Goal: Task Accomplishment & Management: Manage account settings

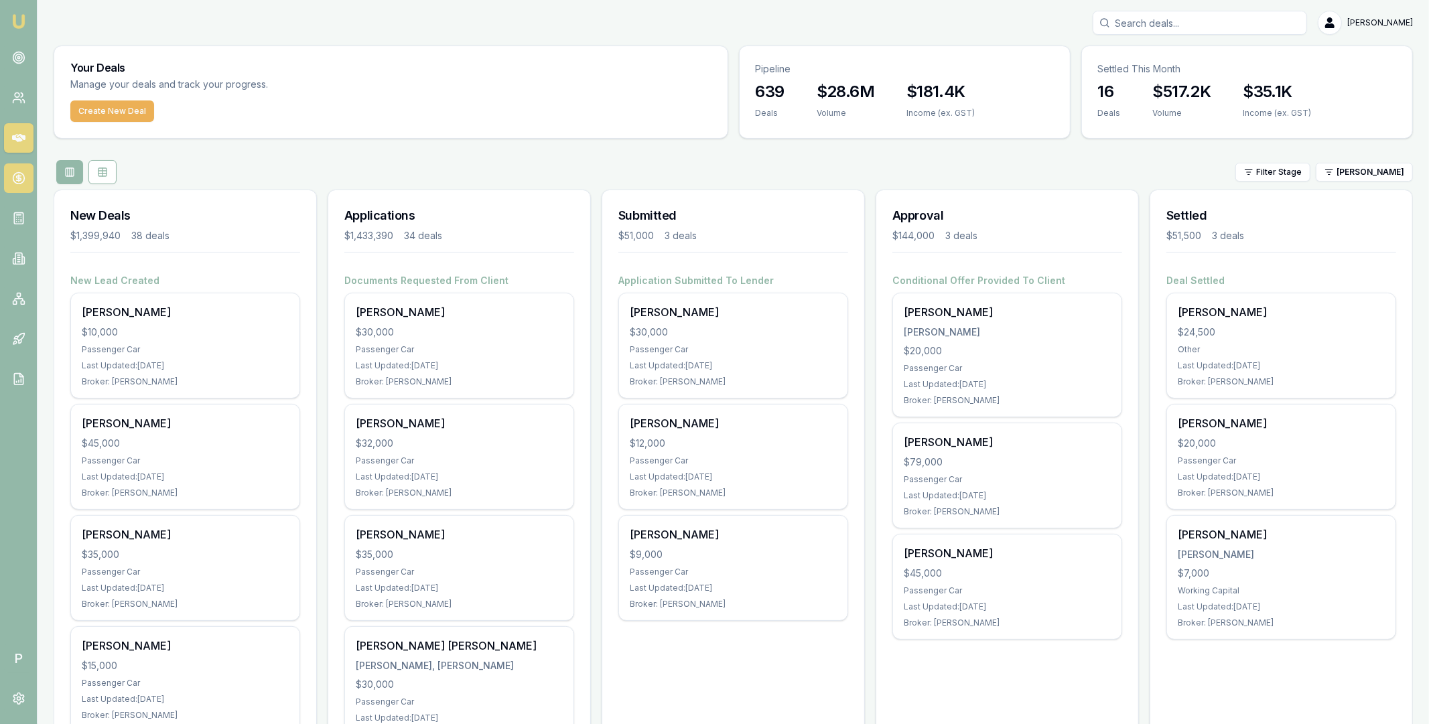
click at [22, 175] on icon at bounding box center [18, 177] width 13 height 13
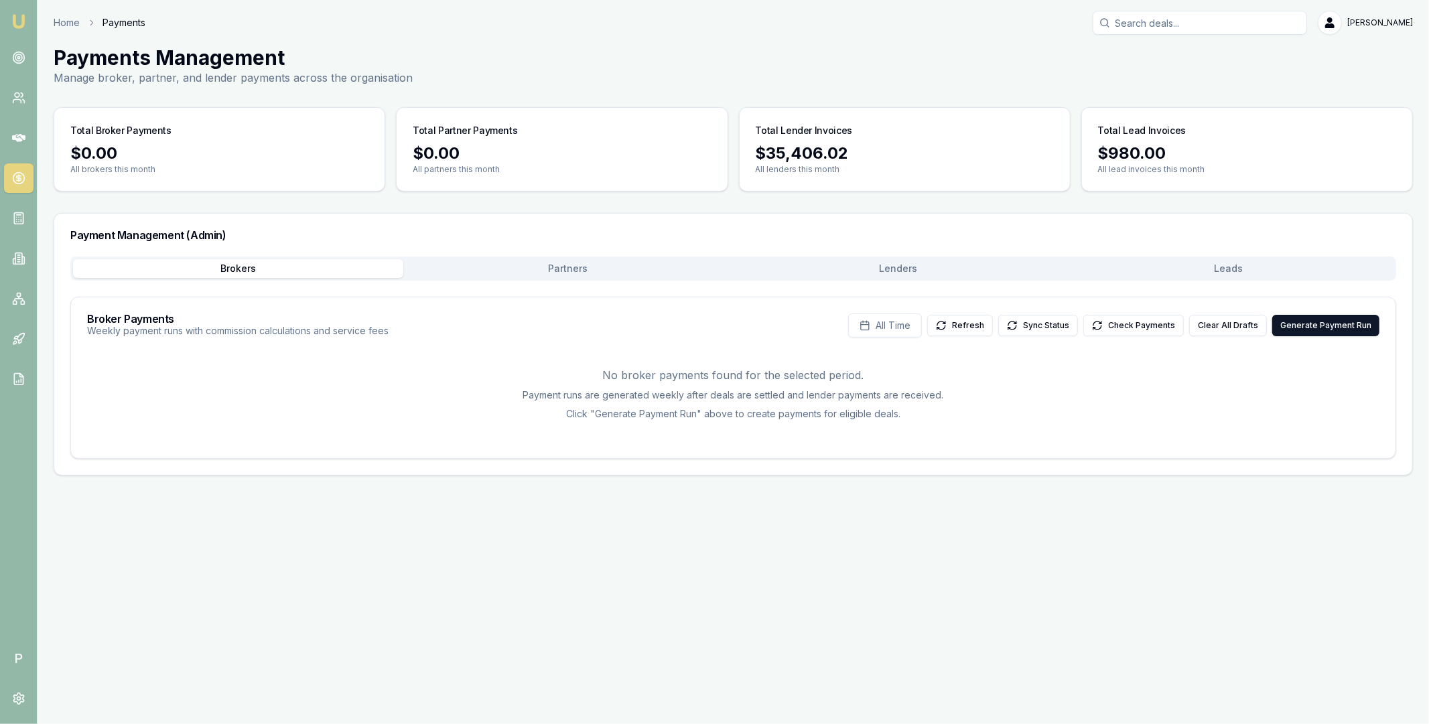
click at [806, 264] on button "Lenders" at bounding box center [898, 268] width 330 height 19
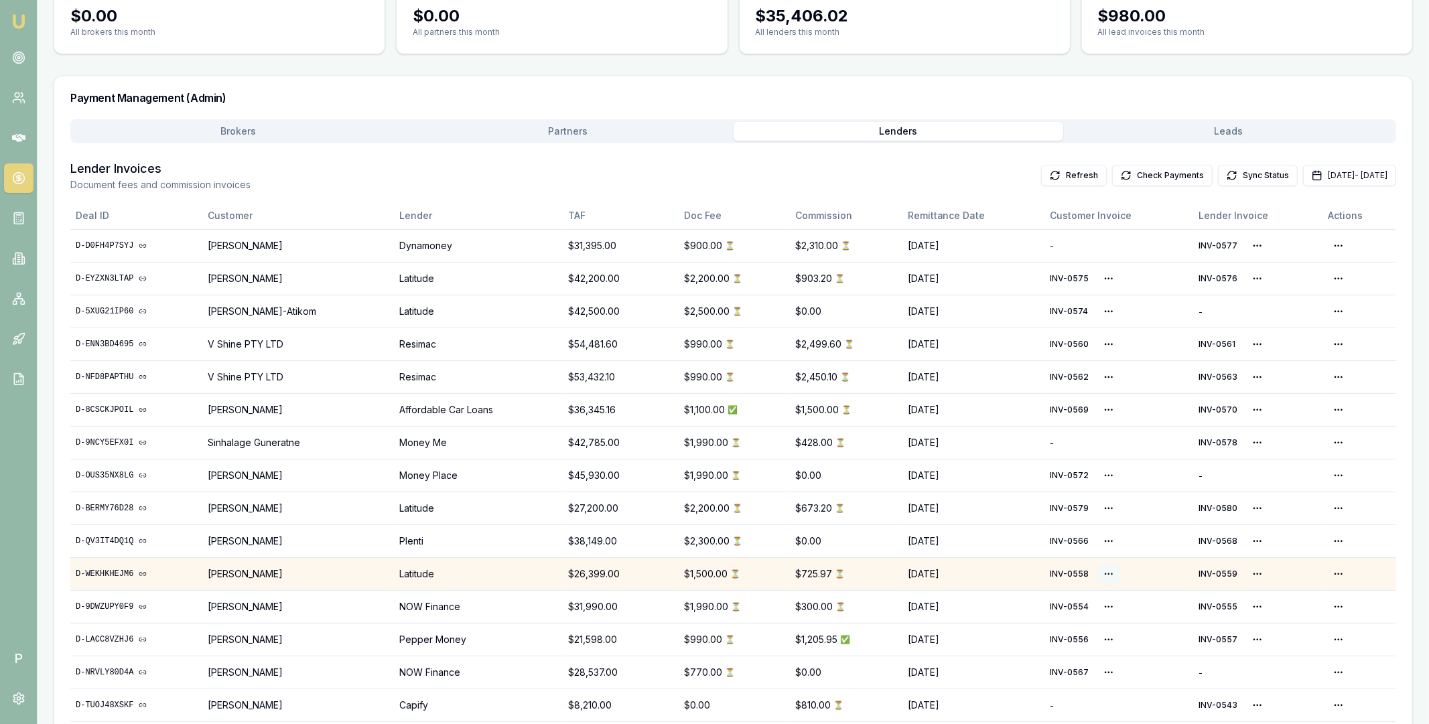
scroll to position [220, 0]
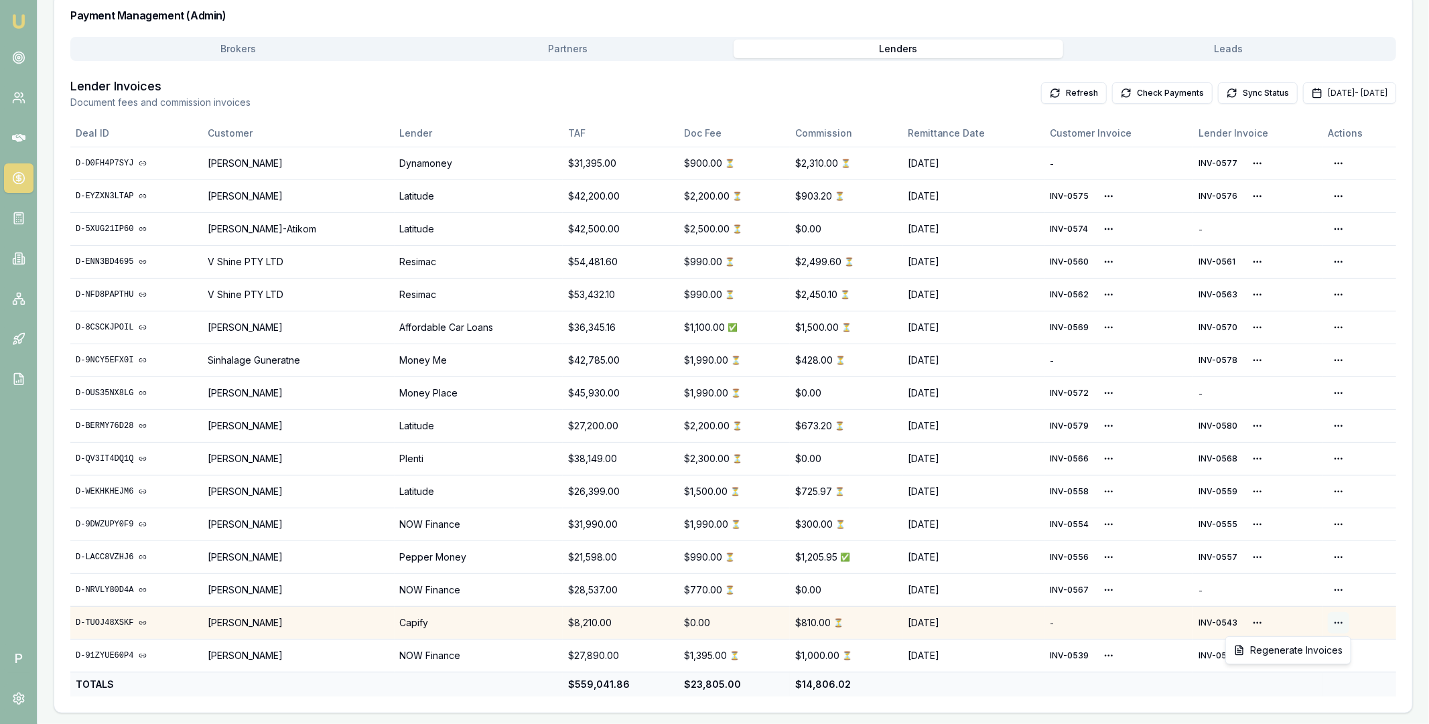
click at [1337, 504] on html "Emu Broker P Home Payments [PERSON_NAME] Toggle Menu Payments Management Manage…" at bounding box center [714, 142] width 1429 height 724
click at [1257, 504] on html "Emu Broker P Home Payments Matt Leeburn Toggle Menu Payments Management Manage …" at bounding box center [714, 142] width 1429 height 724
click at [1254, 504] on html "Emu Broker P Home Payments Matt Leeburn Toggle Menu Payments Management Manage …" at bounding box center [714, 142] width 1429 height 724
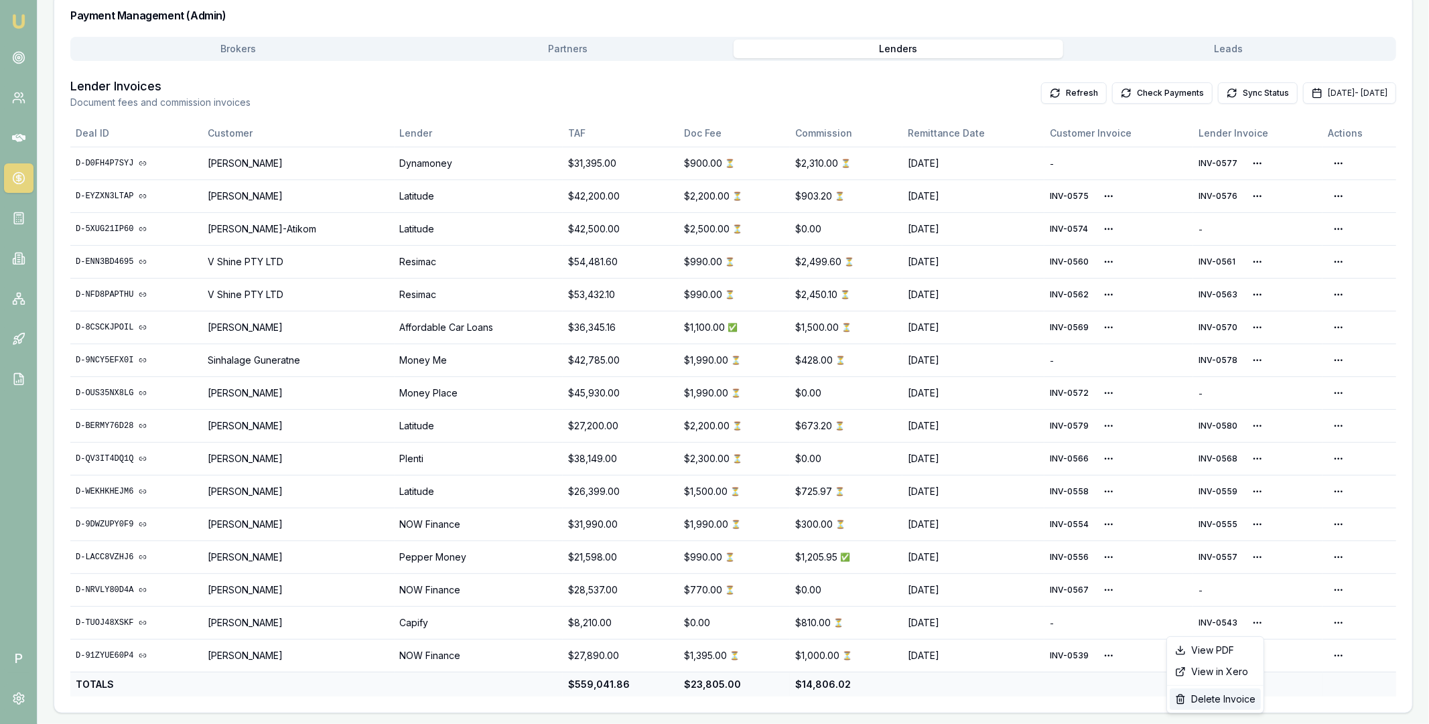
click at [1212, 701] on div "Delete Invoice" at bounding box center [1214, 698] width 91 height 21
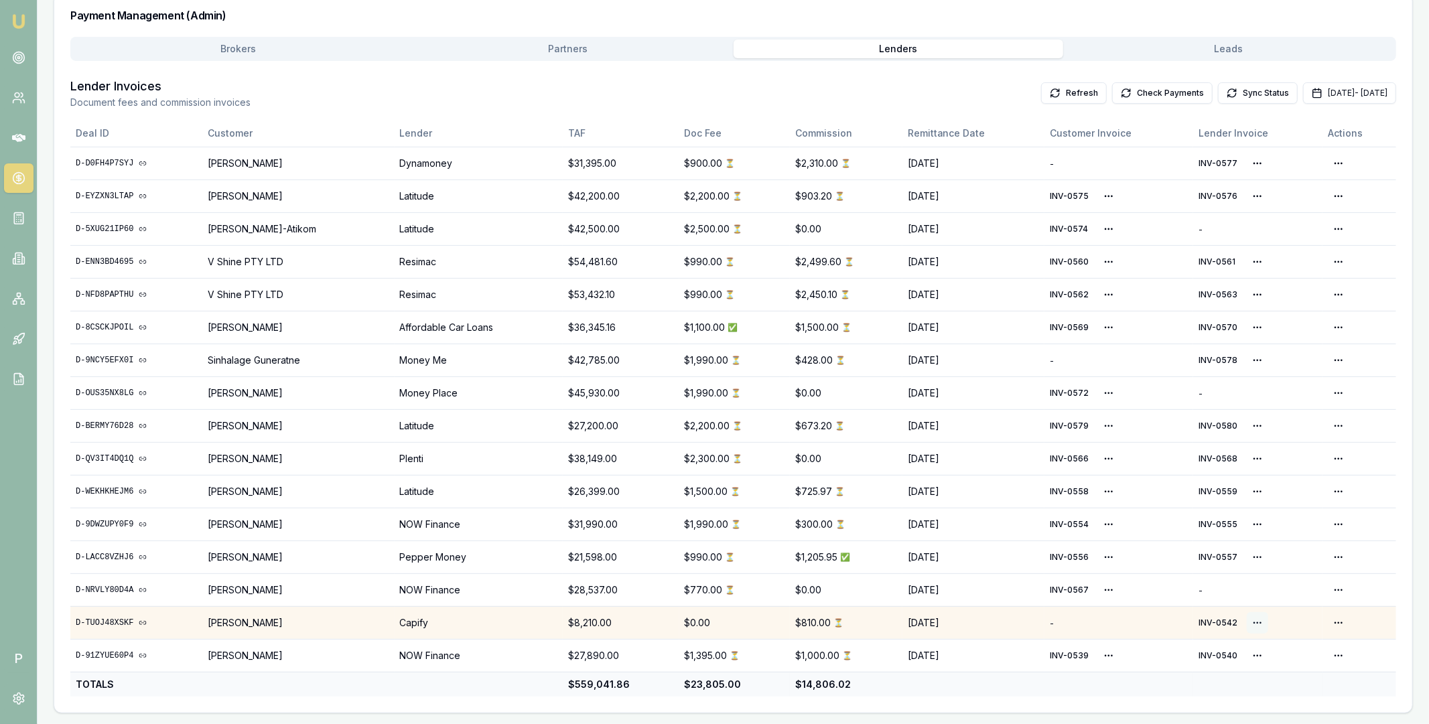
click at [1254, 504] on html "Emu Broker P Home Payments Matt Leeburn Toggle Menu Payments Management Manage …" at bounding box center [714, 142] width 1429 height 724
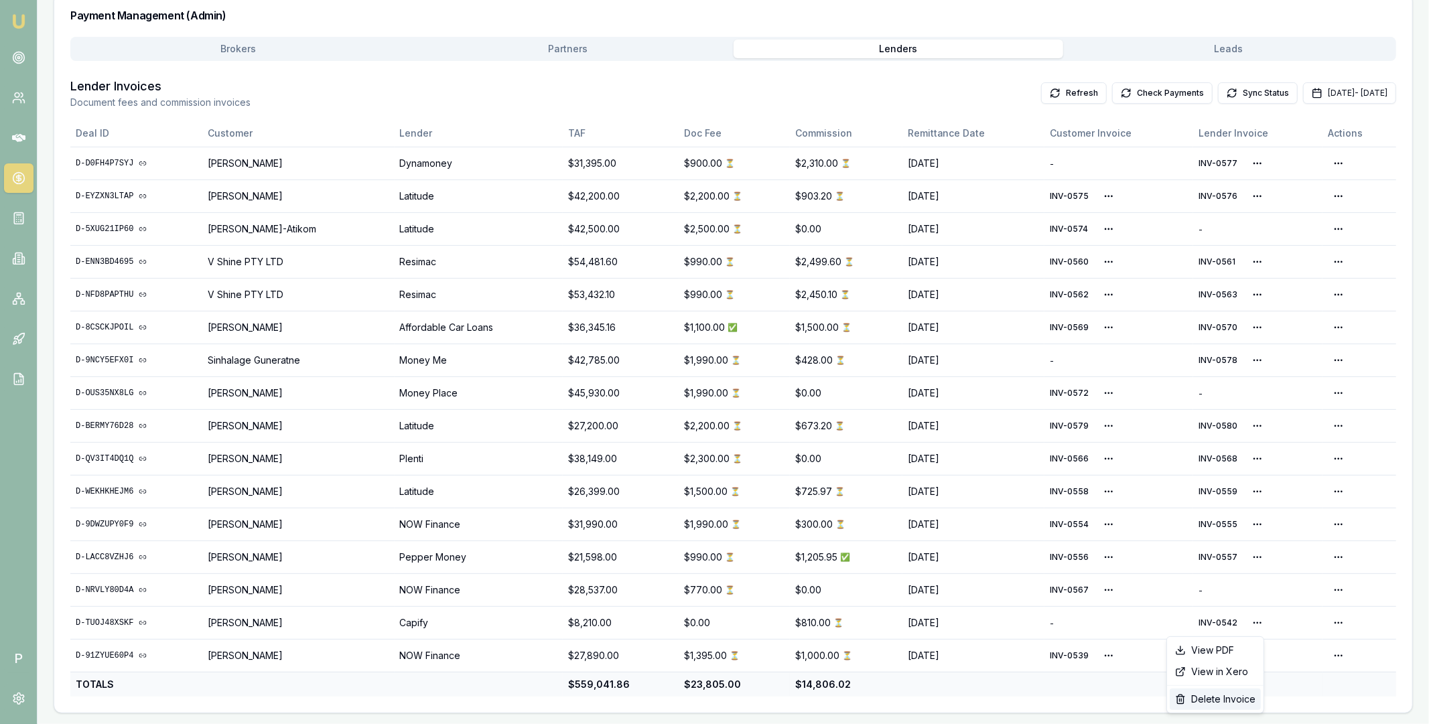
click at [1212, 702] on div "Delete Invoice" at bounding box center [1214, 698] width 91 height 21
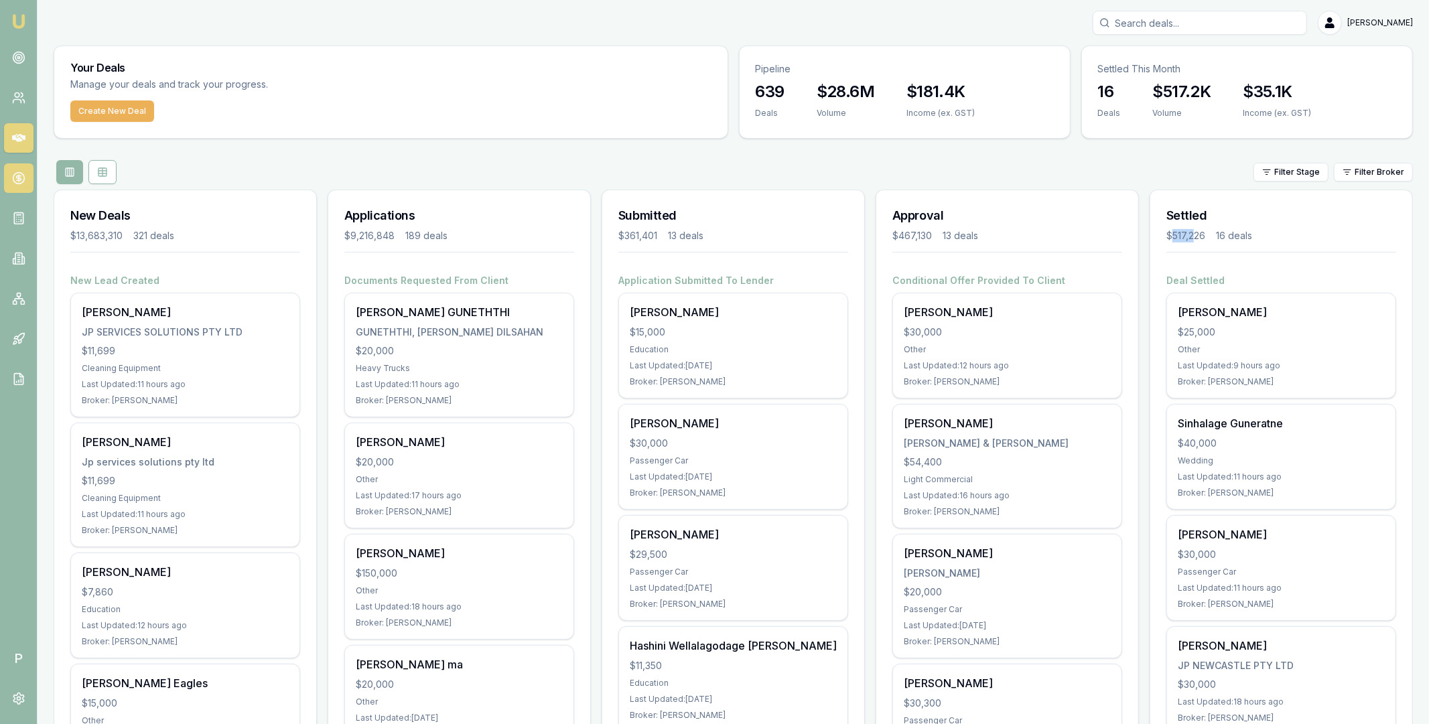
click at [17, 184] on icon at bounding box center [18, 177] width 13 height 13
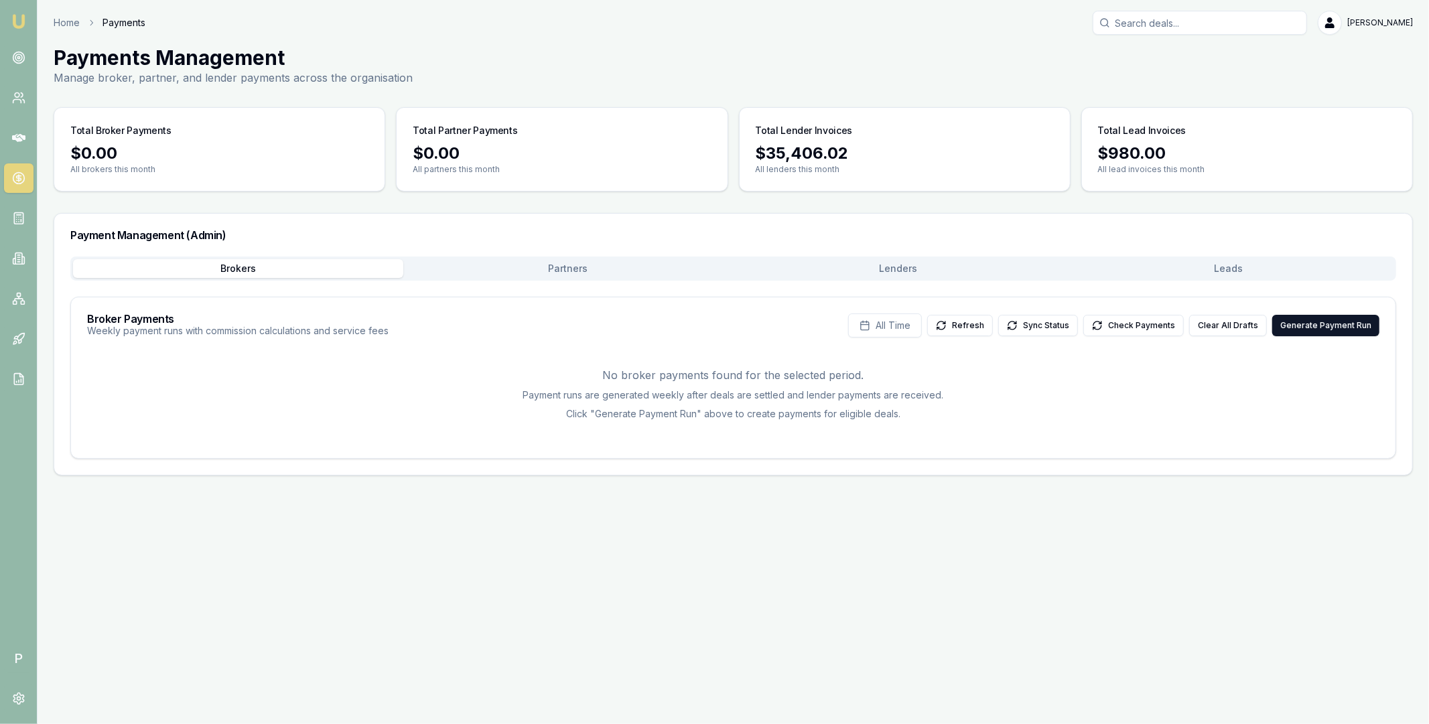
click at [883, 269] on button "Lenders" at bounding box center [898, 268] width 330 height 19
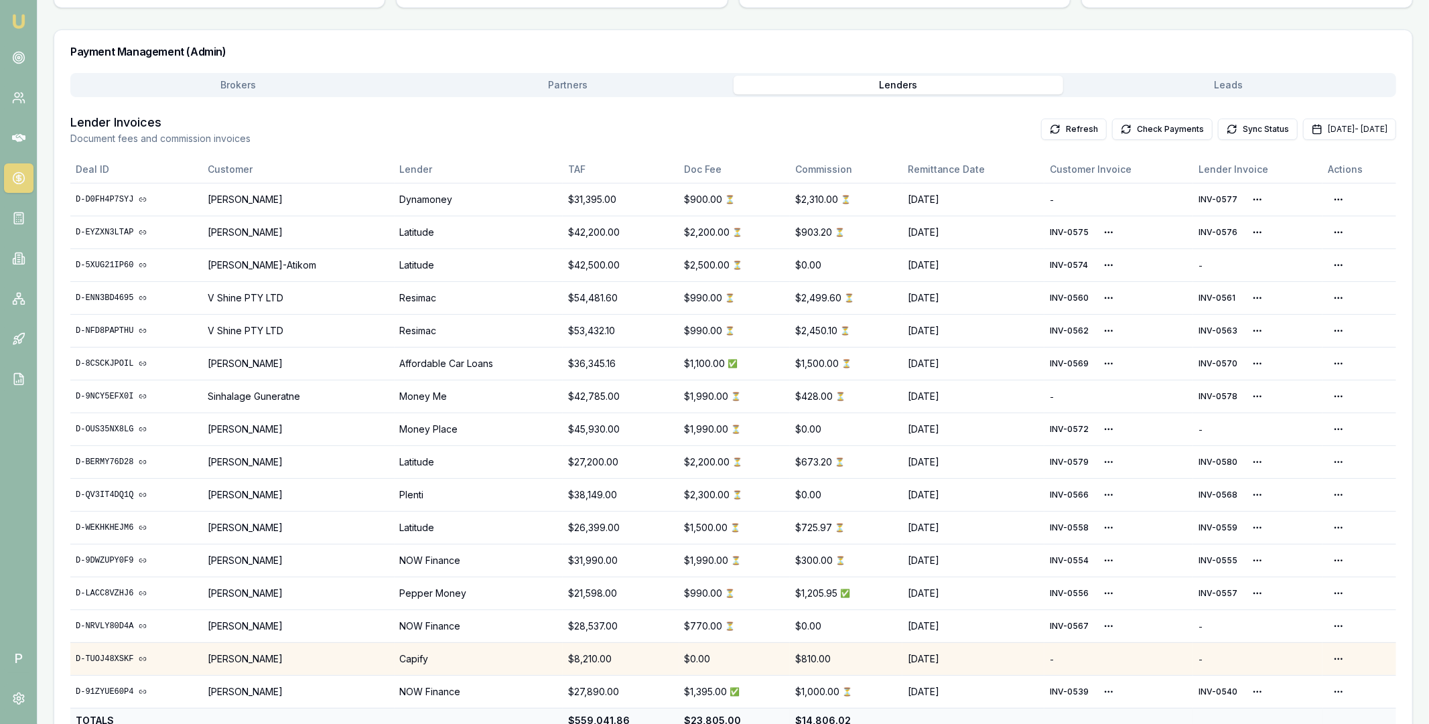
scroll to position [220, 0]
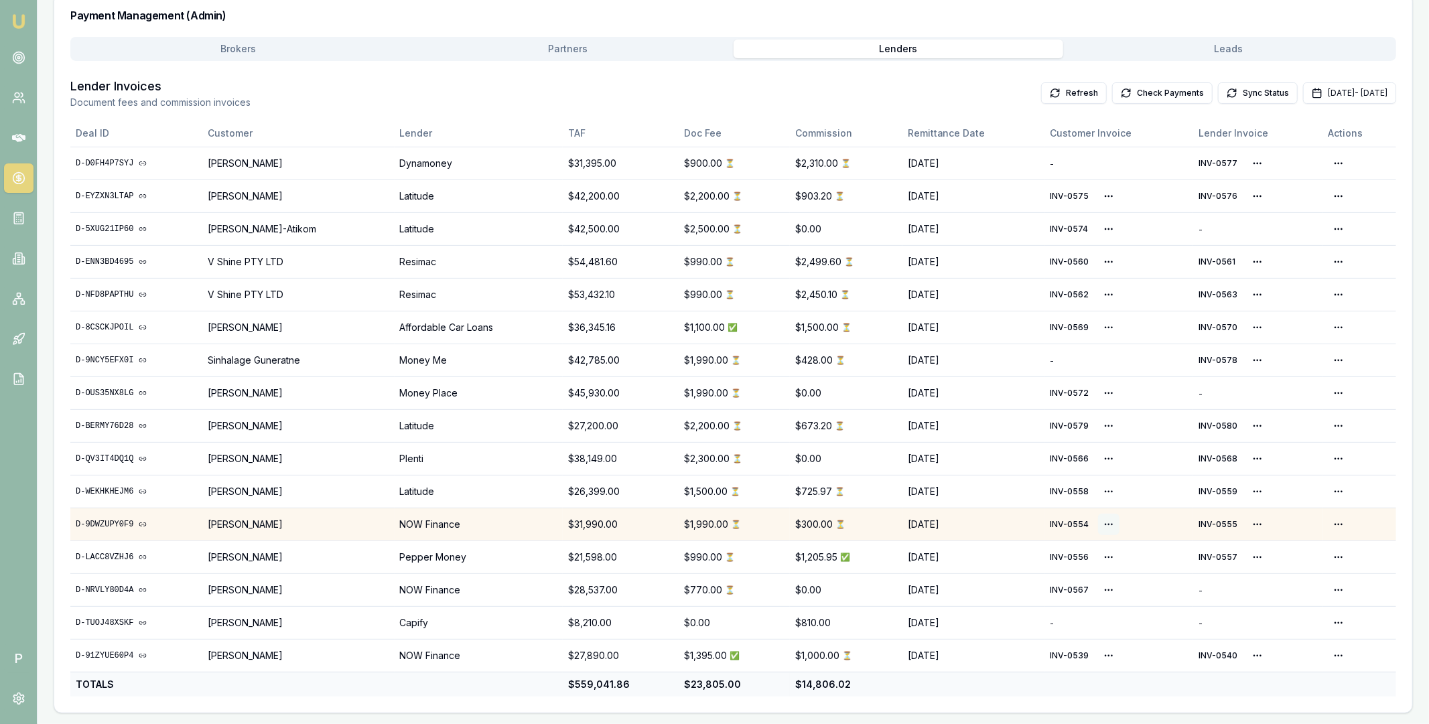
click at [1104, 504] on html "Emu Broker P Home Payments Matt Leeburn Toggle Menu Payments Management Manage …" at bounding box center [714, 142] width 1429 height 724
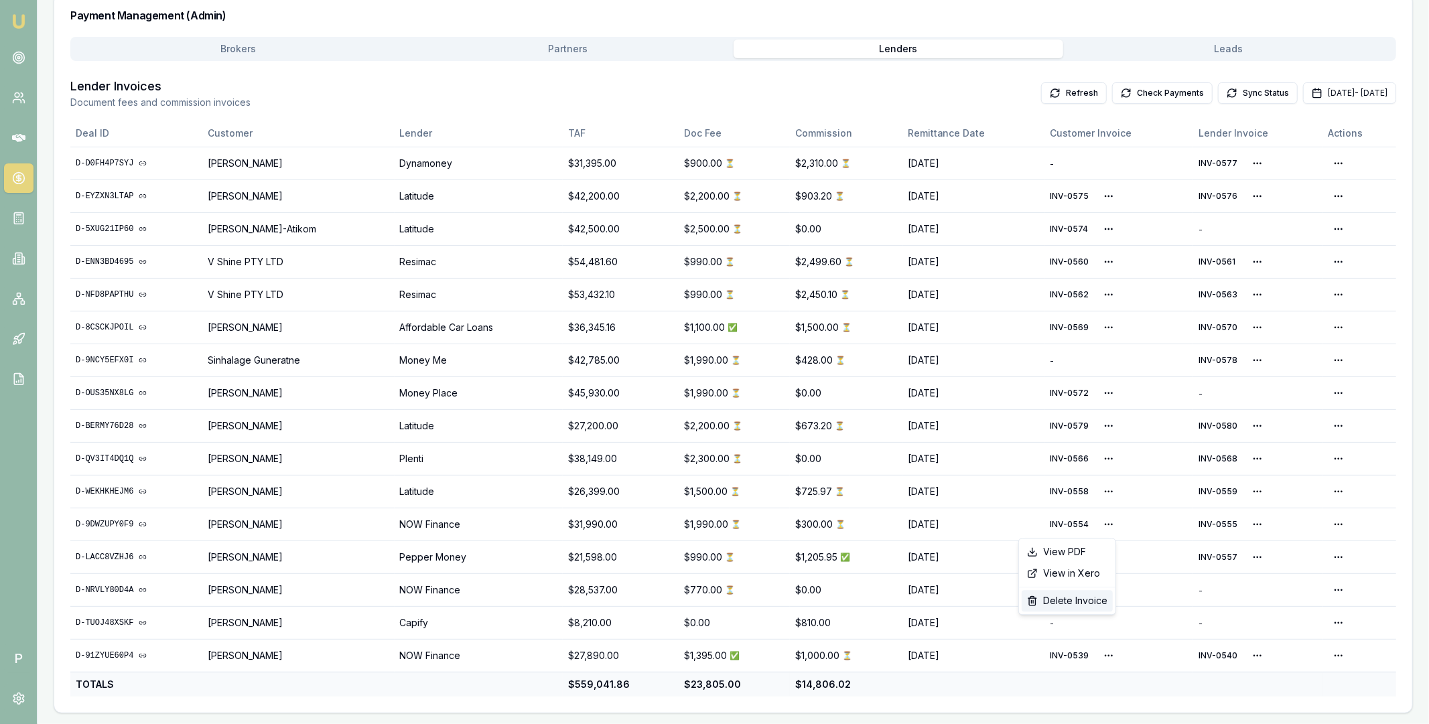
click at [1074, 607] on div "Delete Invoice" at bounding box center [1066, 600] width 91 height 21
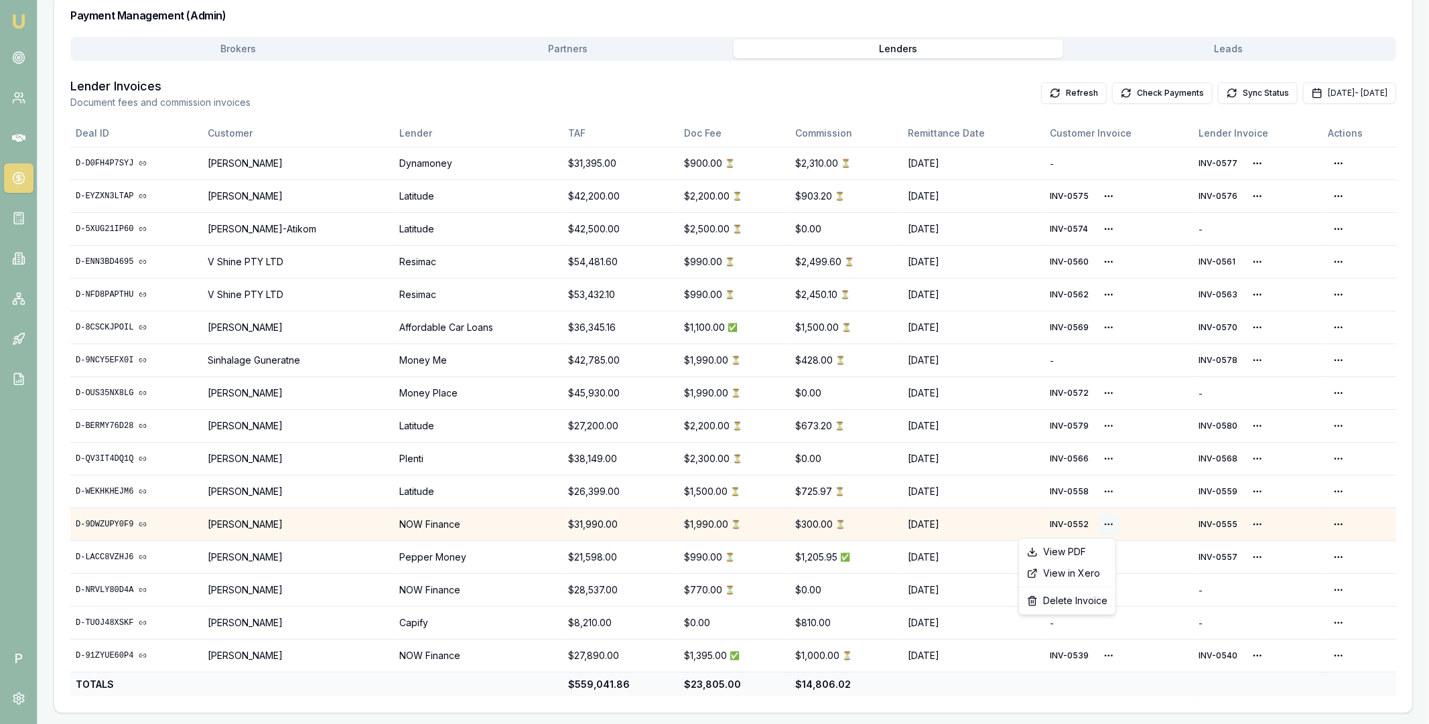
click at [1098, 504] on html "Emu Broker P Home Payments [PERSON_NAME] Toggle Menu Payments Management Manage…" at bounding box center [714, 142] width 1429 height 724
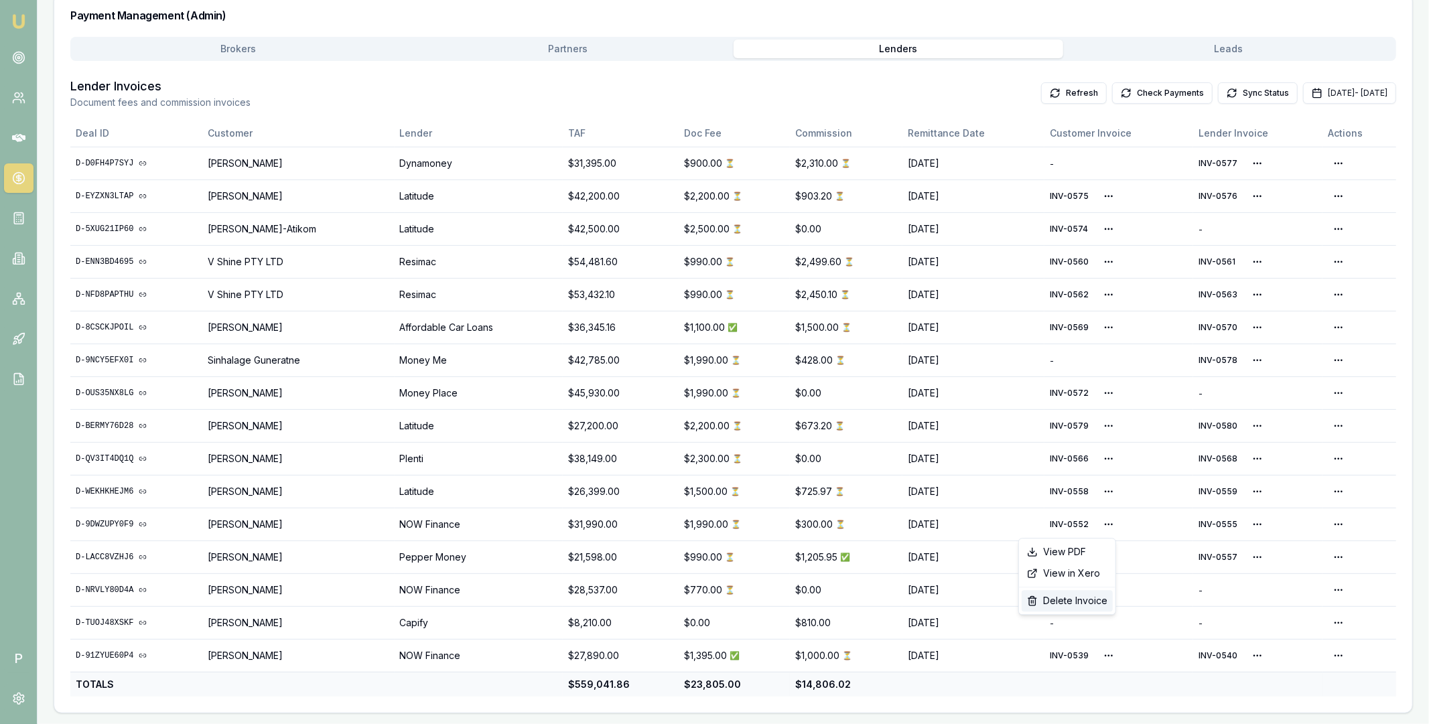
click at [1076, 596] on div "Delete Invoice" at bounding box center [1066, 600] width 91 height 21
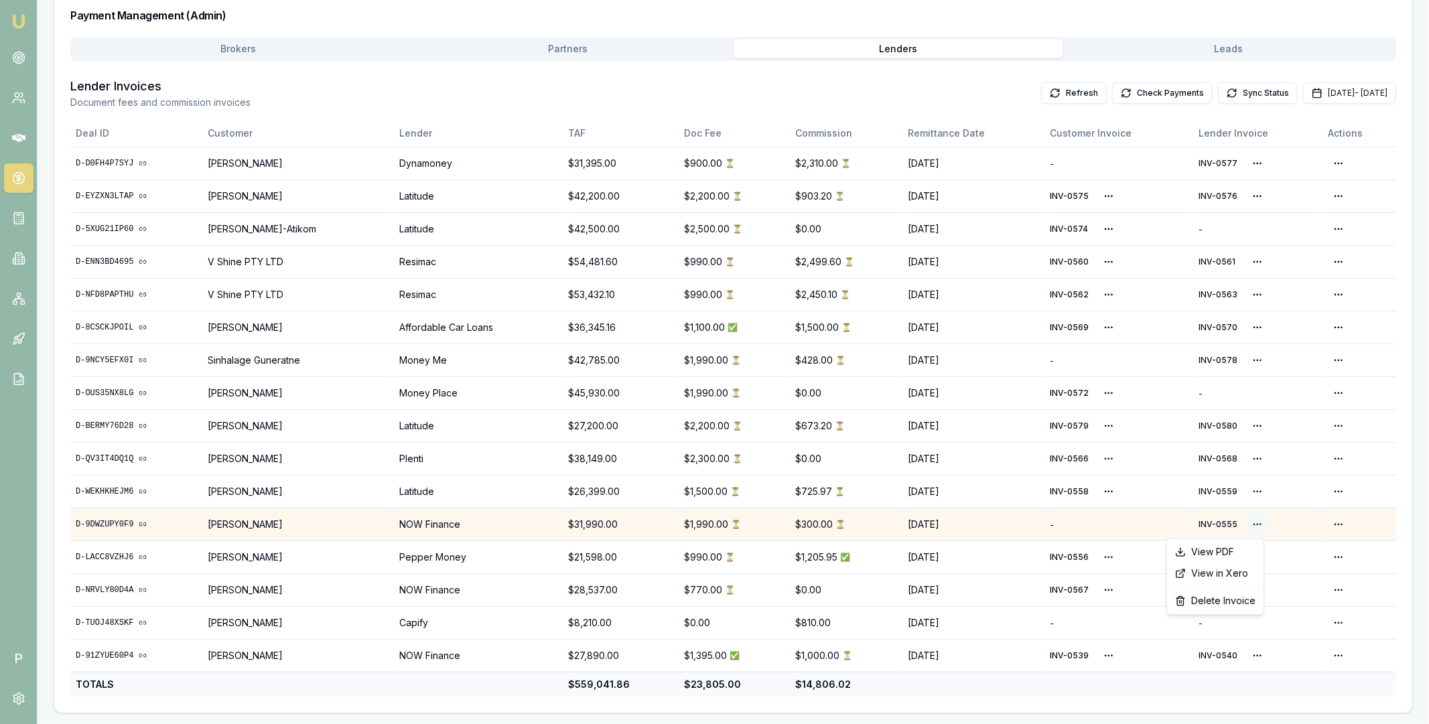
click at [1256, 504] on html "Emu Broker P Home Payments [PERSON_NAME] Toggle Menu Payments Management Manage…" at bounding box center [714, 142] width 1429 height 724
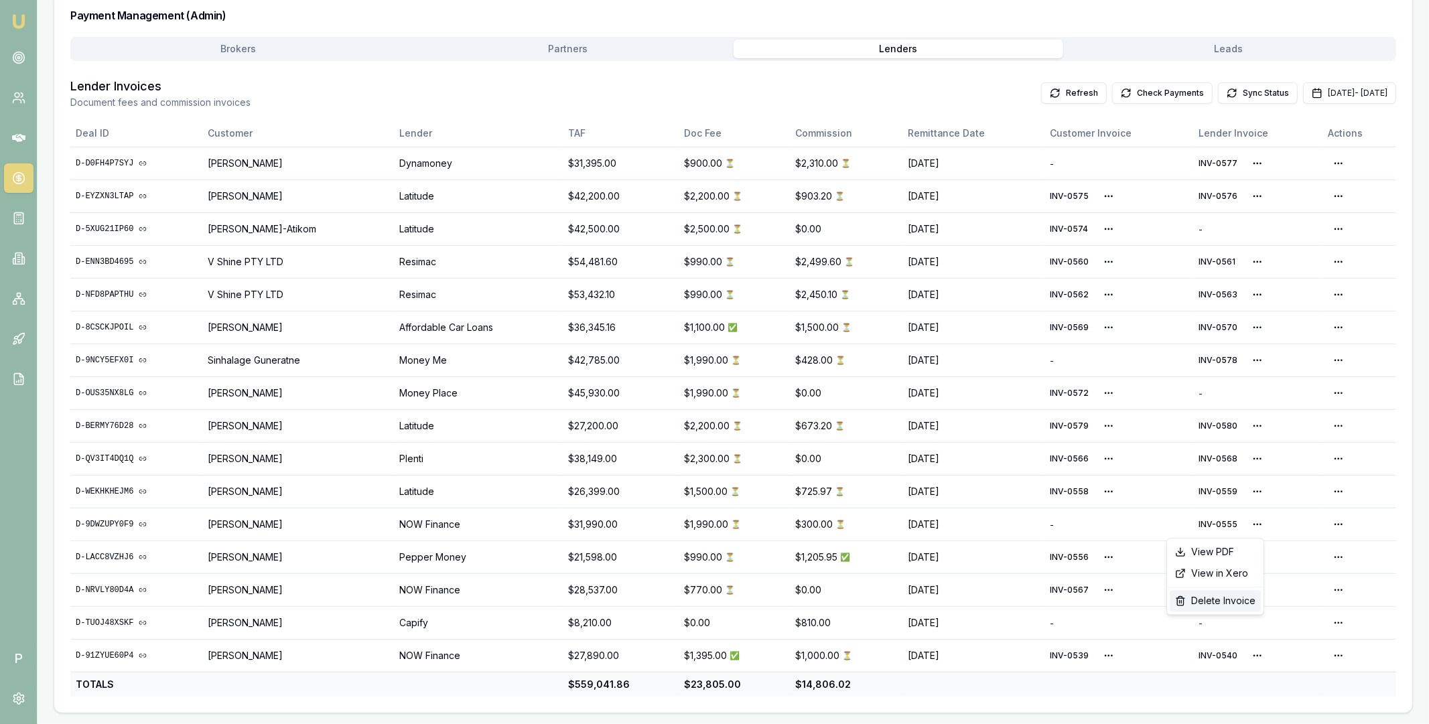
click at [1210, 601] on div "Delete Invoice" at bounding box center [1214, 600] width 91 height 21
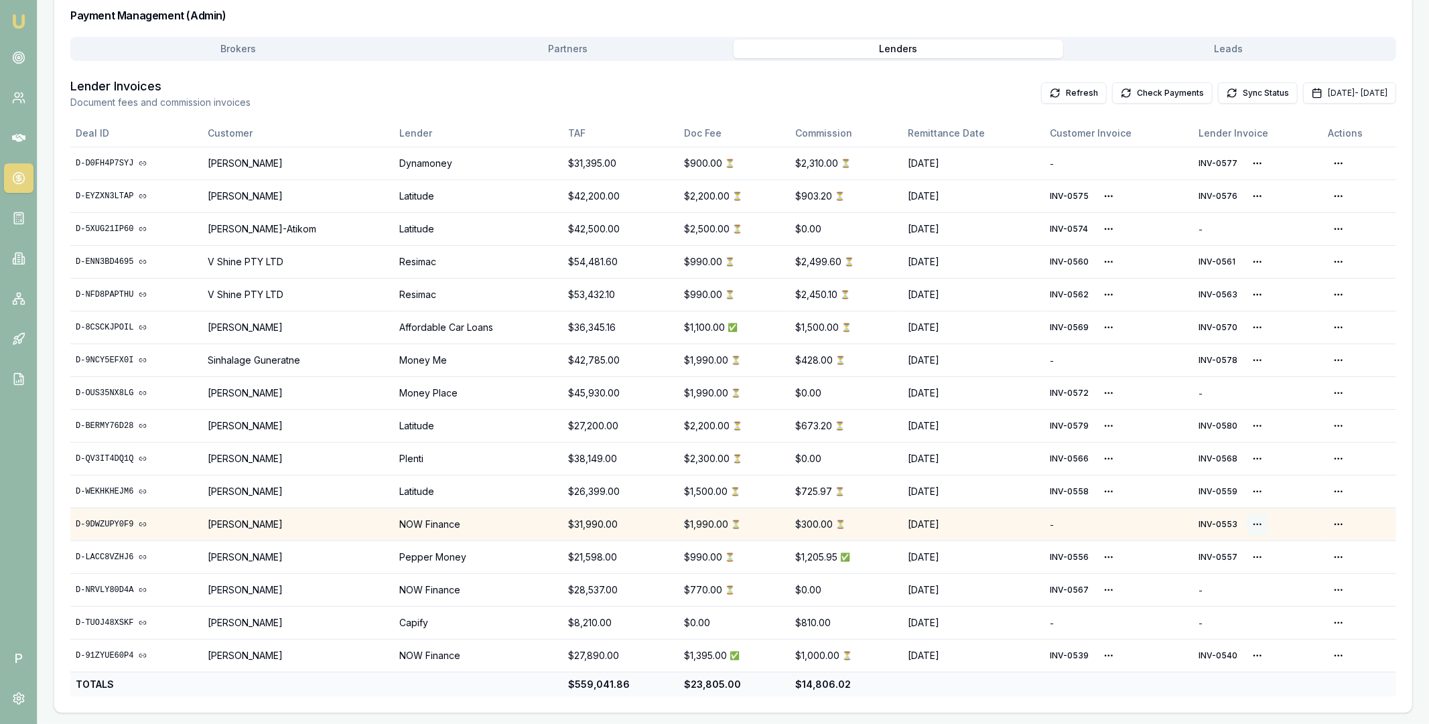
click at [1251, 504] on html "Emu Broker P Home Payments [PERSON_NAME] Toggle Menu Payments Management Manage…" at bounding box center [714, 142] width 1429 height 724
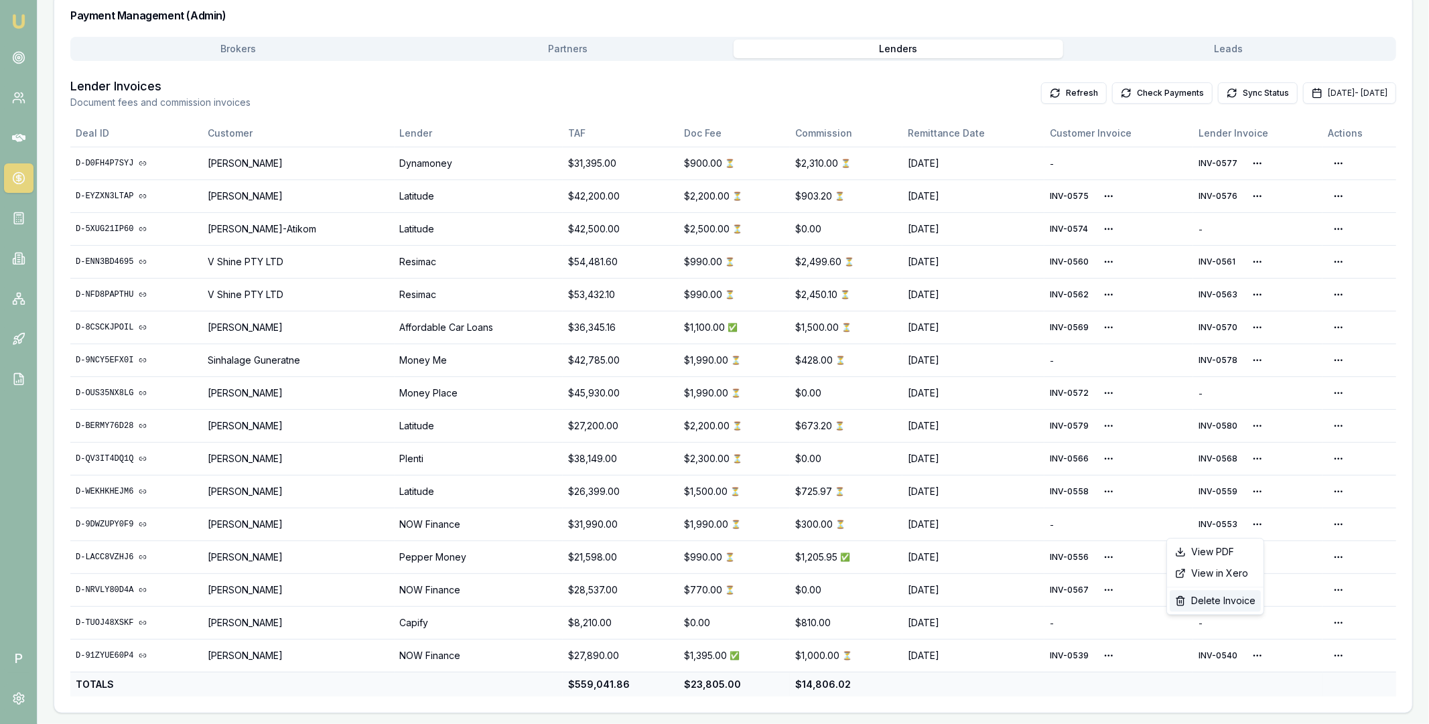
click at [1212, 601] on div "Delete Invoice" at bounding box center [1214, 600] width 91 height 21
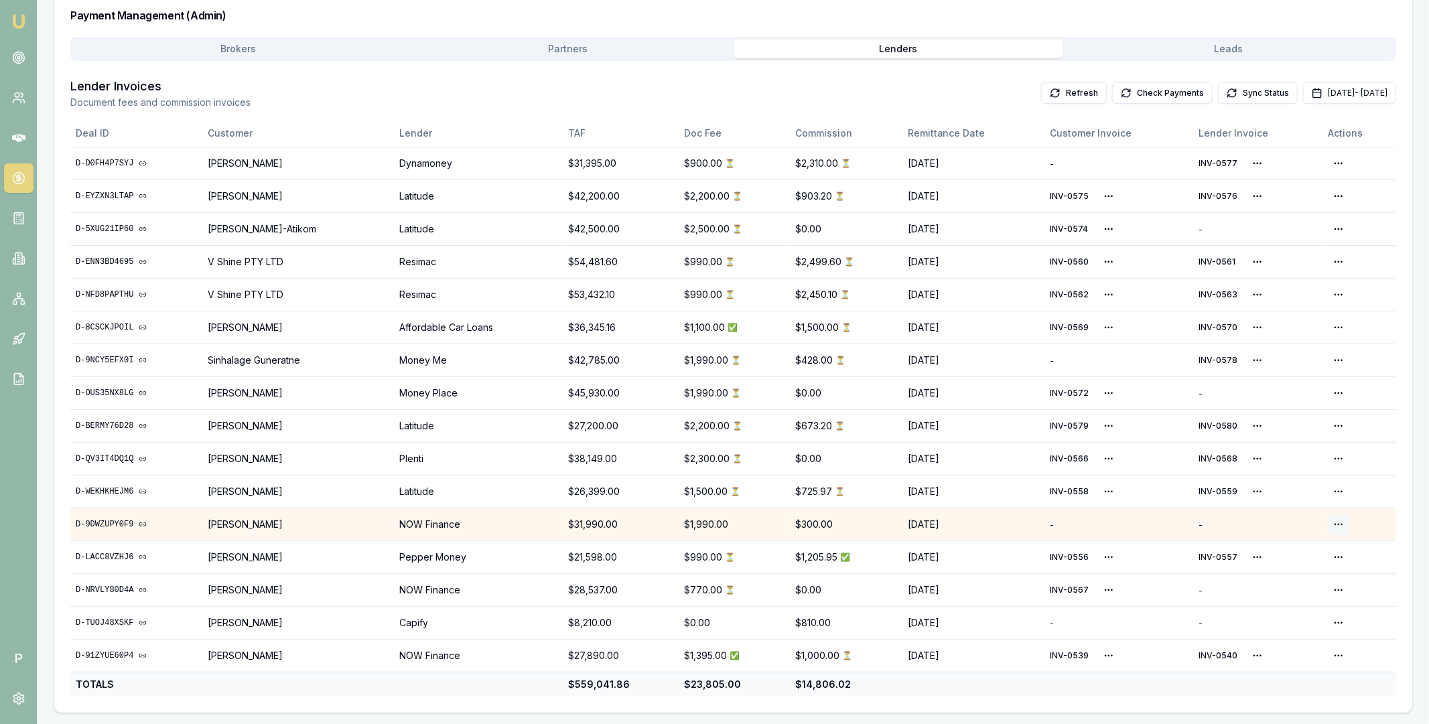
click at [1333, 504] on html "Emu Broker P Home Payments [PERSON_NAME] Toggle Menu Payments Management Manage…" at bounding box center [714, 142] width 1429 height 724
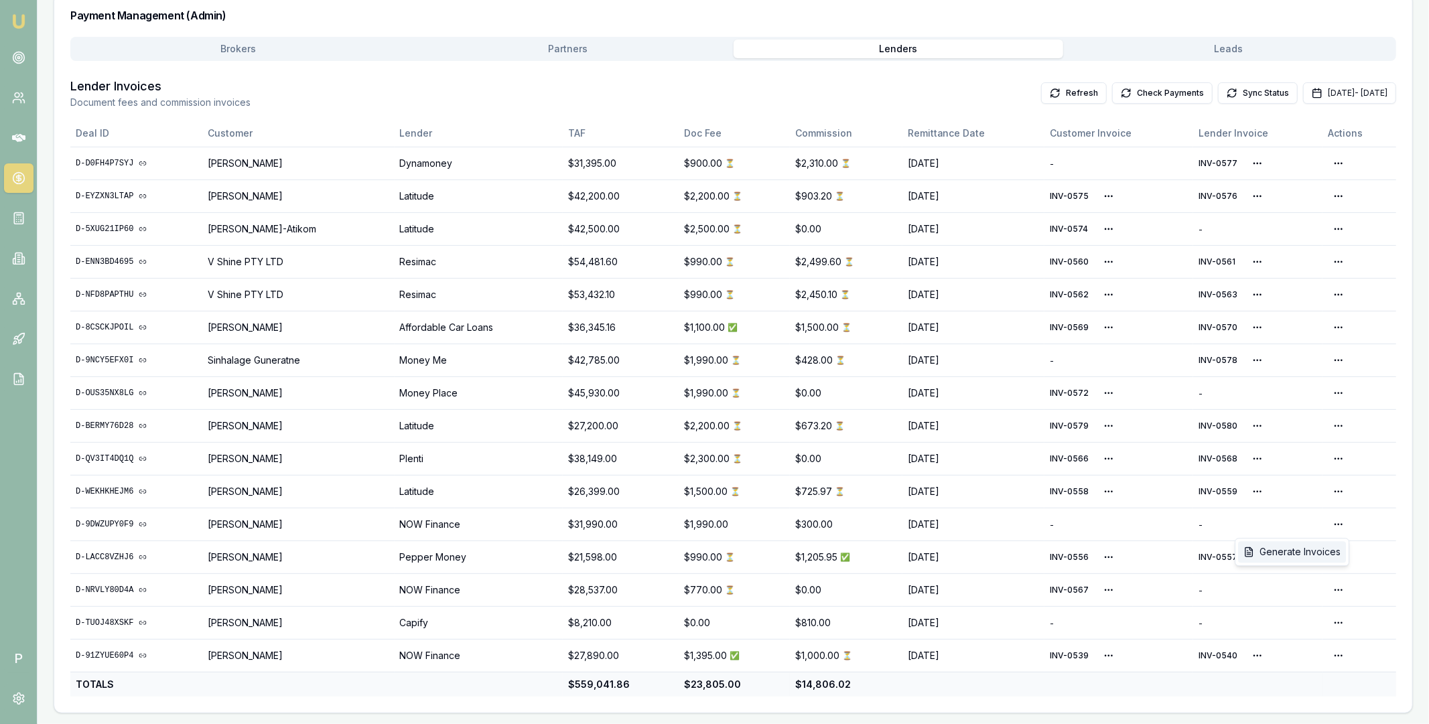
click at [1321, 554] on div "Generate Invoices" at bounding box center [1292, 551] width 108 height 21
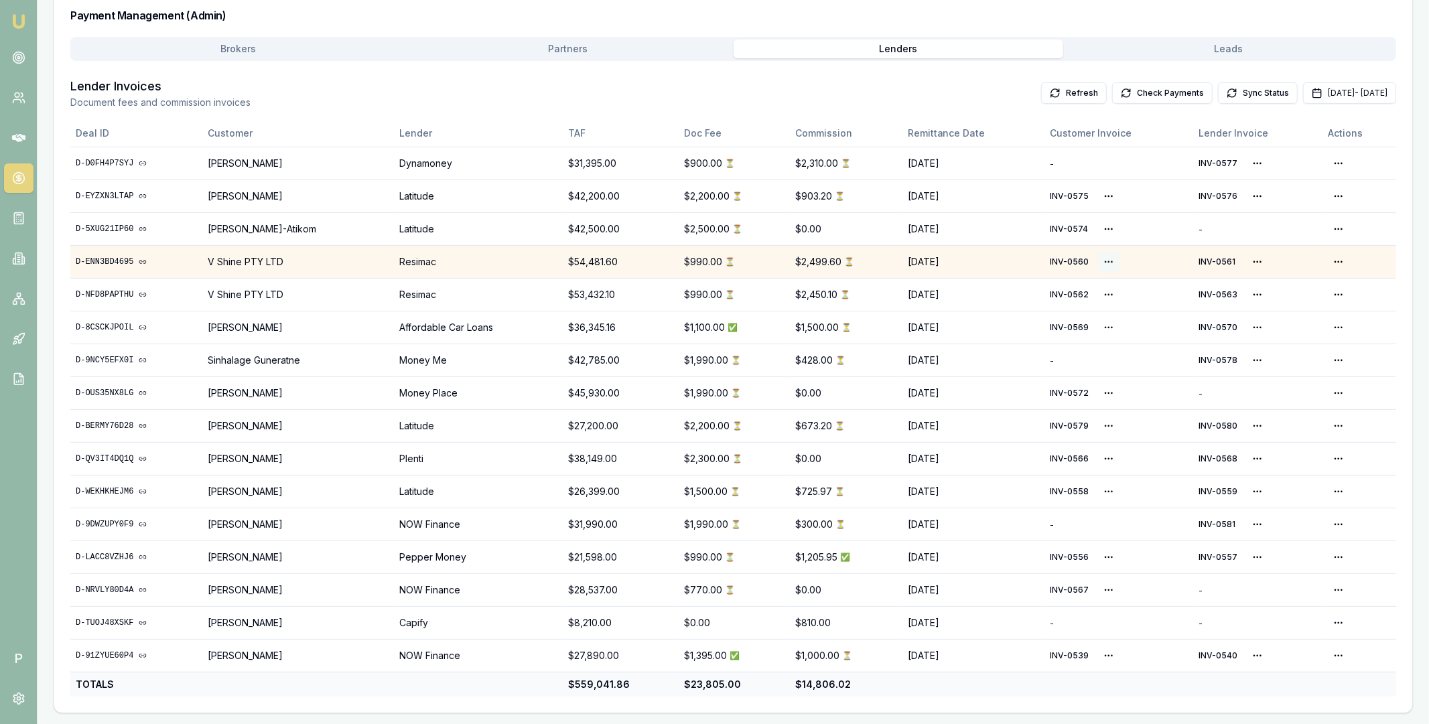
click at [1106, 262] on html "Emu Broker P Home Payments [PERSON_NAME] Toggle Menu Payments Management Manage…" at bounding box center [714, 142] width 1429 height 724
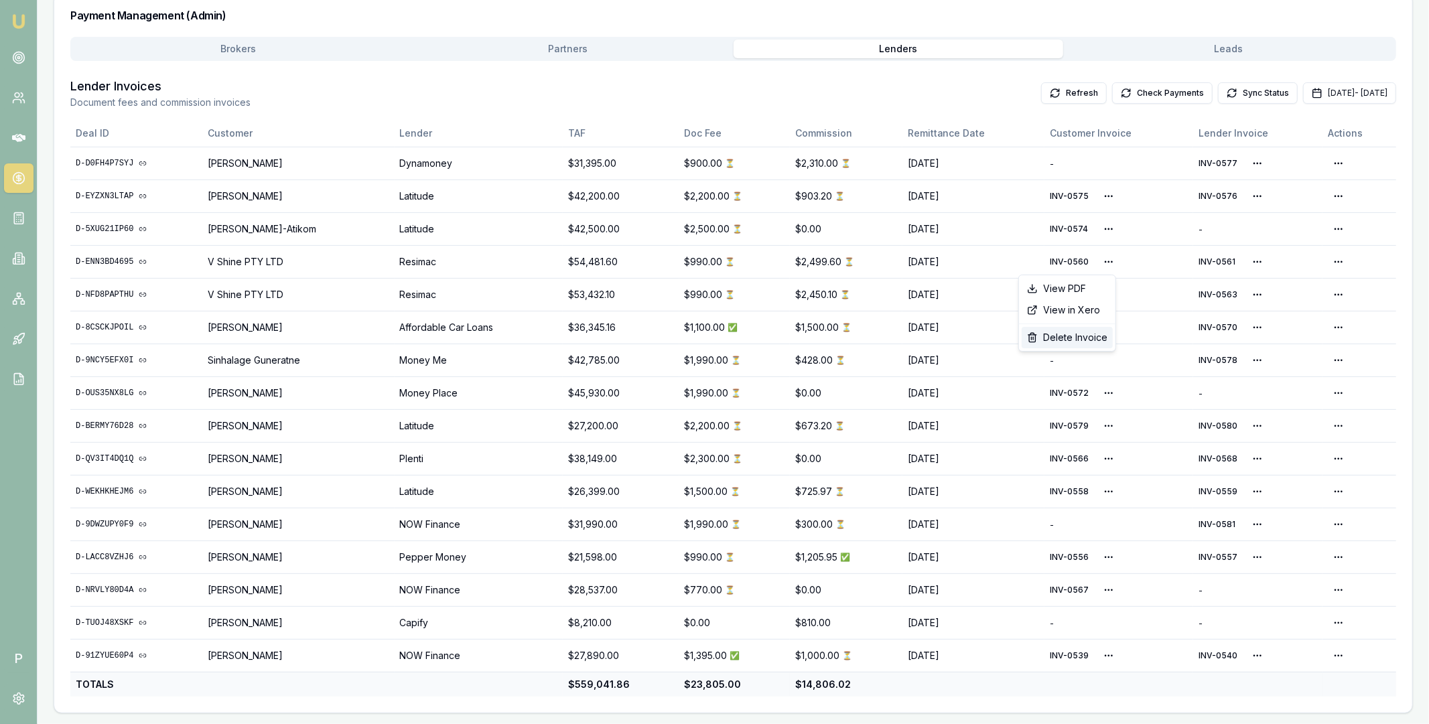
click at [1078, 341] on div "Delete Invoice" at bounding box center [1066, 337] width 91 height 21
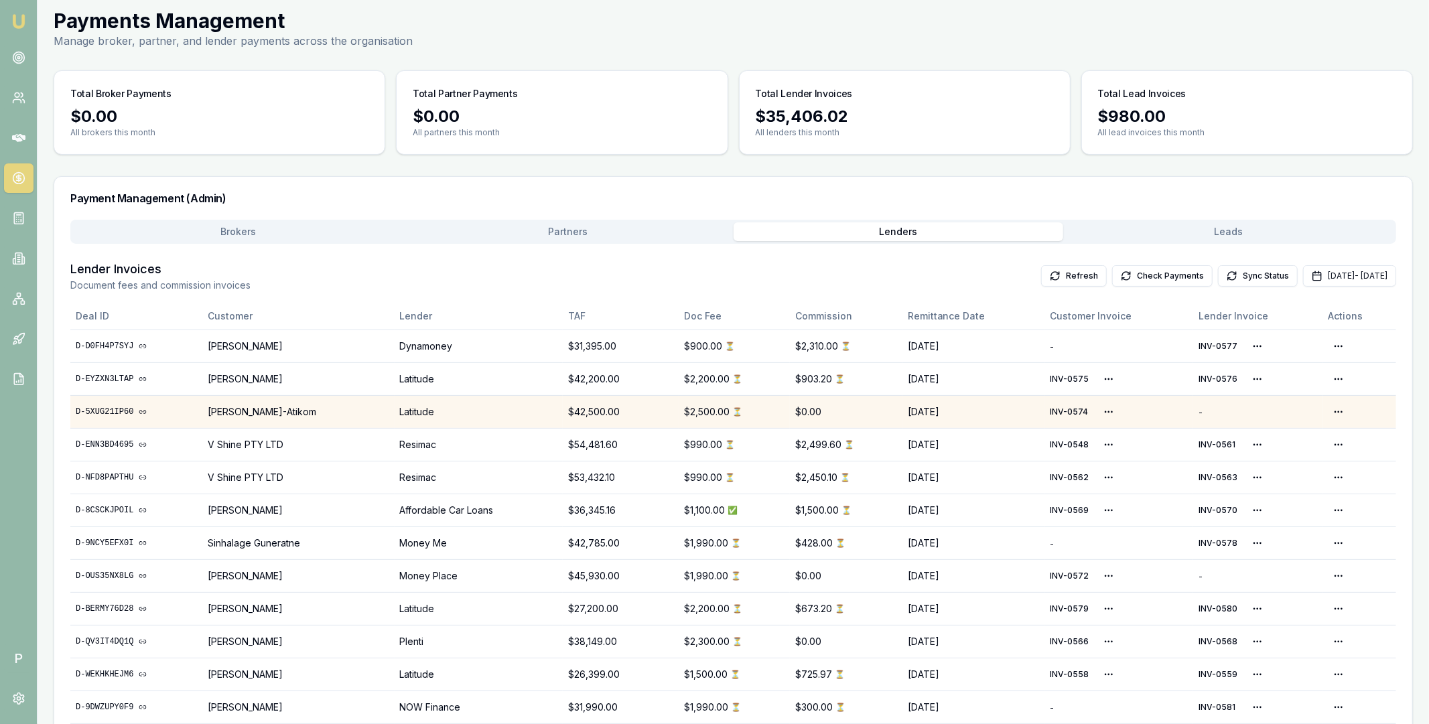
scroll to position [84, 0]
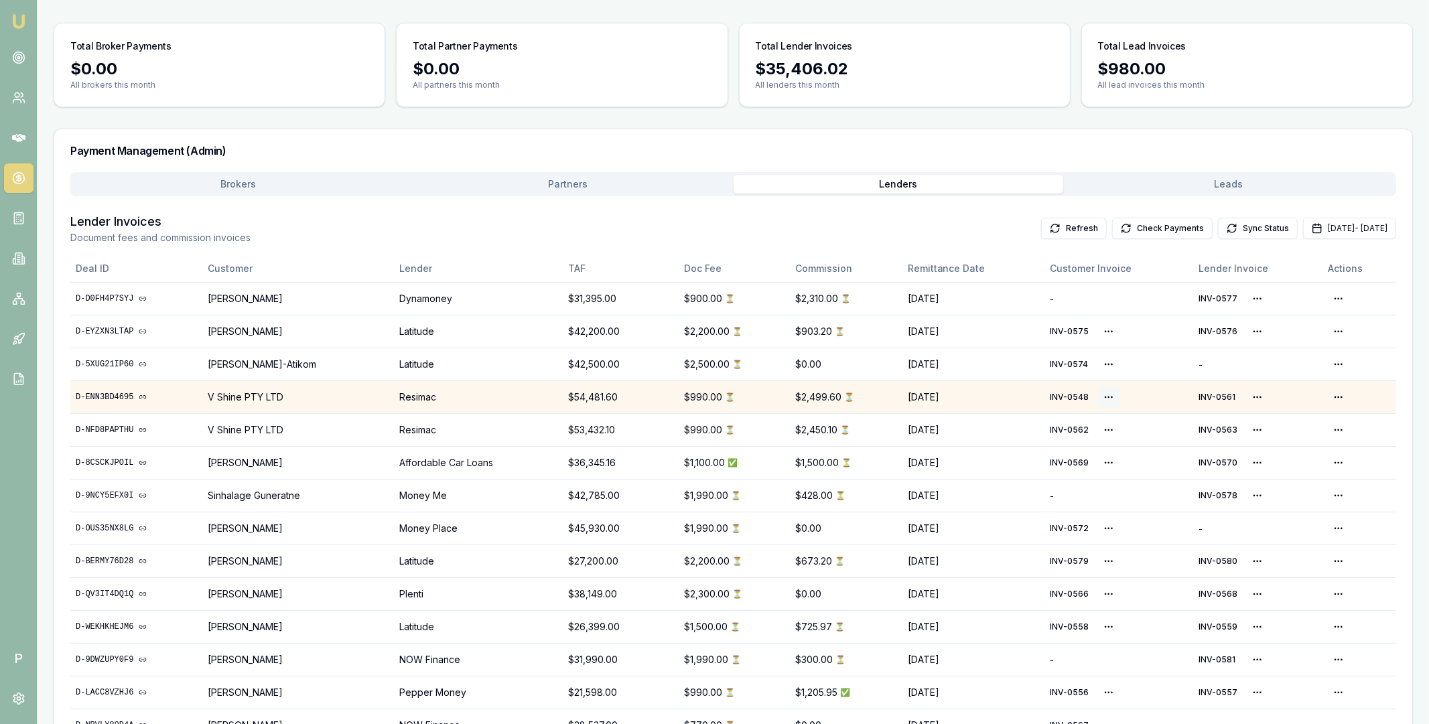
click at [1100, 398] on html "Emu Broker P Home Payments [PERSON_NAME] Toggle Menu Payments Management Manage…" at bounding box center [714, 278] width 1429 height 724
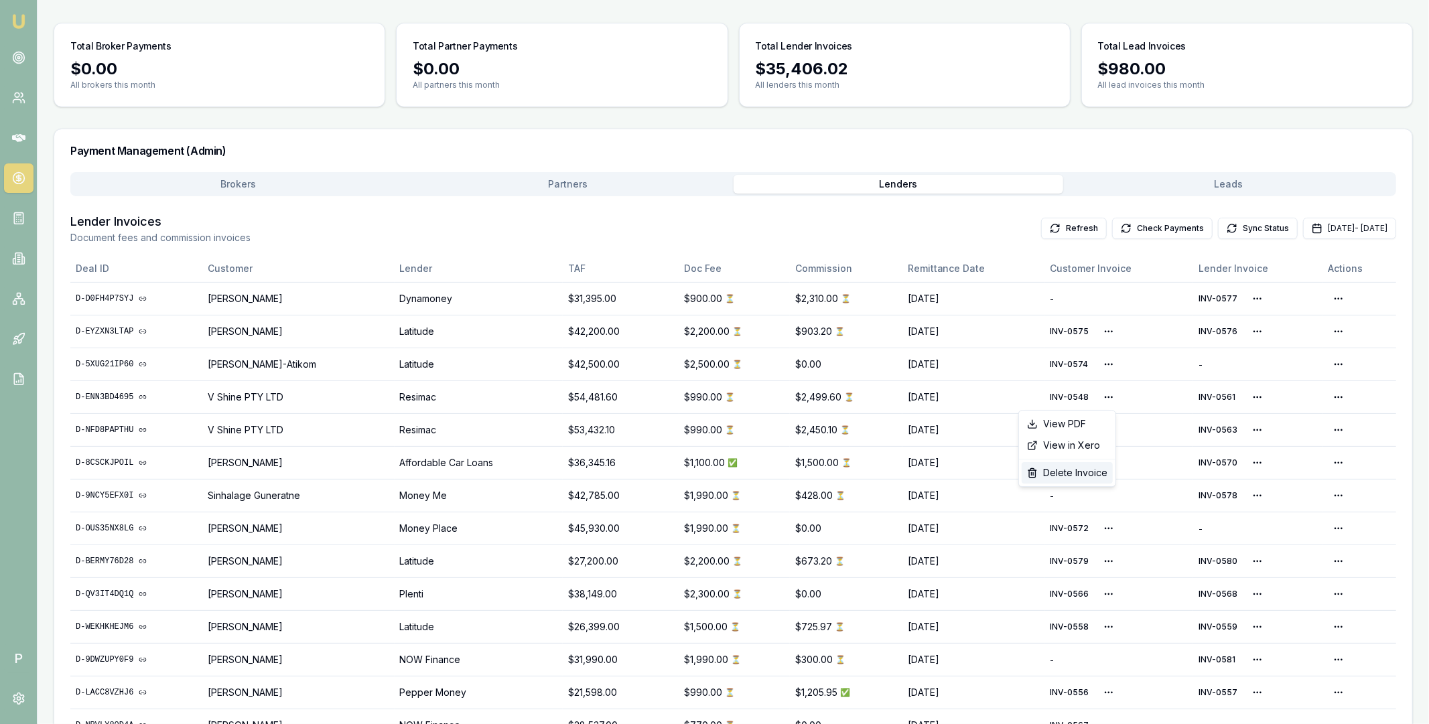
click at [1064, 476] on div "Delete Invoice" at bounding box center [1066, 472] width 91 height 21
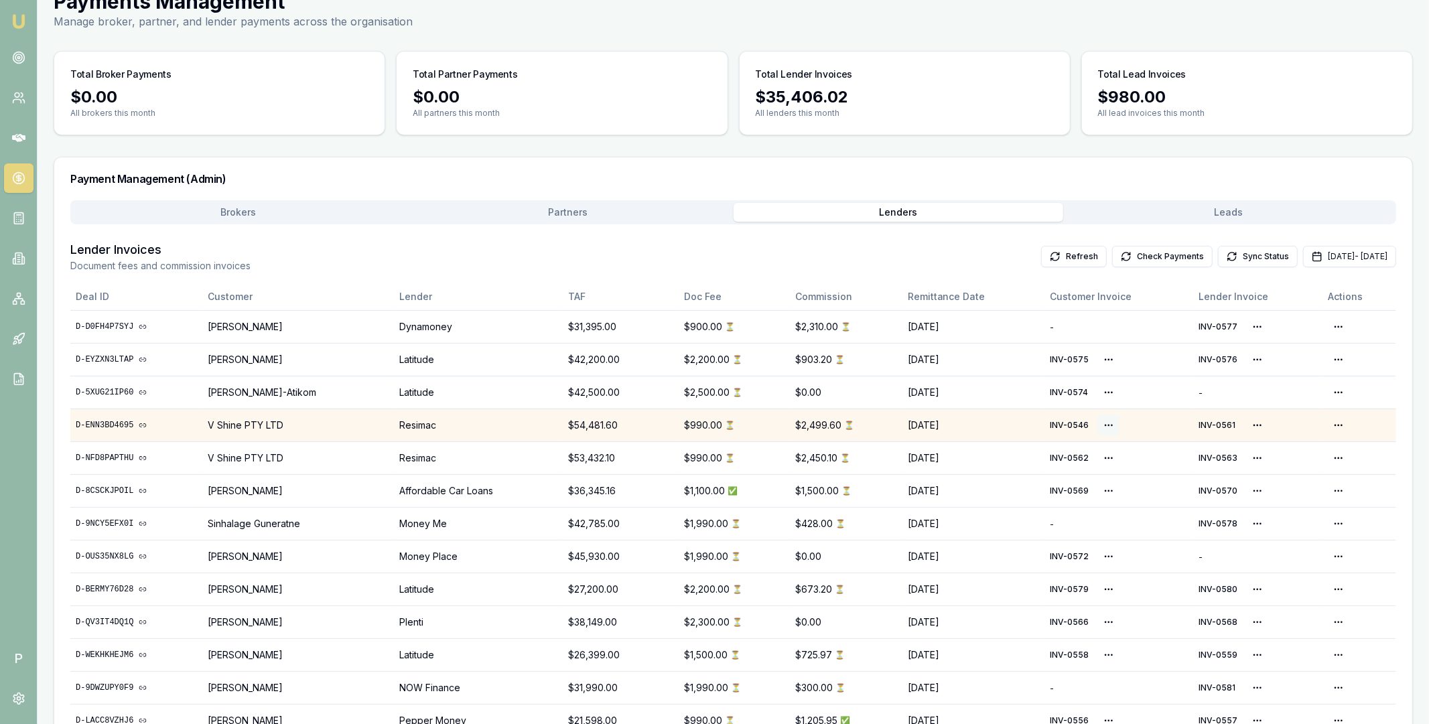
scroll to position [133, 0]
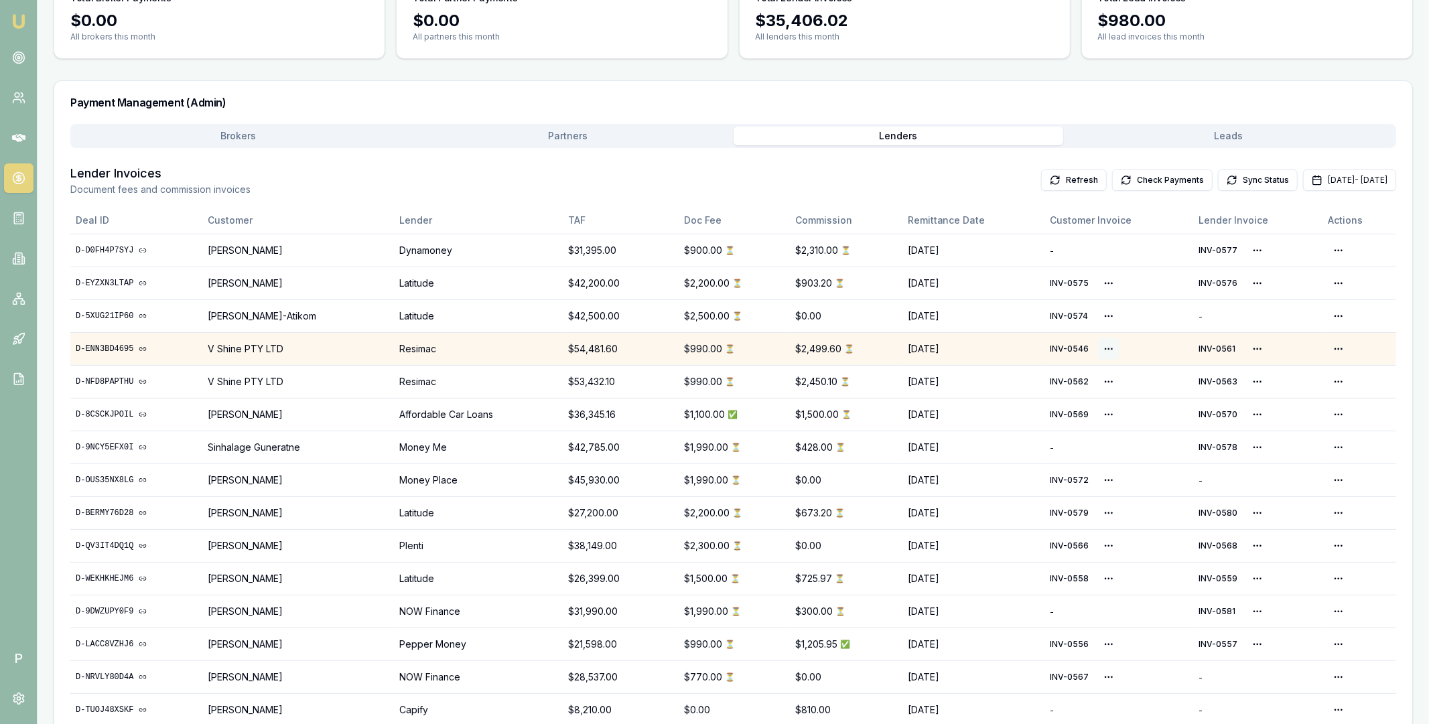
click at [1102, 347] on html "Emu Broker P Home Payments [PERSON_NAME] Toggle Menu Payments Management Manage…" at bounding box center [714, 229] width 1429 height 724
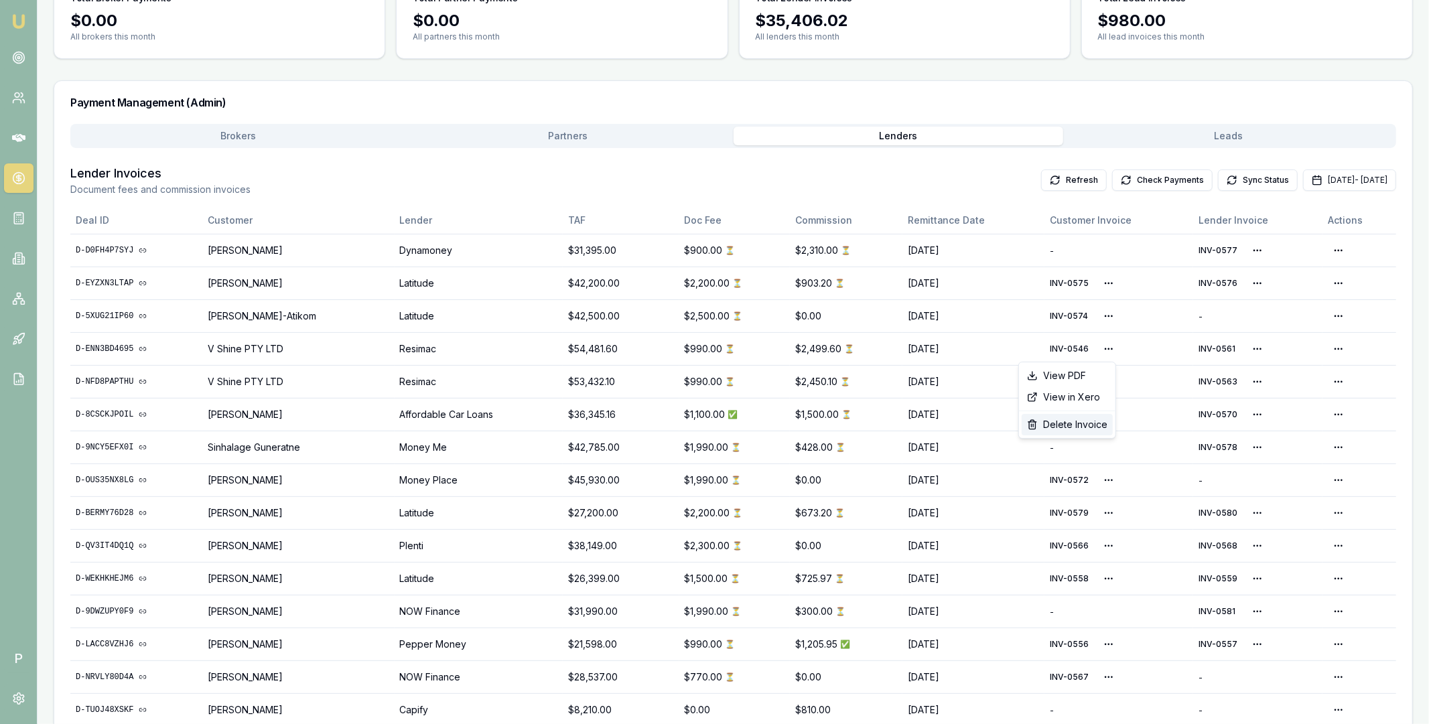
click at [1070, 423] on div "Delete Invoice" at bounding box center [1066, 424] width 91 height 21
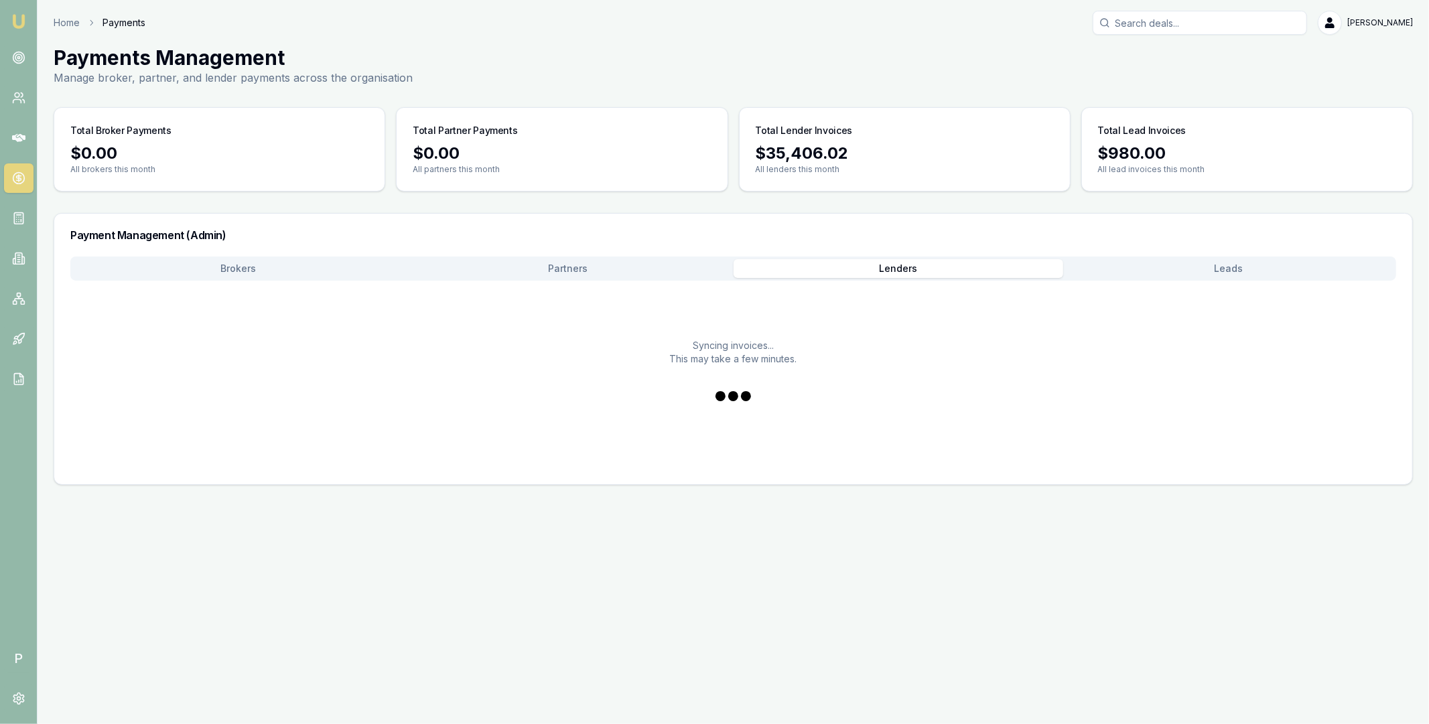
scroll to position [0, 0]
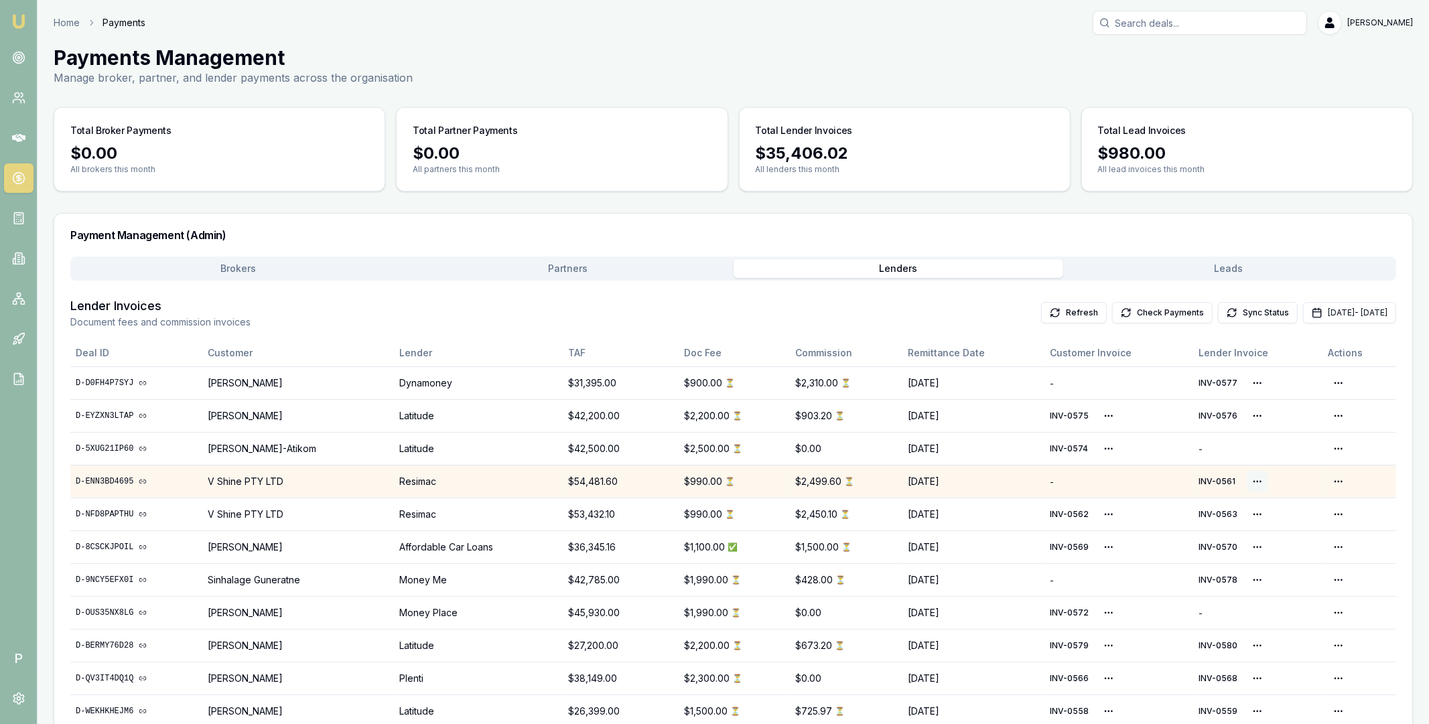
click at [1246, 480] on html "Emu Broker P Home Payments [PERSON_NAME] Toggle Menu Payments Management Manage…" at bounding box center [714, 362] width 1429 height 724
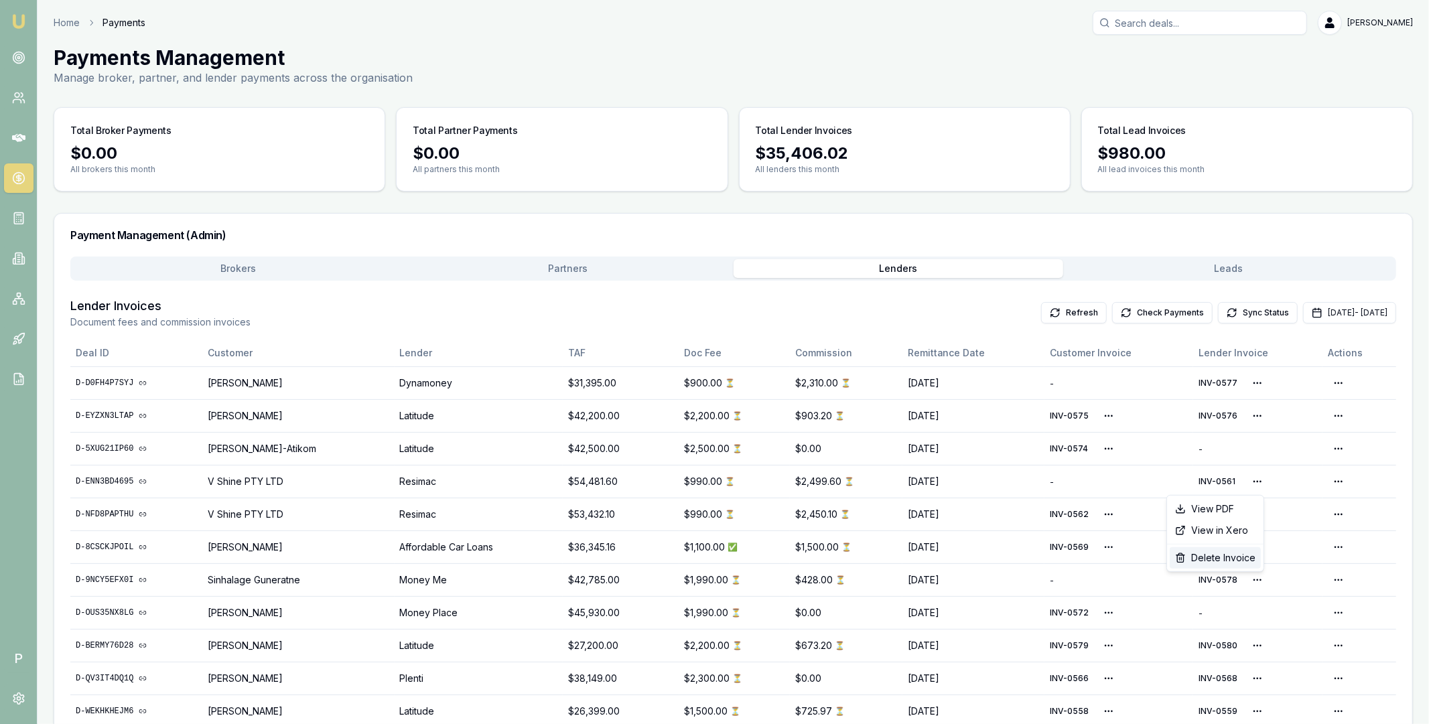
click at [1221, 559] on div "Delete Invoice" at bounding box center [1214, 557] width 91 height 21
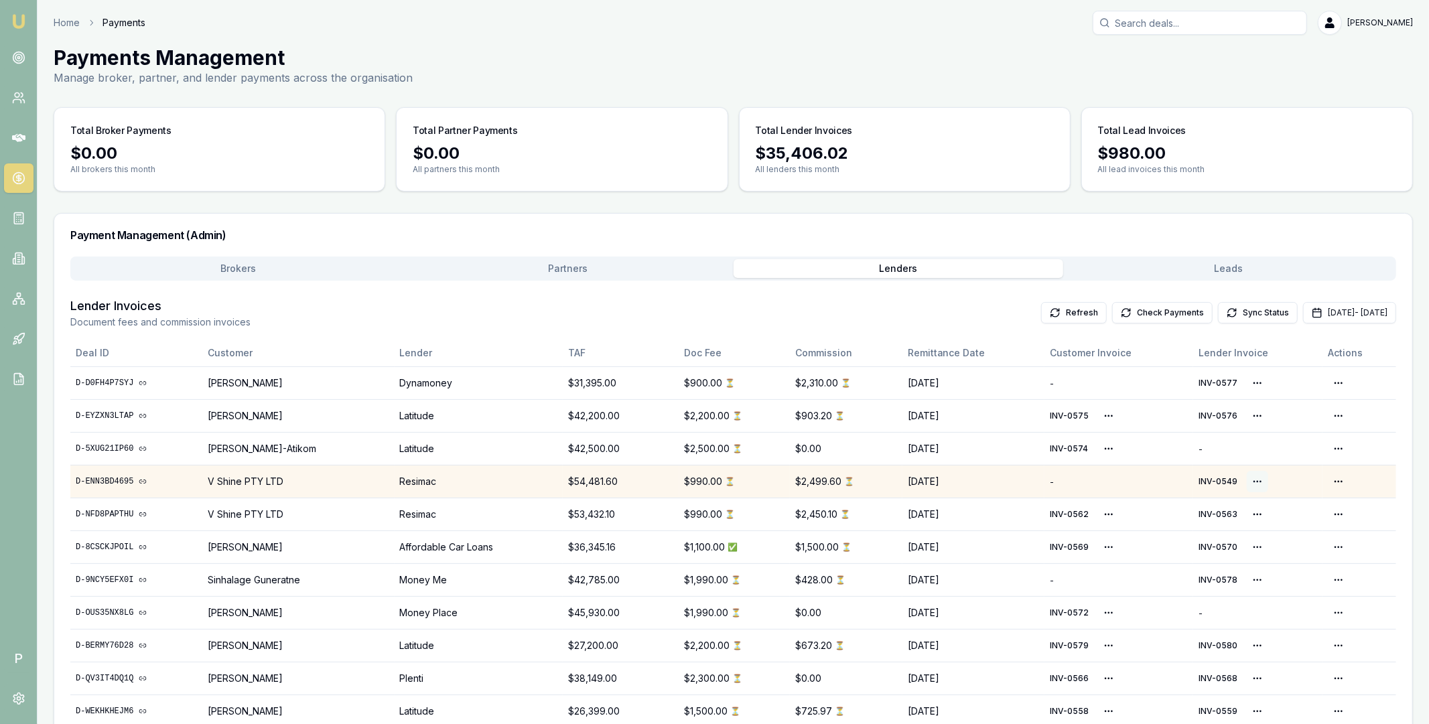
click at [1253, 482] on html "Emu Broker P Home Payments [PERSON_NAME] Toggle Menu Payments Management Manage…" at bounding box center [714, 362] width 1429 height 724
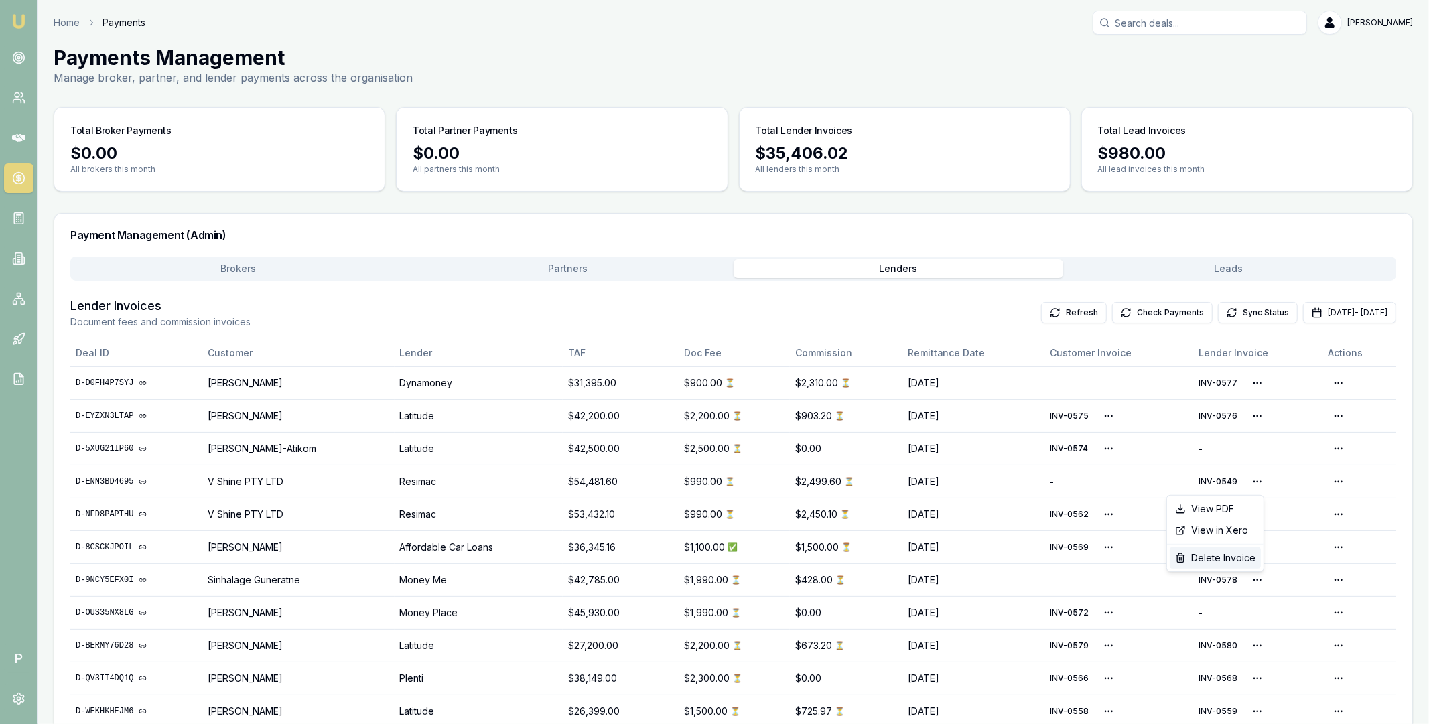
click at [1230, 558] on div "Delete Invoice" at bounding box center [1214, 557] width 91 height 21
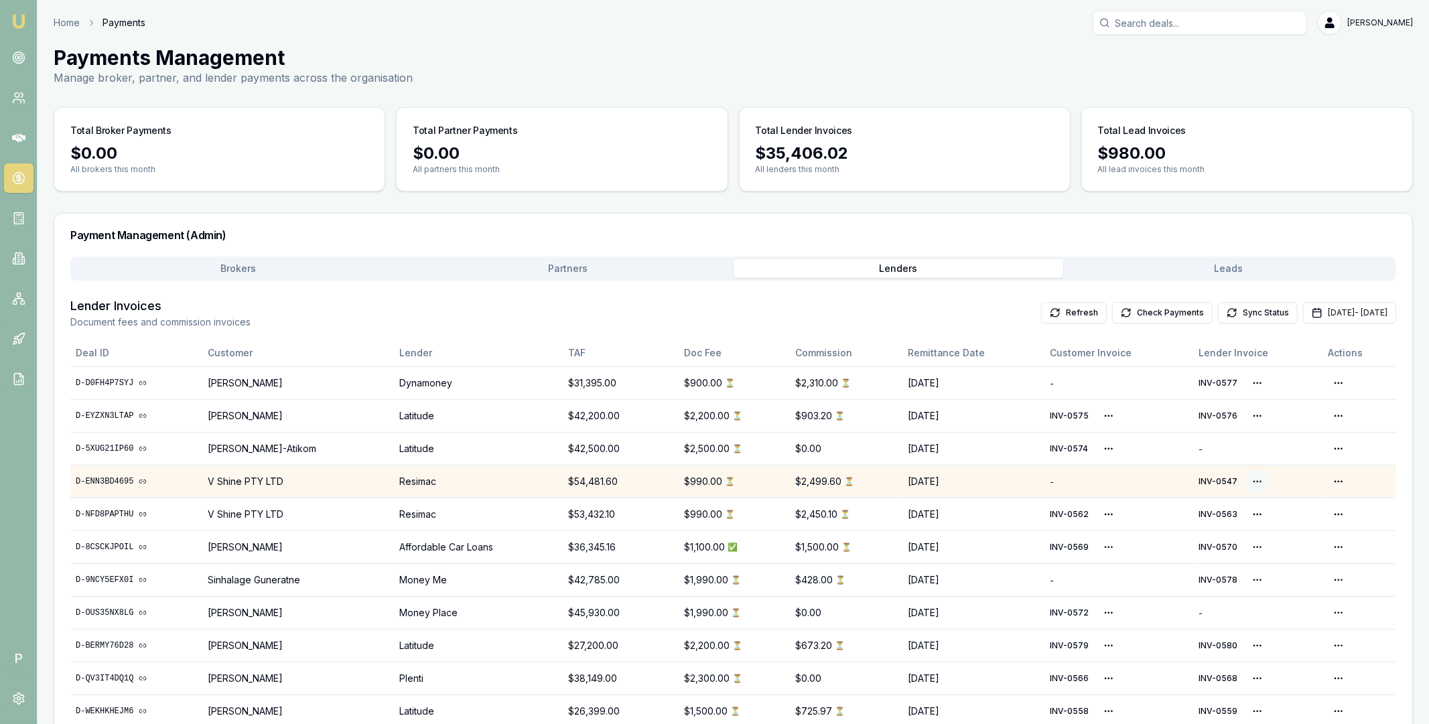
click at [1252, 481] on html "Emu Broker P Home Payments [PERSON_NAME] Toggle Menu Payments Management Manage…" at bounding box center [714, 362] width 1429 height 724
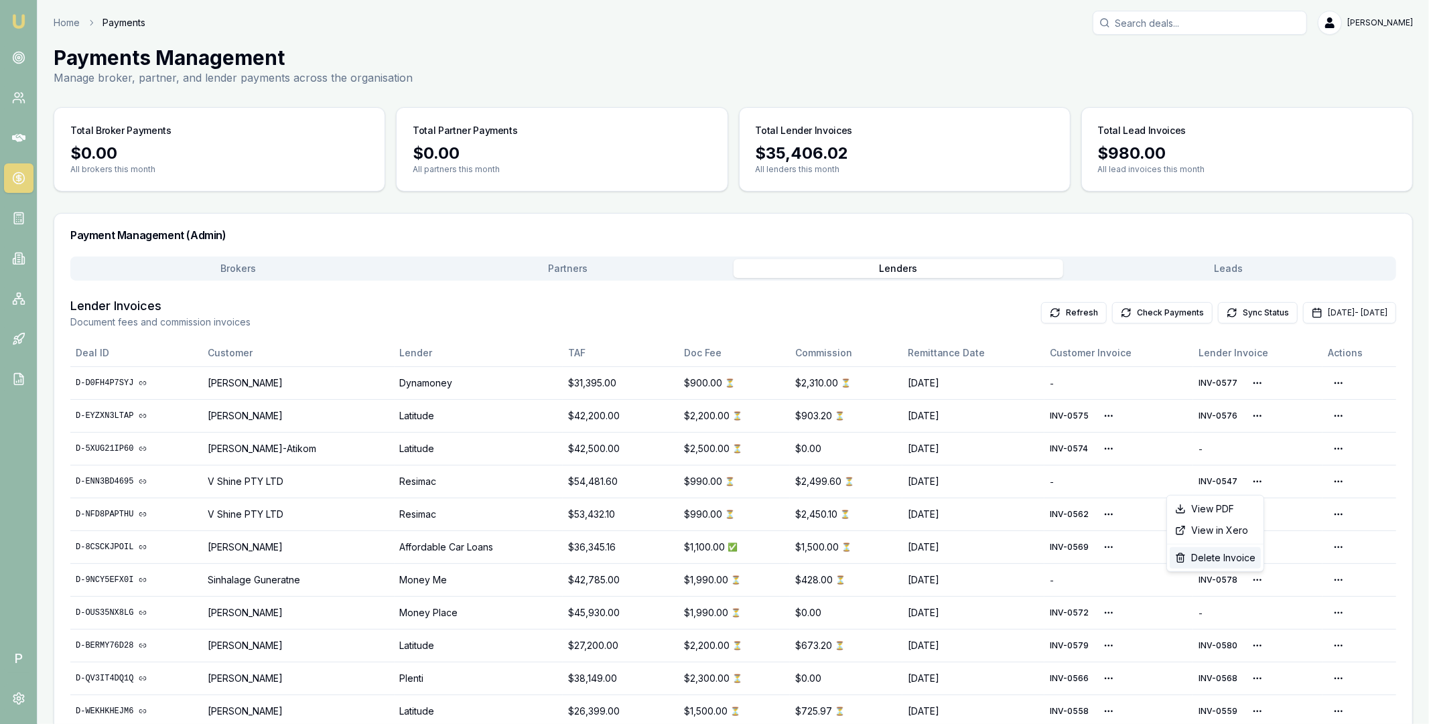
click at [1223, 566] on div "Delete Invoice" at bounding box center [1214, 557] width 91 height 21
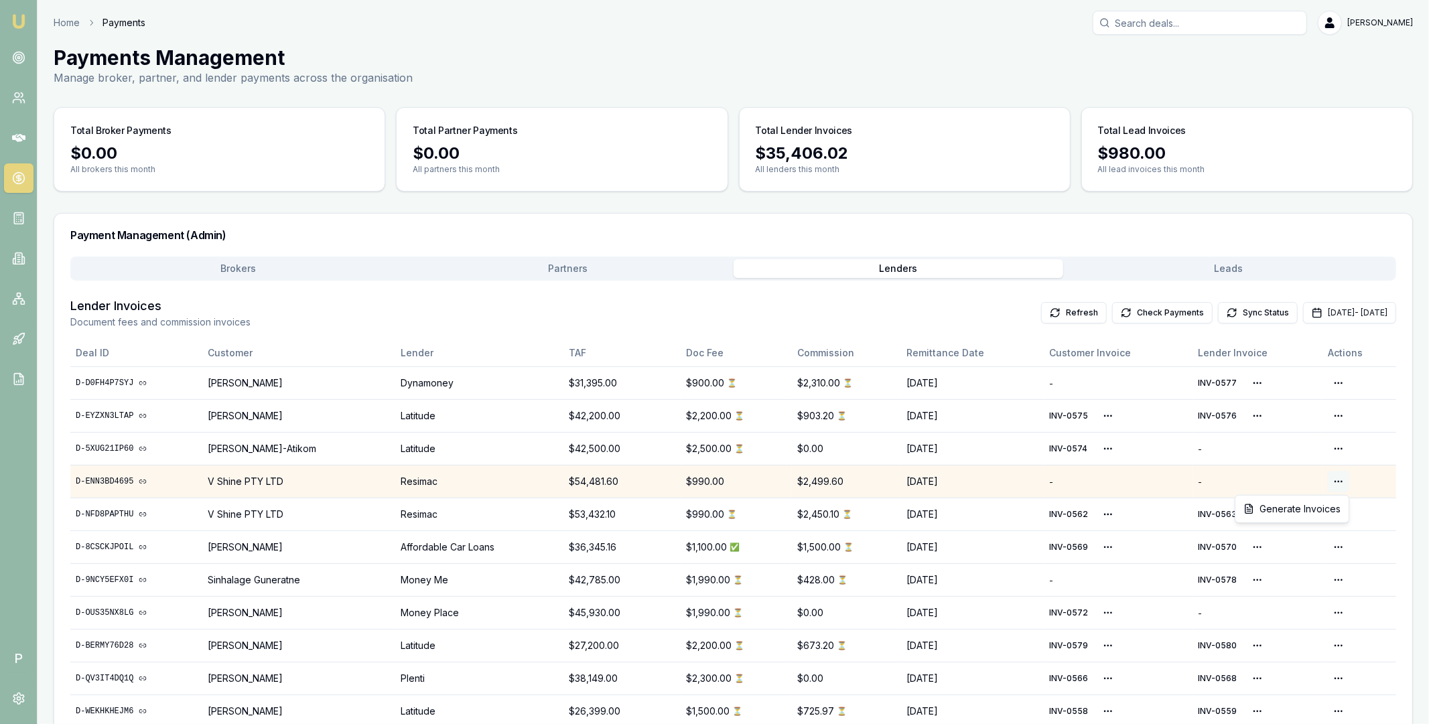
click at [1336, 482] on html "Emu Broker P Home Payments [PERSON_NAME] Toggle Menu Payments Management Manage…" at bounding box center [714, 362] width 1429 height 724
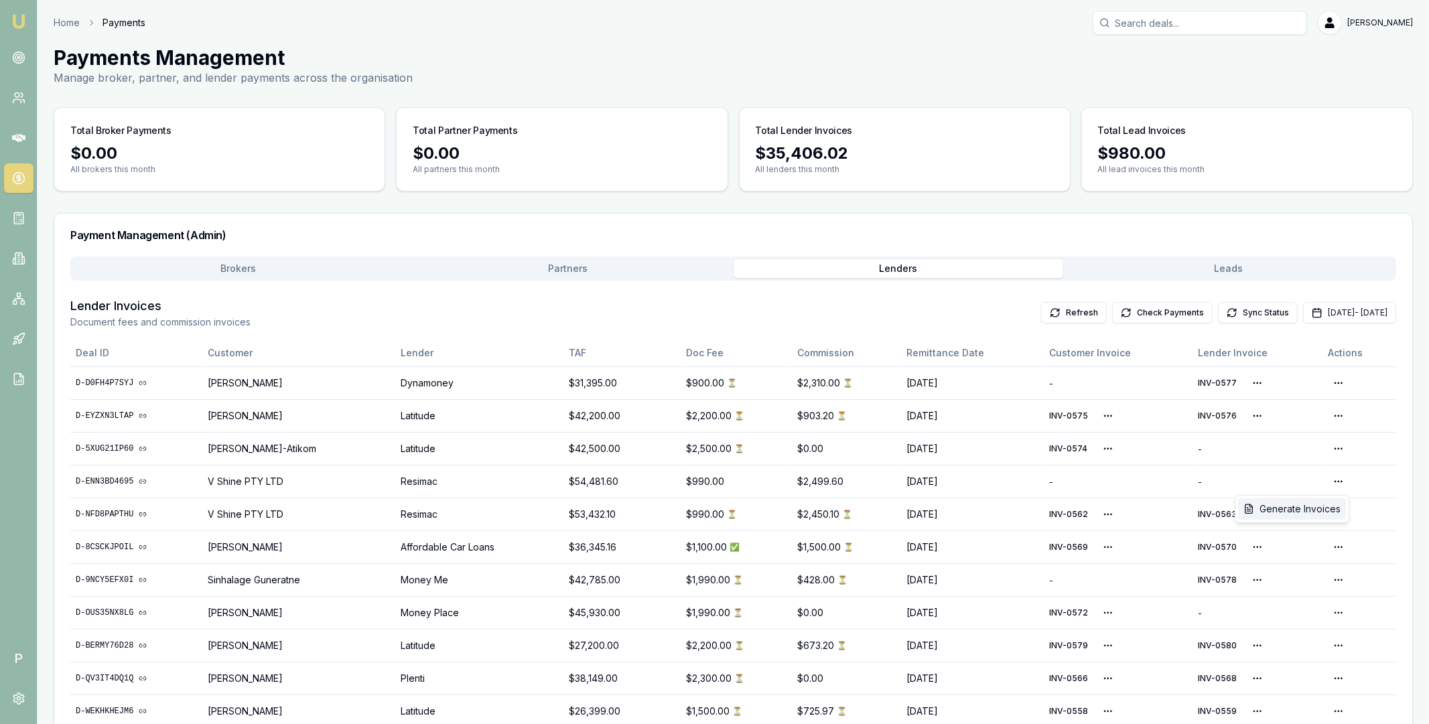
click at [1296, 505] on div "Generate Invoices" at bounding box center [1292, 508] width 108 height 21
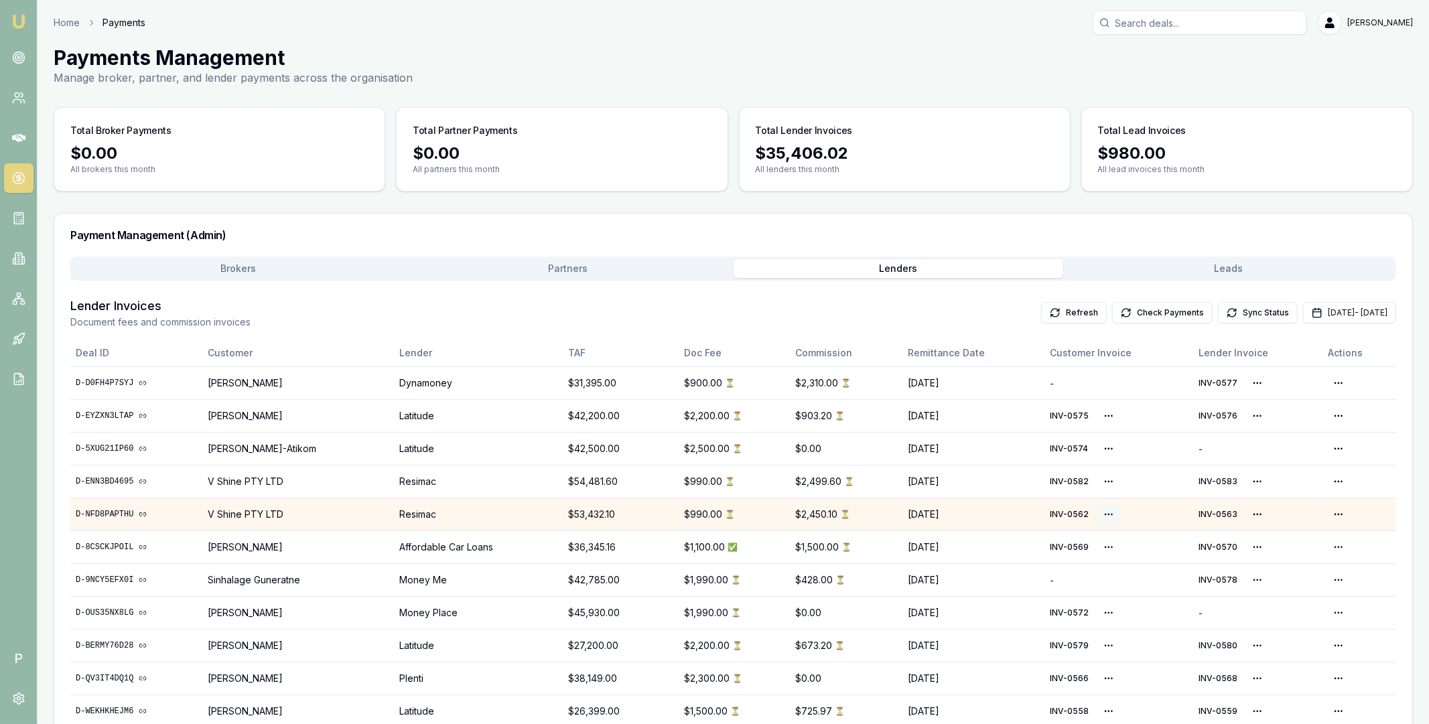
click at [1104, 515] on html "Emu Broker P Home Payments [PERSON_NAME] Toggle Menu Payments Management Manage…" at bounding box center [714, 362] width 1429 height 724
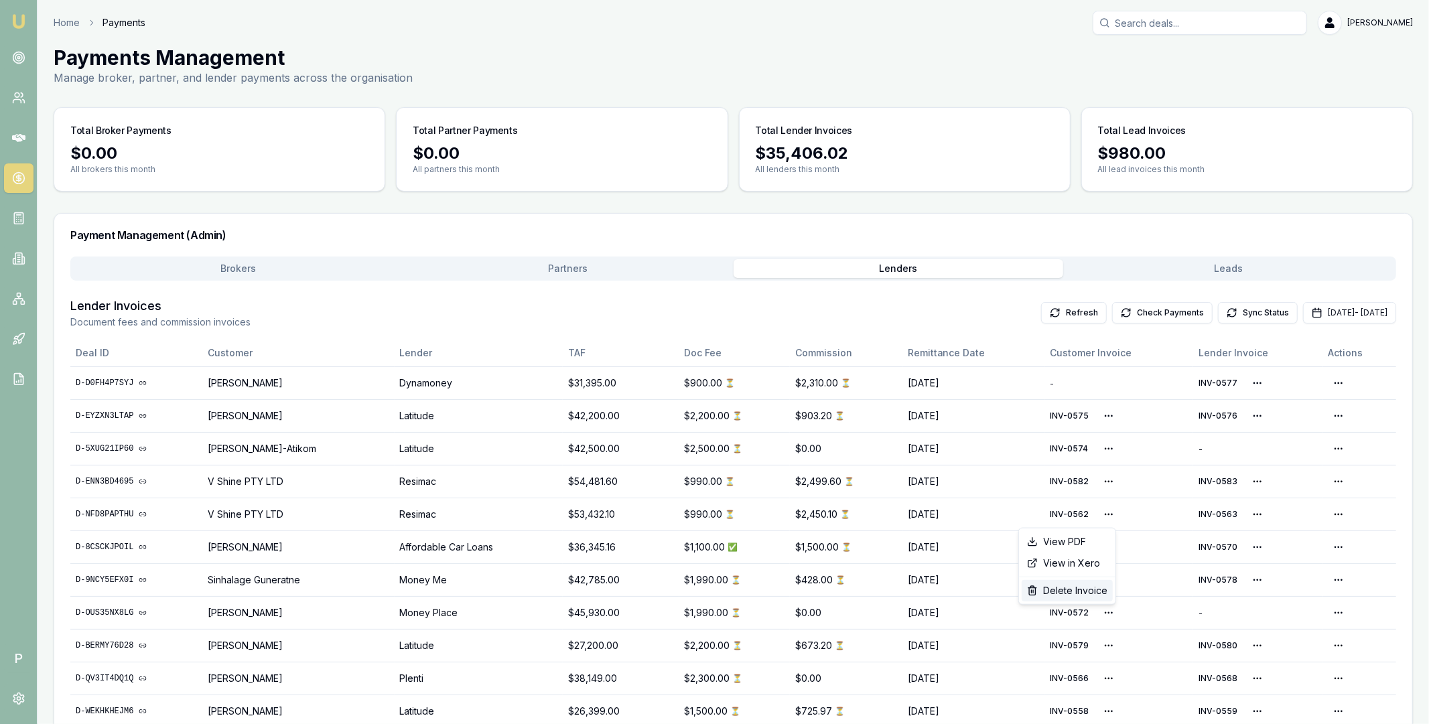
click at [1074, 588] on div "Delete Invoice" at bounding box center [1066, 590] width 91 height 21
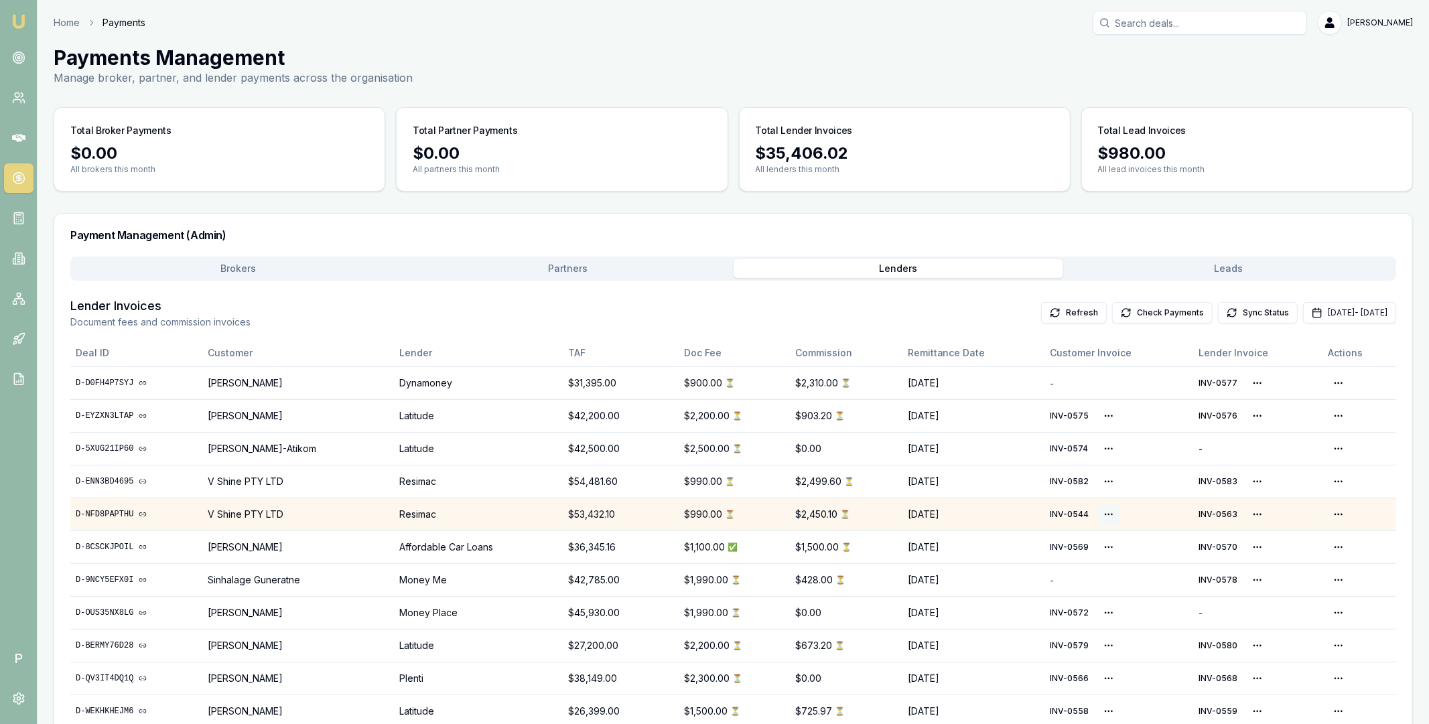
click at [1101, 513] on html "Emu Broker P Home Payments [PERSON_NAME] Toggle Menu Payments Management Manage…" at bounding box center [714, 362] width 1429 height 724
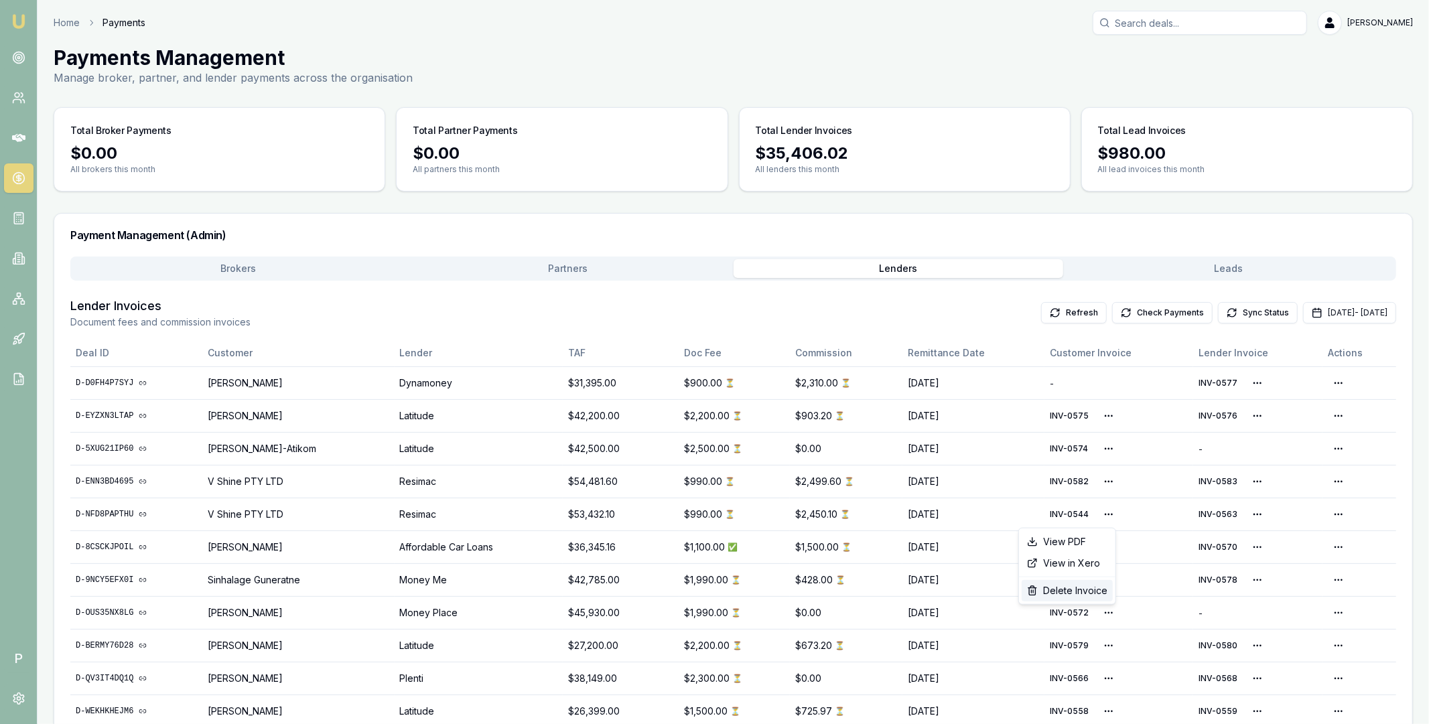
click at [1082, 585] on div "Delete Invoice" at bounding box center [1066, 590] width 91 height 21
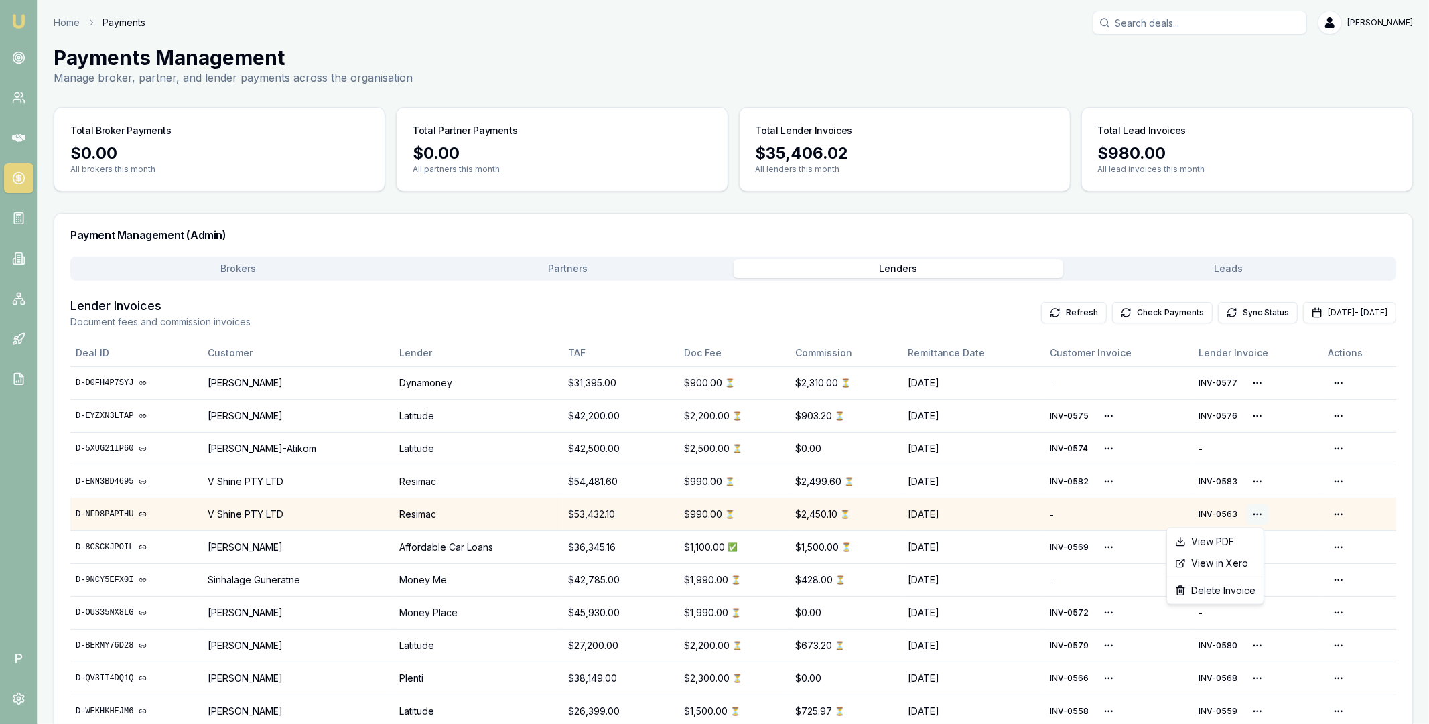
click at [1254, 514] on html "Emu Broker P Home Payments [PERSON_NAME] Toggle Menu Payments Management Manage…" at bounding box center [714, 362] width 1429 height 724
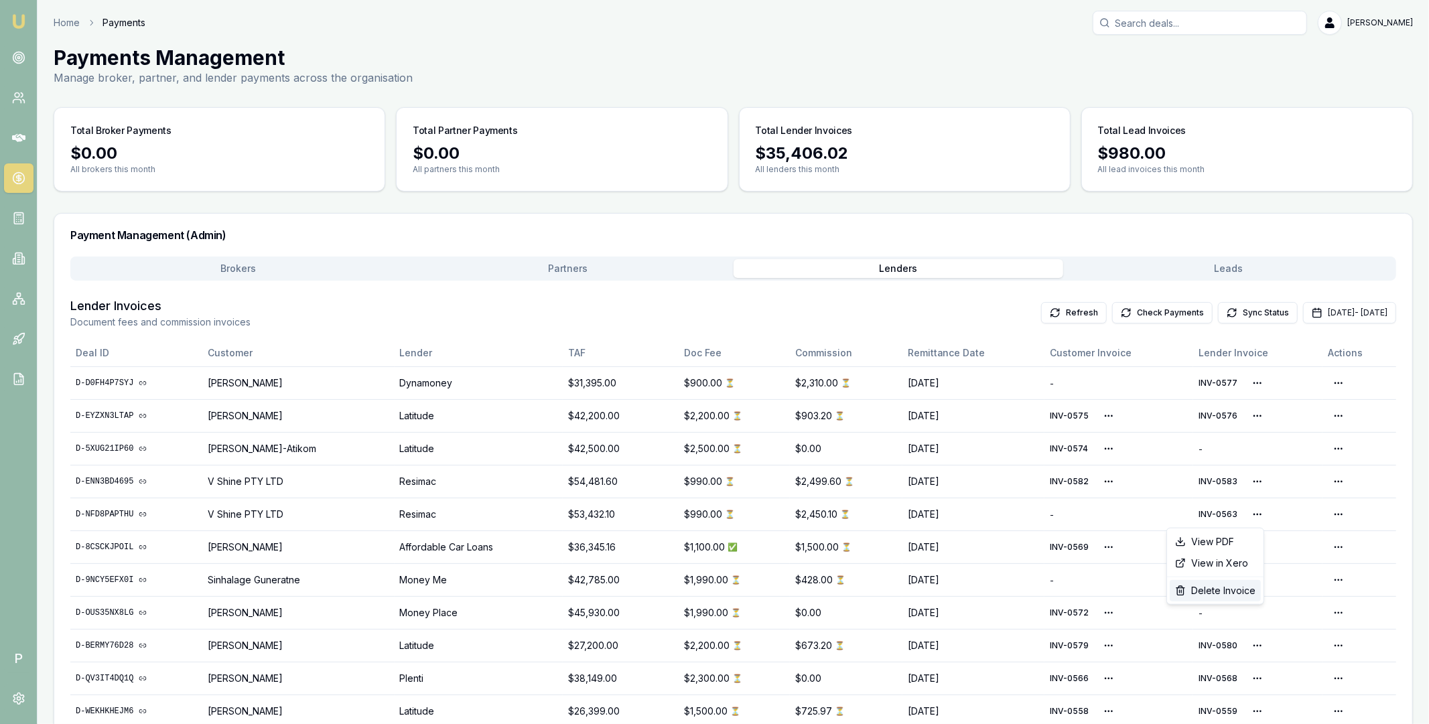
click at [1215, 583] on div "Delete Invoice" at bounding box center [1214, 590] width 91 height 21
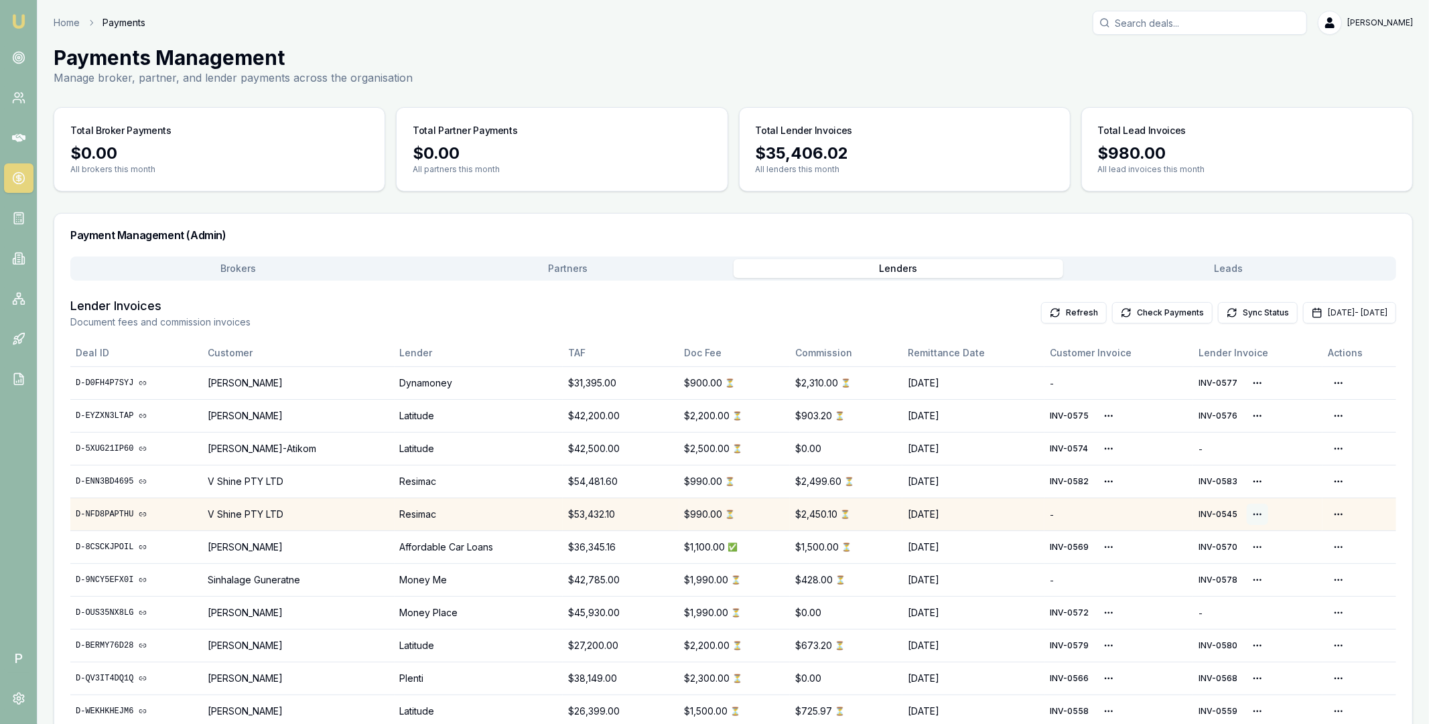
click at [1250, 514] on html "Emu Broker P Home Payments [PERSON_NAME] Toggle Menu Payments Management Manage…" at bounding box center [714, 362] width 1429 height 724
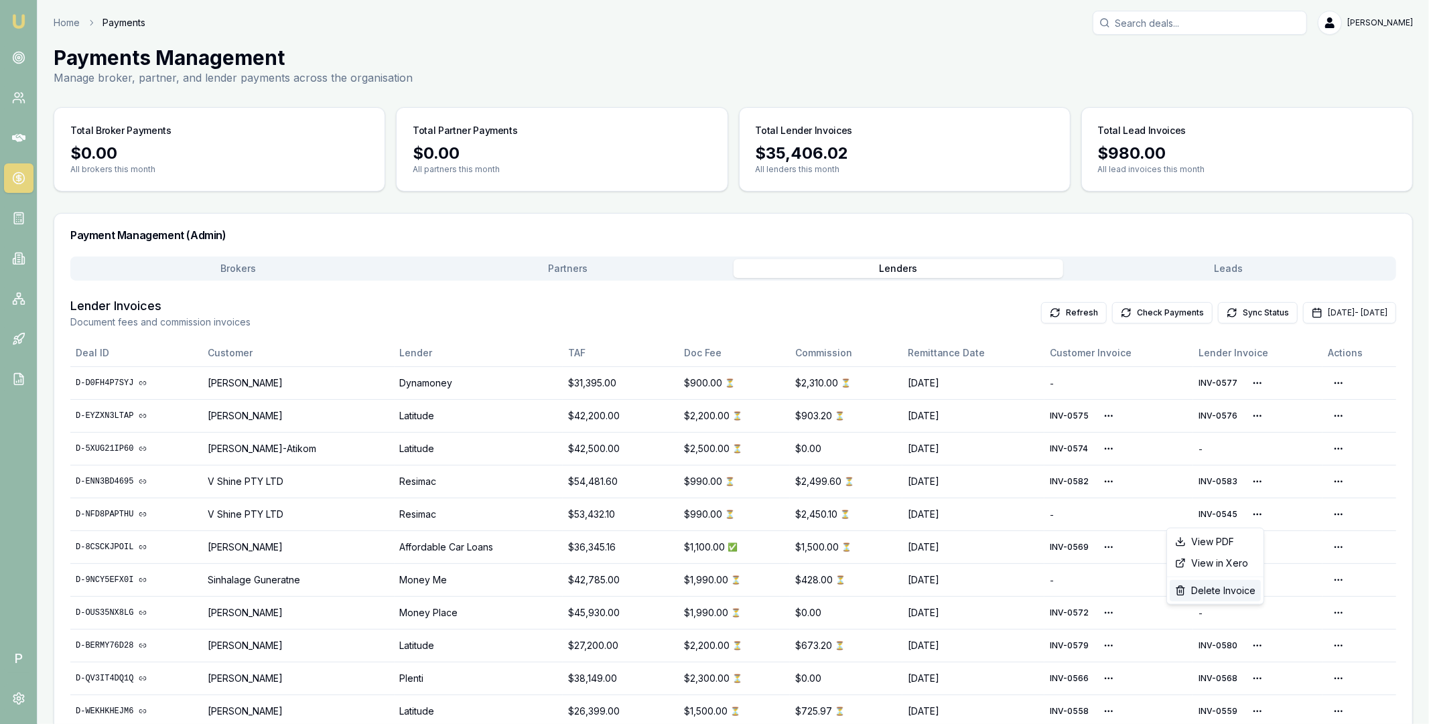
click at [1201, 585] on div "Delete Invoice" at bounding box center [1214, 590] width 91 height 21
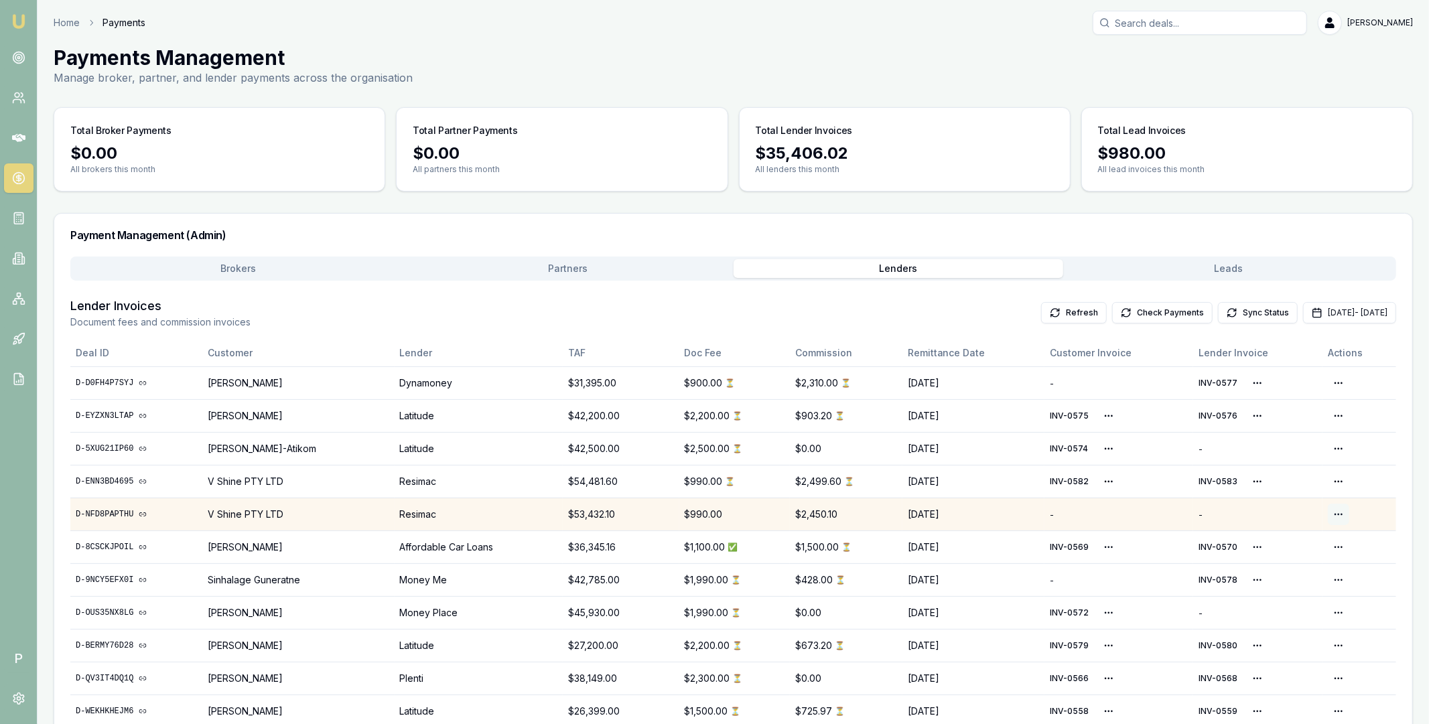
click at [1336, 512] on html "Emu Broker P Home Payments [PERSON_NAME] Toggle Menu Payments Management Manage…" at bounding box center [714, 362] width 1429 height 724
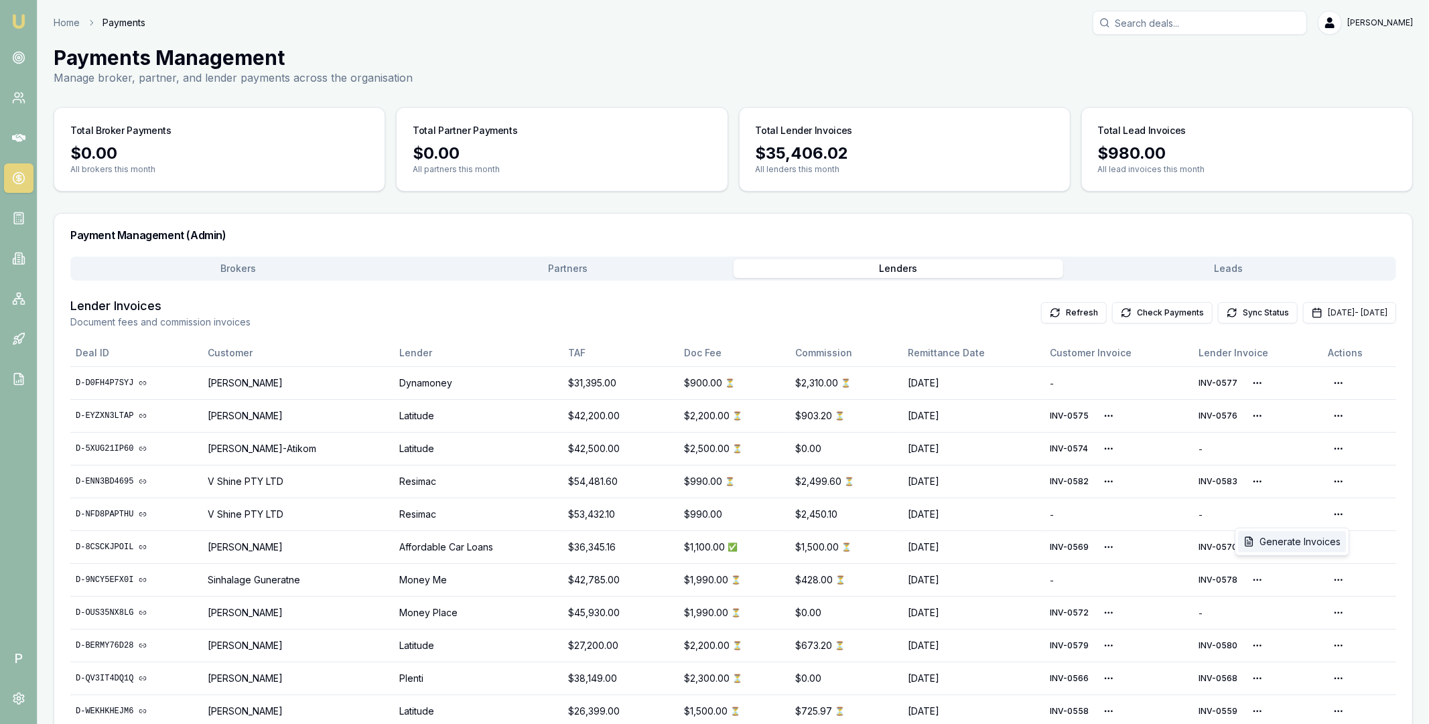
click at [1308, 540] on div "Generate Invoices" at bounding box center [1292, 541] width 108 height 21
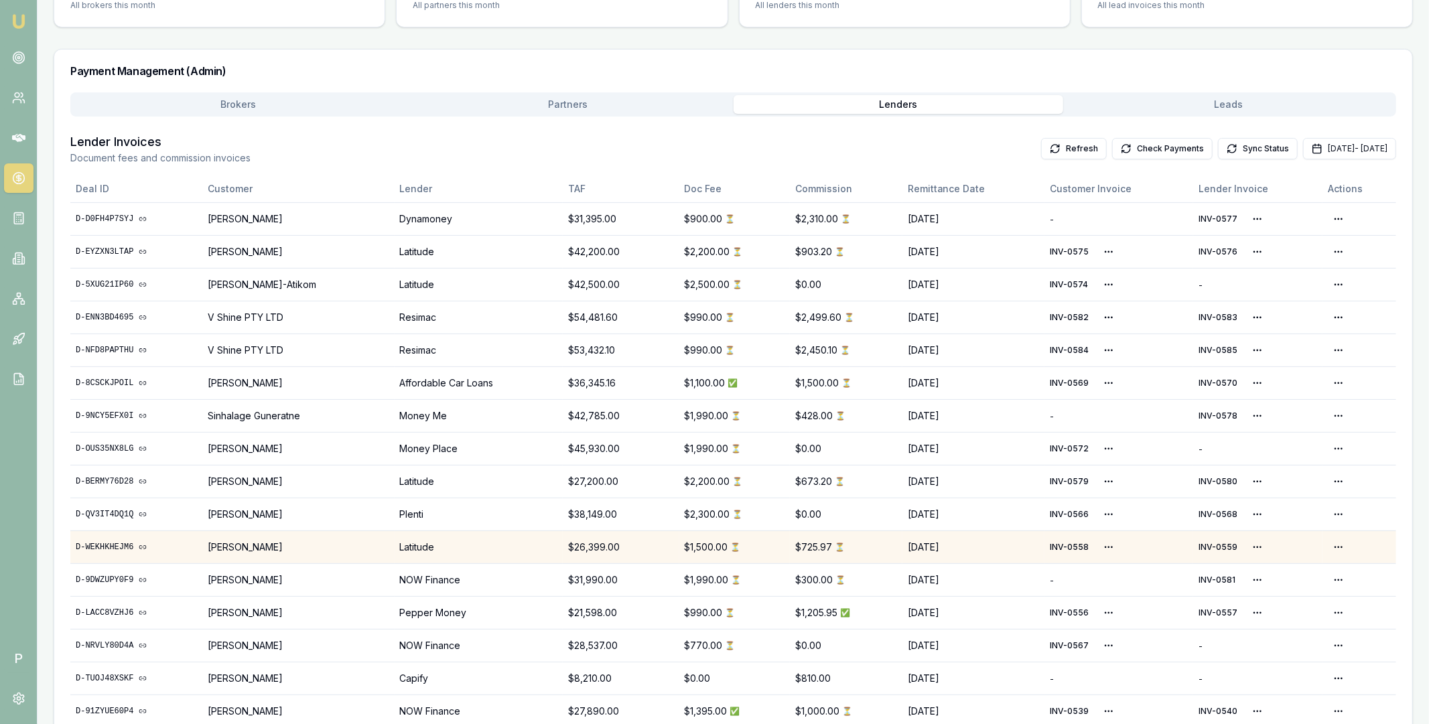
scroll to position [220, 0]
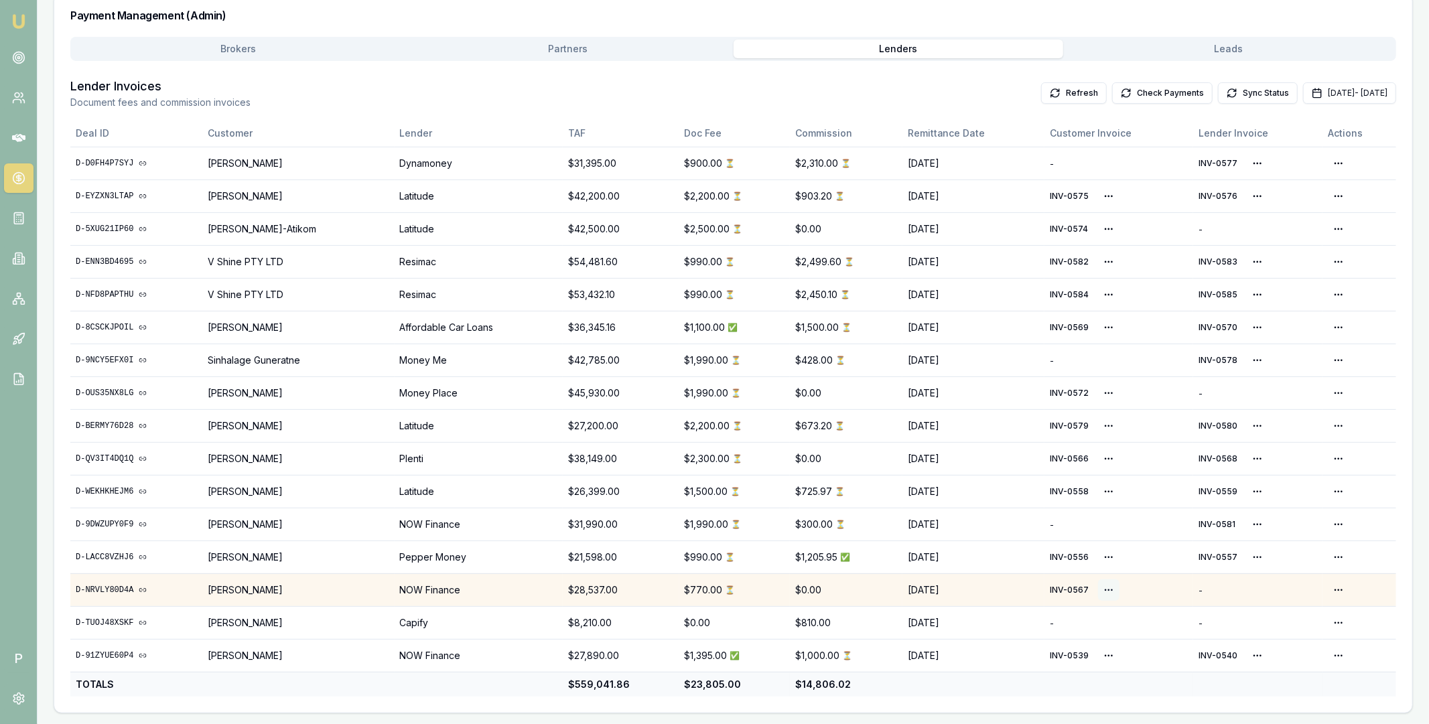
click at [1108, 504] on html "Emu Broker P Home Payments [PERSON_NAME] Toggle Menu Payments Management Manage…" at bounding box center [714, 142] width 1429 height 724
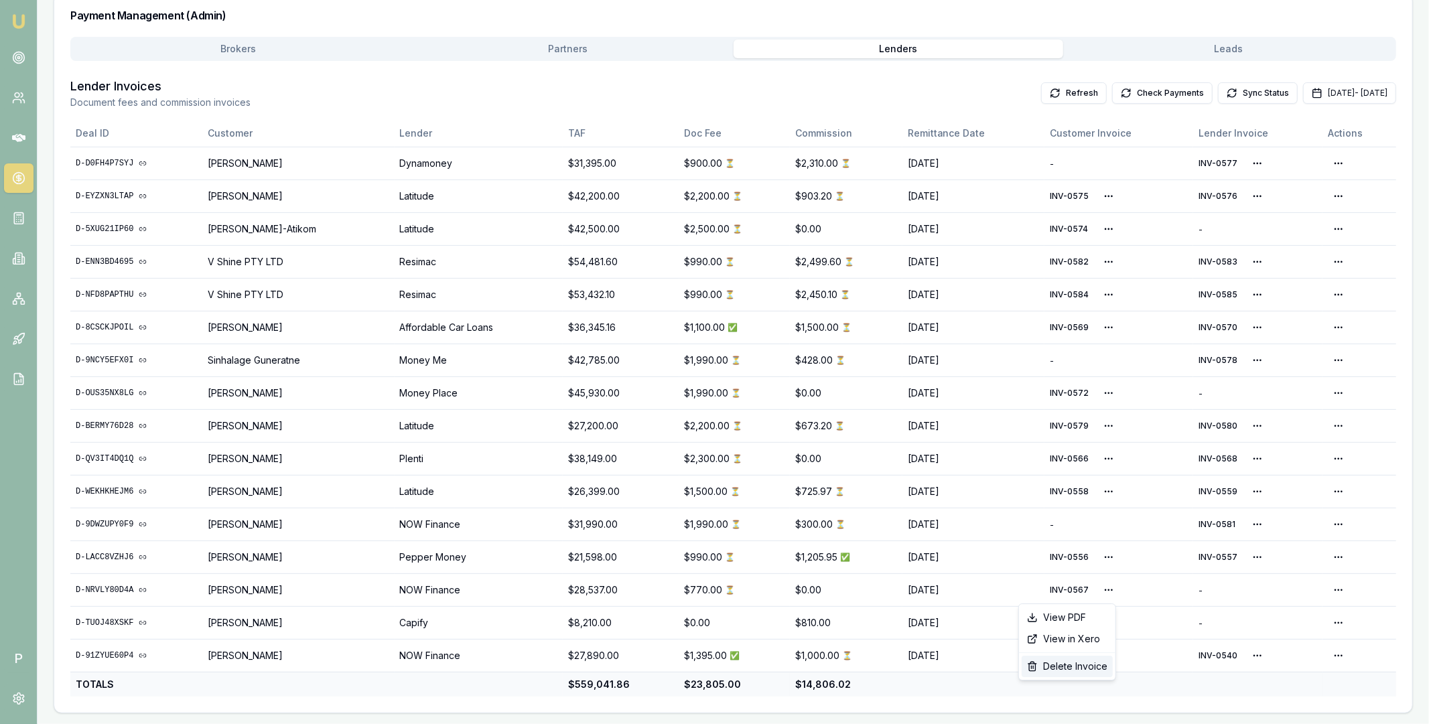
click at [1075, 664] on div "Delete Invoice" at bounding box center [1066, 666] width 91 height 21
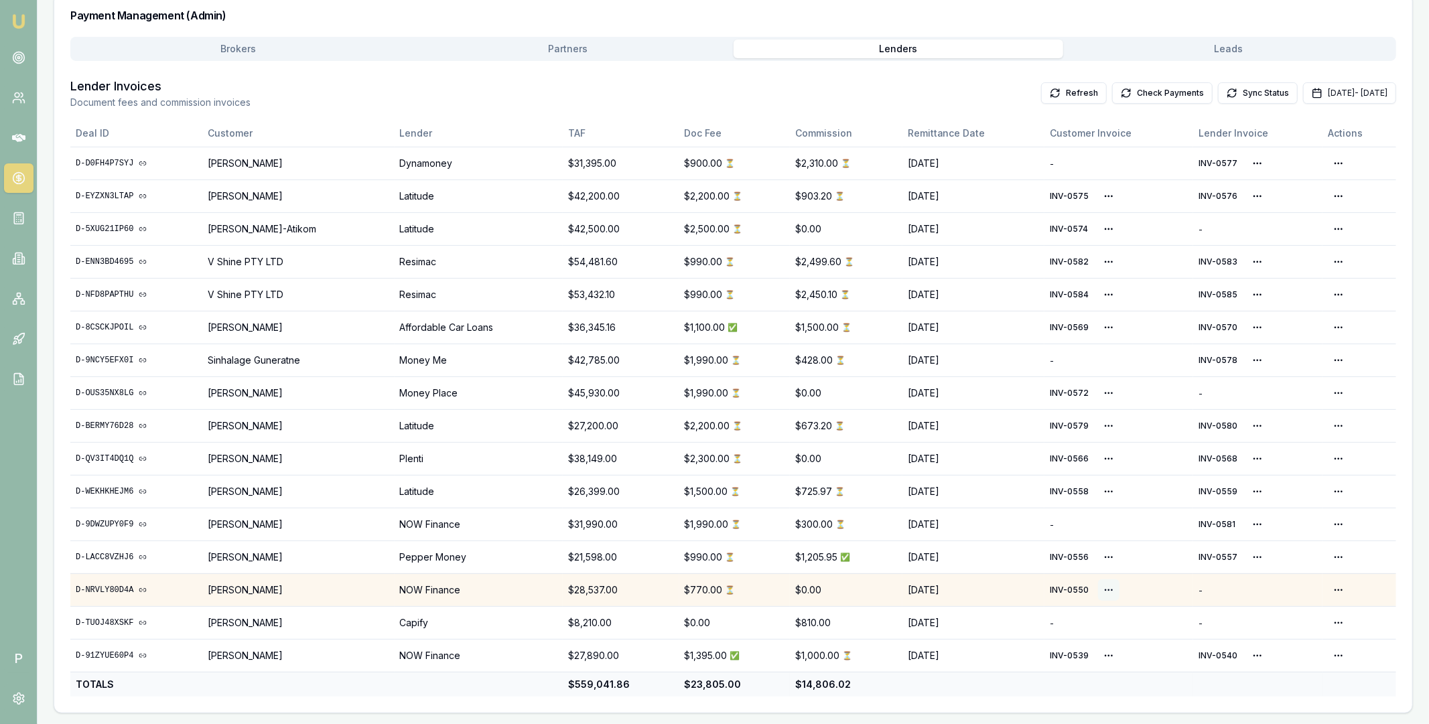
click at [1100, 504] on html "Emu Broker P Home Payments [PERSON_NAME] Toggle Menu Payments Management Manage…" at bounding box center [714, 142] width 1429 height 724
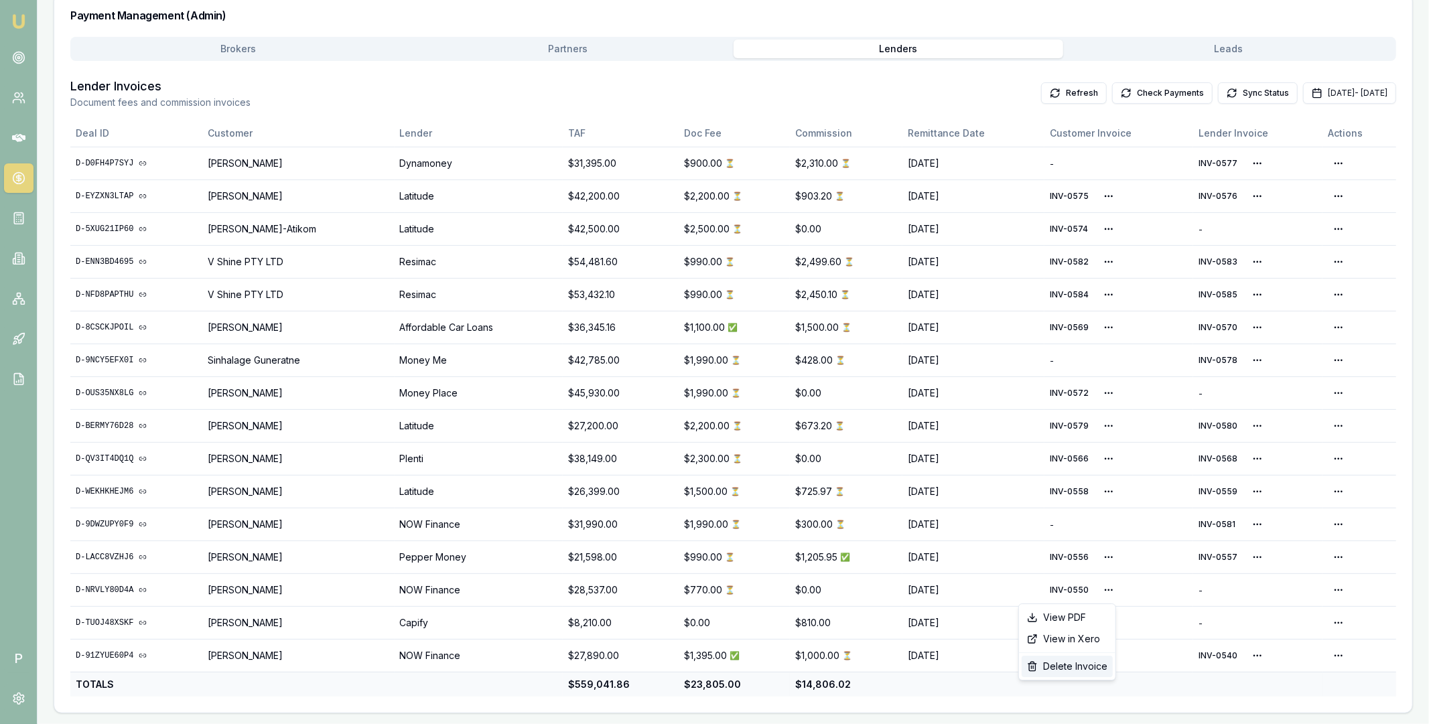
click at [1071, 666] on div "Delete Invoice" at bounding box center [1066, 666] width 91 height 21
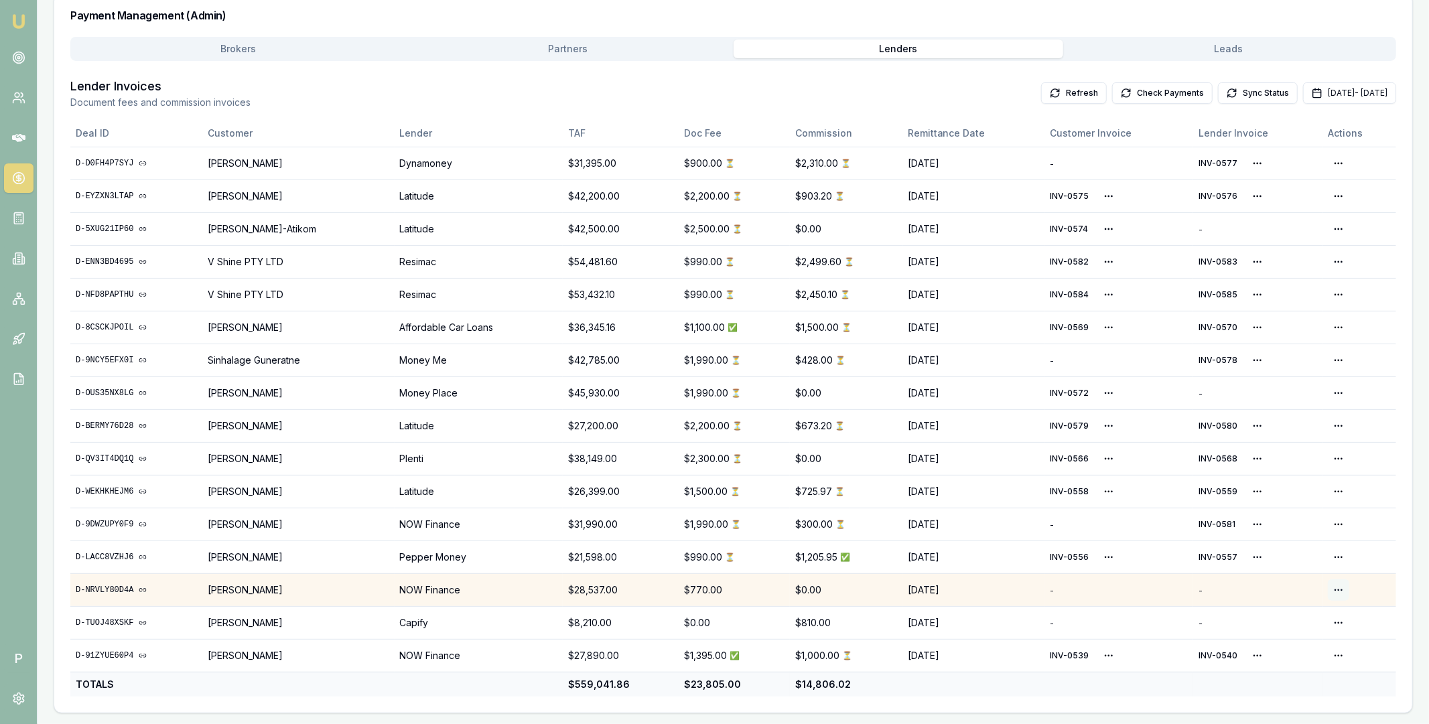
click at [1347, 504] on html "Emu Broker P Home Payments [PERSON_NAME] Toggle Menu Payments Management Manage…" at bounding box center [714, 142] width 1429 height 724
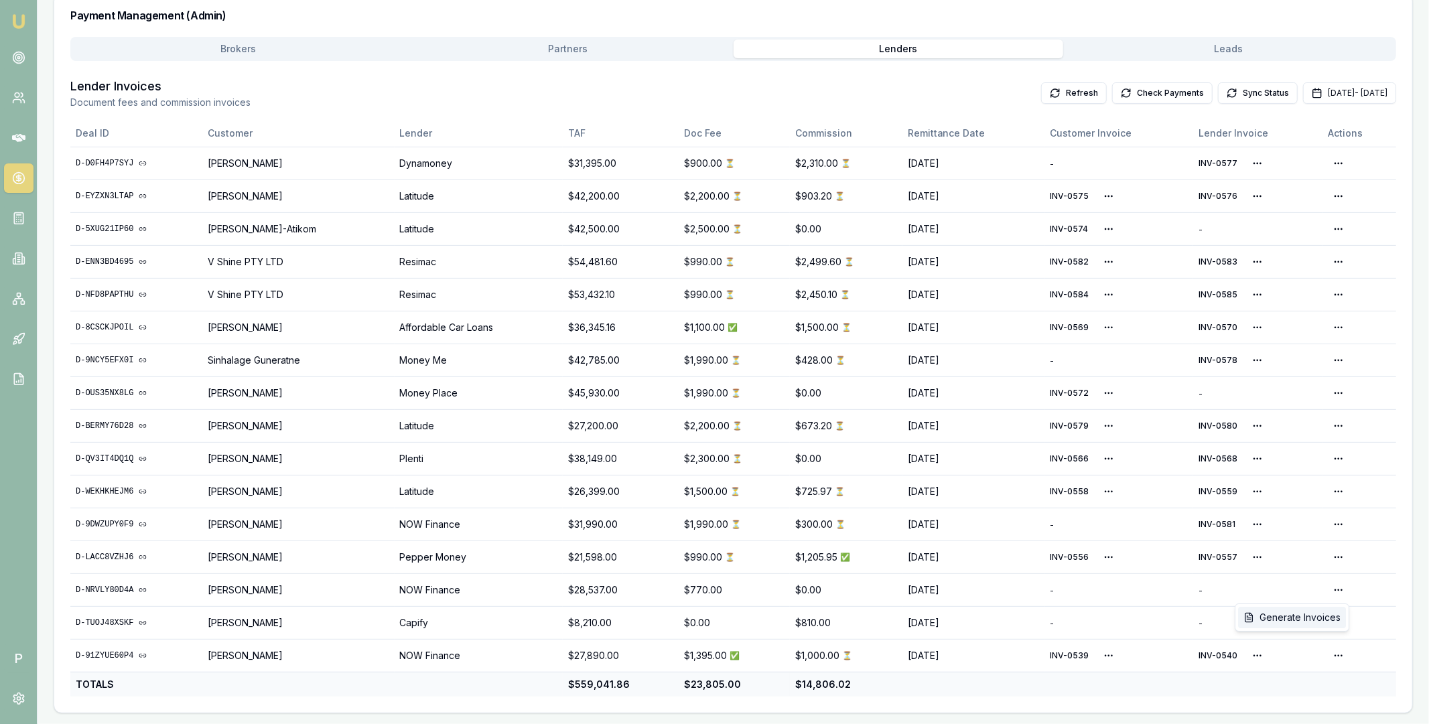
click at [1309, 615] on div "Generate Invoices" at bounding box center [1292, 617] width 108 height 21
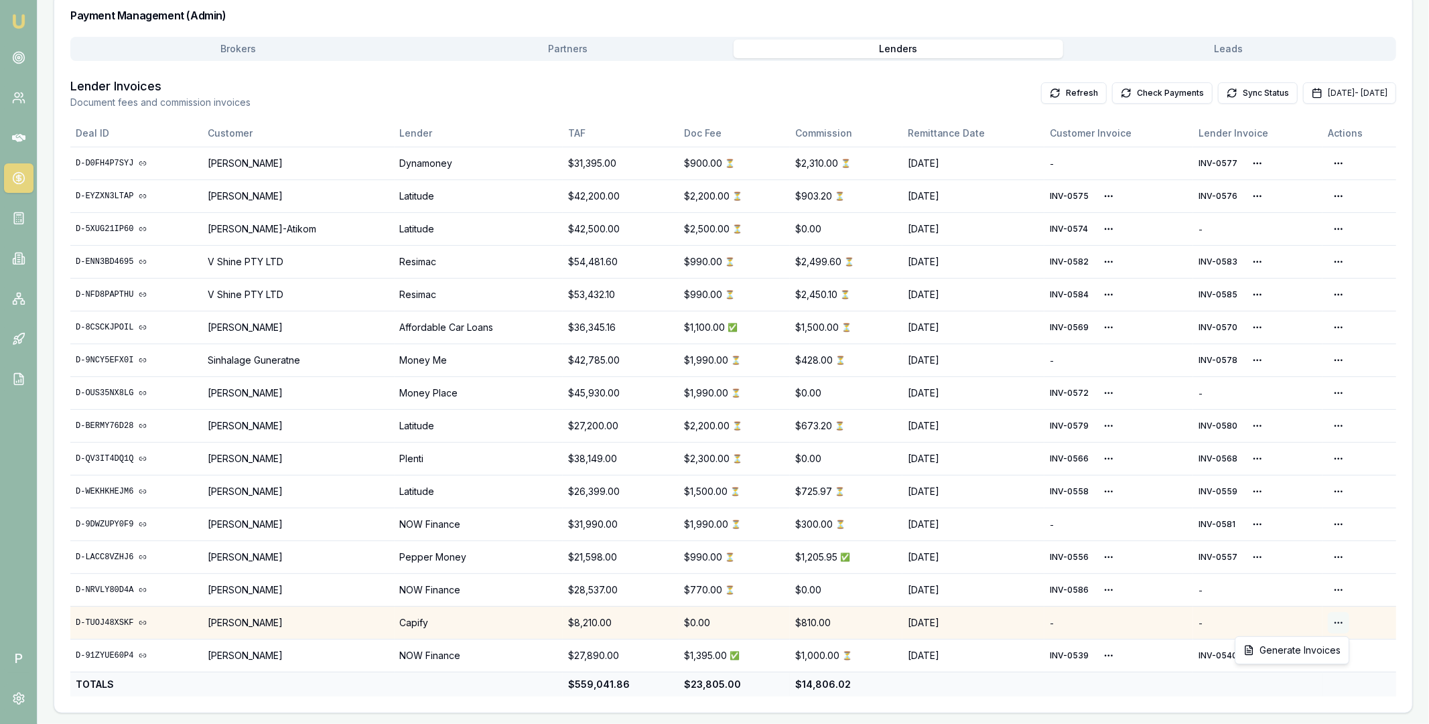
click at [1334, 504] on html "Emu Broker P Home Payments [PERSON_NAME] Toggle Menu Payments Management Manage…" at bounding box center [714, 142] width 1429 height 724
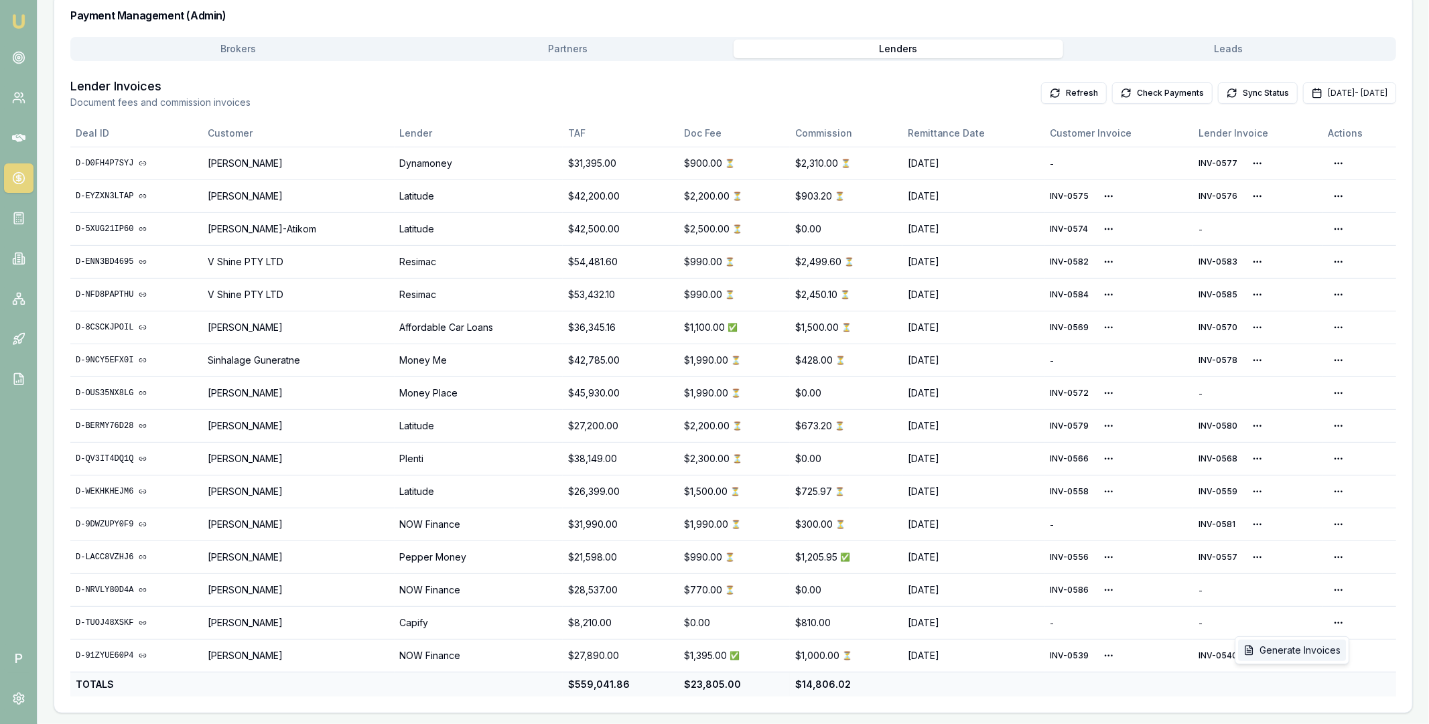
click at [1305, 650] on div "Generate Invoices" at bounding box center [1292, 650] width 108 height 21
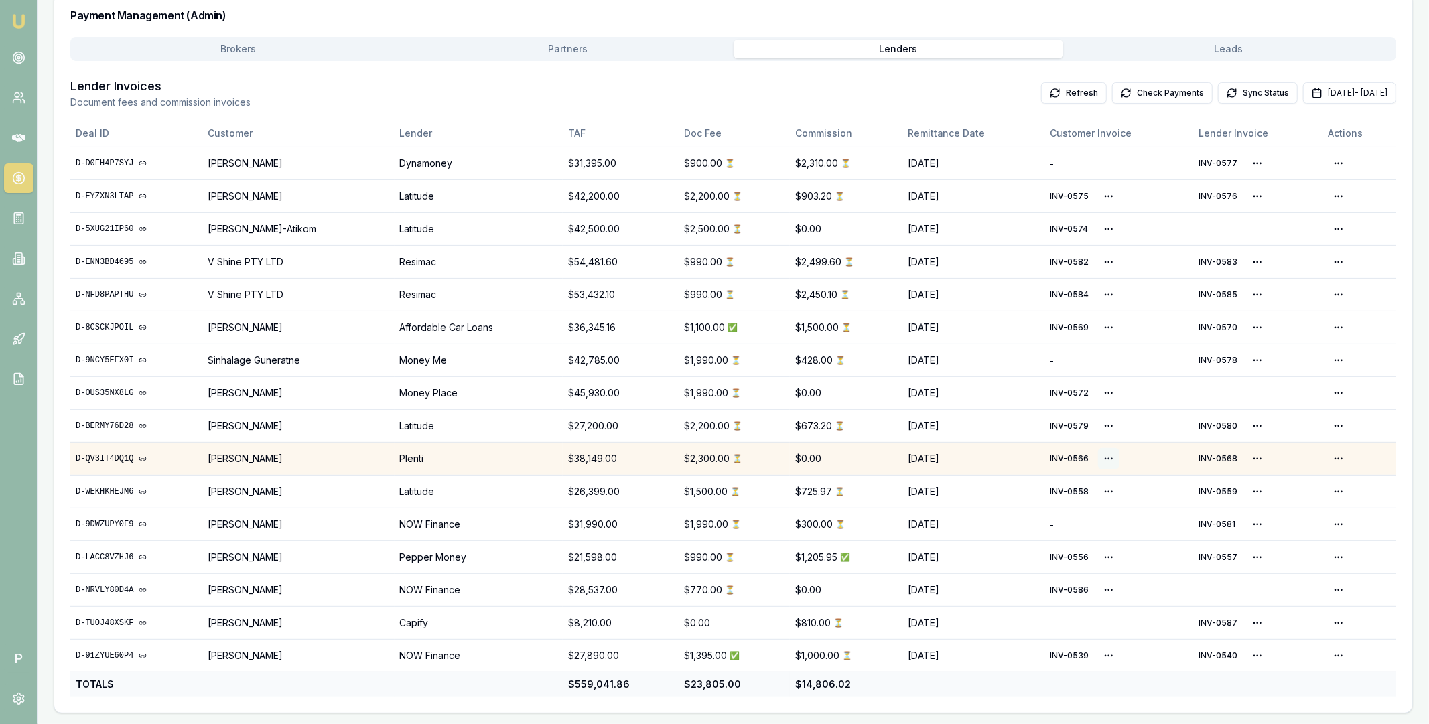
click at [1105, 455] on html "Emu Broker P Home Payments Matt Leeburn Toggle Menu Payments Management Manage …" at bounding box center [714, 142] width 1429 height 724
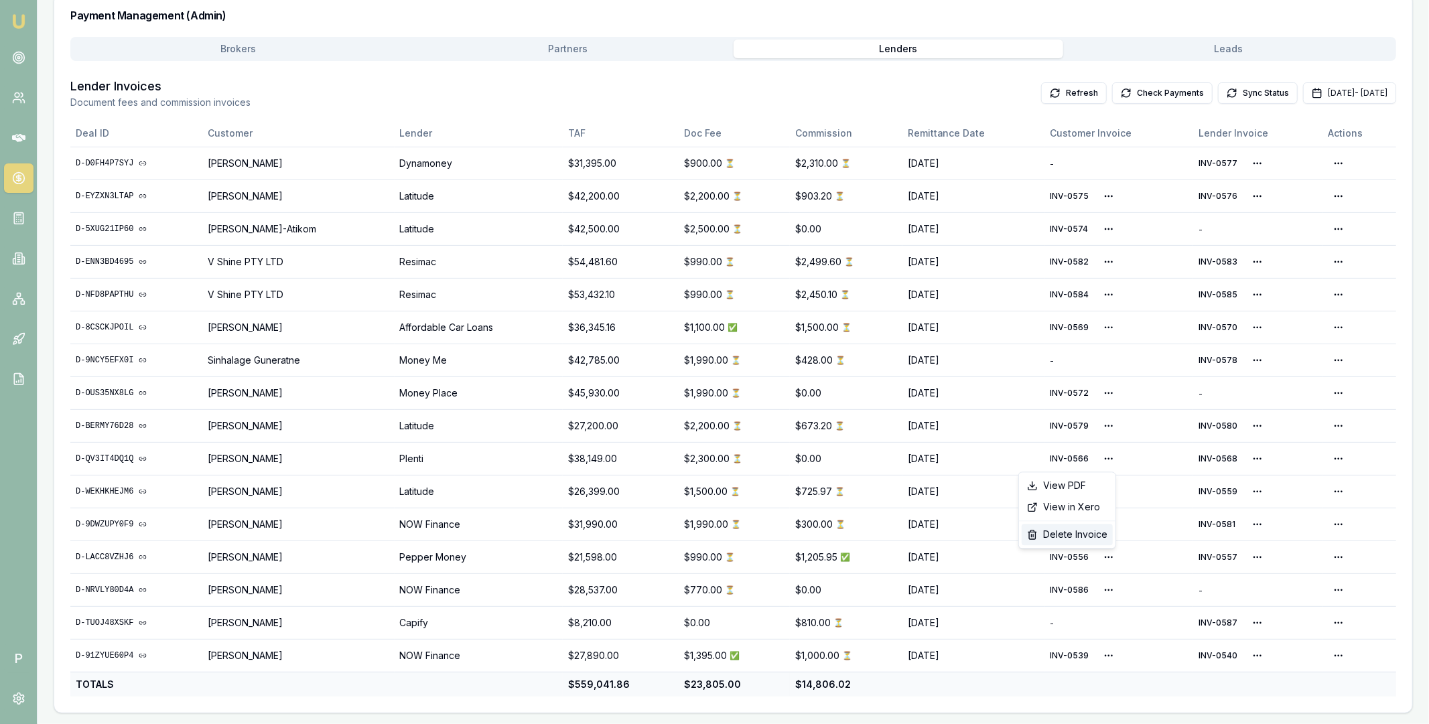
click at [1078, 530] on div "Delete Invoice" at bounding box center [1066, 534] width 91 height 21
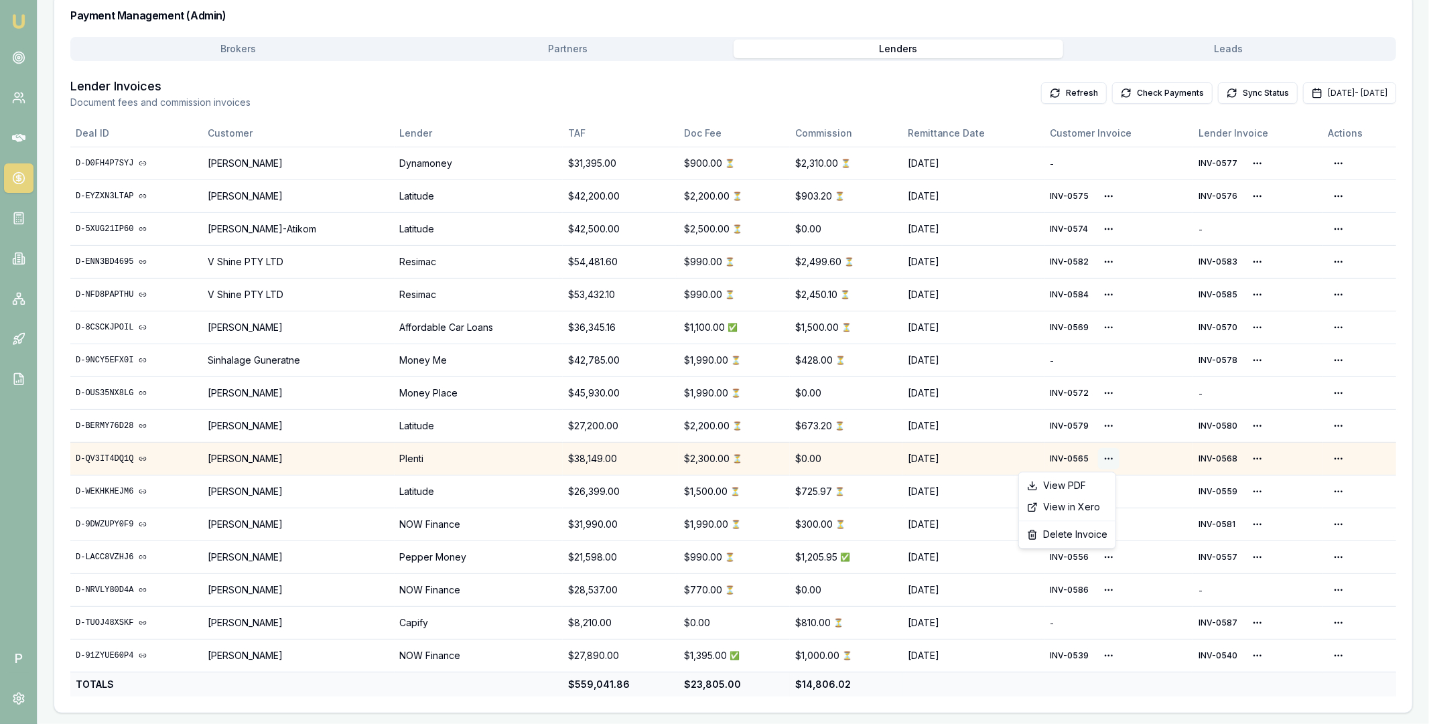
click at [1102, 457] on html "Emu Broker P Home Payments Matt Leeburn Toggle Menu Payments Management Manage …" at bounding box center [714, 142] width 1429 height 724
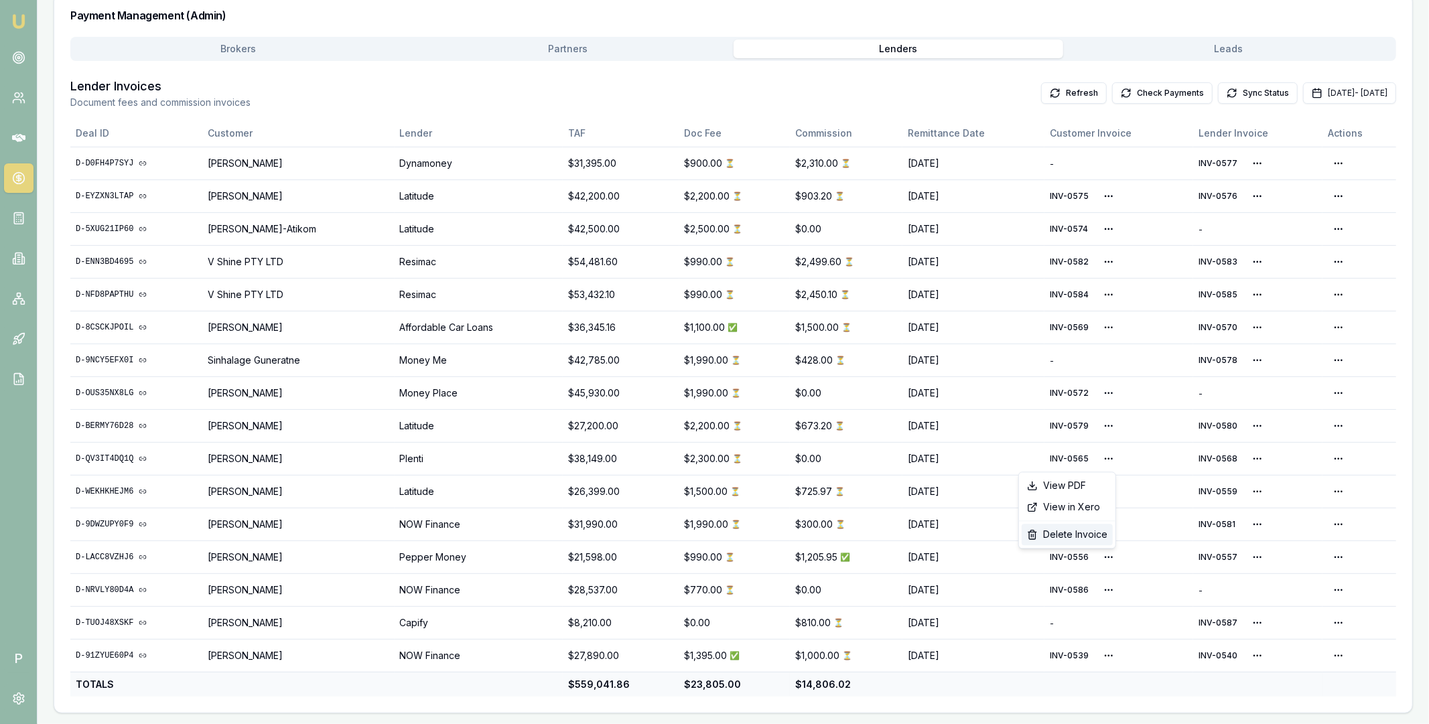
click at [1071, 526] on div "Delete Invoice" at bounding box center [1066, 534] width 91 height 21
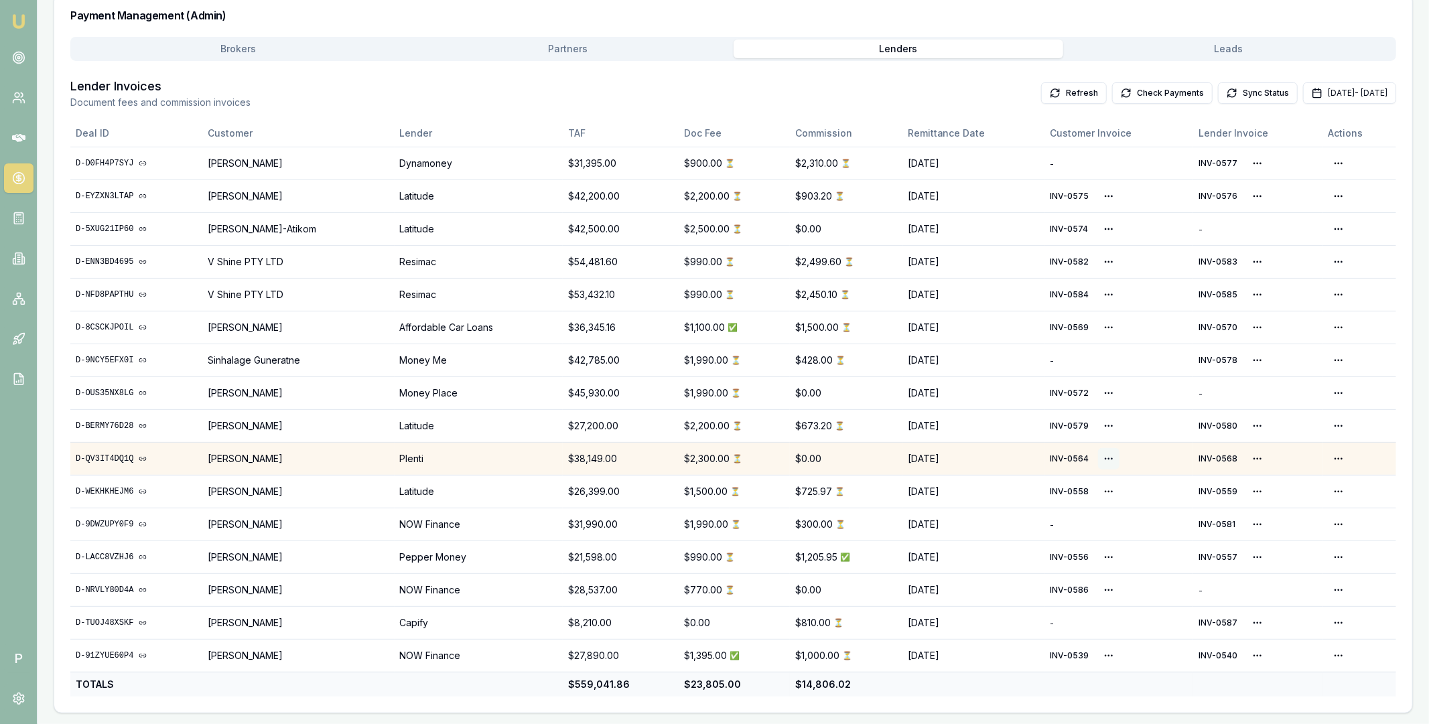
click at [1104, 457] on html "Emu Broker P Home Payments [PERSON_NAME] Toggle Menu Payments Management Manage…" at bounding box center [714, 142] width 1429 height 724
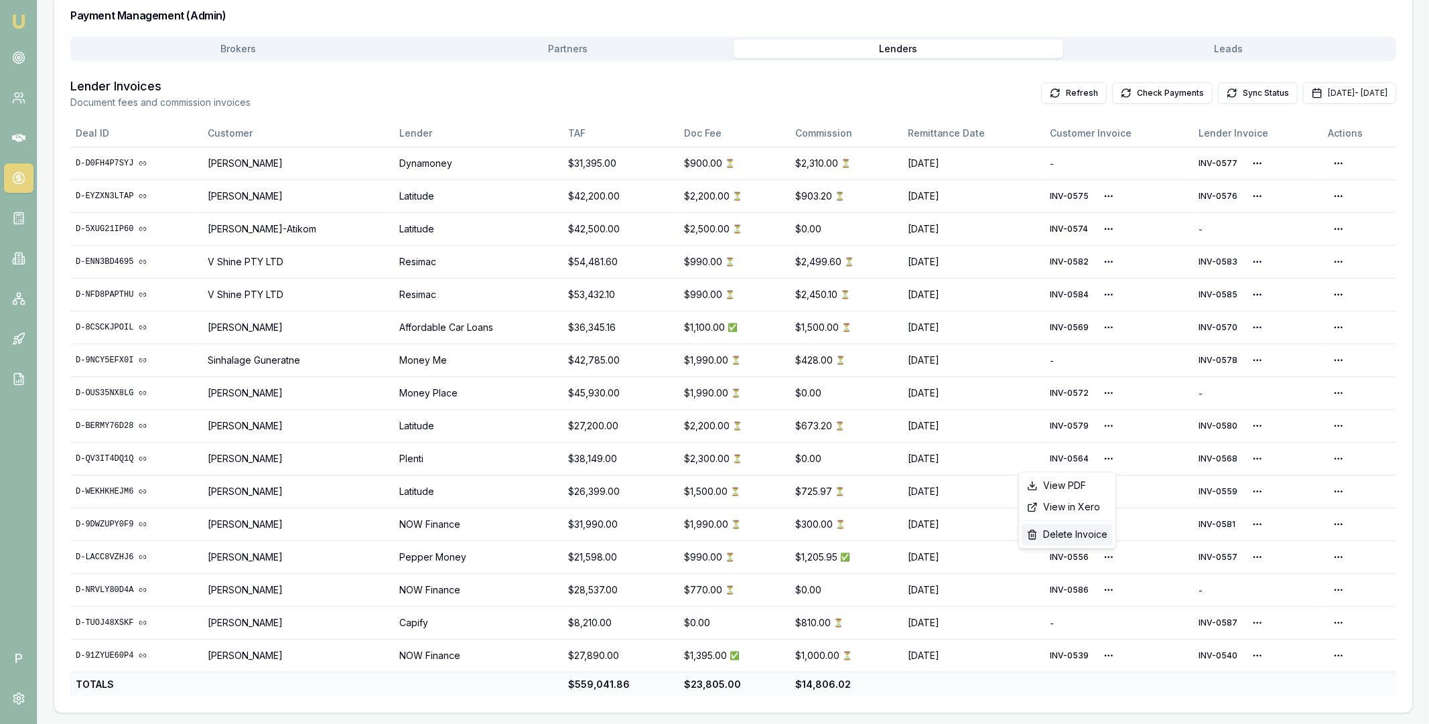
click at [1066, 534] on div "Delete Invoice" at bounding box center [1066, 534] width 91 height 21
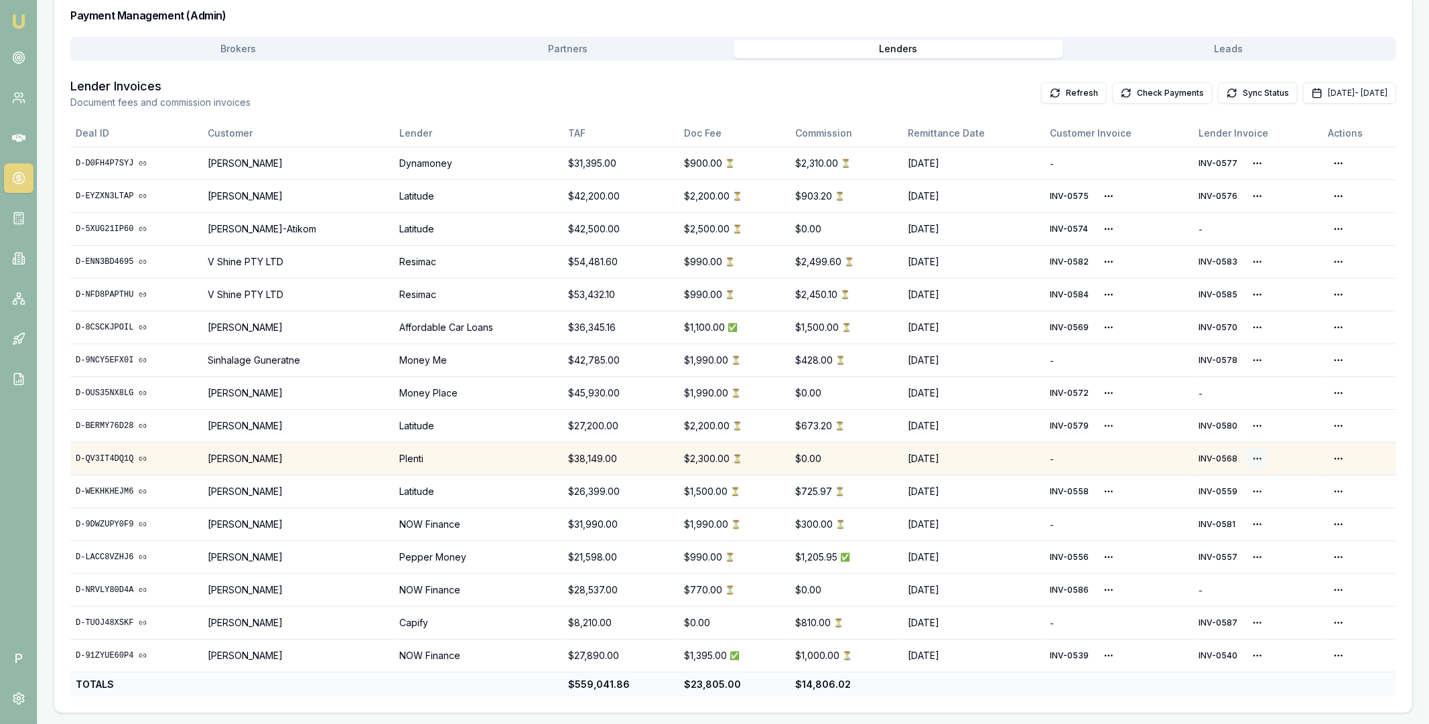
click at [1250, 455] on html "Emu Broker P Home Payments [PERSON_NAME] Toggle Menu Payments Management Manage…" at bounding box center [714, 142] width 1429 height 724
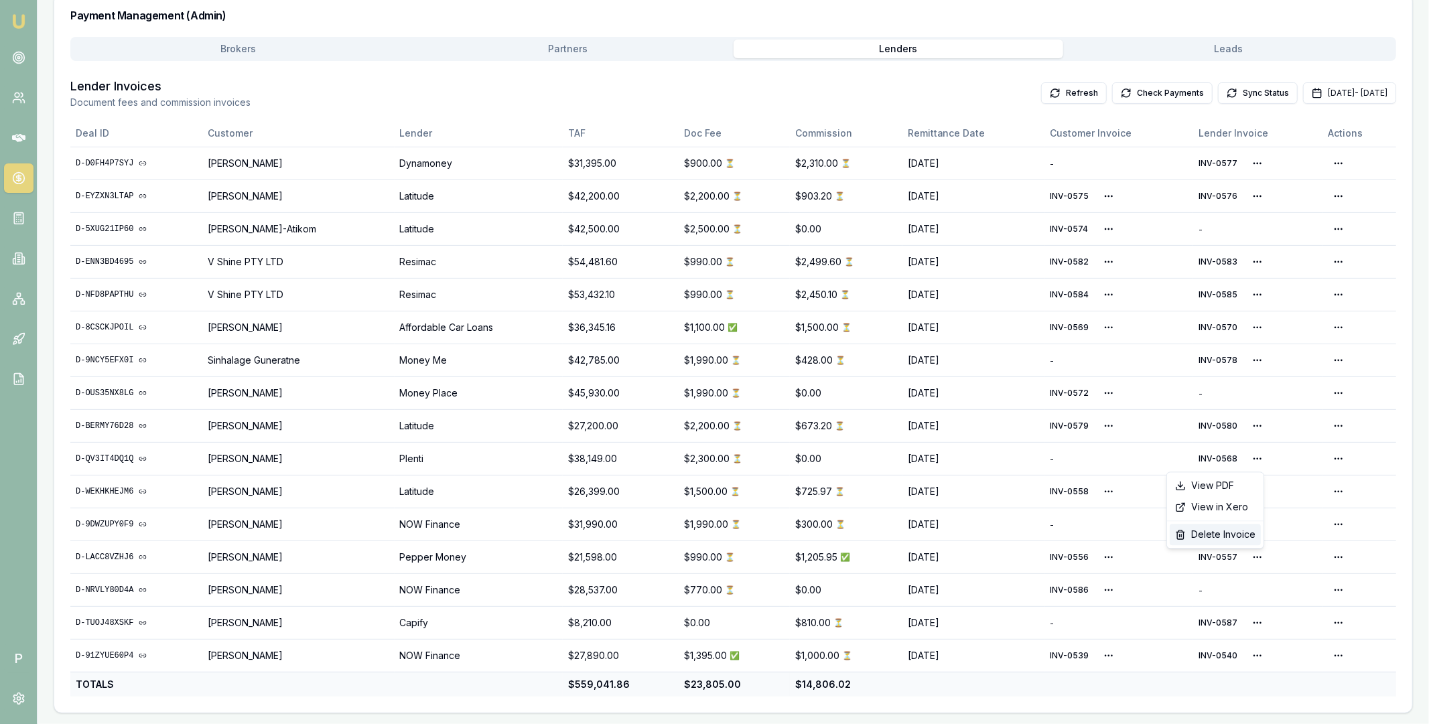
click at [1219, 525] on div "Delete Invoice" at bounding box center [1214, 534] width 91 height 21
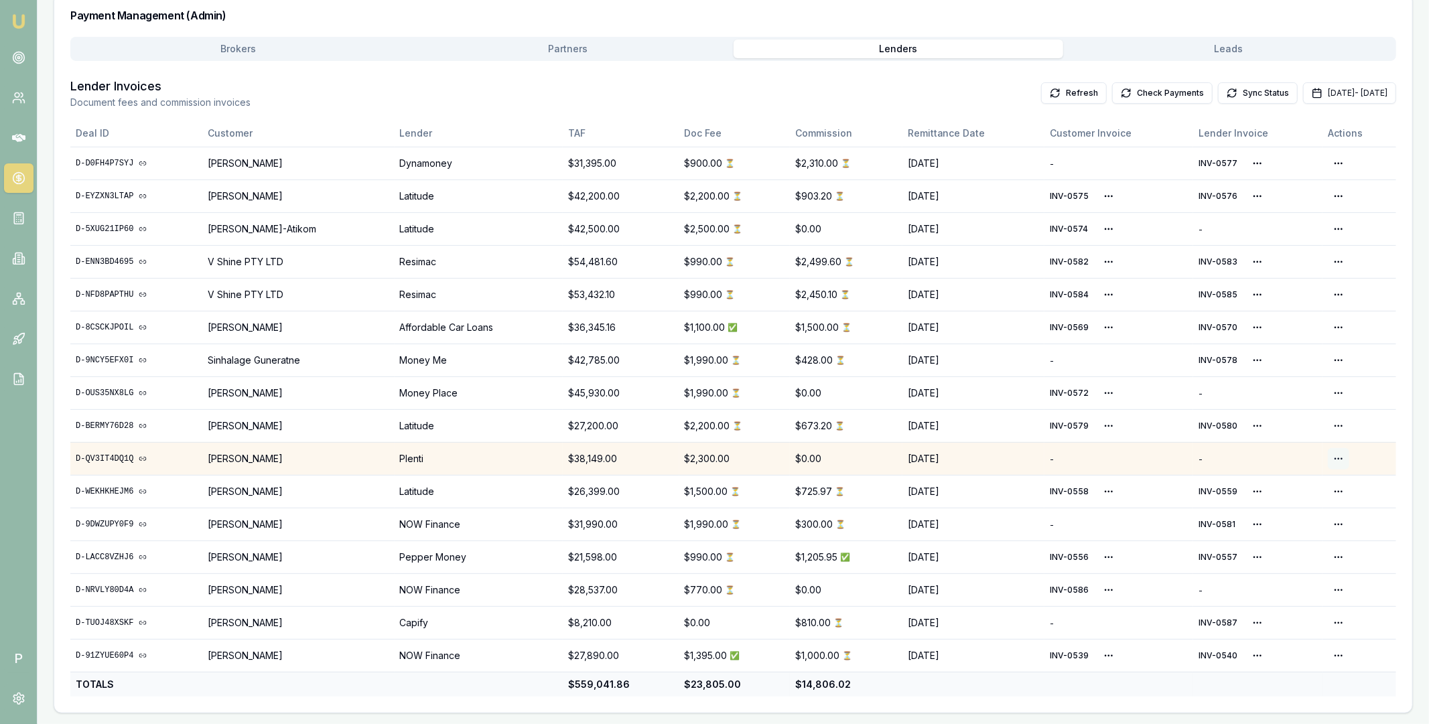
click at [1339, 455] on html "Emu Broker P Home Payments [PERSON_NAME] Toggle Menu Payments Management Manage…" at bounding box center [714, 142] width 1429 height 724
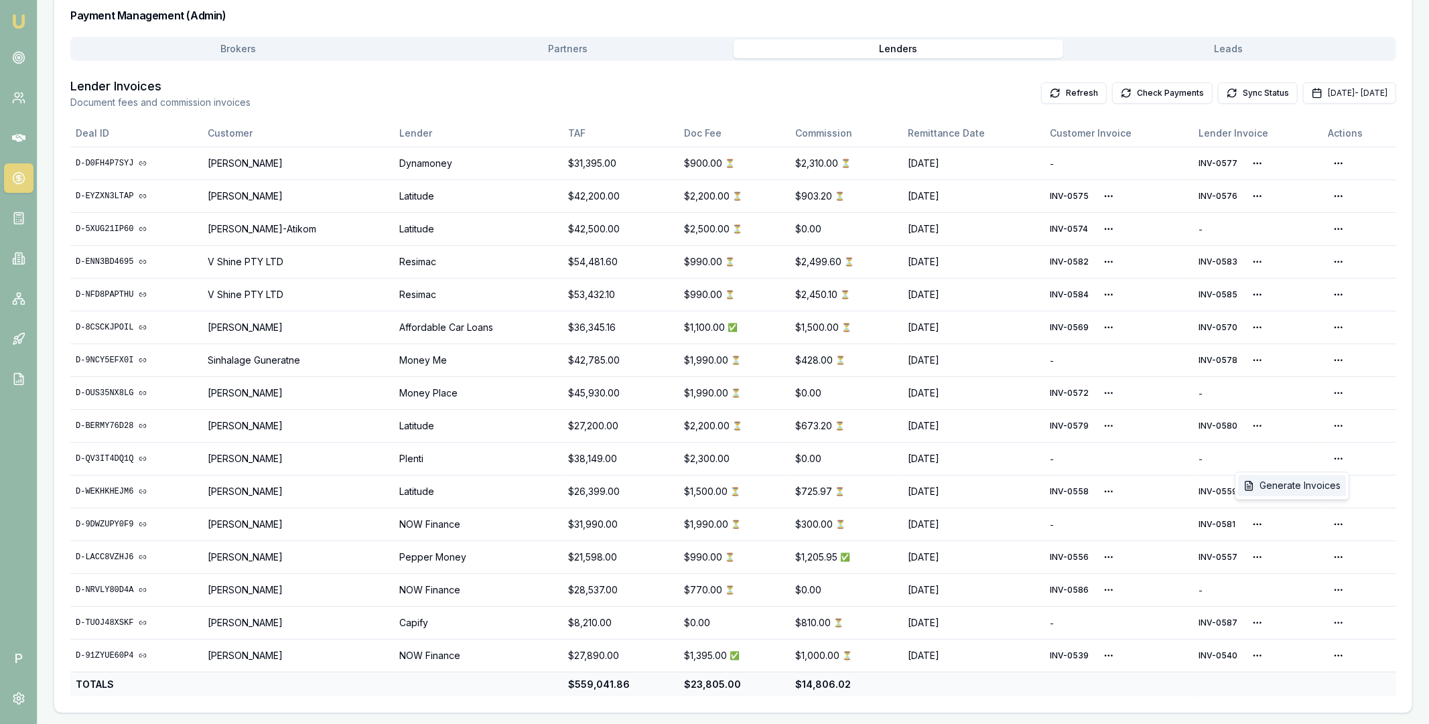
click at [1310, 482] on div "Generate Invoices" at bounding box center [1292, 485] width 108 height 21
click at [1305, 90] on button "[DATE] - [DATE]" at bounding box center [1349, 92] width 93 height 21
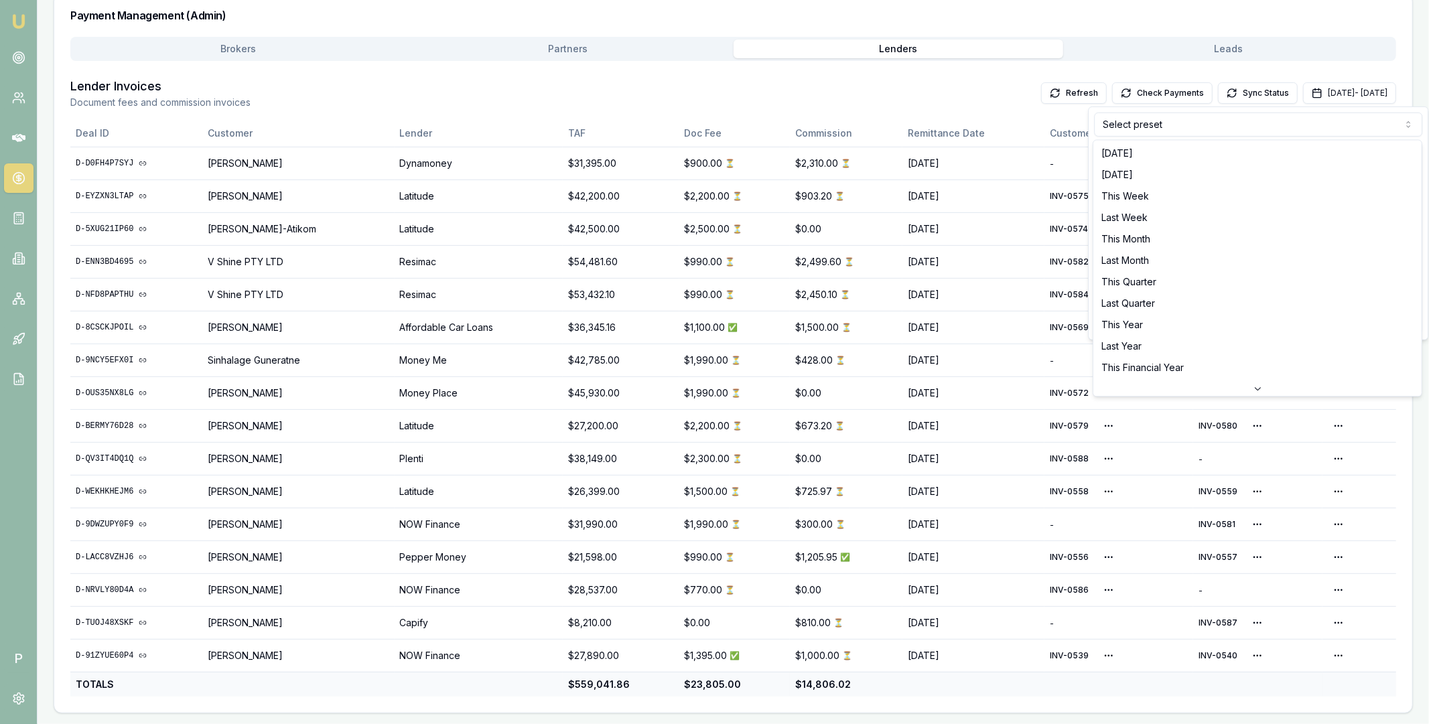
click at [1189, 125] on html "Emu Broker P Home Payments [PERSON_NAME] Toggle Menu Payments Management Manage…" at bounding box center [714, 142] width 1429 height 724
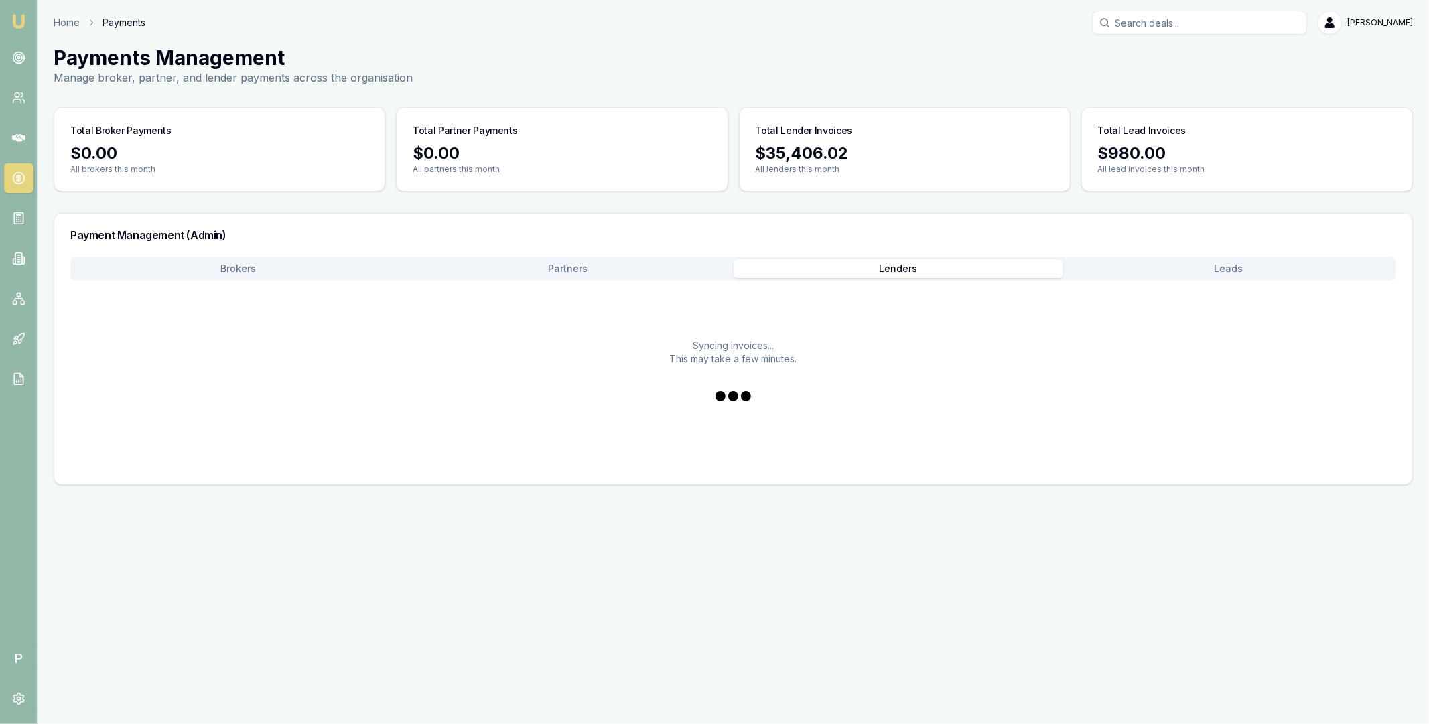
scroll to position [0, 0]
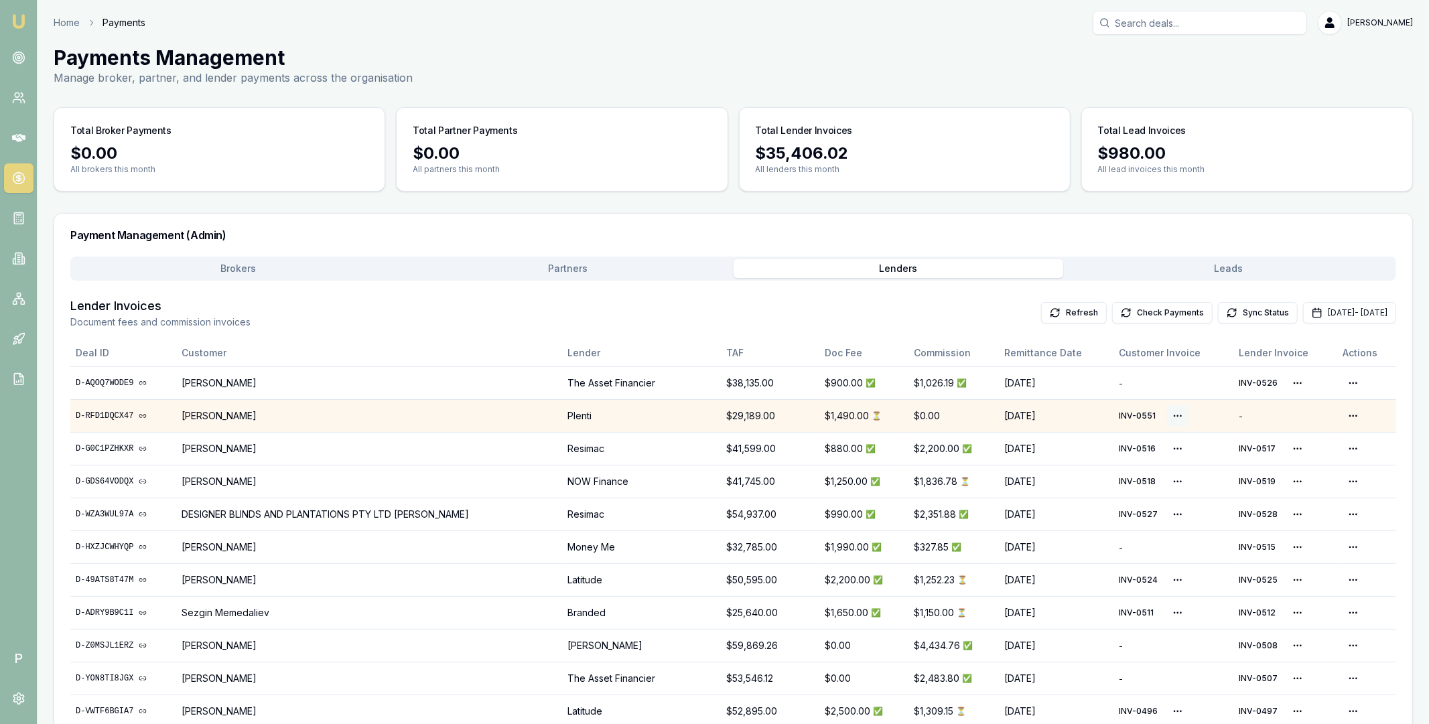
click at [1159, 416] on html "Emu Broker P Home Payments Matt Leeburn Toggle Menu Payments Management Manage …" at bounding box center [714, 362] width 1429 height 724
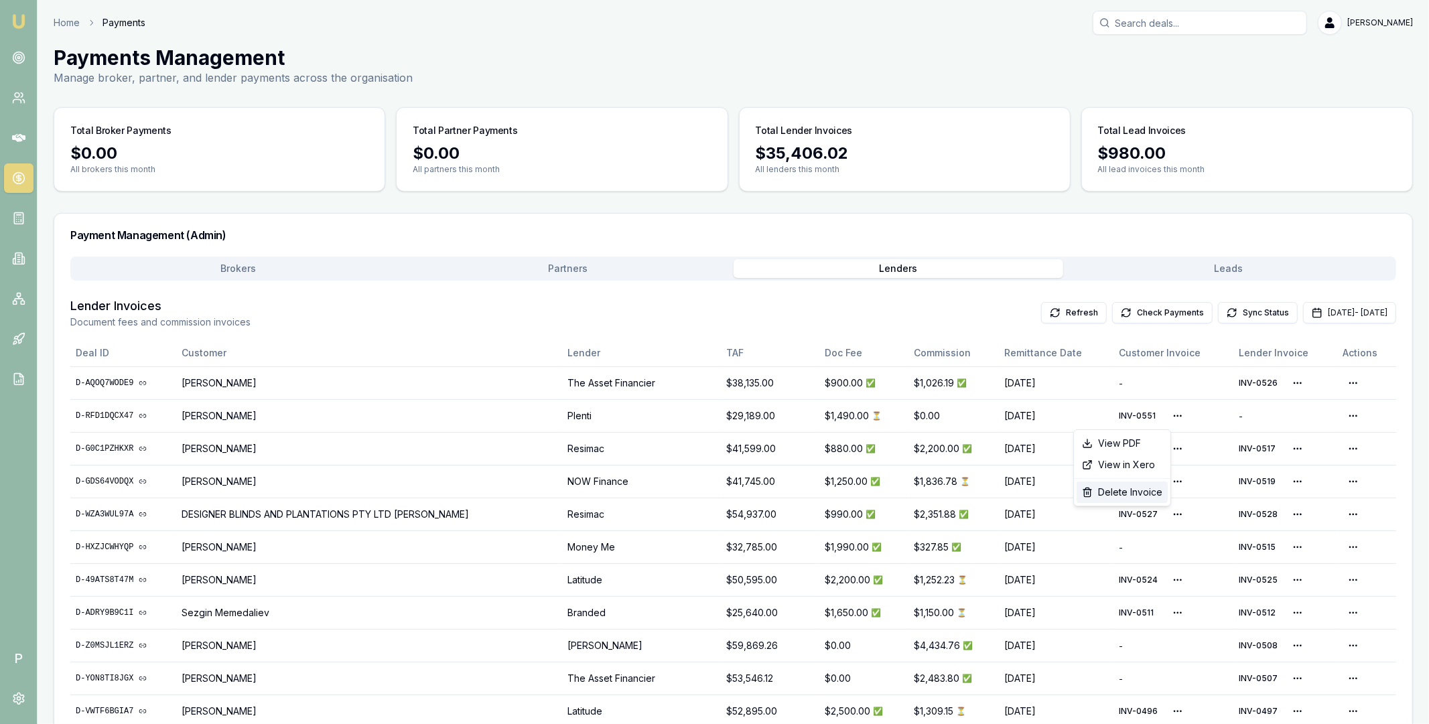
click at [1120, 492] on div "Delete Invoice" at bounding box center [1121, 492] width 91 height 21
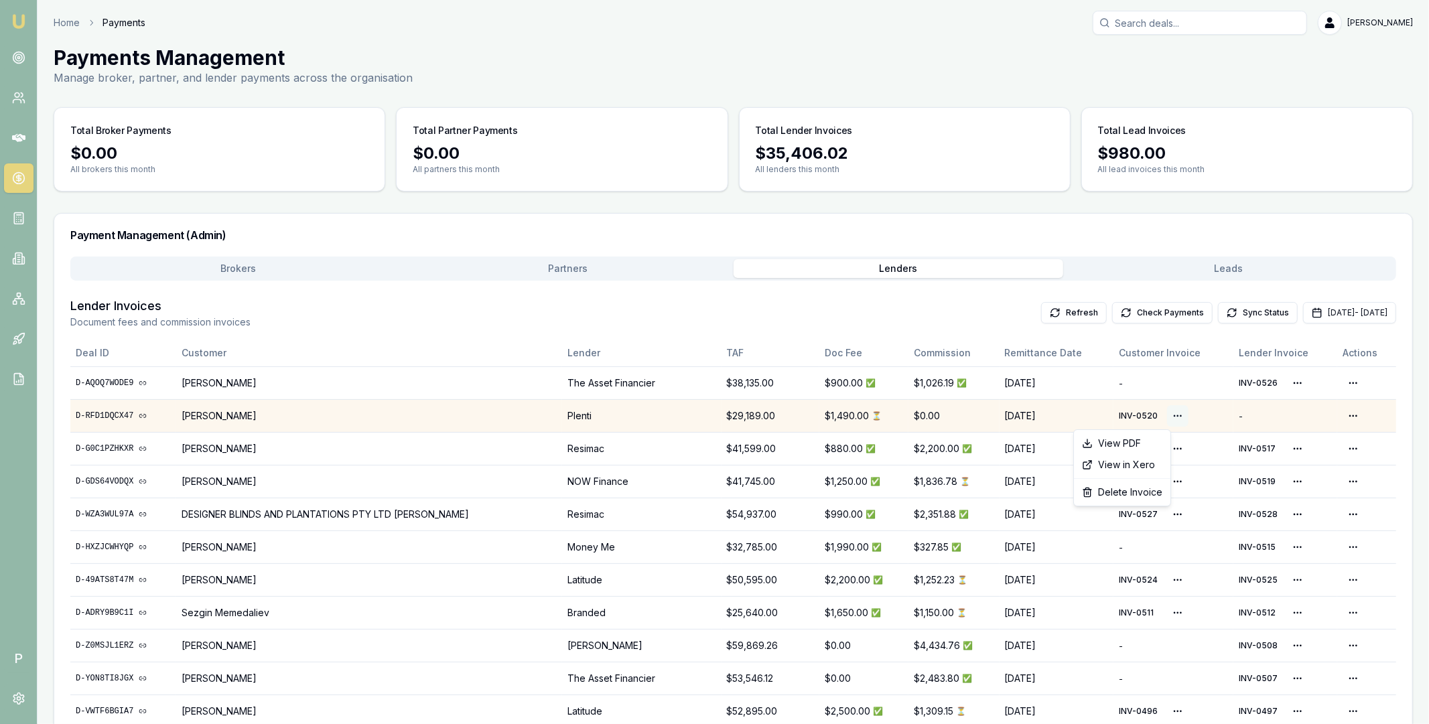
click at [1160, 414] on html "Emu Broker P Home Payments Matt Leeburn Toggle Menu Payments Management Manage …" at bounding box center [714, 362] width 1429 height 724
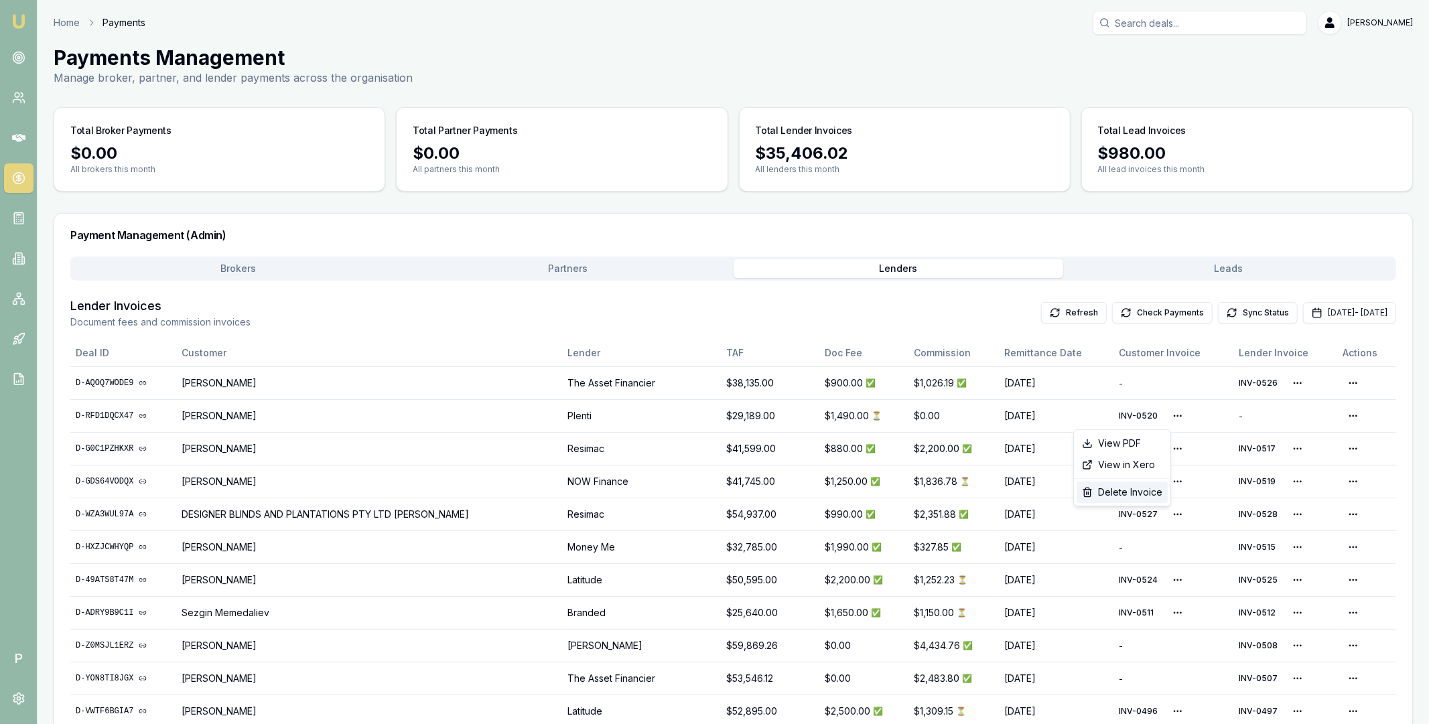
click at [1146, 492] on div "Delete Invoice" at bounding box center [1121, 492] width 91 height 21
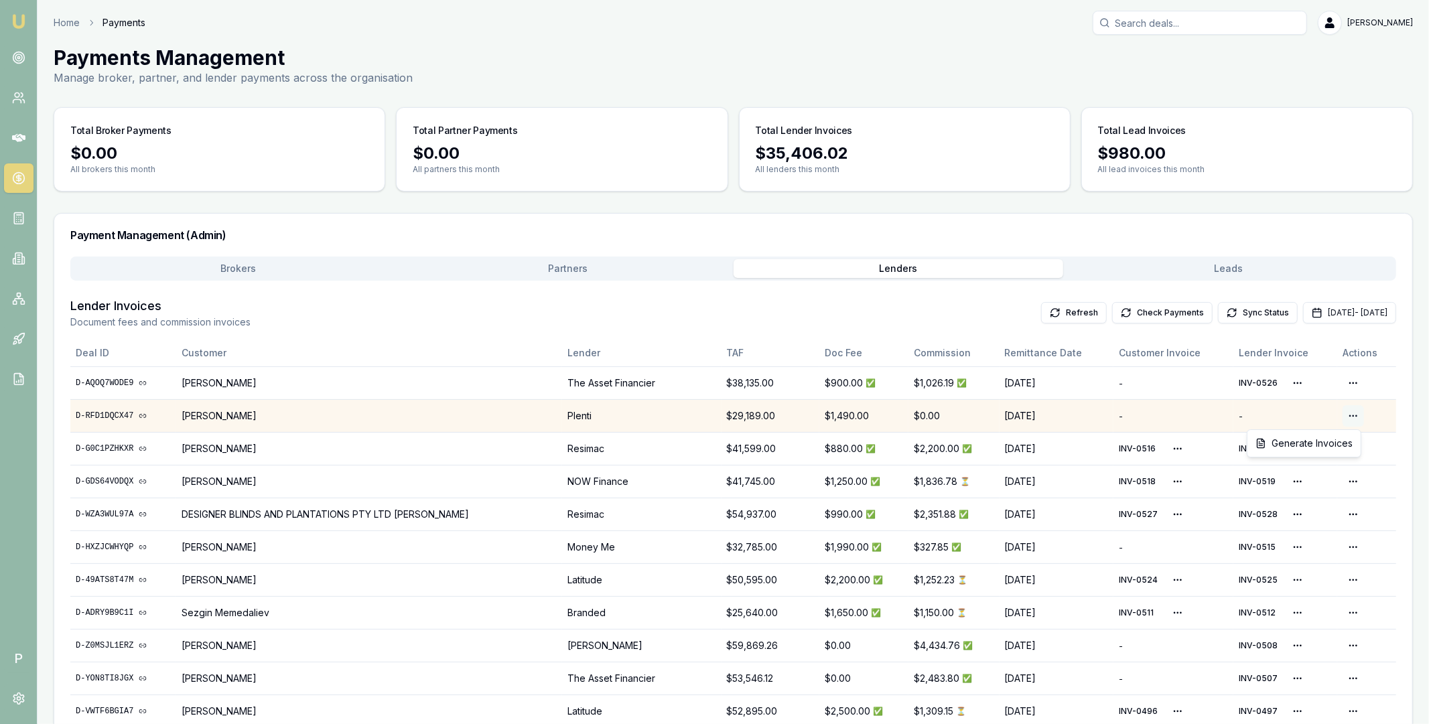
click at [1351, 420] on html "Emu Broker P Home Payments Matt Leeburn Toggle Menu Payments Management Manage …" at bounding box center [714, 362] width 1429 height 724
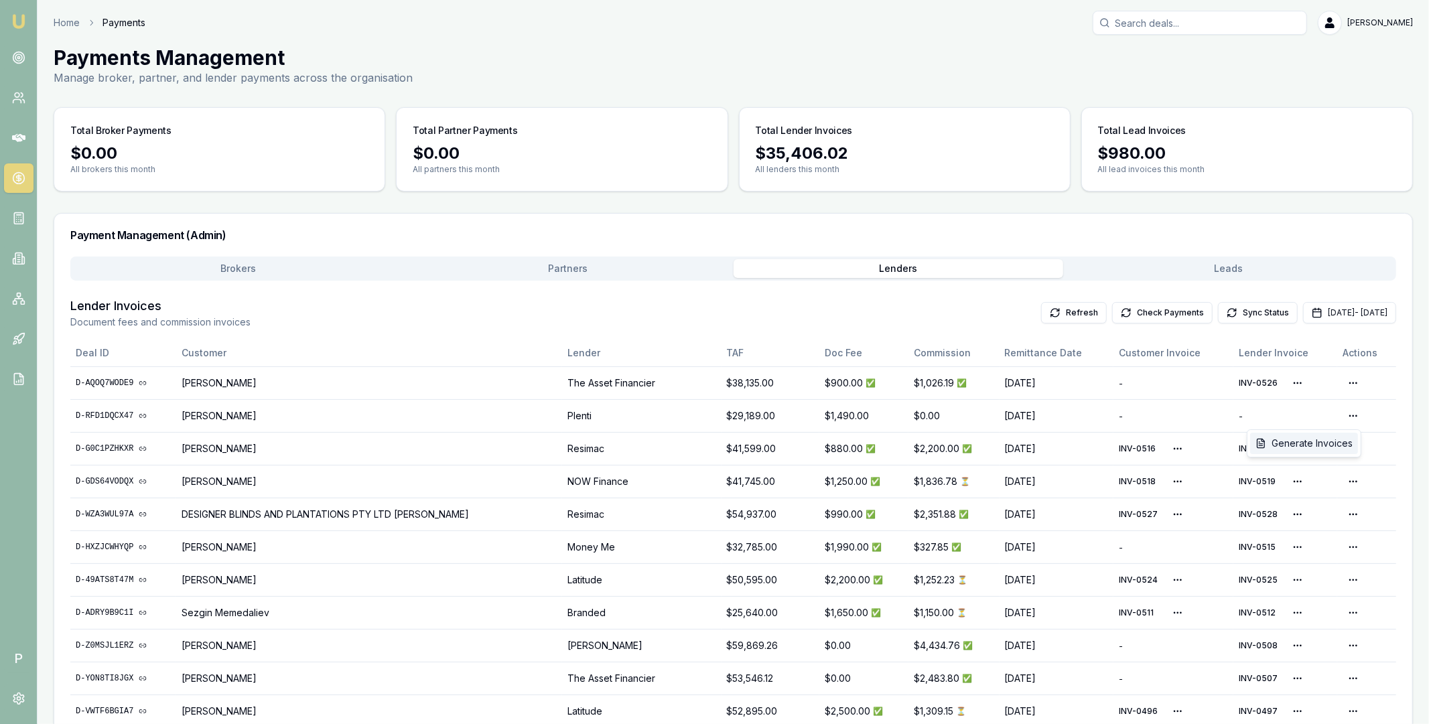
click at [1323, 442] on div "Generate Invoices" at bounding box center [1304, 443] width 108 height 21
click at [1227, 277] on button "Leads" at bounding box center [1228, 268] width 330 height 19
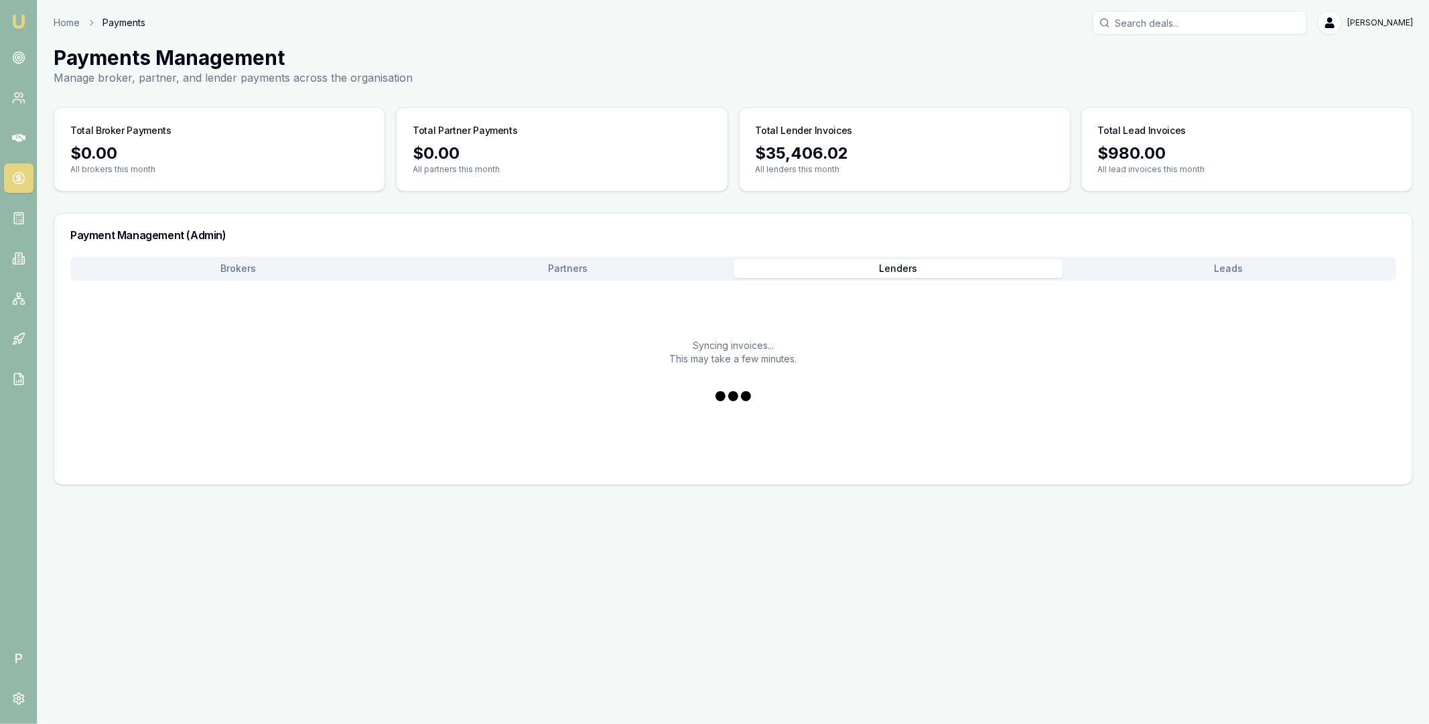
click at [1025, 269] on button "Lenders" at bounding box center [898, 268] width 330 height 19
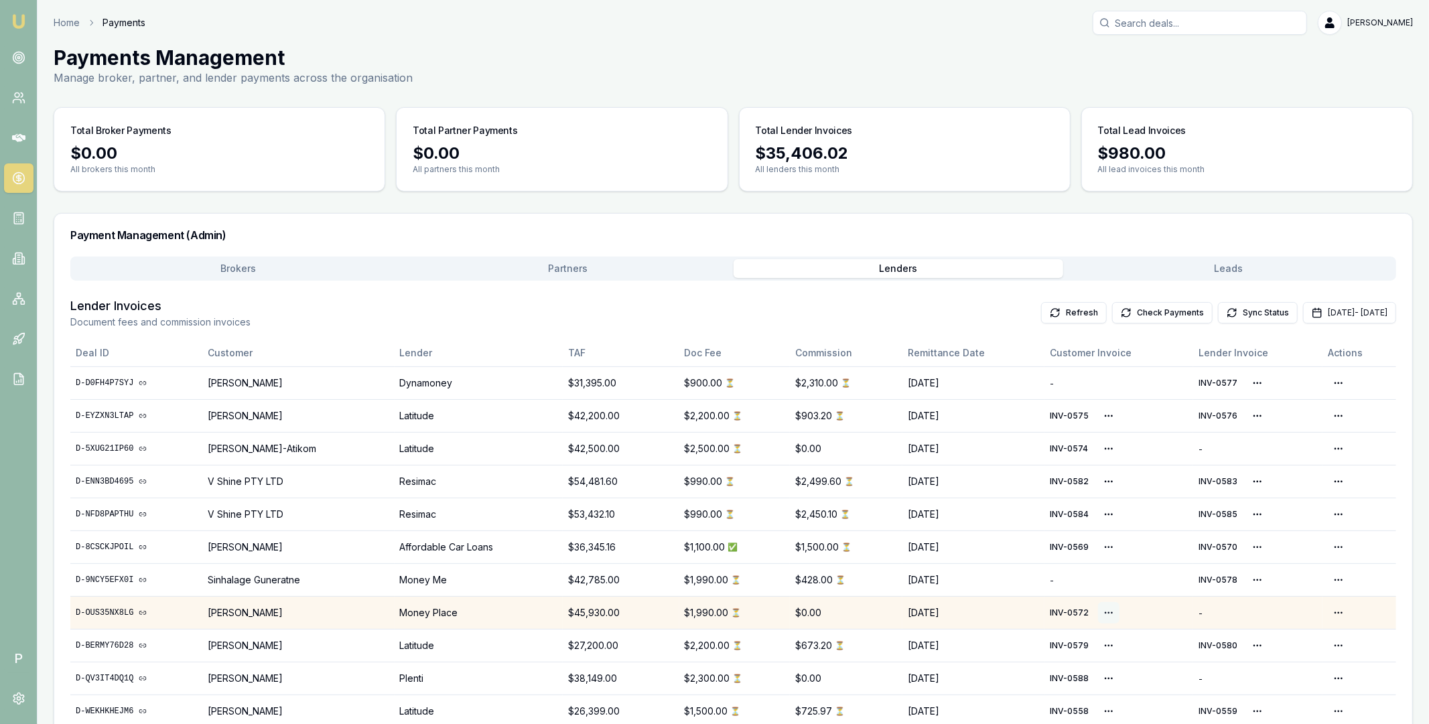
click at [1106, 613] on html "Emu Broker P Home Payments [PERSON_NAME] Toggle Menu Payments Management Manage…" at bounding box center [714, 362] width 1429 height 724
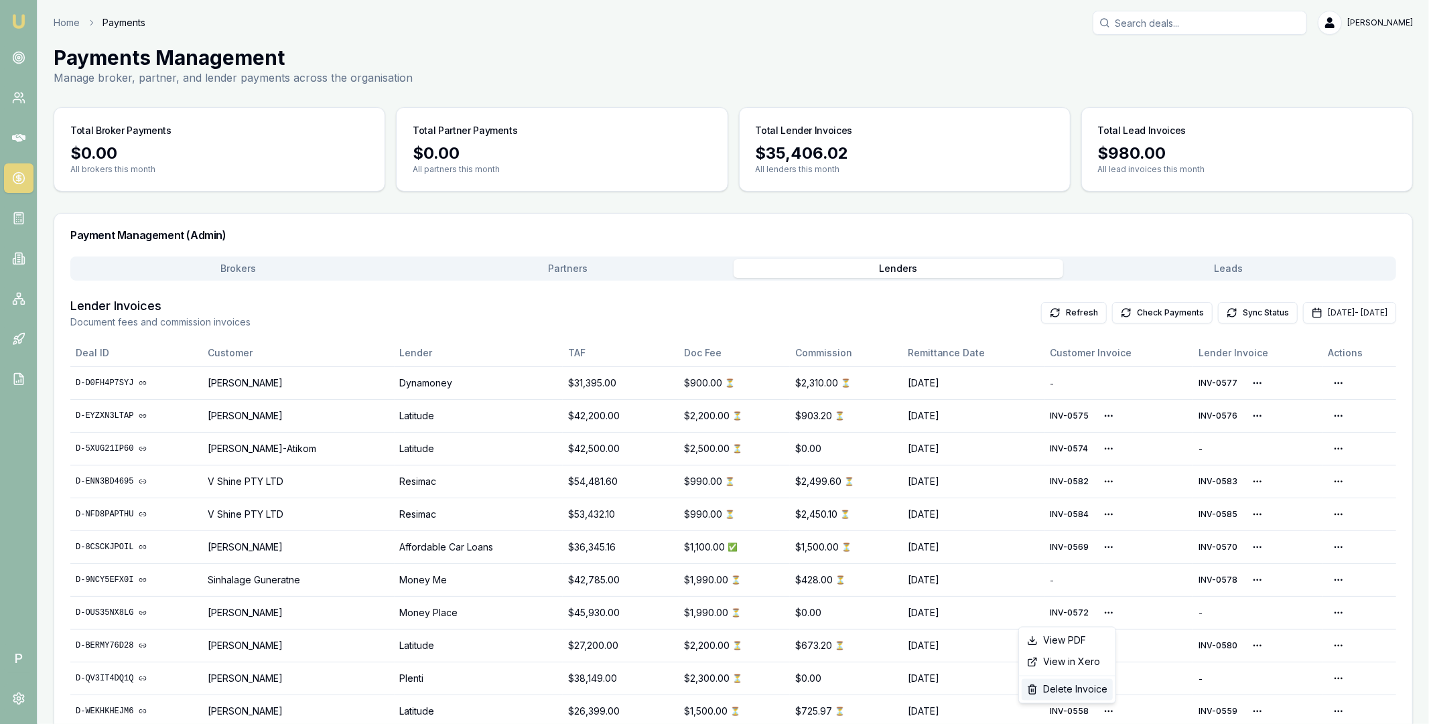
click at [1069, 690] on div "Delete Invoice" at bounding box center [1066, 689] width 91 height 21
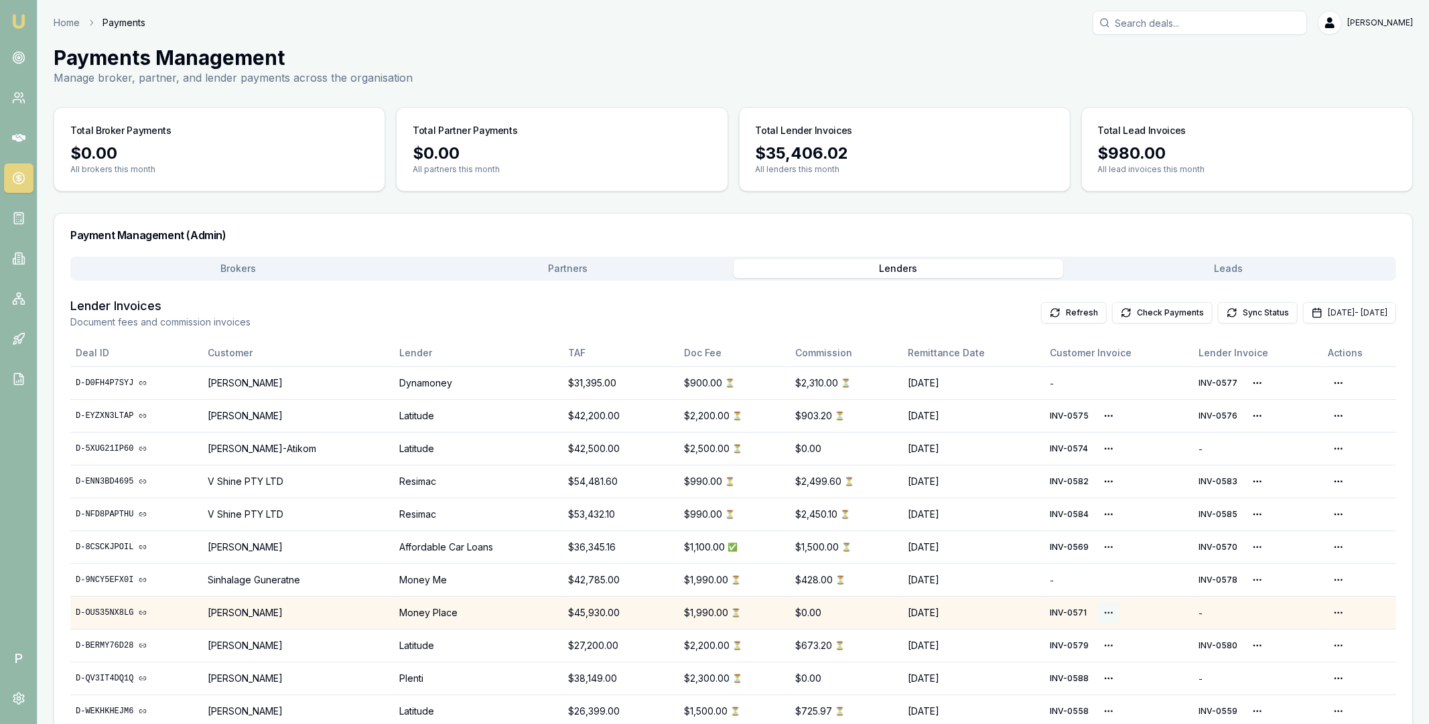
click at [1104, 609] on html "Emu Broker P Home Payments [PERSON_NAME] Toggle Menu Payments Management Manage…" at bounding box center [714, 362] width 1429 height 724
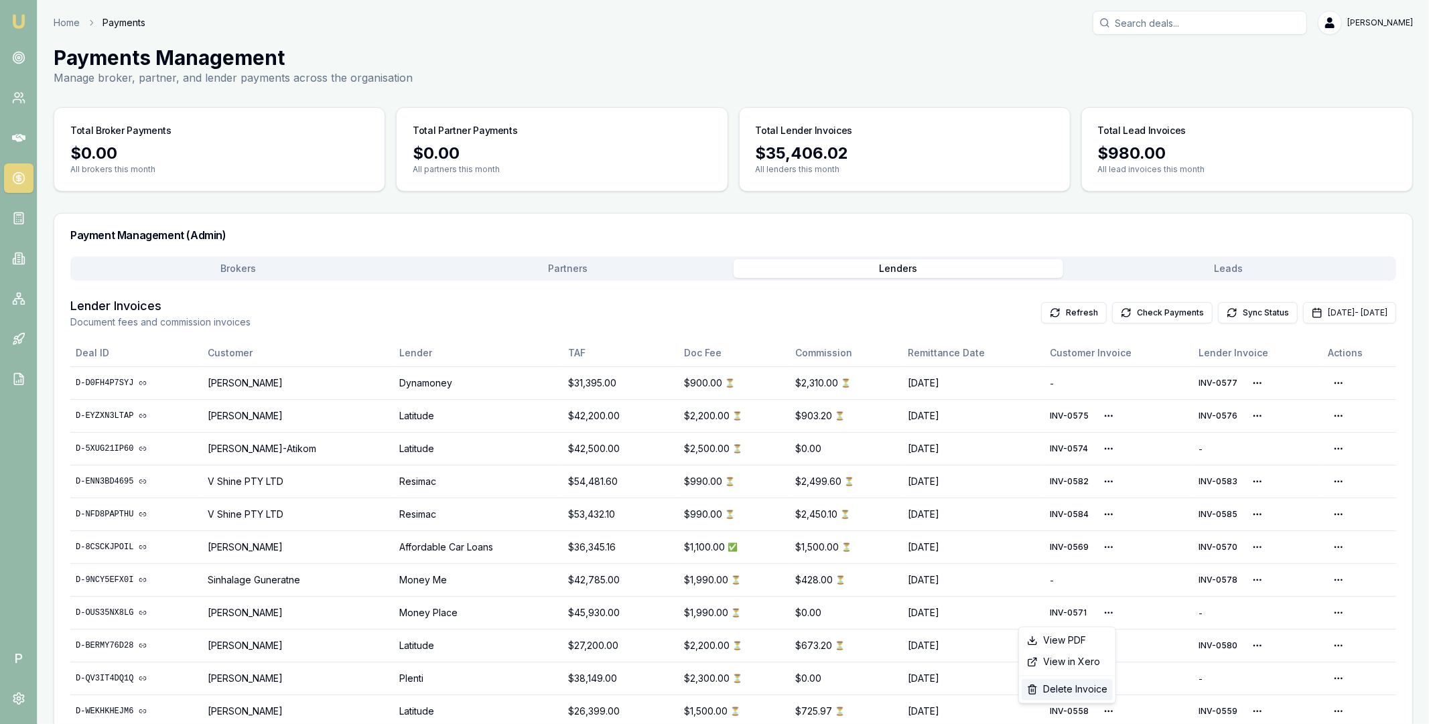
click at [1073, 689] on div "Delete Invoice" at bounding box center [1066, 689] width 91 height 21
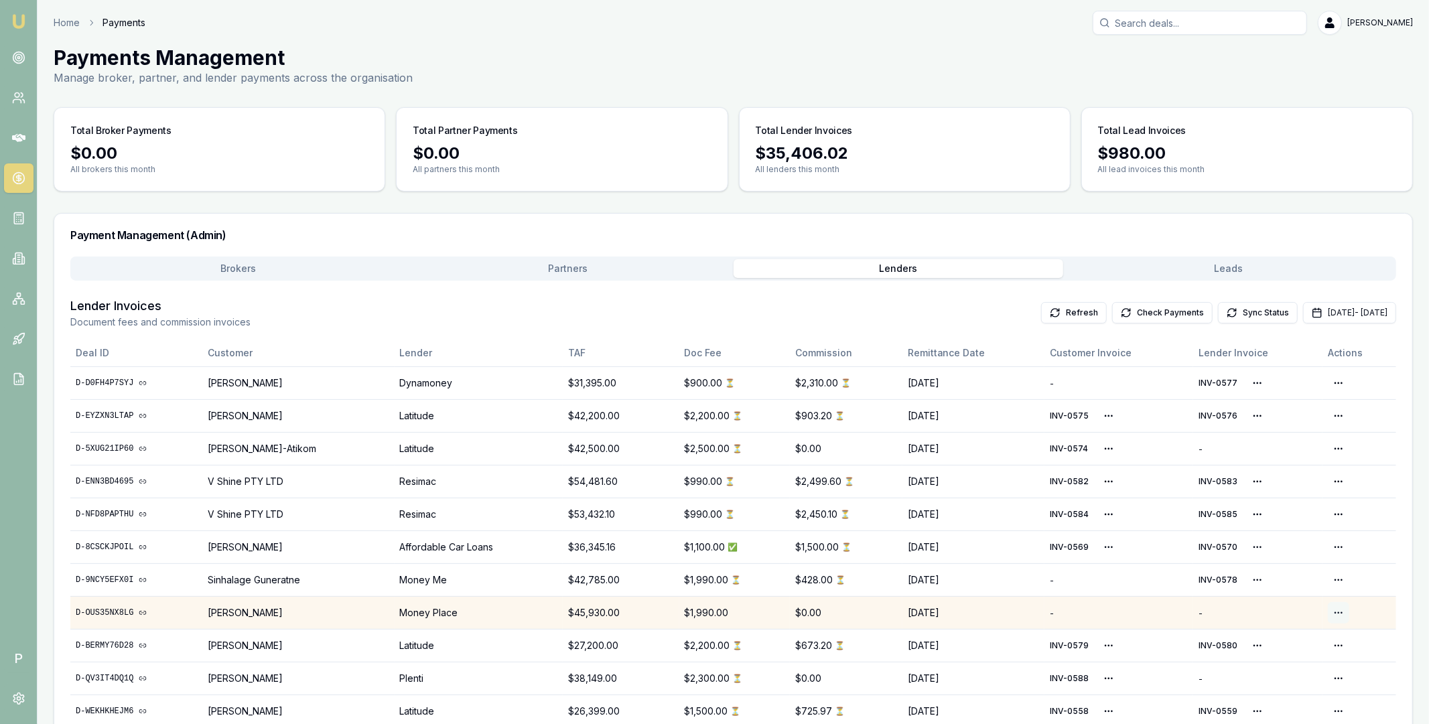
click at [1341, 616] on html "Emu Broker P Home Payments [PERSON_NAME] Toggle Menu Payments Management Manage…" at bounding box center [714, 362] width 1429 height 724
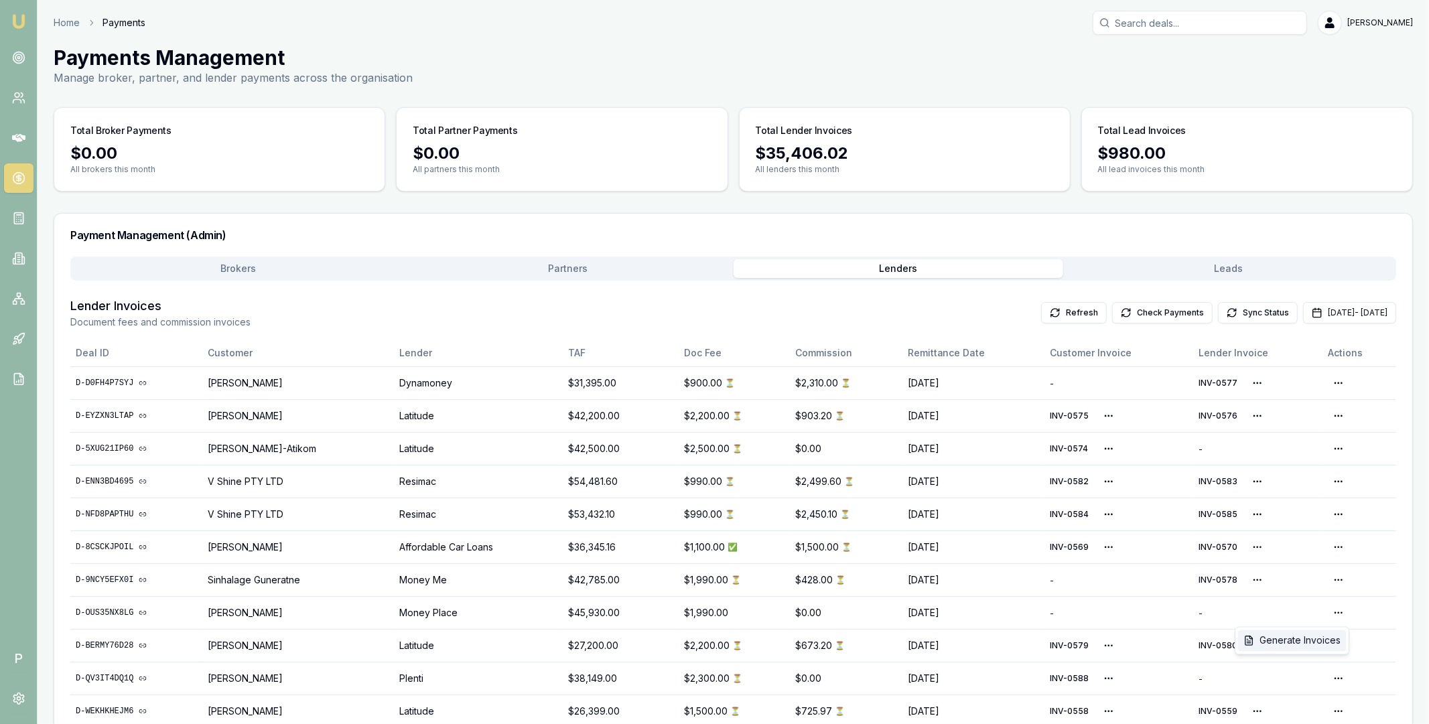
click at [1319, 635] on div "Generate Invoices" at bounding box center [1292, 640] width 108 height 21
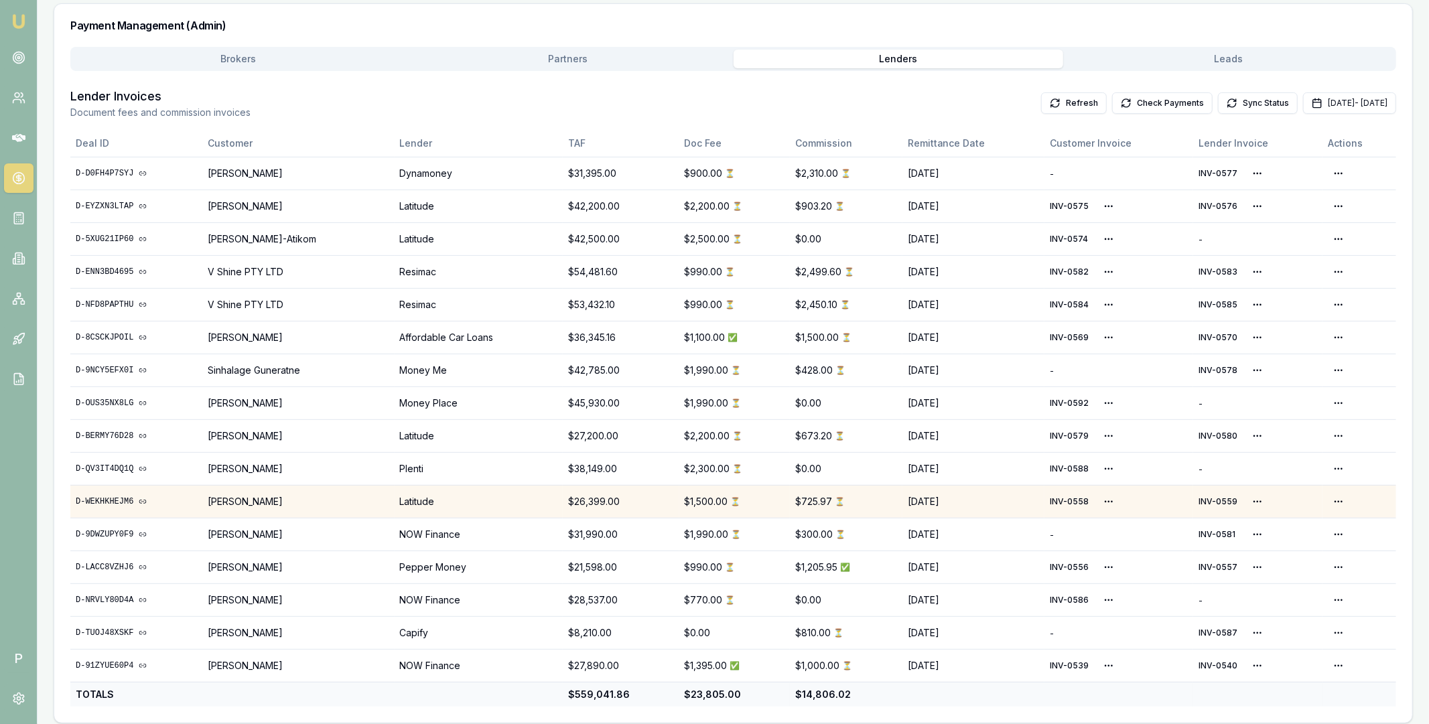
scroll to position [220, 0]
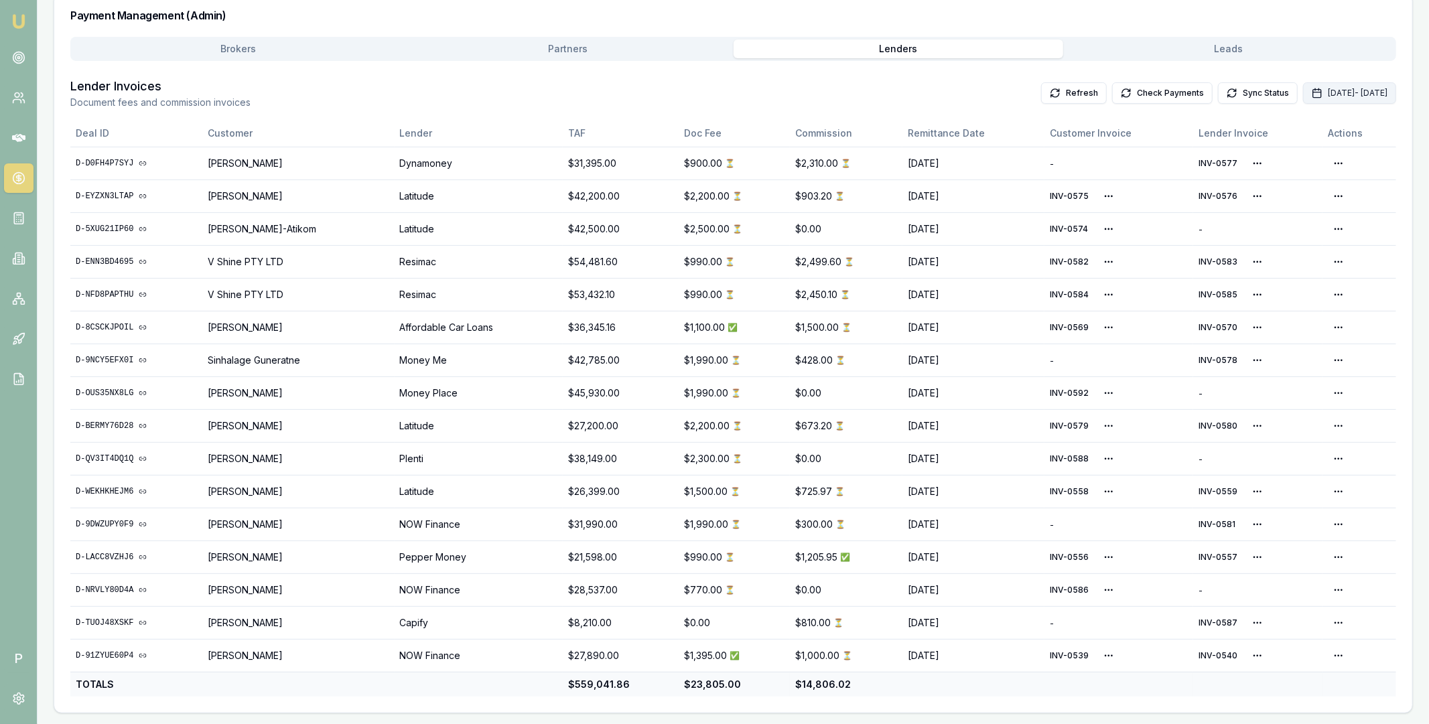
click at [1307, 91] on button "Sep 01, 2025 - Sep 30, 2025" at bounding box center [1349, 92] width 93 height 21
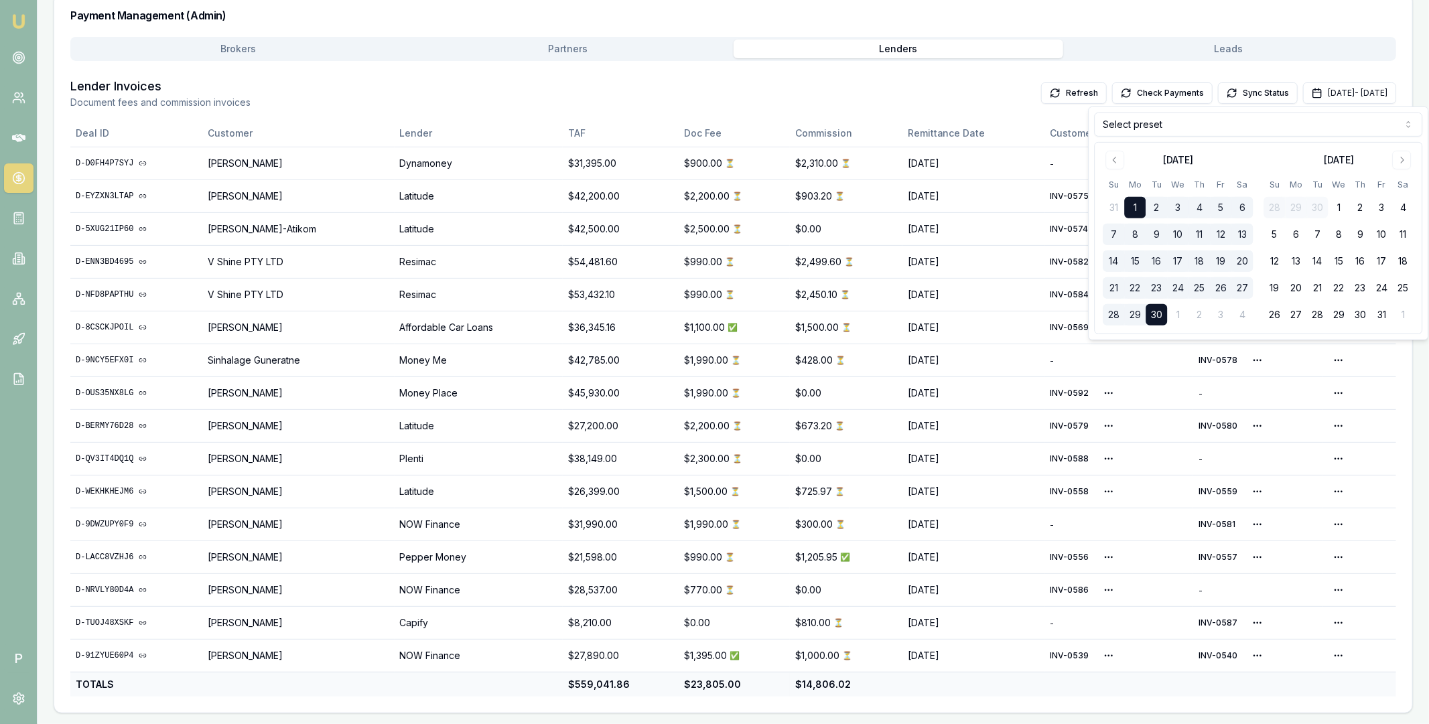
click at [1146, 121] on html "Emu Broker P Home Payments Matt Leeburn Toggle Menu Payments Management Manage …" at bounding box center [714, 142] width 1429 height 724
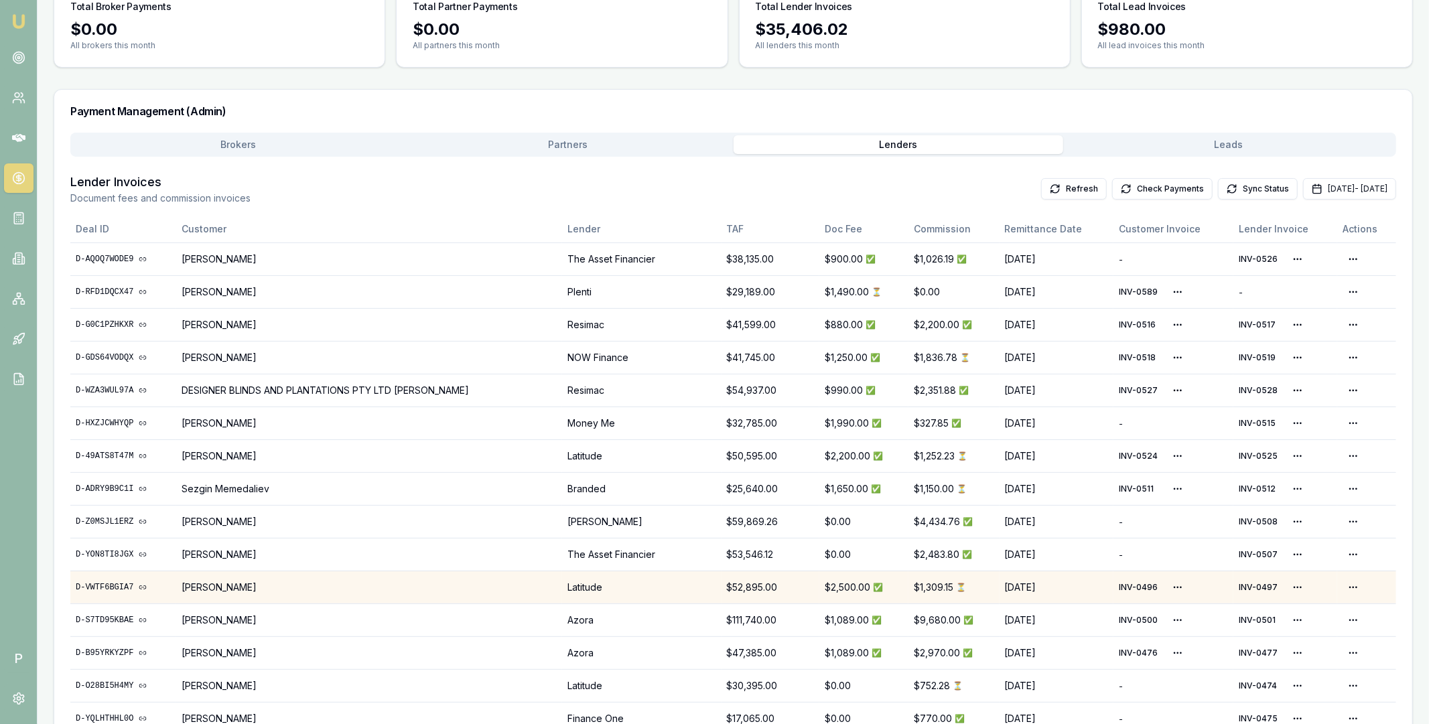
scroll to position [135, 0]
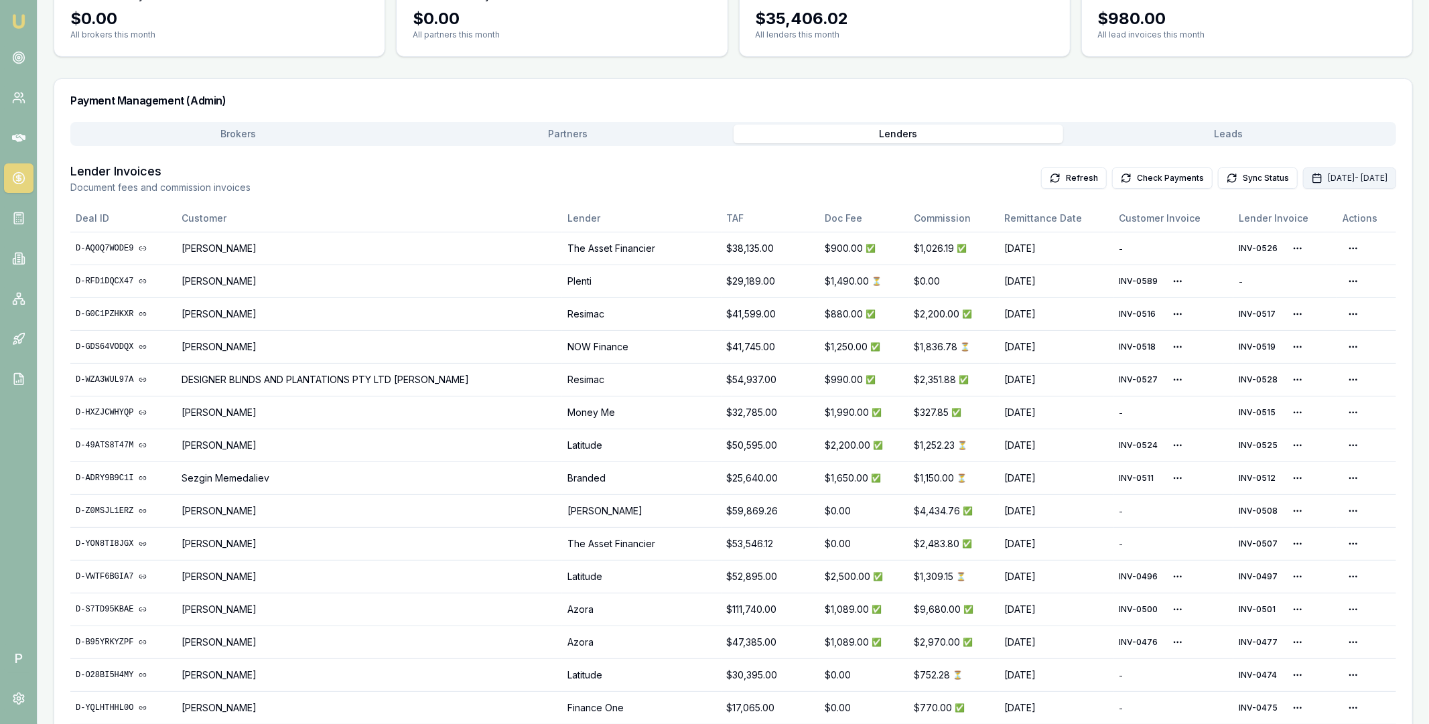
click at [1314, 176] on button "Sep 01, 2025 - Sep 30, 2025" at bounding box center [1349, 177] width 93 height 21
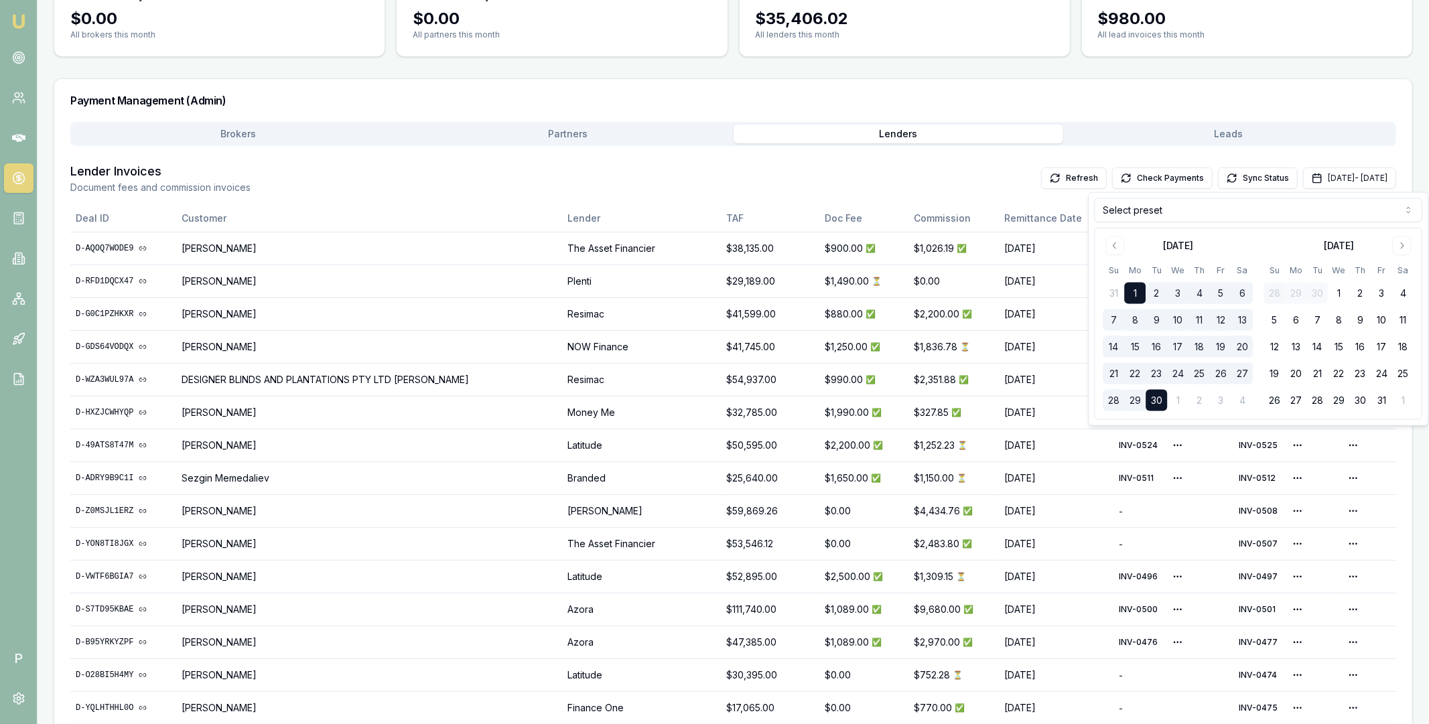
click at [1253, 210] on html "Emu Broker P Home Payments Matt Leeburn Toggle Menu Payments Management Manage …" at bounding box center [714, 227] width 1429 height 724
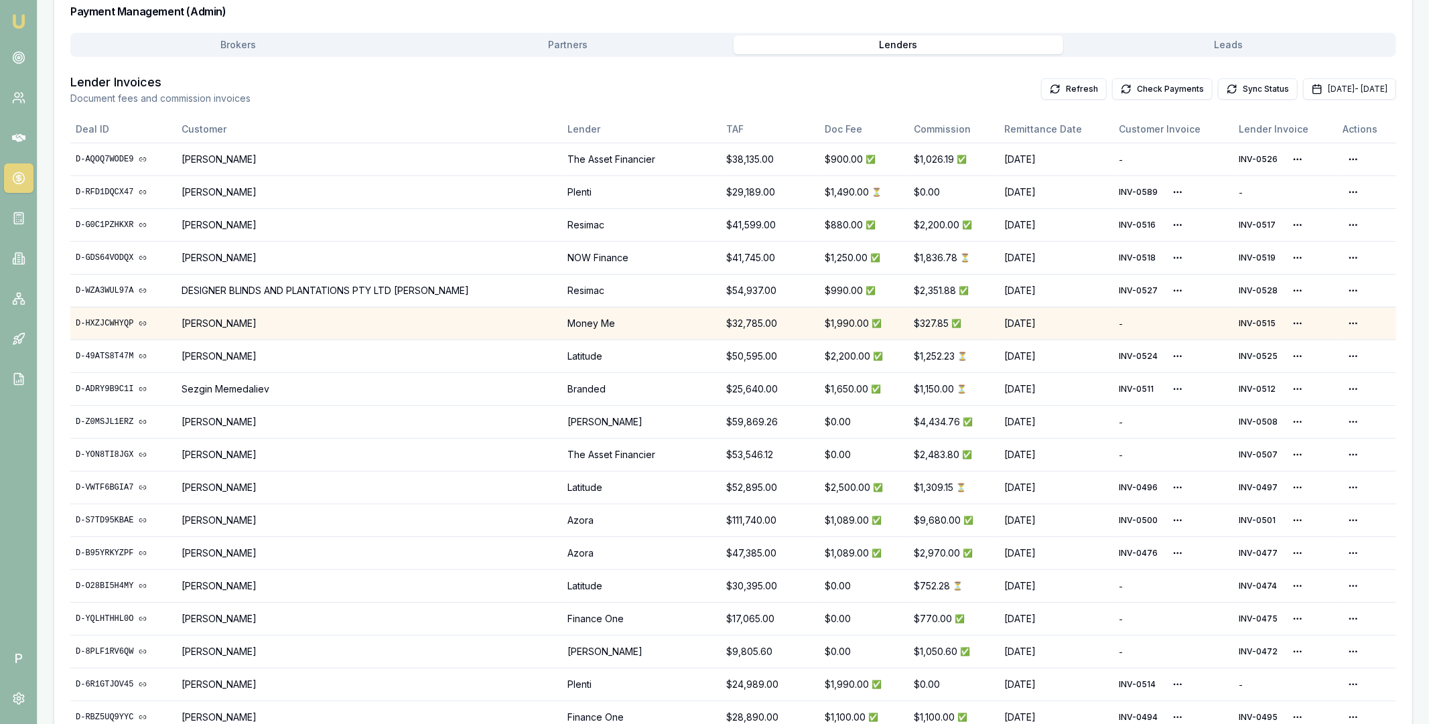
scroll to position [236, 0]
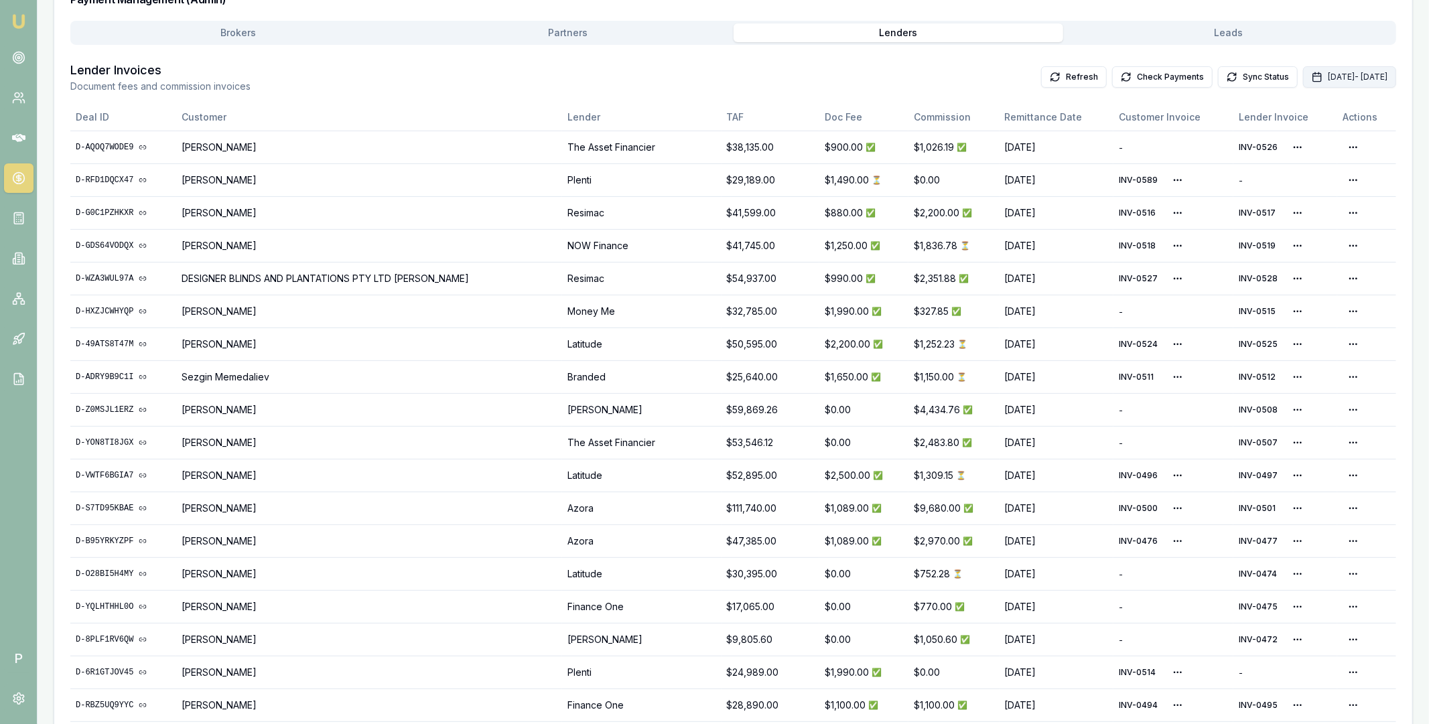
click at [1305, 78] on button "Sep 01, 2025 - Sep 30, 2025" at bounding box center [1349, 76] width 93 height 21
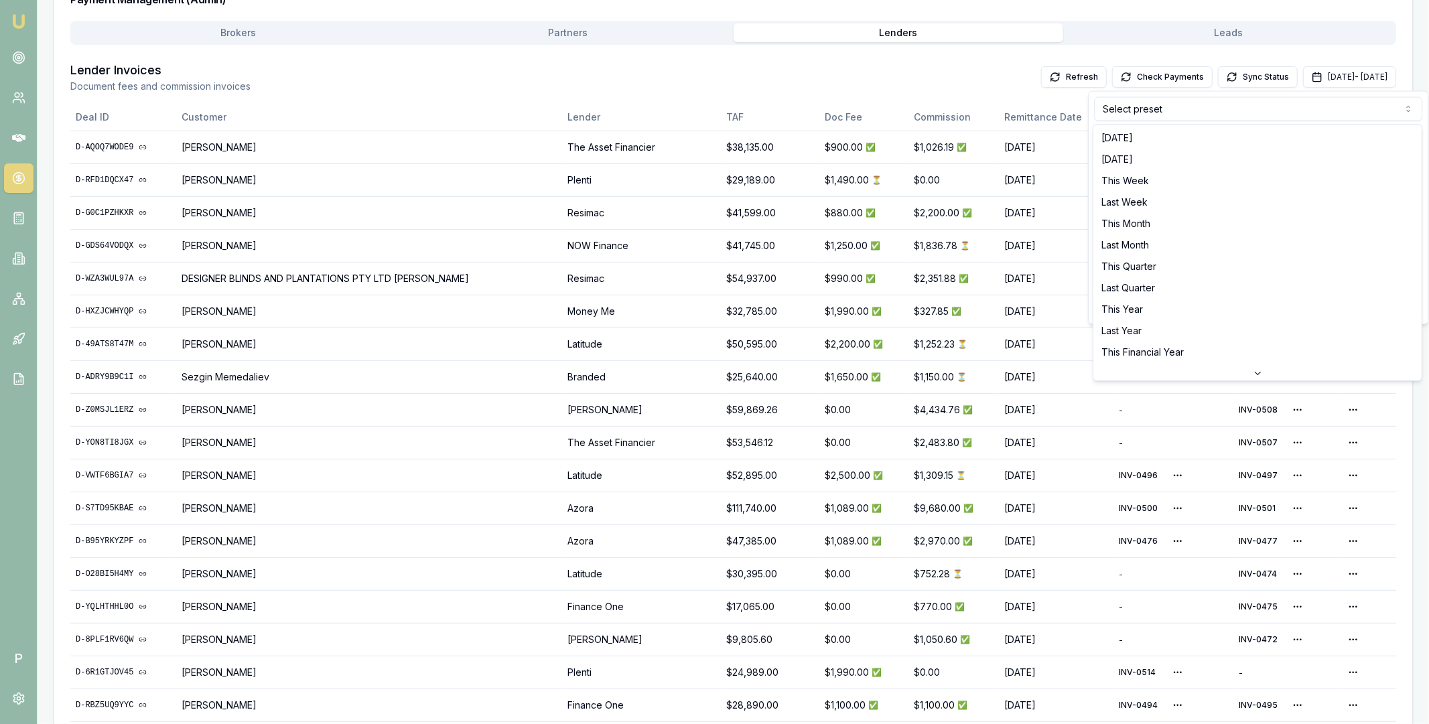
click at [1175, 111] on html "Emu Broker P Home Payments Matt Leeburn Toggle Menu Payments Management Manage …" at bounding box center [714, 126] width 1429 height 724
click at [660, 488] on html "Emu Broker P Home Payments Matt Leeburn Toggle Menu Payments Management Manage …" at bounding box center [714, 126] width 1429 height 724
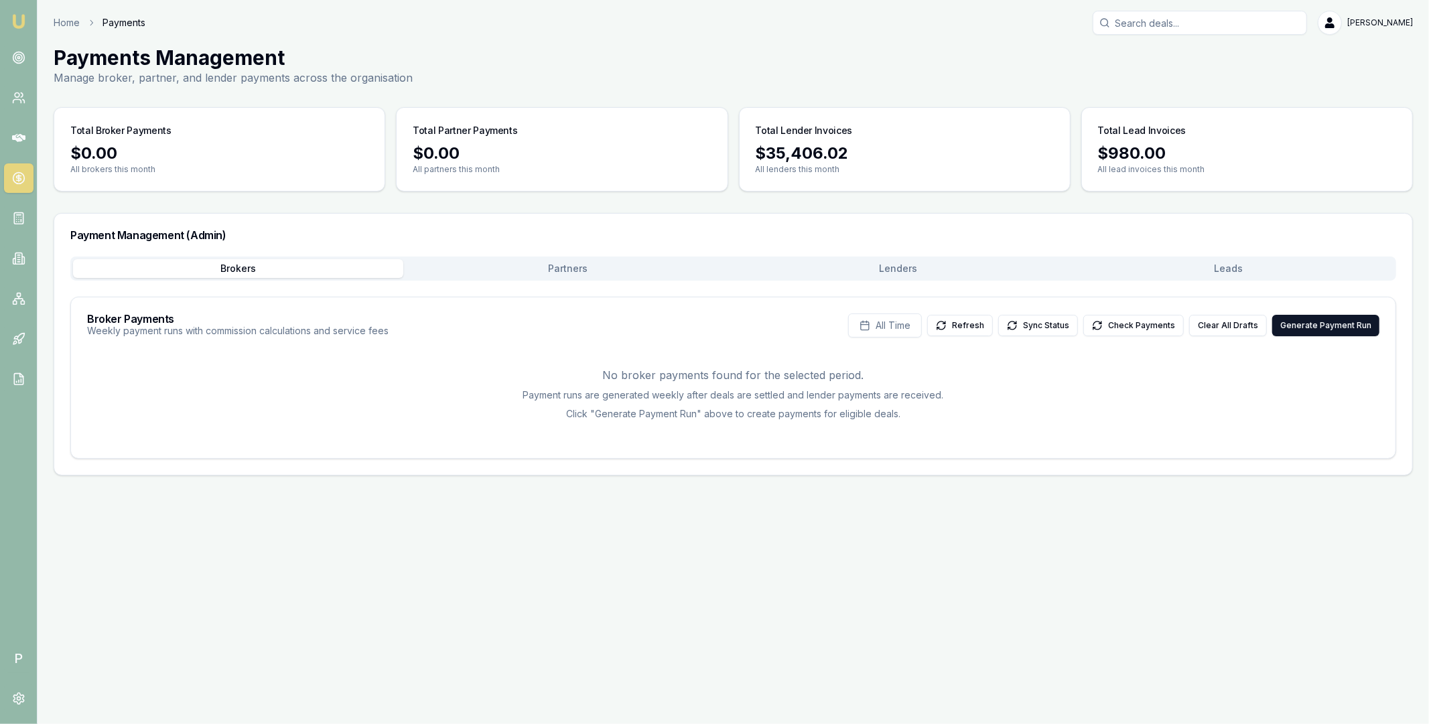
click at [919, 279] on div "Brokers Partners Lenders Leads" at bounding box center [732, 269] width 1325 height 24
click at [930, 271] on button "Lenders" at bounding box center [898, 268] width 330 height 19
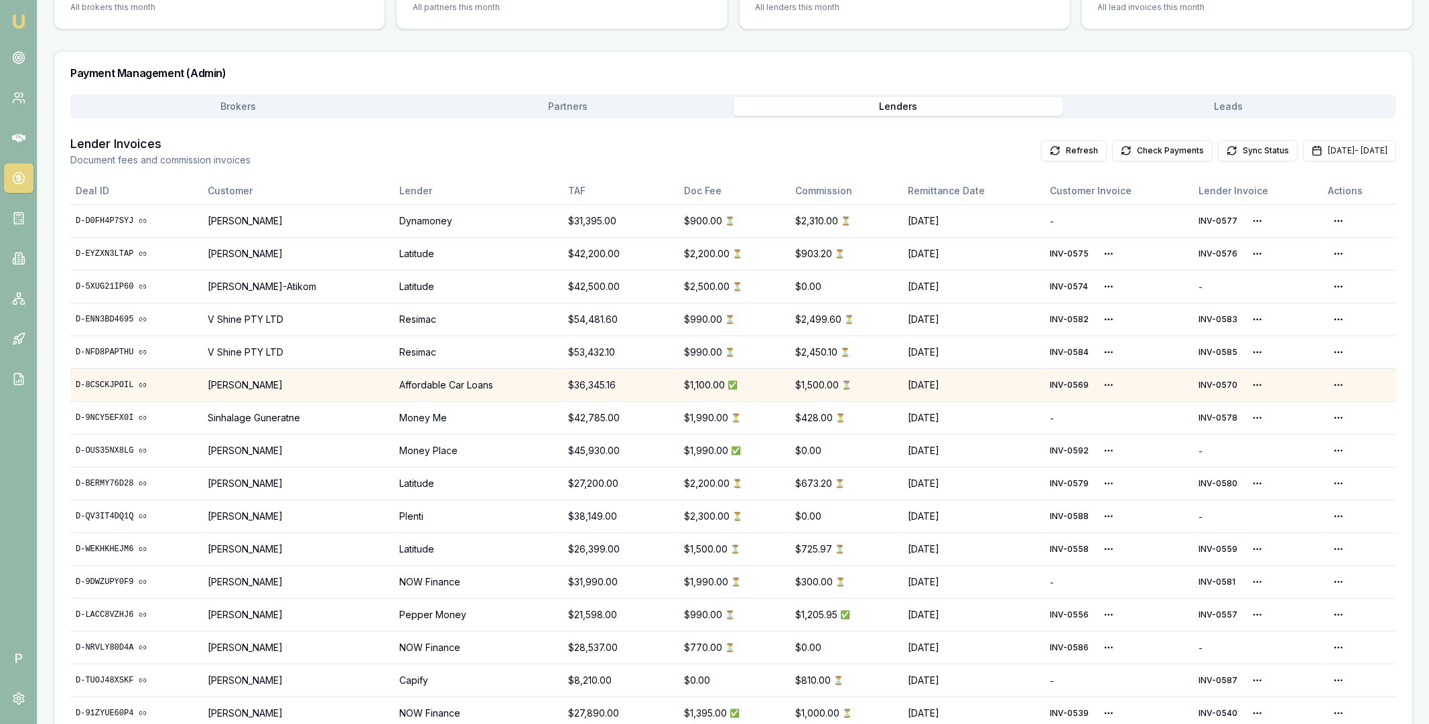
scroll to position [220, 0]
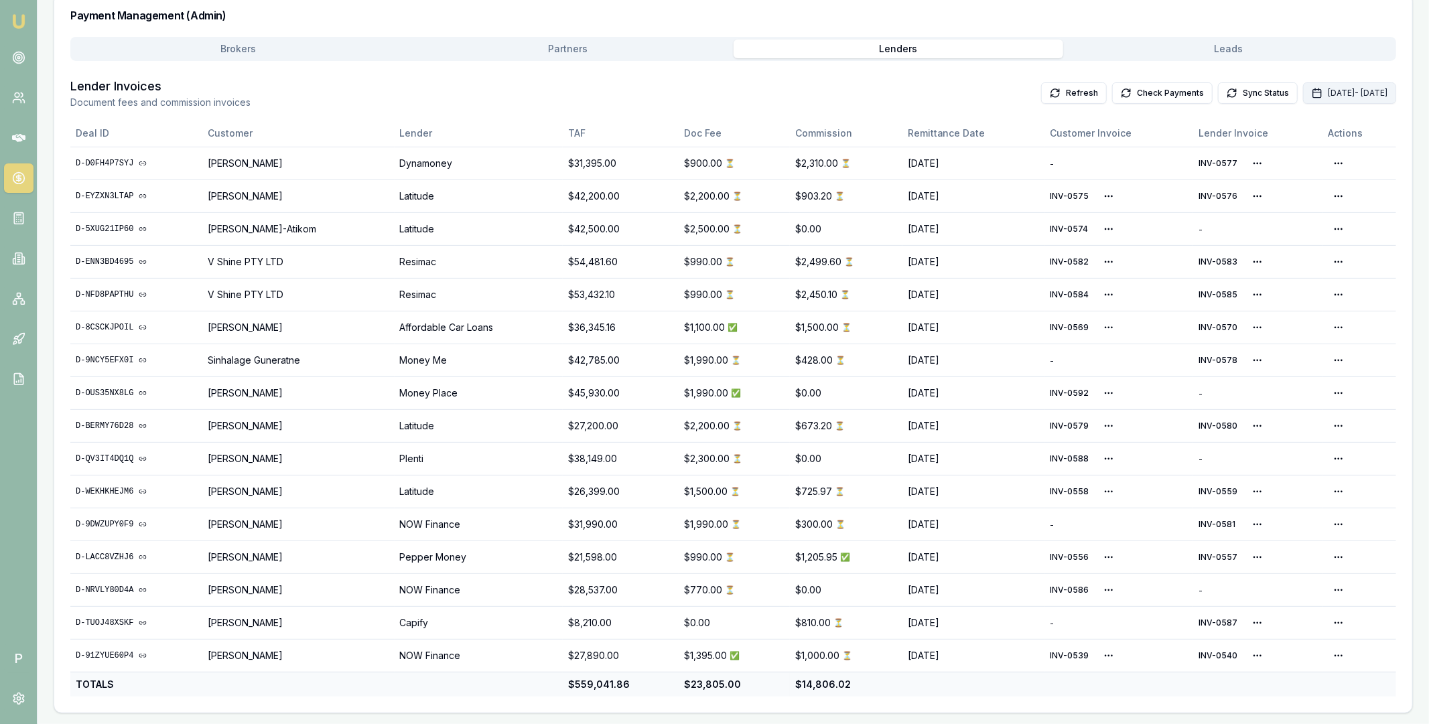
click at [1303, 88] on button "Sep 01, 2025 - Sep 30, 2025" at bounding box center [1349, 92] width 93 height 21
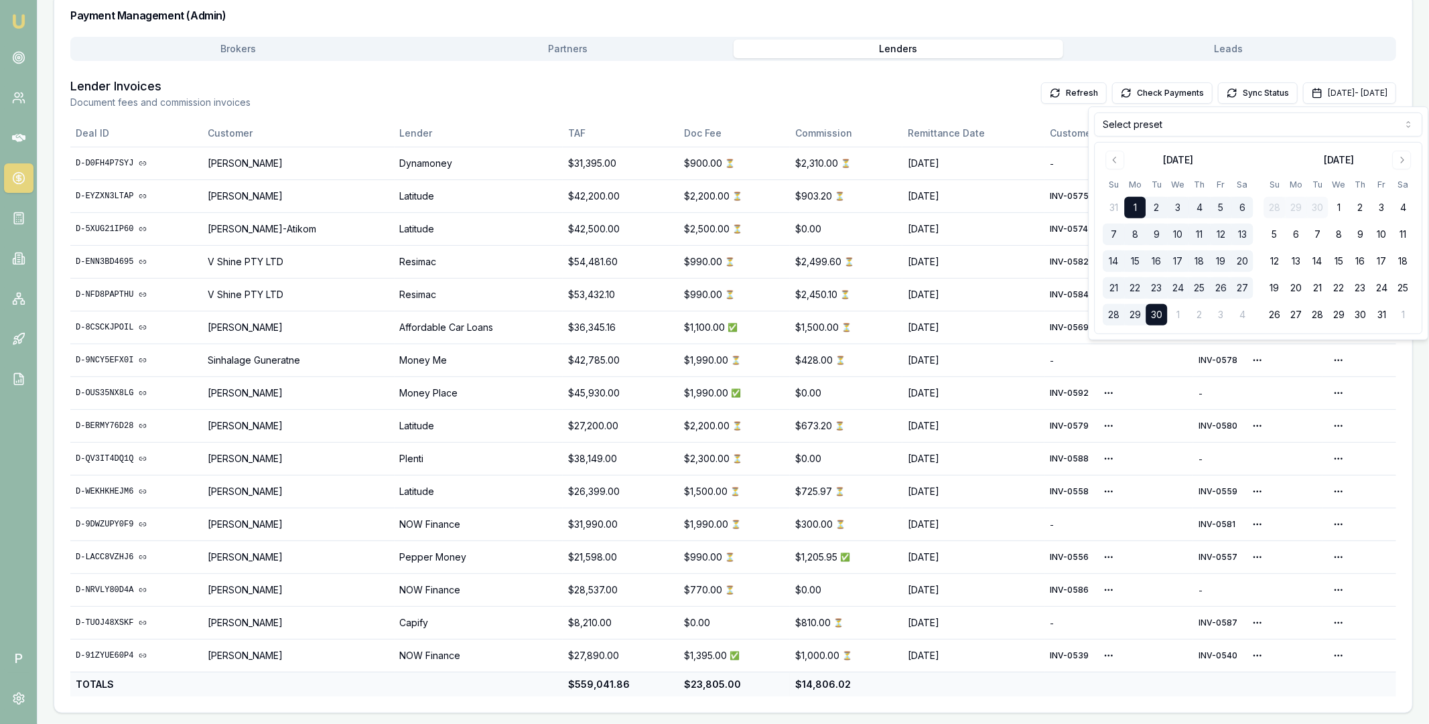
click at [1207, 128] on html "Emu Broker P Home Payments [PERSON_NAME] Toggle Menu Payments Management Manage…" at bounding box center [714, 142] width 1429 height 724
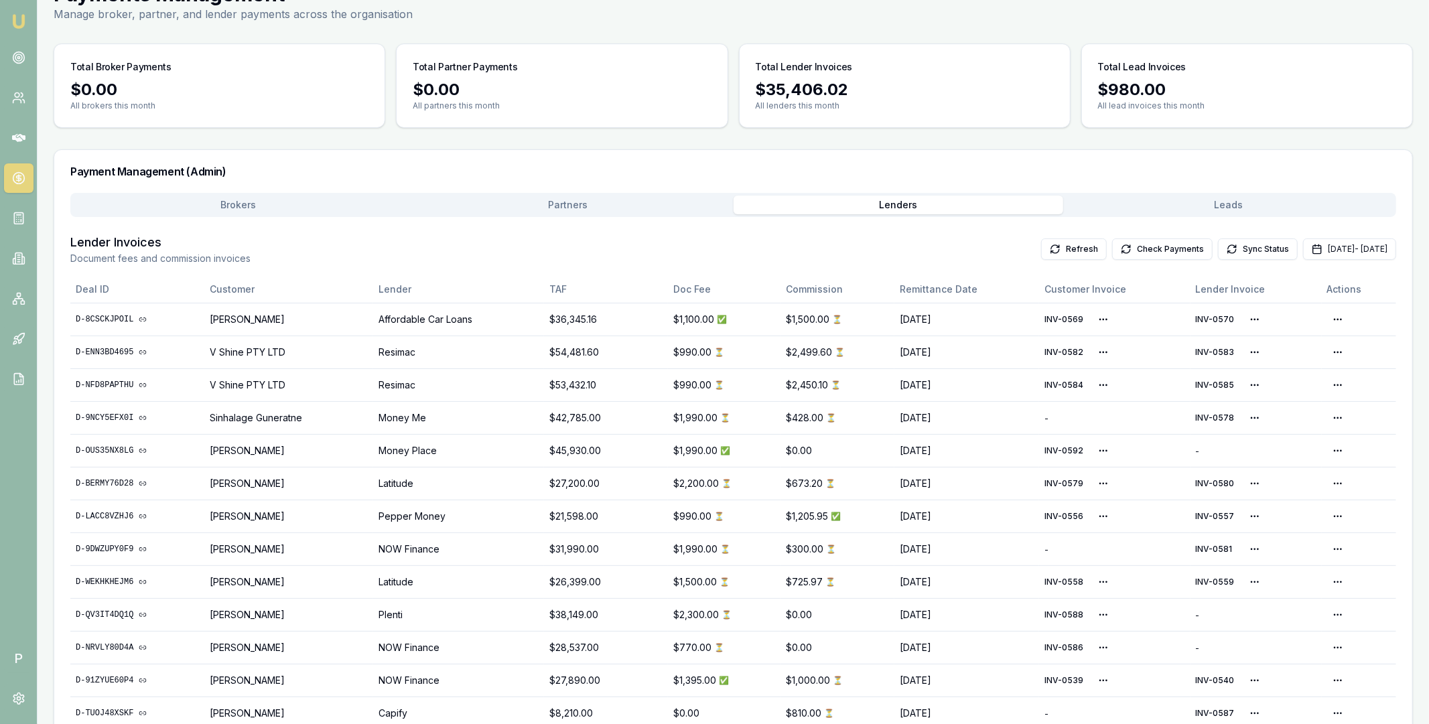
scroll to position [0, 0]
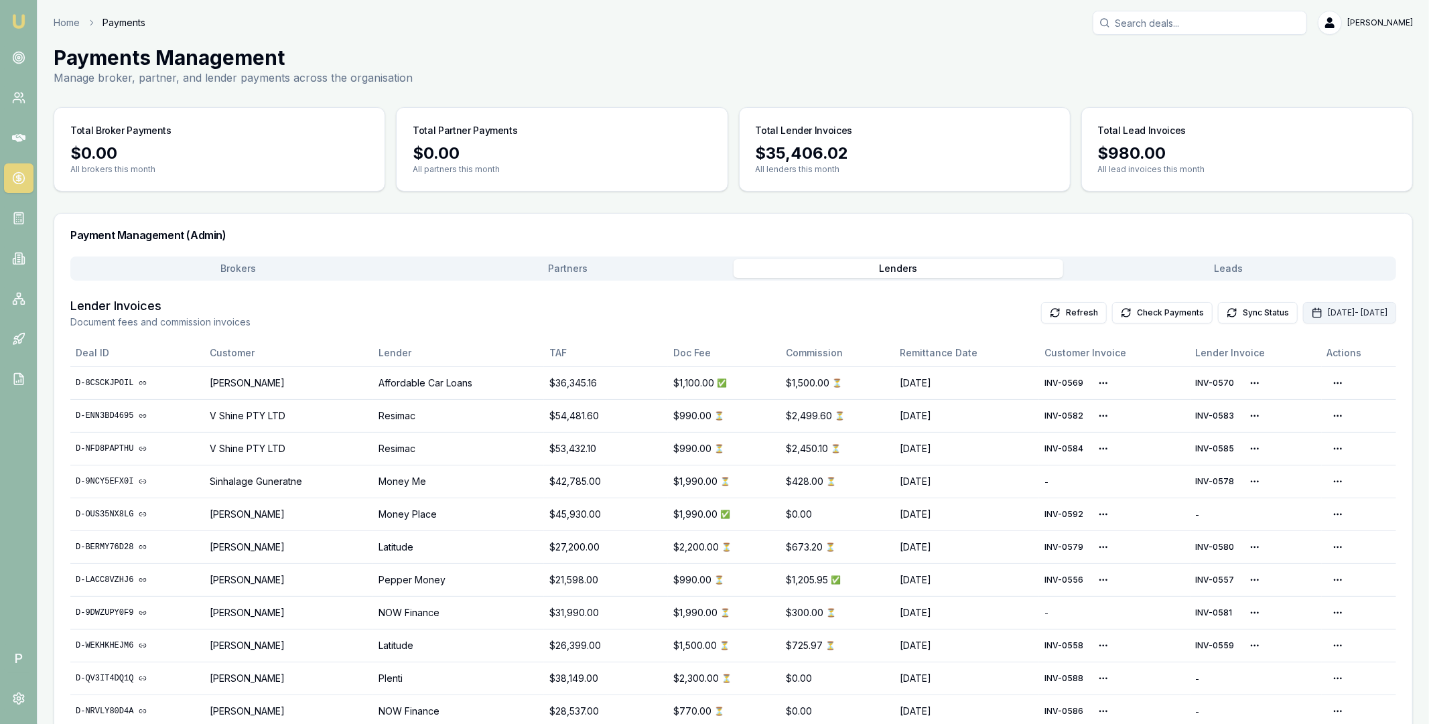
click at [1303, 311] on button "Sep 01, 2025 - Sep 30, 2025" at bounding box center [1349, 312] width 93 height 21
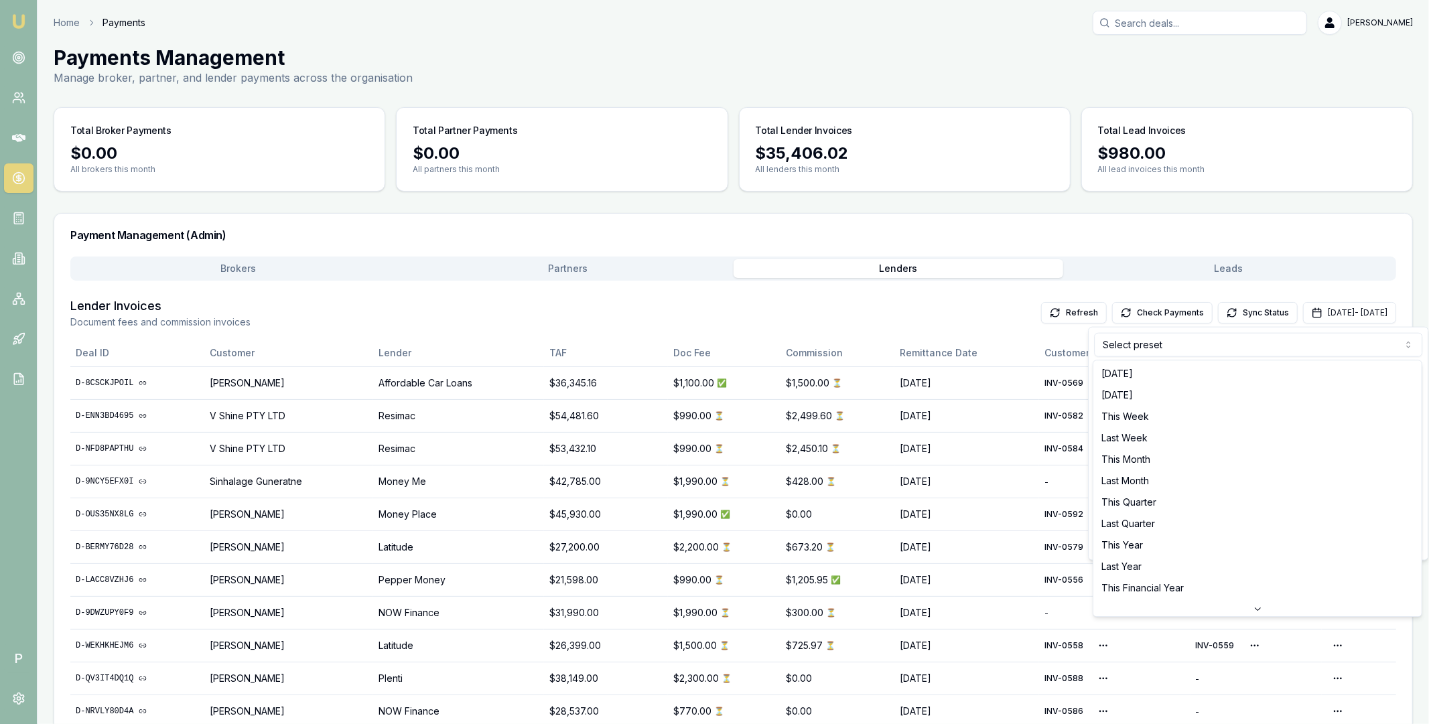
click at [1124, 344] on html "Emu Broker P Home Payments Matt Leeburn Toggle Menu Payments Management Manage …" at bounding box center [714, 362] width 1429 height 724
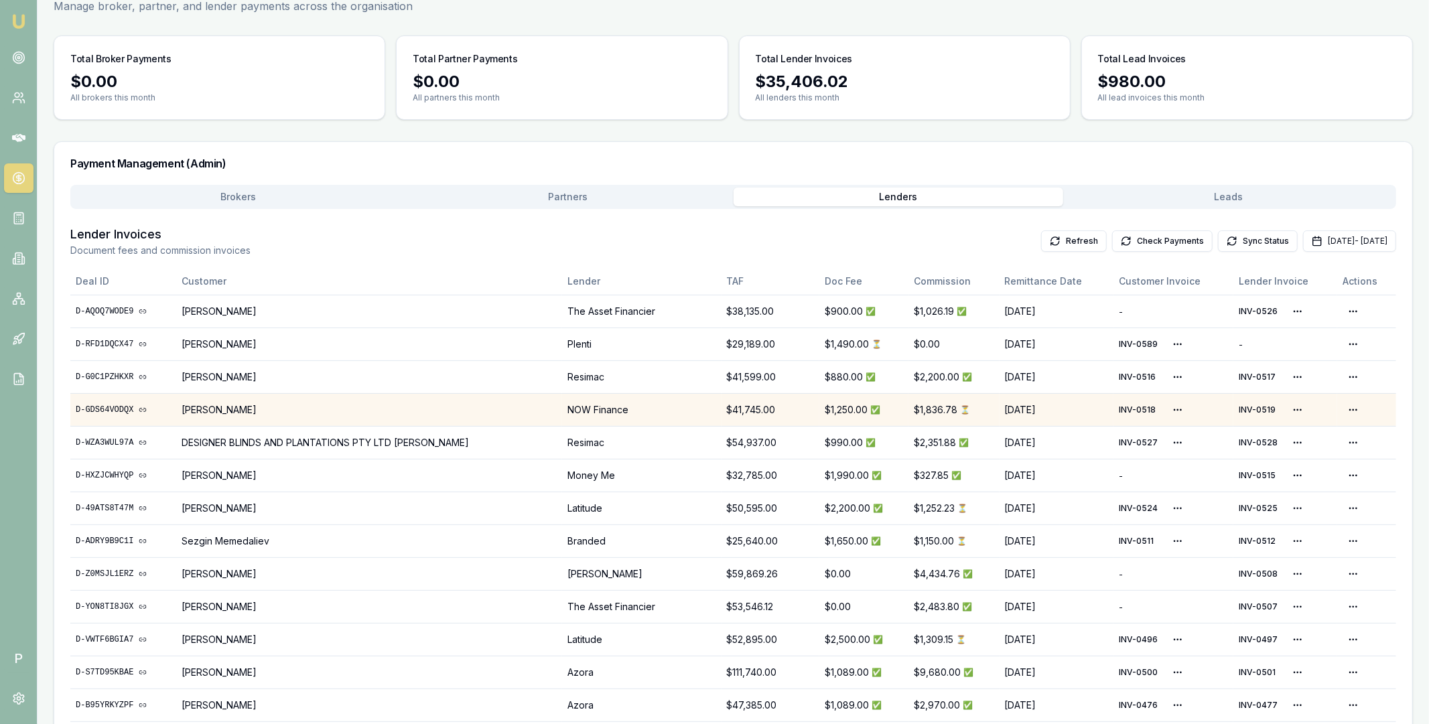
scroll to position [149, 0]
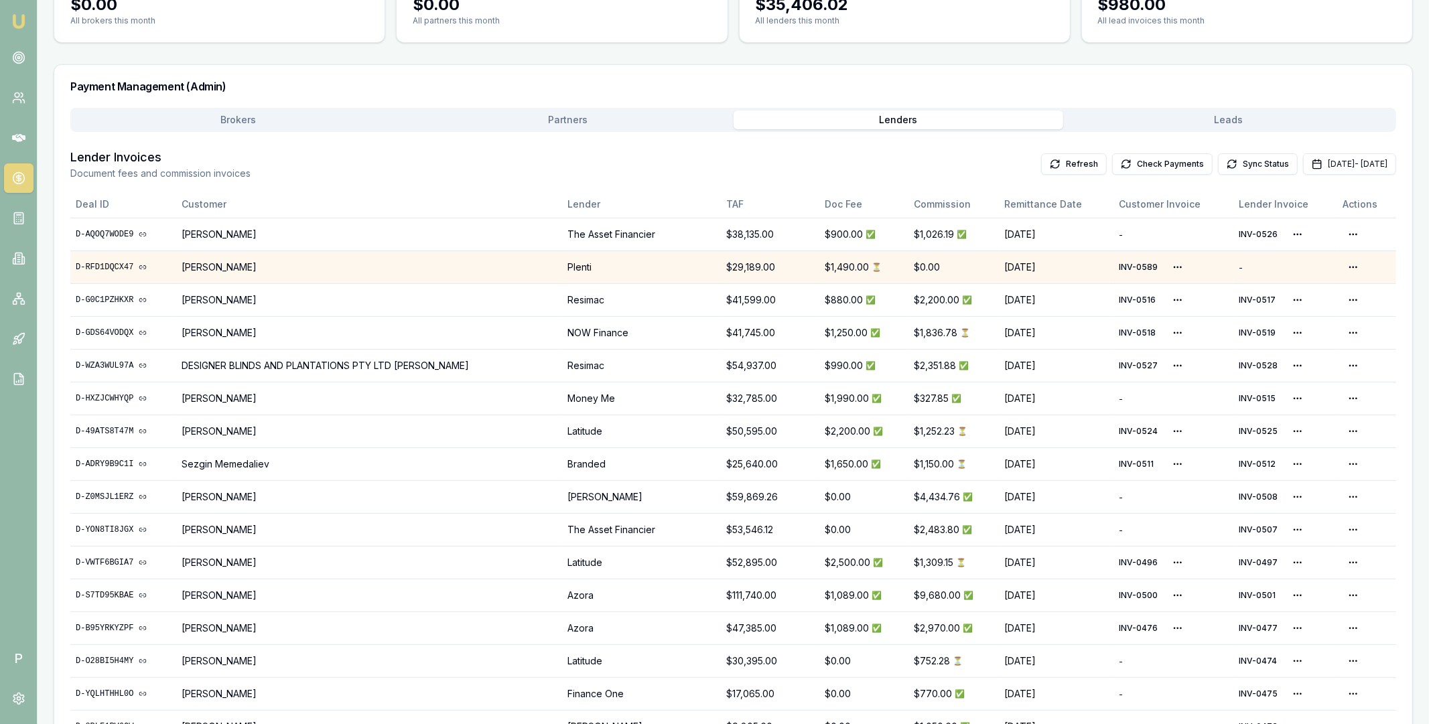
click at [121, 267] on link "D-RFD1DQCX47" at bounding box center [123, 267] width 95 height 11
click at [1157, 265] on html "Emu Broker P Home Payments Matt Leeburn Toggle Menu Payments Management Manage …" at bounding box center [714, 213] width 1429 height 724
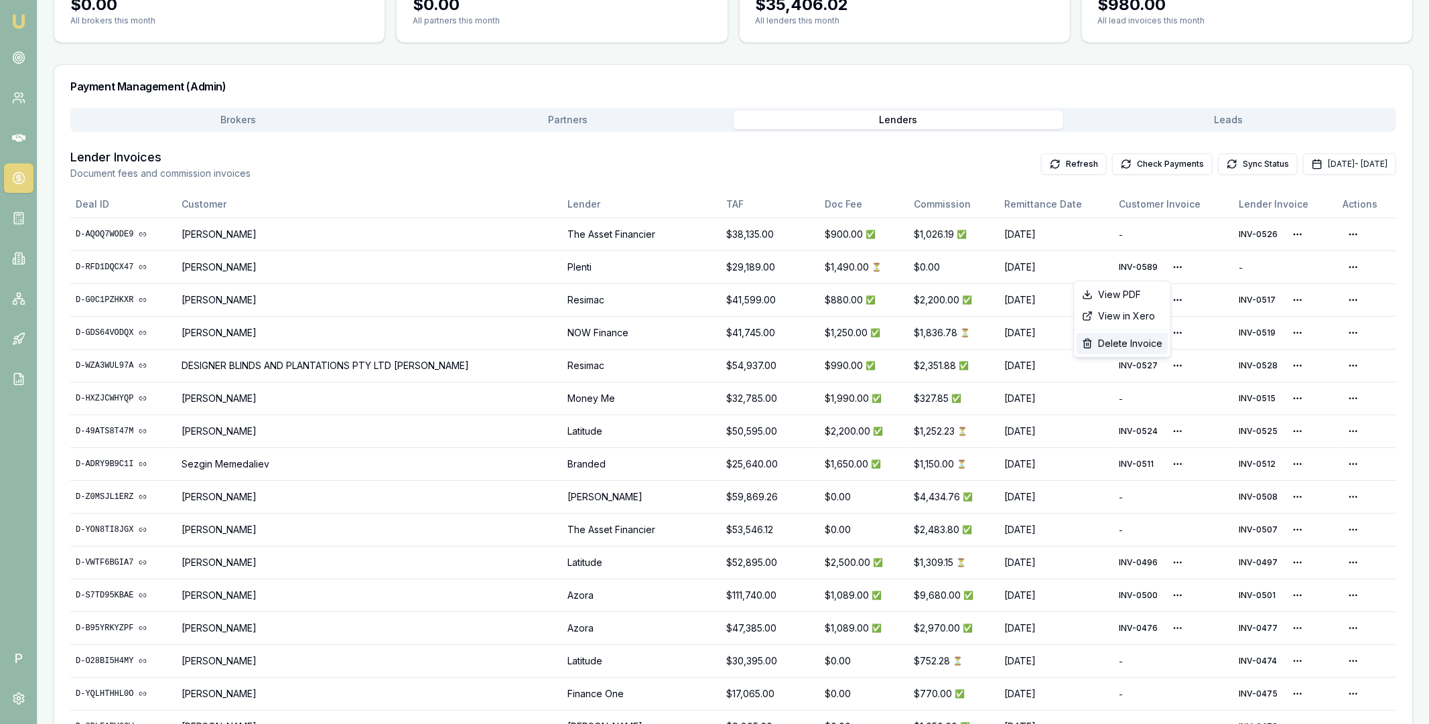
click at [1120, 345] on div "Delete Invoice" at bounding box center [1121, 343] width 91 height 21
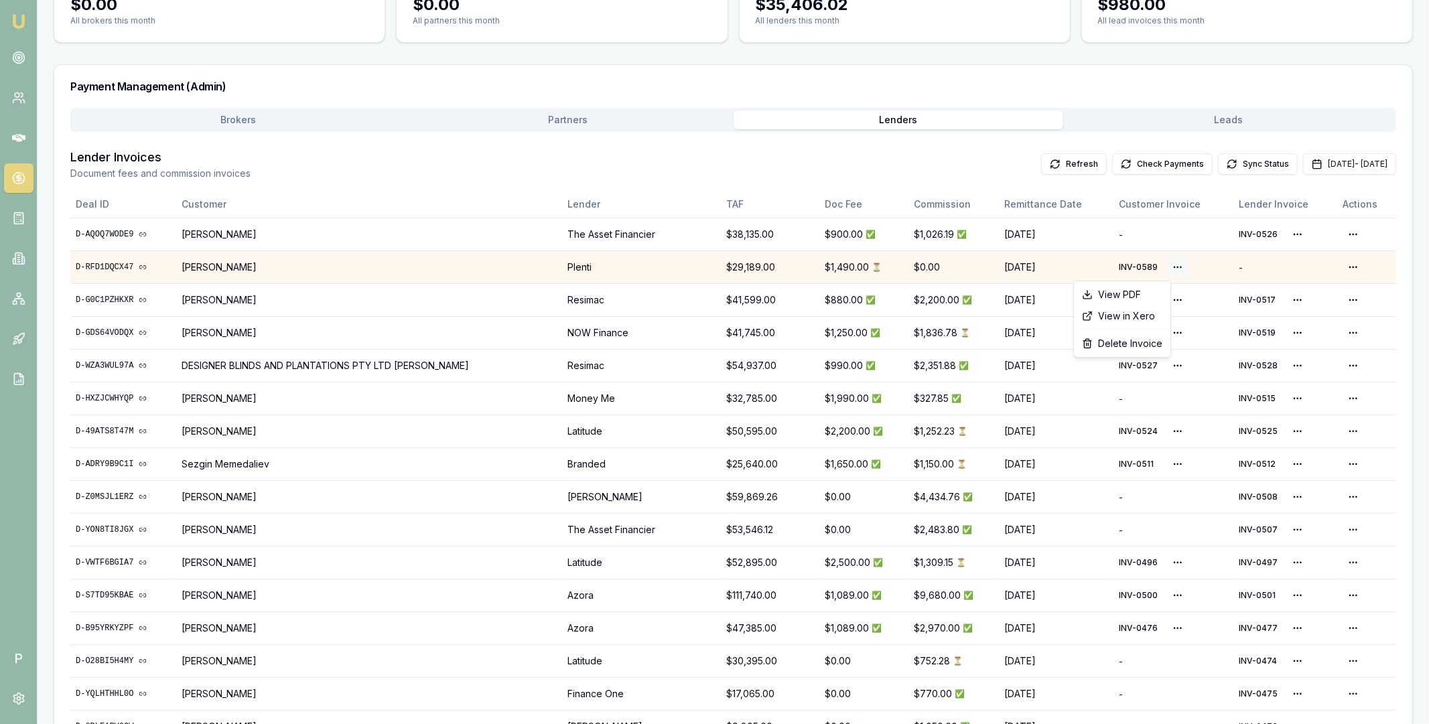
click at [1157, 265] on html "Emu Broker P Home Payments Matt Leeburn Toggle Menu Payments Management Manage …" at bounding box center [714, 213] width 1429 height 724
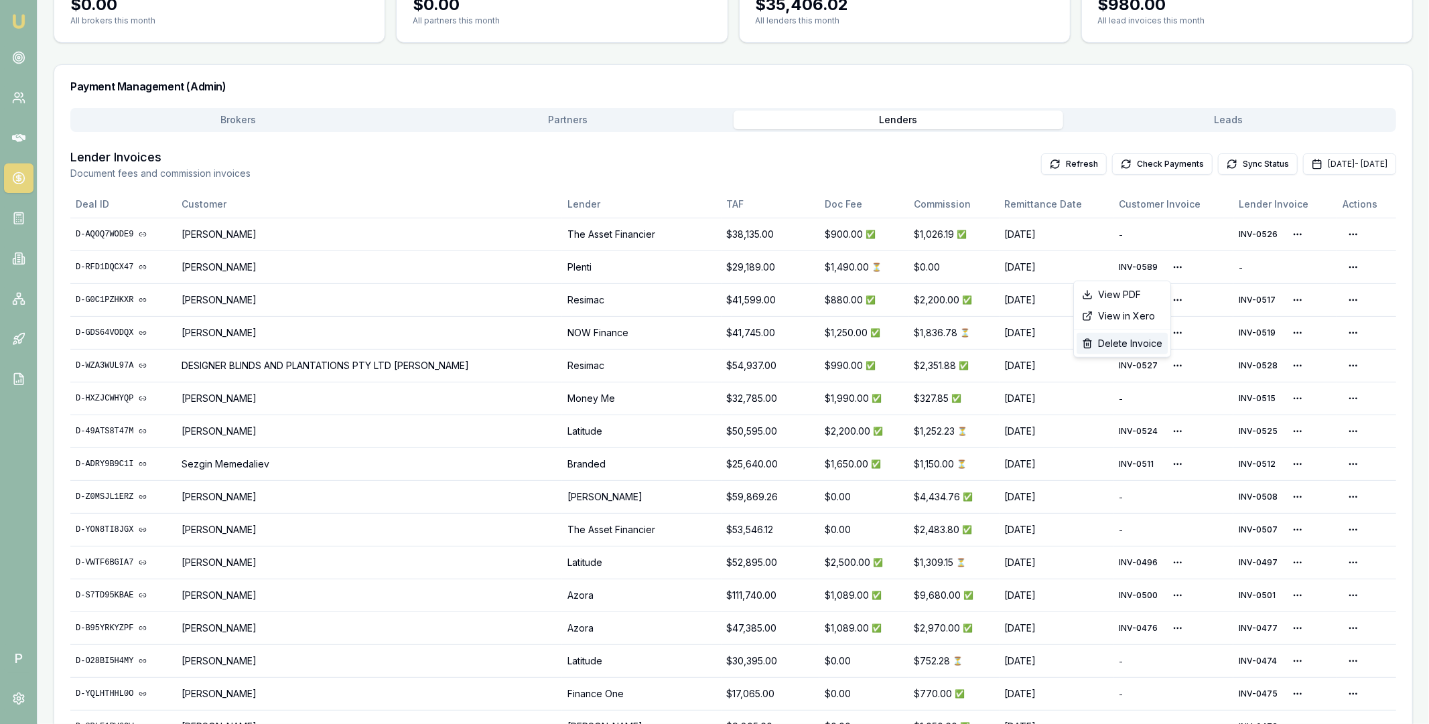
click at [1127, 345] on div "Delete Invoice" at bounding box center [1121, 343] width 91 height 21
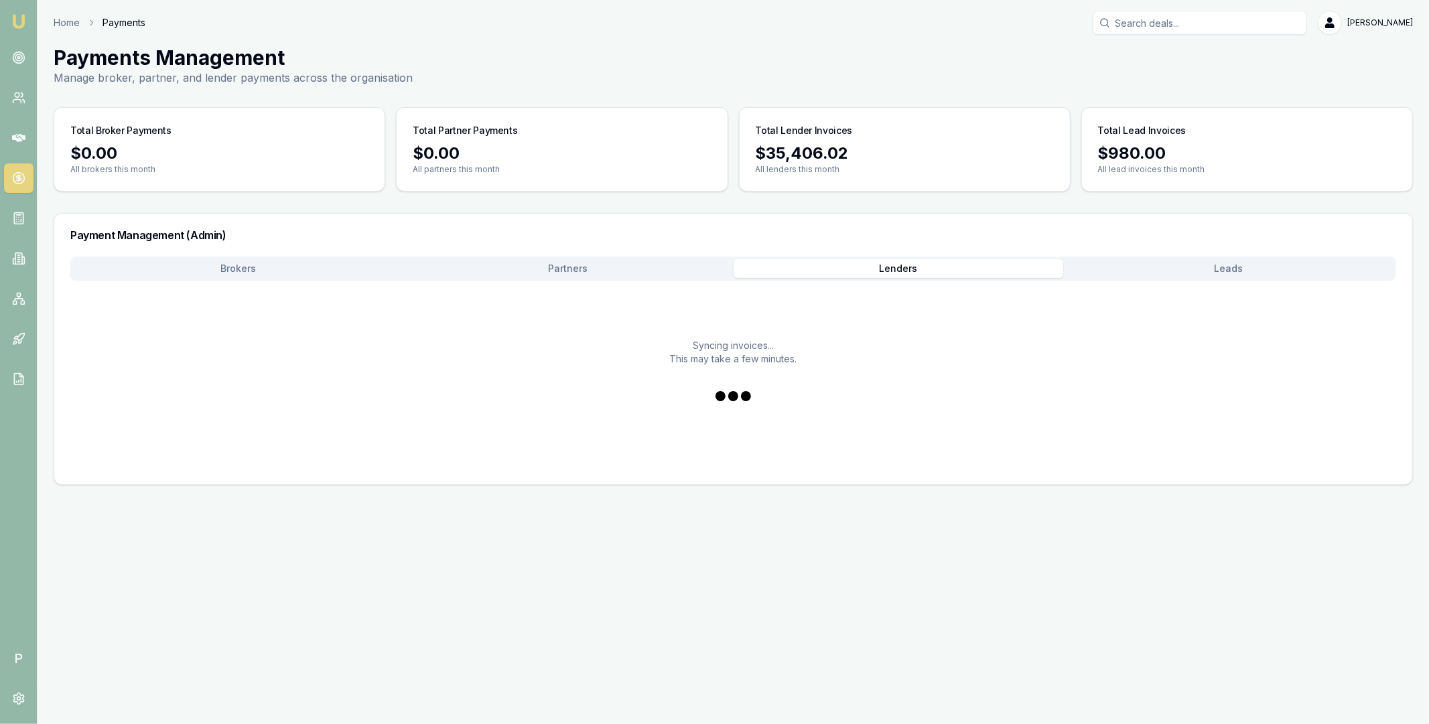
scroll to position [0, 0]
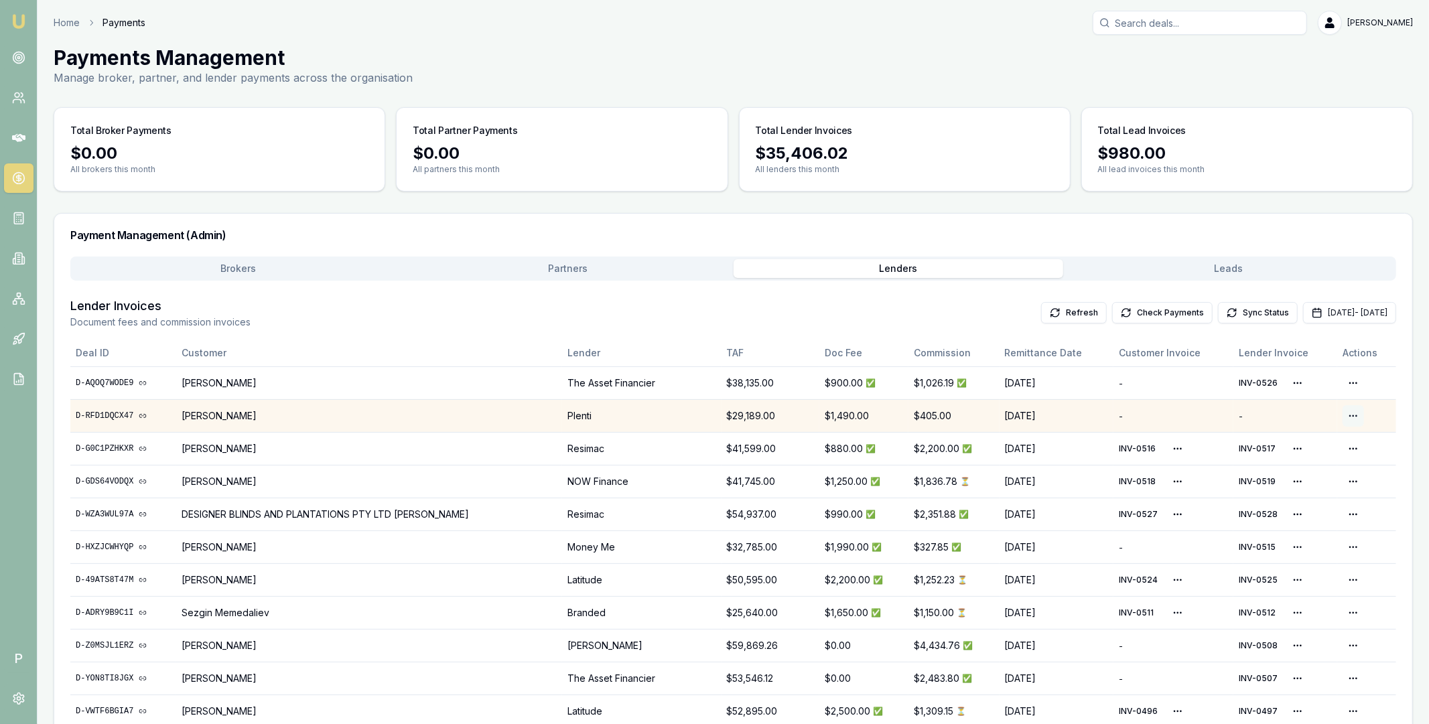
click at [1344, 413] on html "Emu Broker P Home Payments Matt Leeburn Toggle Menu Payments Management Manage …" at bounding box center [714, 362] width 1429 height 724
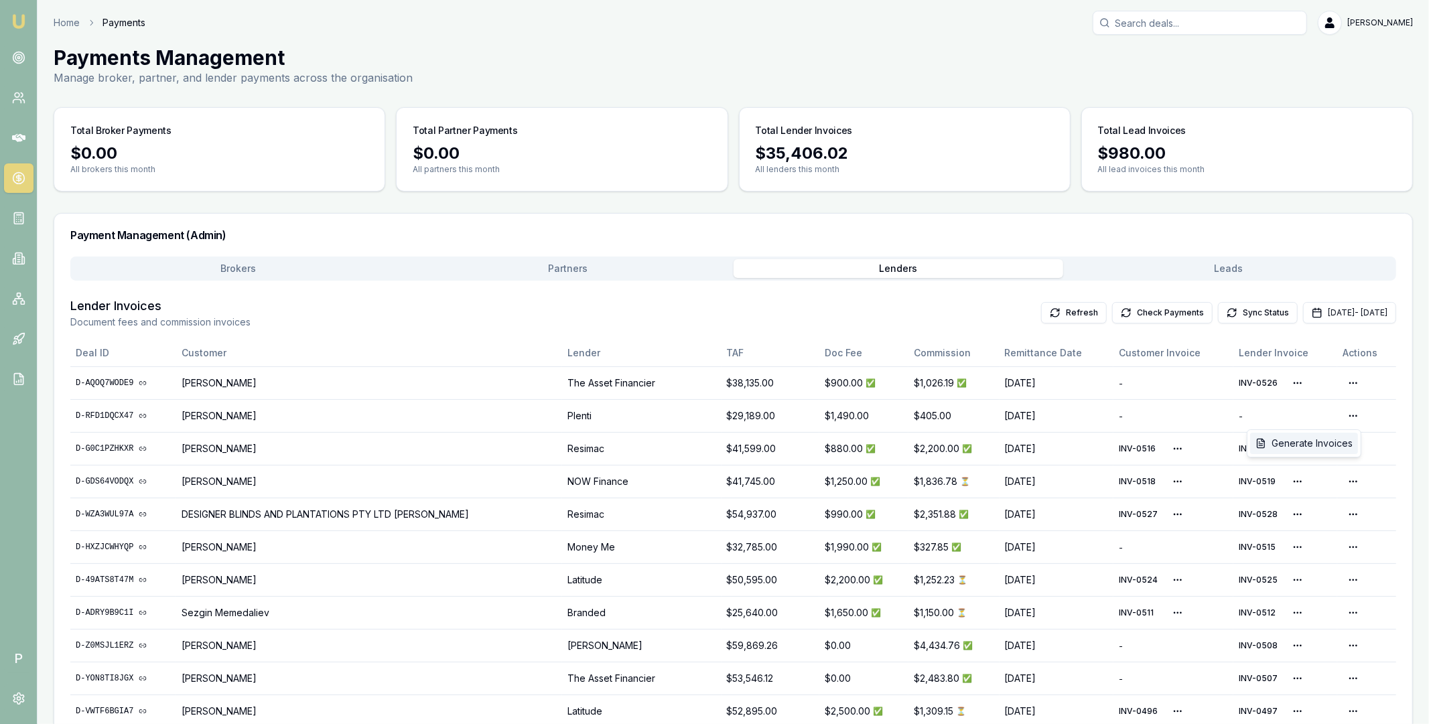
click at [1317, 442] on div "Generate Invoices" at bounding box center [1304, 443] width 108 height 21
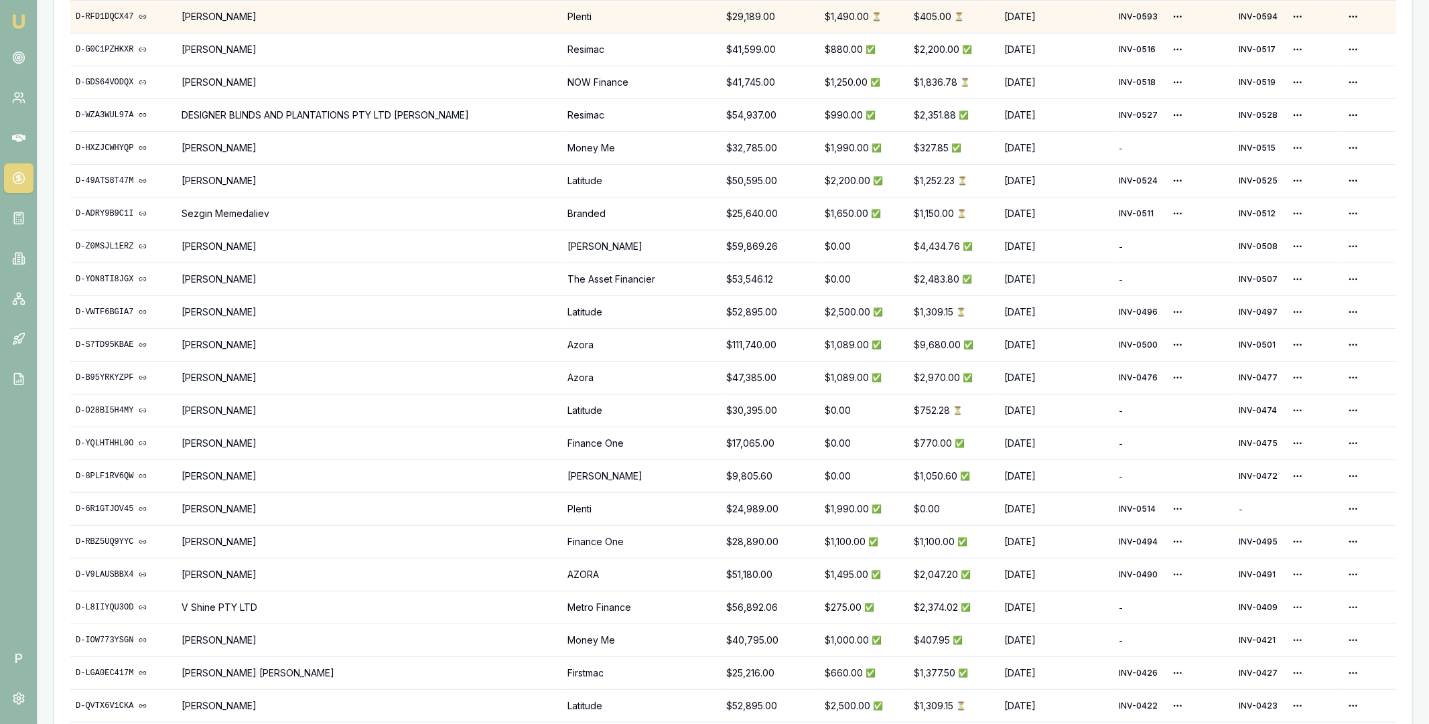
scroll to position [451, 0]
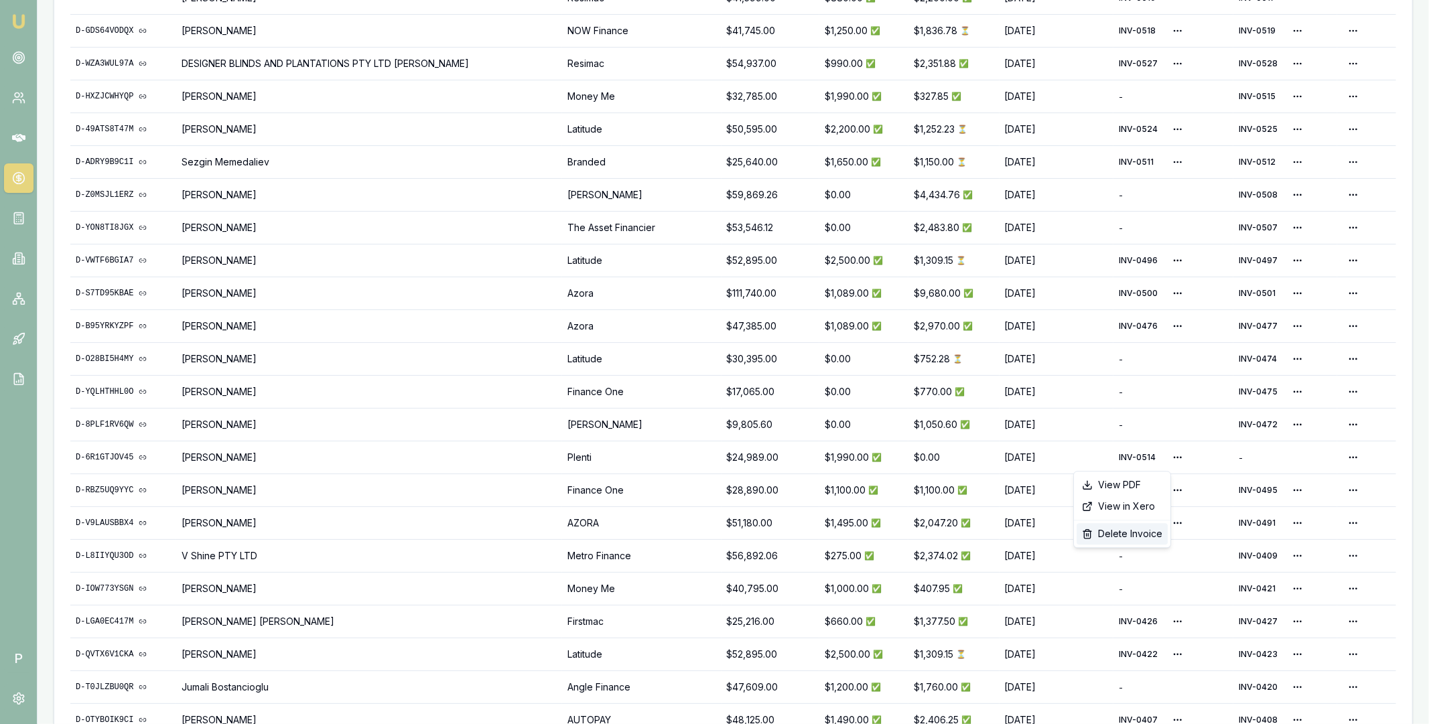
click at [1119, 534] on div "Delete Invoice" at bounding box center [1121, 533] width 91 height 21
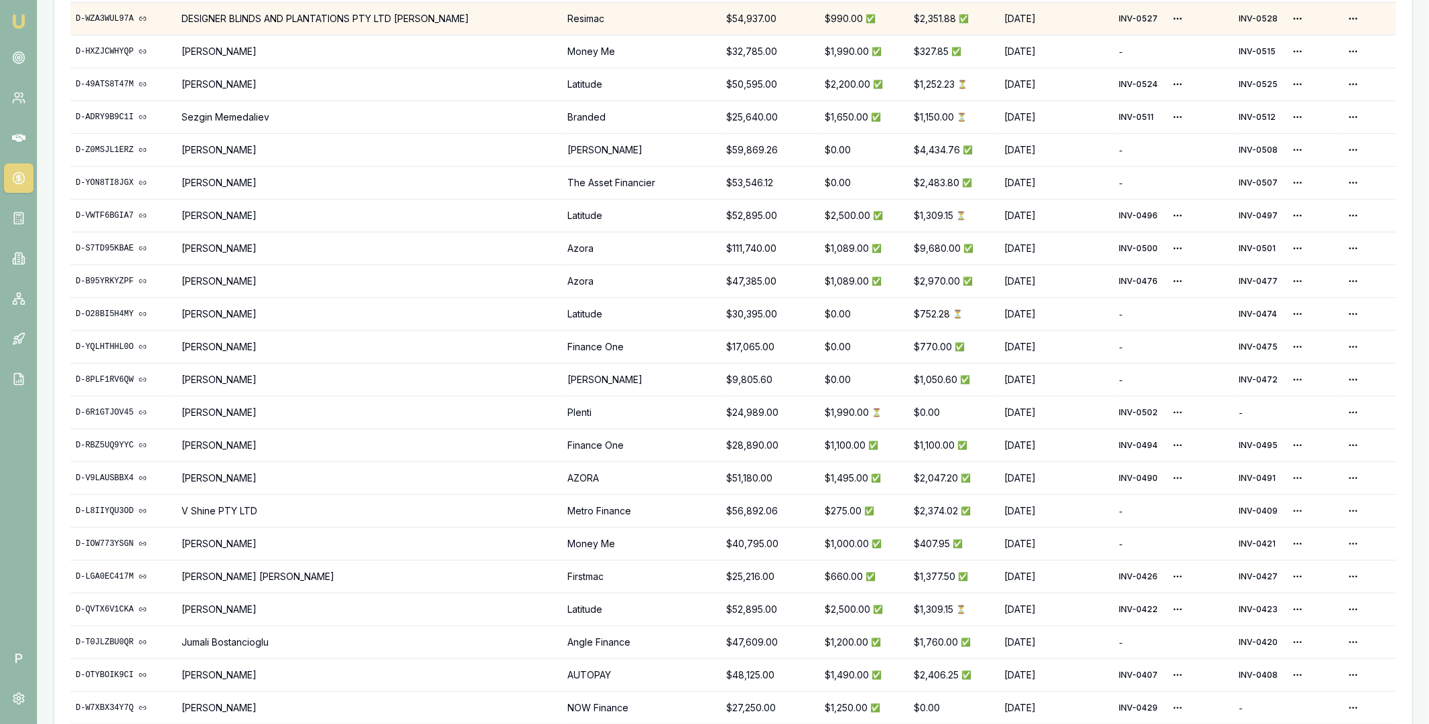
scroll to position [508, 0]
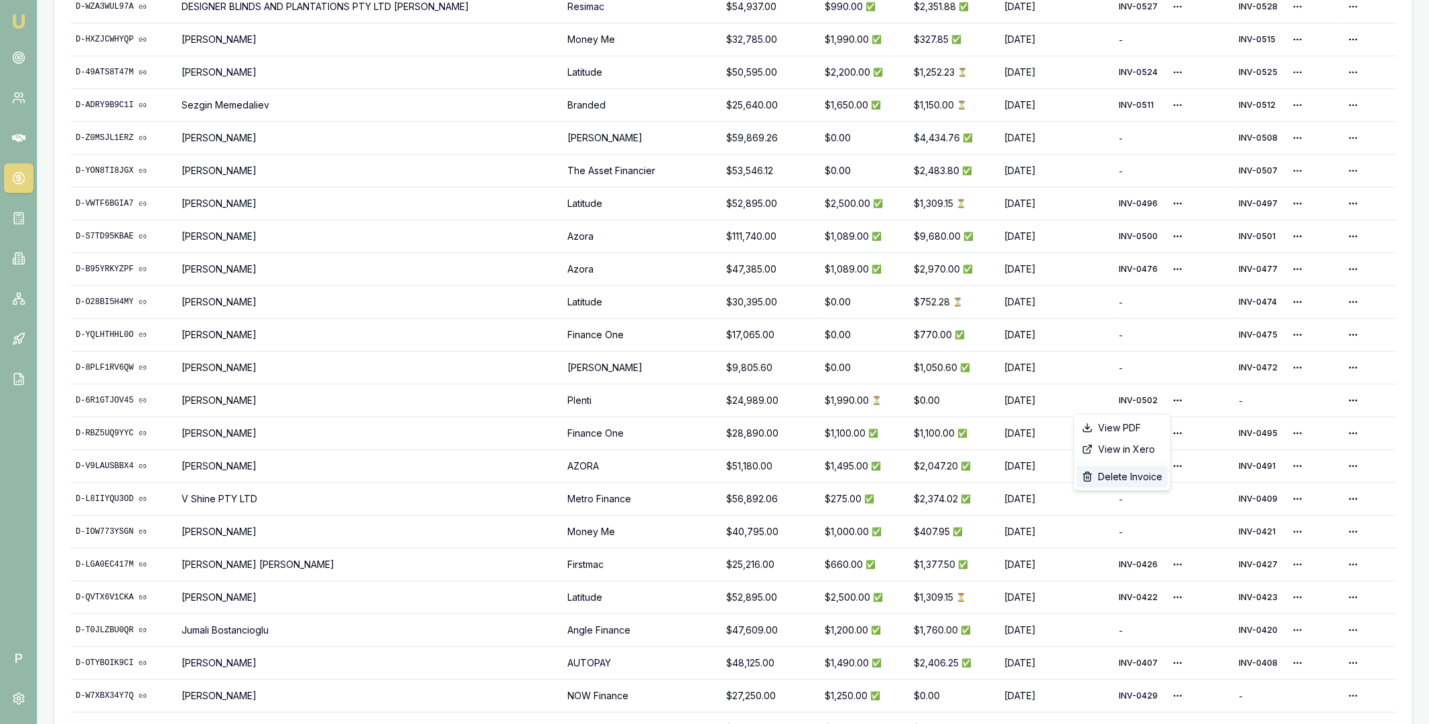
click at [1131, 480] on div "Delete Invoice" at bounding box center [1121, 476] width 91 height 21
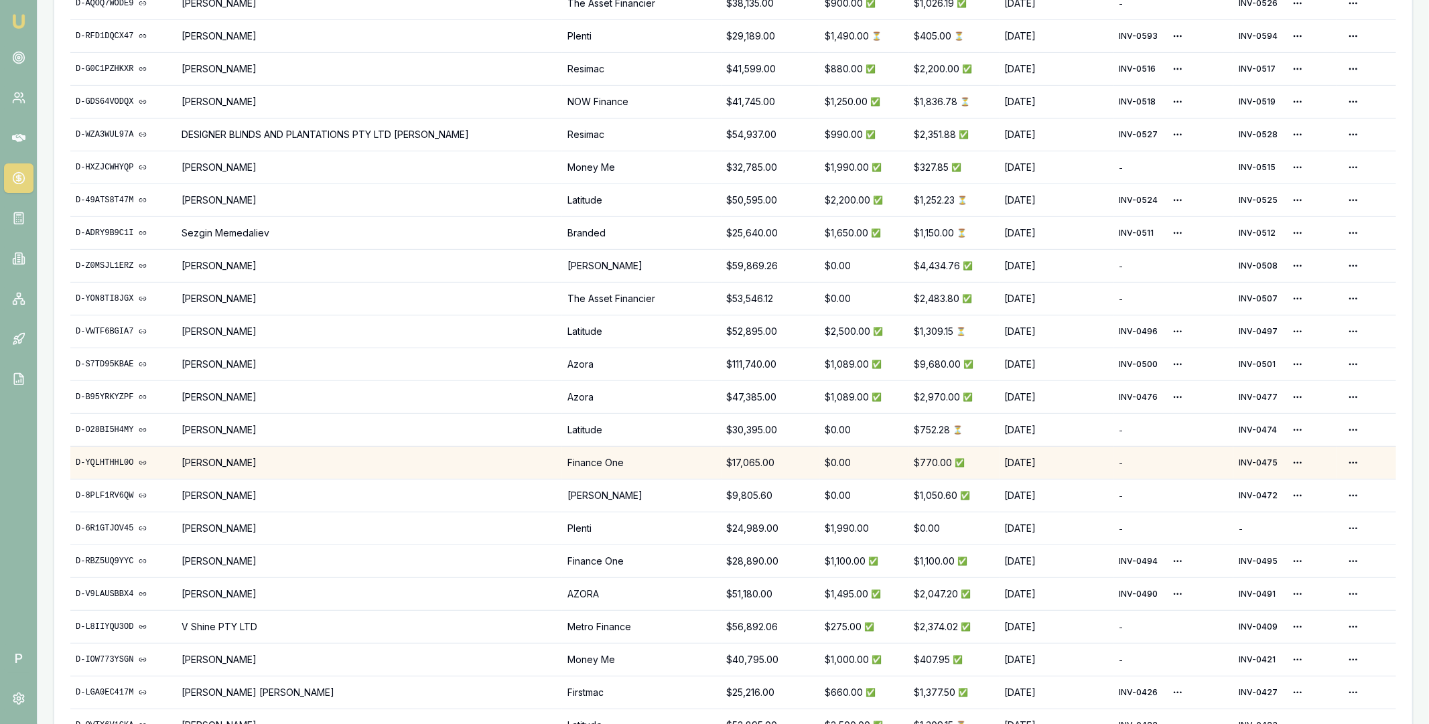
scroll to position [380, 0]
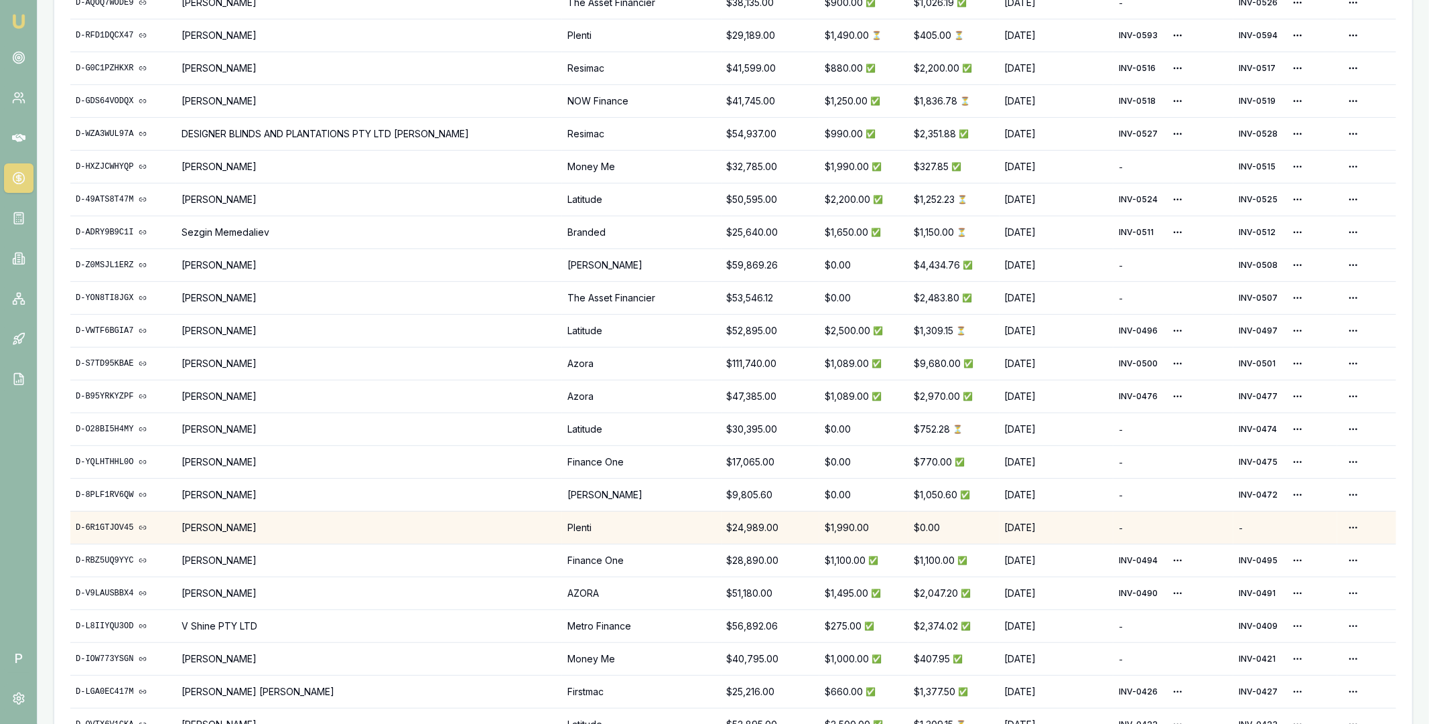
click at [115, 524] on link "D-6R1GTJOV45" at bounding box center [123, 527] width 95 height 11
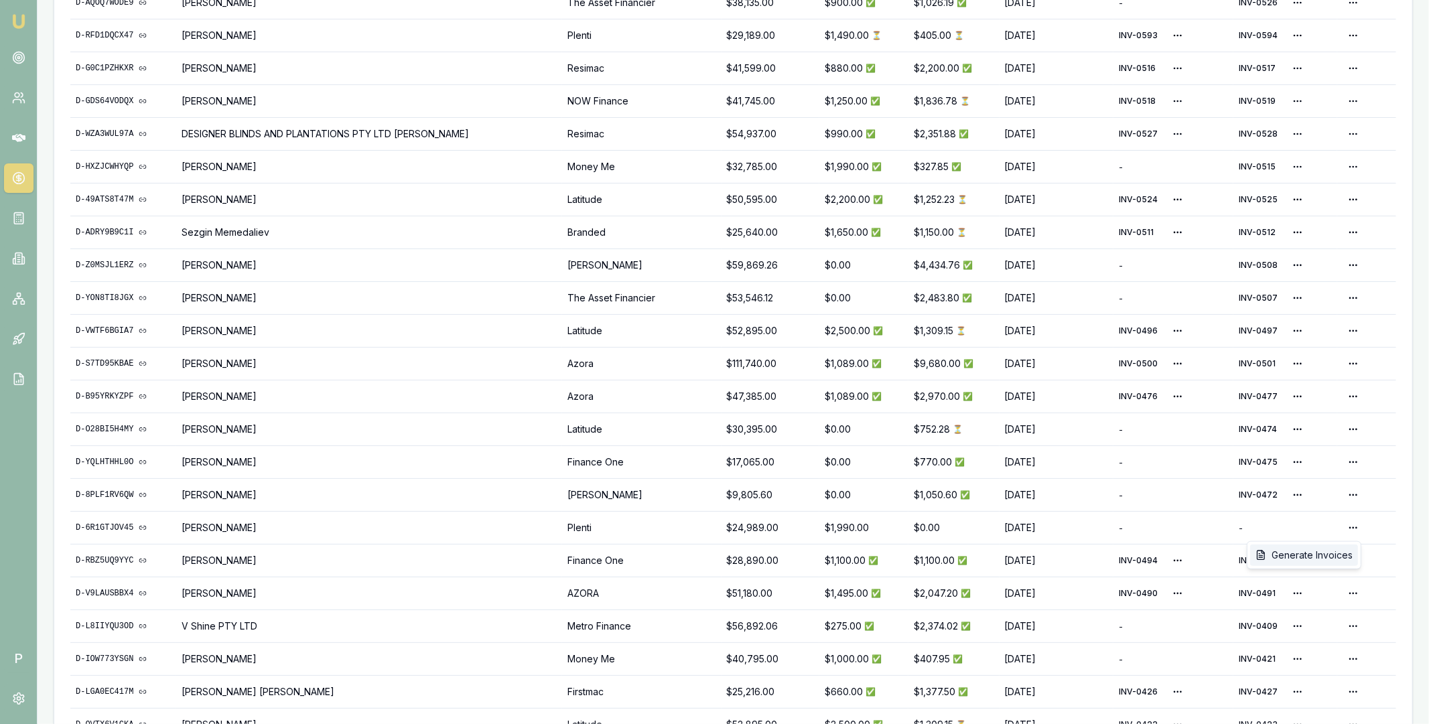
click at [1327, 555] on div "Generate Invoices" at bounding box center [1304, 555] width 108 height 21
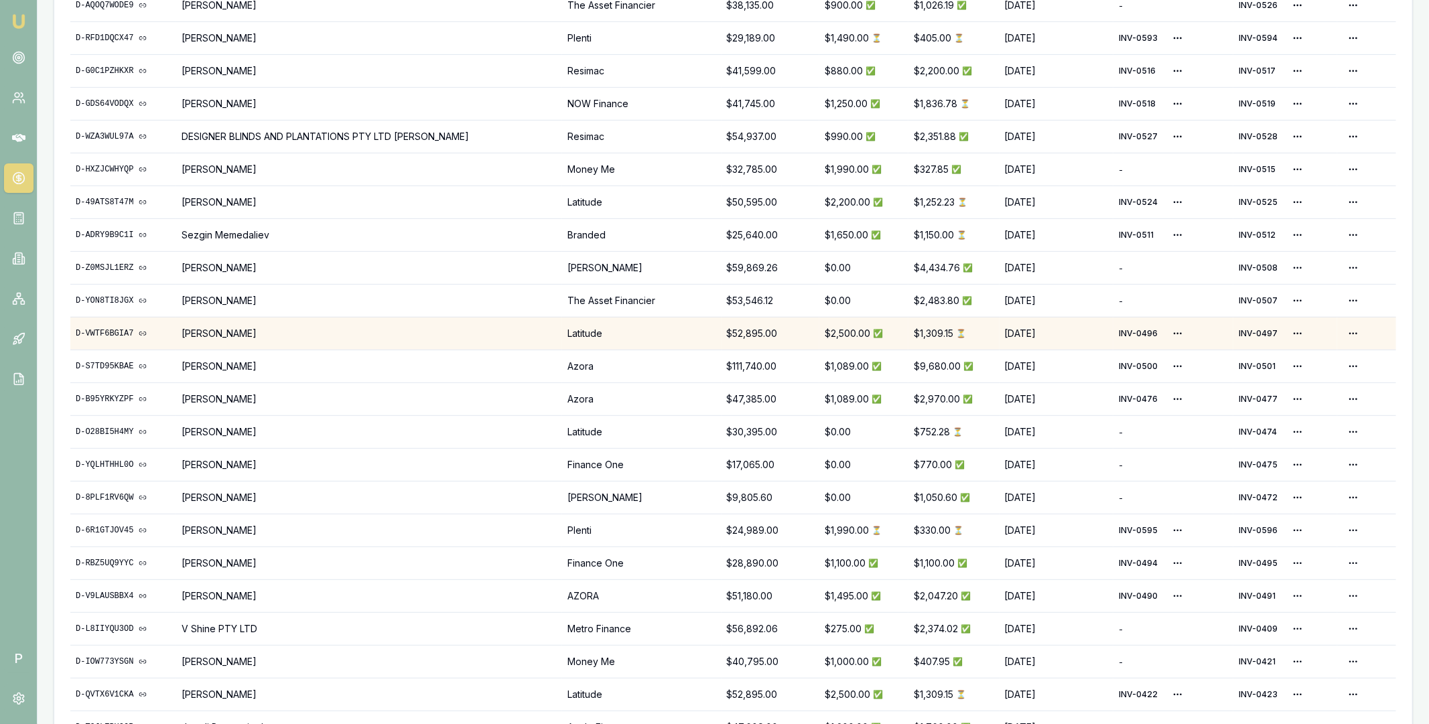
scroll to position [0, 0]
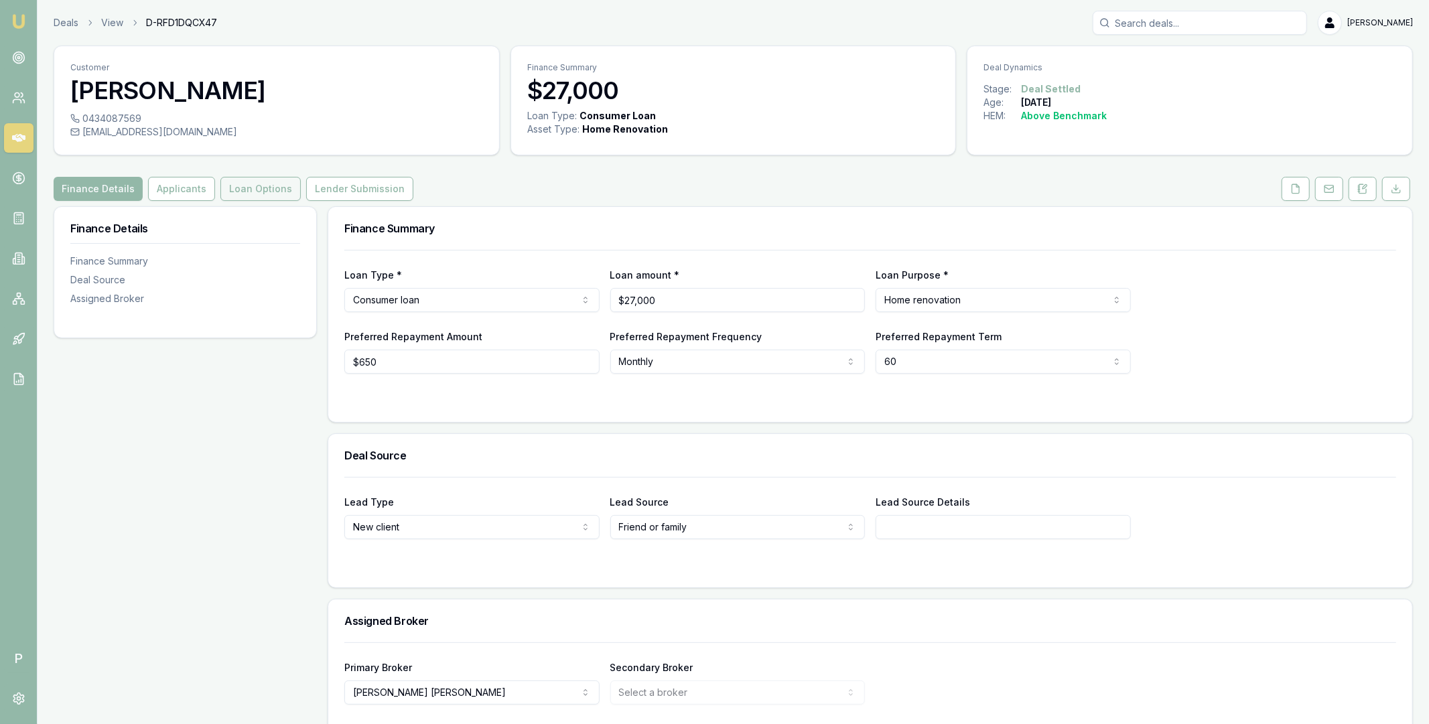
click at [264, 196] on button "Loan Options" at bounding box center [260, 189] width 80 height 24
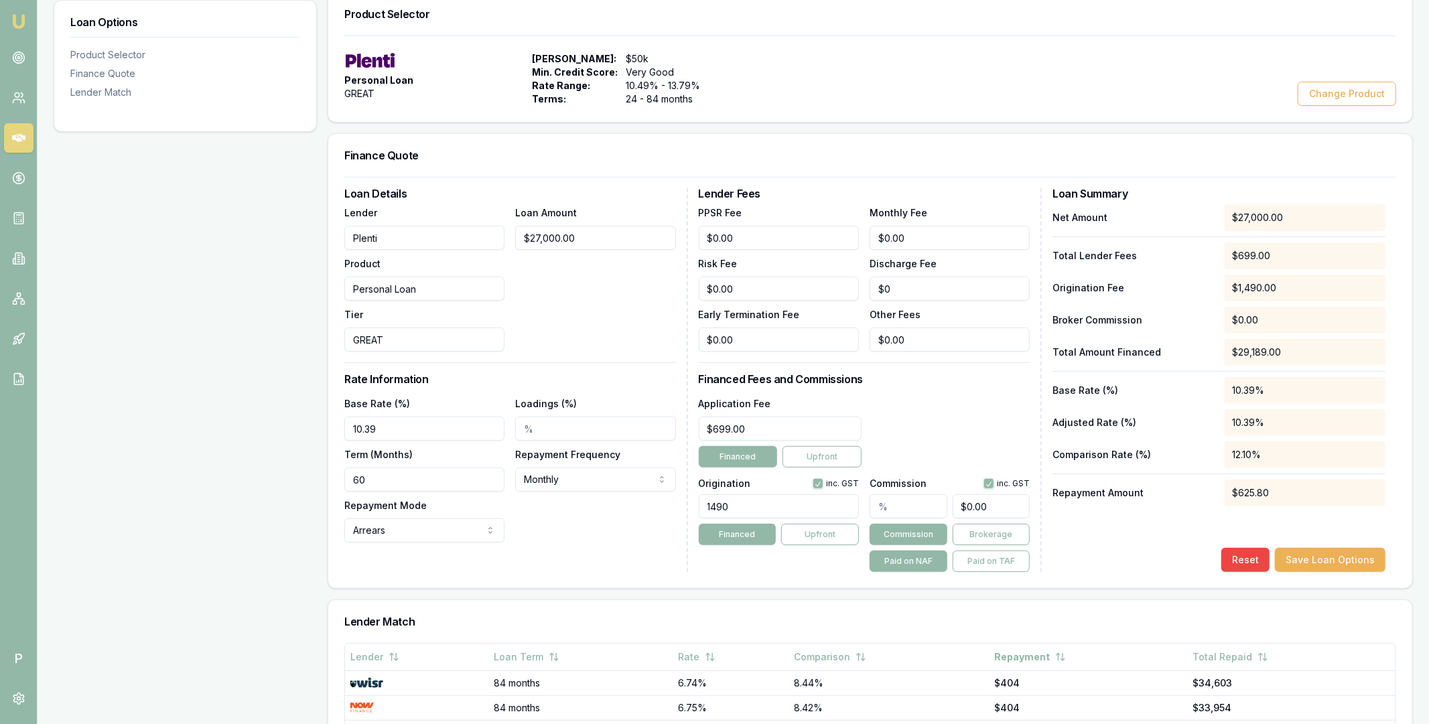
scroll to position [260, 0]
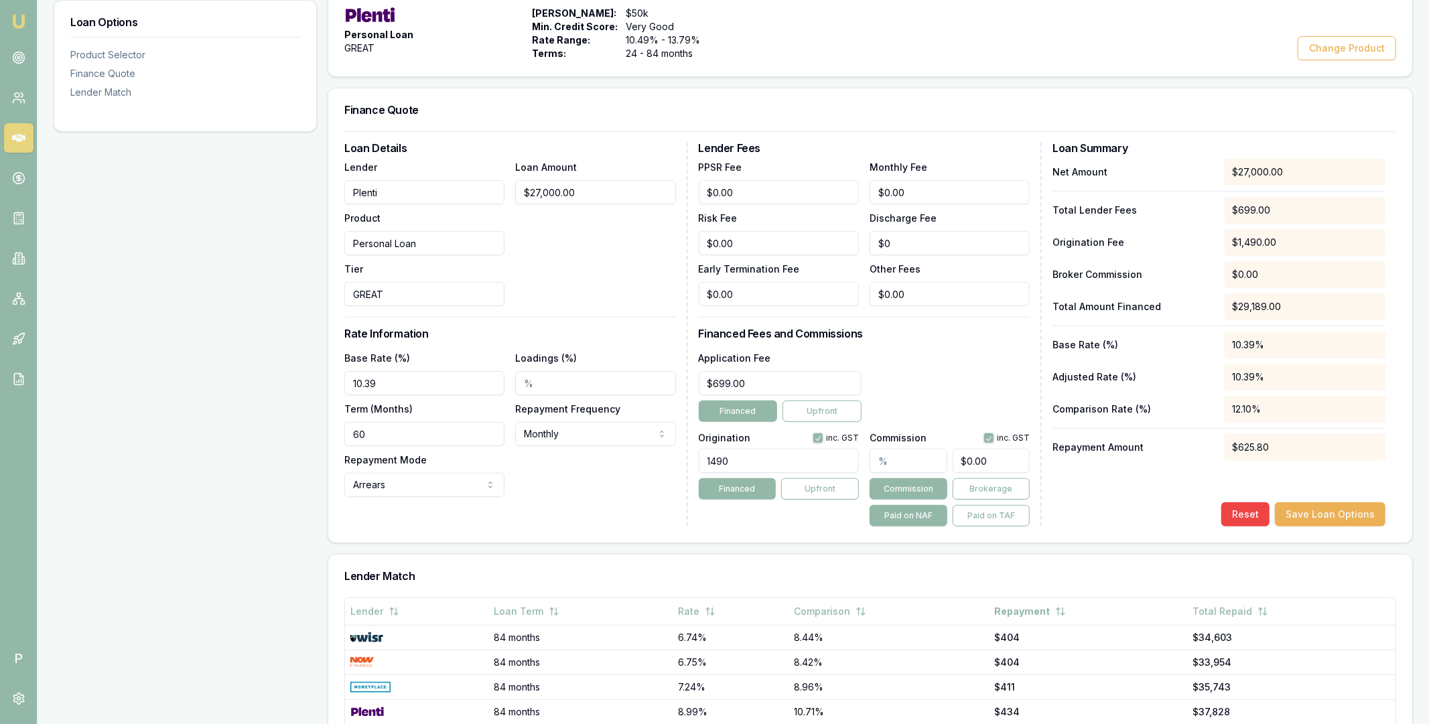
type input "0"
click at [974, 457] on input "0" at bounding box center [991, 461] width 78 height 24
type input "0.014814814814814815"
type input "4"
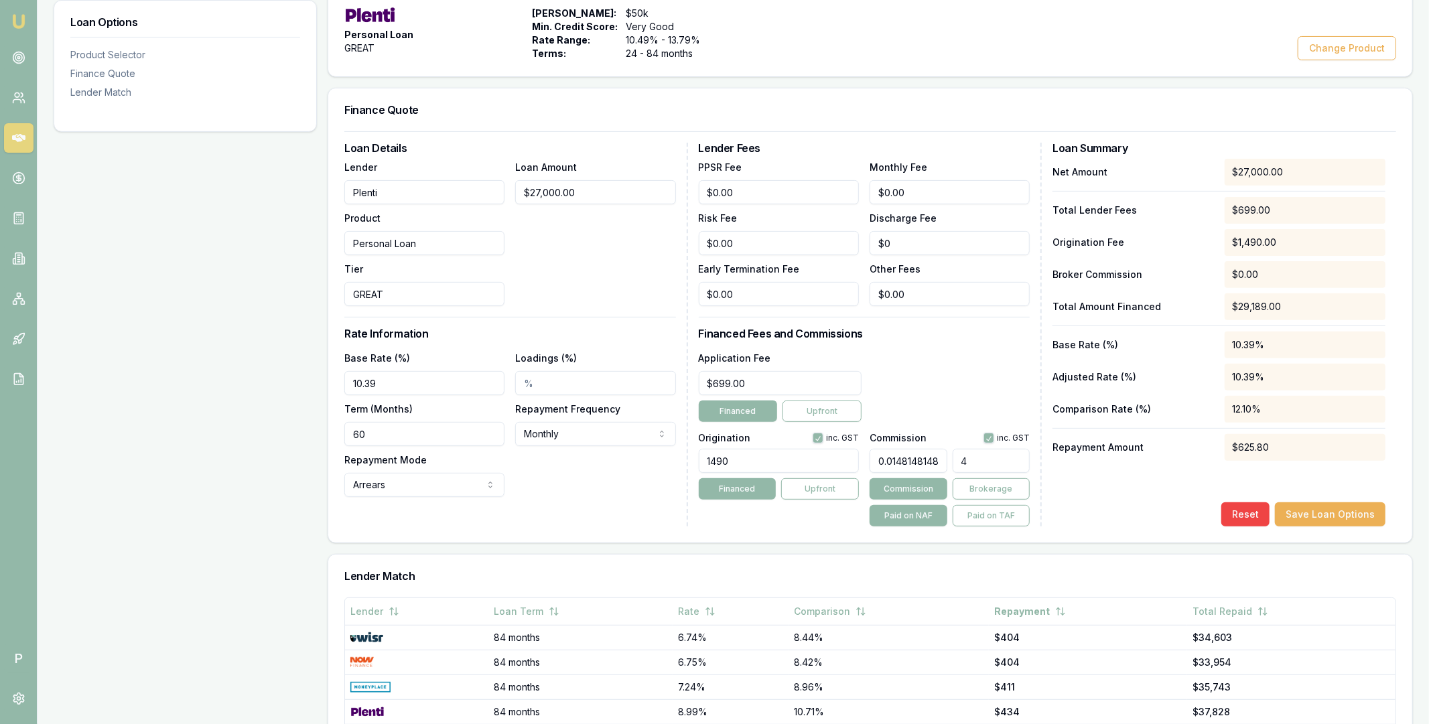
type input "0.14814814814814814"
type input "40"
type input "1.5"
type input "405"
click button "Save Loan Options" at bounding box center [1330, 514] width 111 height 24
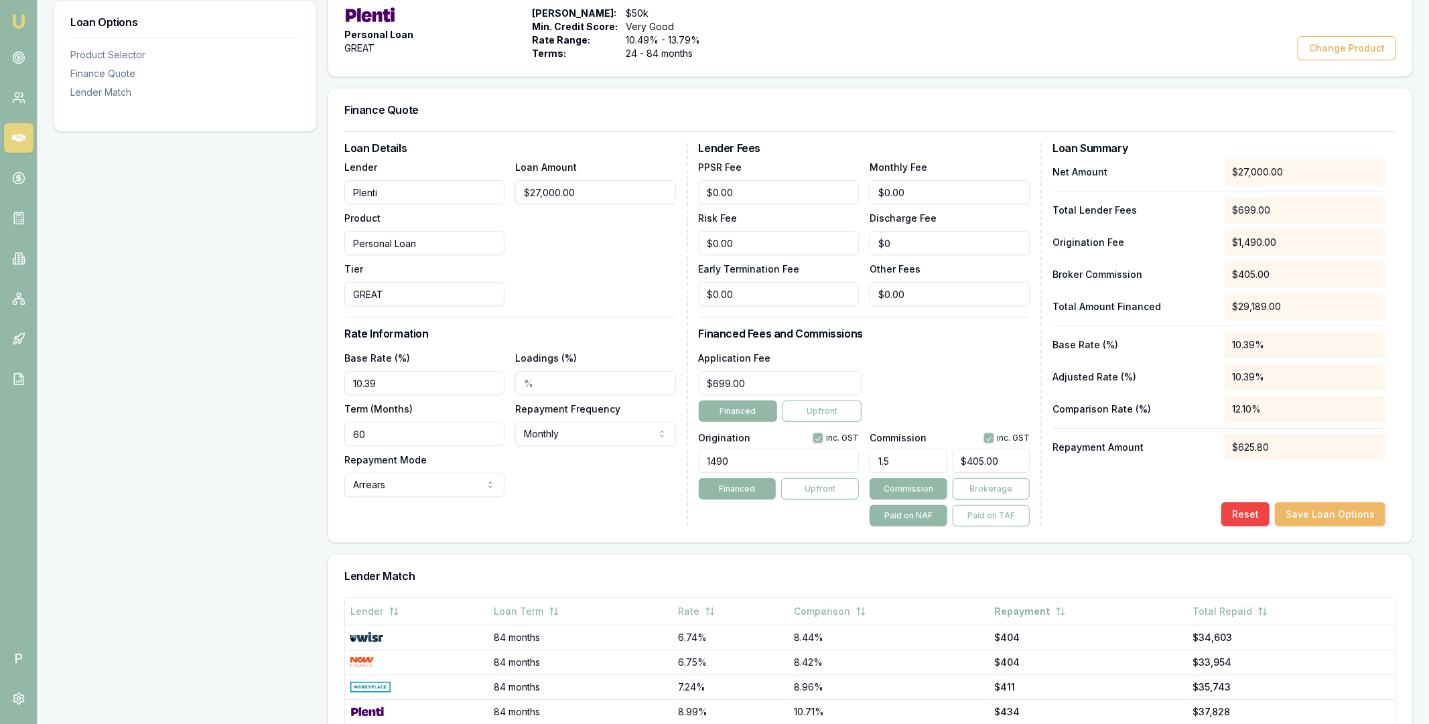
click at [1314, 517] on button "Save Loan Options" at bounding box center [1330, 514] width 111 height 24
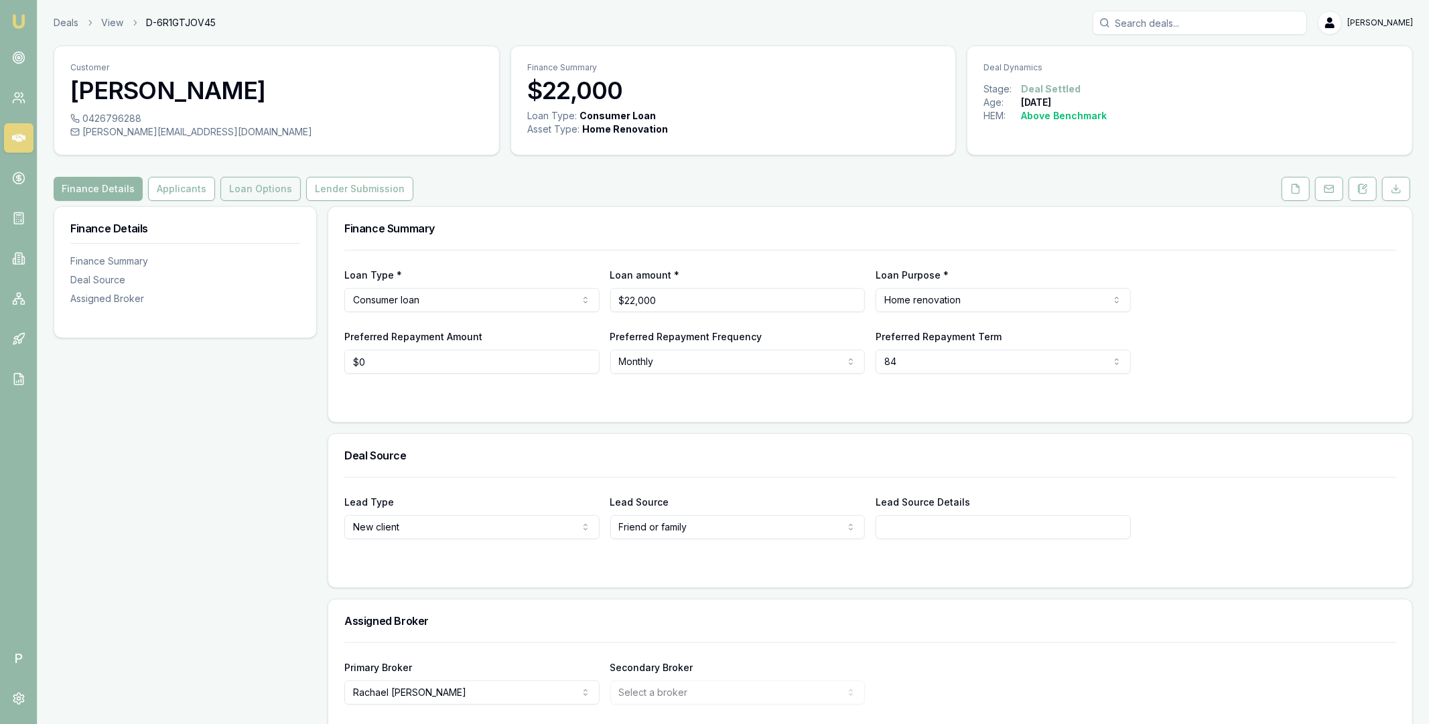
click at [265, 189] on button "Loan Options" at bounding box center [260, 189] width 80 height 24
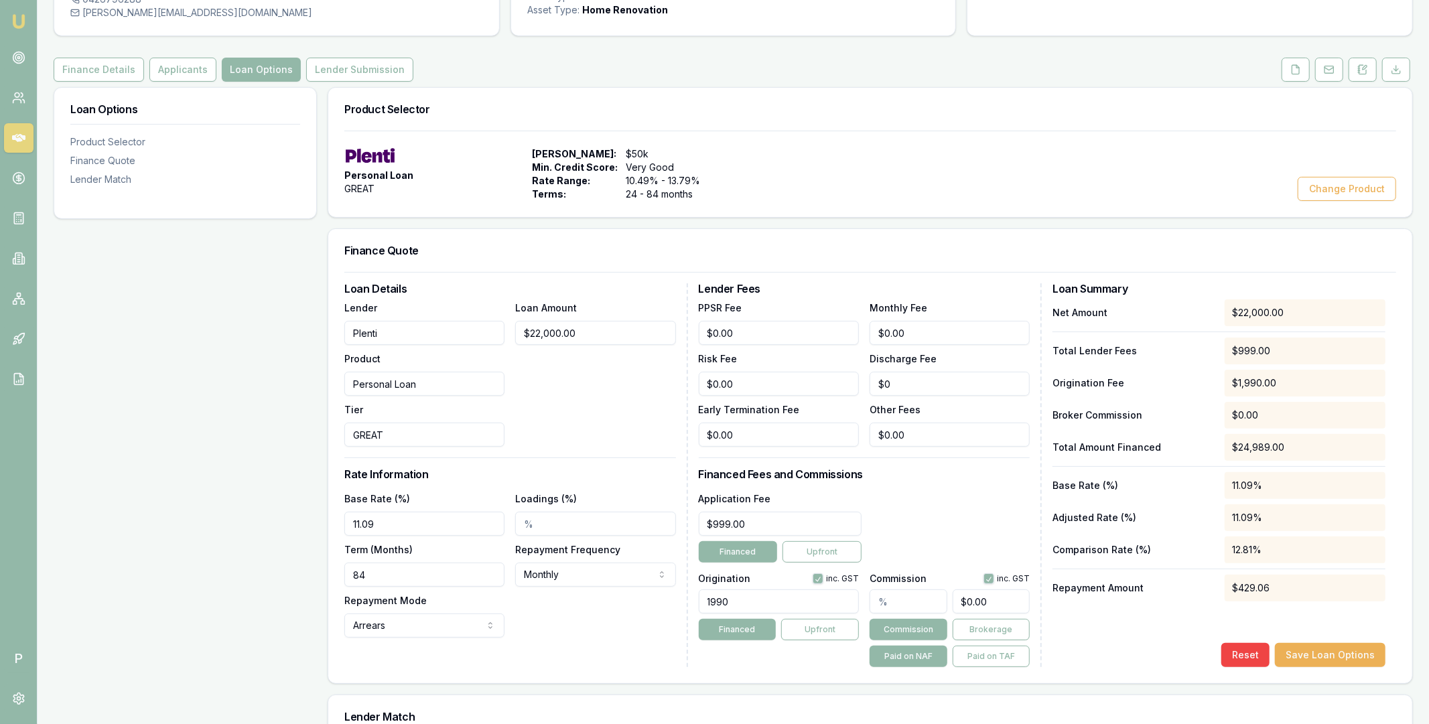
scroll to position [349, 0]
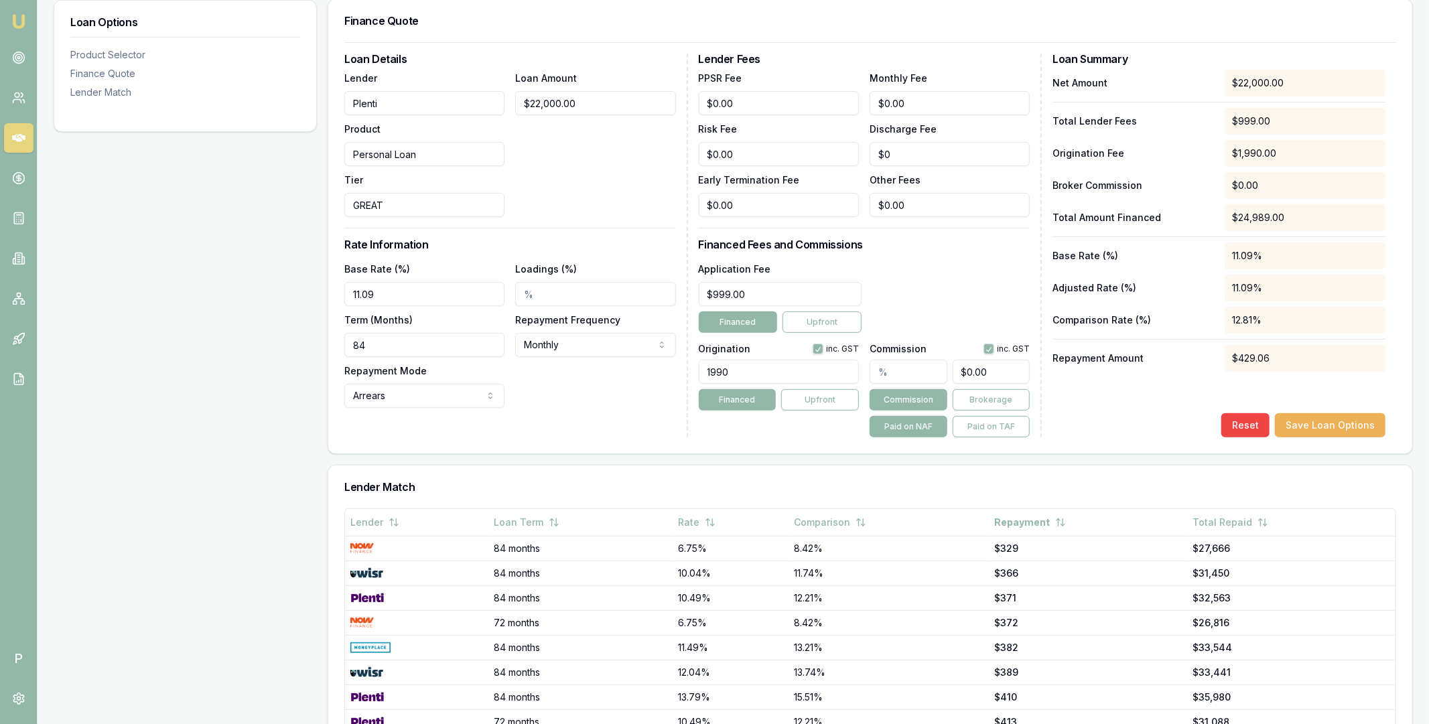
type input "0"
click at [971, 374] on input "0" at bounding box center [991, 372] width 78 height 24
type input "0.013636363636363637"
type input "3"
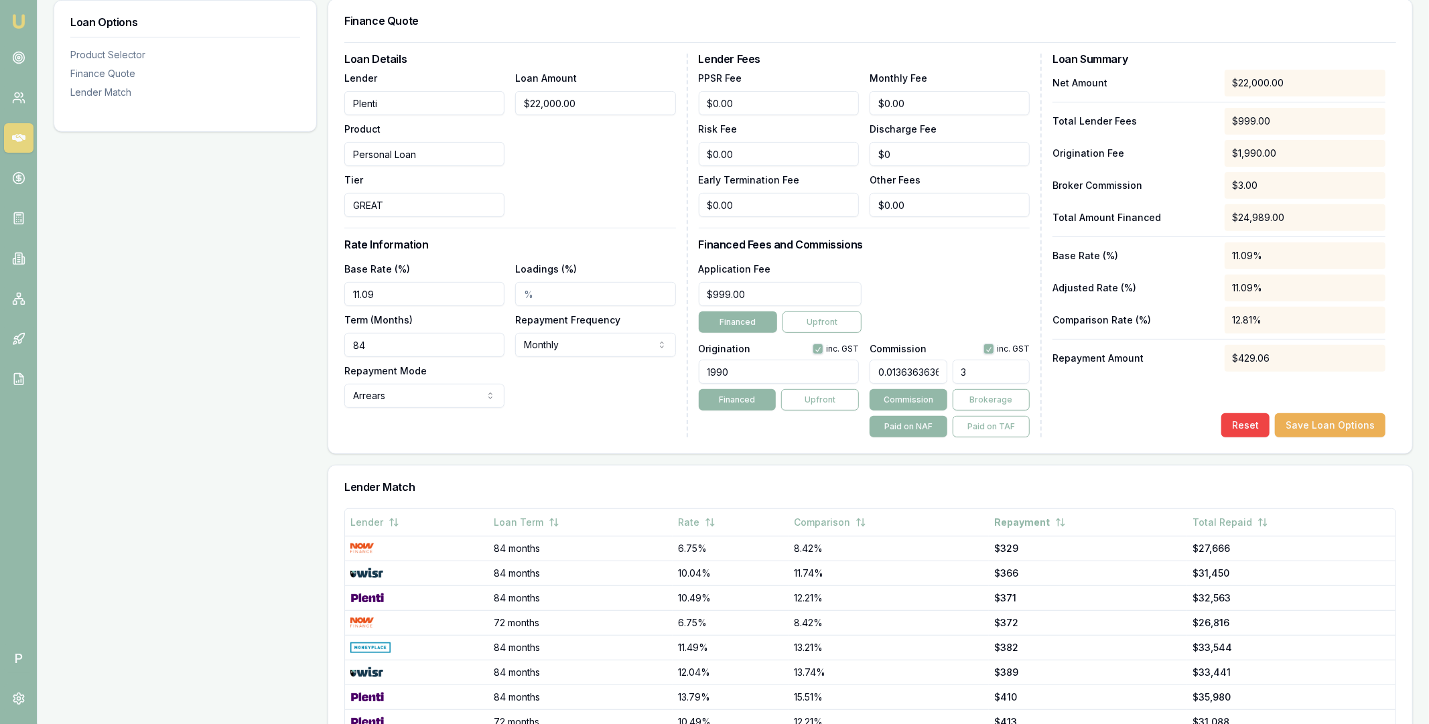
type input "0.15"
type input "33"
type input "1.5"
type input "$330.00"
click at [1327, 429] on button "Save Loan Options" at bounding box center [1330, 425] width 111 height 24
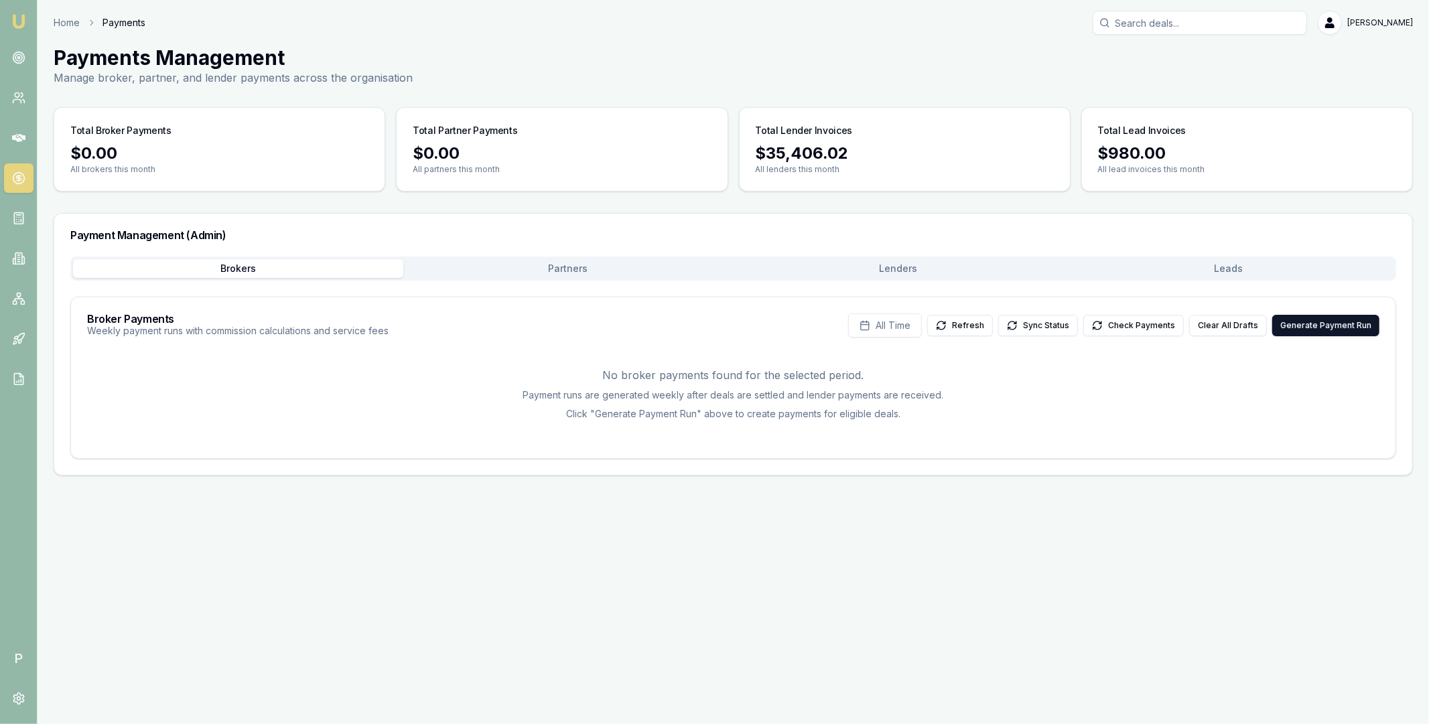
click at [944, 274] on button "Lenders" at bounding box center [898, 268] width 330 height 19
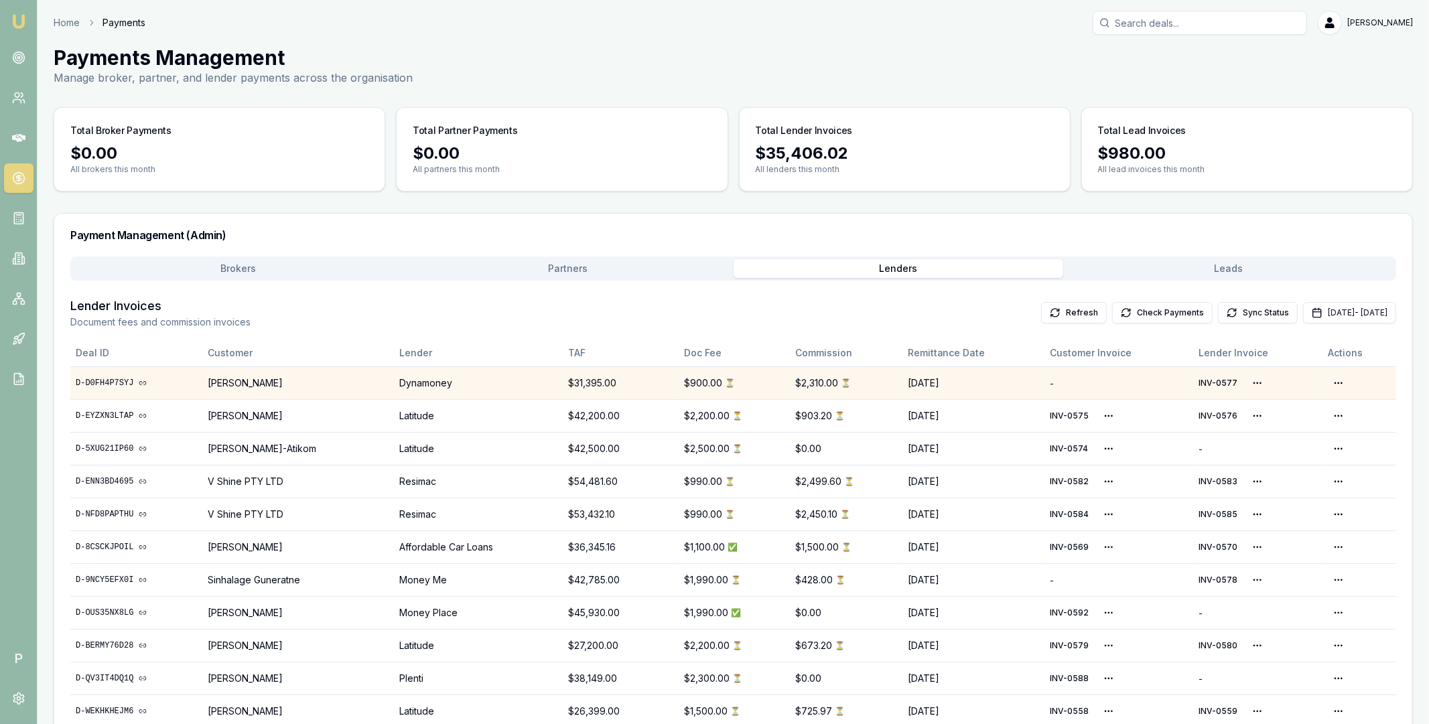
click at [123, 378] on link "D-D0FH4P7SYJ" at bounding box center [136, 383] width 121 height 11
click at [1130, 309] on button "Check Payments" at bounding box center [1162, 312] width 100 height 21
click at [1248, 381] on html "Emu Broker P Home Payments [PERSON_NAME] Toggle Menu Payments Management Manage…" at bounding box center [714, 362] width 1429 height 724
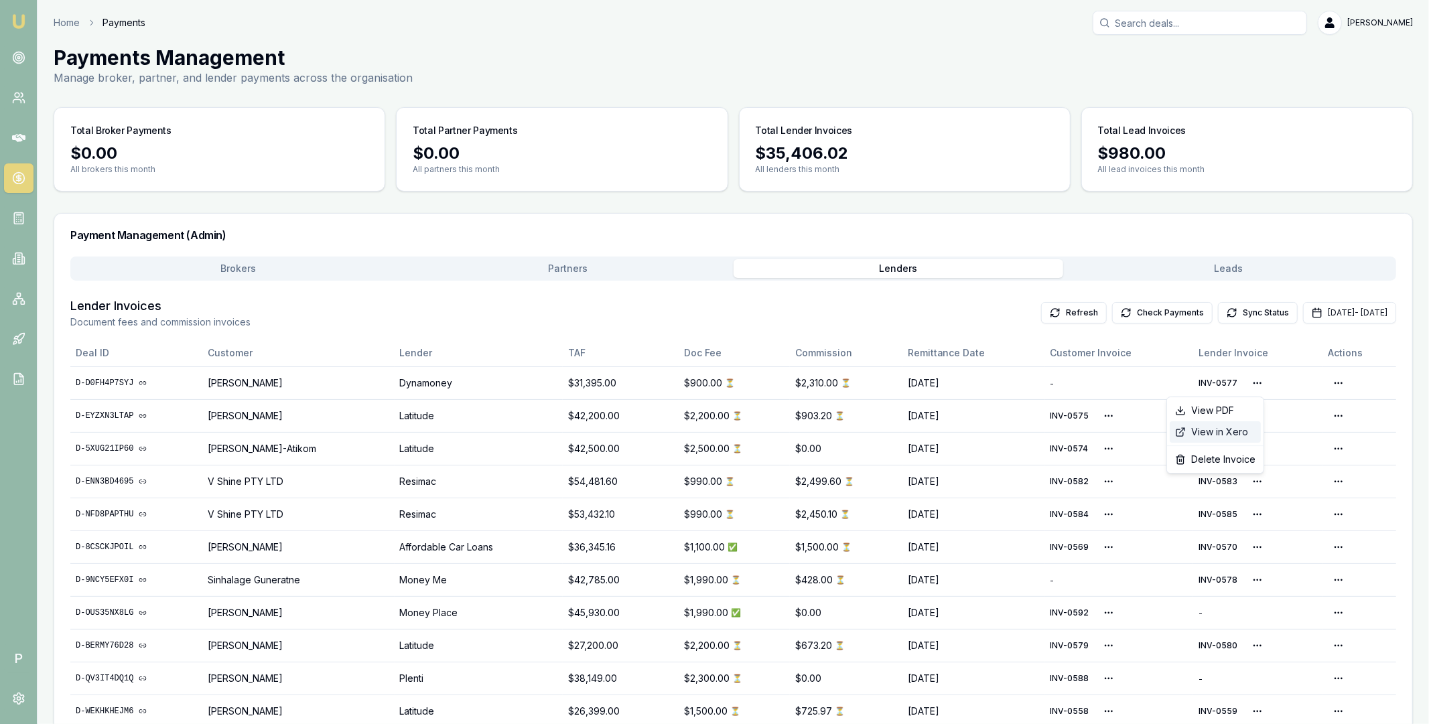
click at [1224, 432] on div "View in Xero" at bounding box center [1214, 431] width 91 height 21
click at [120, 380] on link "D-D0FH4P7SYJ" at bounding box center [136, 383] width 121 height 11
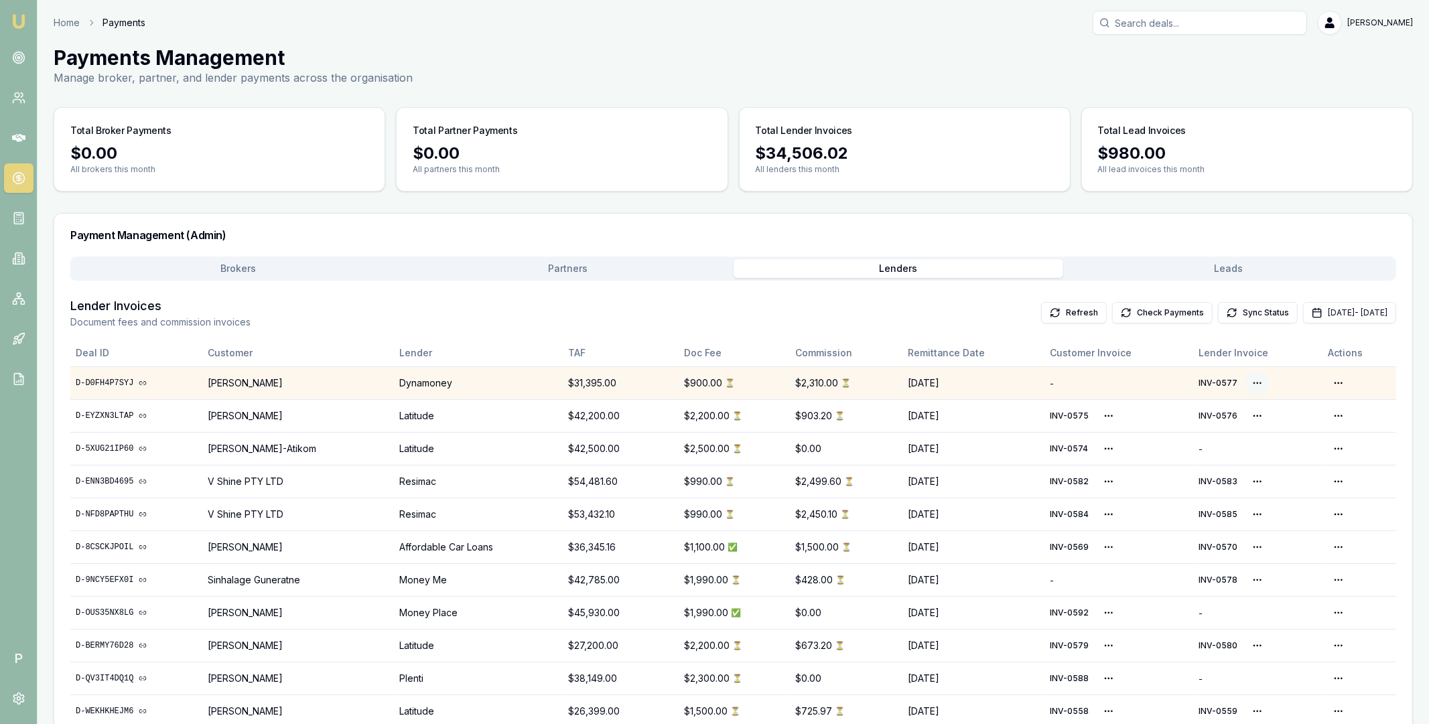
click at [1255, 380] on html "Emu Broker P Home Payments [PERSON_NAME] Toggle Menu Payments Management Manage…" at bounding box center [714, 362] width 1429 height 724
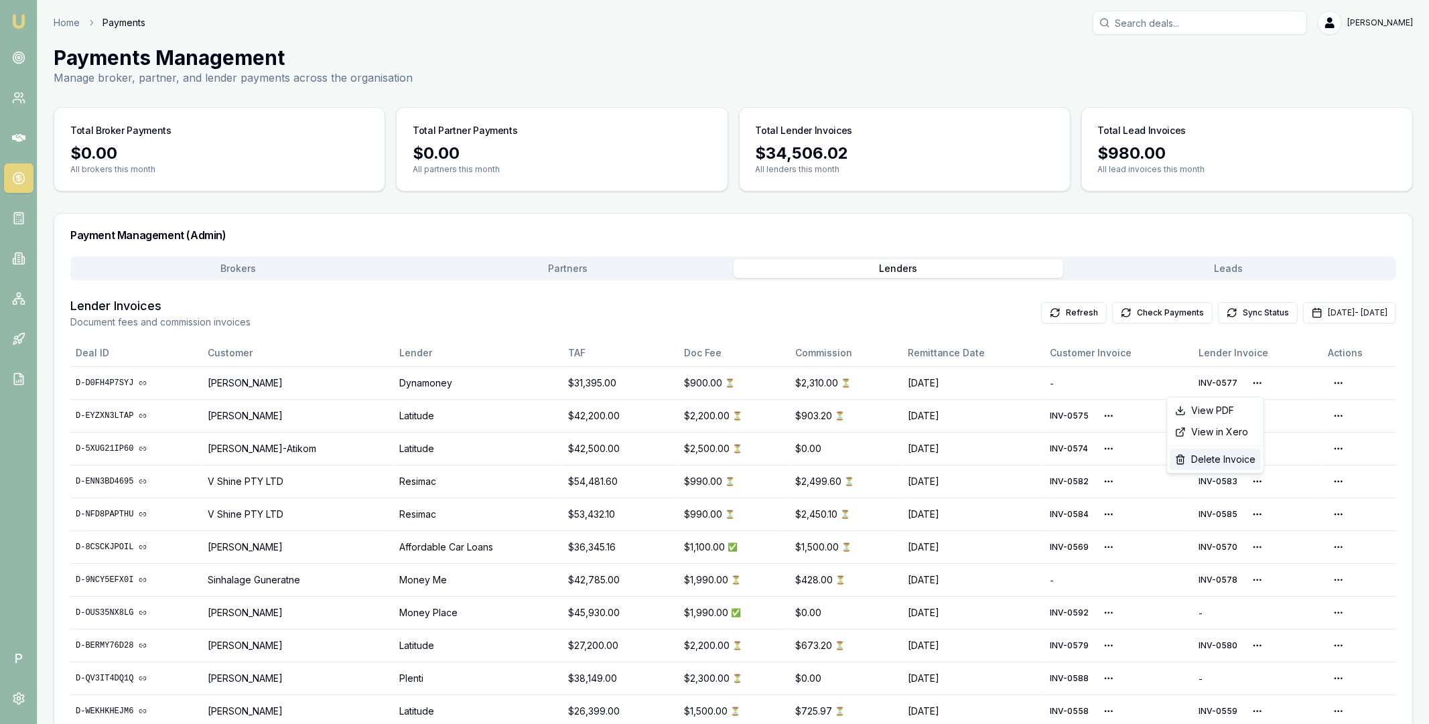
click at [1228, 461] on div "Delete Invoice" at bounding box center [1214, 459] width 91 height 21
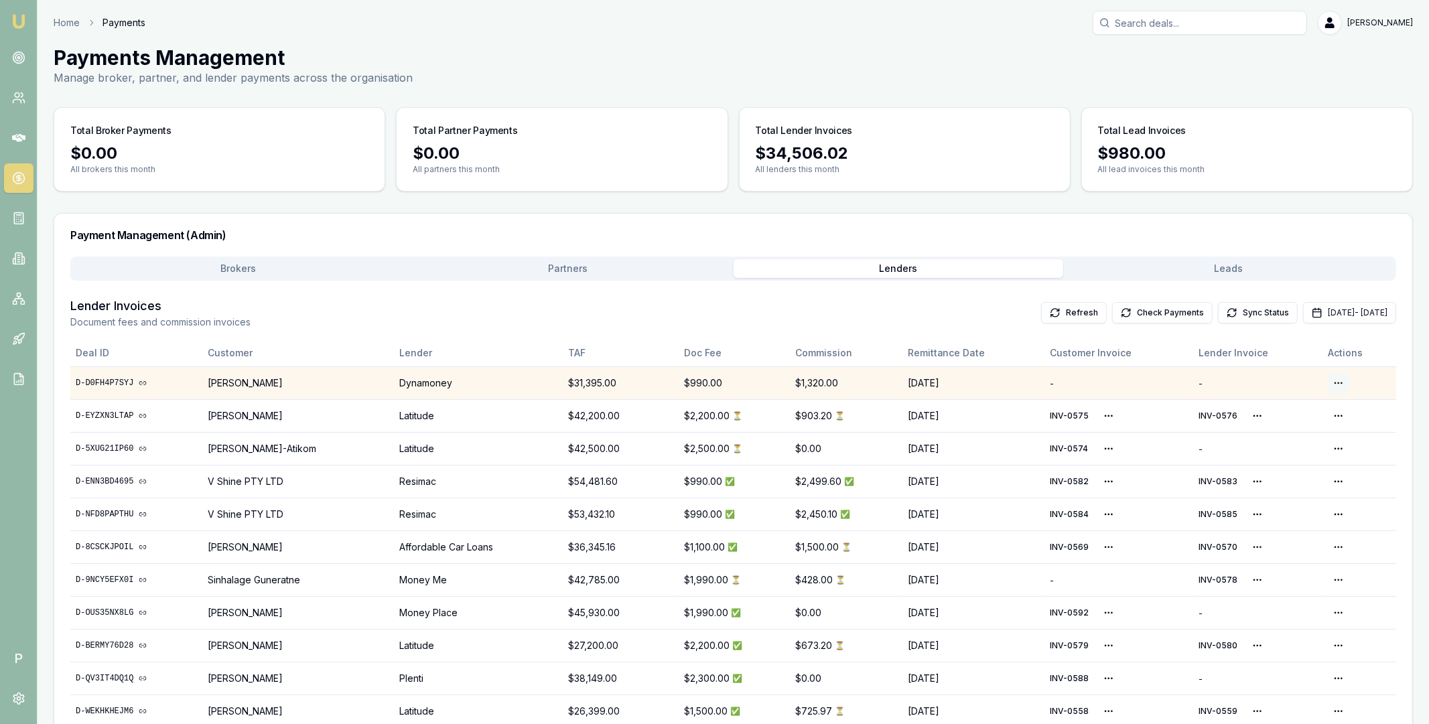
click at [1341, 383] on html "Emu Broker P Home Payments [PERSON_NAME] Toggle Menu Payments Management Manage…" at bounding box center [714, 362] width 1429 height 724
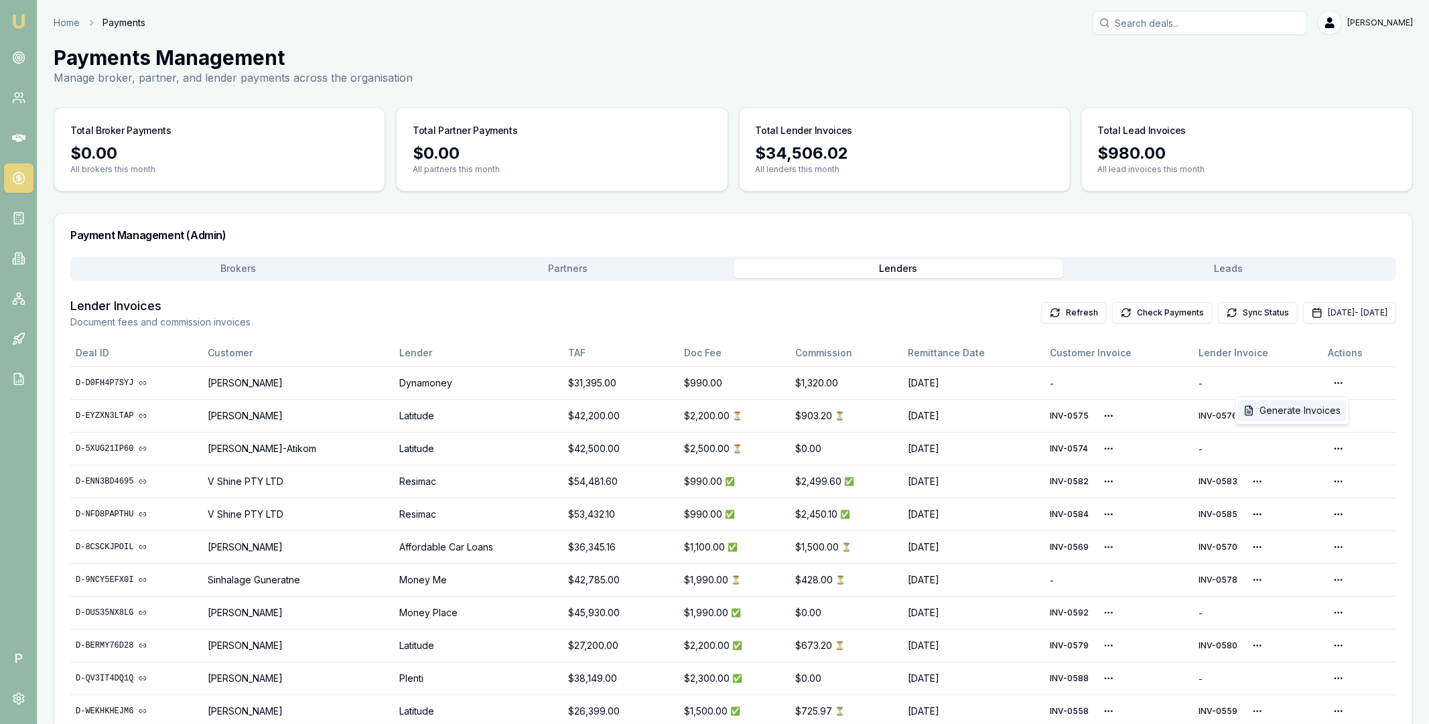
click at [1326, 407] on div "Generate Invoices" at bounding box center [1292, 410] width 108 height 21
click at [1112, 314] on button "Check Payments" at bounding box center [1162, 312] width 100 height 21
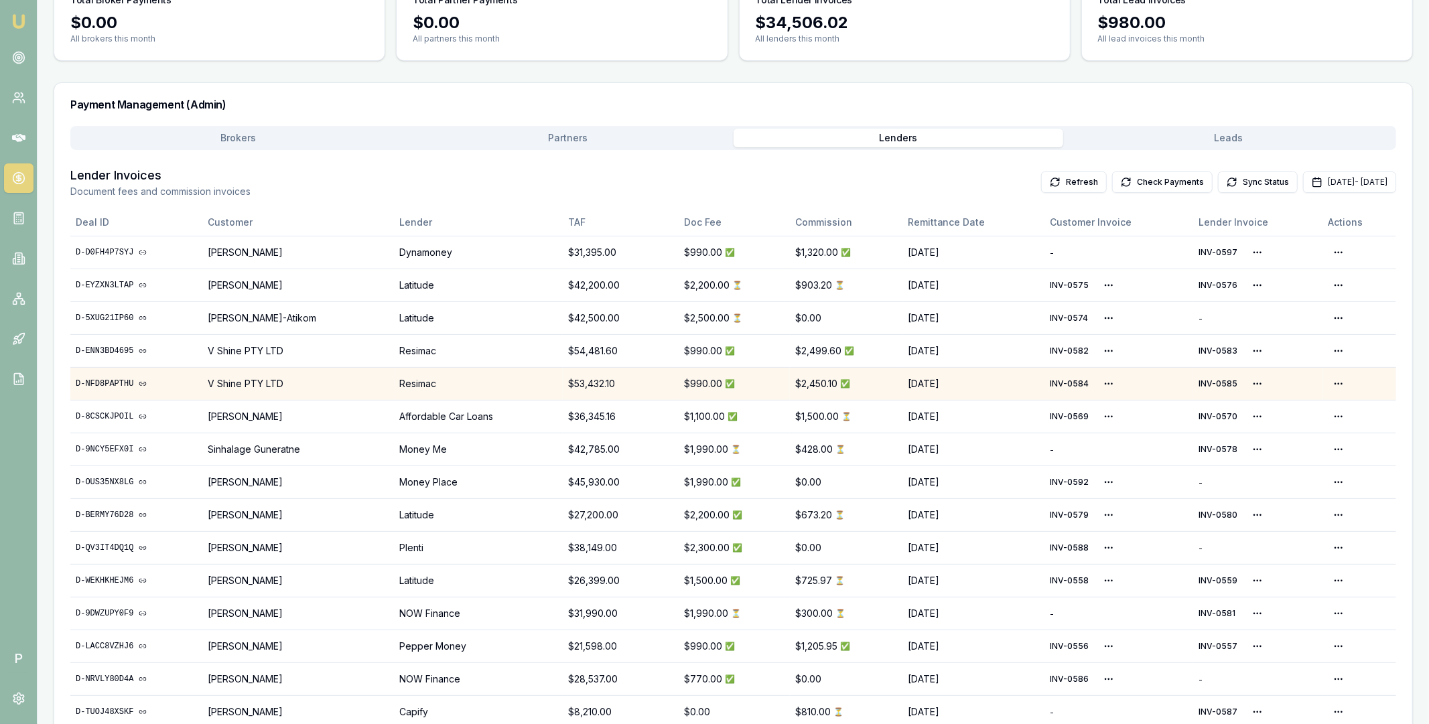
scroll to position [220, 0]
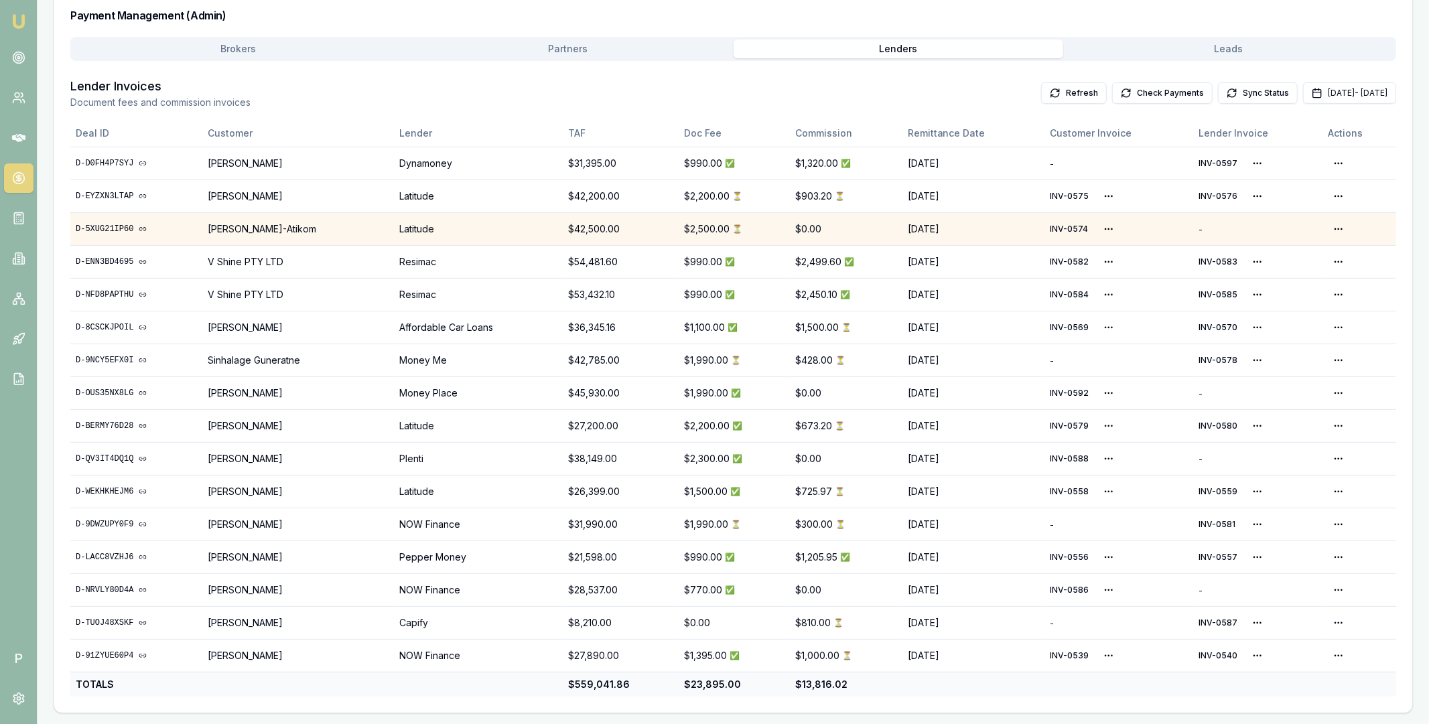
click at [122, 225] on link "D-5XUG21IP60" at bounding box center [136, 229] width 121 height 11
click at [1100, 228] on html "Emu Broker P Home Payments [PERSON_NAME] Toggle Menu Payments Management Manage…" at bounding box center [714, 142] width 1429 height 724
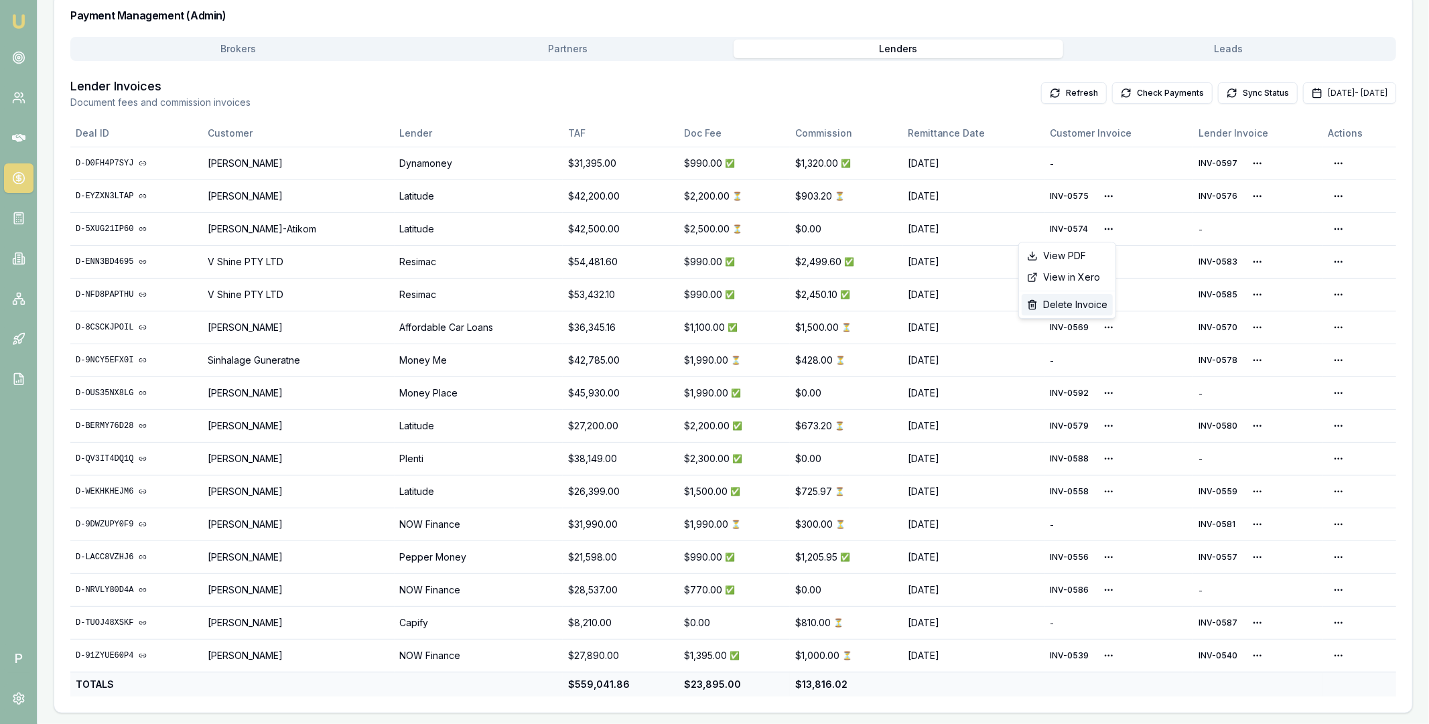
click at [1074, 306] on div "Delete Invoice" at bounding box center [1066, 304] width 91 height 21
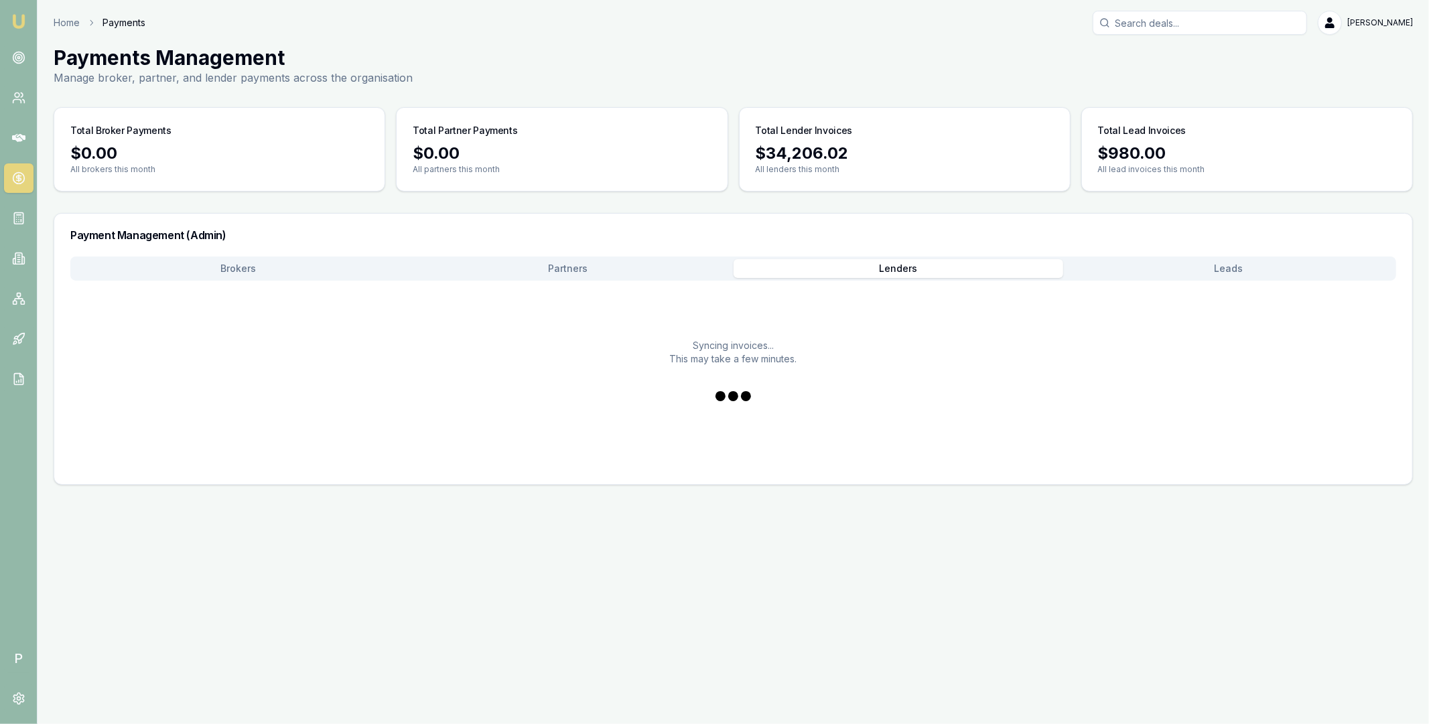
scroll to position [0, 0]
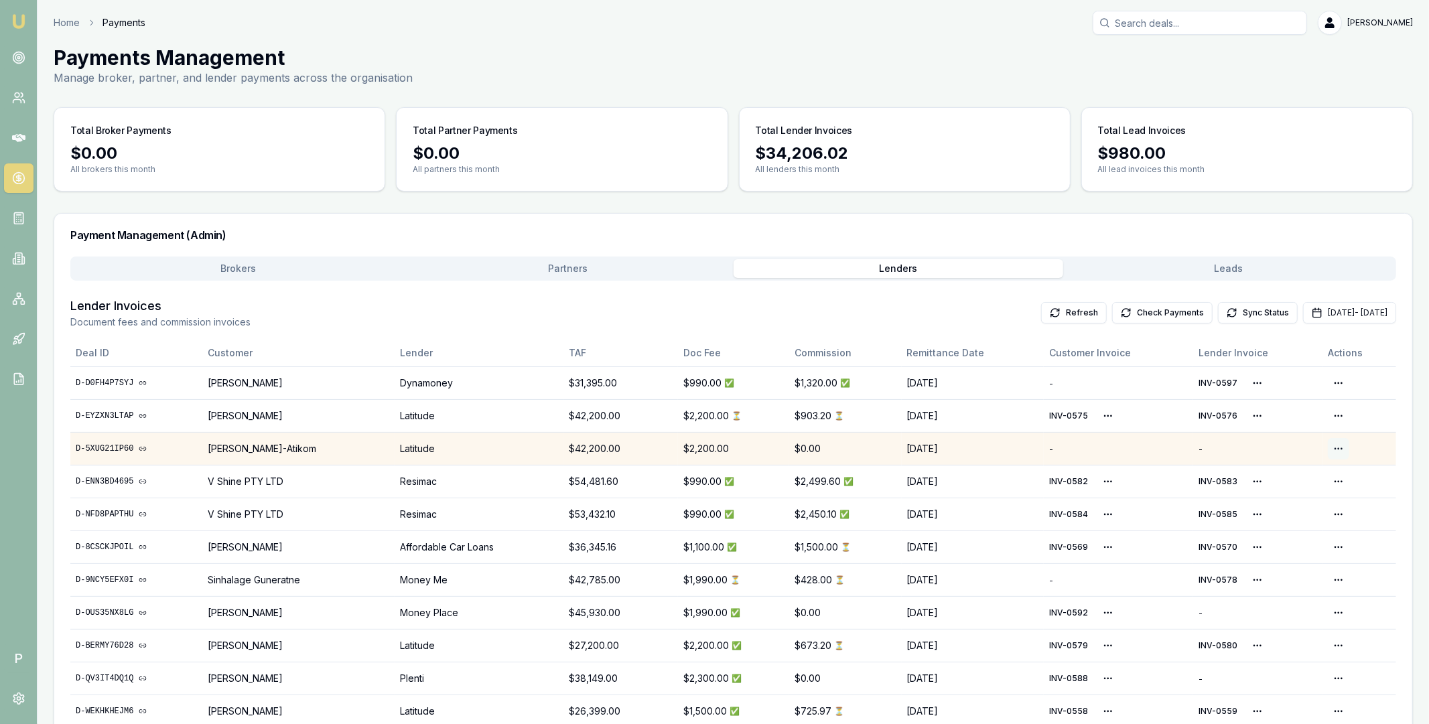
click at [1336, 449] on html "Emu Broker P Home Payments [PERSON_NAME] Toggle Menu Payments Management Manage…" at bounding box center [714, 362] width 1429 height 724
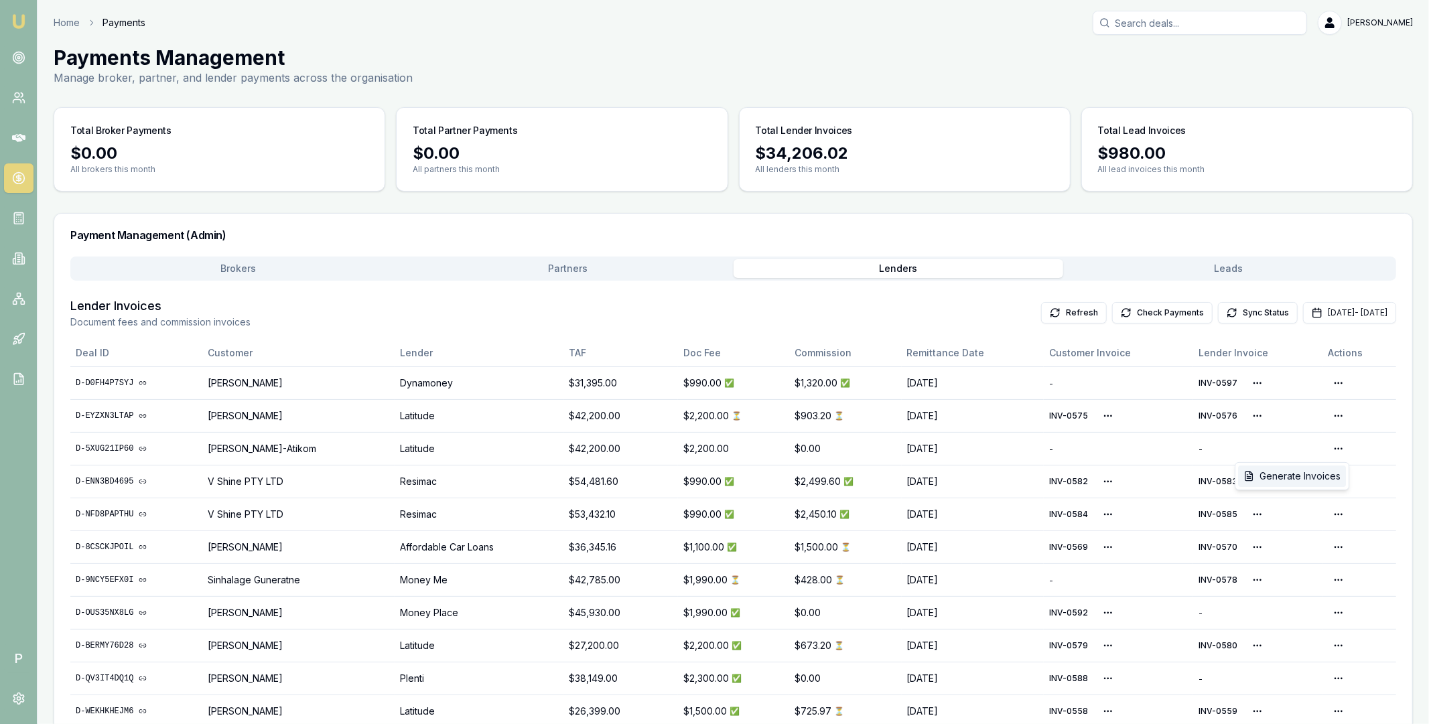
click at [1313, 474] on div "Generate Invoices" at bounding box center [1292, 475] width 108 height 21
click at [1112, 308] on button "Check Payments" at bounding box center [1162, 312] width 100 height 21
click at [1112, 318] on button "Check Payments" at bounding box center [1162, 312] width 100 height 21
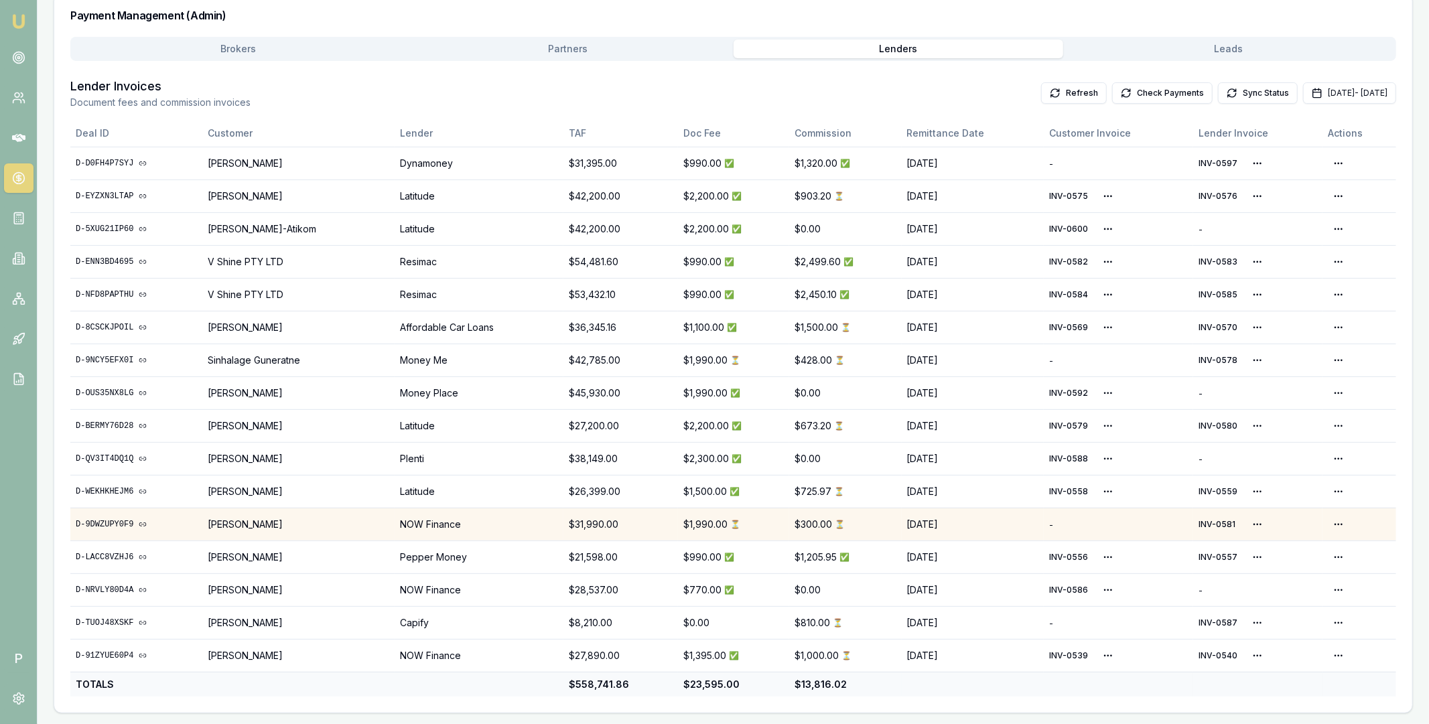
click at [121, 520] on link "D-9DWZUPY0F9" at bounding box center [136, 524] width 121 height 11
click at [1303, 91] on button "[DATE] - [DATE]" at bounding box center [1349, 92] width 93 height 21
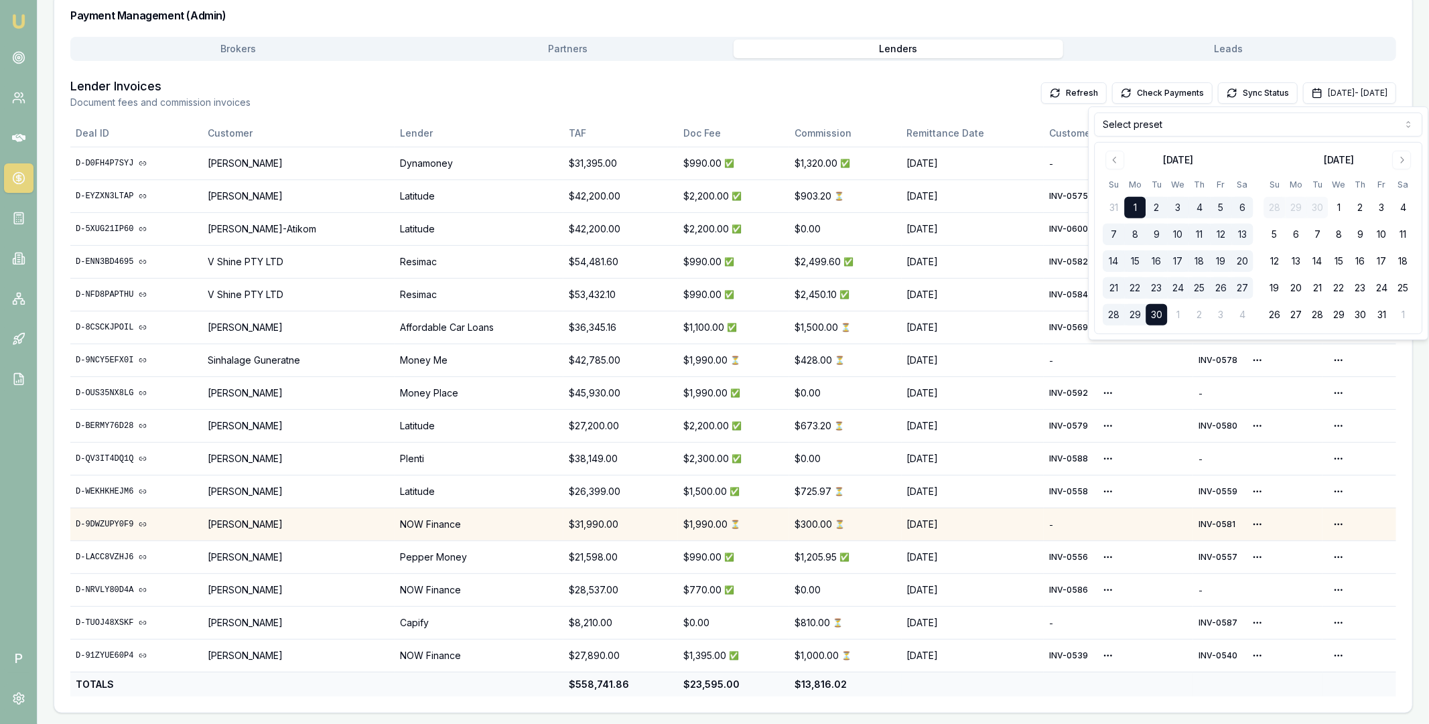
click at [1191, 136] on html "Emu Broker P Home Payments [PERSON_NAME] Toggle Menu Payments Management Manage…" at bounding box center [714, 142] width 1429 height 724
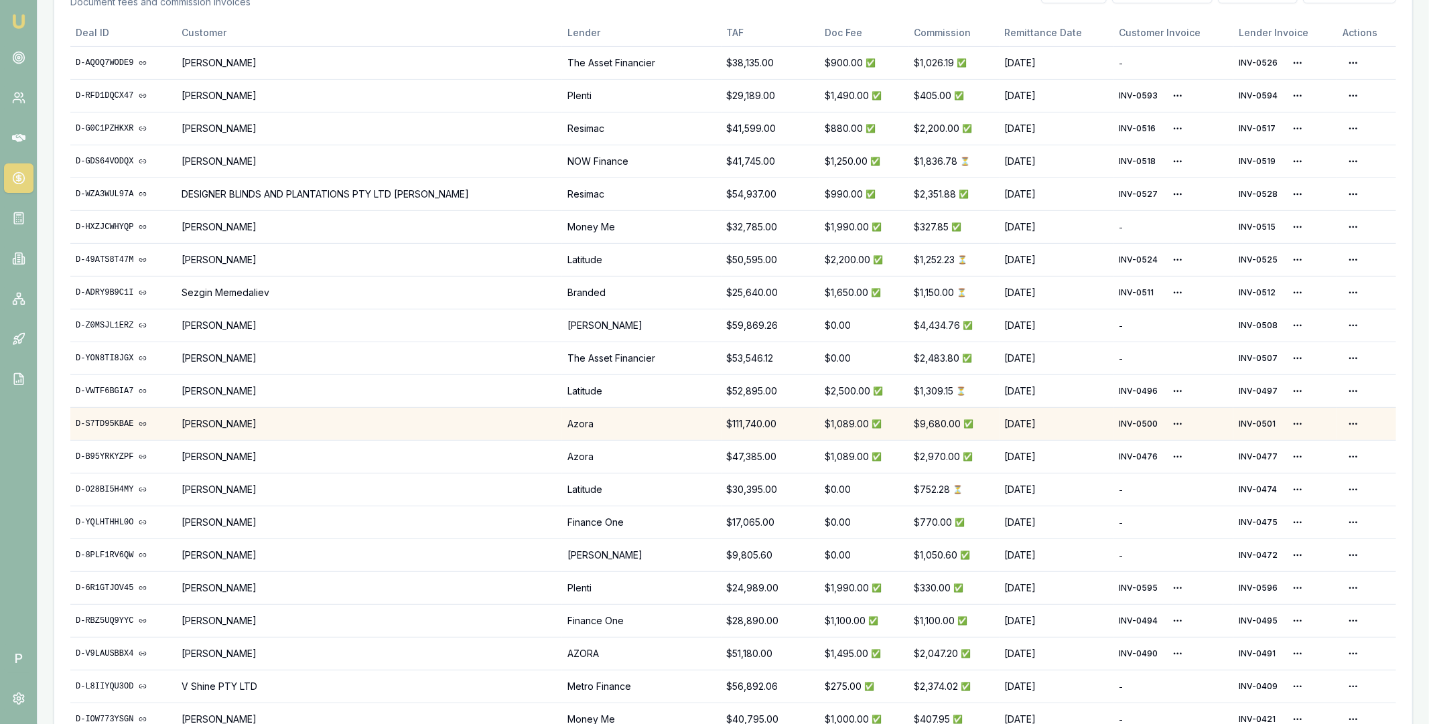
scroll to position [279, 0]
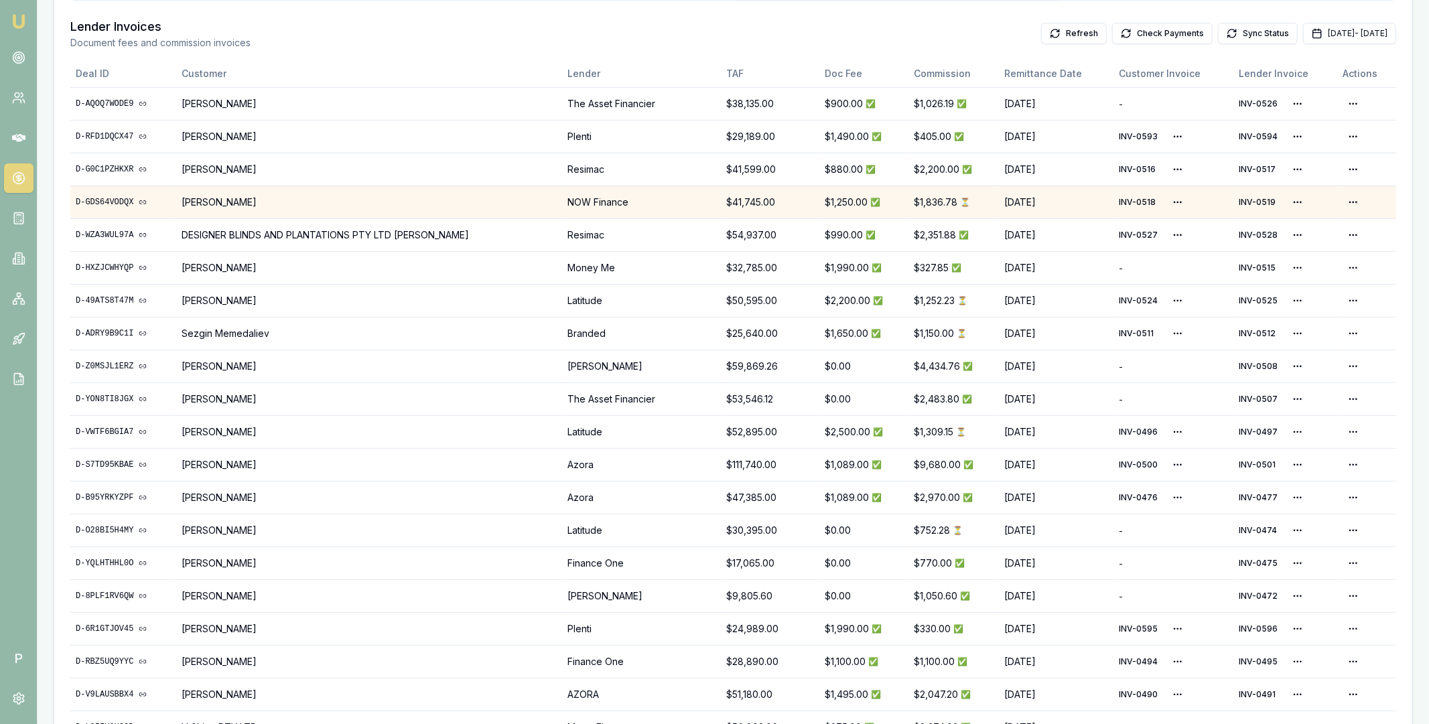
click at [103, 202] on link "D-GDS64VODQX" at bounding box center [123, 202] width 95 height 11
click at [1285, 199] on html "Emu Broker P Home Payments [PERSON_NAME] Toggle Menu Payments Management Manage…" at bounding box center [714, 83] width 1429 height 724
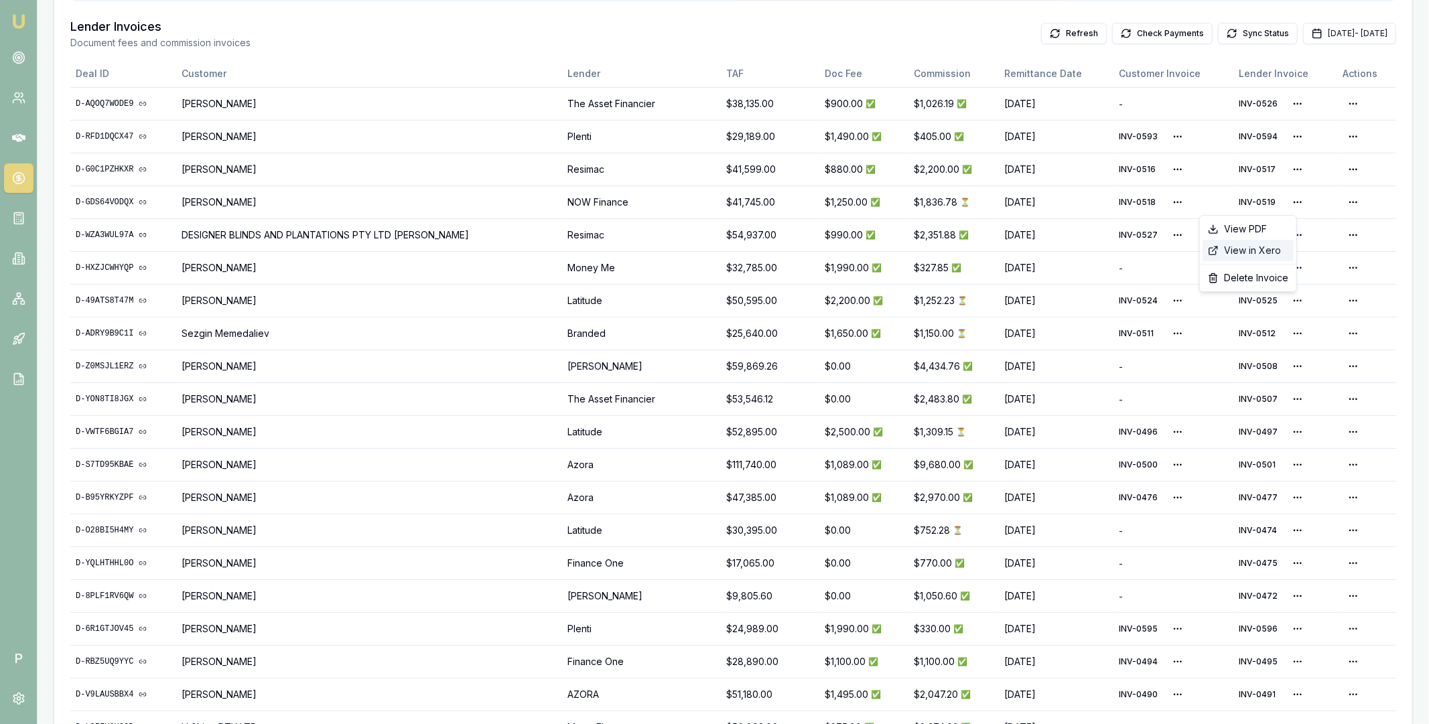
click at [1252, 248] on div "View in Xero" at bounding box center [1247, 250] width 91 height 21
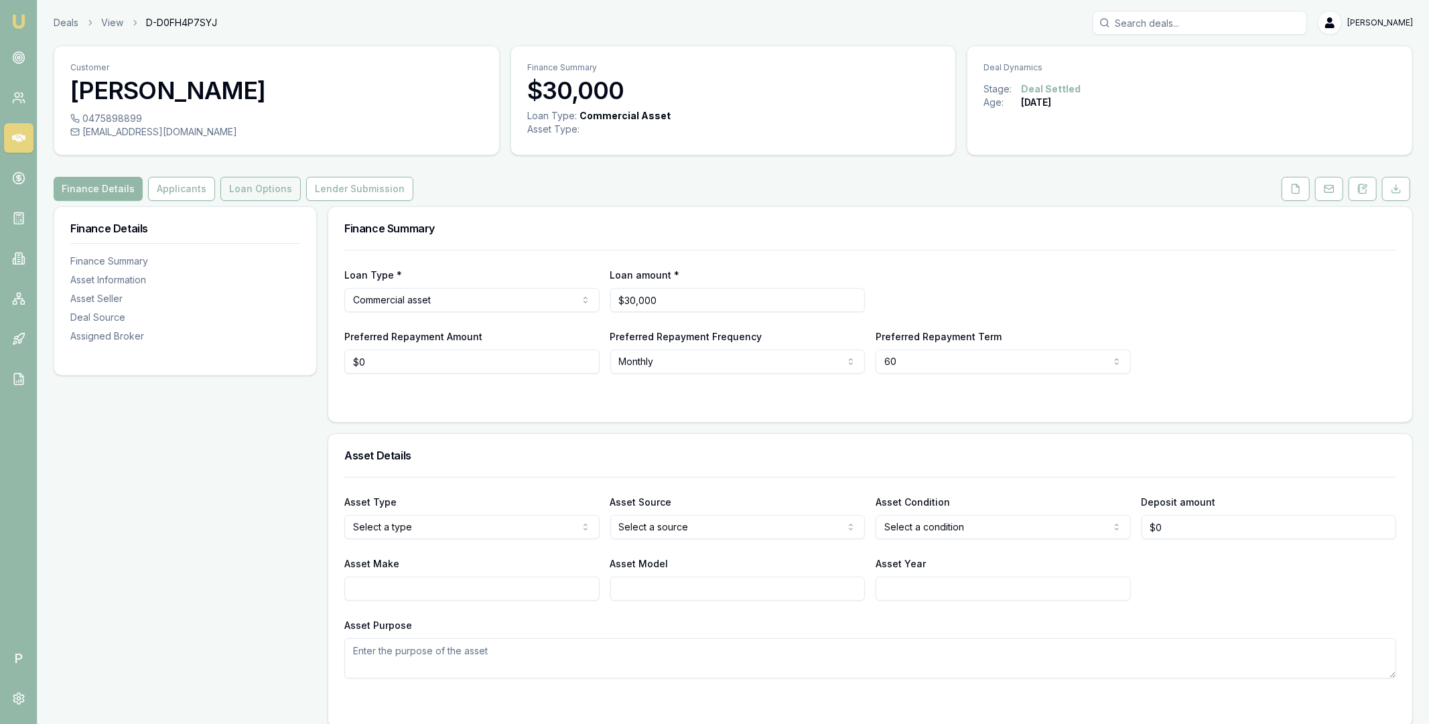
click at [261, 190] on button "Loan Options" at bounding box center [260, 189] width 80 height 24
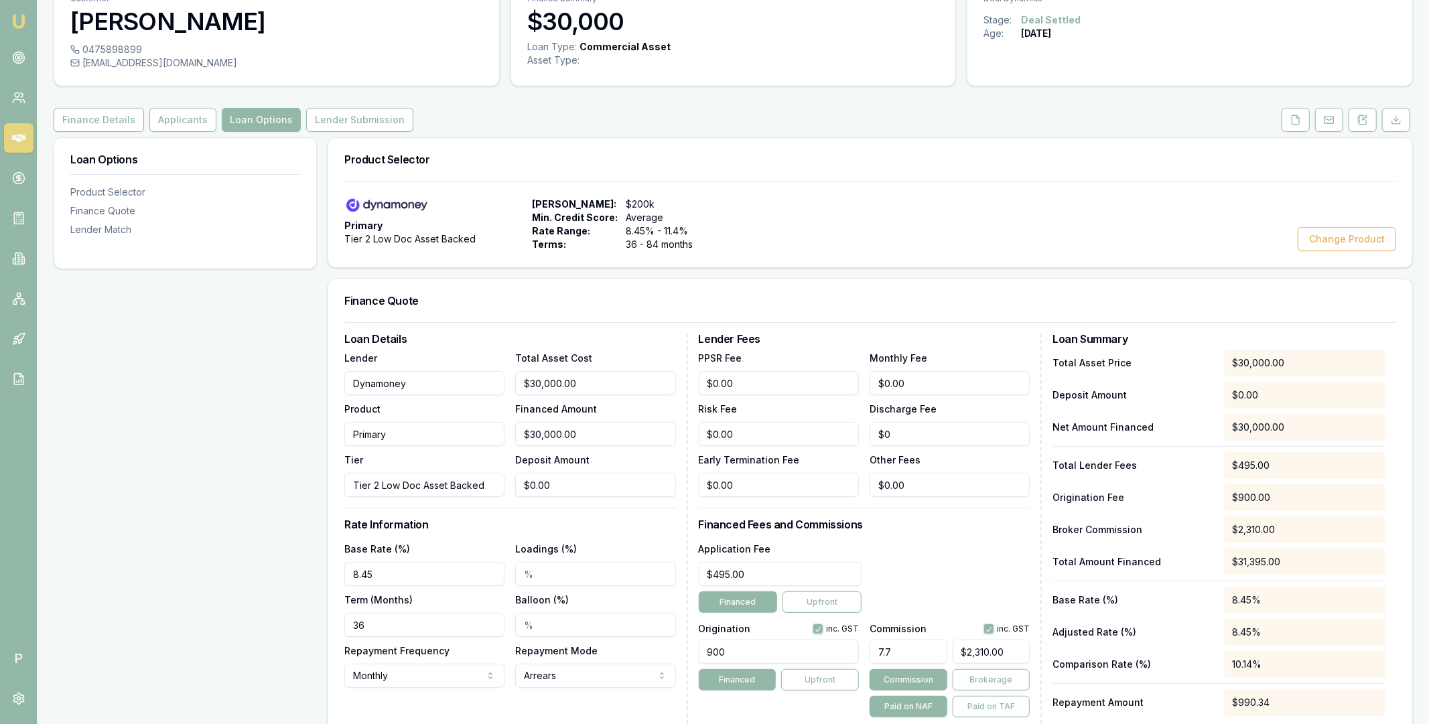
scroll to position [70, 0]
click at [353, 113] on button "Lender Submission" at bounding box center [359, 118] width 107 height 24
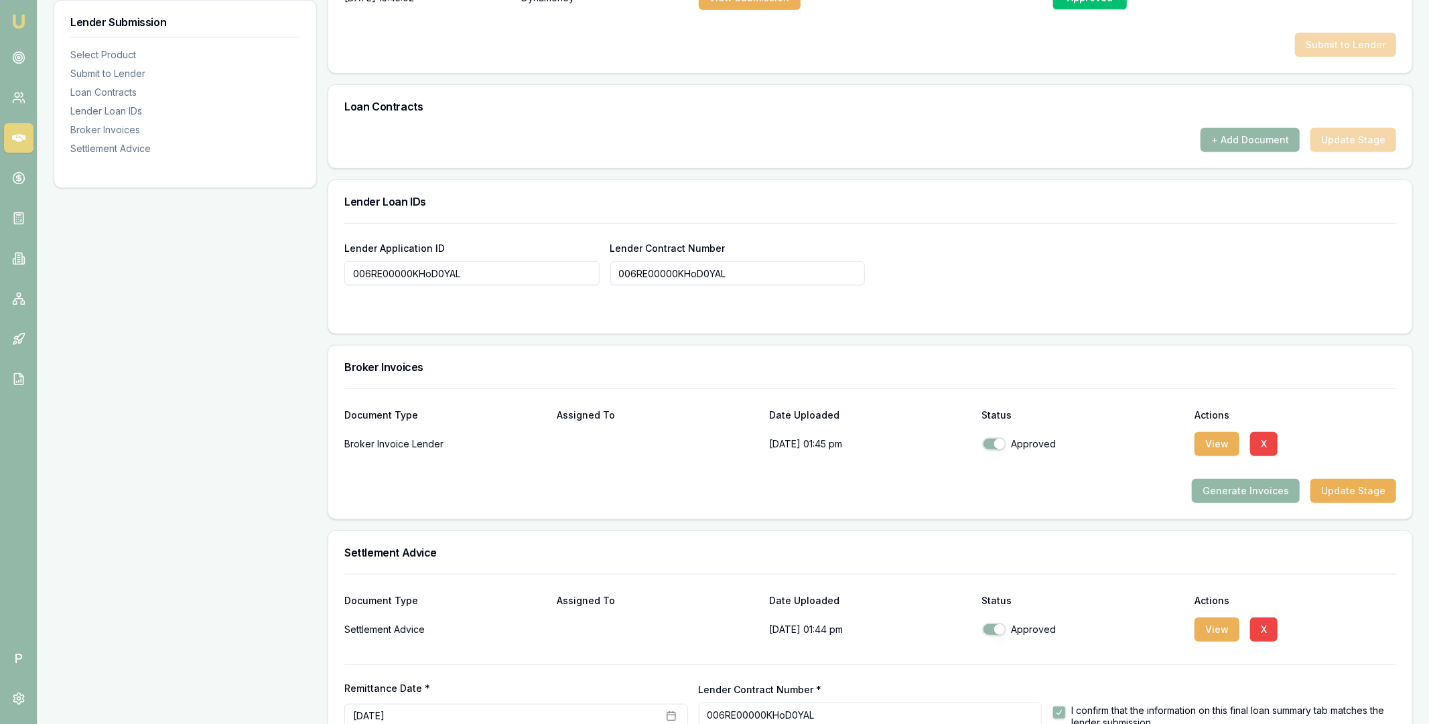
scroll to position [873, 0]
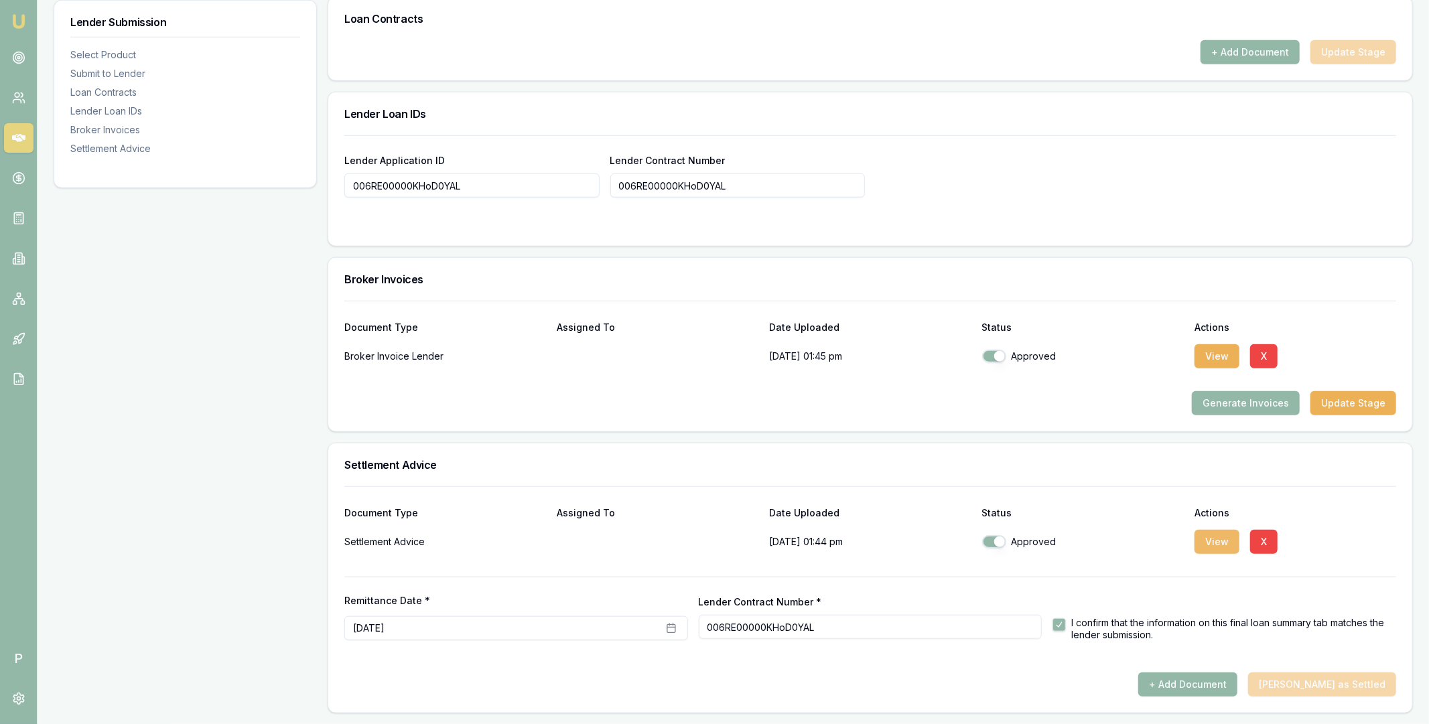
click at [1210, 538] on button "View" at bounding box center [1216, 542] width 45 height 24
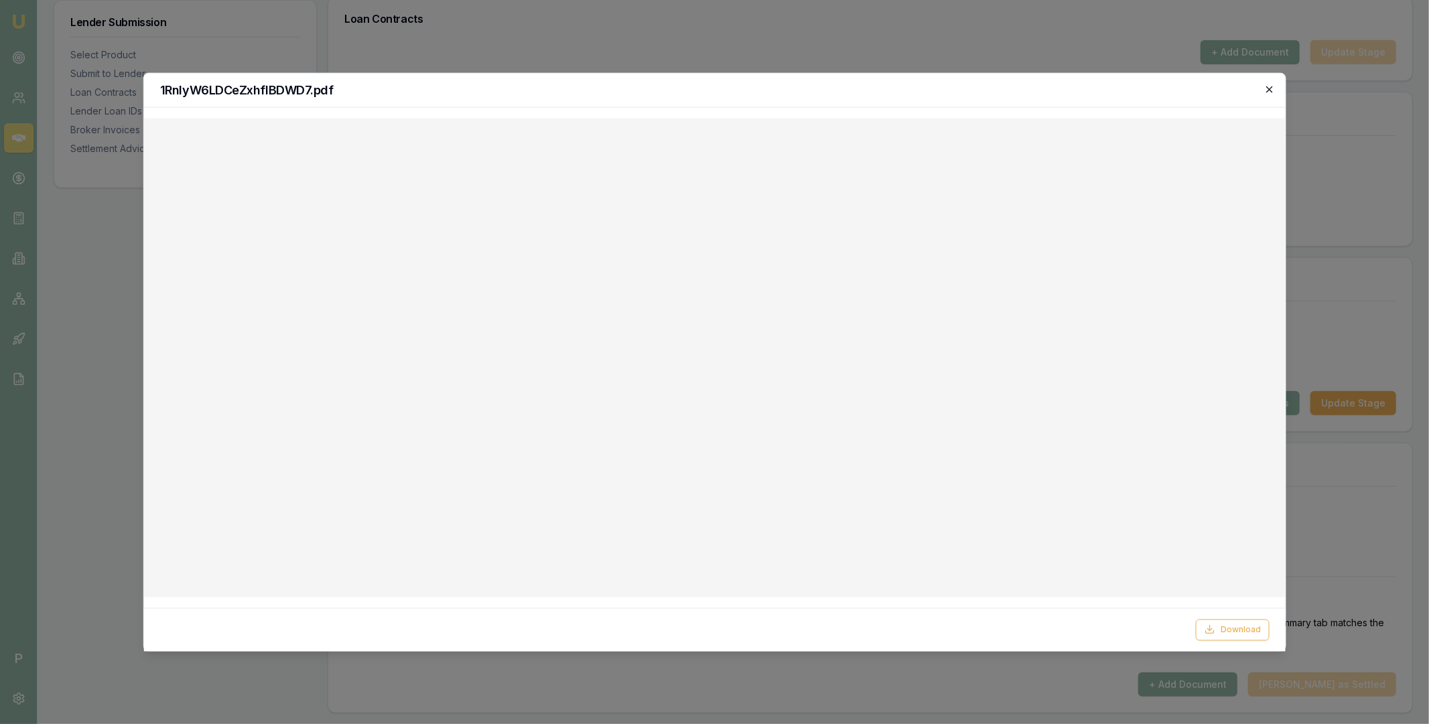
click at [1271, 92] on icon "button" at bounding box center [1269, 89] width 11 height 11
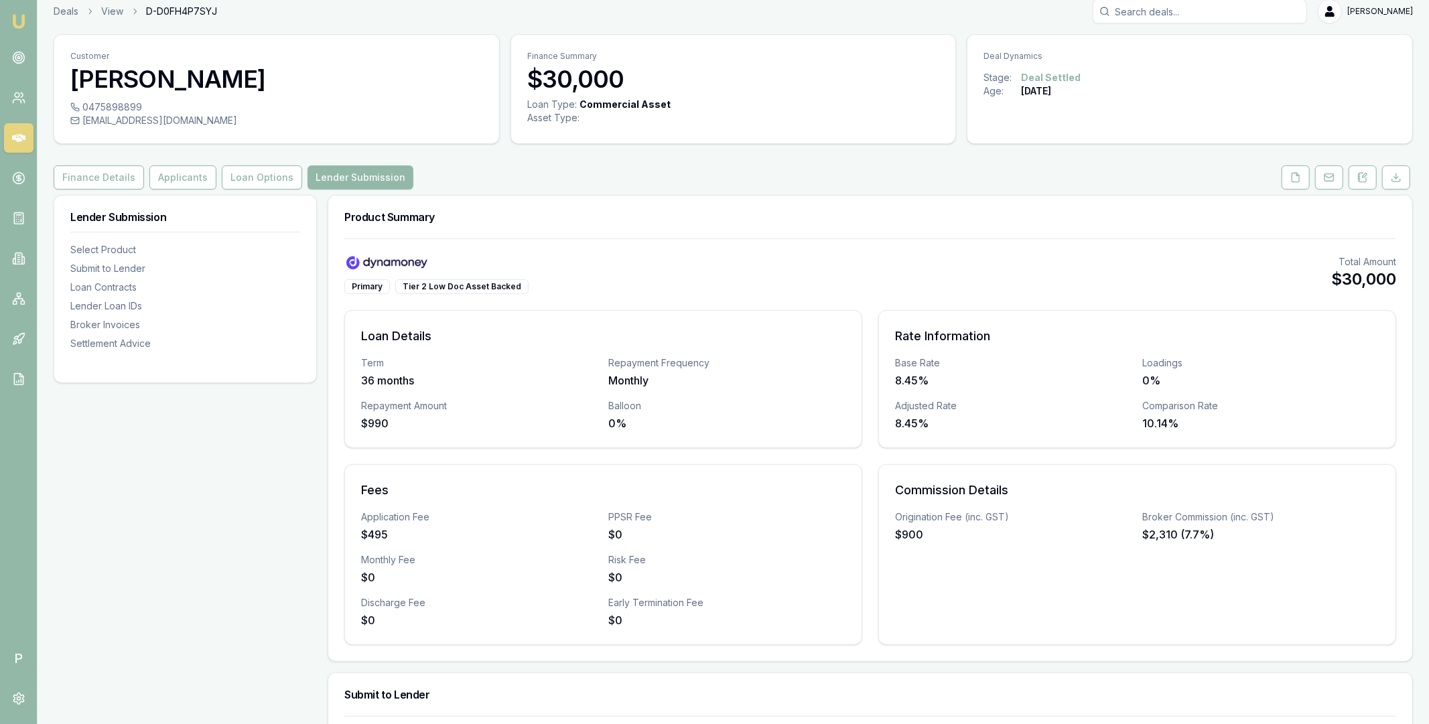
scroll to position [0, 0]
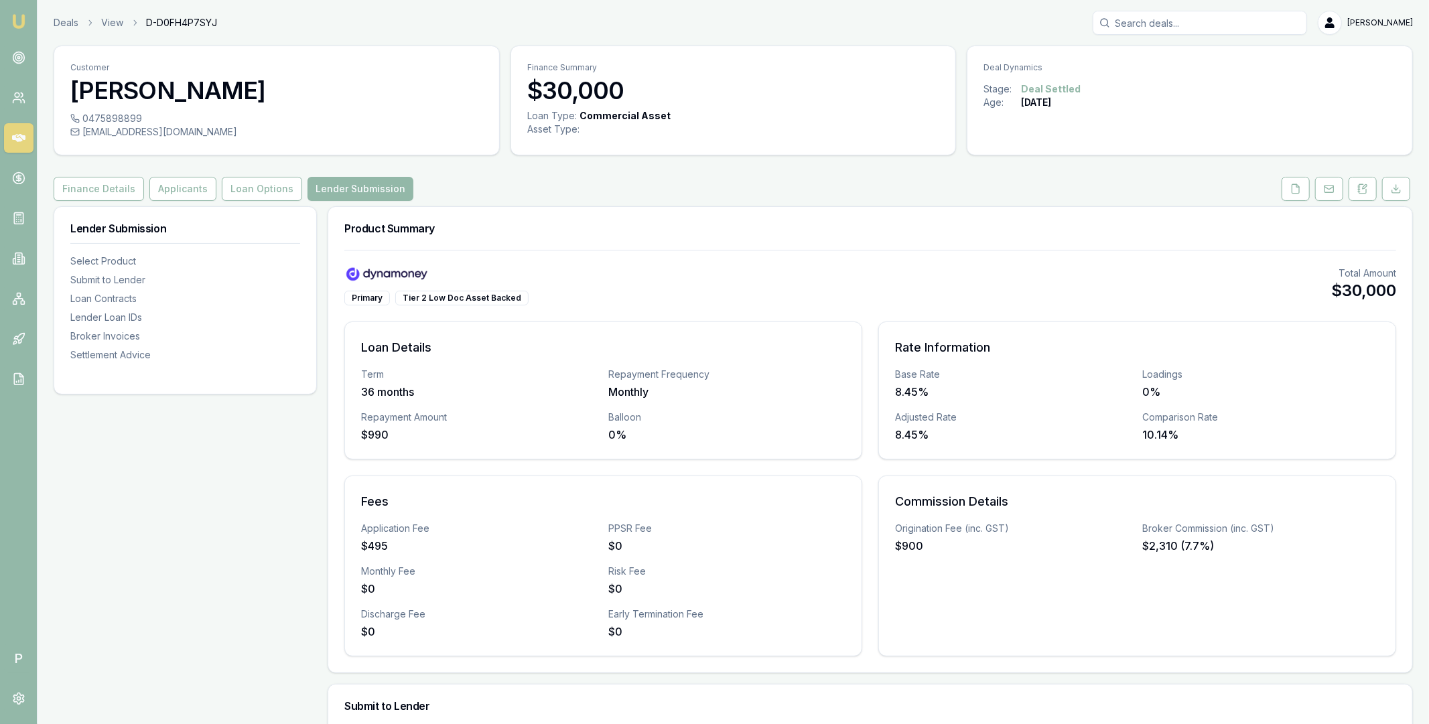
click at [1168, 22] on input "Search deals" at bounding box center [1199, 23] width 214 height 24
paste input "D-IXXH89M131"
type input "D-IXXH89M131"
click at [1169, 64] on p "Benjamin Newman" at bounding box center [1199, 58] width 202 height 13
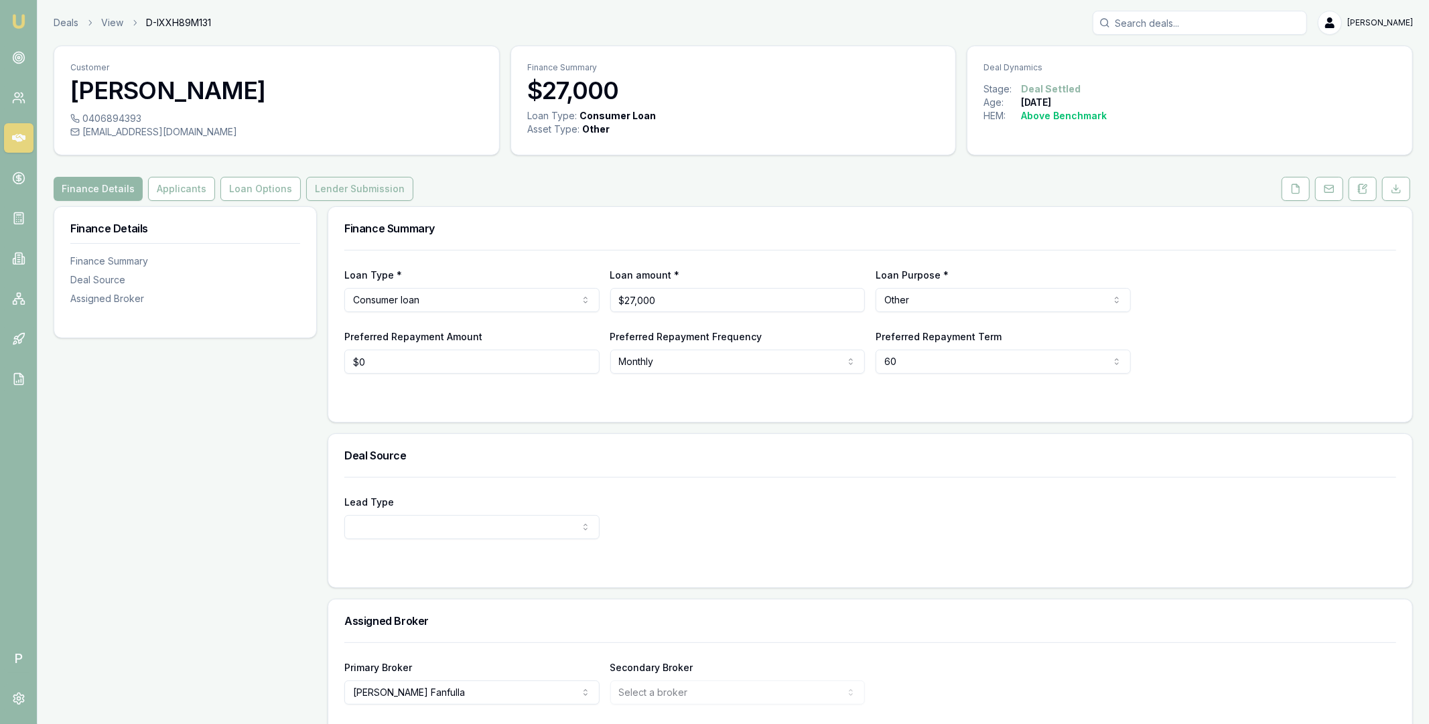
click at [346, 190] on button "Lender Submission" at bounding box center [359, 189] width 107 height 24
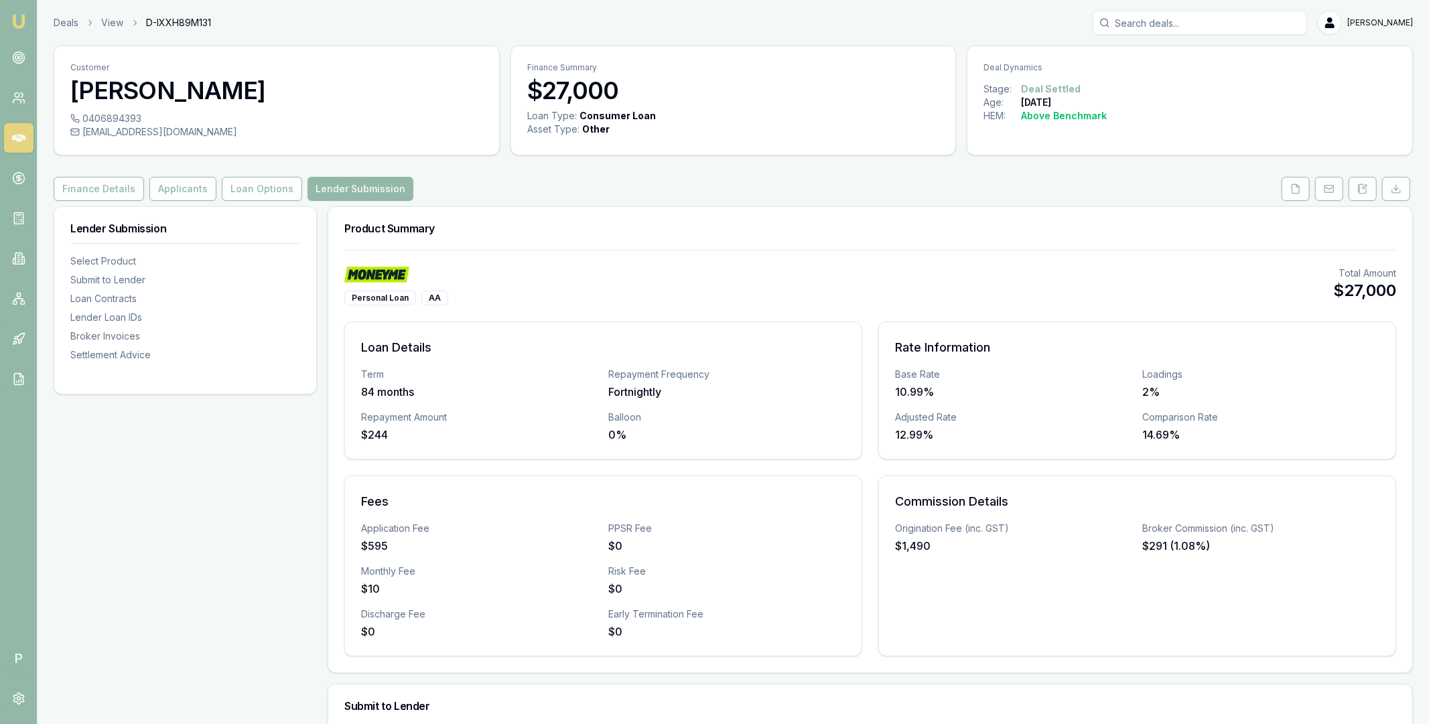
click at [1147, 30] on input "Search deals" at bounding box center [1199, 23] width 214 height 24
paste input "D-91ZYUE60P4"
type input "D-91ZYUE60P4"
click at [1149, 68] on p "0432064448" at bounding box center [1199, 71] width 202 height 13
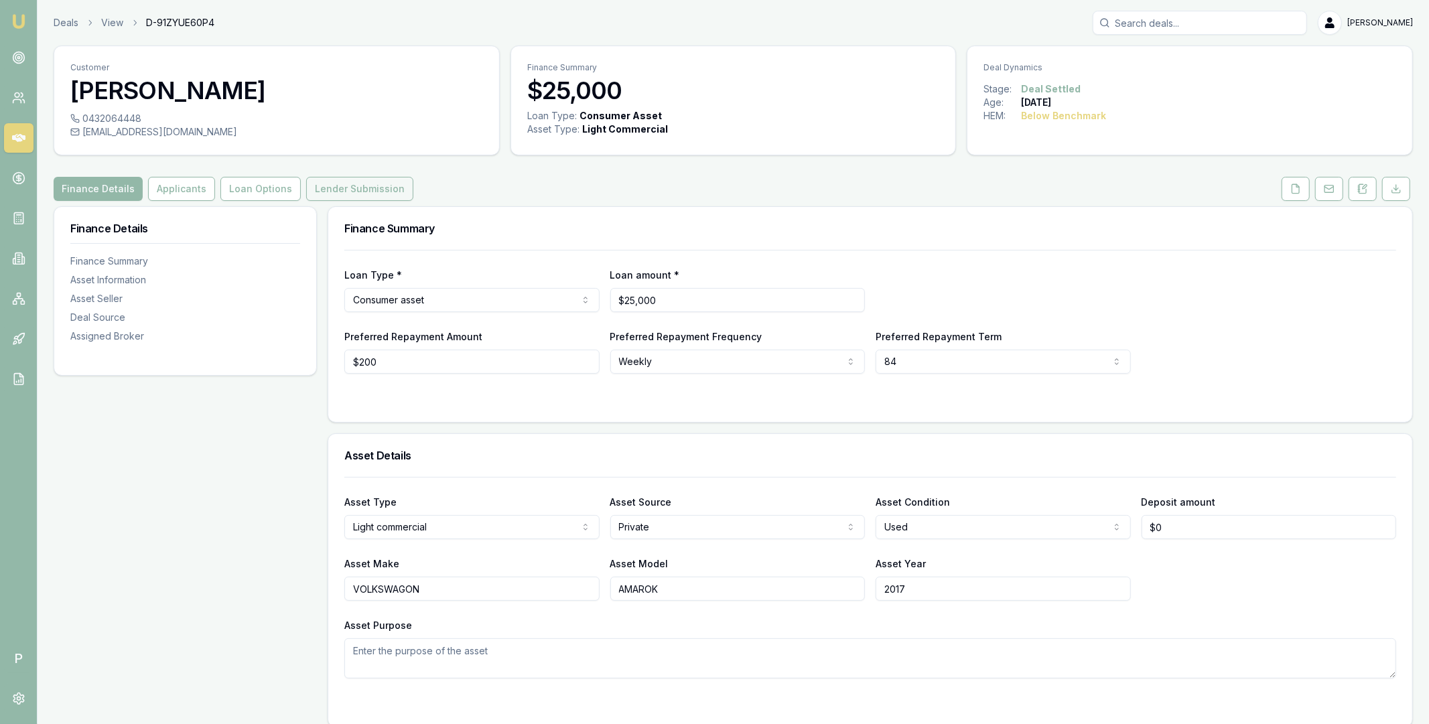
click at [360, 192] on button "Lender Submission" at bounding box center [359, 189] width 107 height 24
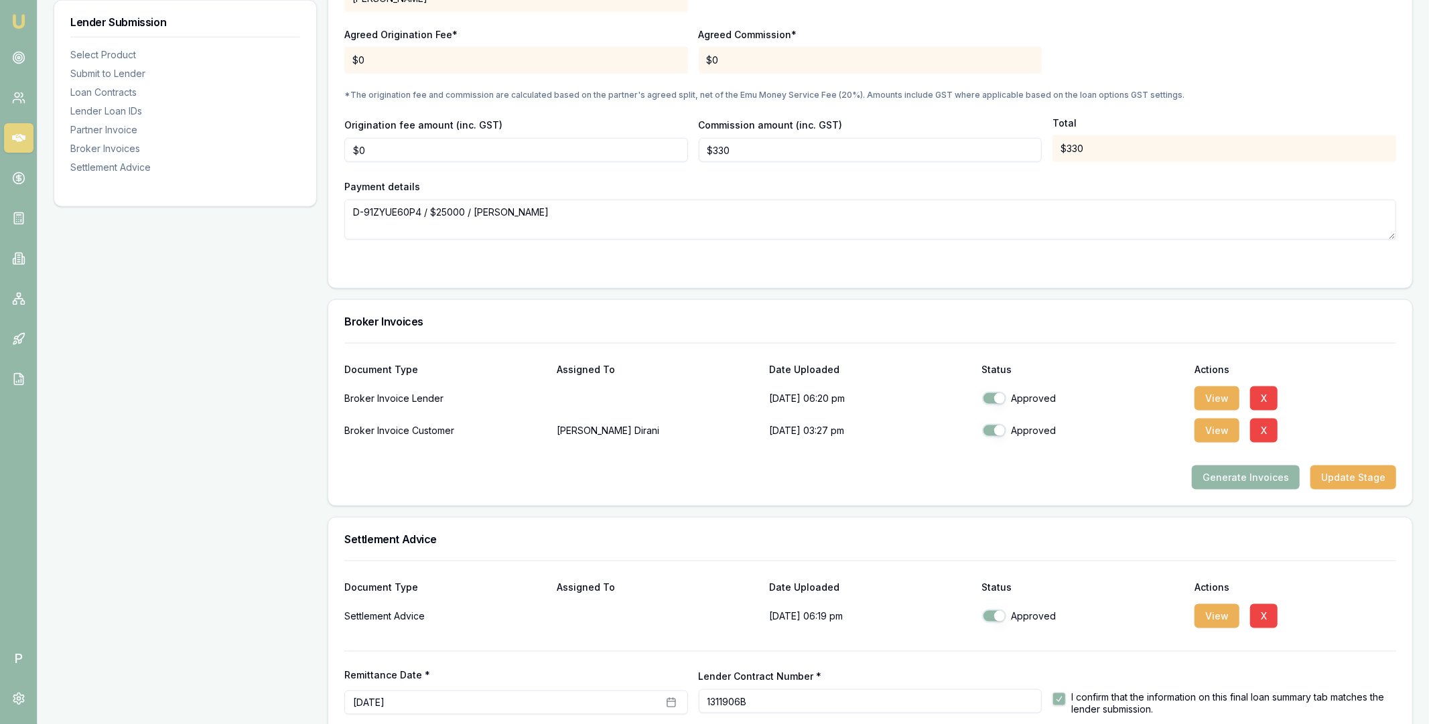
scroll to position [1331, 0]
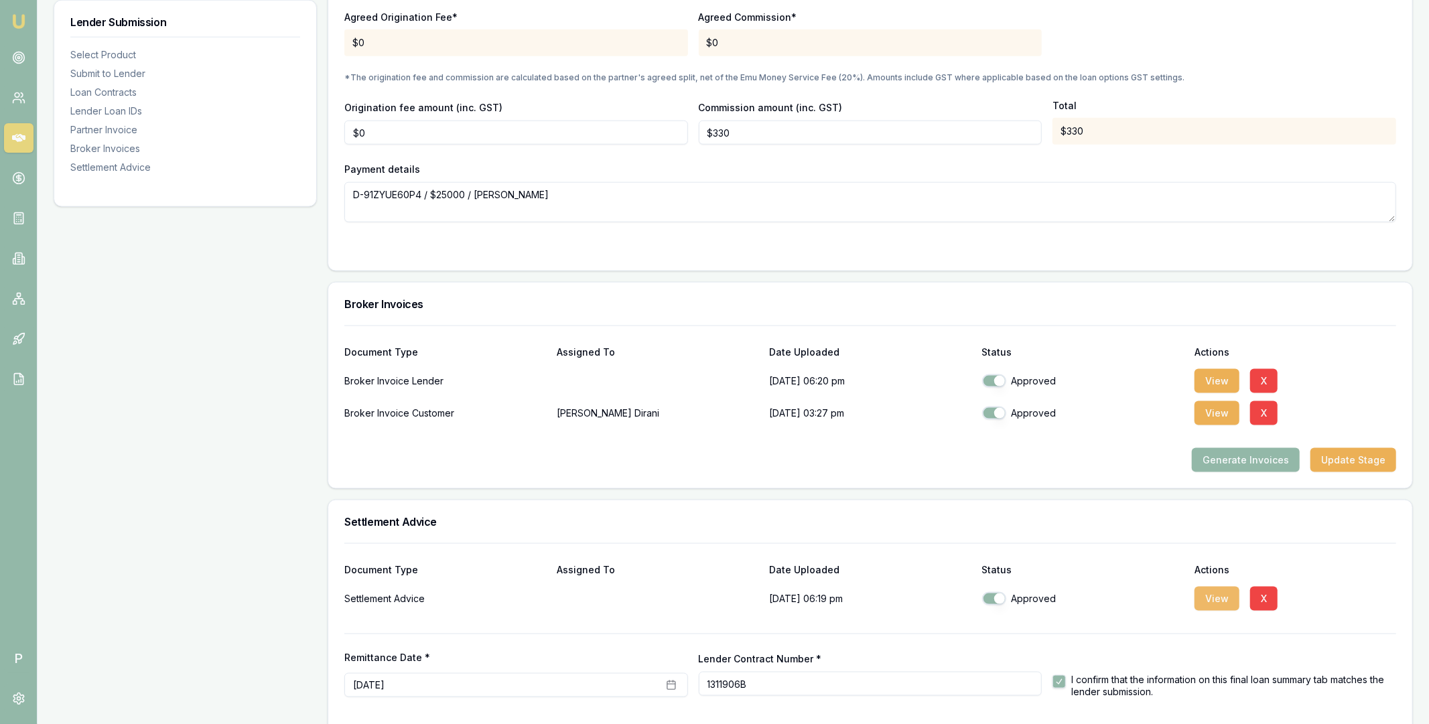
click at [1215, 599] on button "View" at bounding box center [1216, 599] width 45 height 24
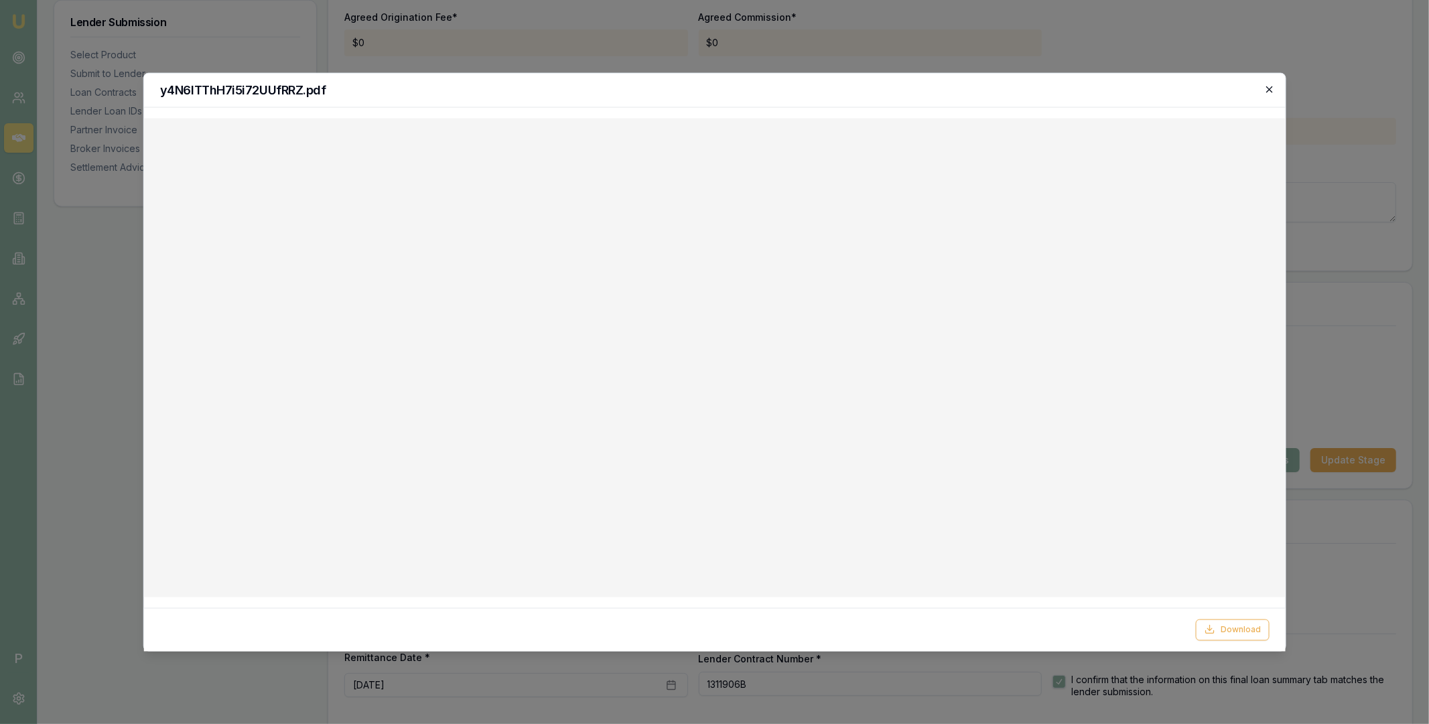
click at [1269, 85] on icon "button" at bounding box center [1269, 89] width 11 height 11
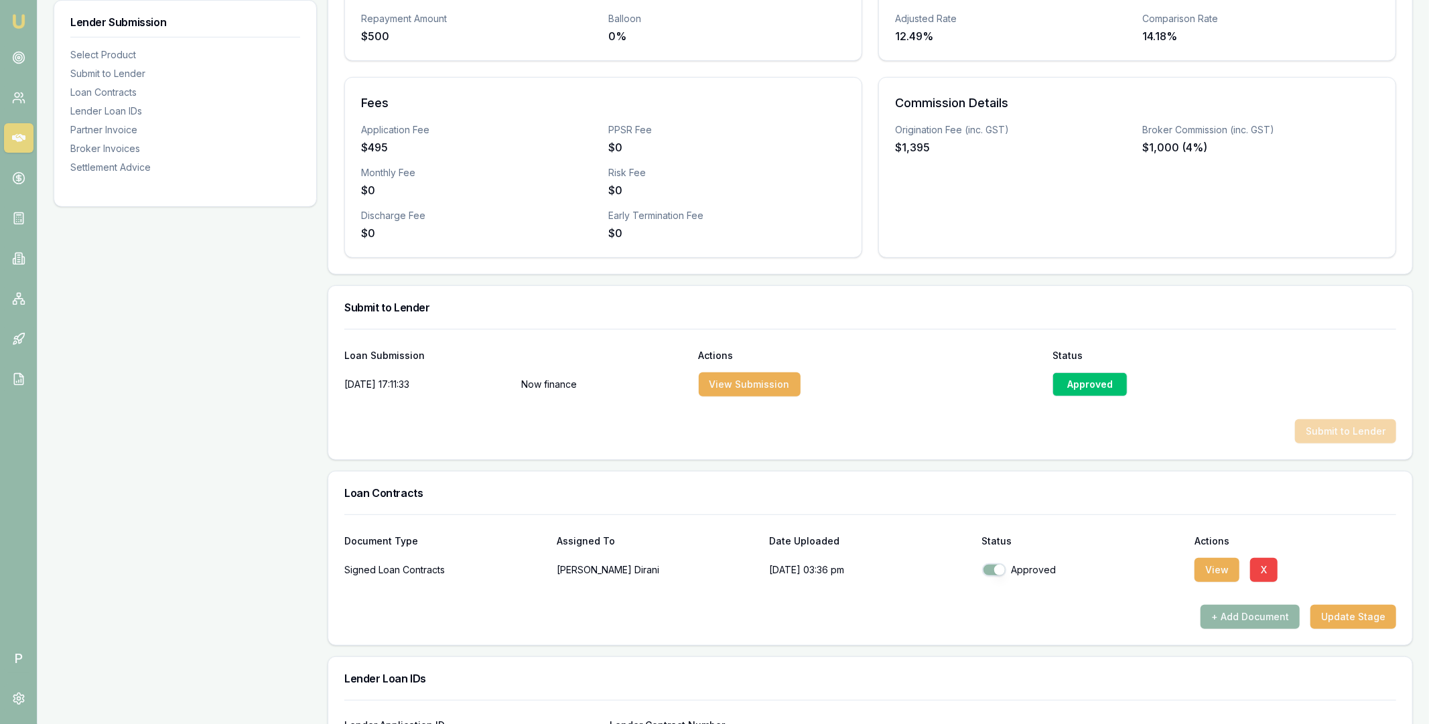
scroll to position [492, 0]
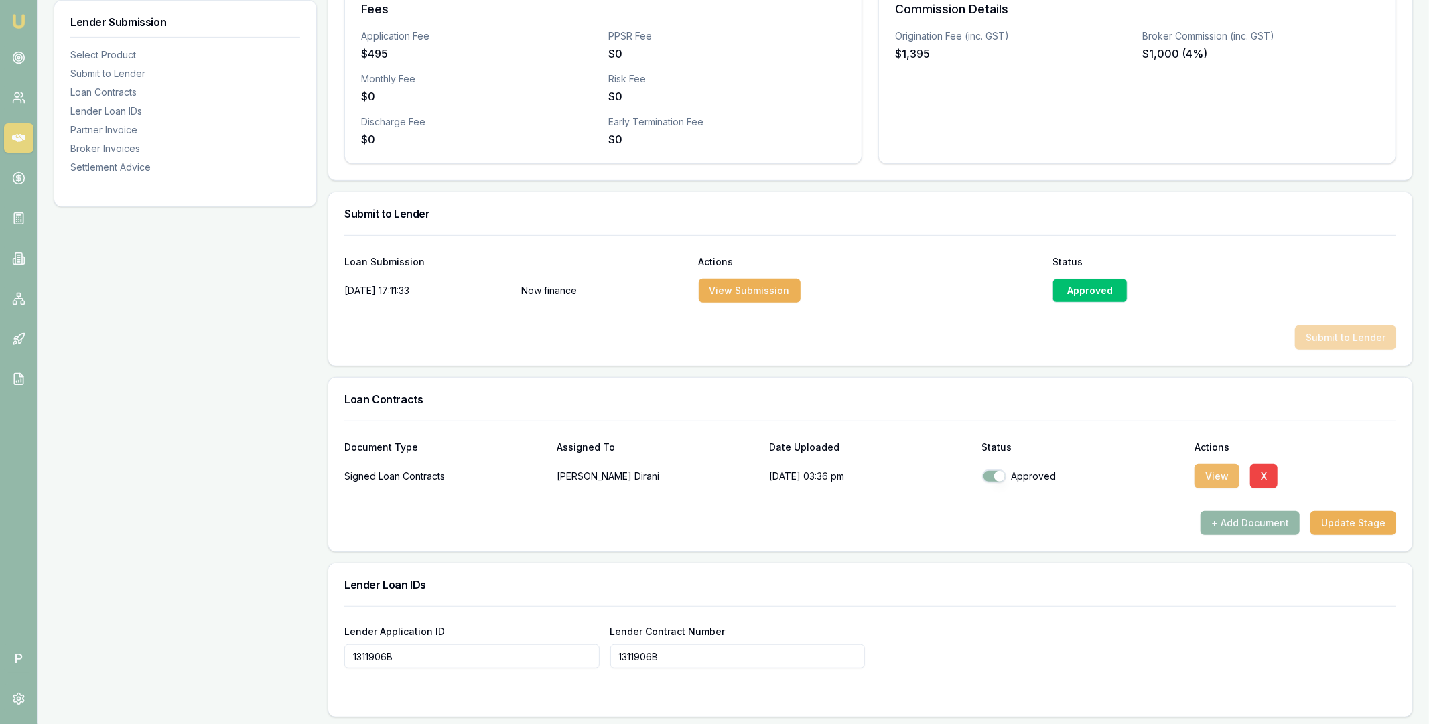
click at [1211, 476] on button "View" at bounding box center [1216, 476] width 45 height 24
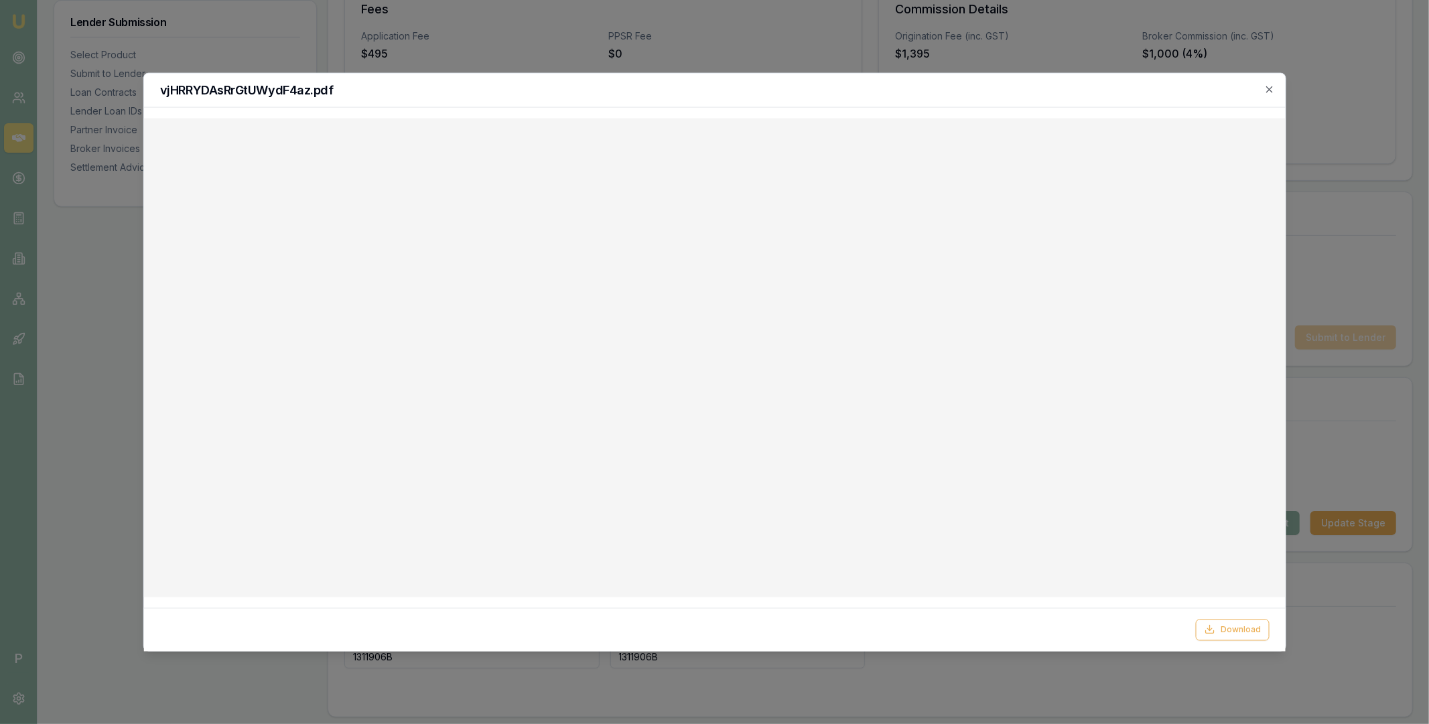
click at [1112, 45] on div at bounding box center [714, 362] width 1429 height 724
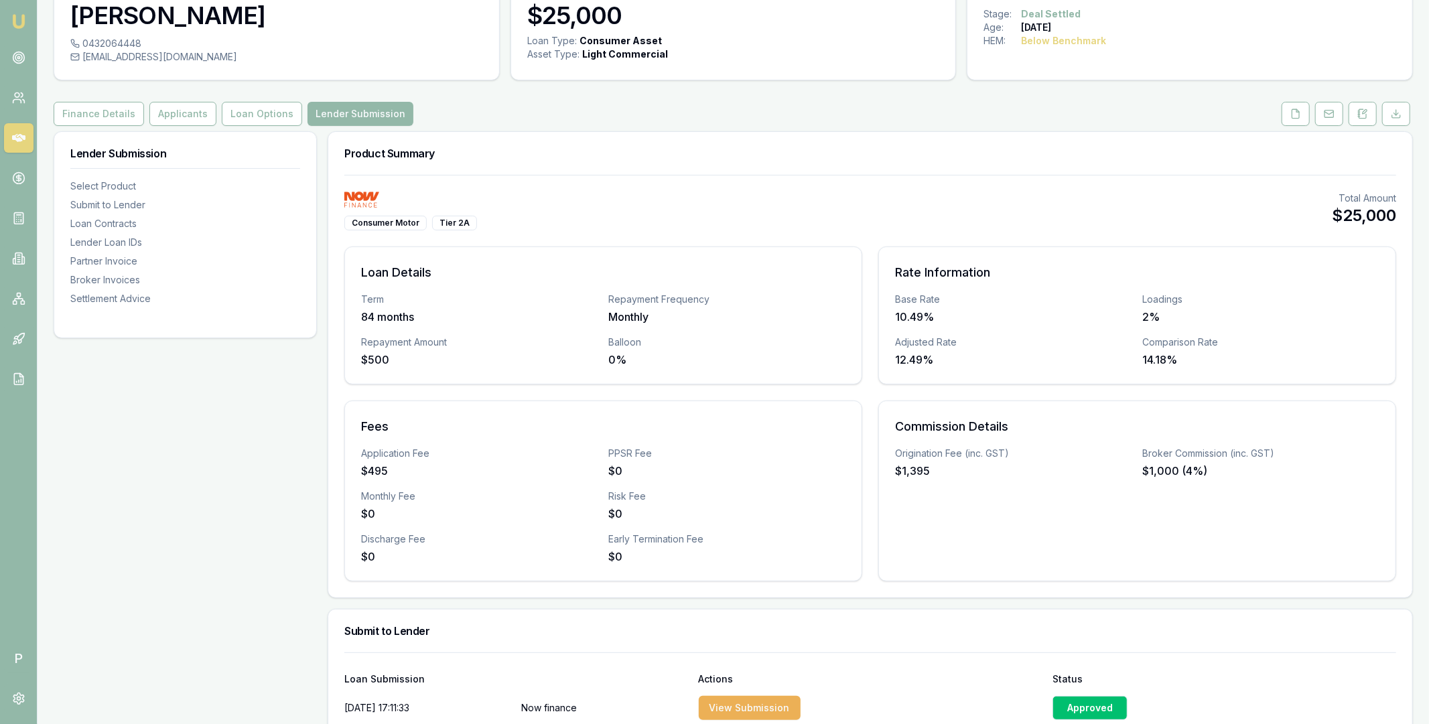
scroll to position [0, 0]
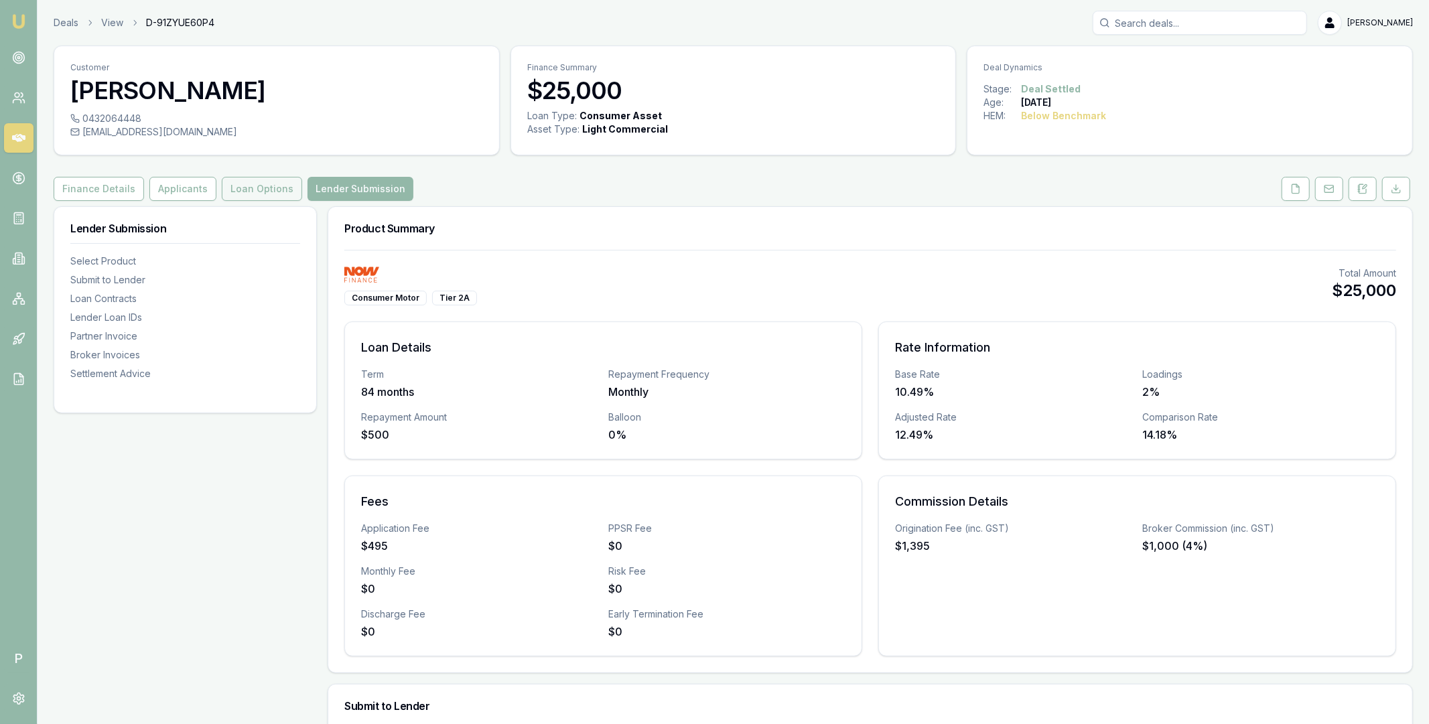
click at [262, 191] on button "Loan Options" at bounding box center [262, 189] width 80 height 24
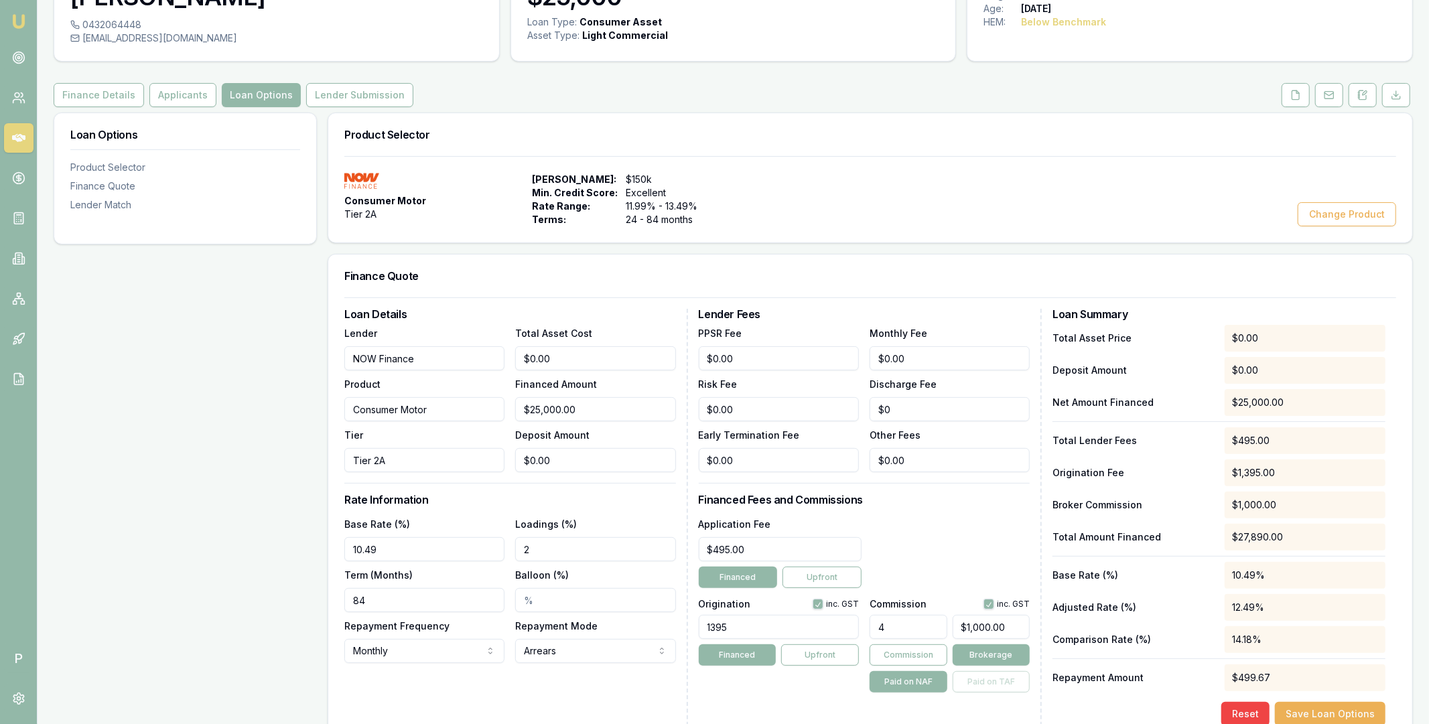
scroll to position [268, 0]
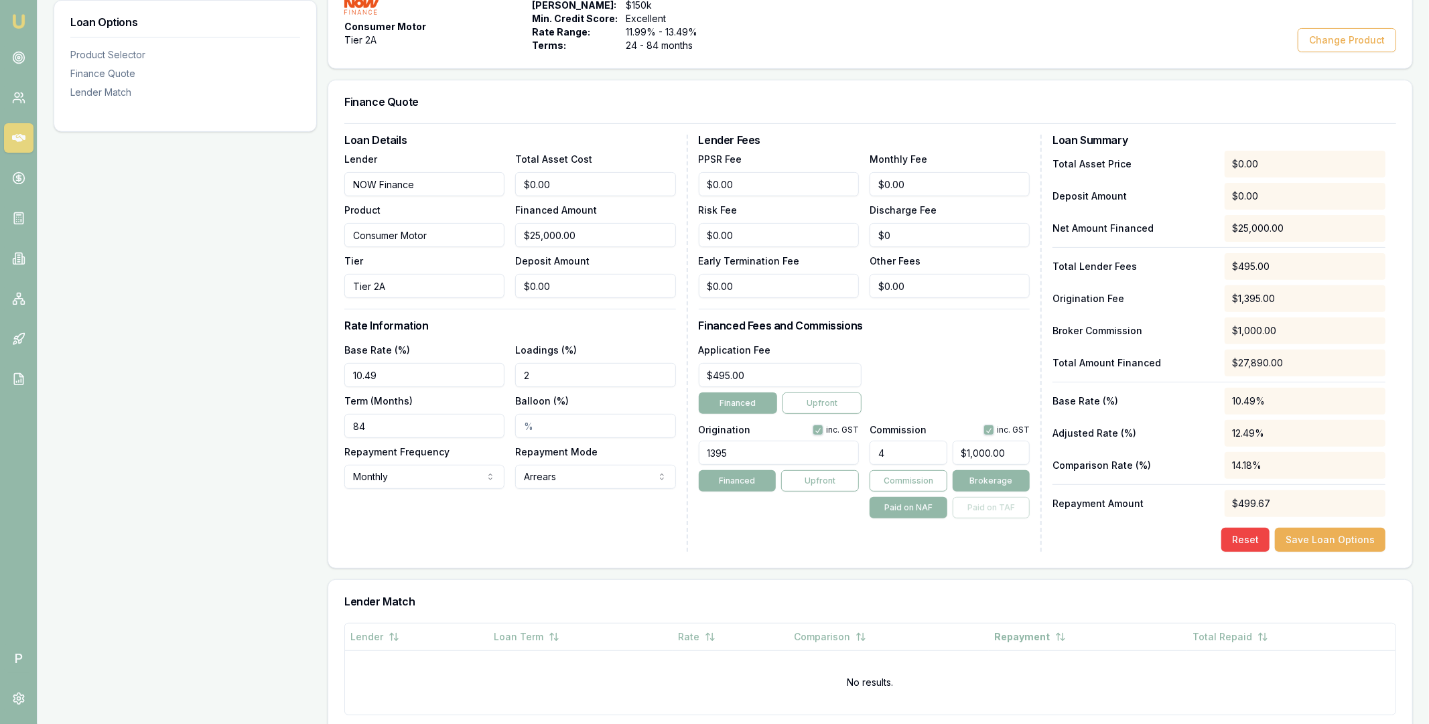
type input "1000"
click at [981, 453] on input "1000" at bounding box center [991, 453] width 78 height 24
paste input "183.16"
type input "4.732640000000001"
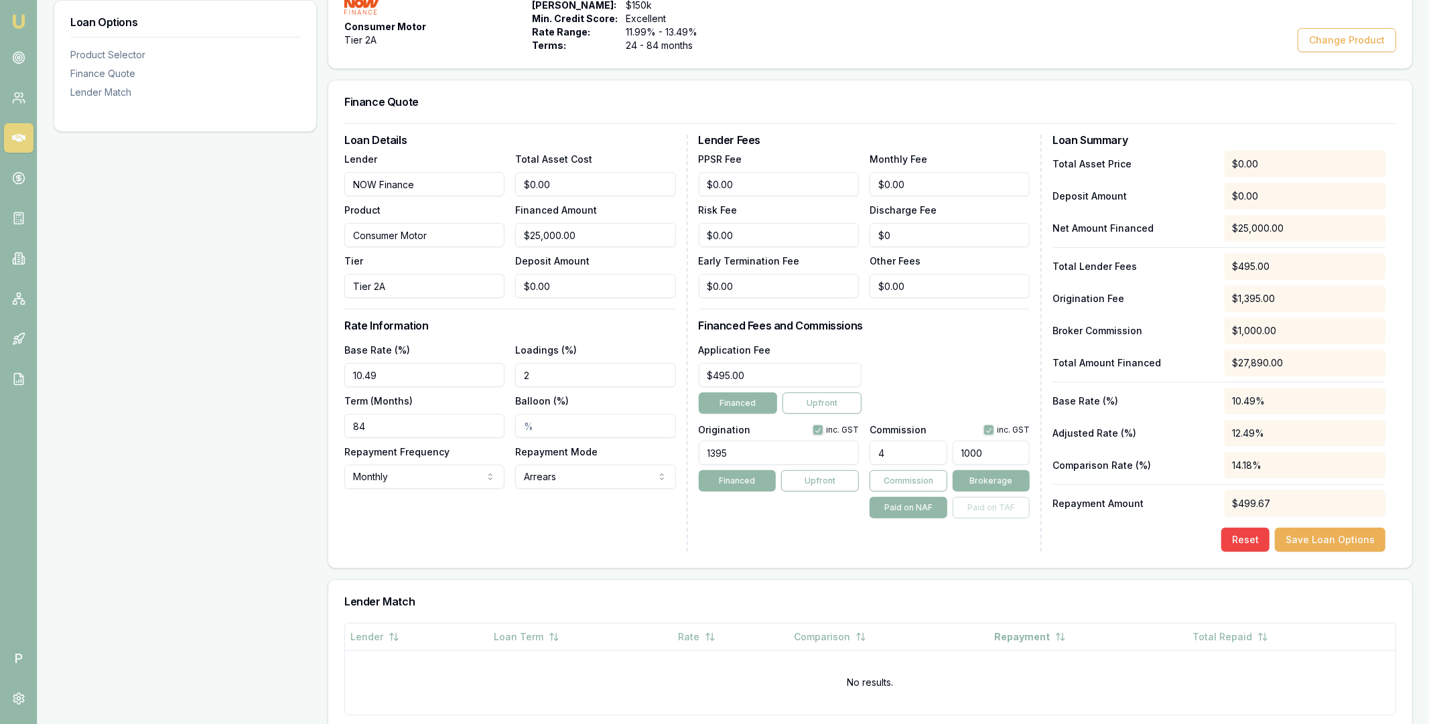
type input "1183.16"
click button "Save Loan Options" at bounding box center [1330, 540] width 111 height 24
click at [1323, 536] on button "Save Loan Options" at bounding box center [1330, 540] width 111 height 24
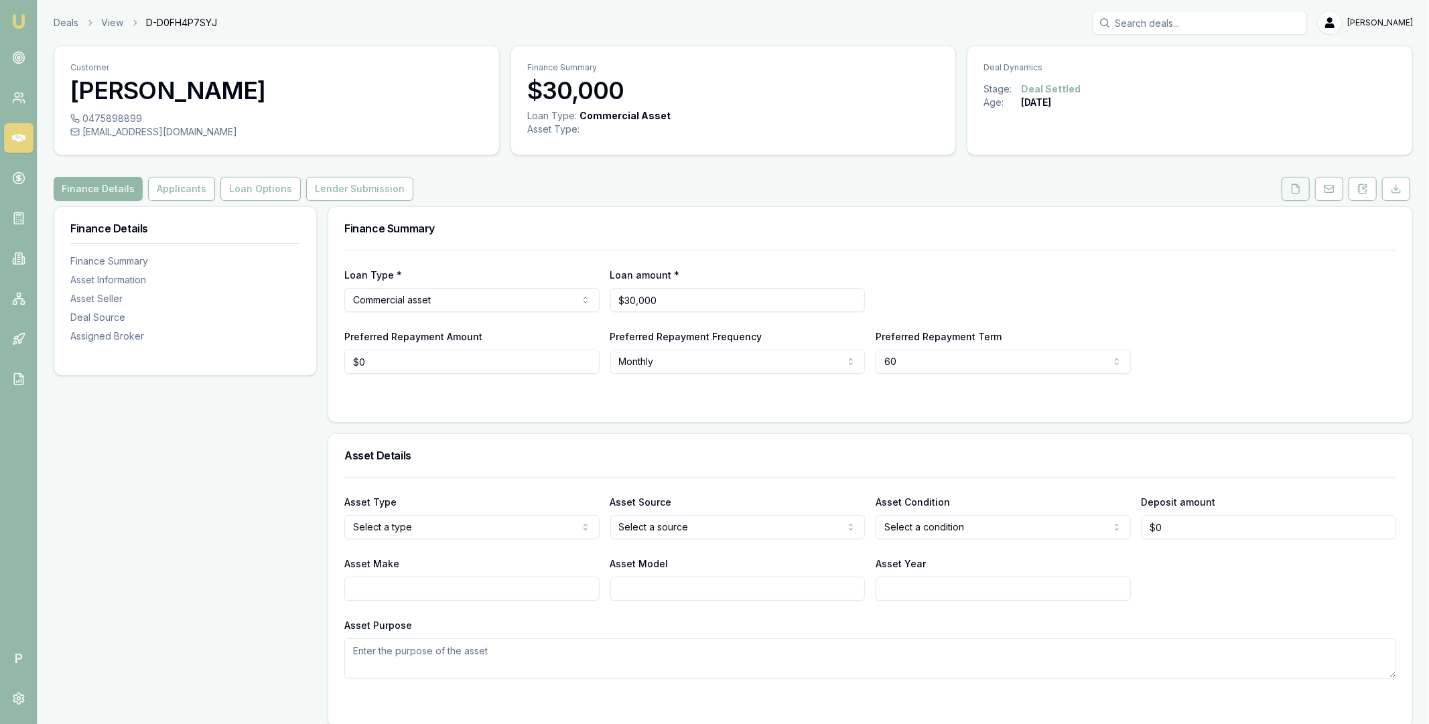
click at [1295, 188] on icon at bounding box center [1295, 189] width 11 height 11
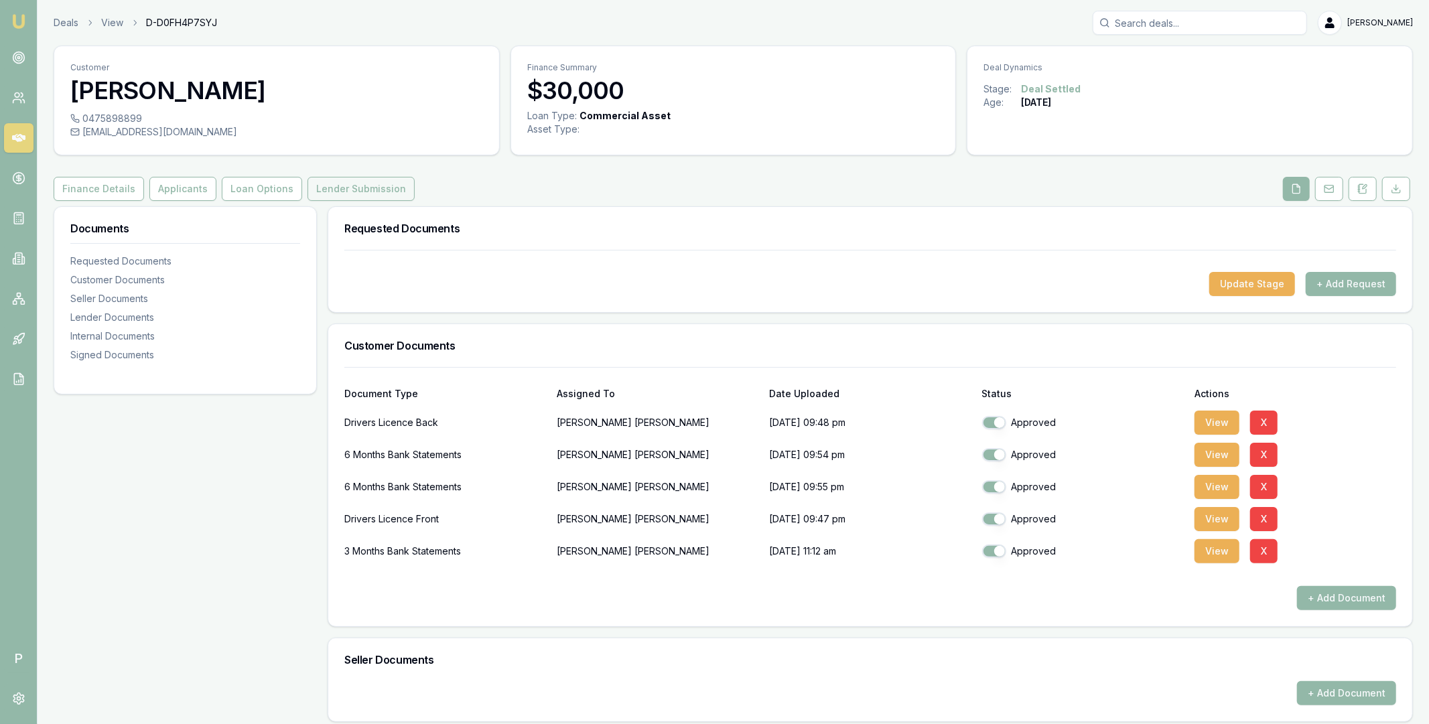
click at [362, 195] on button "Lender Submission" at bounding box center [360, 189] width 107 height 24
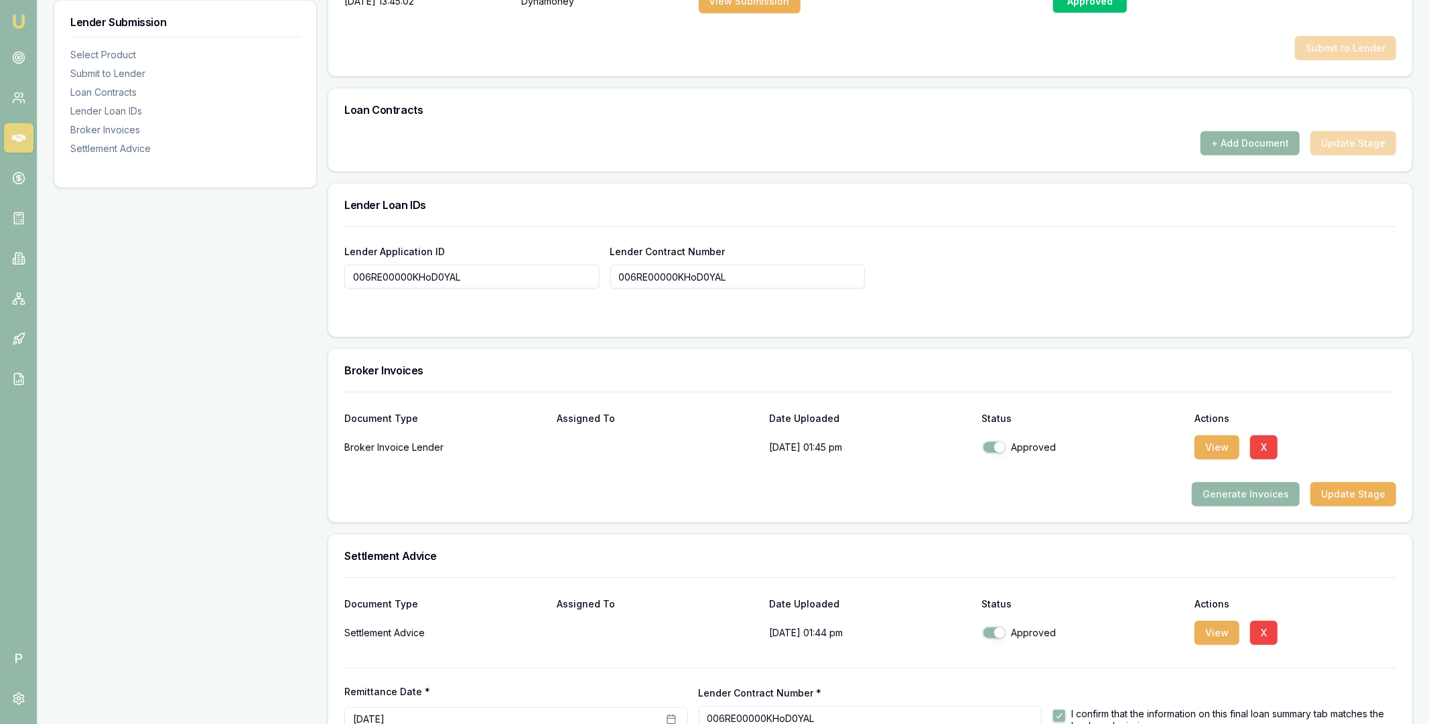
scroll to position [873, 0]
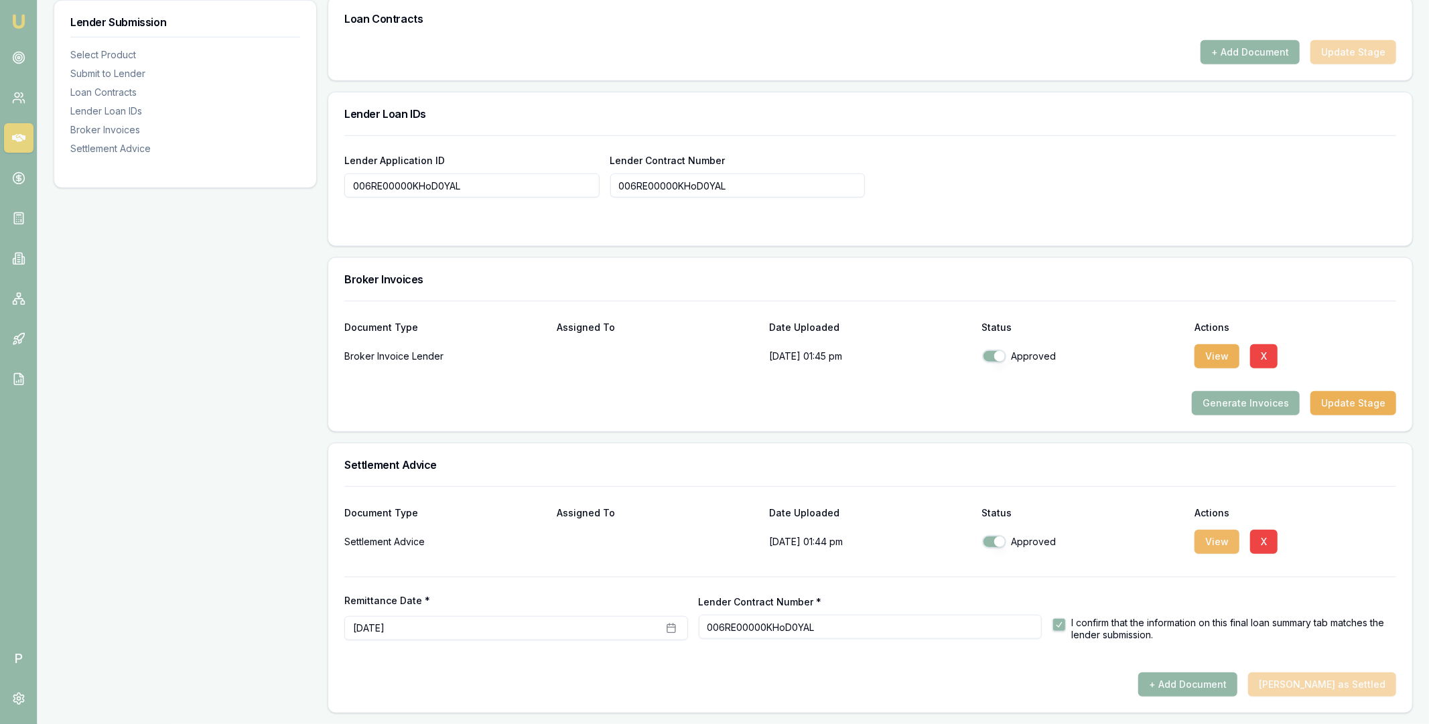
click at [1222, 545] on button "View" at bounding box center [1216, 542] width 45 height 24
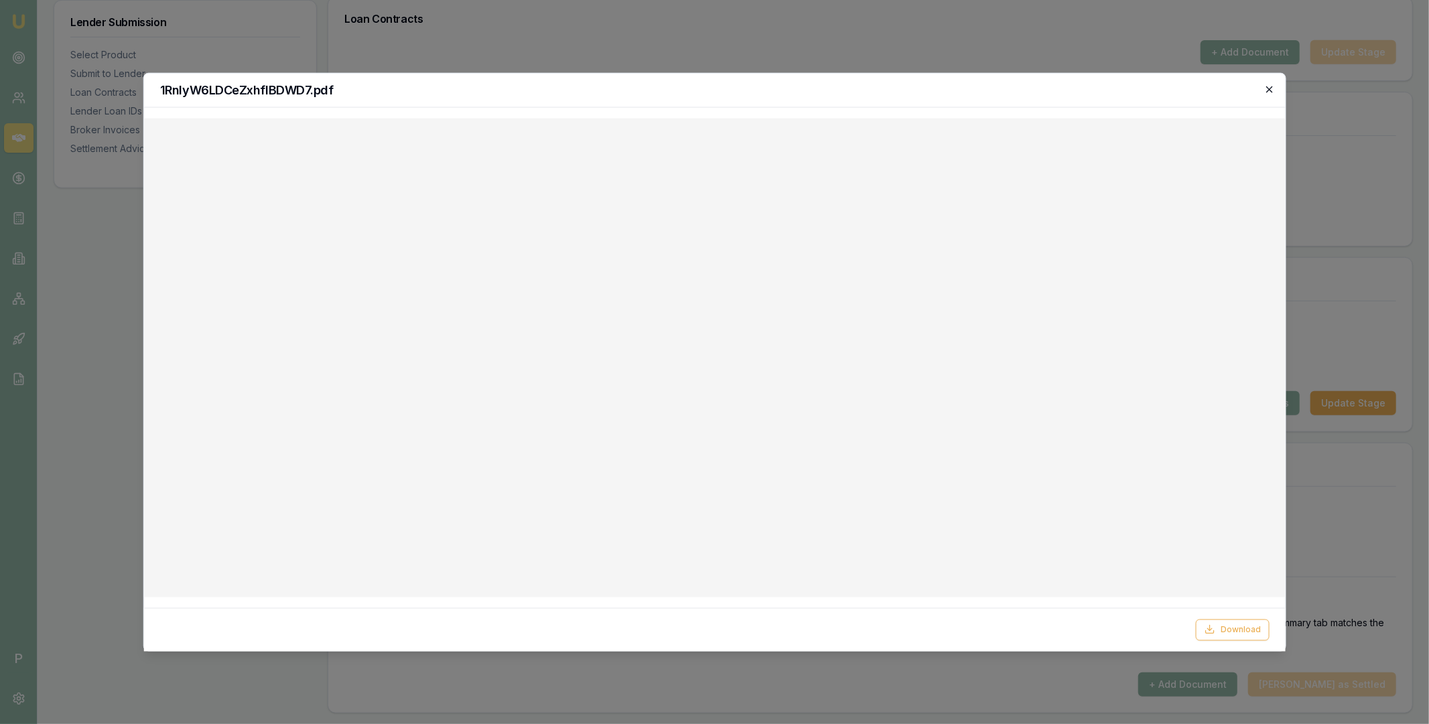
click at [1268, 90] on icon "button" at bounding box center [1269, 89] width 6 height 6
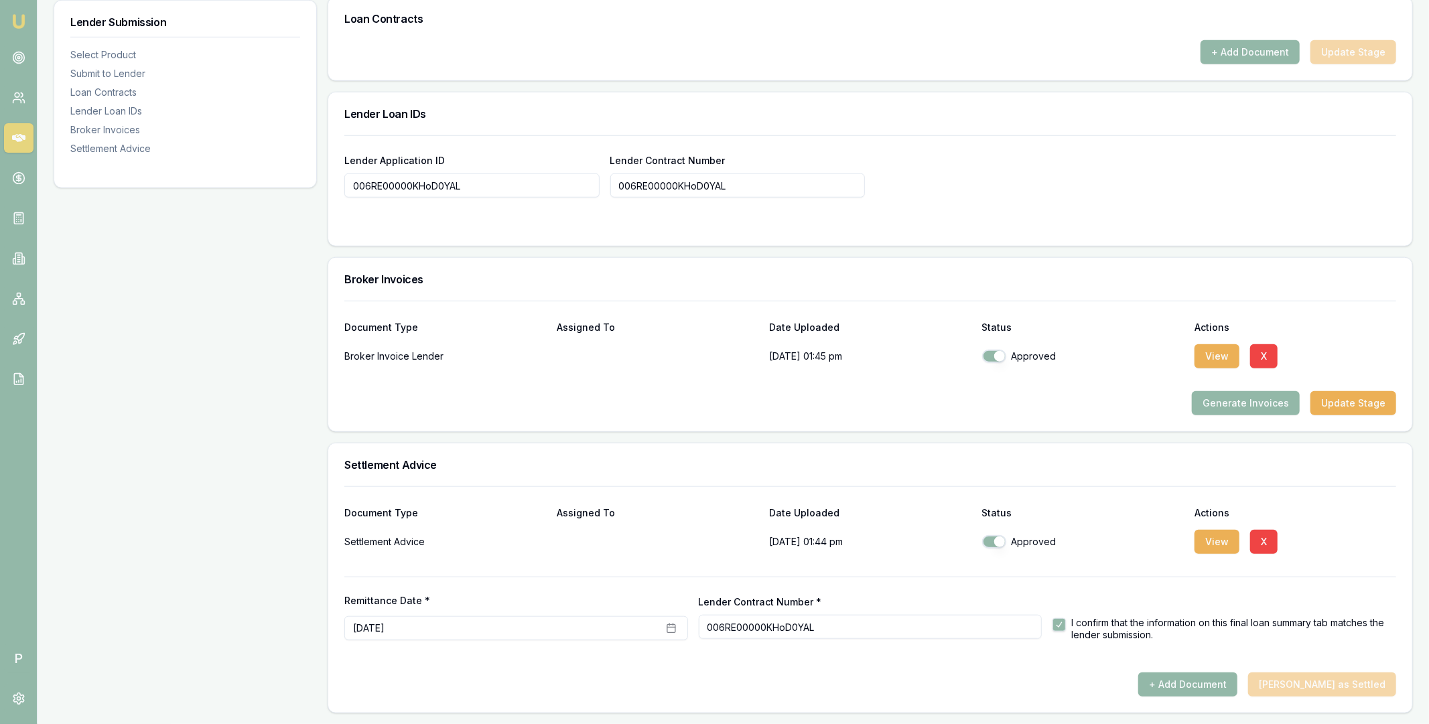
scroll to position [0, 0]
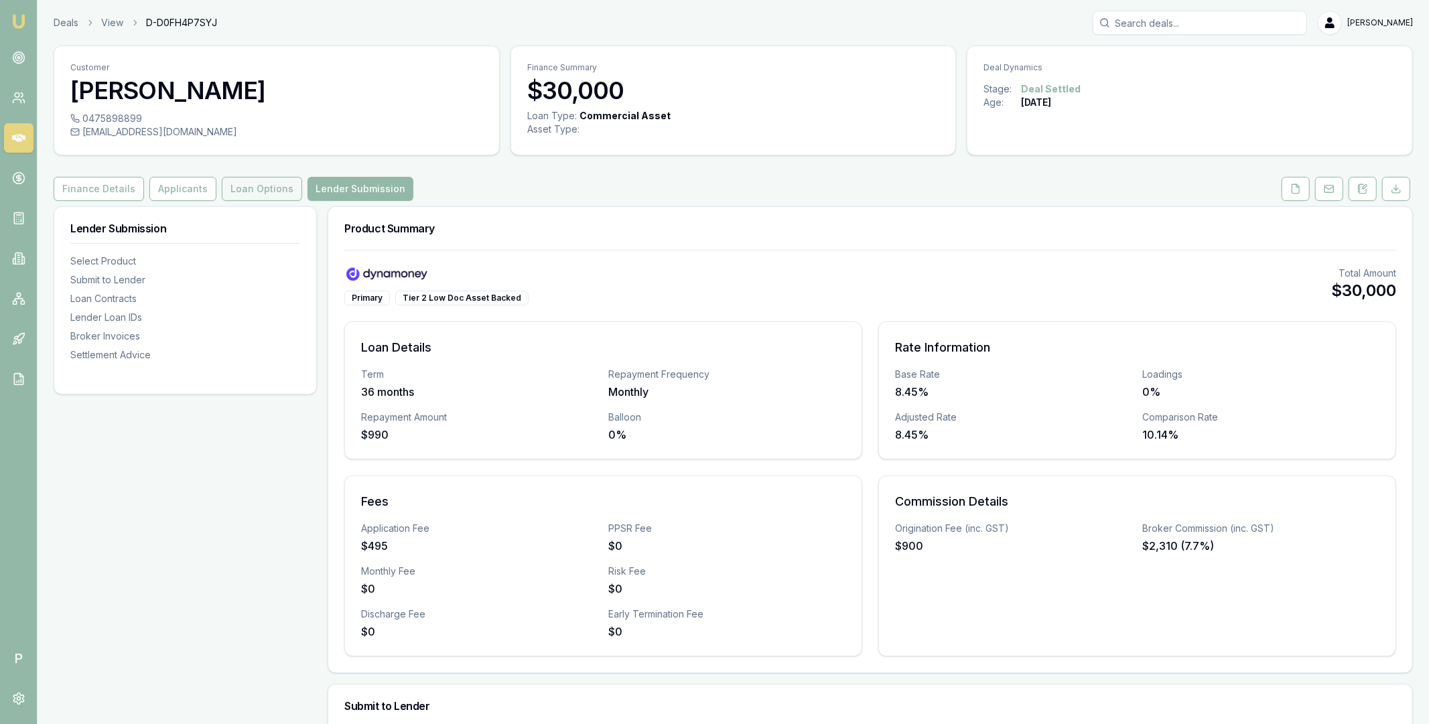
click at [271, 197] on button "Loan Options" at bounding box center [262, 189] width 80 height 24
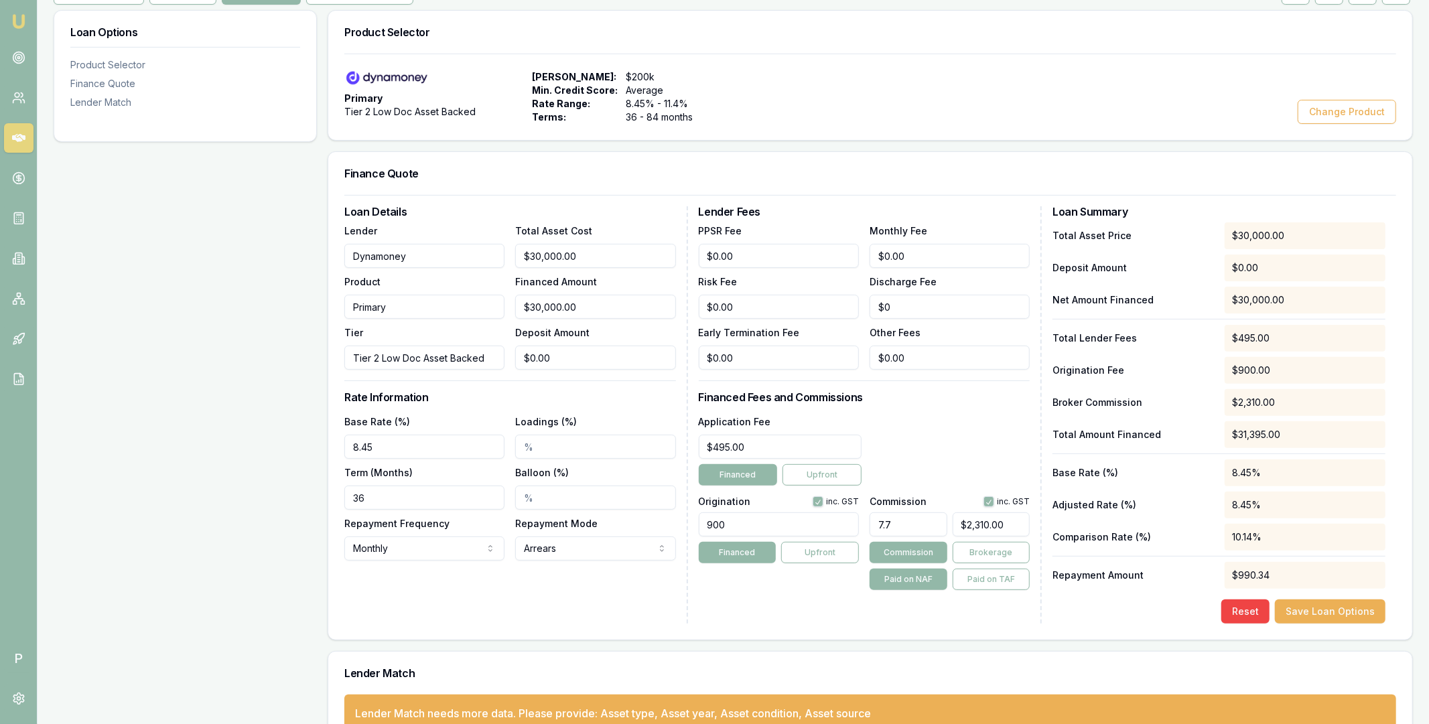
scroll to position [232, 0]
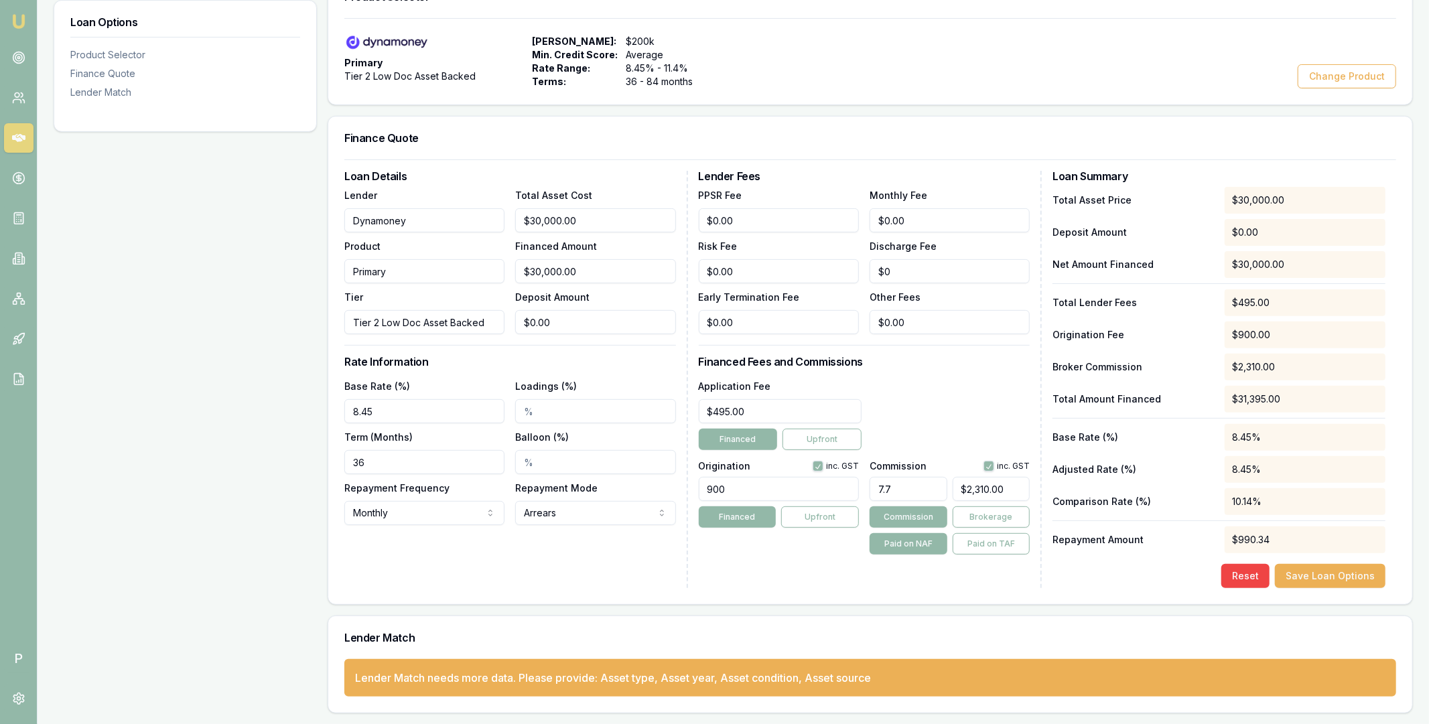
click at [768, 487] on input "900" at bounding box center [779, 489] width 160 height 24
type input "900.00"
click at [818, 467] on button "button" at bounding box center [817, 466] width 11 height 11
checkbox input "false"
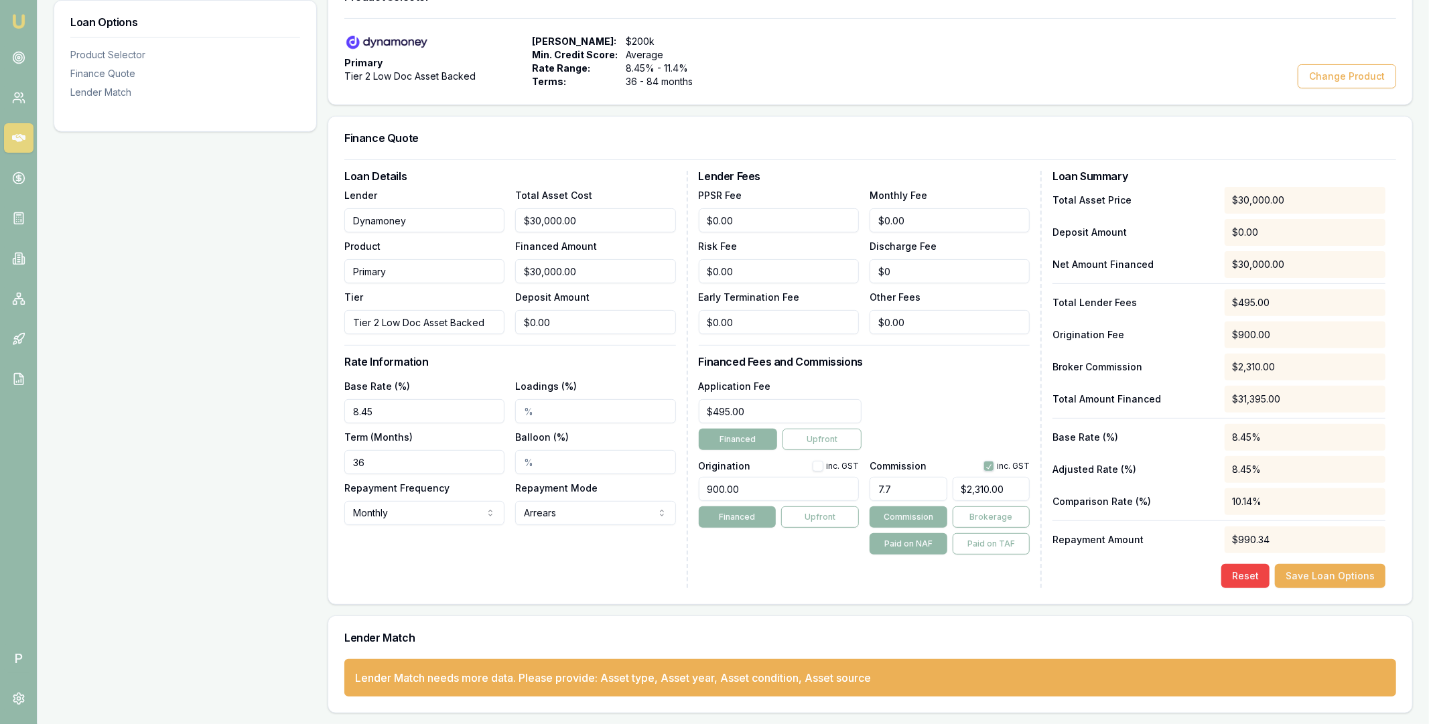
click at [991, 465] on button "button" at bounding box center [988, 466] width 11 height 11
checkbox input "false"
type input "2310"
click at [981, 489] on input "2310" at bounding box center [991, 489] width 78 height 24
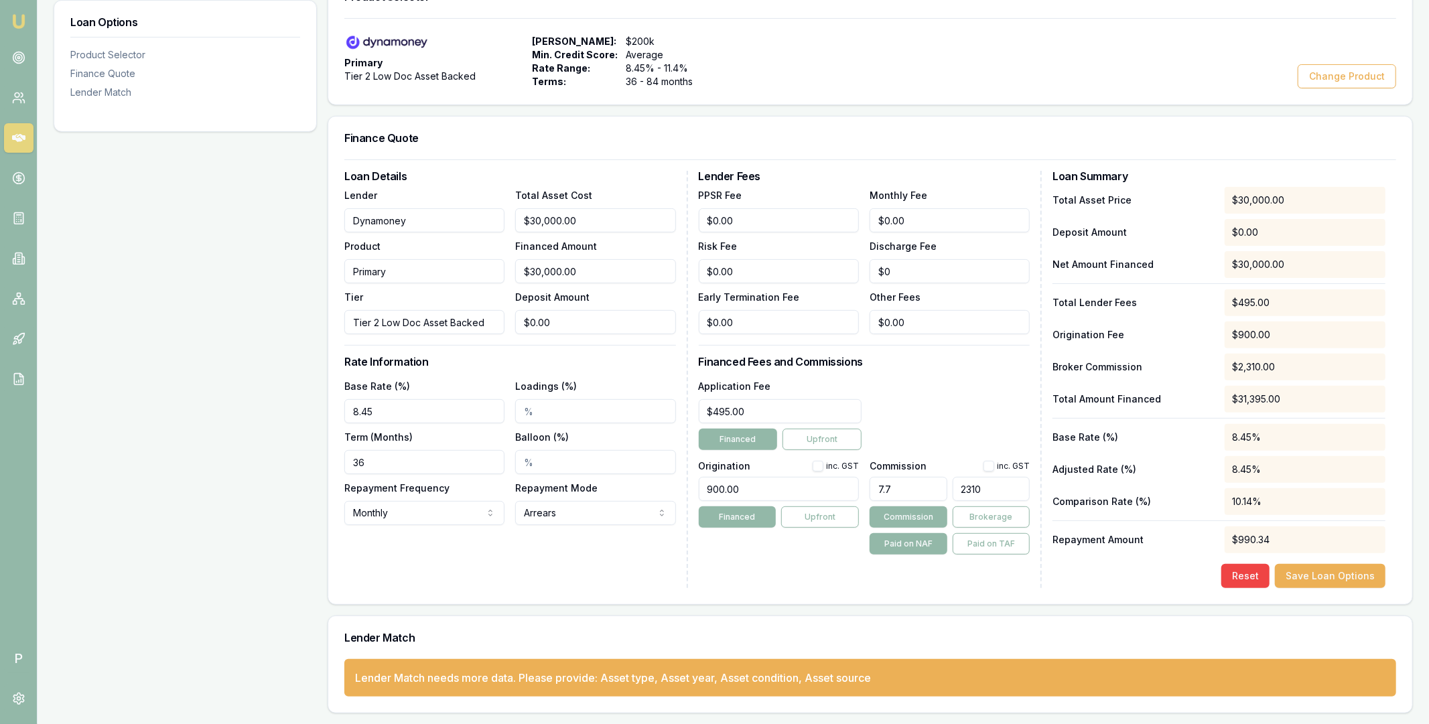
type input "0.0033333333333333335"
type input "1"
type input "0.04"
type input "12"
type input "0.4"
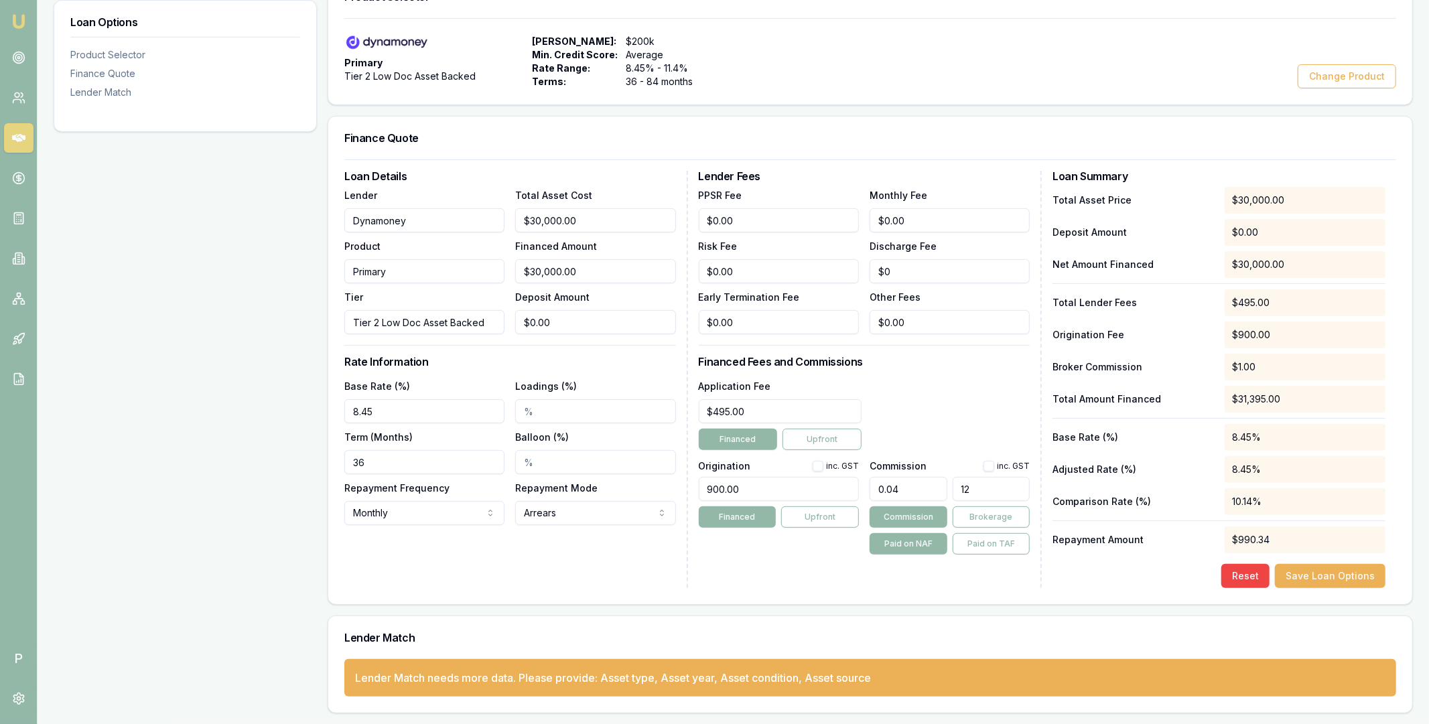
type input "120"
type input "4"
type input "$1,200.00"
click at [964, 445] on div "Application Fee $495.00 Financed Upfront" at bounding box center [865, 414] width 332 height 72
click at [1335, 577] on button "Save Loan Options" at bounding box center [1330, 576] width 111 height 24
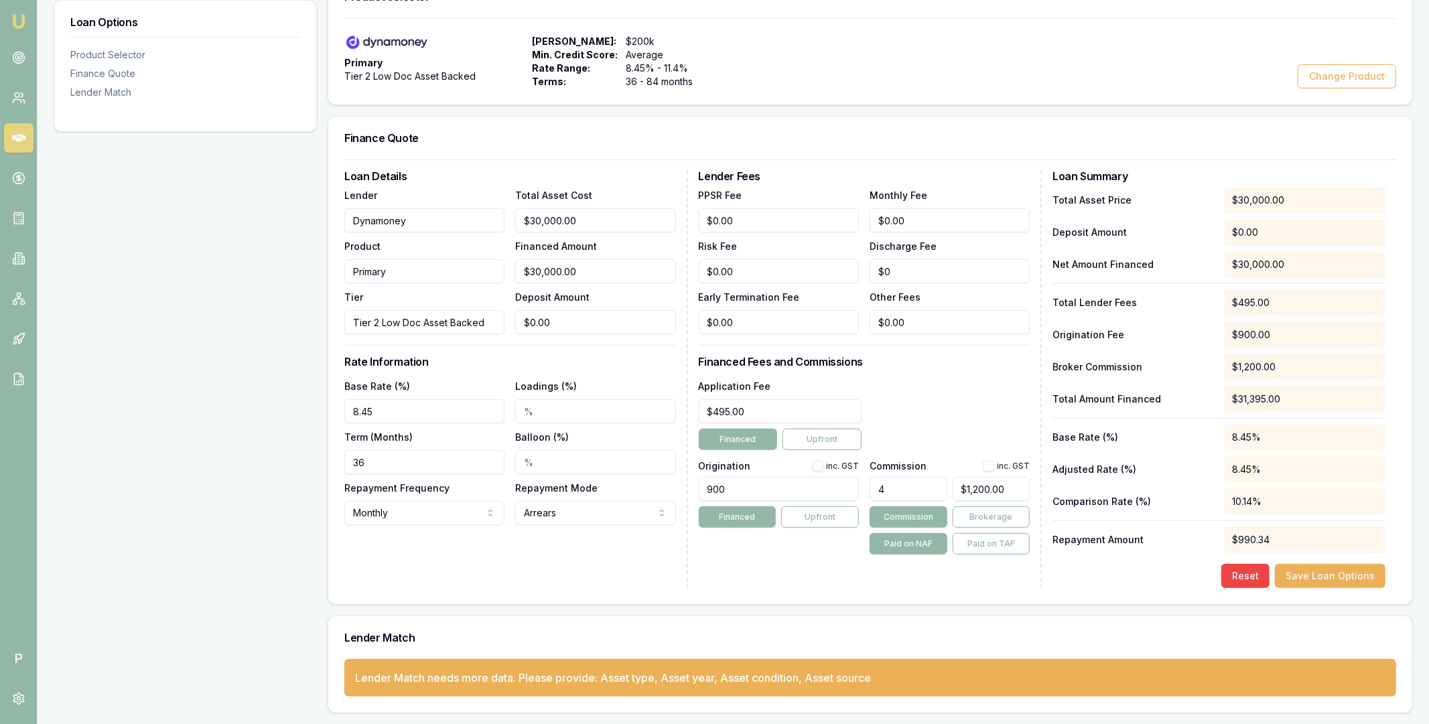
scroll to position [0, 0]
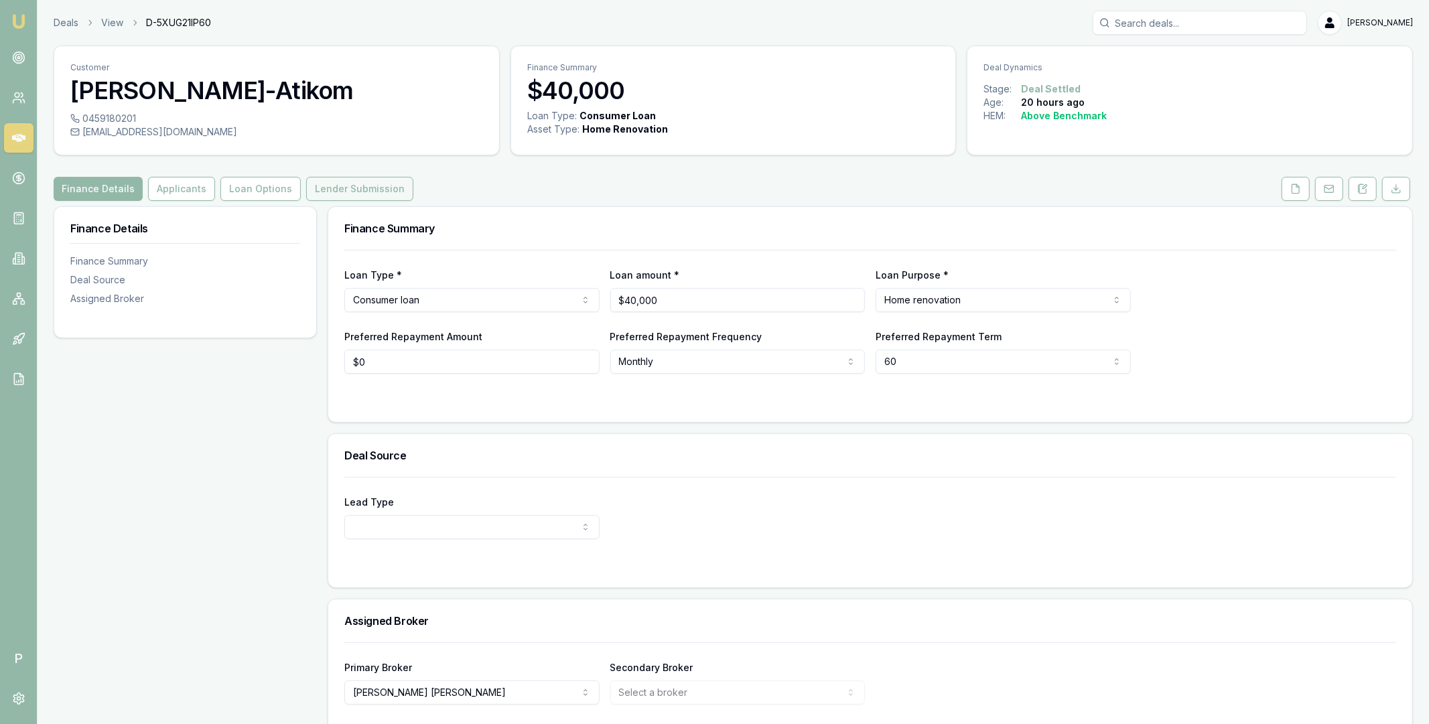
click at [383, 186] on button "Lender Submission" at bounding box center [359, 189] width 107 height 24
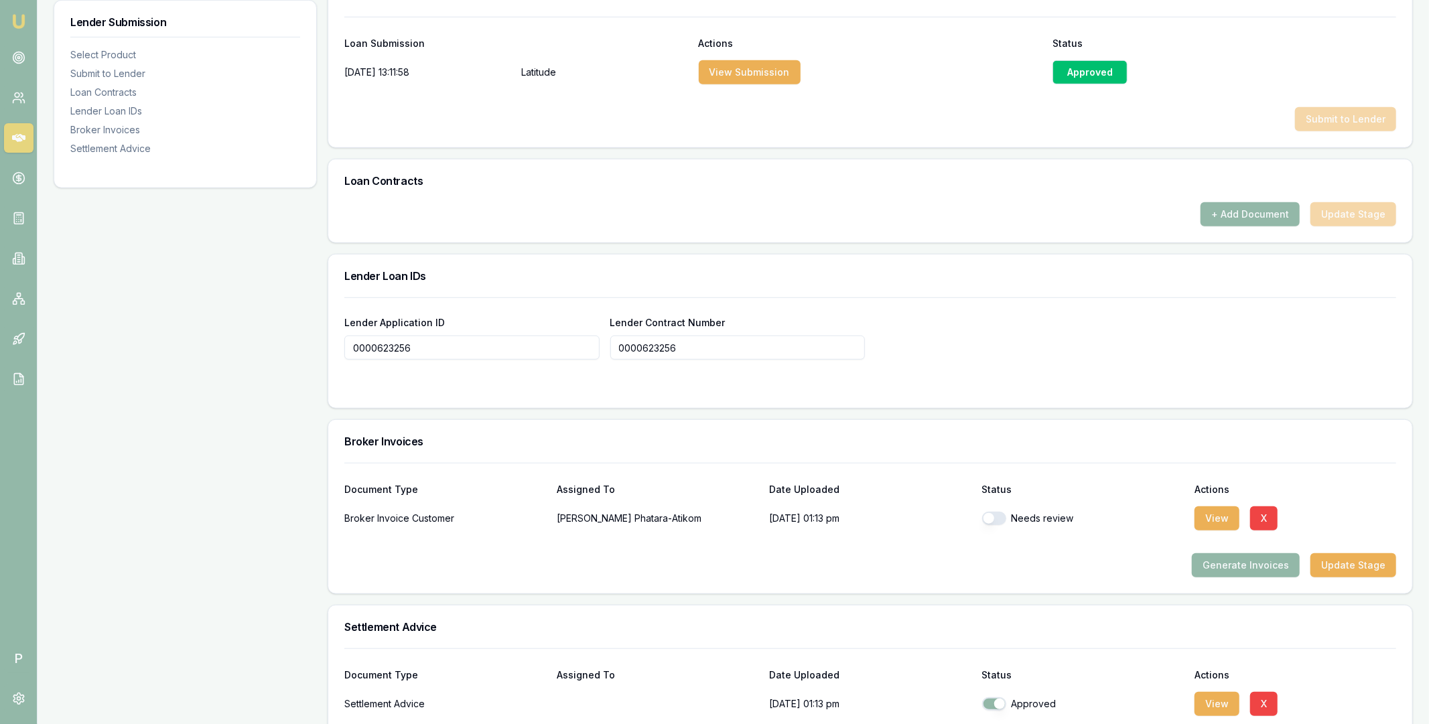
scroll to position [873, 0]
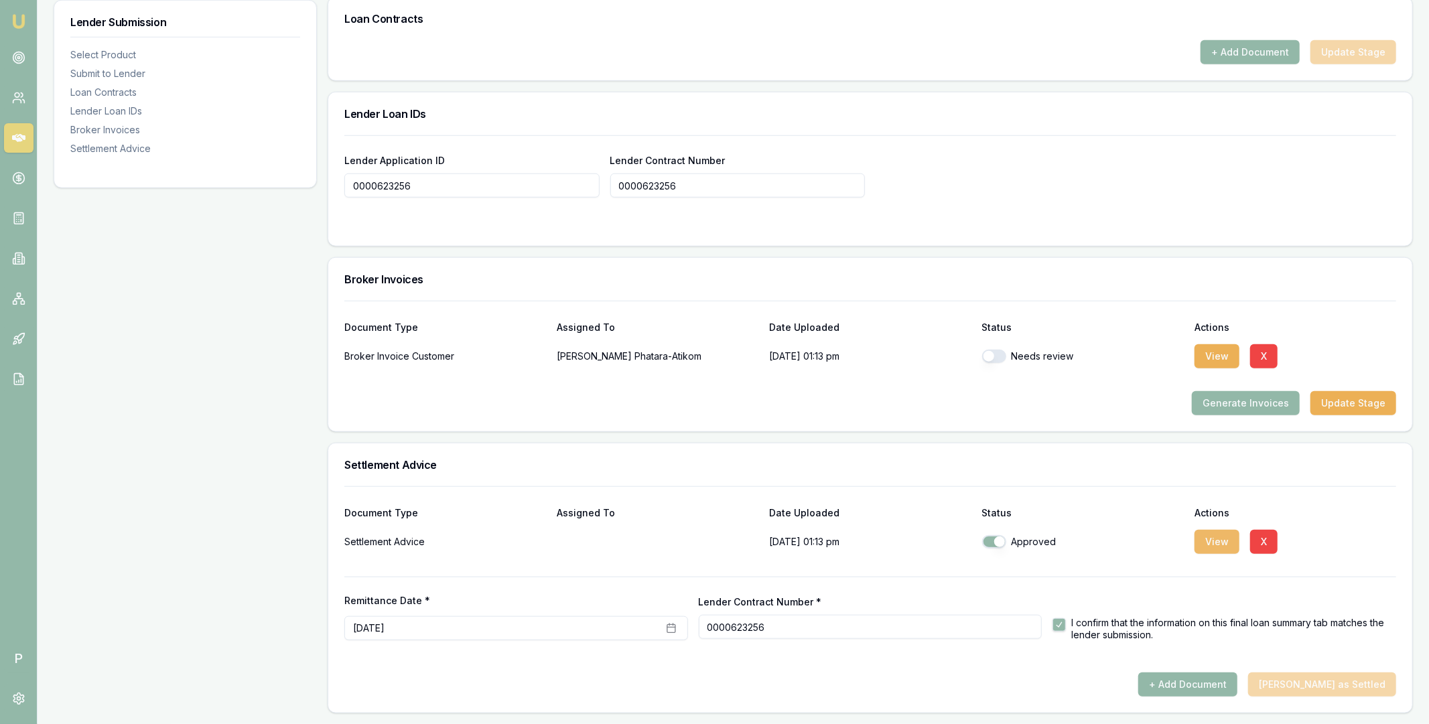
click at [1216, 541] on button "View" at bounding box center [1216, 542] width 45 height 24
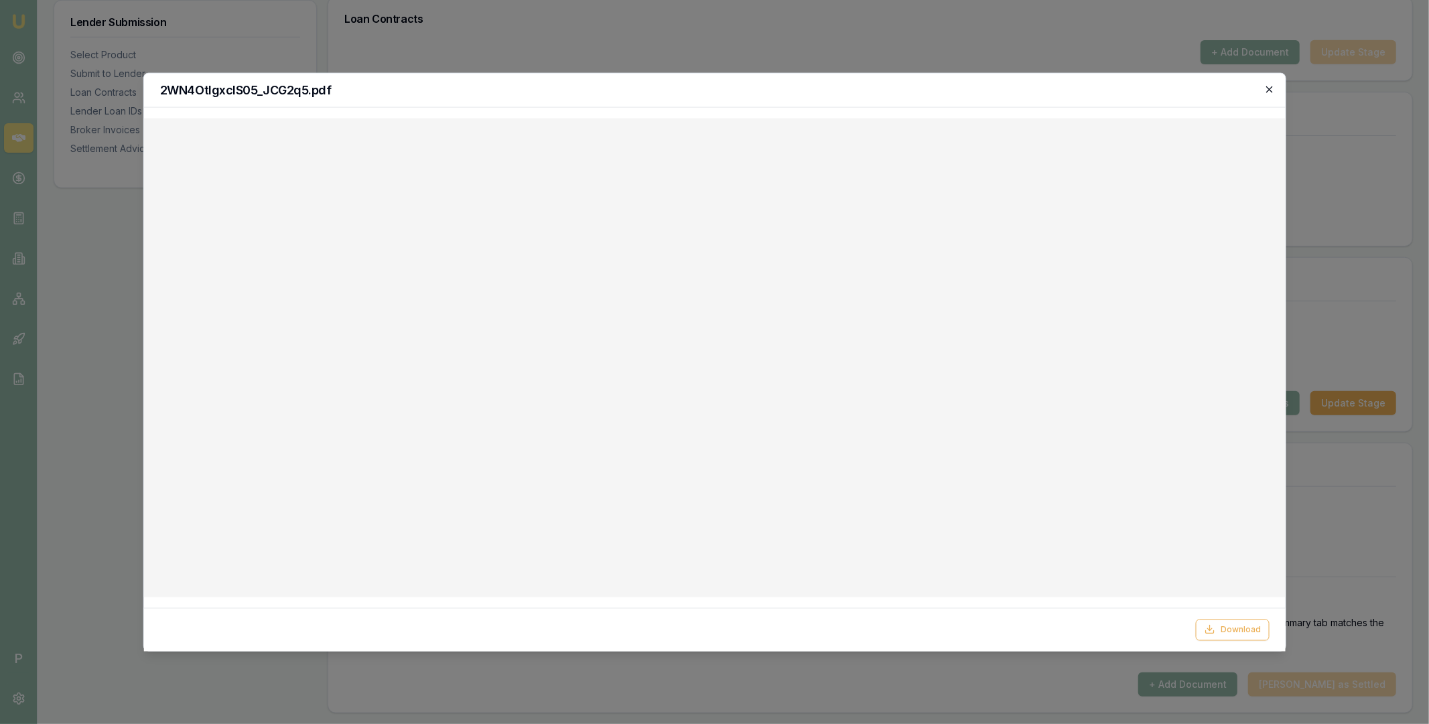
click at [1268, 91] on icon "button" at bounding box center [1269, 89] width 11 height 11
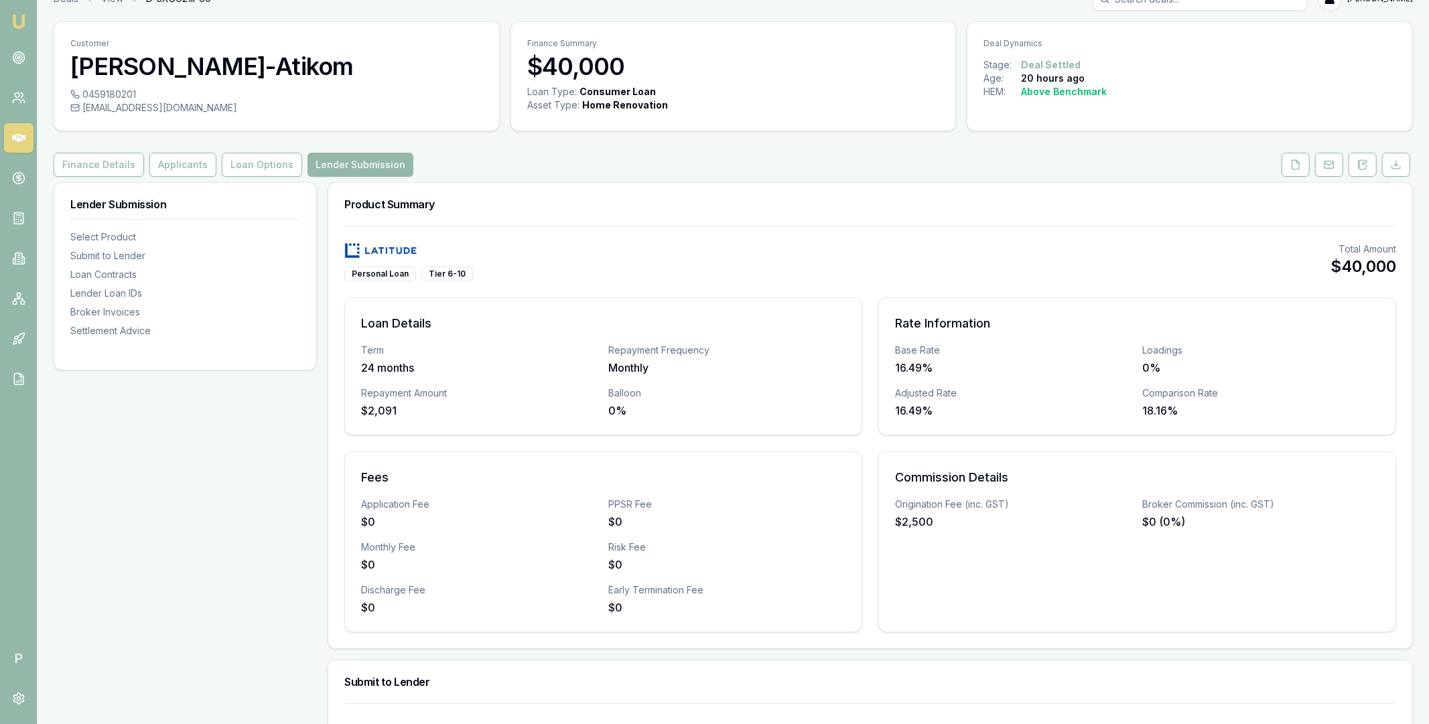
scroll to position [0, 0]
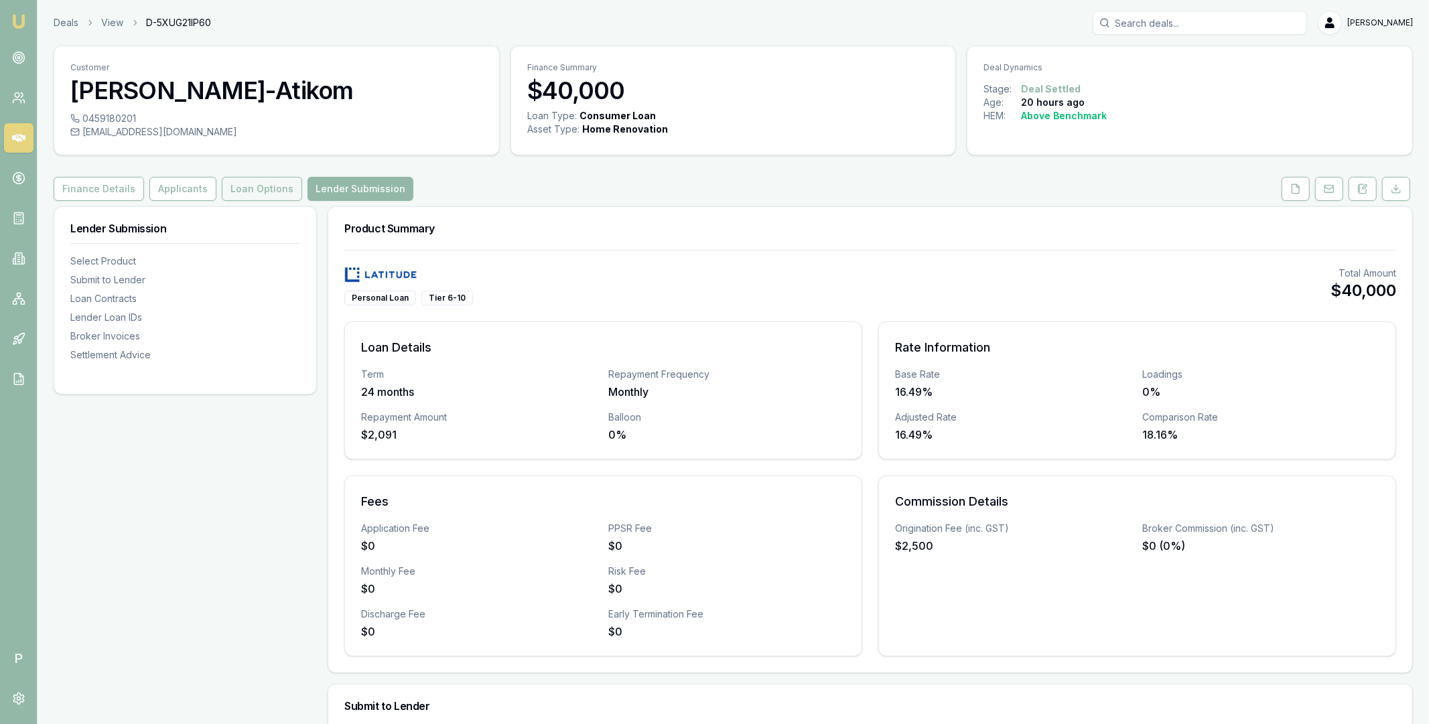
click at [268, 200] on button "Loan Options" at bounding box center [262, 189] width 80 height 24
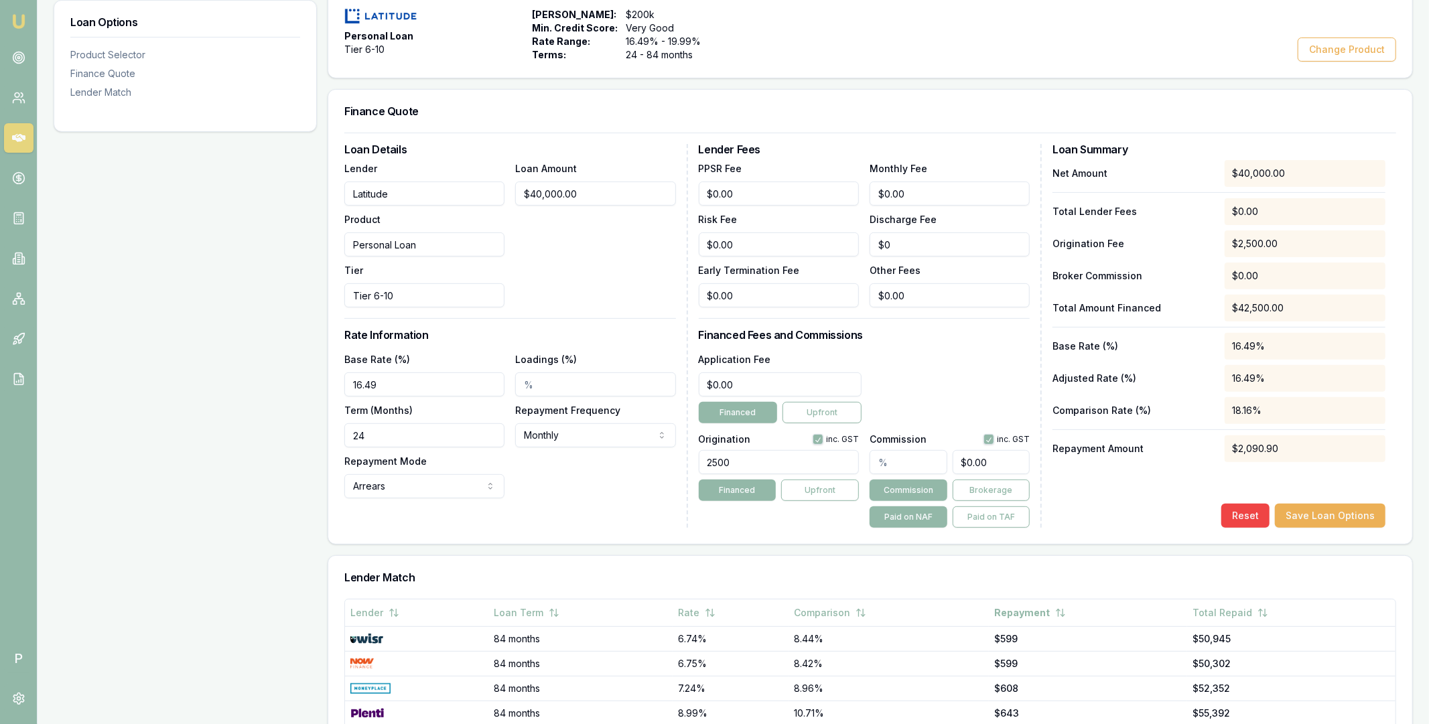
scroll to position [426, 0]
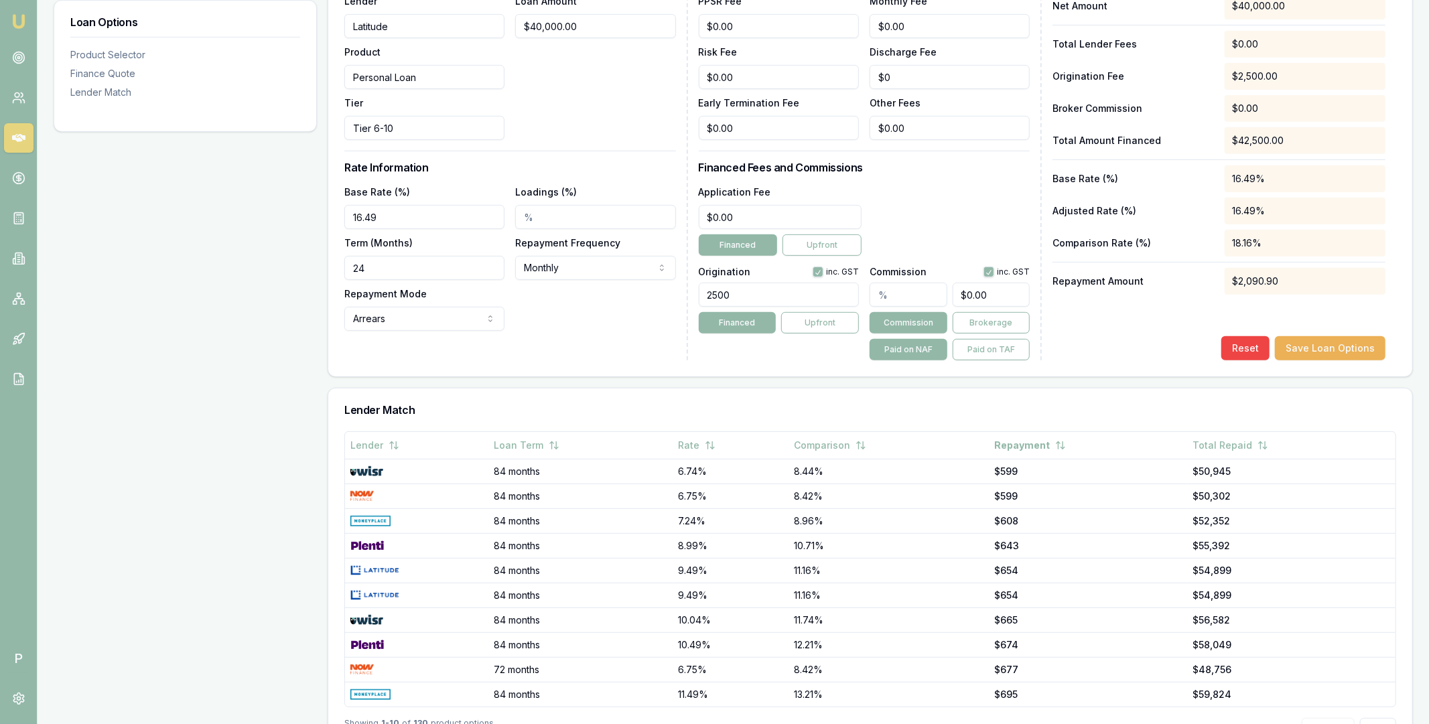
click at [719, 294] on input "2500" at bounding box center [779, 295] width 160 height 24
type input "2200.00"
click at [1123, 344] on div "Reset Save Loan Options" at bounding box center [1218, 348] width 333 height 24
click at [1328, 344] on button "Save Loan Options" at bounding box center [1330, 348] width 111 height 24
click at [295, 342] on div "Loan Options Product Selector Finance Quote Lender Match" at bounding box center [185, 273] width 263 height 987
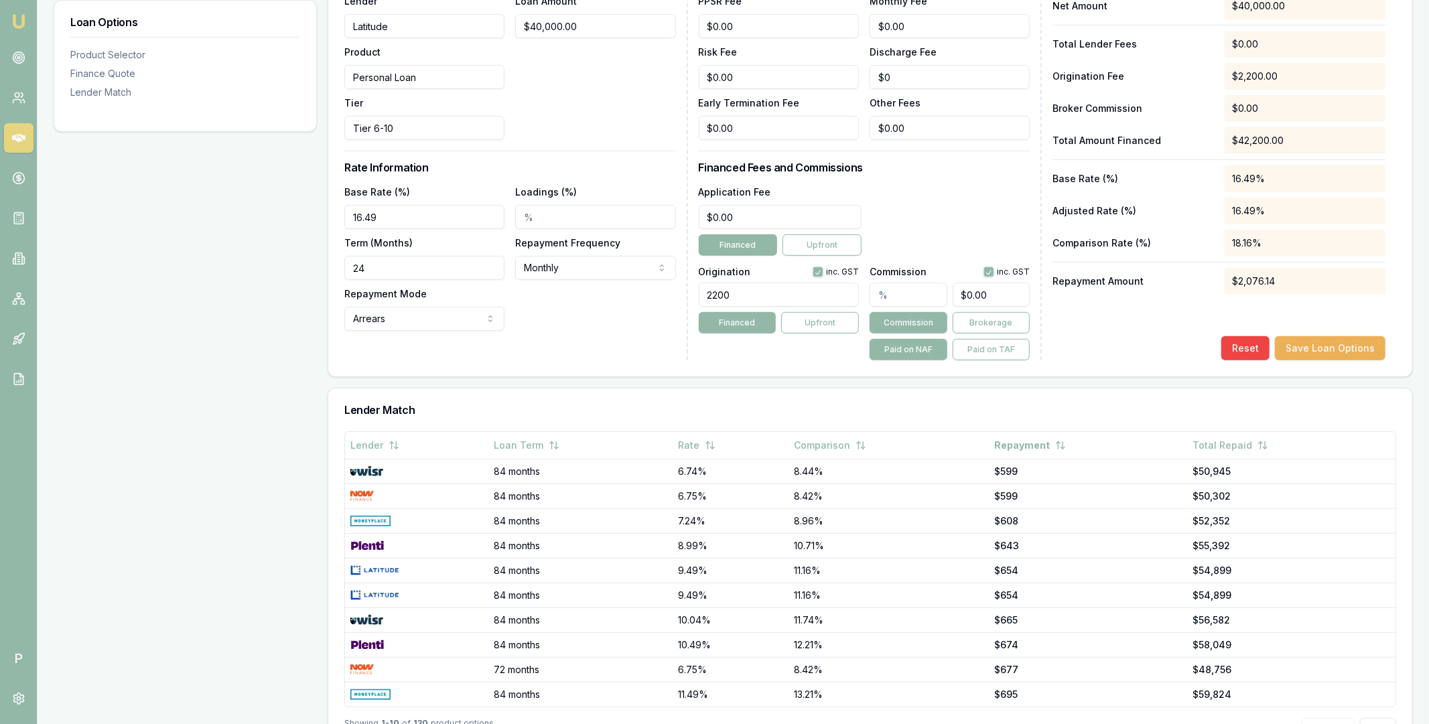
click at [1143, 332] on div "Net Amount $40,000.00 Total Lender Fees $0.00 Origination Fee $2,200.00 Broker …" at bounding box center [1218, 177] width 333 height 368
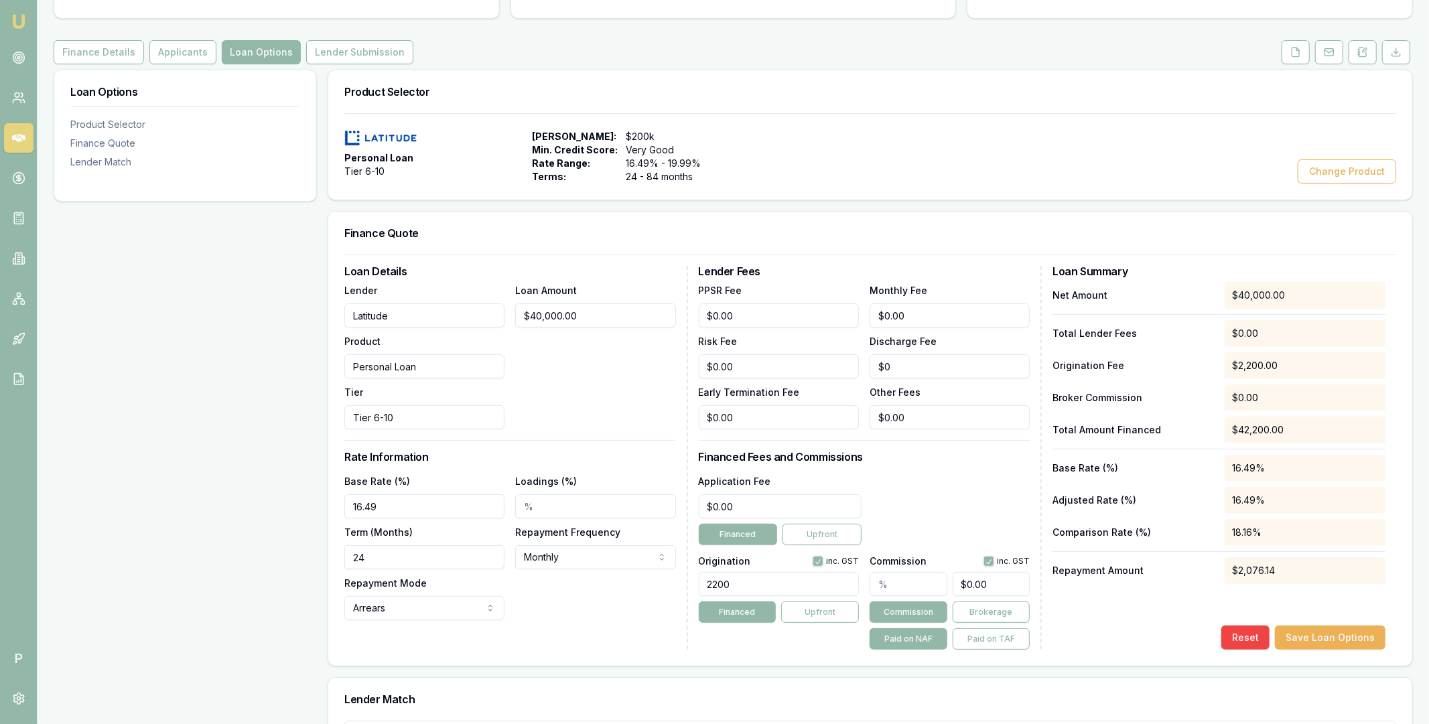
scroll to position [0, 0]
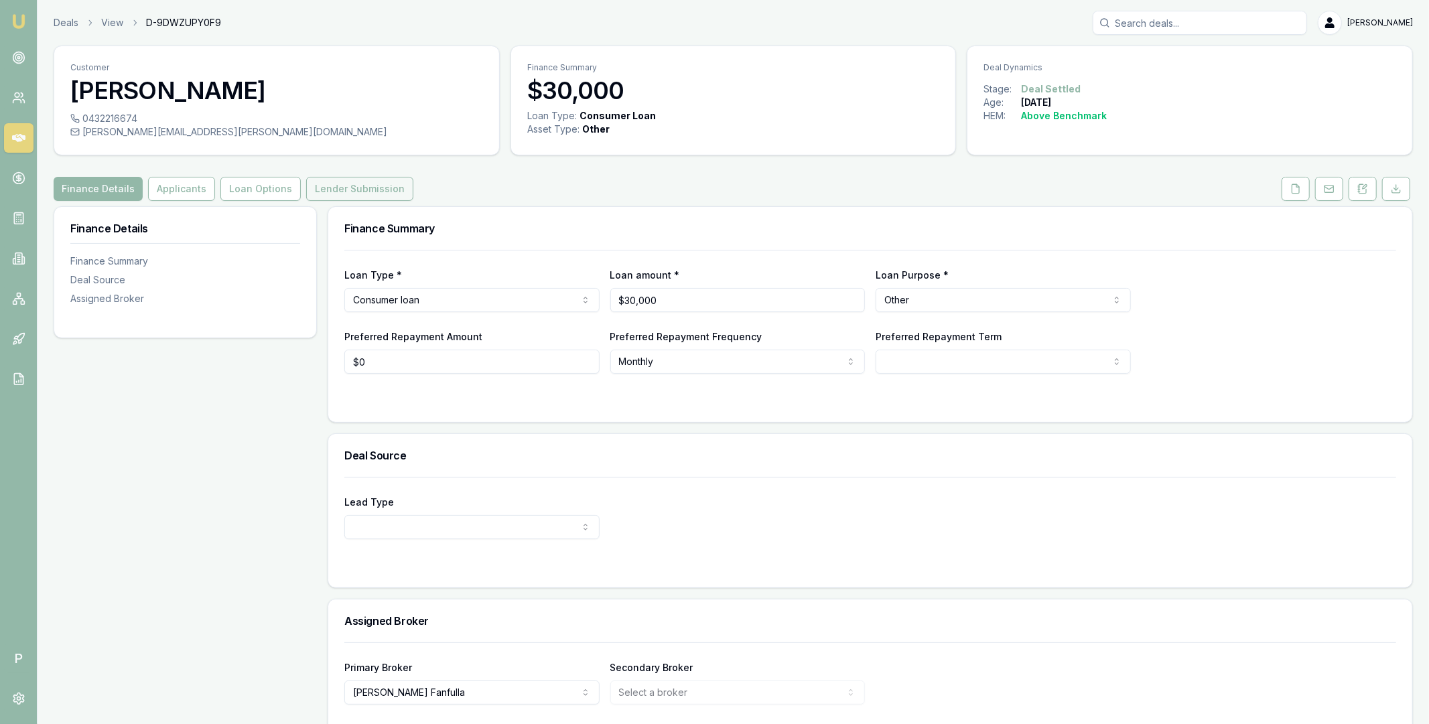
click at [339, 192] on button "Lender Submission" at bounding box center [359, 189] width 107 height 24
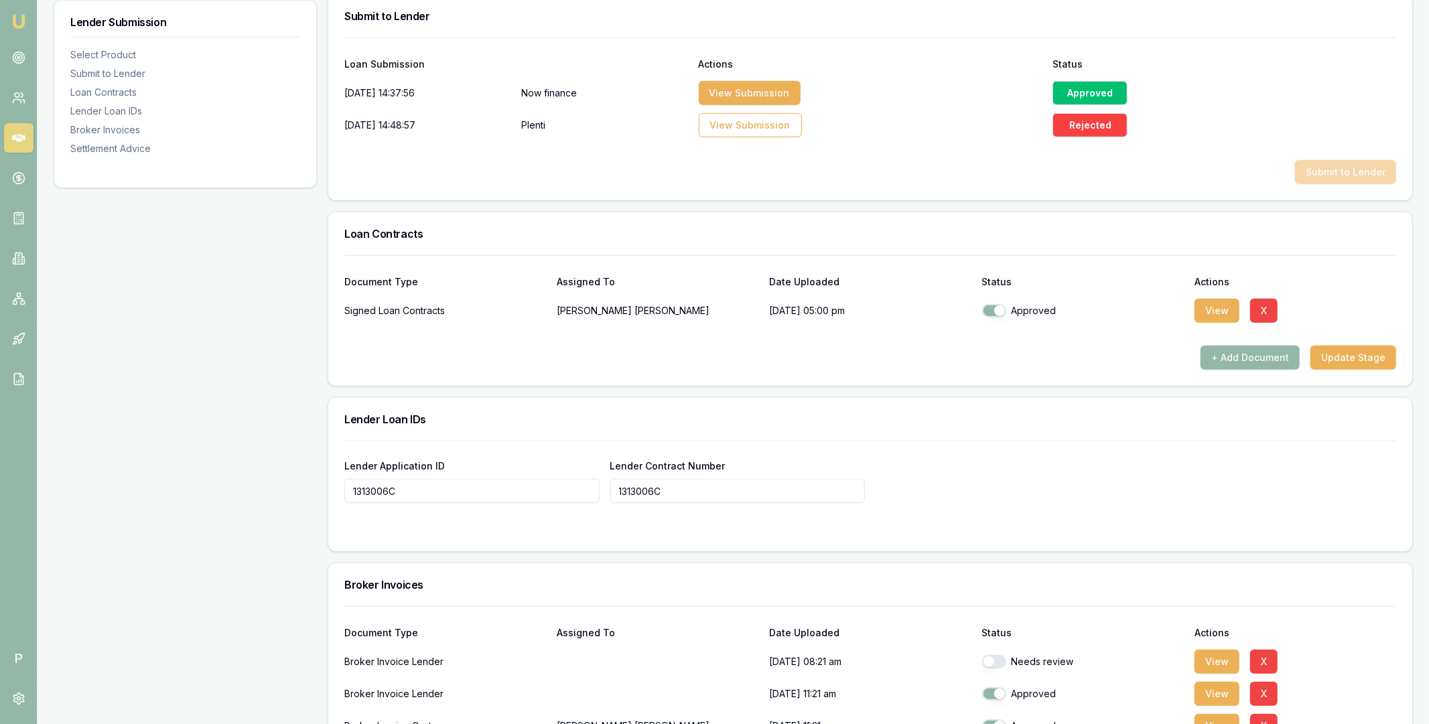
scroll to position [1060, 0]
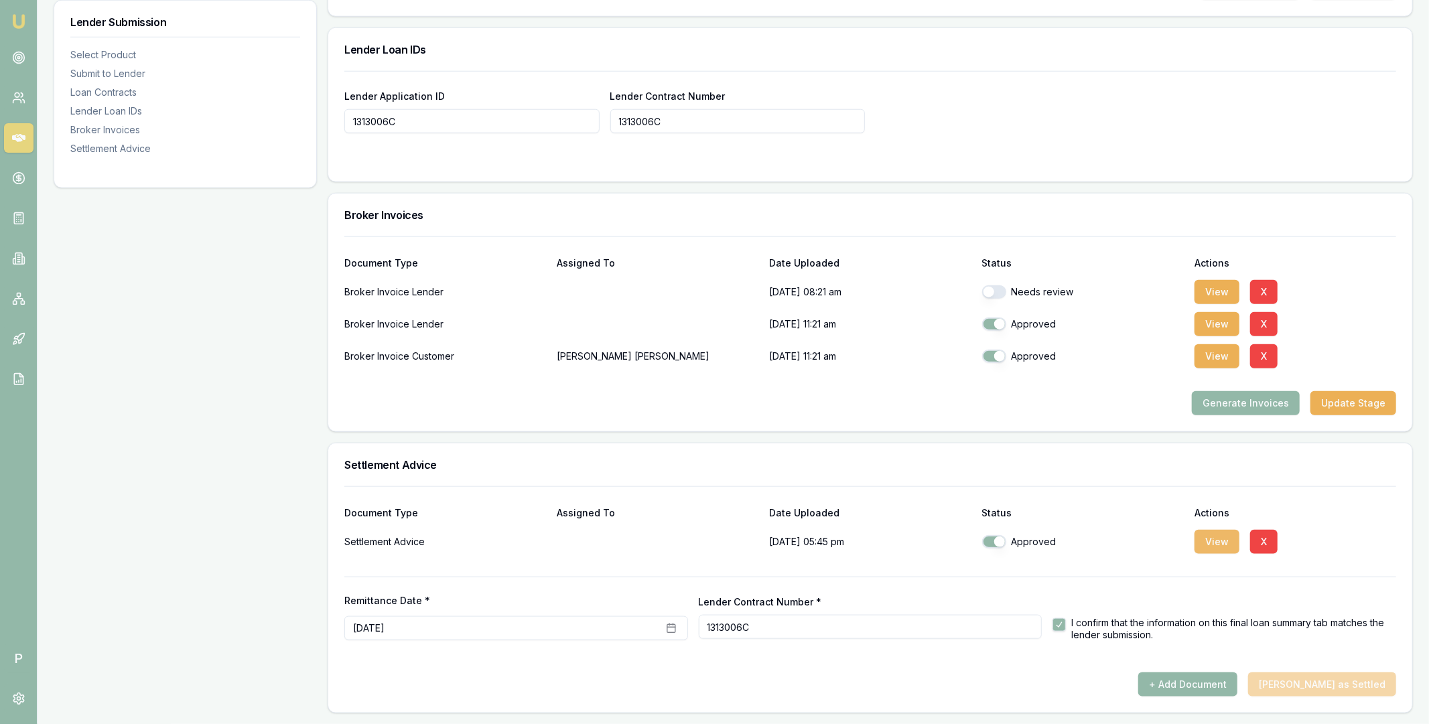
click at [1205, 541] on button "View" at bounding box center [1216, 542] width 45 height 24
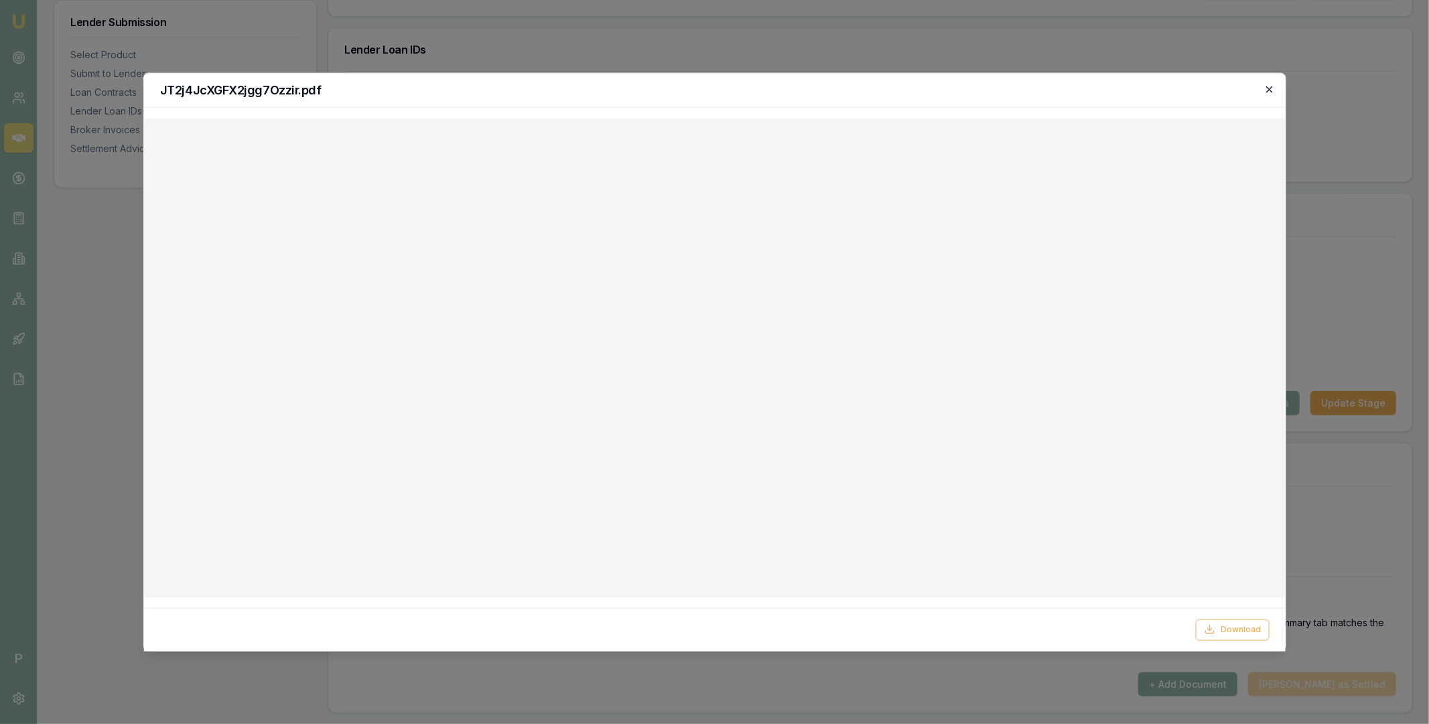
click at [1273, 89] on icon "button" at bounding box center [1269, 89] width 11 height 11
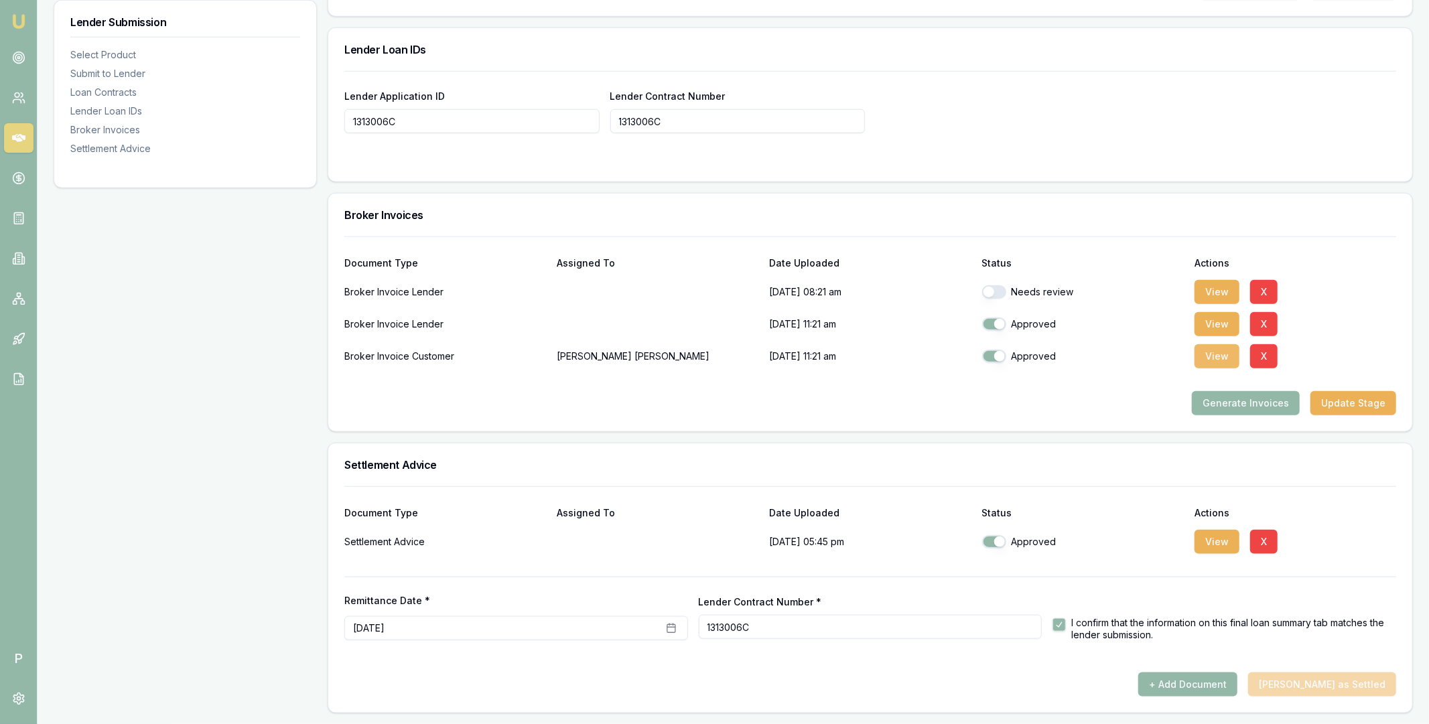
click at [1212, 356] on button "View" at bounding box center [1216, 356] width 45 height 24
click at [1208, 321] on button "View" at bounding box center [1216, 324] width 45 height 24
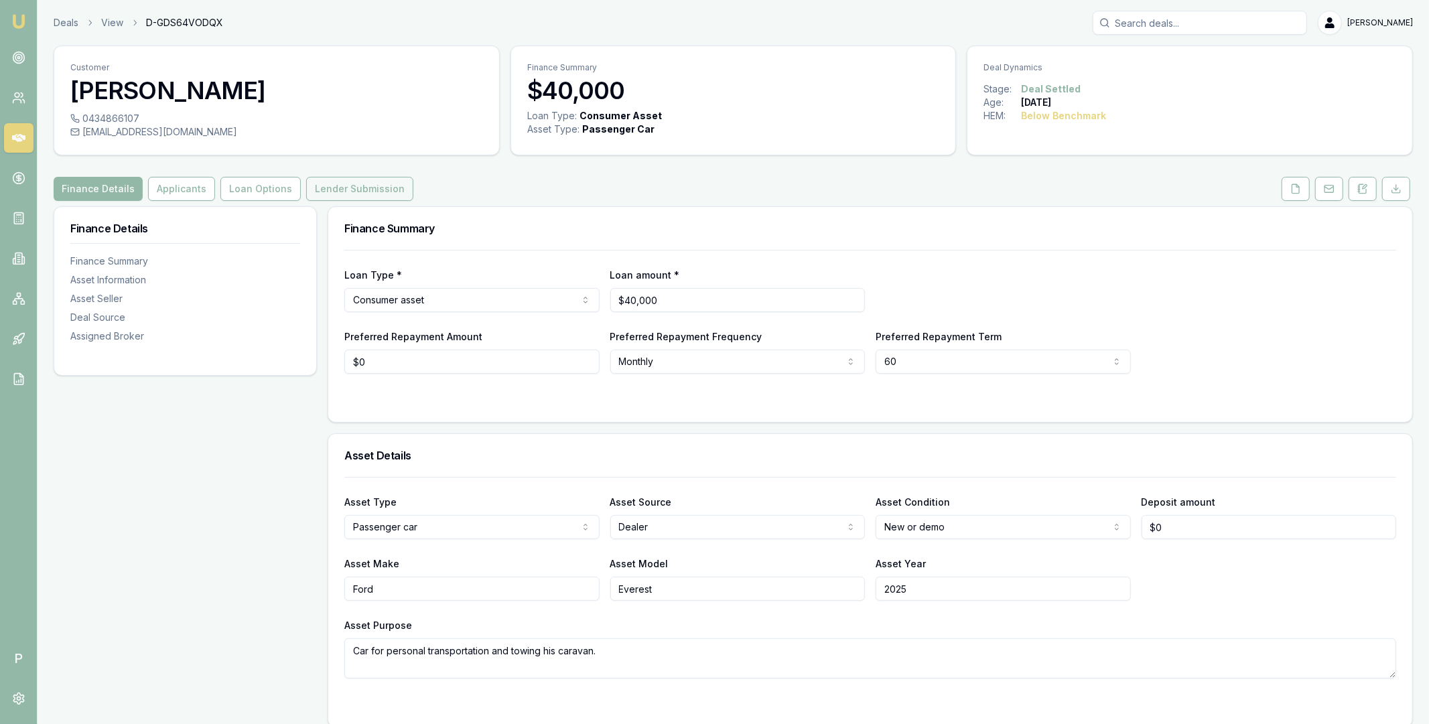
click at [372, 196] on button "Lender Submission" at bounding box center [359, 189] width 107 height 24
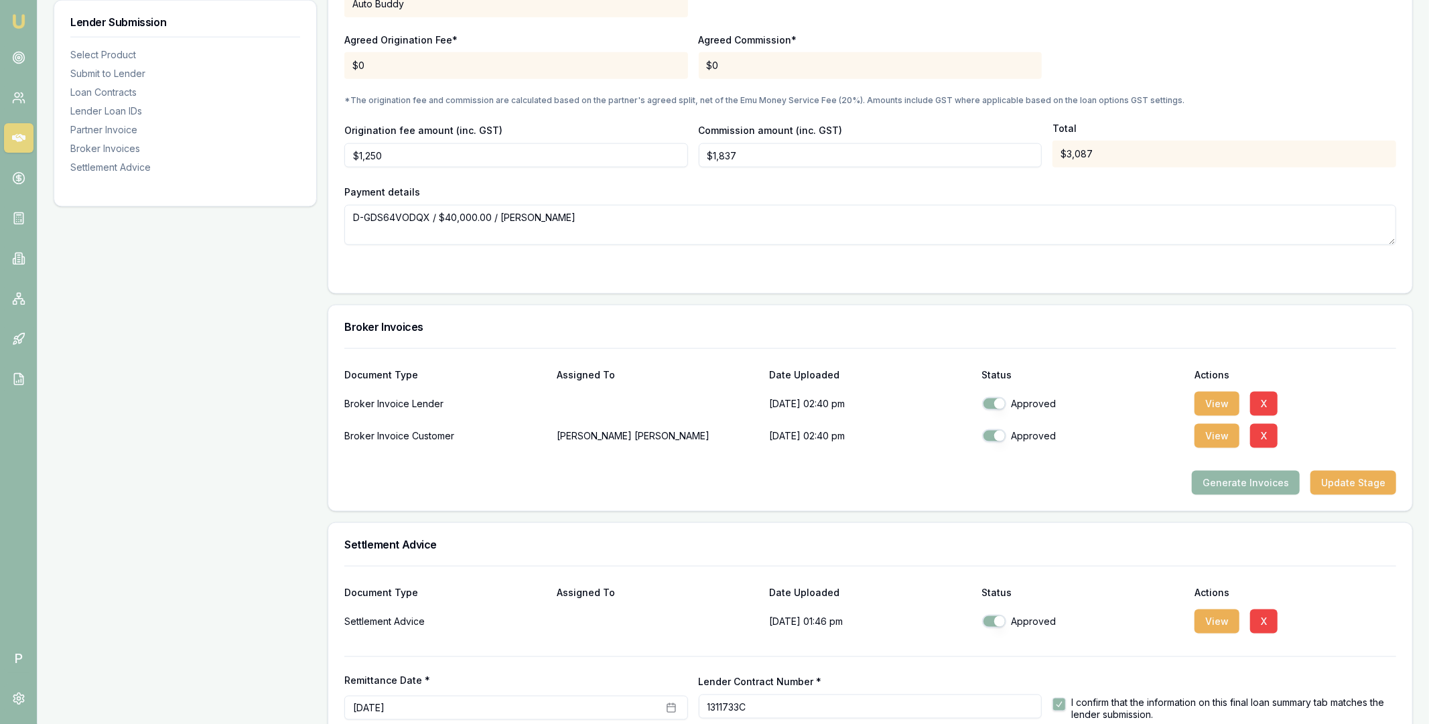
scroll to position [1485, 0]
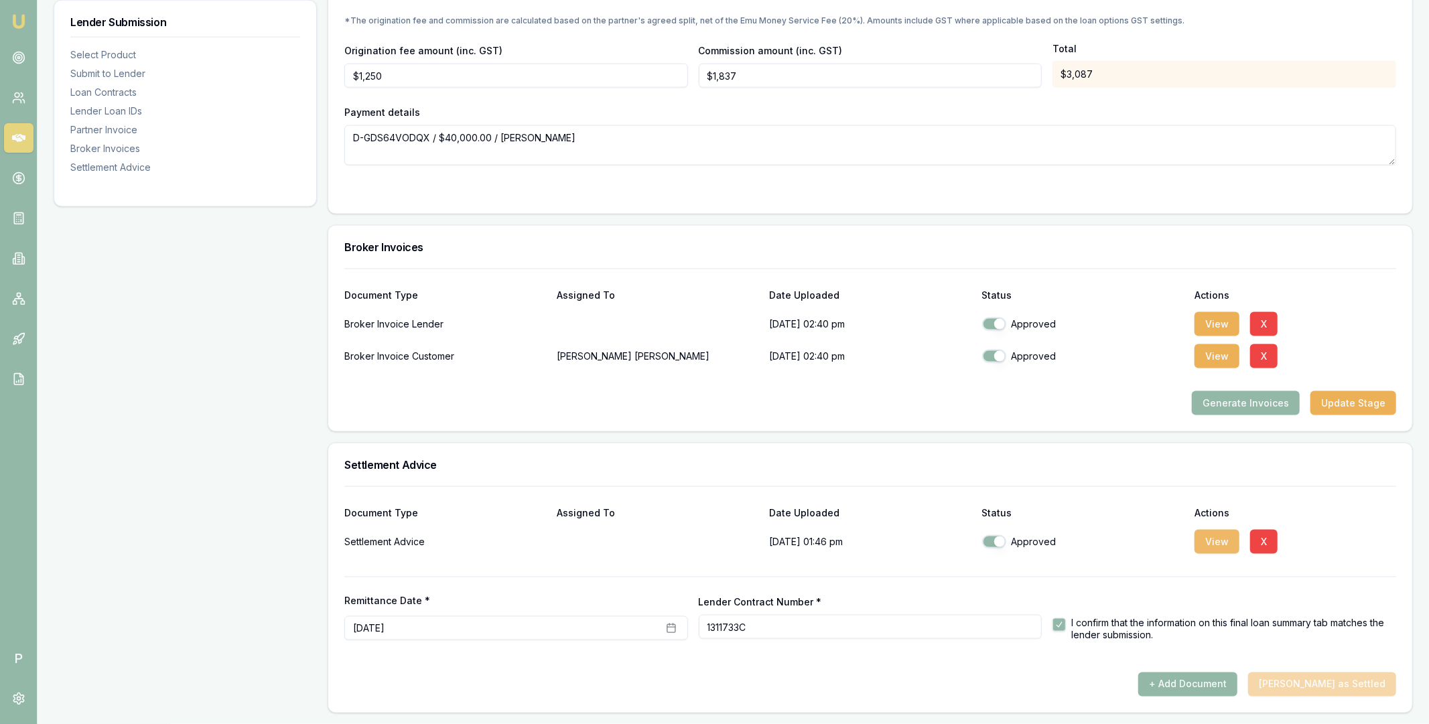
click at [1212, 545] on button "View" at bounding box center [1216, 542] width 45 height 24
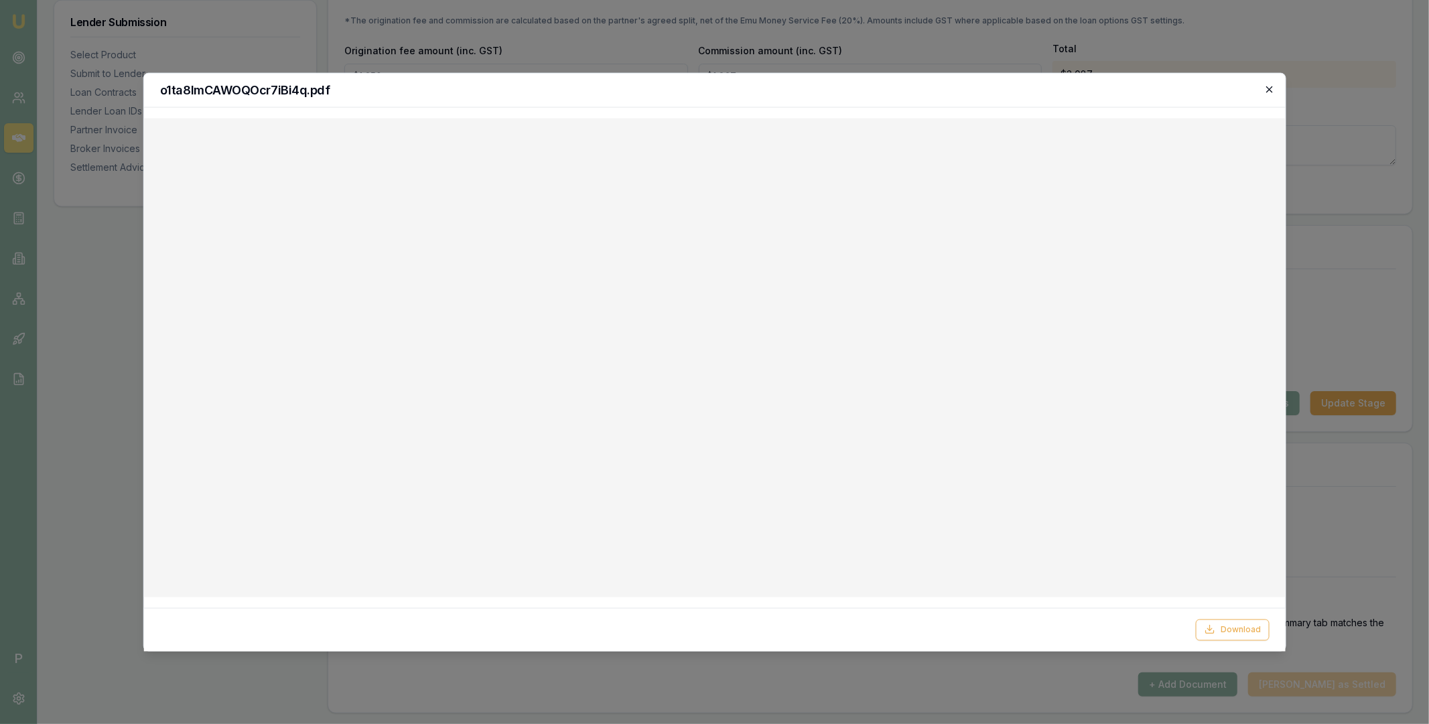
click at [1271, 87] on icon "button" at bounding box center [1269, 89] width 11 height 11
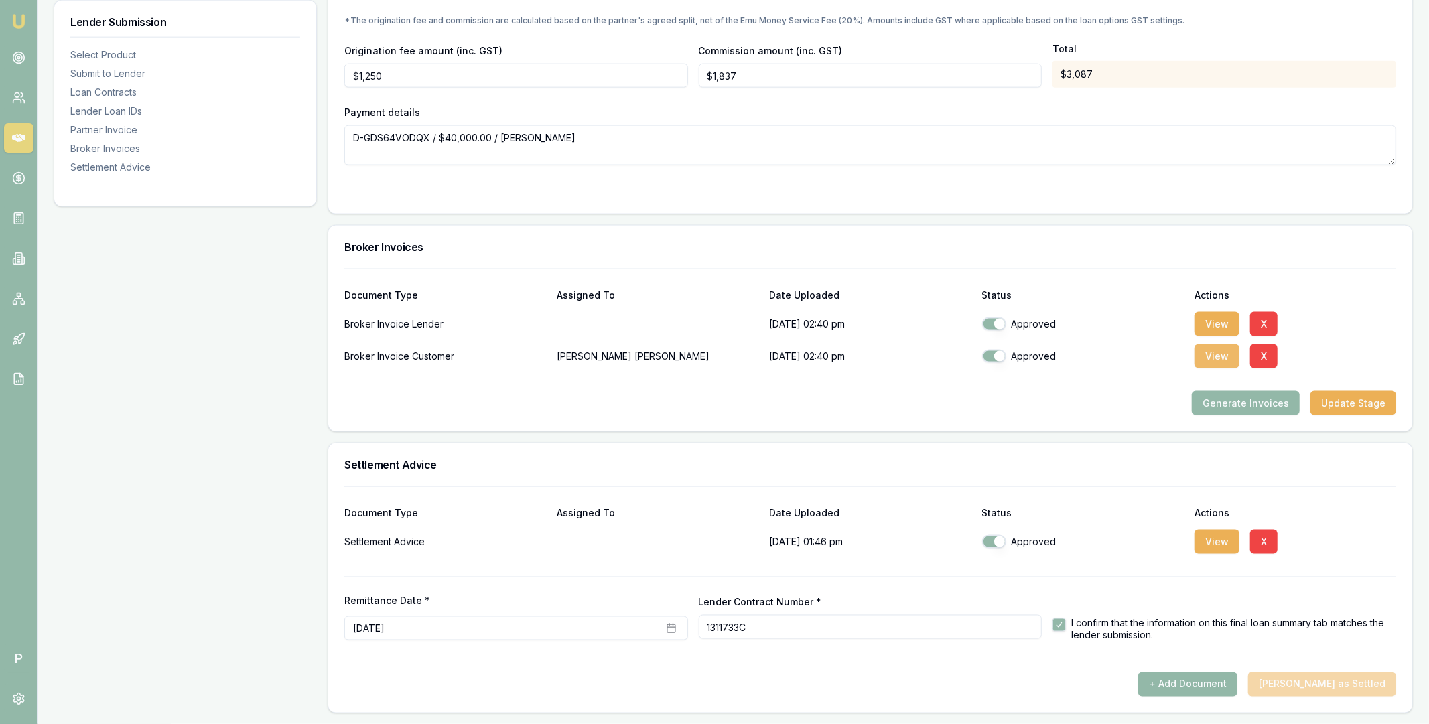
click at [1211, 346] on button "View" at bounding box center [1216, 356] width 45 height 24
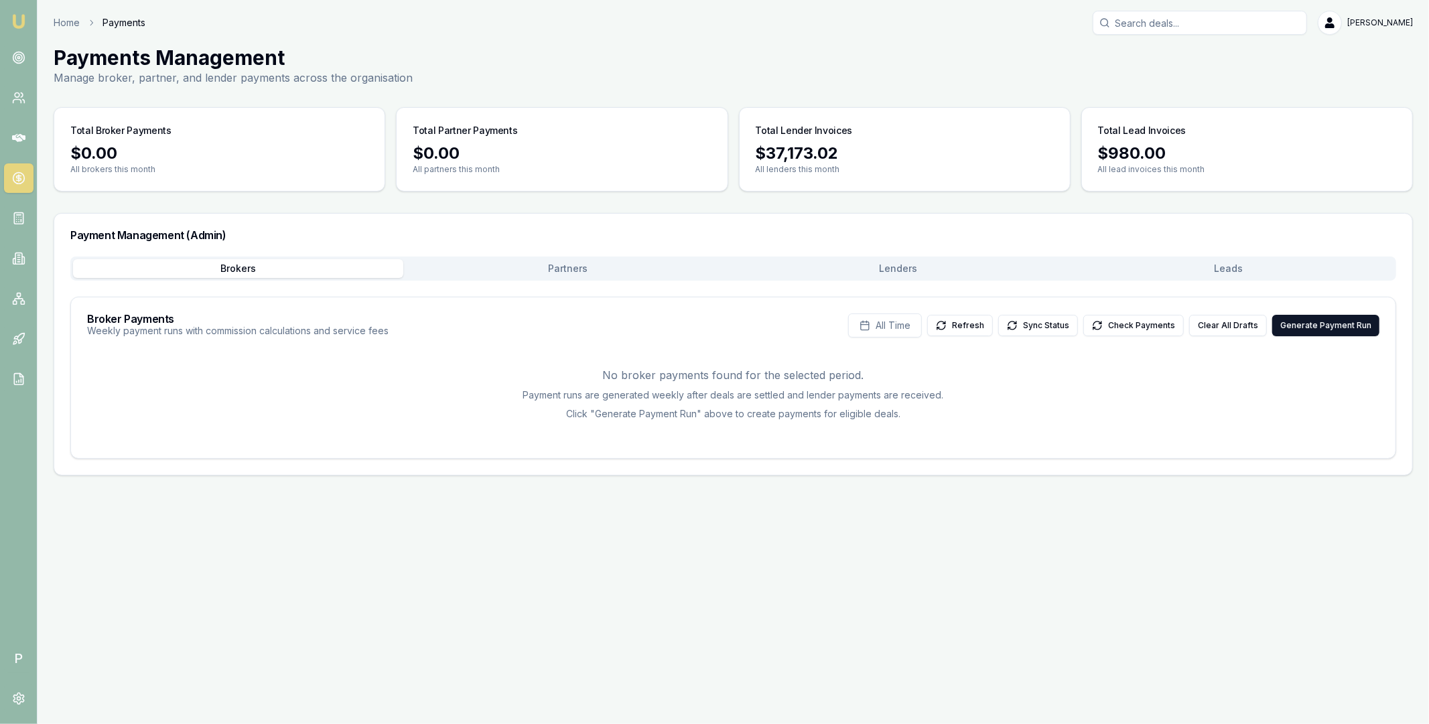
click at [873, 273] on button "Lenders" at bounding box center [898, 268] width 330 height 19
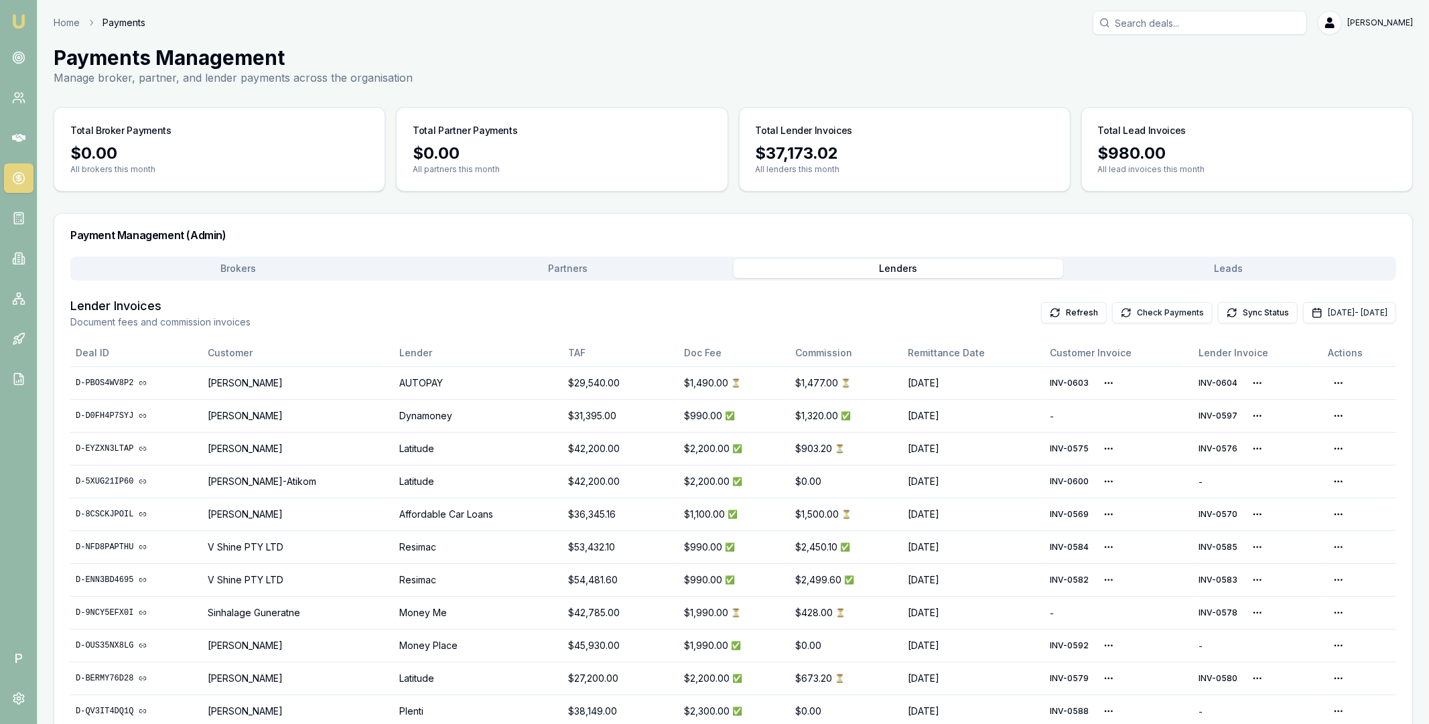
click at [1112, 310] on button "Check Payments" at bounding box center [1162, 312] width 100 height 21
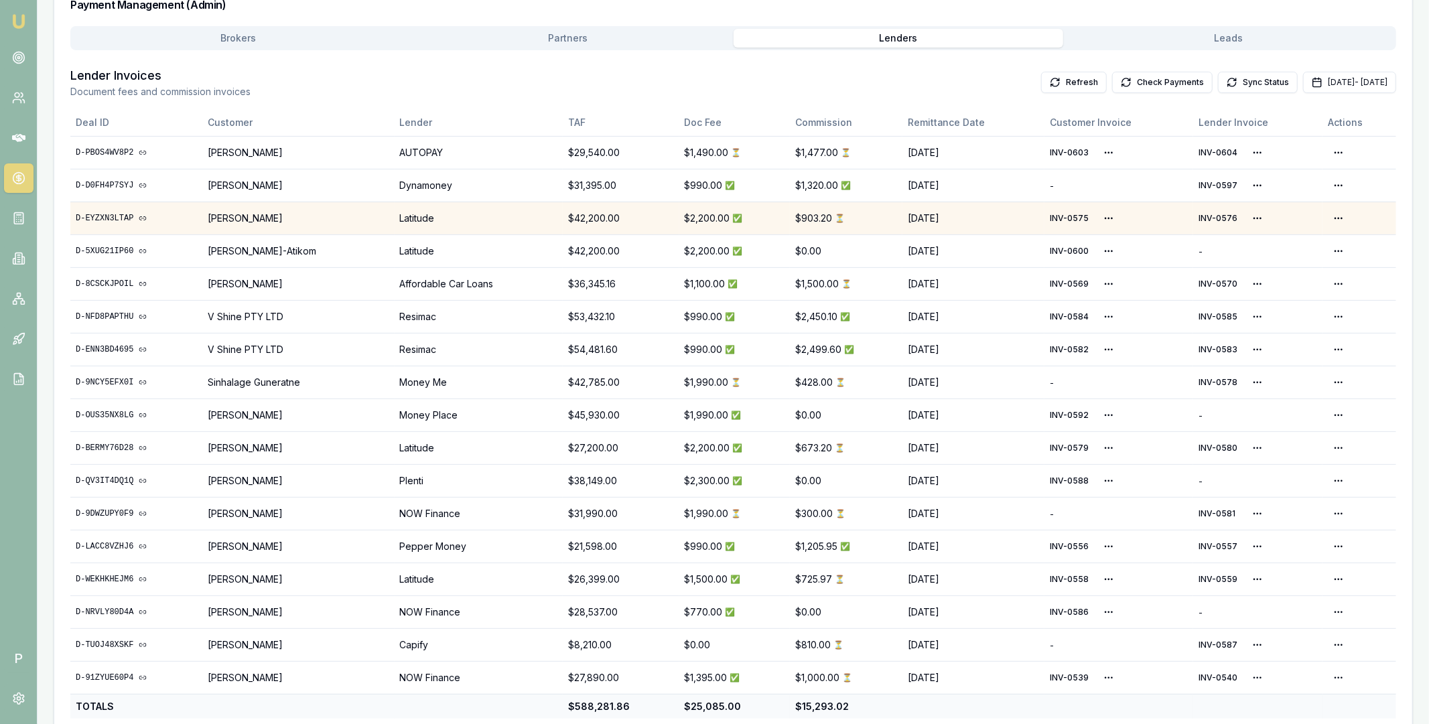
scroll to position [252, 0]
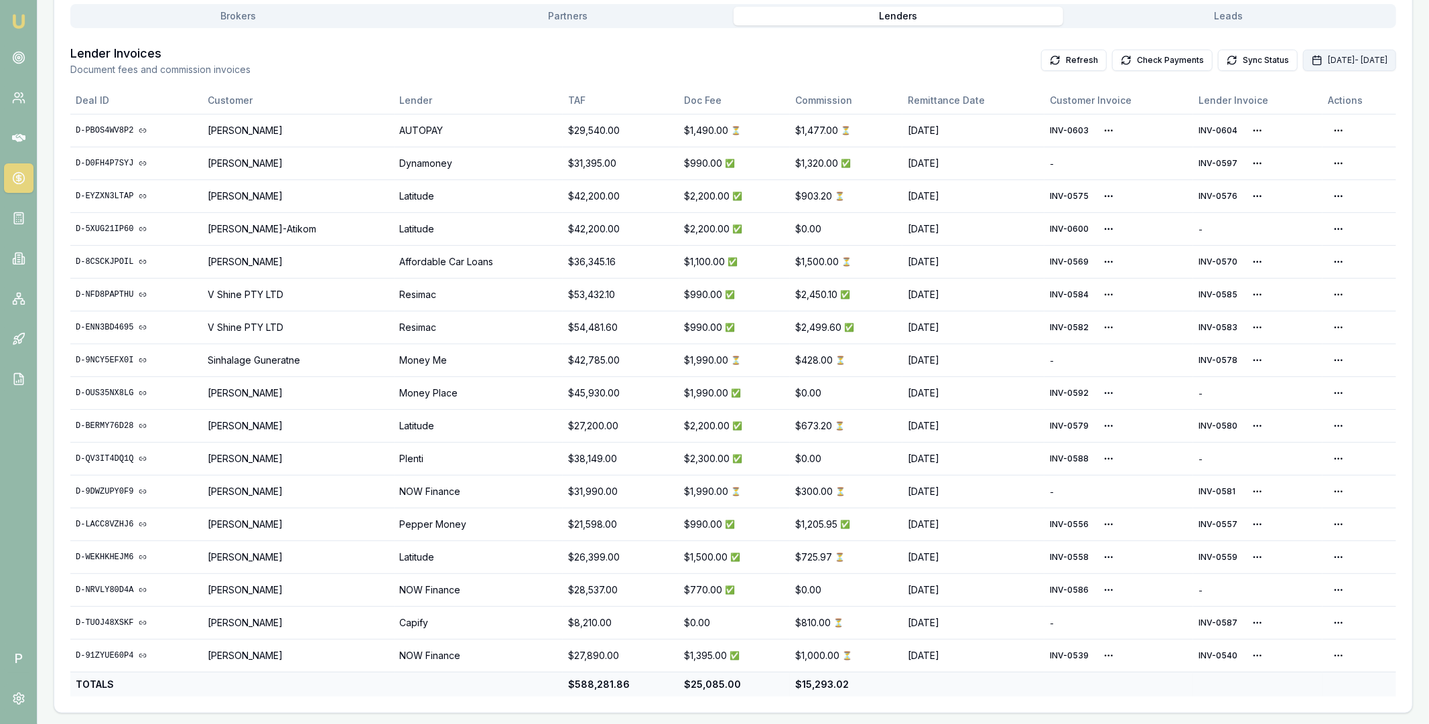
click at [1311, 58] on button "[DATE] - [DATE]" at bounding box center [1349, 60] width 93 height 21
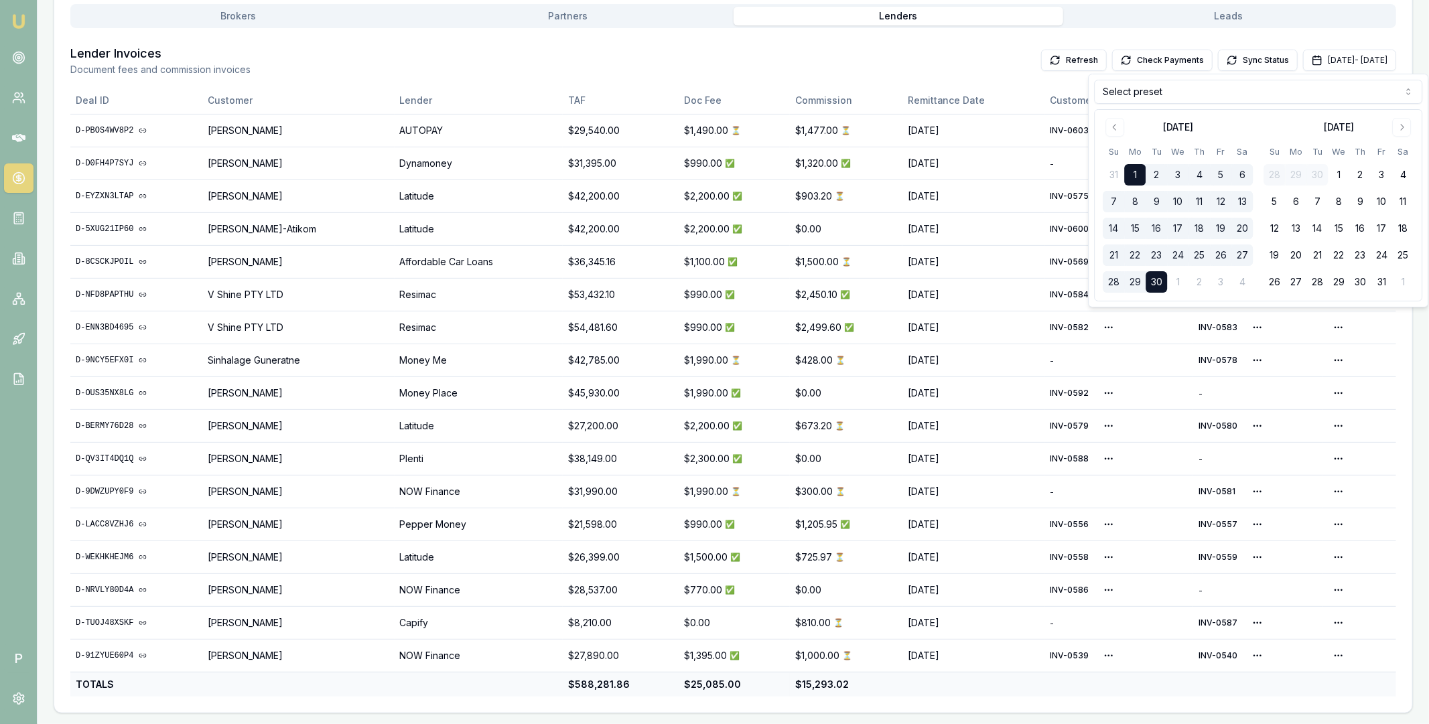
click at [1143, 102] on html "Emu Broker P Home Payments [PERSON_NAME] Toggle Menu Payments Management Manage…" at bounding box center [714, 110] width 1429 height 724
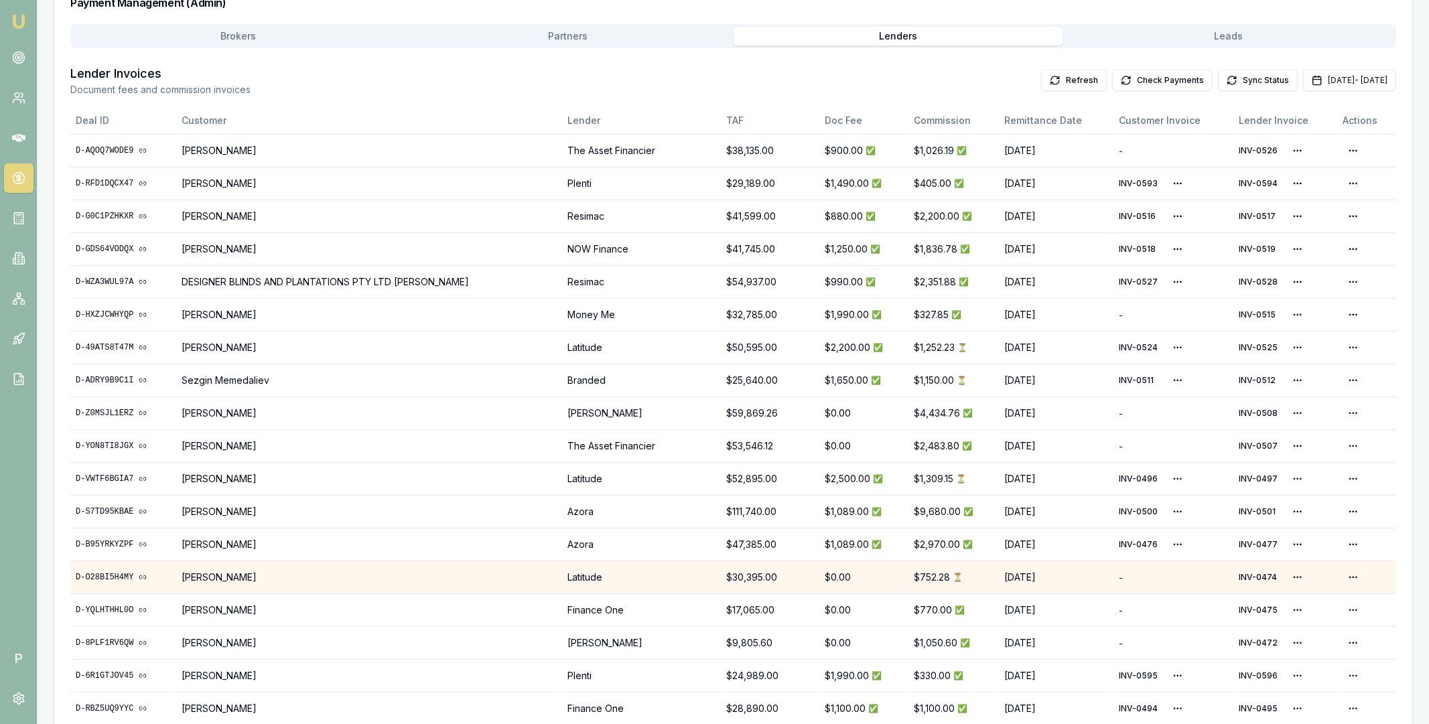
scroll to position [204, 0]
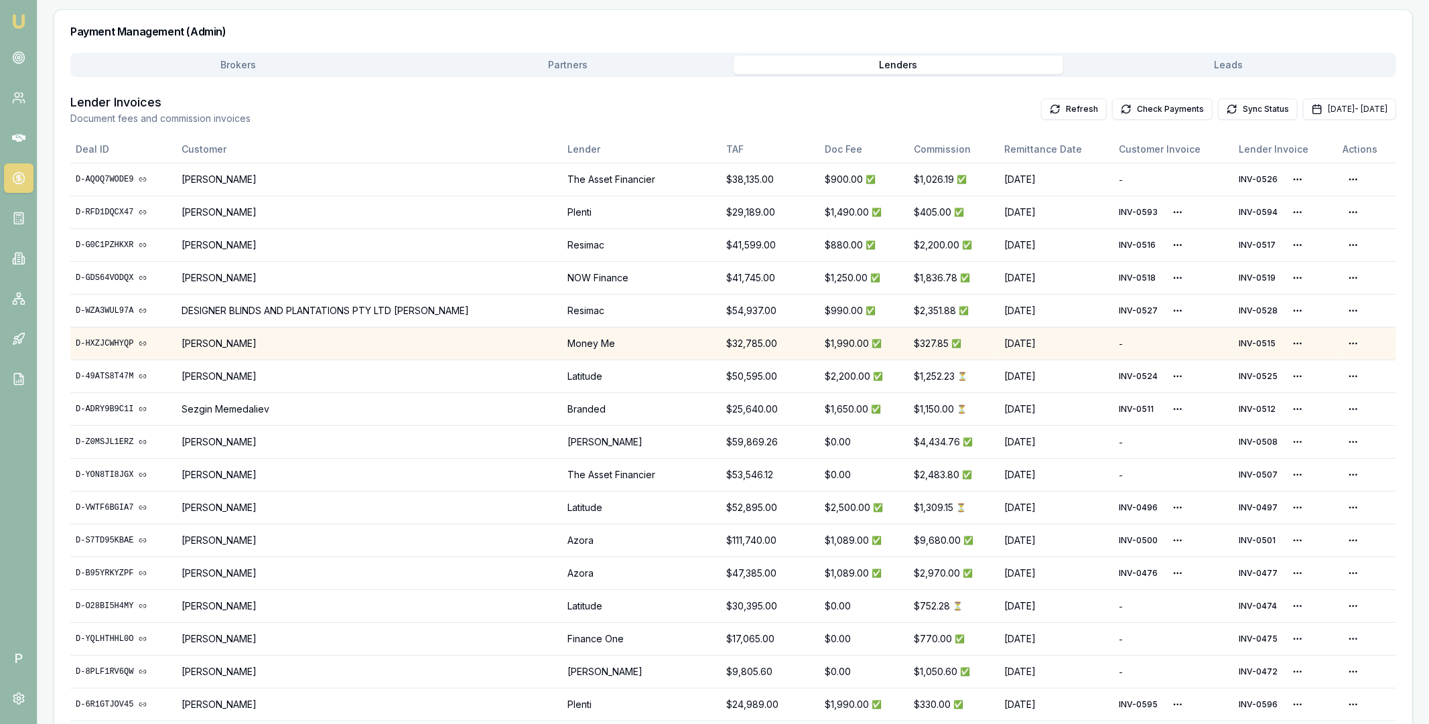
click at [116, 336] on td "D-HXZJCWHYQP" at bounding box center [123, 343] width 106 height 33
click at [96, 342] on link "D-HXZJCWHYQP" at bounding box center [123, 343] width 95 height 11
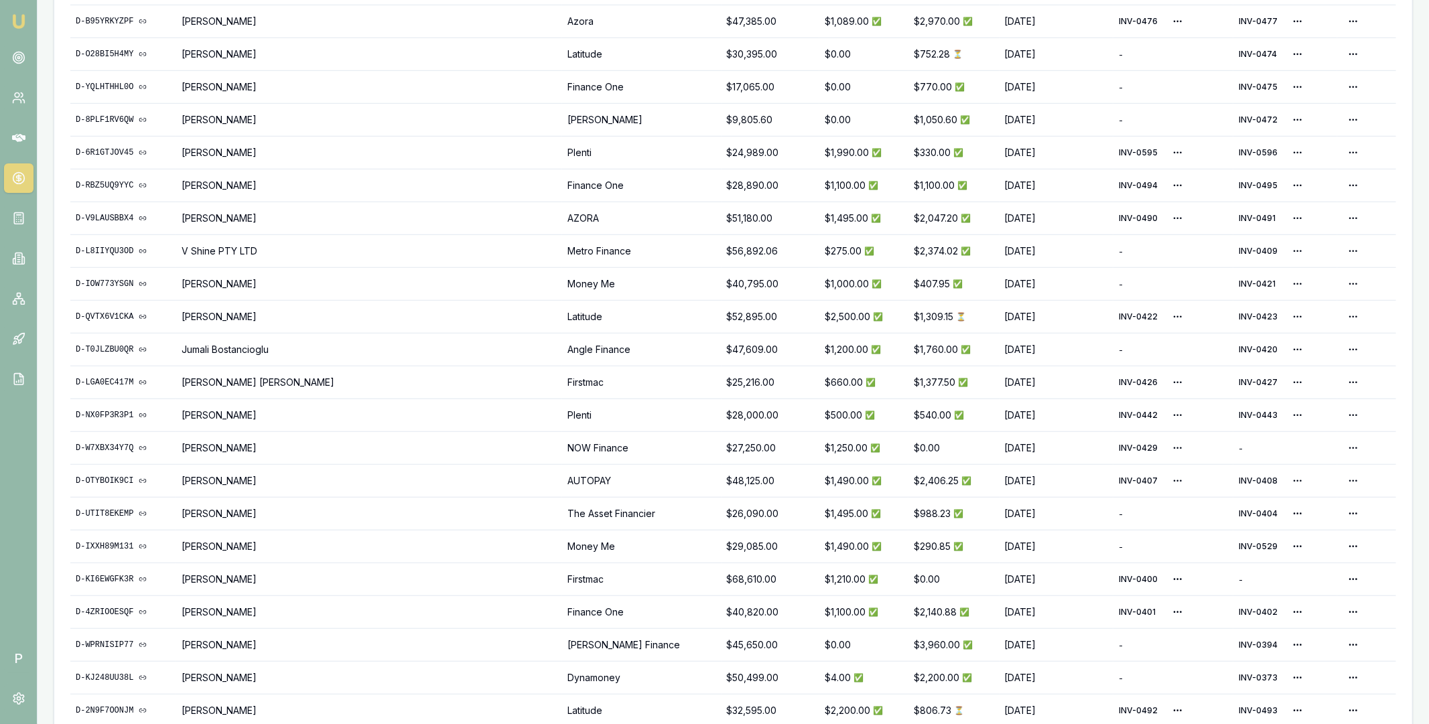
scroll to position [788, 0]
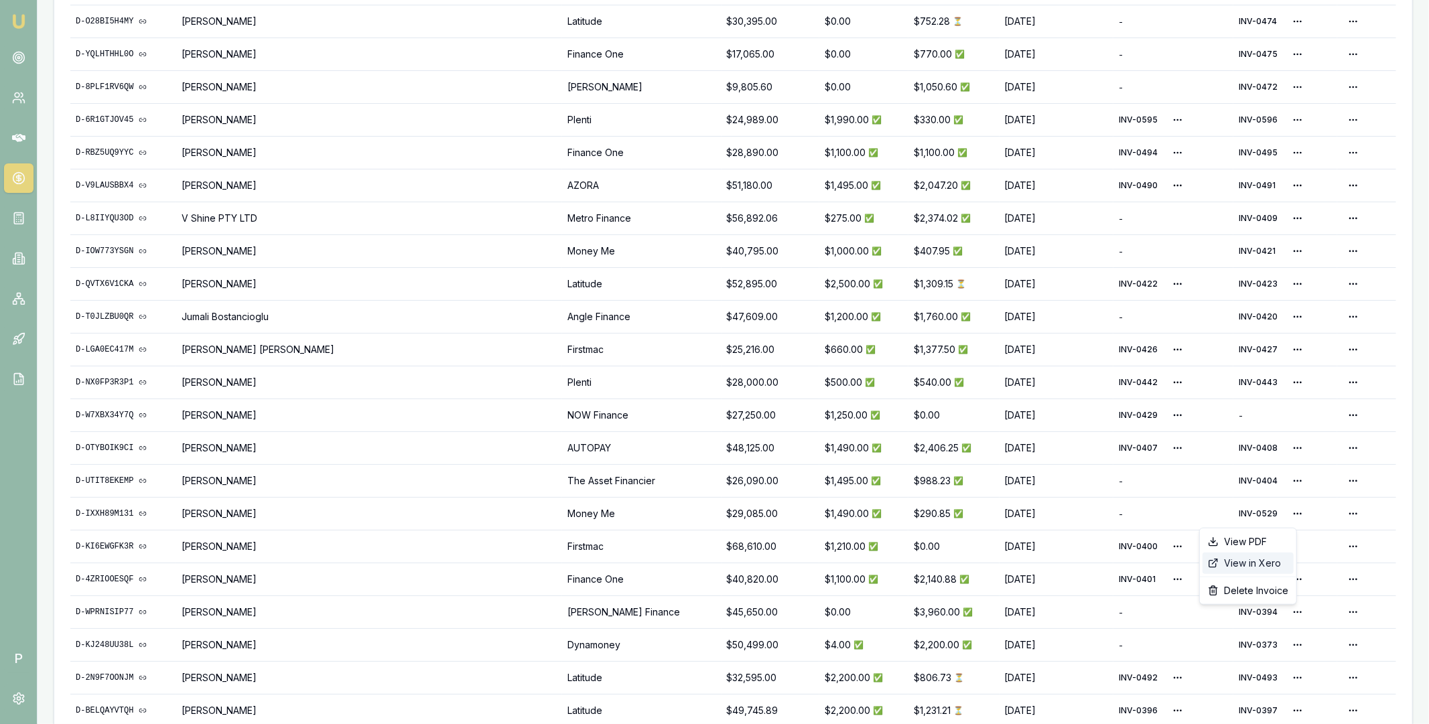
click at [1236, 567] on div "View in Xero" at bounding box center [1247, 563] width 91 height 21
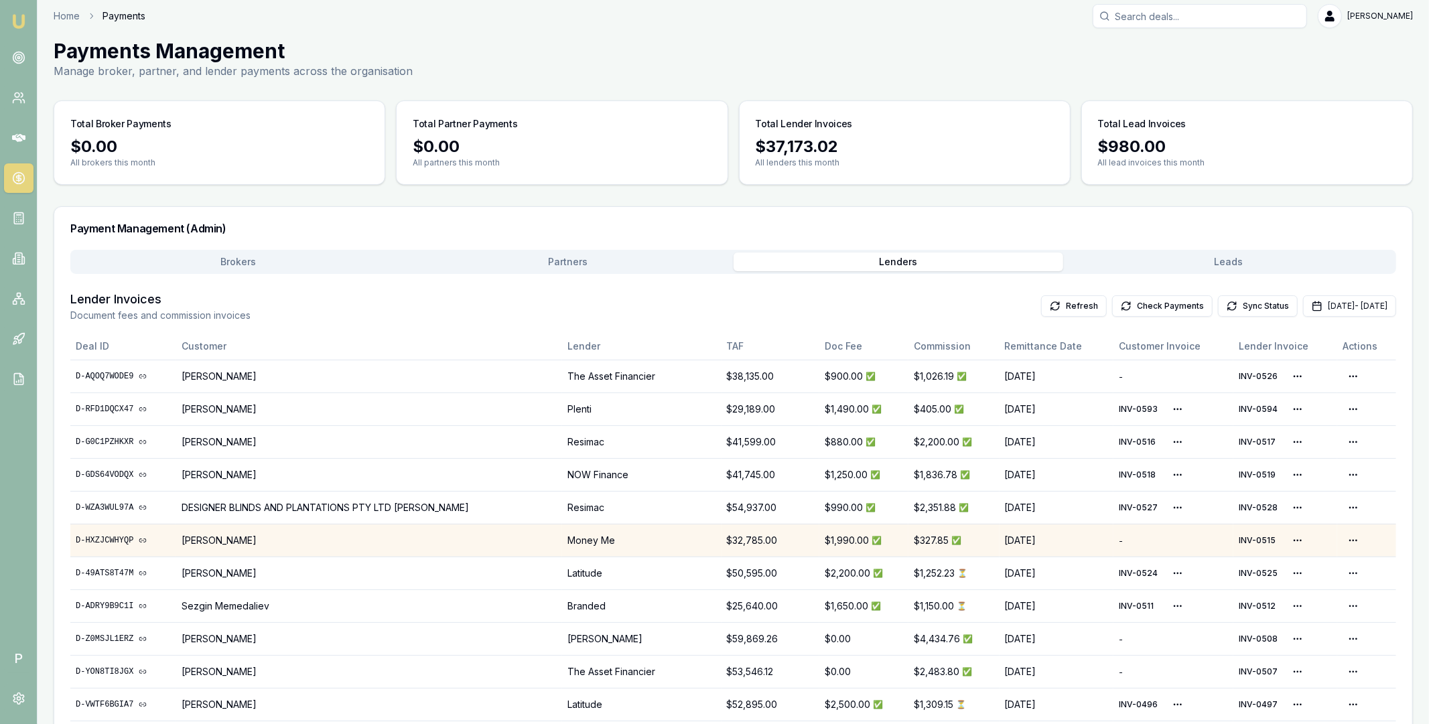
scroll to position [0, 0]
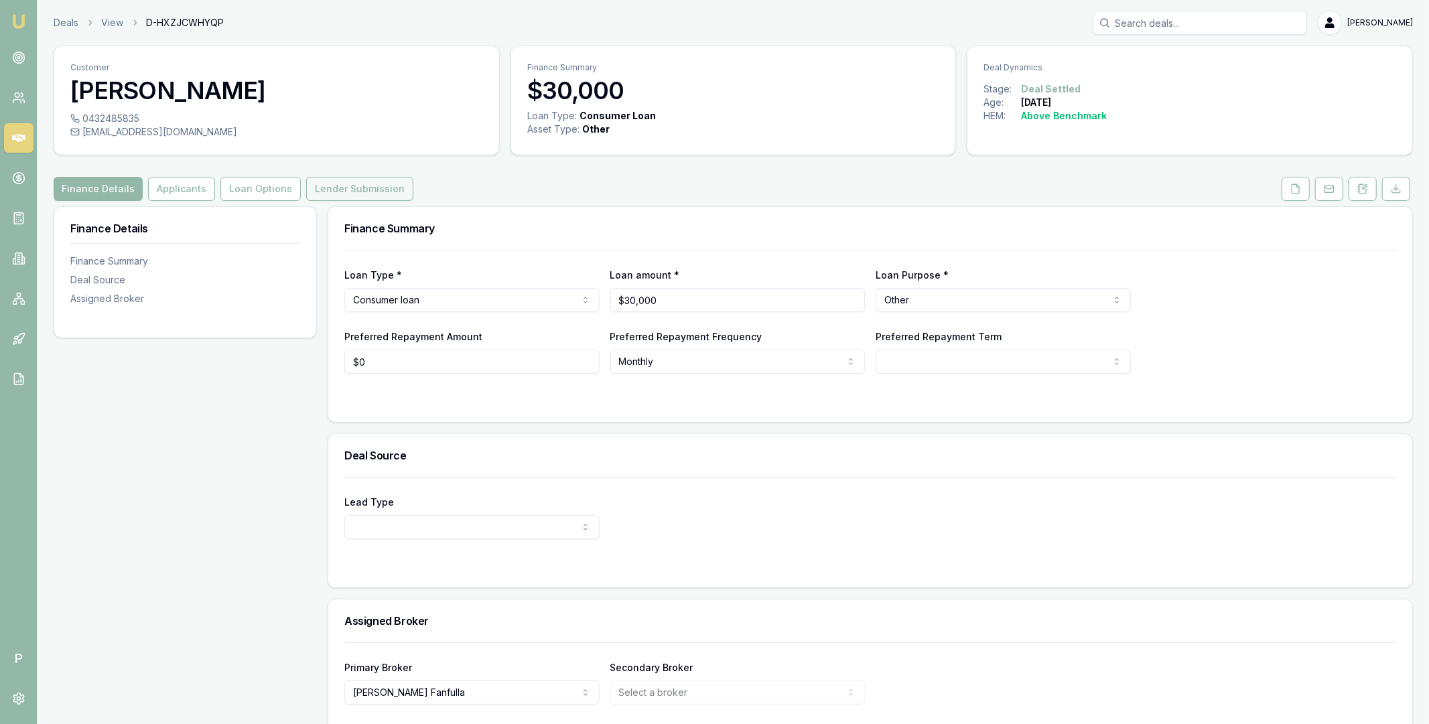
click at [358, 189] on button "Lender Submission" at bounding box center [359, 189] width 107 height 24
drag, startPoint x: 358, startPoint y: 189, endPoint x: 388, endPoint y: 309, distance: 123.5
click at [386, 303] on div "Customer Daniel Sharp 0432485835 dtsharp1688@gmail.com Finance Summary $30,000 …" at bounding box center [733, 406] width 1359 height 721
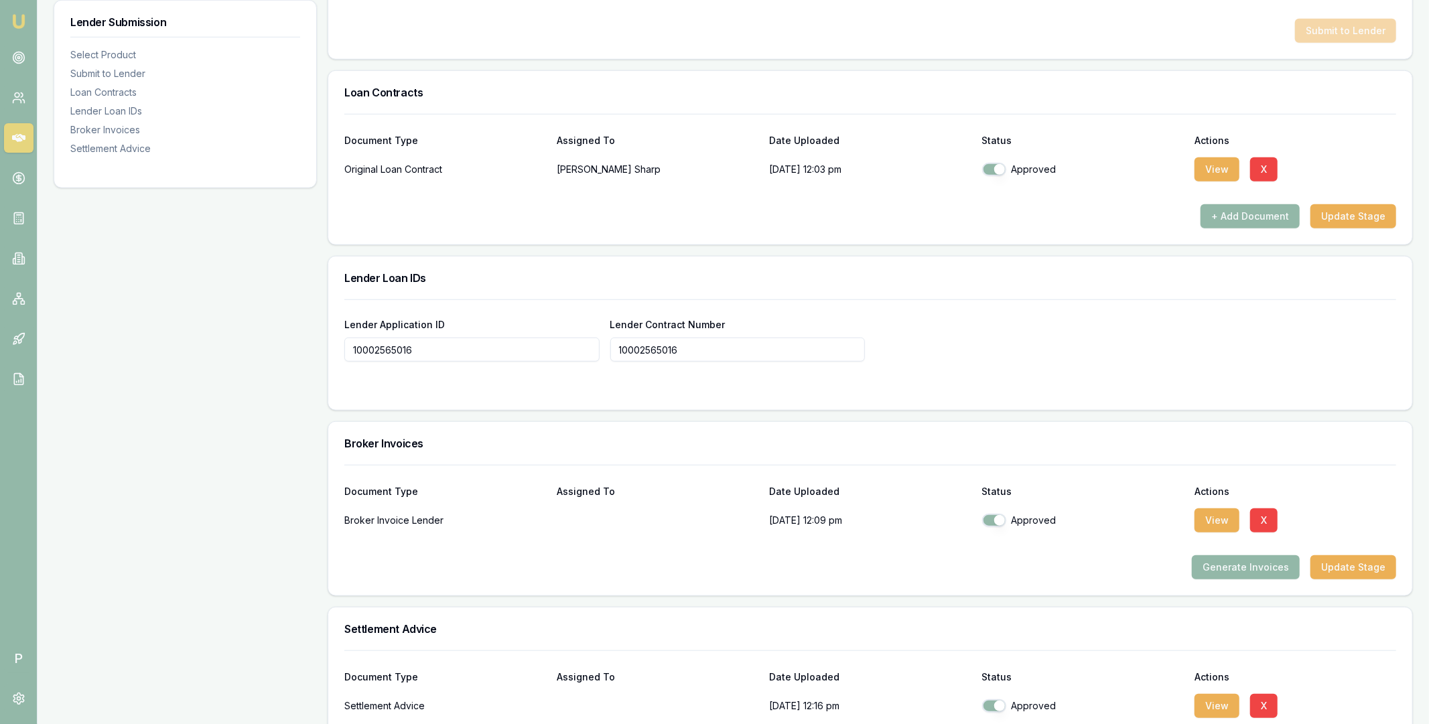
scroll to position [996, 0]
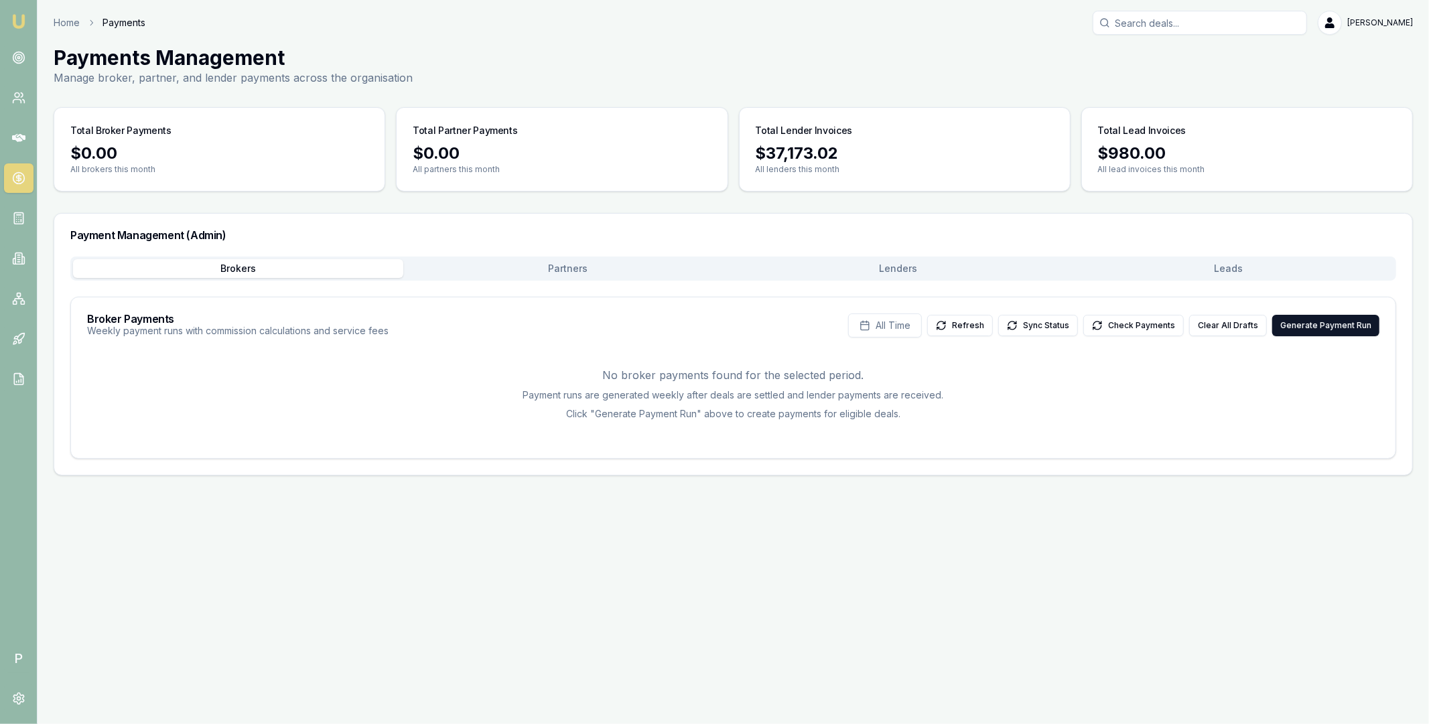
click at [911, 265] on button "Lenders" at bounding box center [898, 268] width 330 height 19
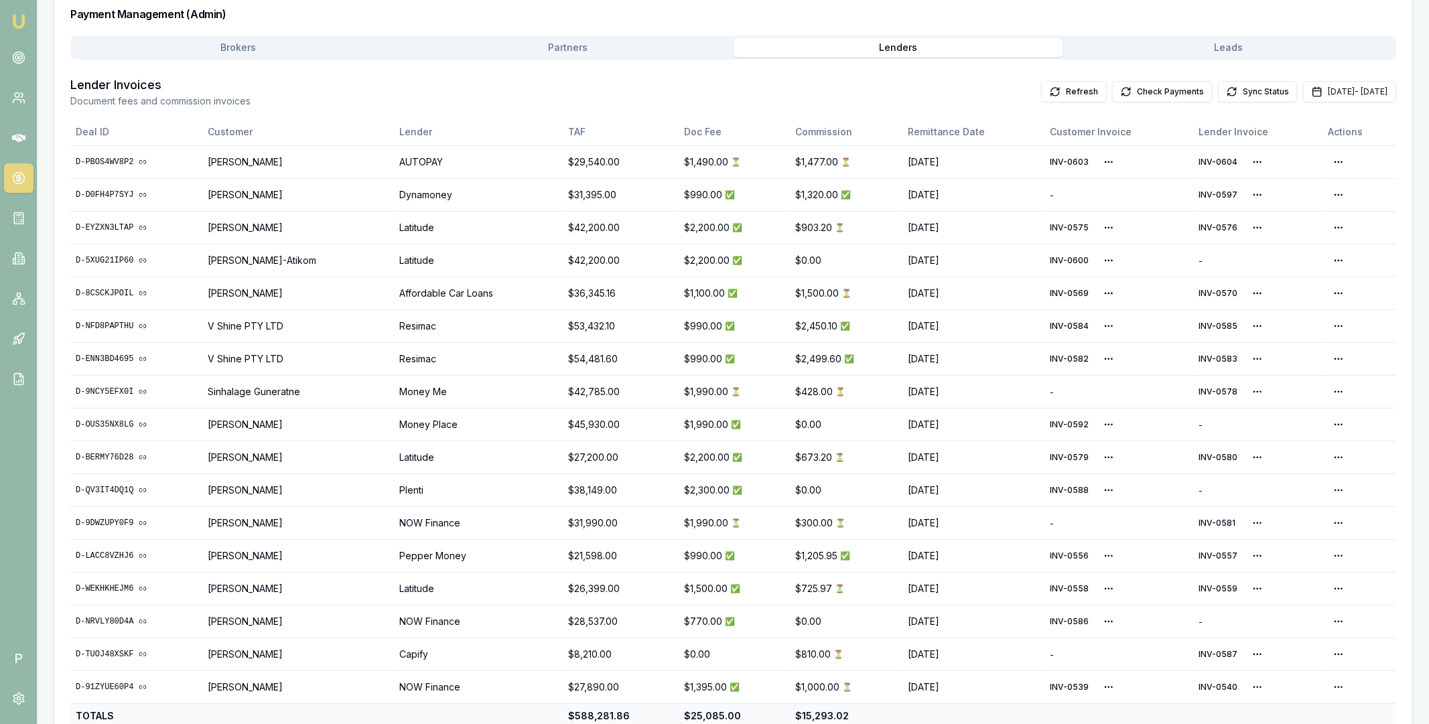
scroll to position [252, 0]
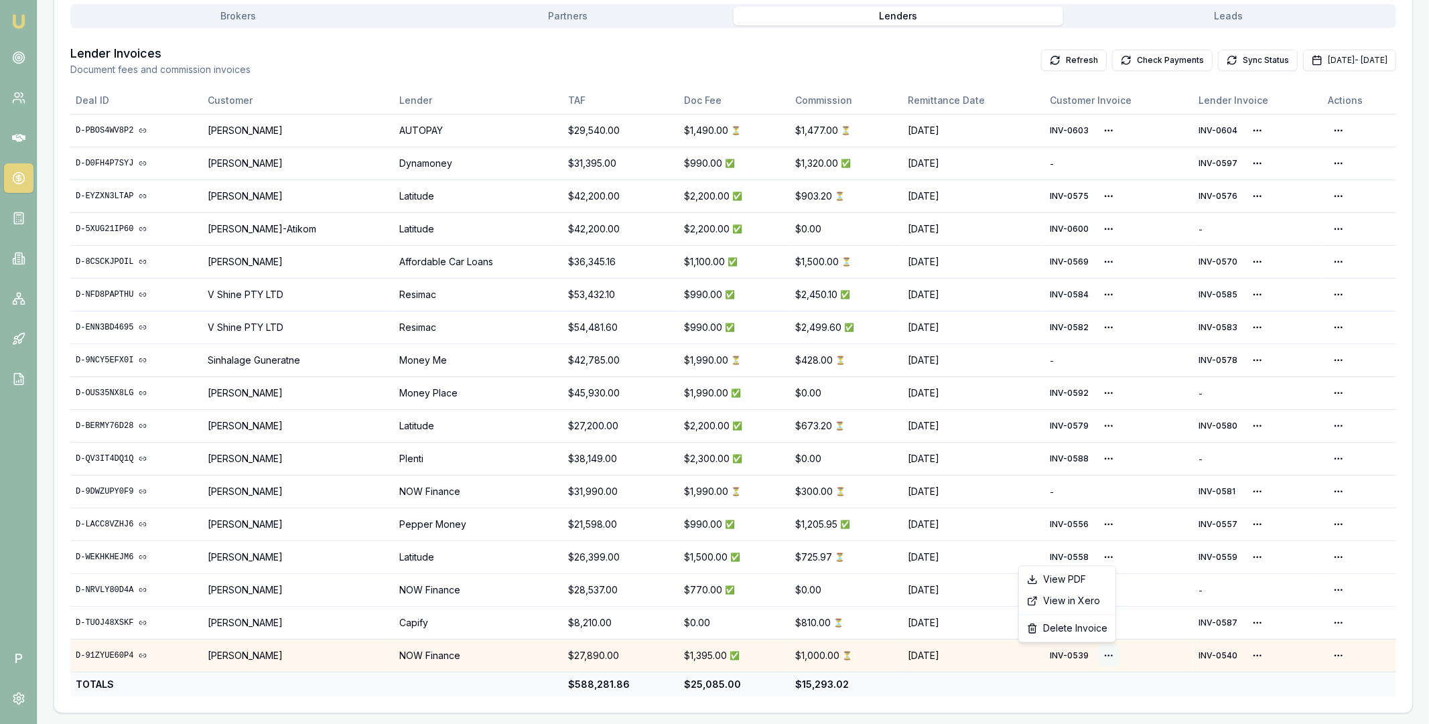
click at [1112, 471] on html "Emu Broker P Home Payments Matt Leeburn Toggle Menu Payments Management Manage …" at bounding box center [714, 110] width 1429 height 724
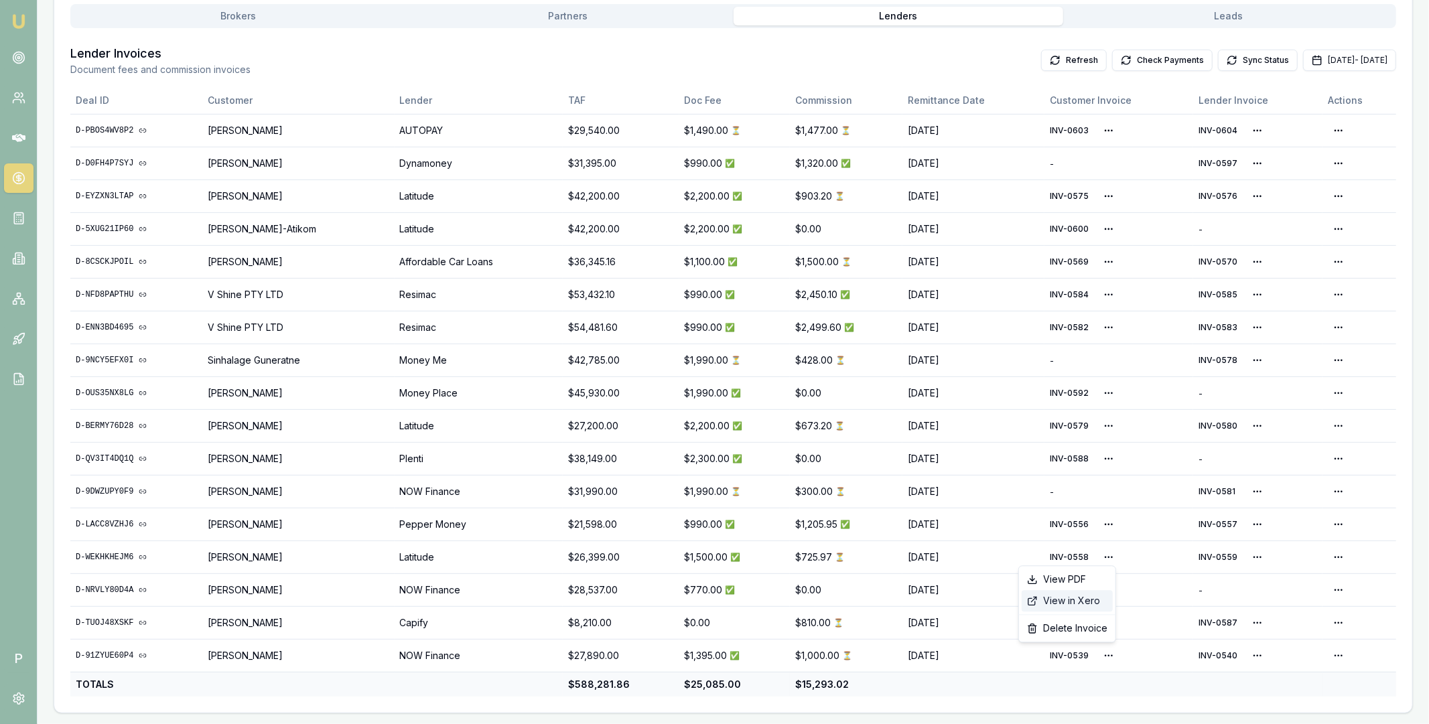
click at [1079, 600] on div "View in Xero" at bounding box center [1066, 600] width 91 height 21
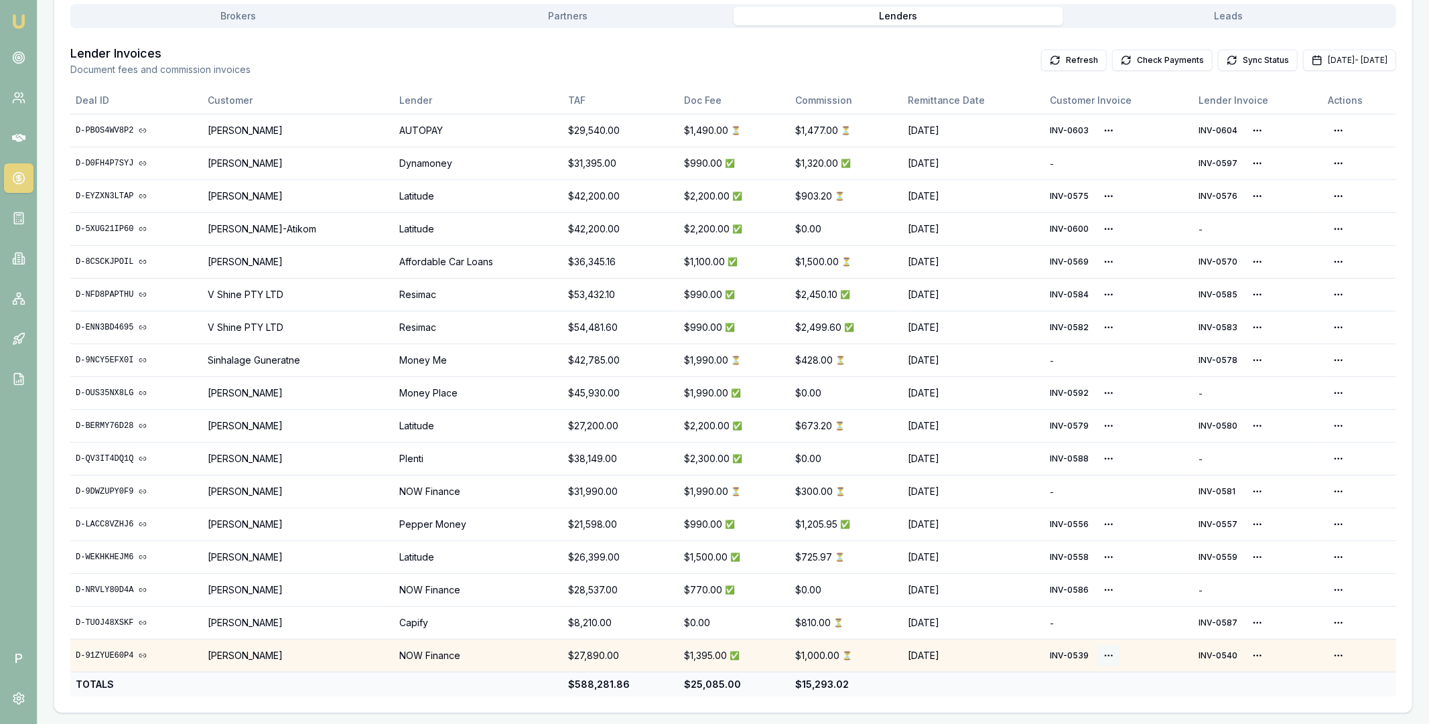
click at [1104, 471] on html "Emu Broker P Home Payments Matt Leeburn Toggle Menu Payments Management Manage …" at bounding box center [714, 110] width 1429 height 724
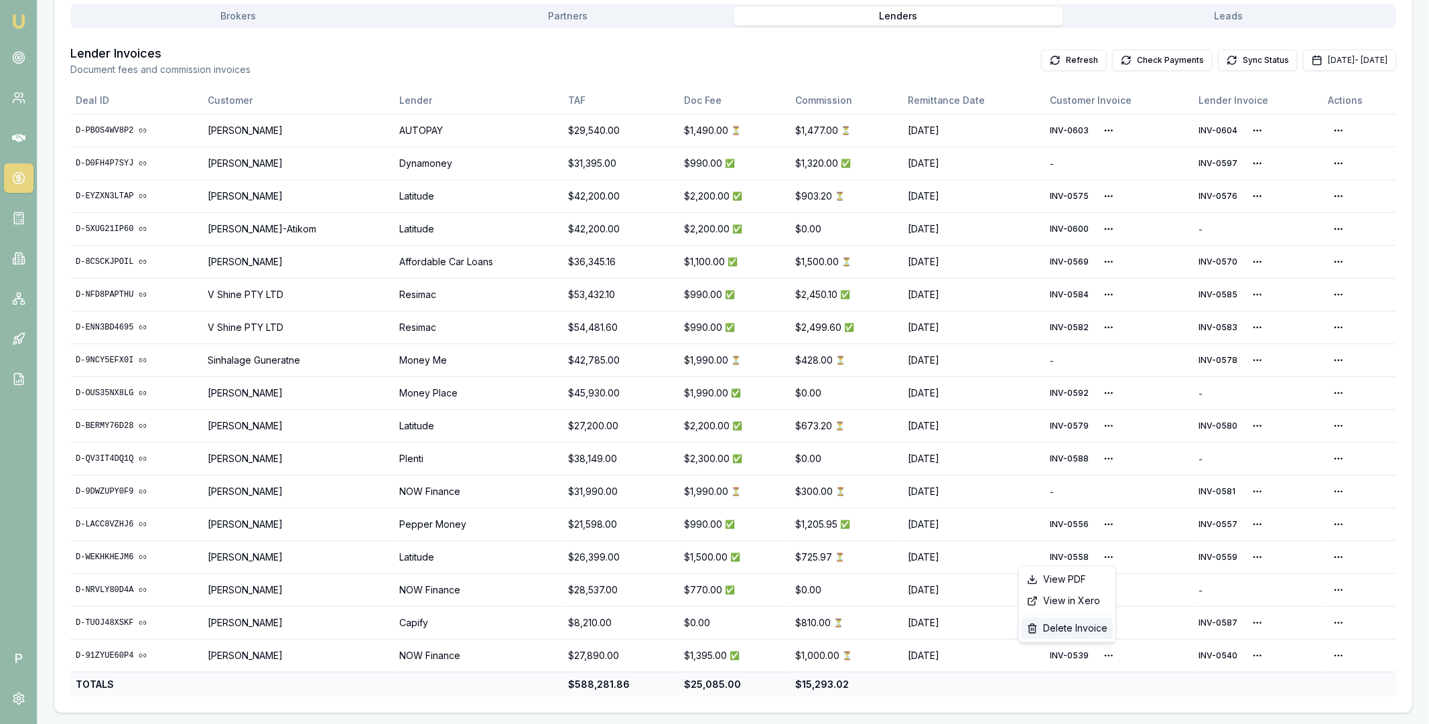
click at [1078, 627] on div "Delete Invoice" at bounding box center [1066, 628] width 91 height 21
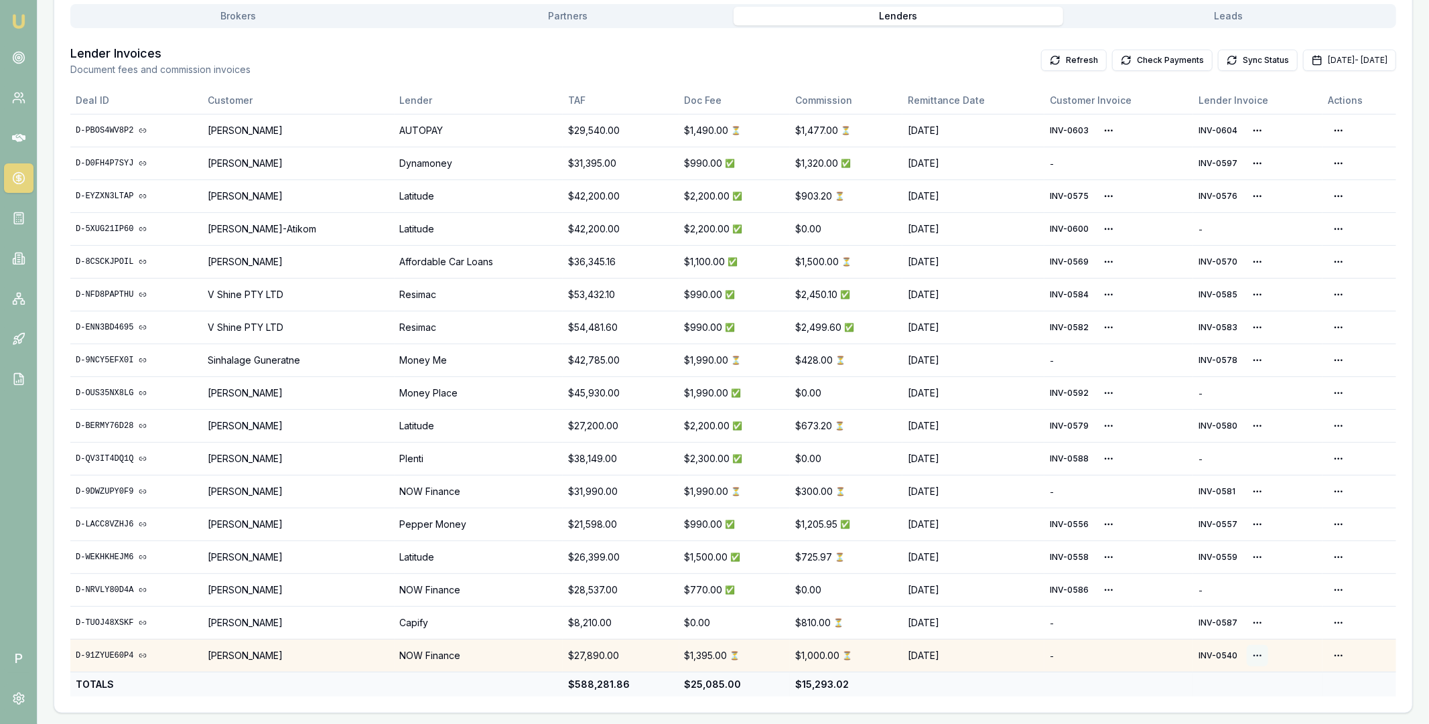
click at [1258, 471] on html "Emu Broker P Home Payments Matt Leeburn Toggle Menu Payments Management Manage …" at bounding box center [714, 110] width 1429 height 724
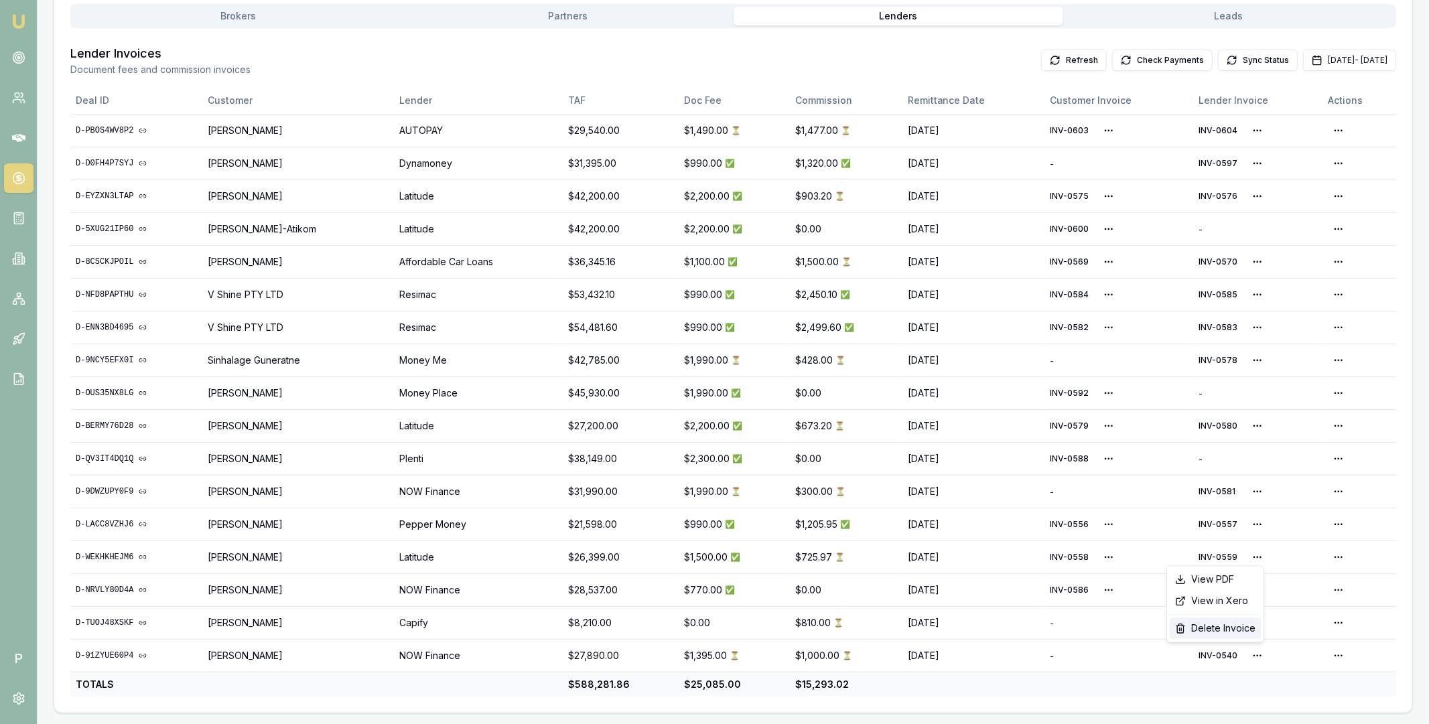
click at [1230, 626] on div "Delete Invoice" at bounding box center [1214, 628] width 91 height 21
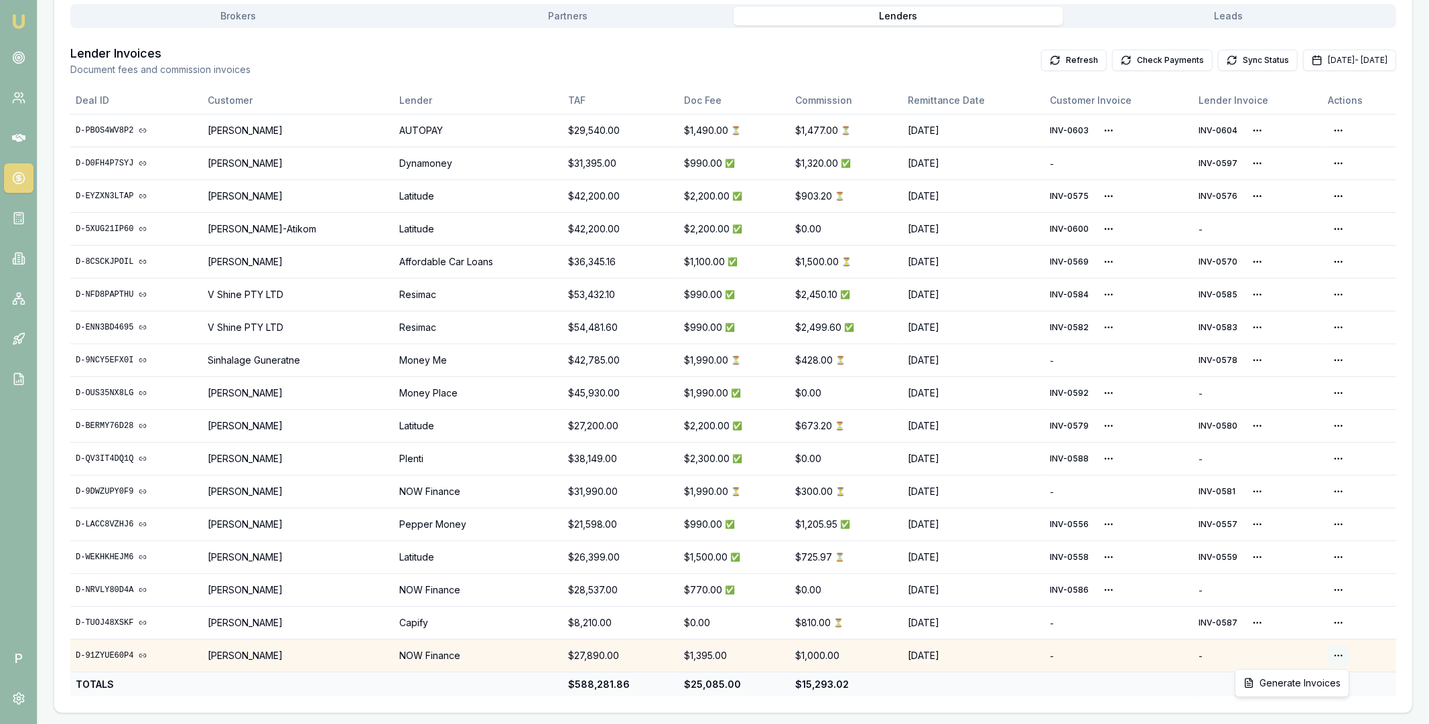
click at [1337, 471] on html "Emu Broker P Home Payments Matt Leeburn Toggle Menu Payments Management Manage …" at bounding box center [714, 110] width 1429 height 724
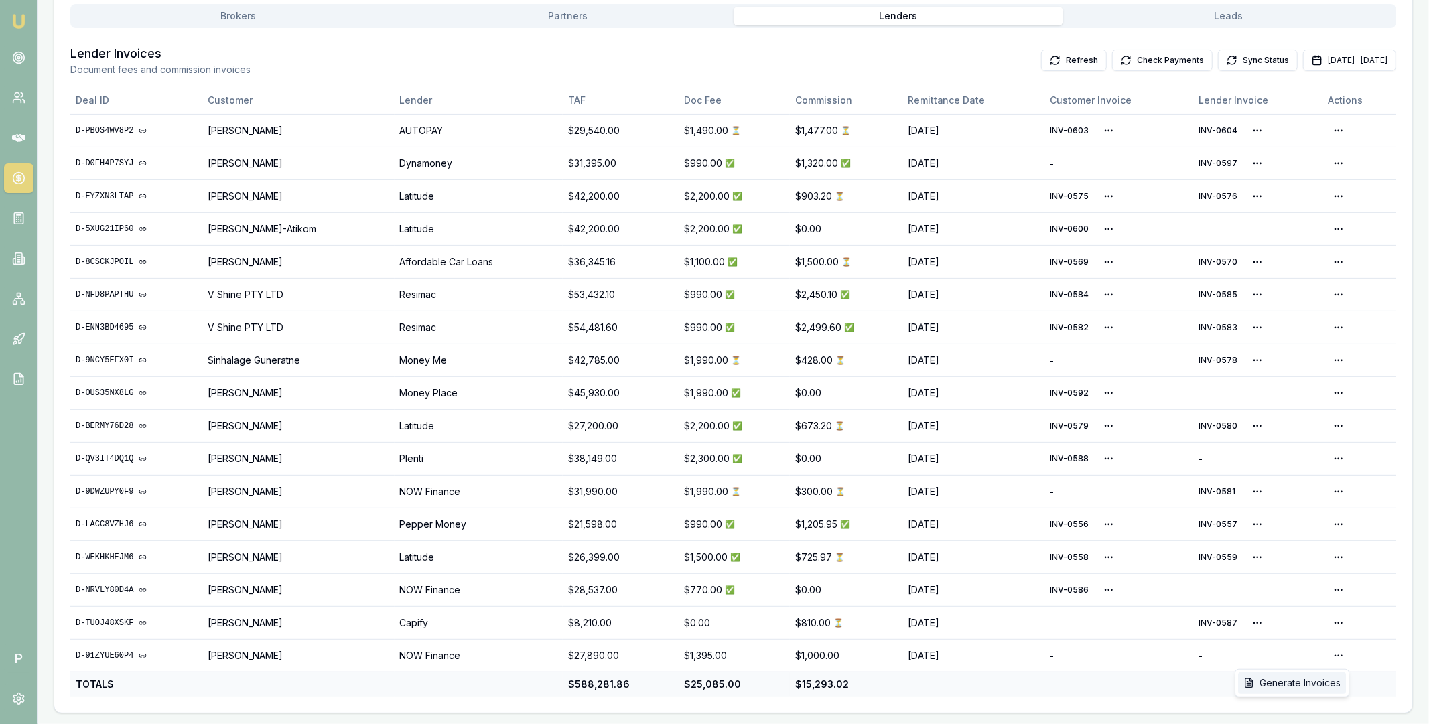
click at [1306, 682] on div "Generate Invoices" at bounding box center [1292, 682] width 108 height 21
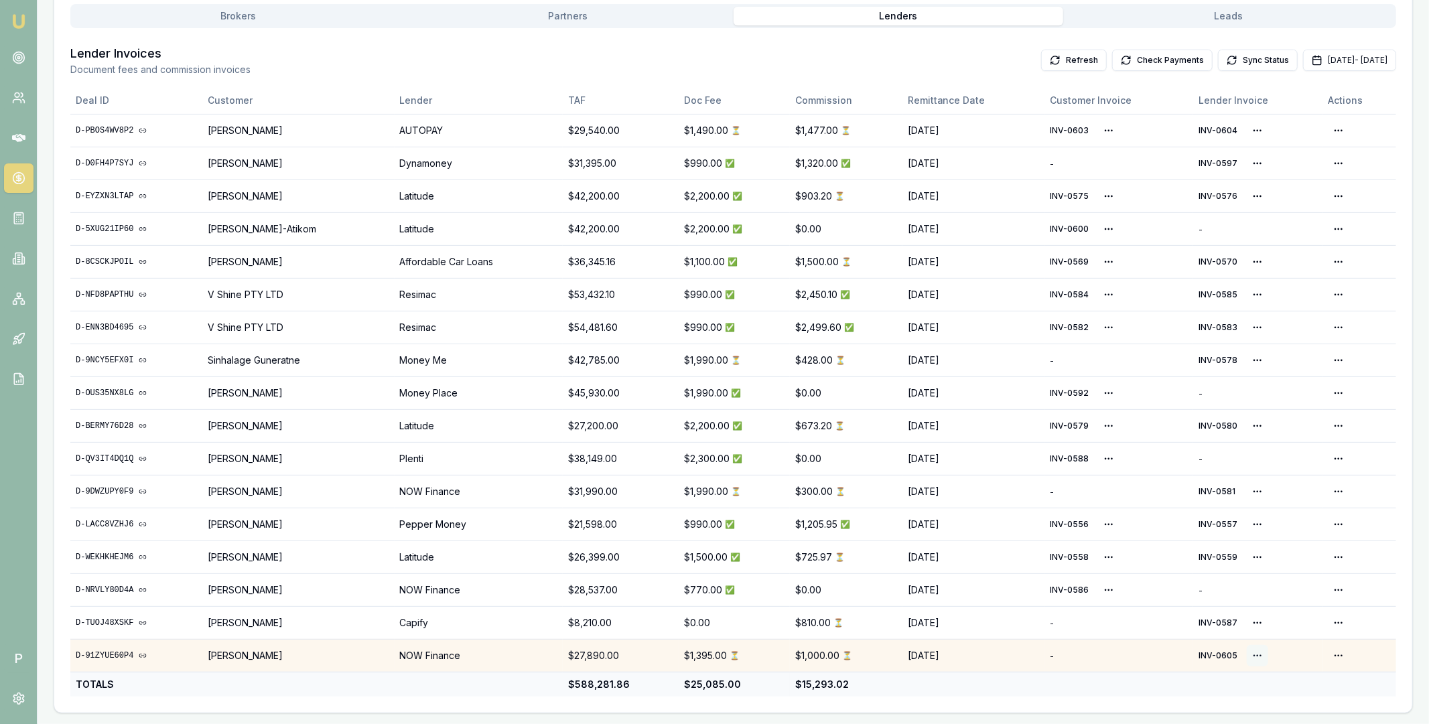
click at [1244, 471] on html "Emu Broker P Home Payments [PERSON_NAME] Toggle Menu Payments Management Manage…" at bounding box center [714, 110] width 1429 height 724
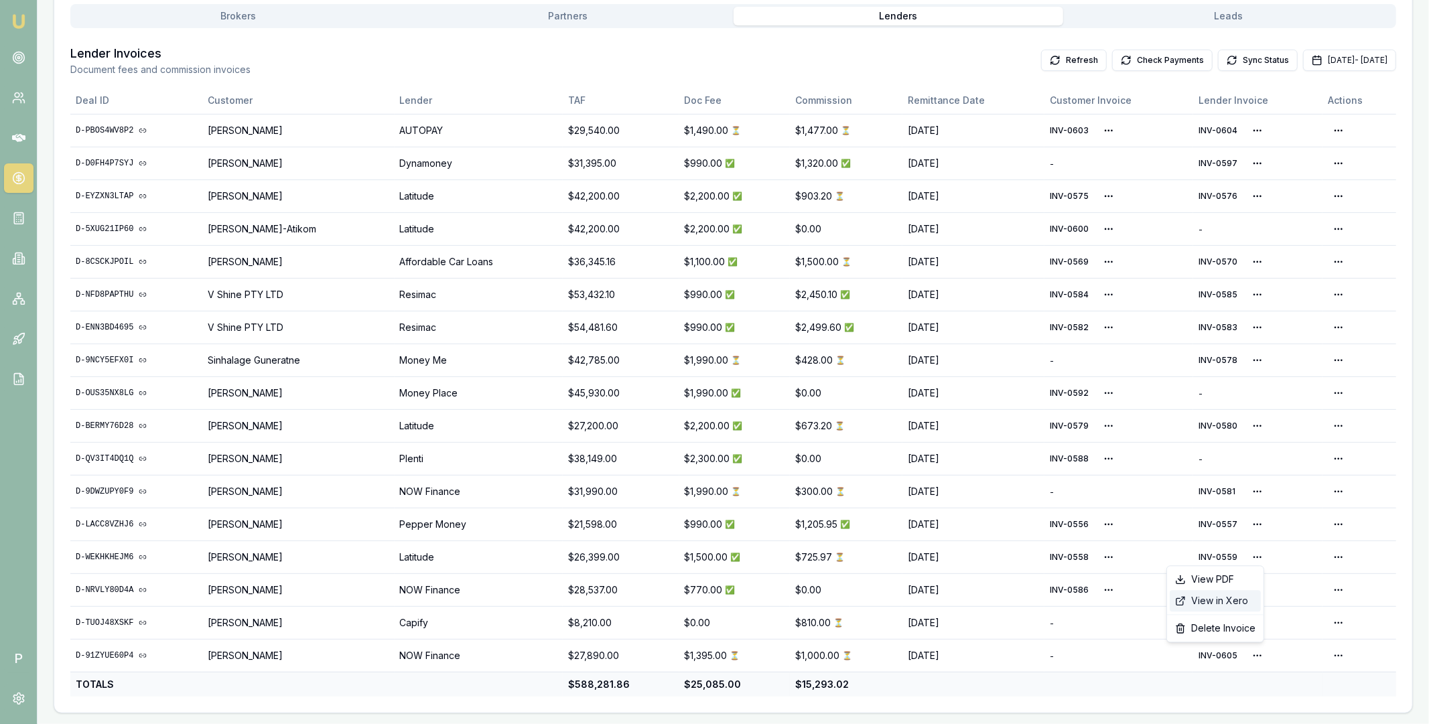
click at [1229, 599] on div "View in Xero" at bounding box center [1214, 600] width 91 height 21
click at [1139, 60] on button "Check Payments" at bounding box center [1162, 60] width 100 height 21
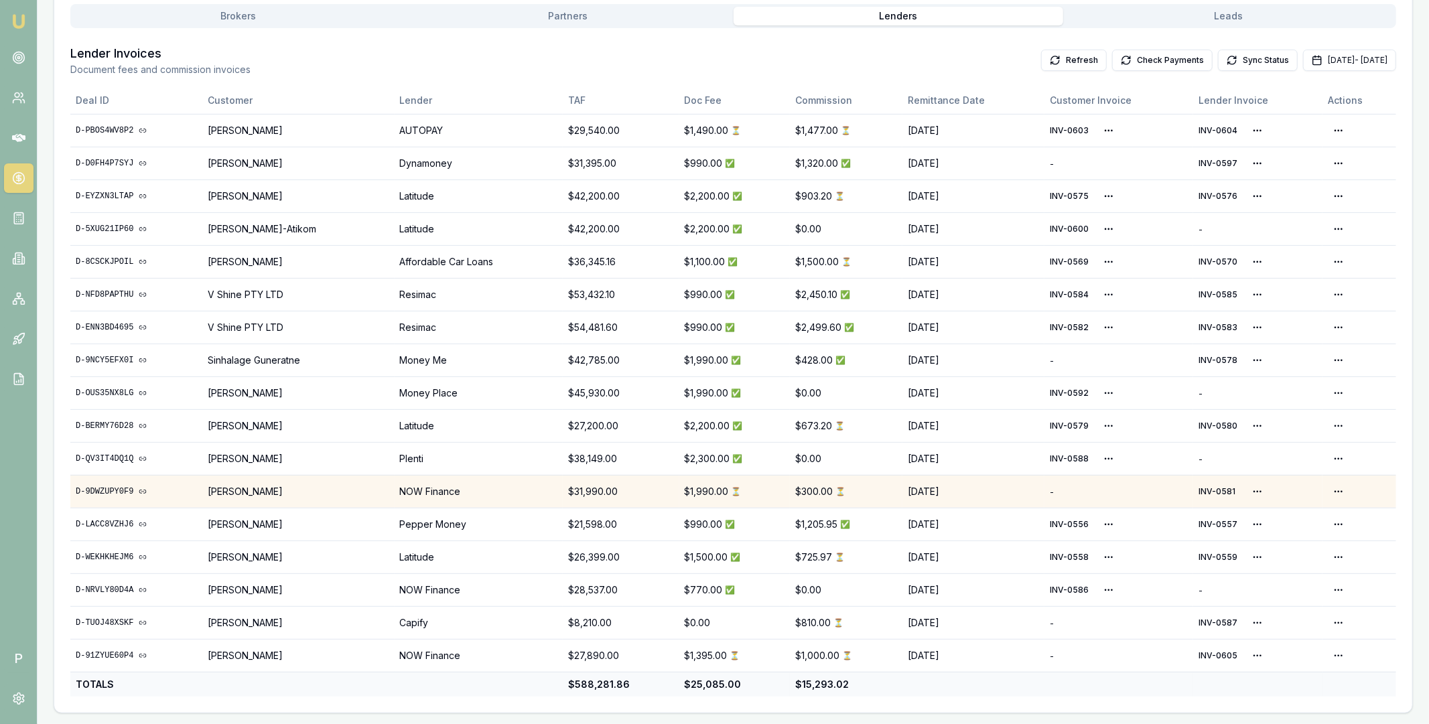
click at [111, 490] on link "D-9DWZUPY0F9" at bounding box center [136, 491] width 121 height 11
click at [1122, 60] on button "Check Payments" at bounding box center [1162, 60] width 100 height 21
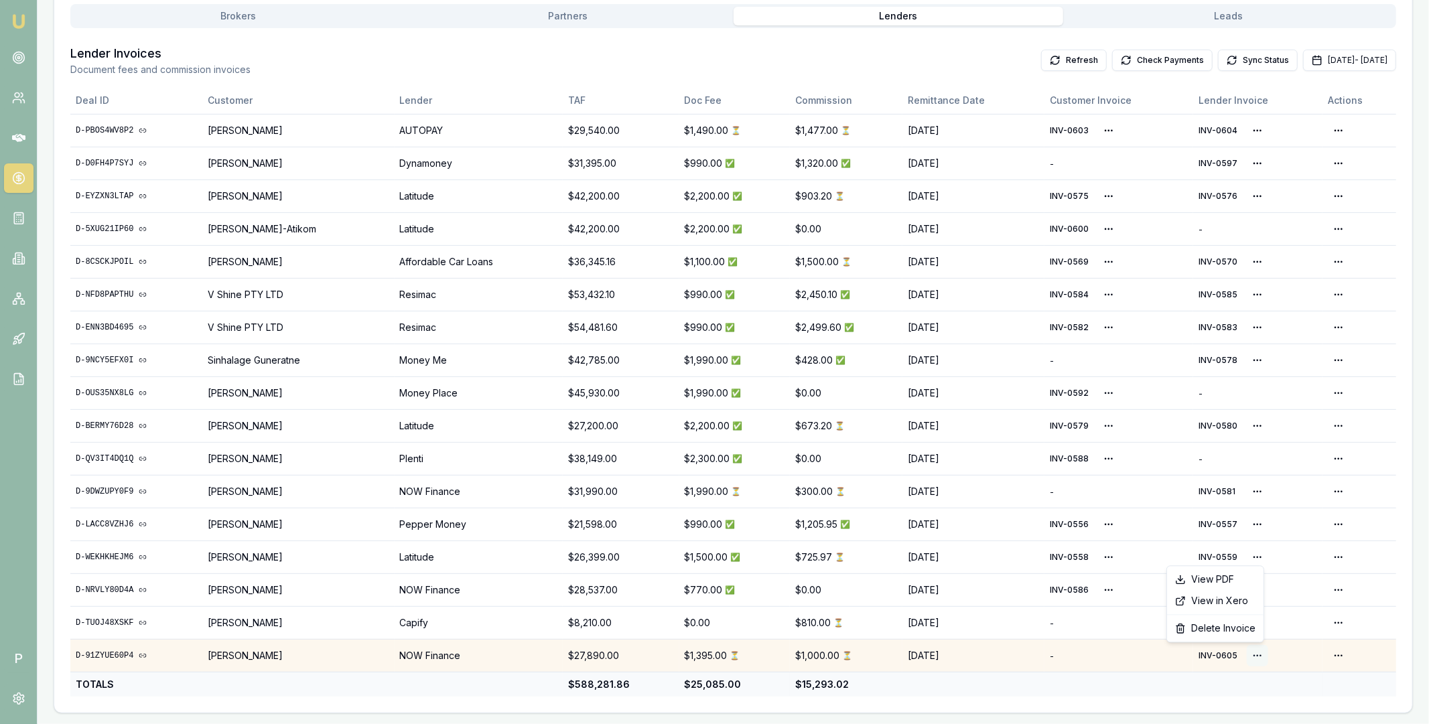
click at [1252, 471] on html "Emu Broker P Home Payments [PERSON_NAME] Toggle Menu Payments Management Manage…" at bounding box center [714, 110] width 1429 height 724
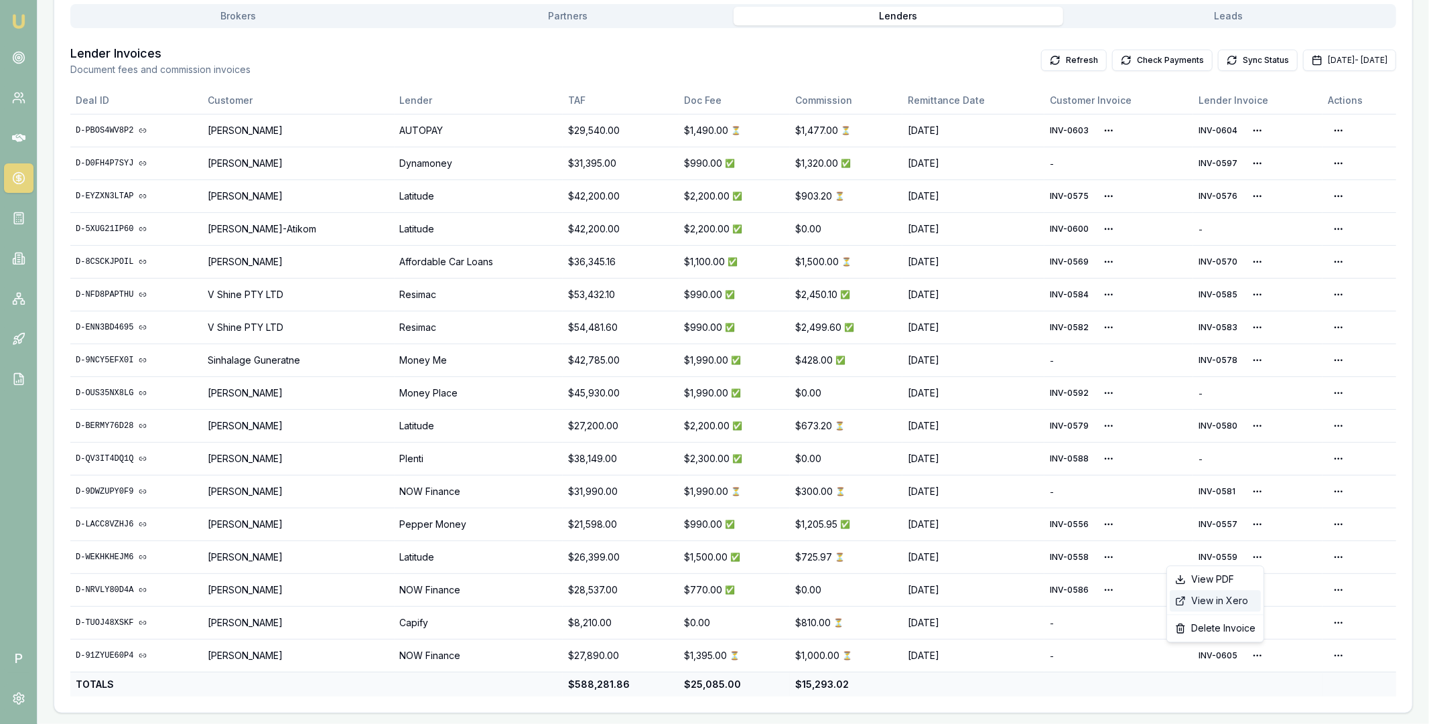
click at [1236, 603] on div "View in Xero" at bounding box center [1214, 600] width 91 height 21
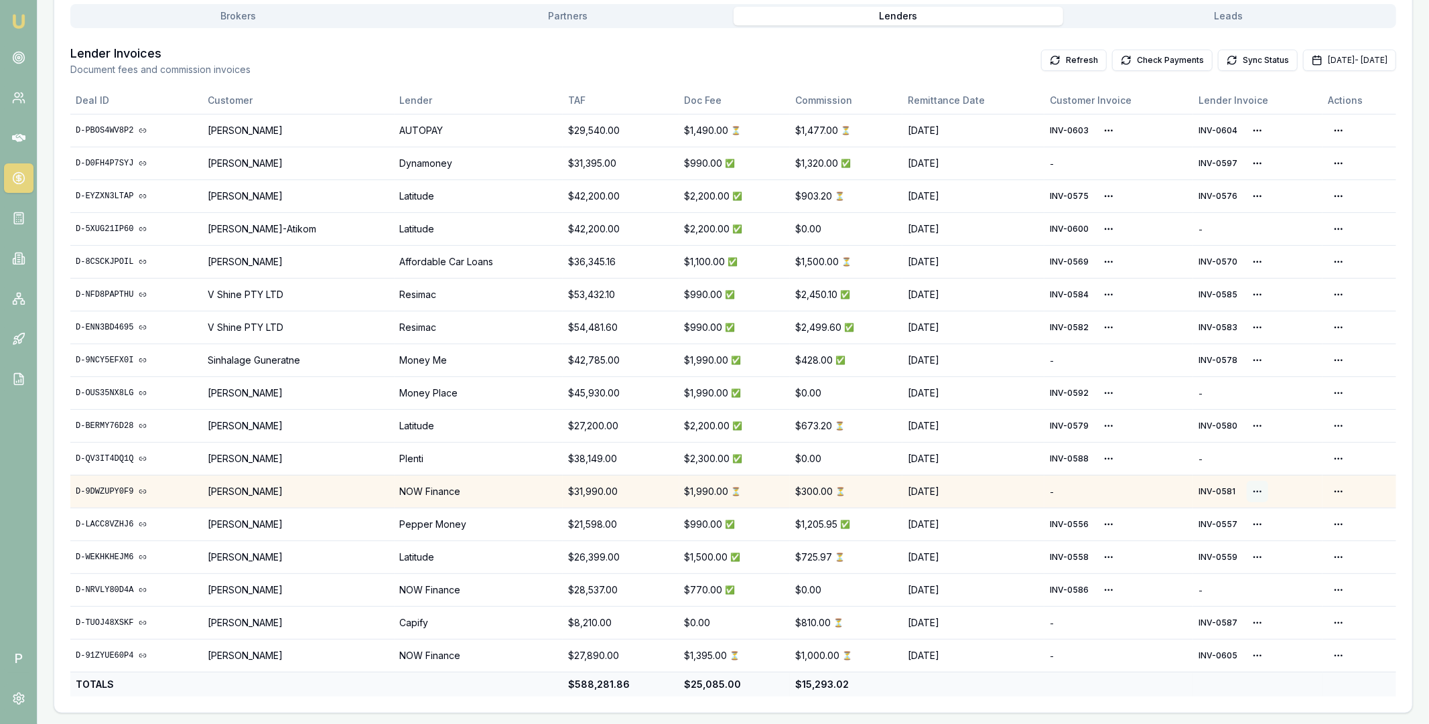
click at [1252, 471] on html "Emu Broker P Home Payments [PERSON_NAME] Toggle Menu Payments Management Manage…" at bounding box center [714, 110] width 1429 height 724
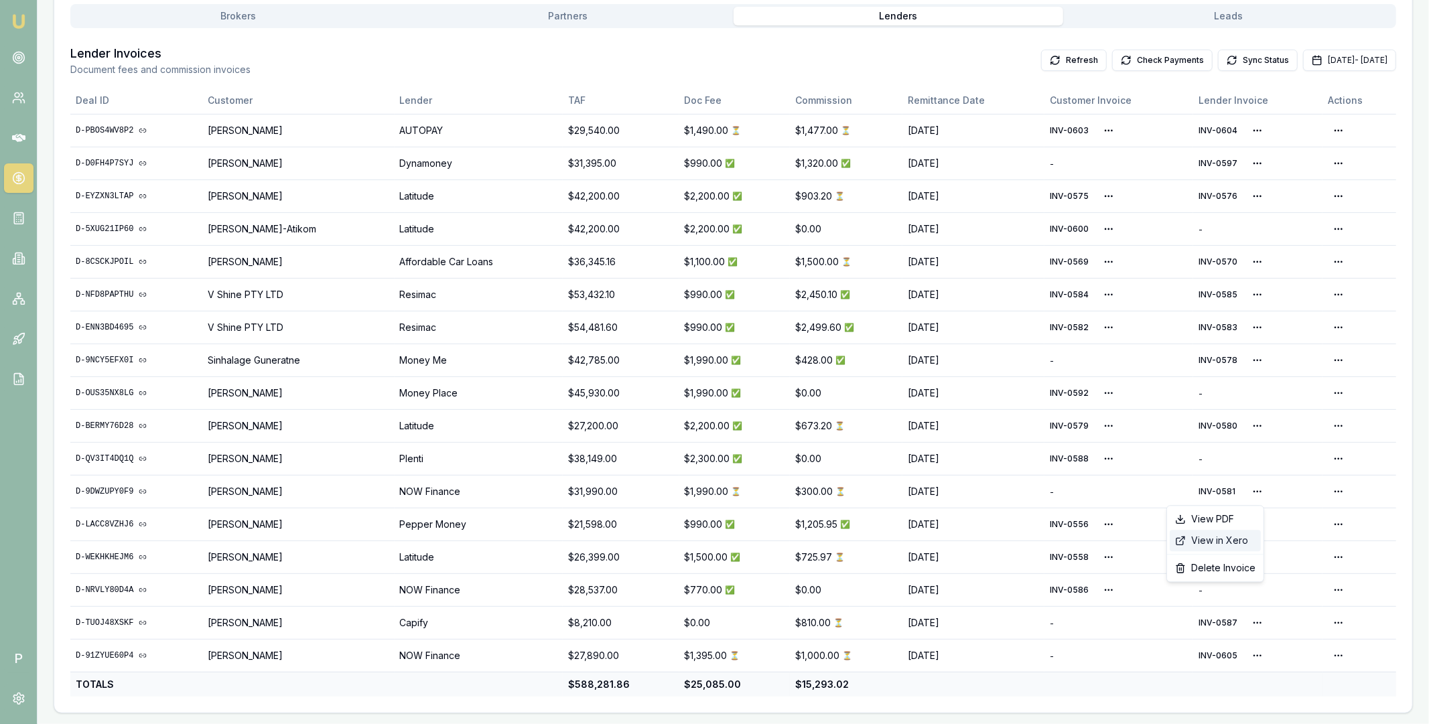
click at [1221, 540] on div "View in Xero" at bounding box center [1214, 540] width 91 height 21
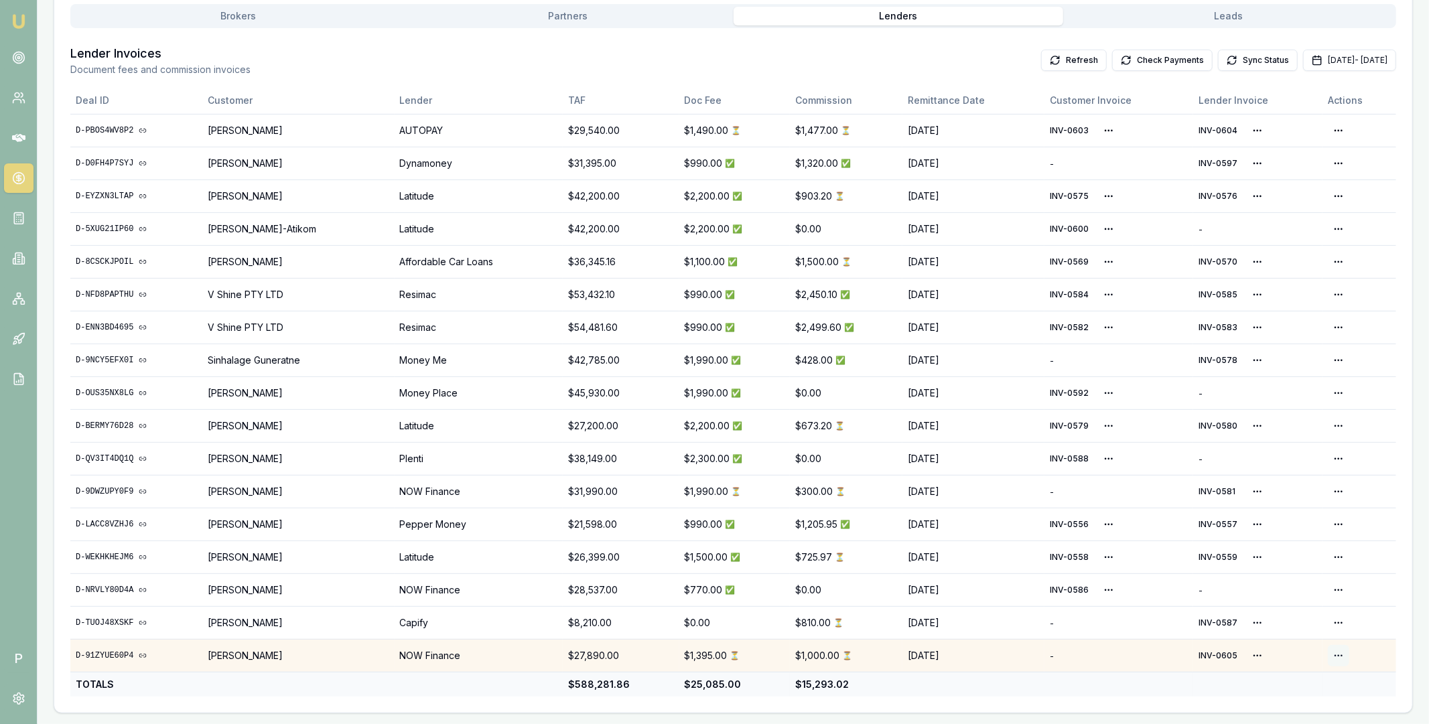
click at [1342, 471] on html "Emu Broker P Home Payments Matt Leeburn Toggle Menu Payments Management Manage …" at bounding box center [714, 110] width 1429 height 724
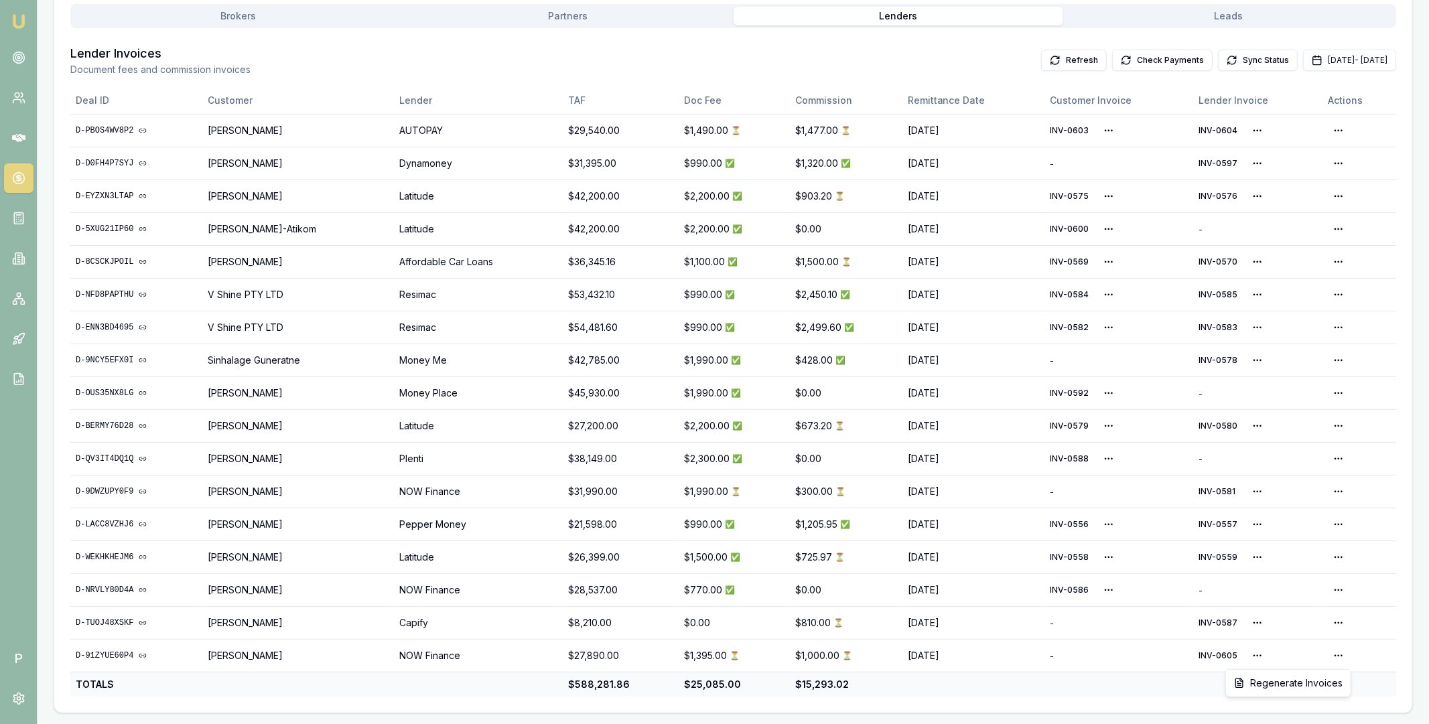
click at [1193, 471] on html "Emu Broker P Home Payments Matt Leeburn Toggle Menu Payments Management Manage …" at bounding box center [714, 110] width 1429 height 724
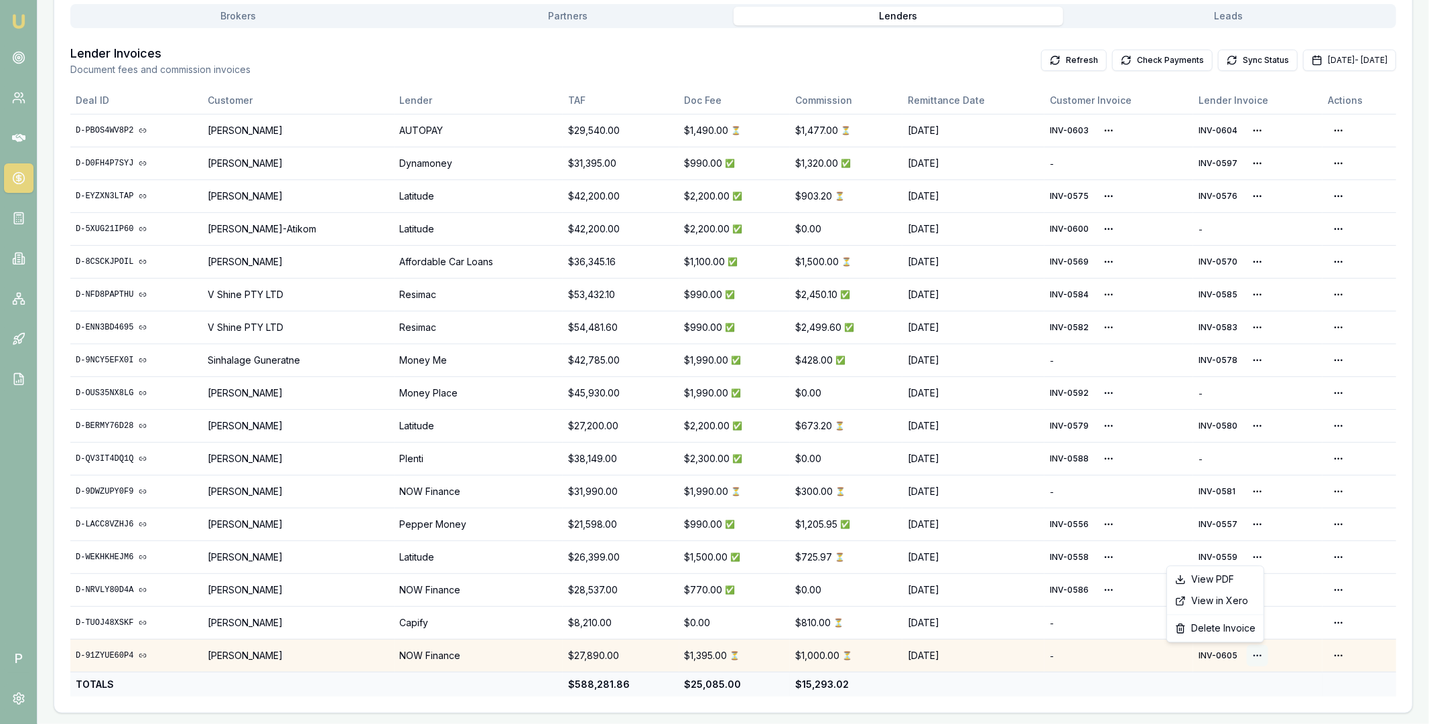
click at [1253, 471] on html "Emu Broker P Home Payments Matt Leeburn Toggle Menu Payments Management Manage …" at bounding box center [714, 110] width 1429 height 724
click at [1337, 471] on html "Emu Broker P Home Payments Matt Leeburn Toggle Menu Payments Management Manage …" at bounding box center [714, 110] width 1429 height 724
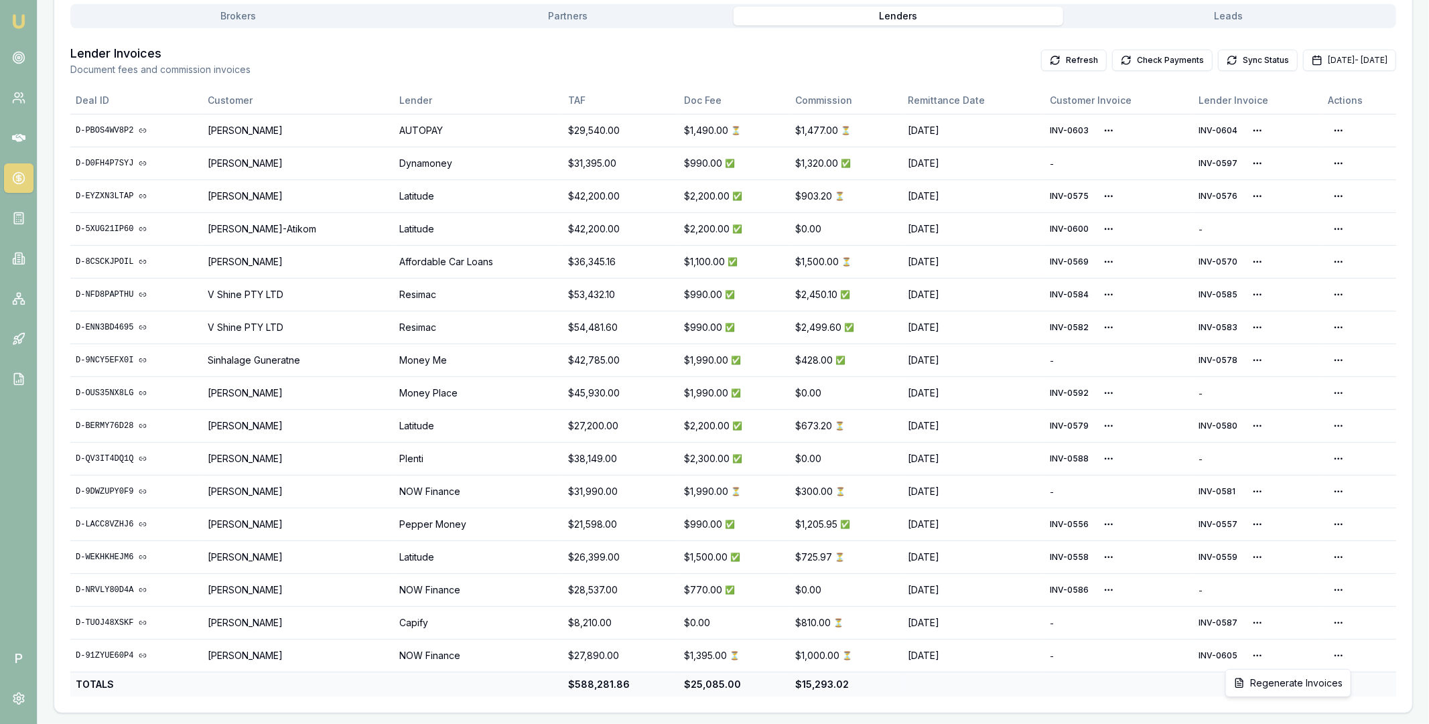
click at [1185, 471] on html "Emu Broker P Home Payments Matt Leeburn Toggle Menu Payments Management Manage …" at bounding box center [714, 110] width 1429 height 724
click at [1303, 61] on button "Sep 01, 2025 - Sep 30, 2025" at bounding box center [1349, 60] width 93 height 21
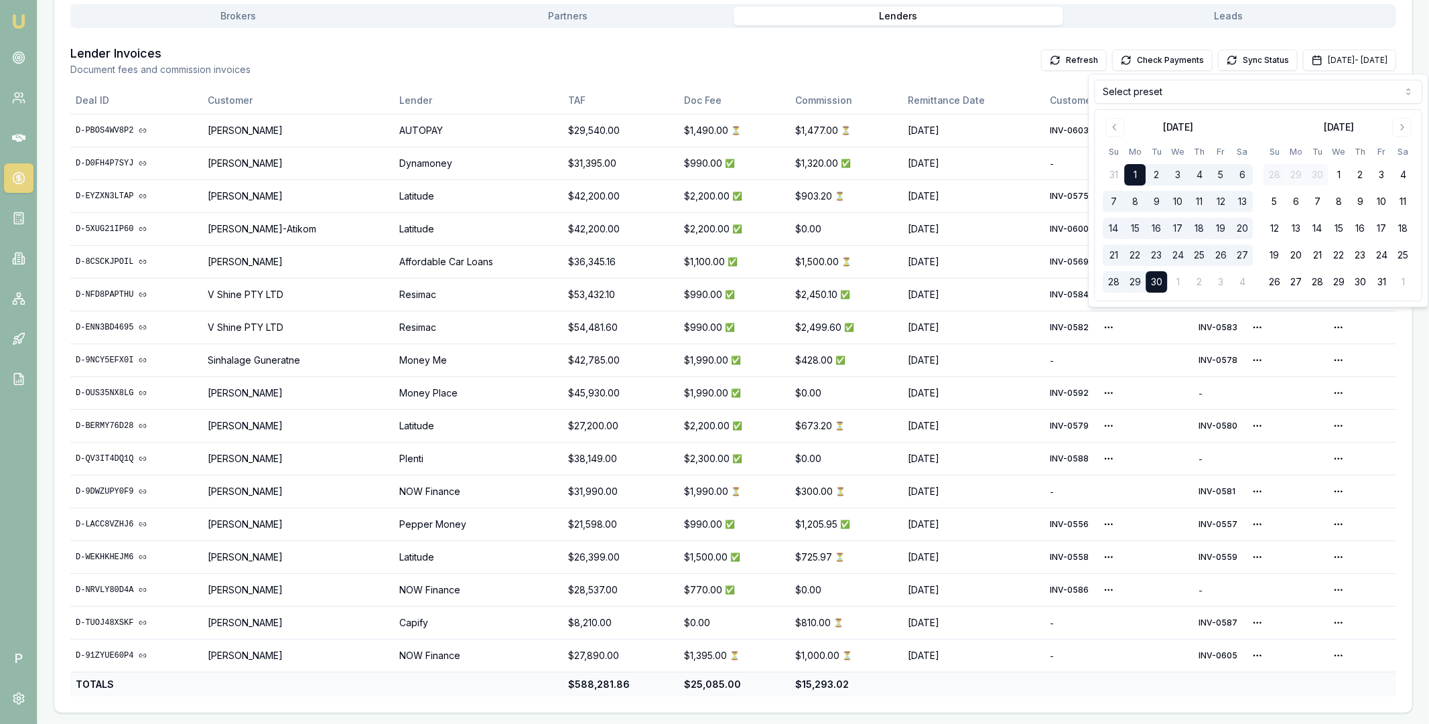
click at [1193, 90] on html "Emu Broker P Home Payments Matt Leeburn Toggle Menu Payments Management Manage …" at bounding box center [714, 110] width 1429 height 724
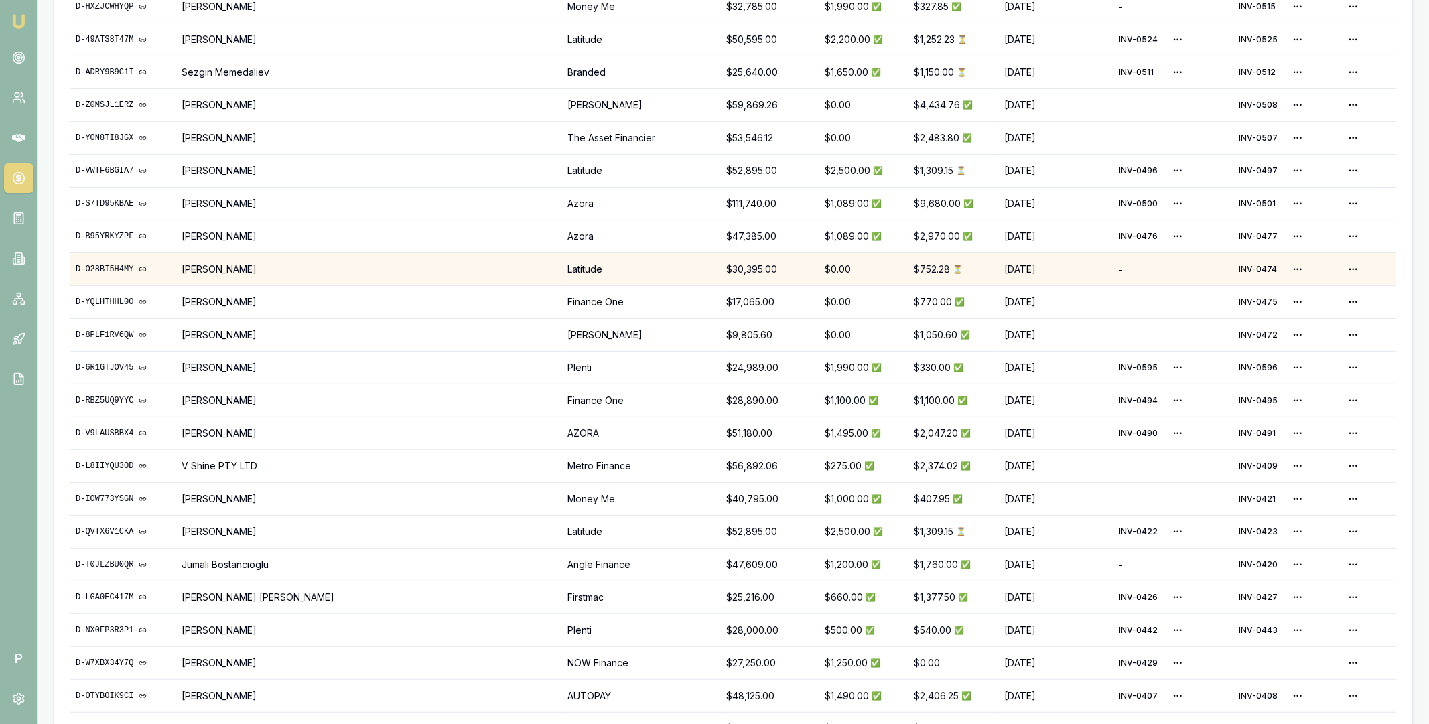
scroll to position [0, 0]
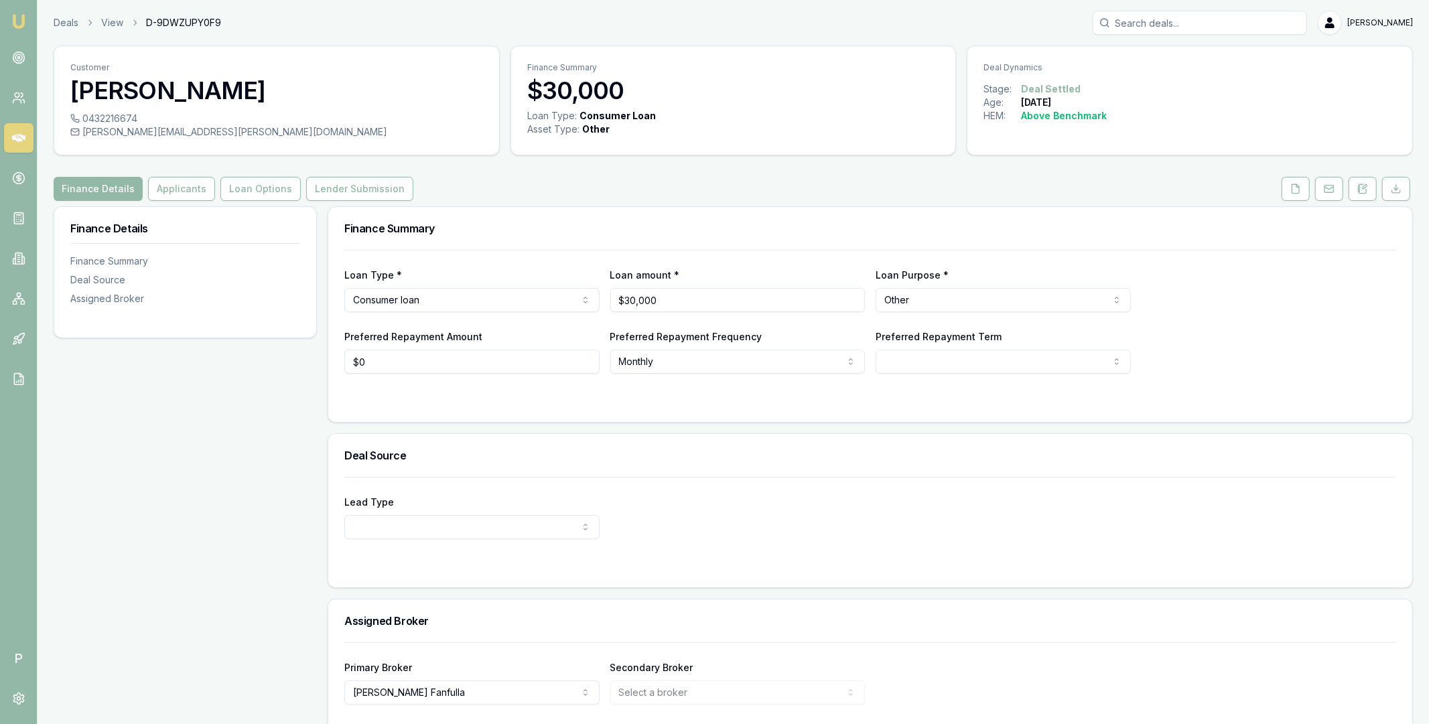
scroll to position [54, 0]
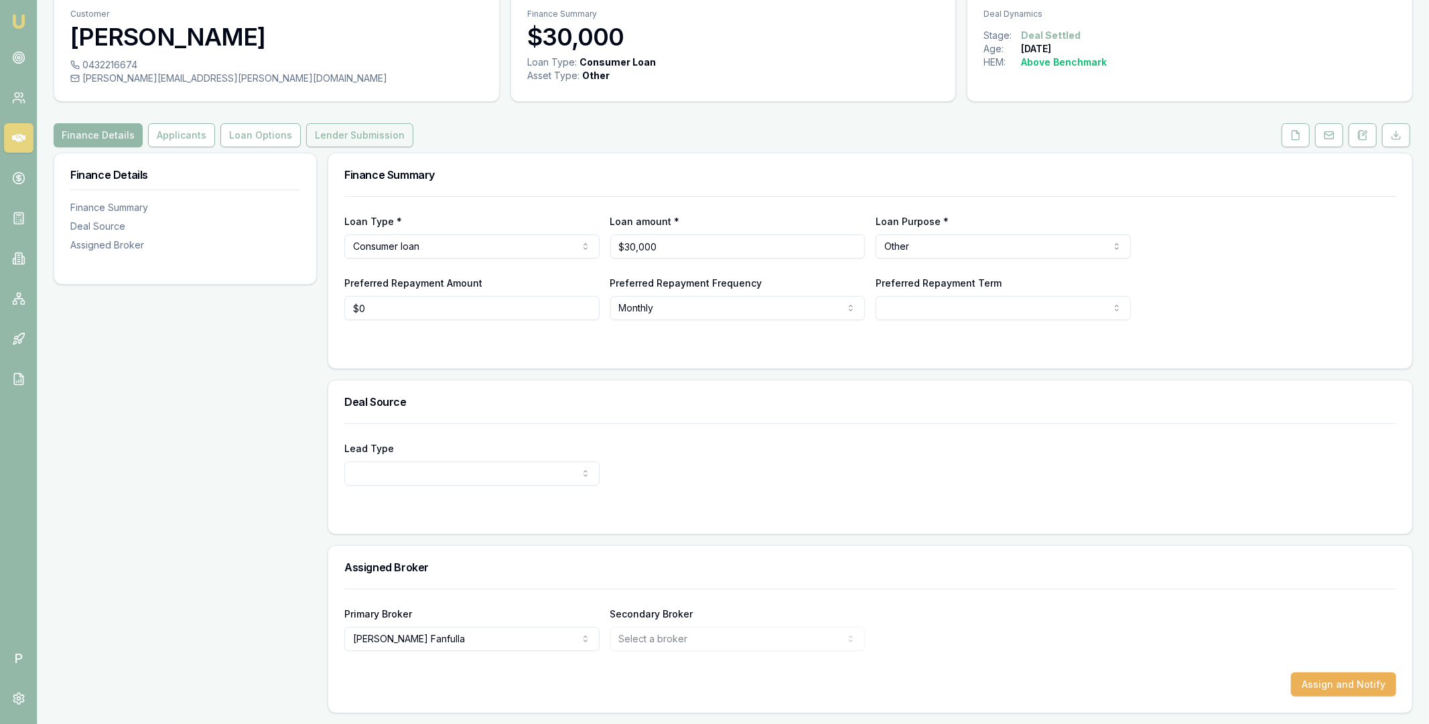
click at [366, 136] on button "Lender Submission" at bounding box center [359, 135] width 107 height 24
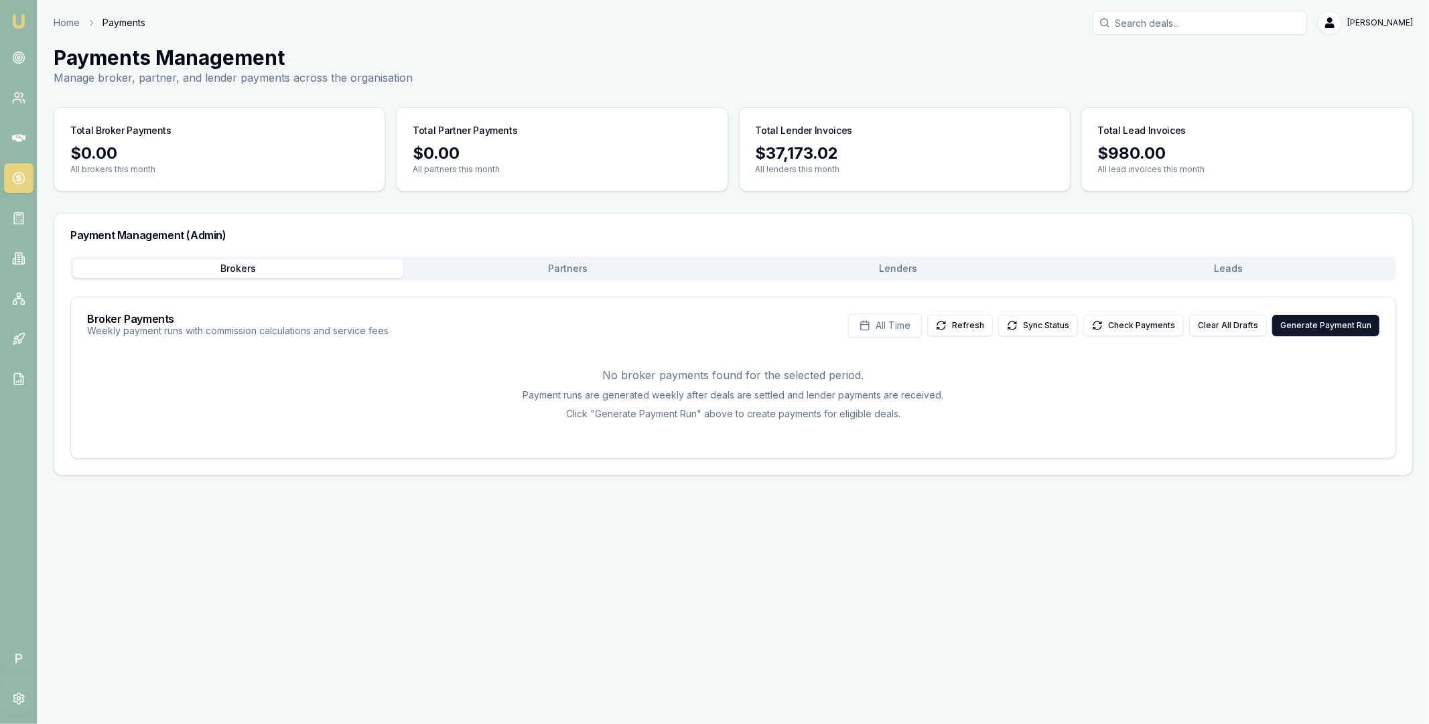
click at [1063, 271] on button "Leads" at bounding box center [1228, 268] width 330 height 19
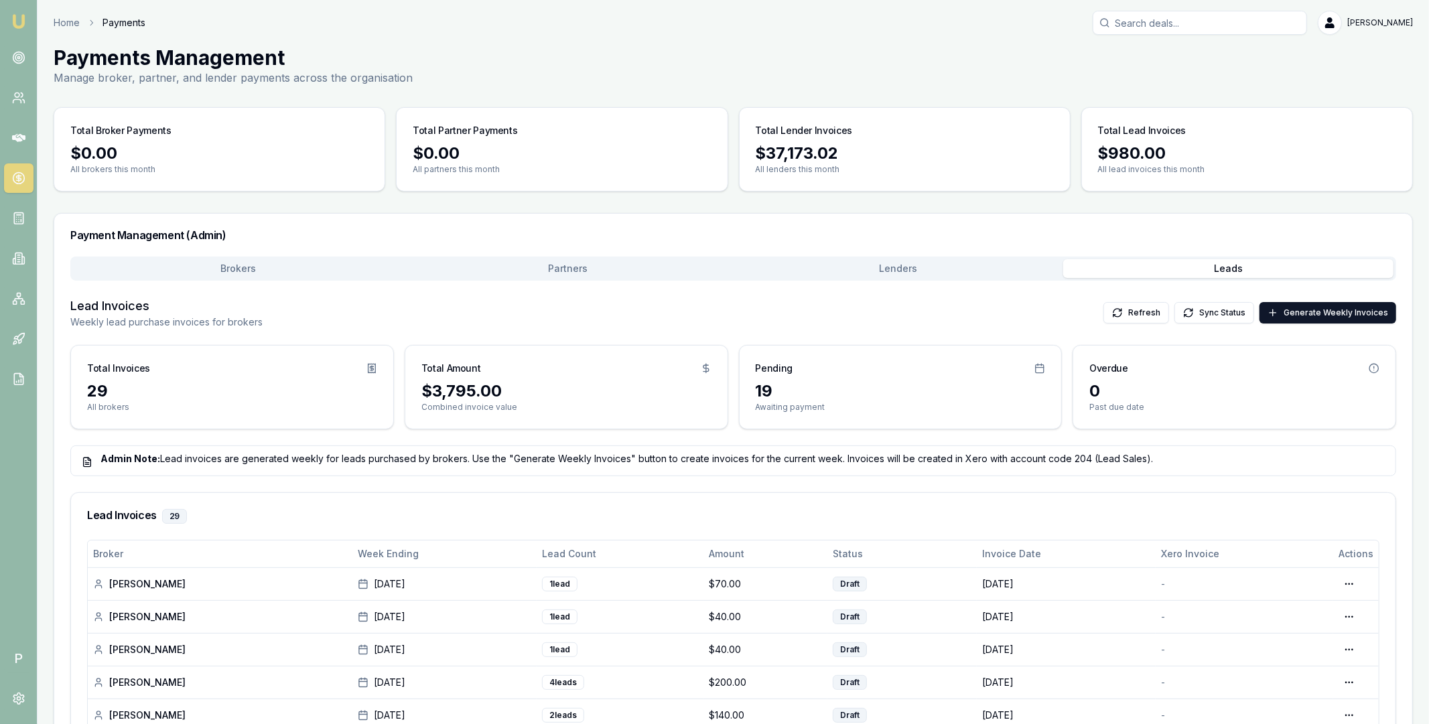
click at [1019, 277] on button "Lenders" at bounding box center [898, 268] width 330 height 19
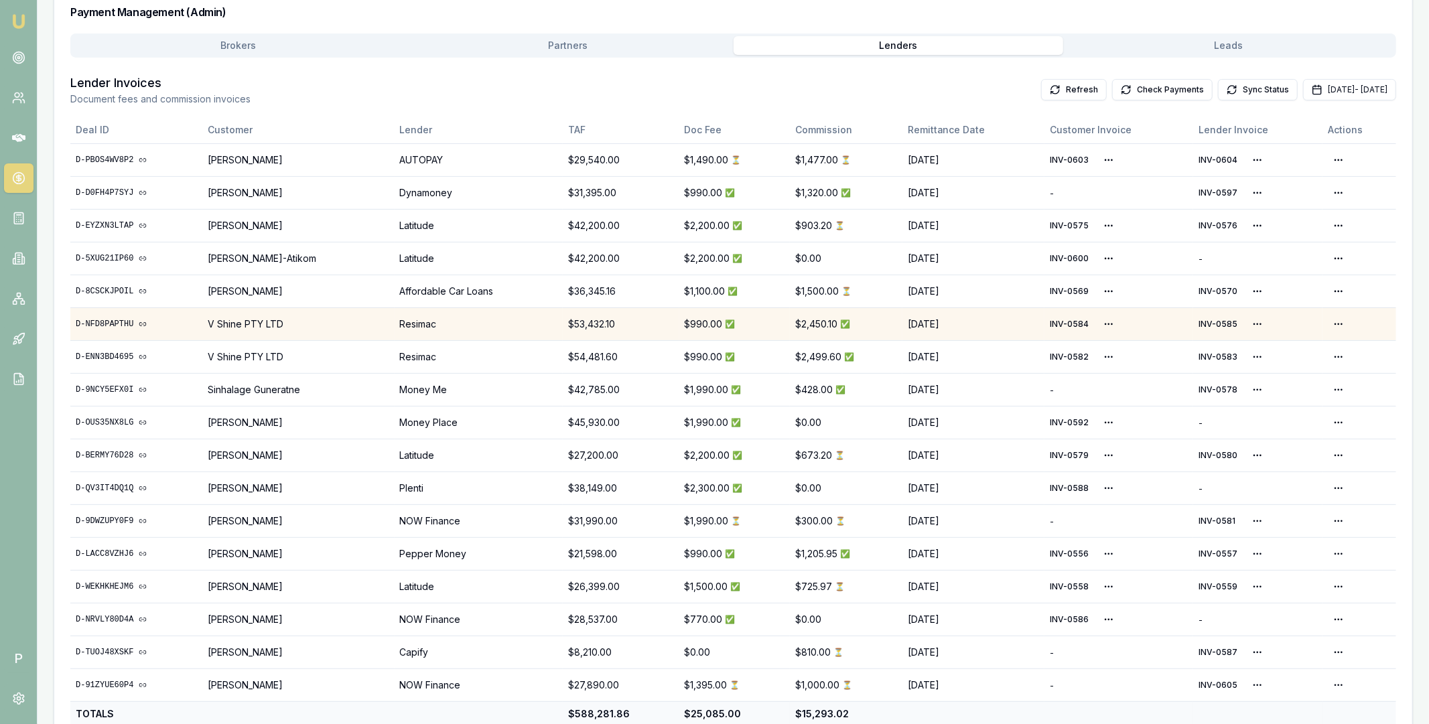
scroll to position [252, 0]
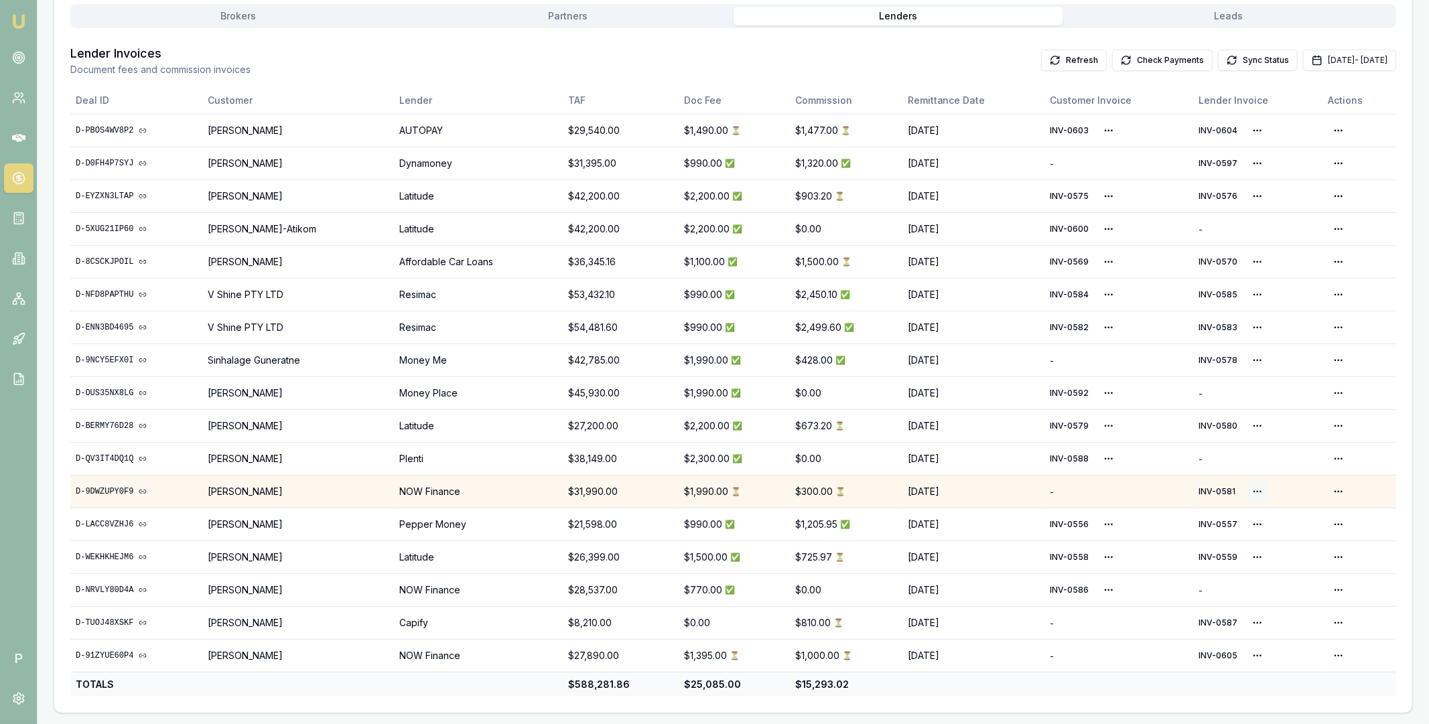
click at [1254, 471] on html "Emu Broker P Home Payments Matt Leeburn Toggle Menu Payments Management Manage …" at bounding box center [714, 110] width 1429 height 724
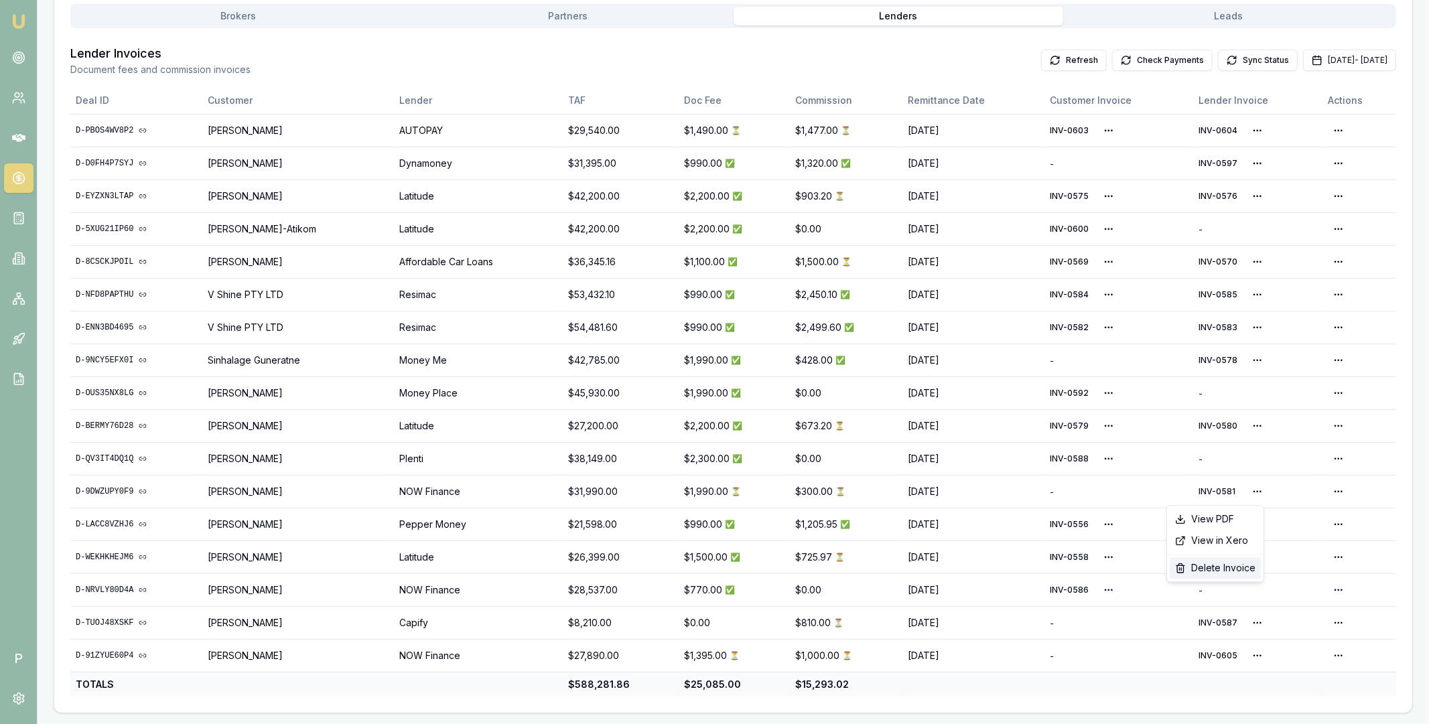
click at [1224, 569] on div "Delete Invoice" at bounding box center [1214, 567] width 91 height 21
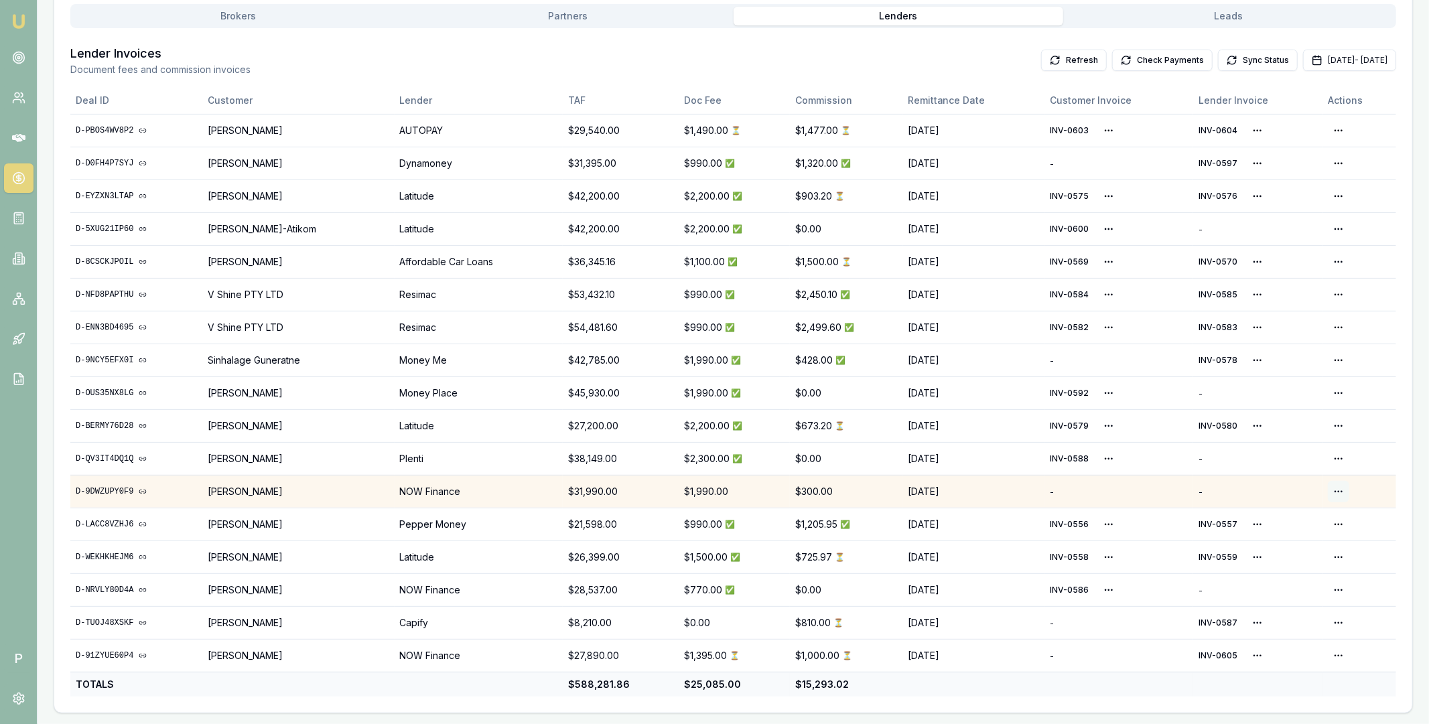
click at [1333, 471] on html "Emu Broker P Home Payments Matt Leeburn Toggle Menu Payments Management Manage …" at bounding box center [714, 110] width 1429 height 724
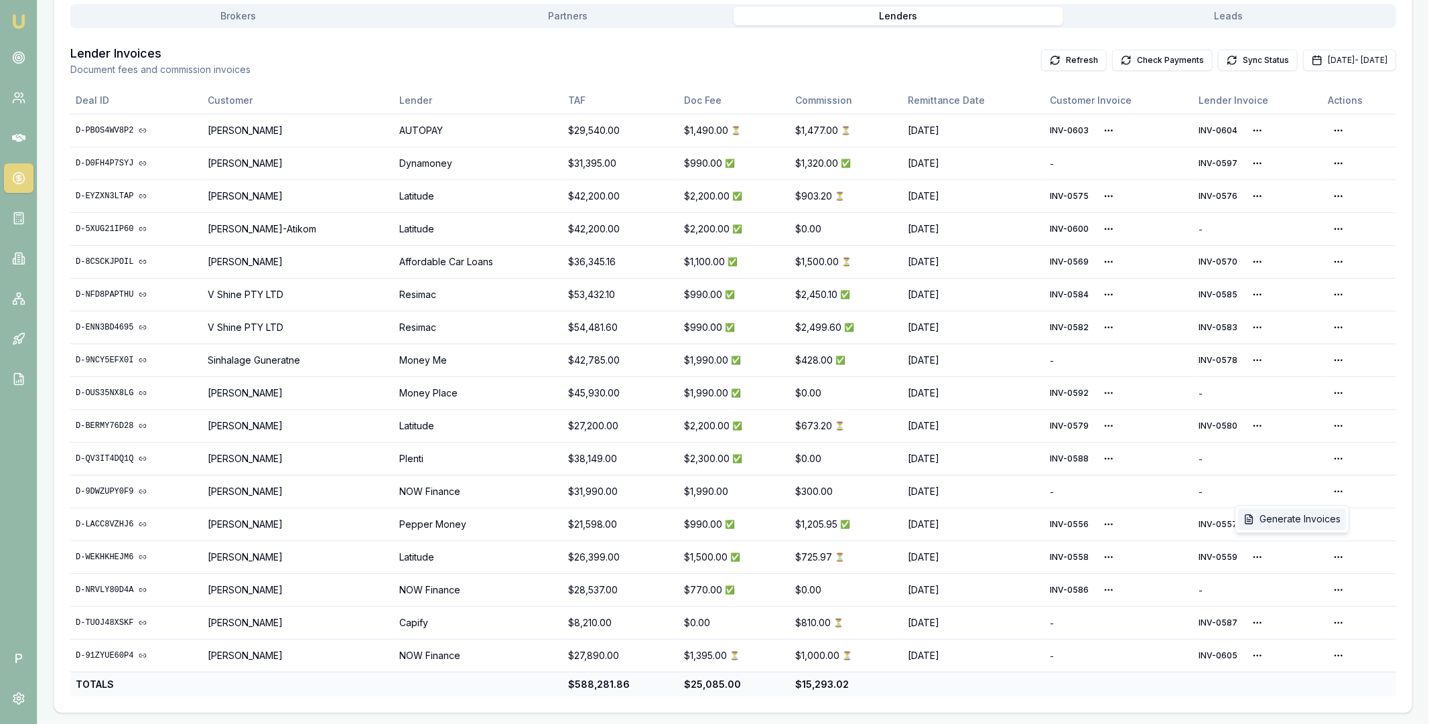
click at [1319, 514] on div "Generate Invoices" at bounding box center [1292, 518] width 108 height 21
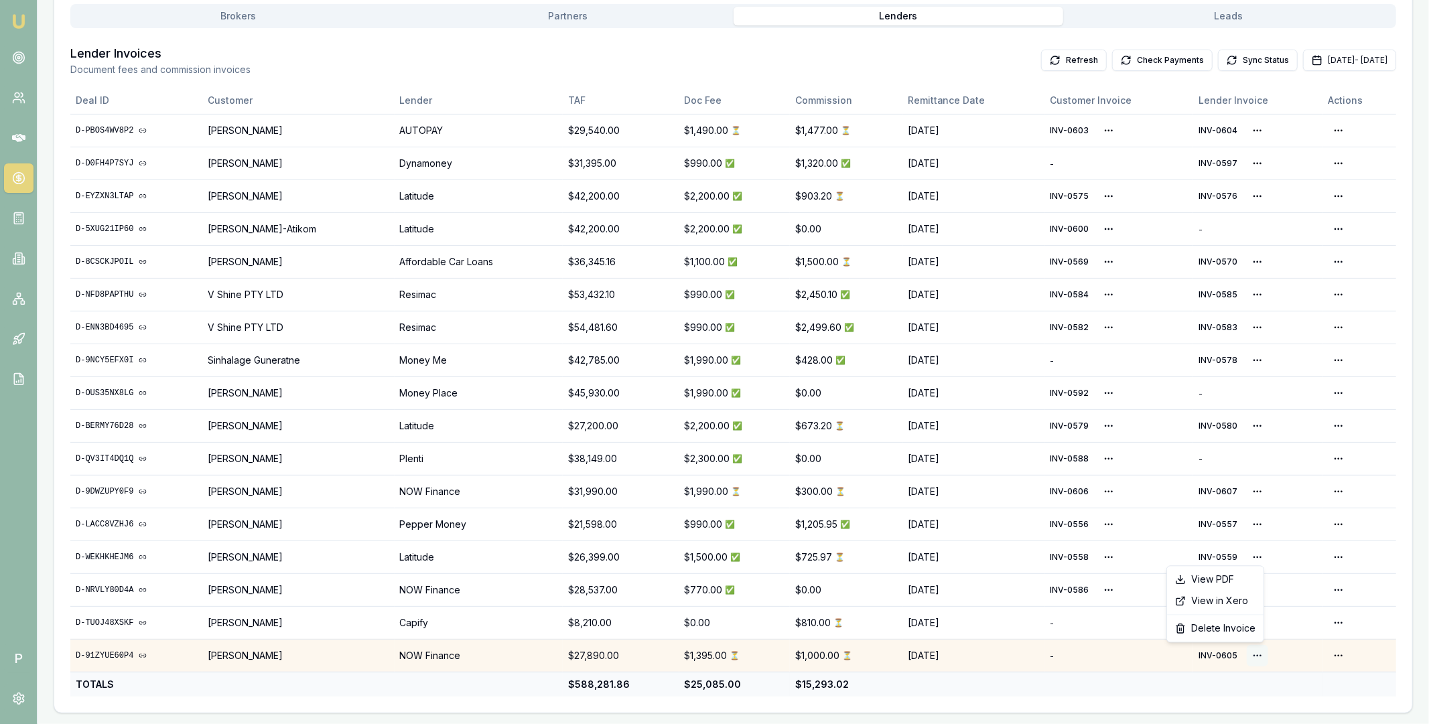
click at [1253, 471] on html "Emu Broker P Home Payments Matt Leeburn Toggle Menu Payments Management Manage …" at bounding box center [714, 110] width 1429 height 724
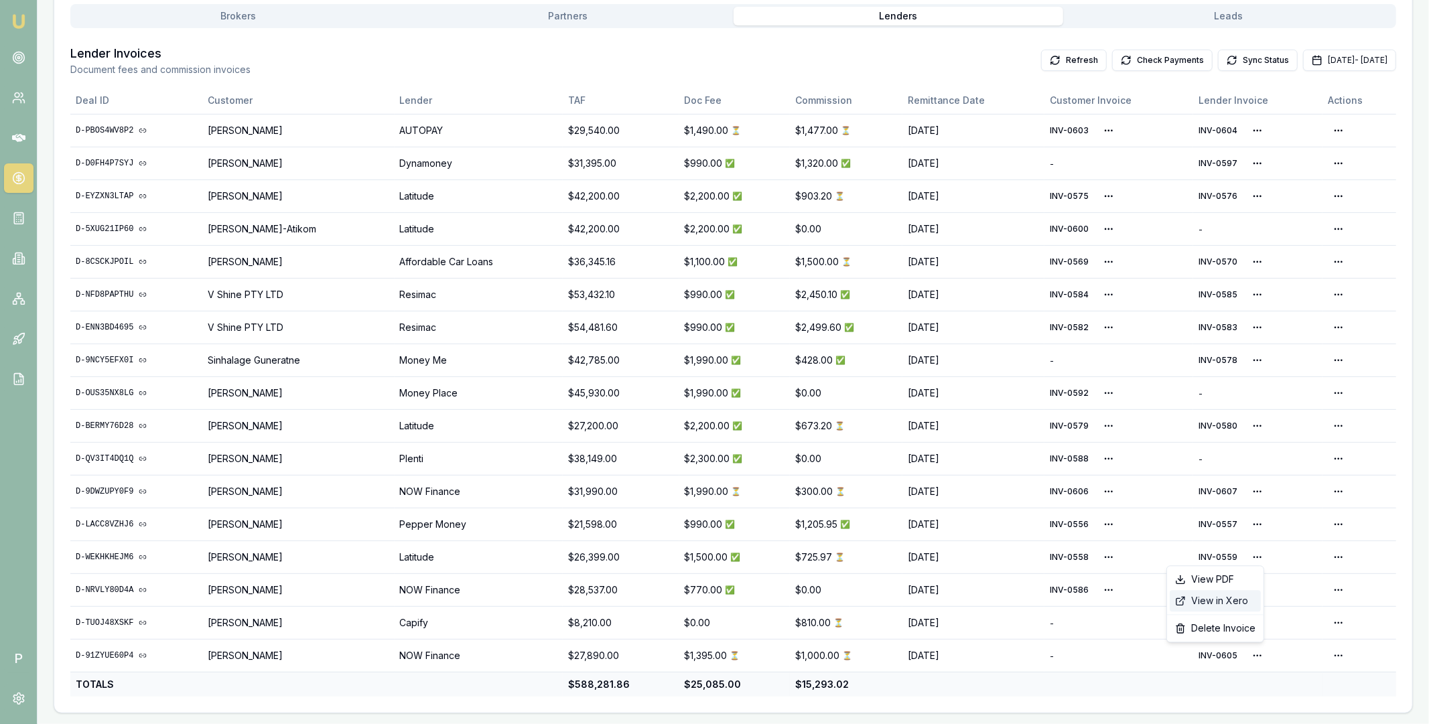
click at [1234, 601] on div "View in Xero" at bounding box center [1214, 600] width 91 height 21
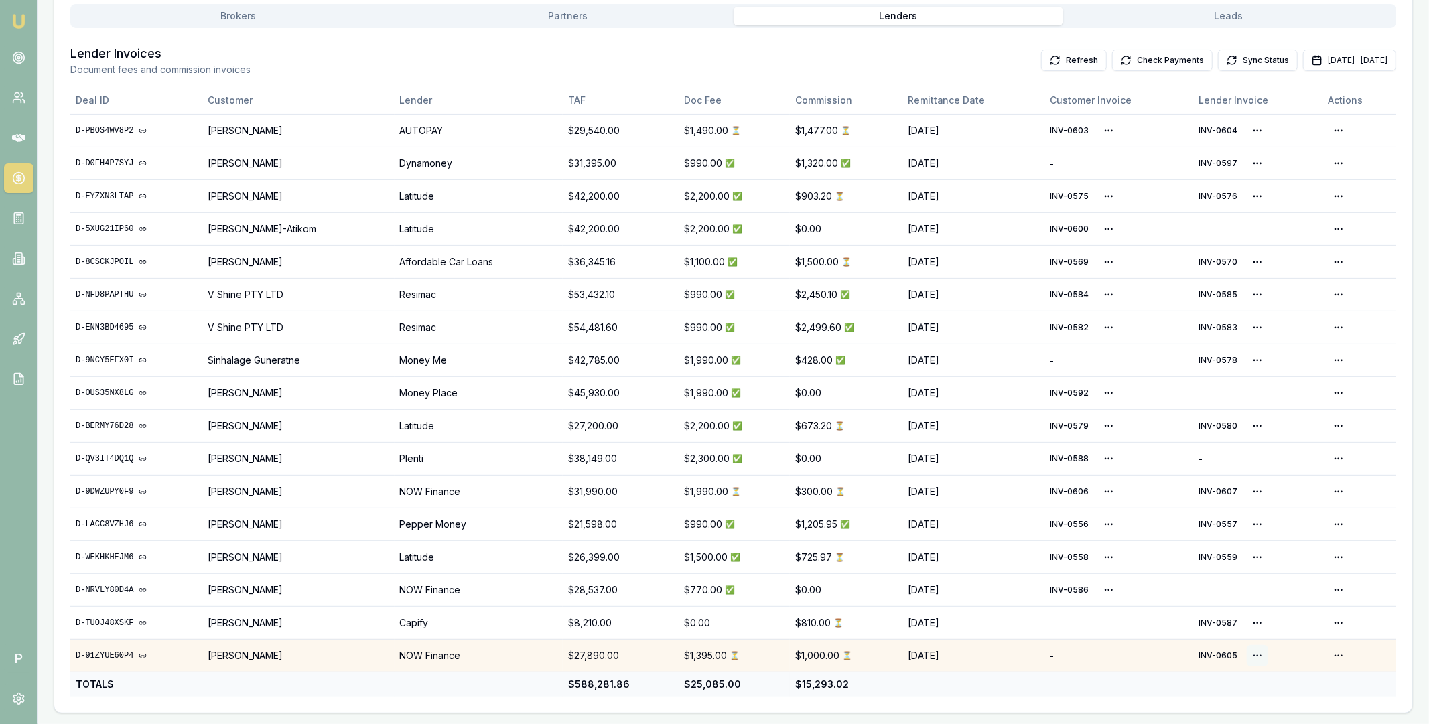
click at [1250, 471] on html "Emu Broker P Home Payments Matt Leeburn Toggle Menu Payments Management Manage …" at bounding box center [714, 110] width 1429 height 724
click at [1252, 471] on html "Emu Broker P Home Payments Matt Leeburn Toggle Menu Payments Management Manage …" at bounding box center [714, 110] width 1429 height 724
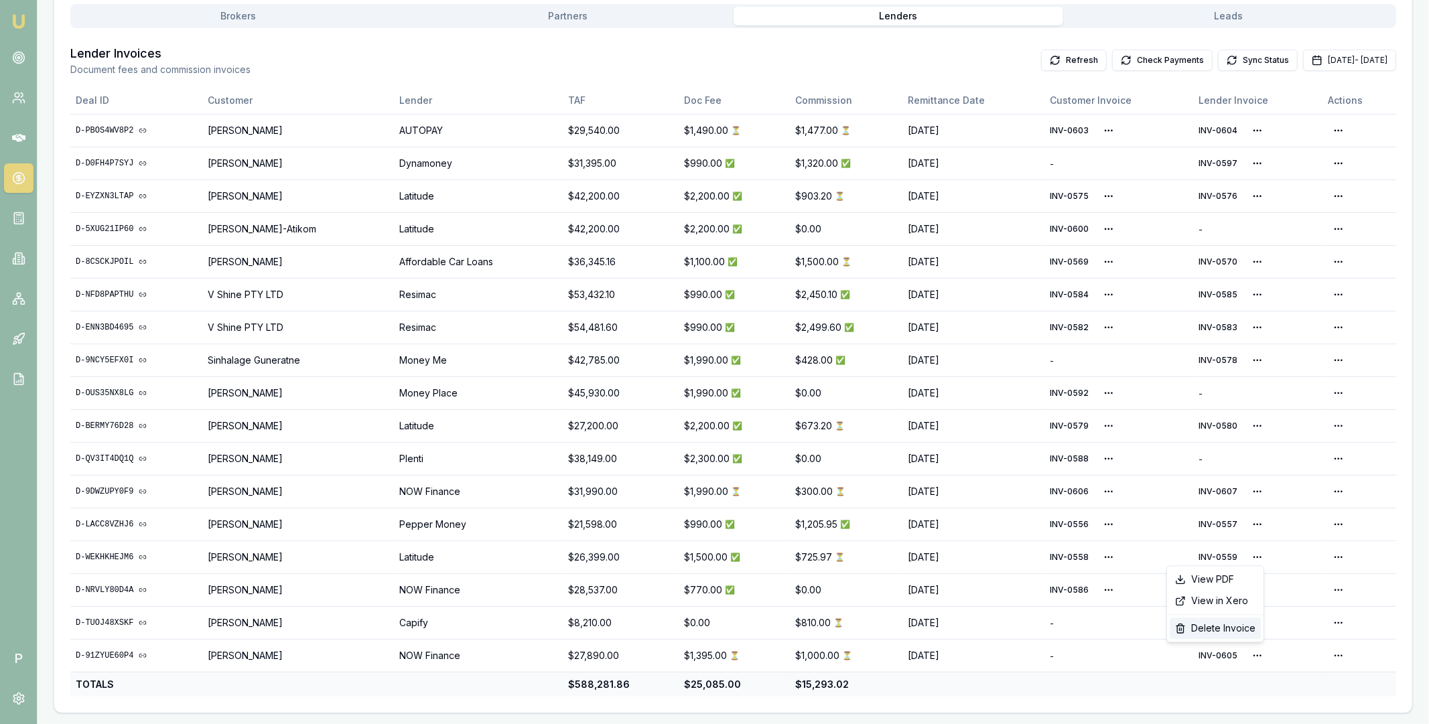
click at [1220, 625] on div "Delete Invoice" at bounding box center [1214, 628] width 91 height 21
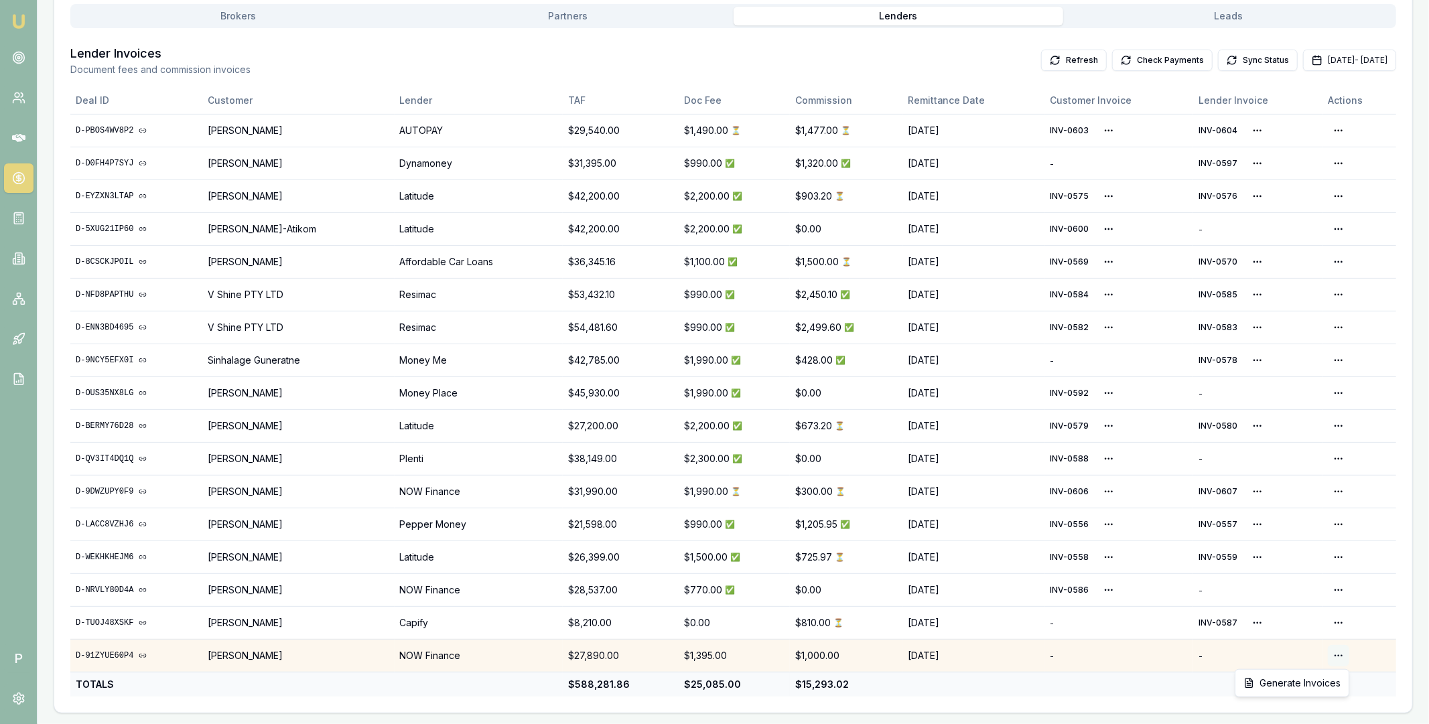
click at [1341, 471] on html "Emu Broker P Home Payments Matt Leeburn Toggle Menu Payments Management Manage …" at bounding box center [714, 110] width 1429 height 724
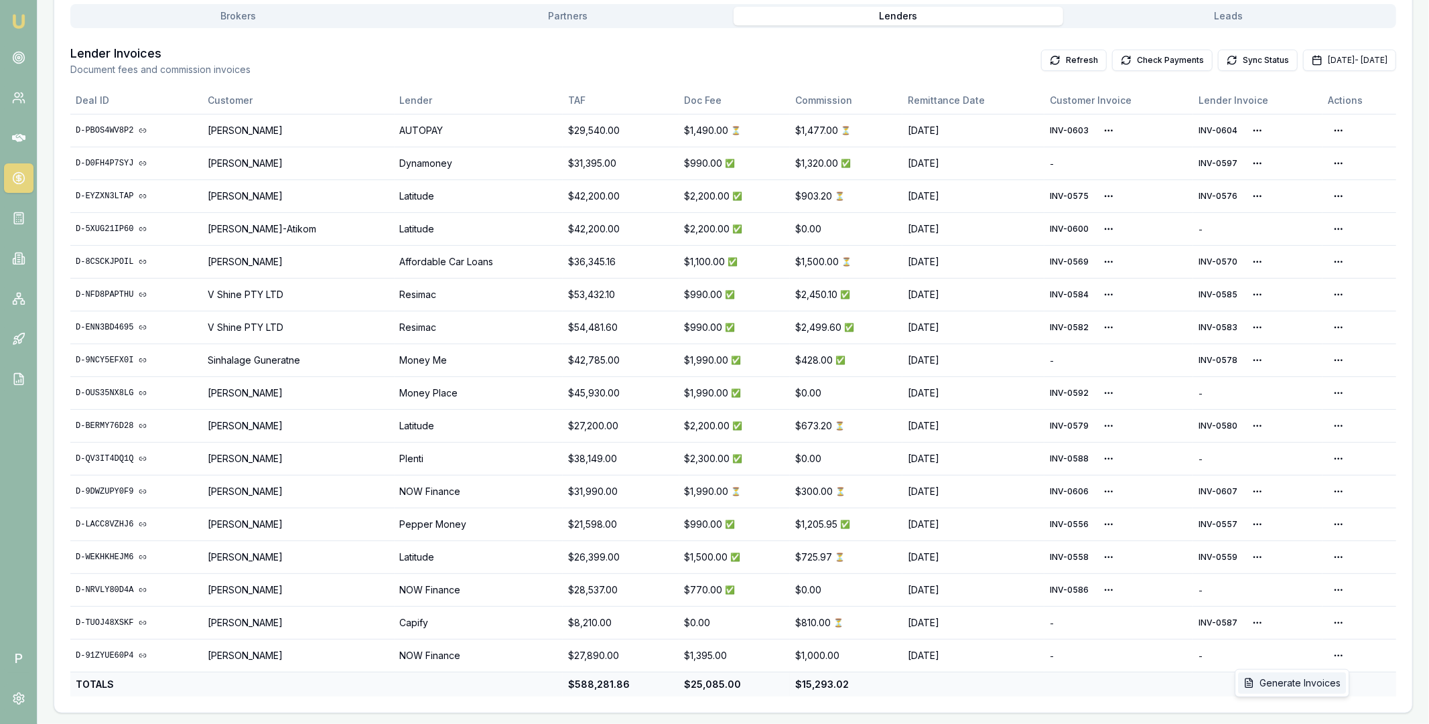
click at [1311, 683] on div "Generate Invoices" at bounding box center [1292, 682] width 108 height 21
click at [1119, 62] on button "Check Payments" at bounding box center [1162, 60] width 100 height 21
click at [1112, 60] on button "Check Payments" at bounding box center [1162, 60] width 100 height 21
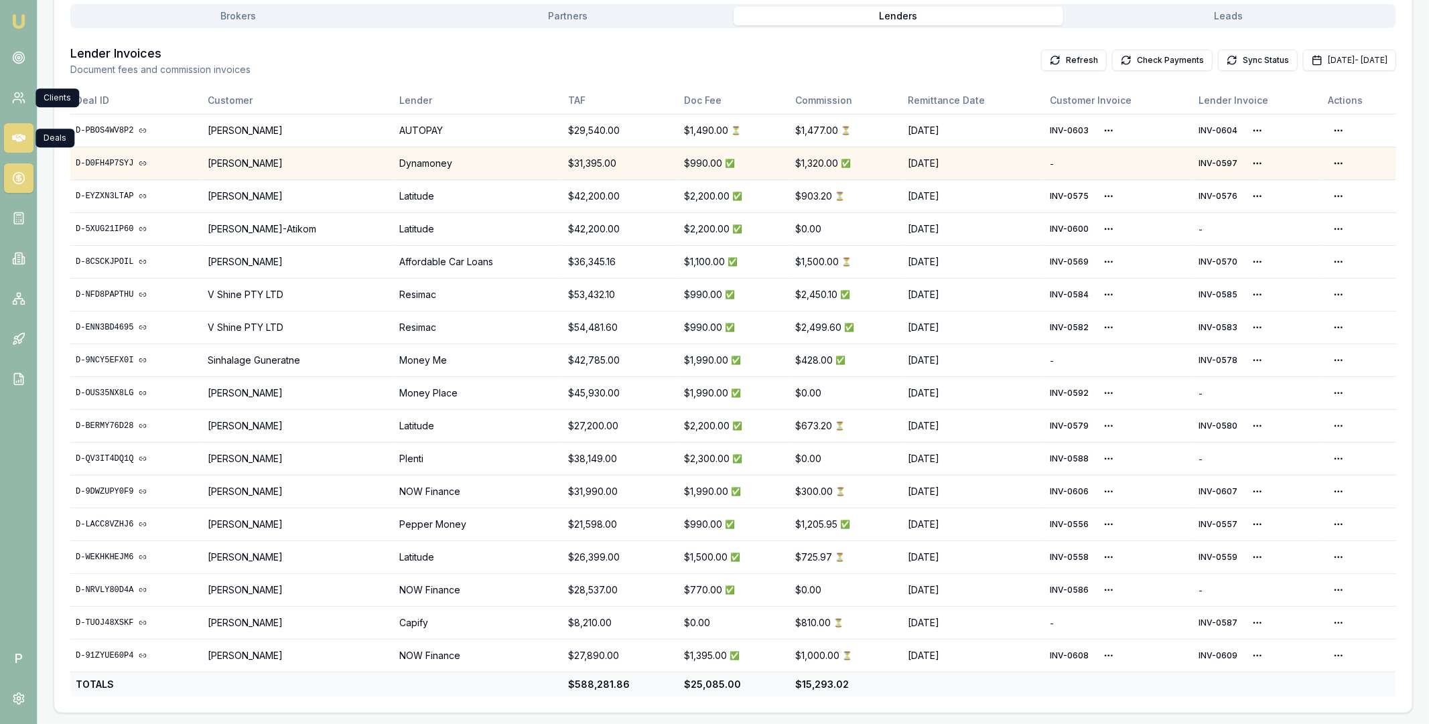
click at [19, 146] on link at bounding box center [18, 137] width 29 height 29
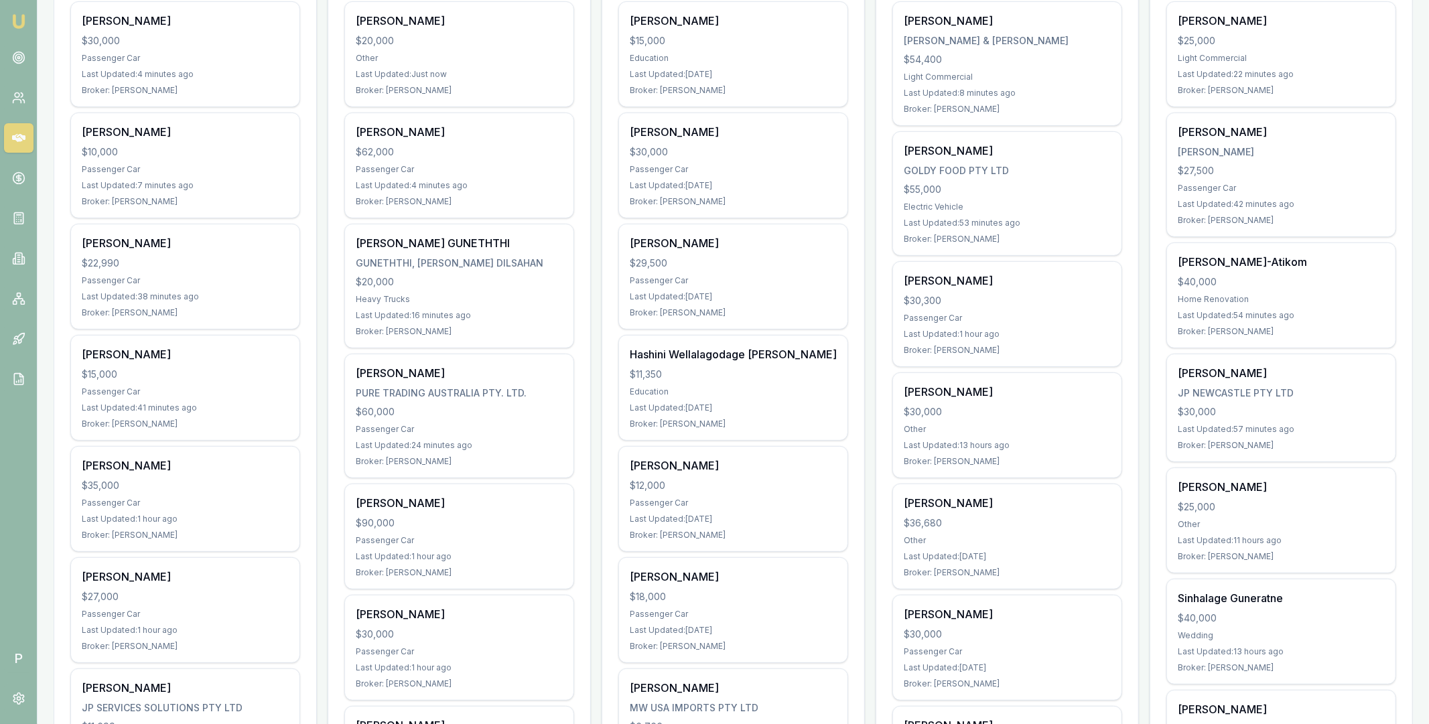
scroll to position [171, 0]
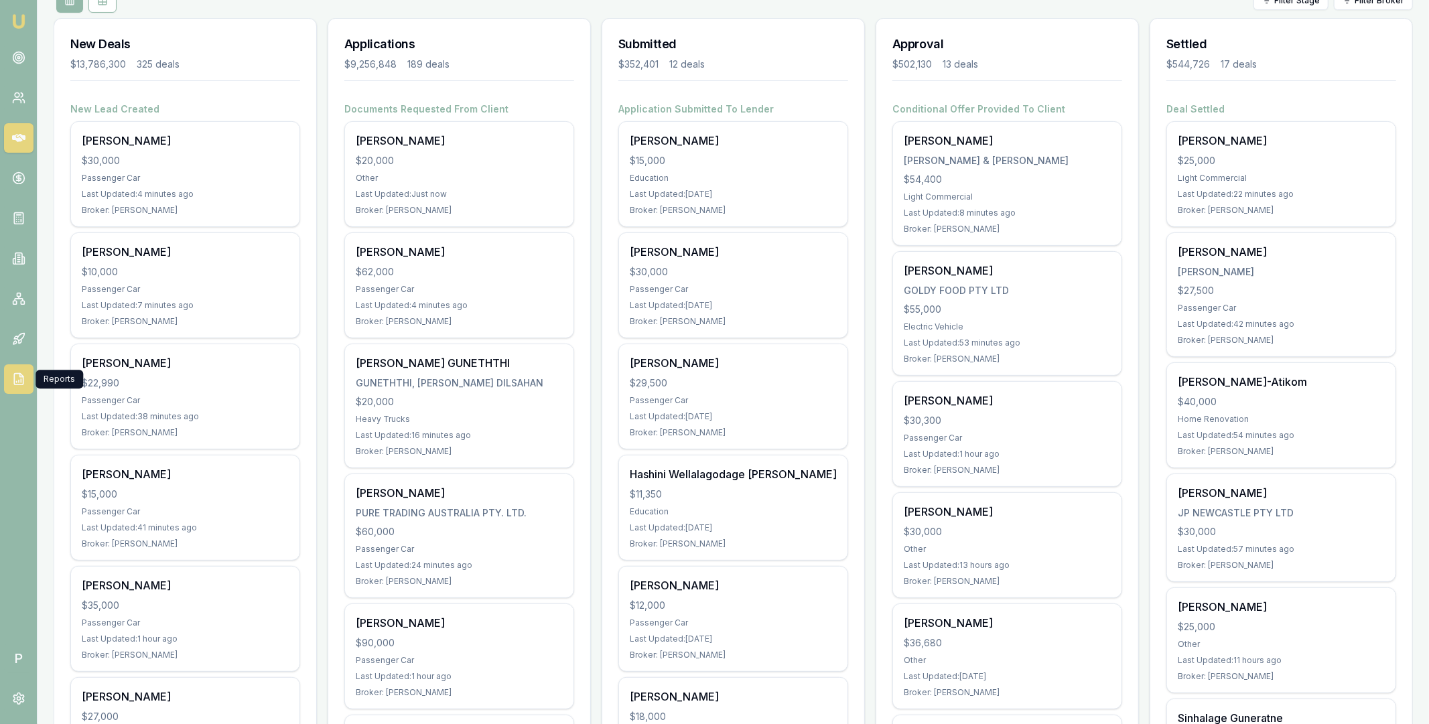
click at [14, 384] on icon at bounding box center [18, 379] width 9 height 11
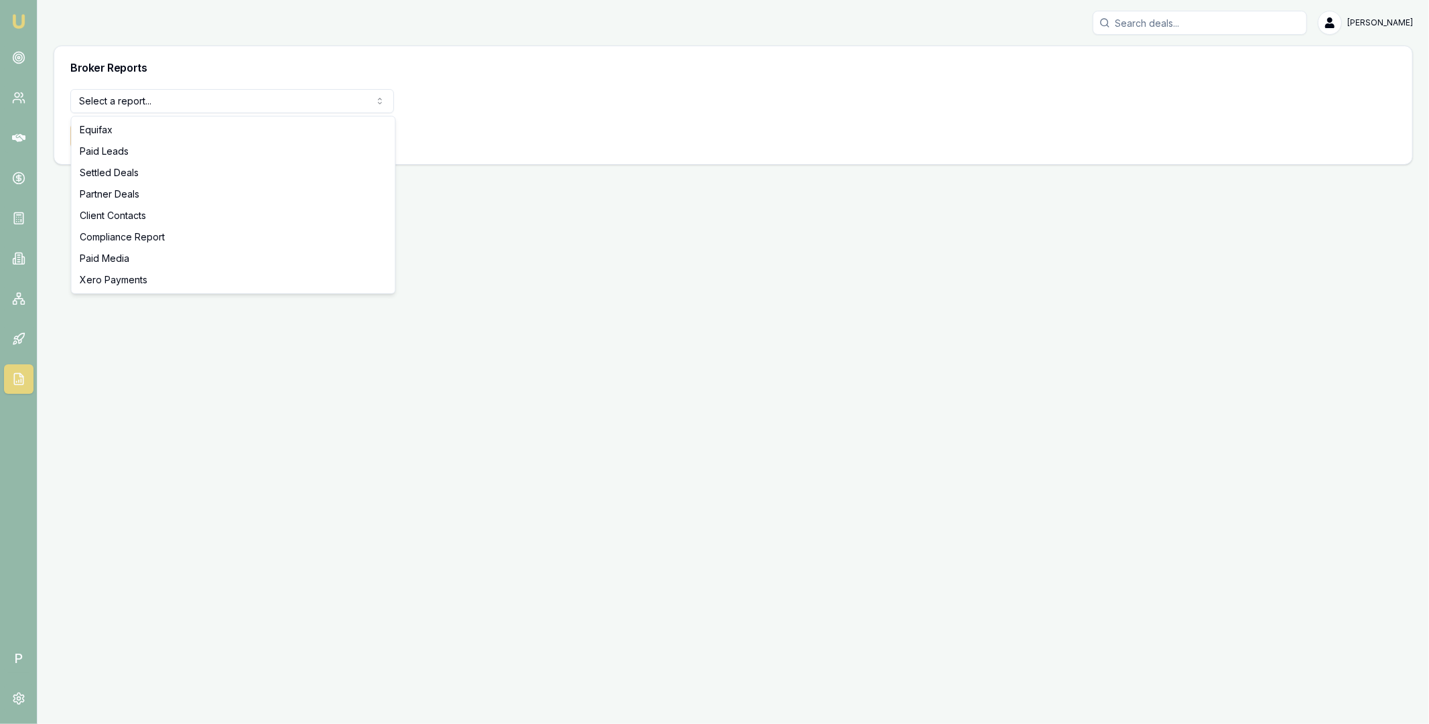
click at [287, 100] on html "Emu Broker P Matt Leeburn Toggle Menu Broker Reports Select a report... Equifax…" at bounding box center [714, 362] width 1429 height 724
select select "settled-deals"
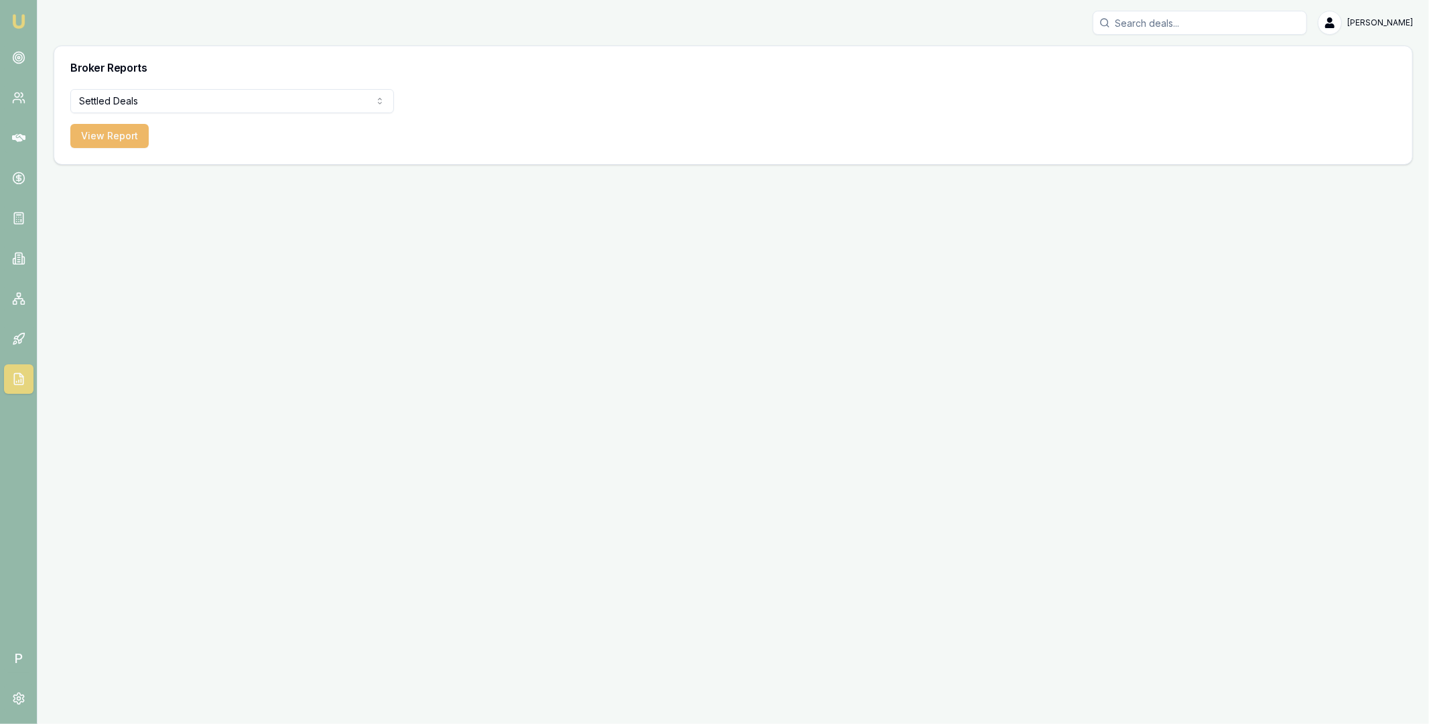
click at [118, 137] on button "View Report" at bounding box center [109, 136] width 78 height 24
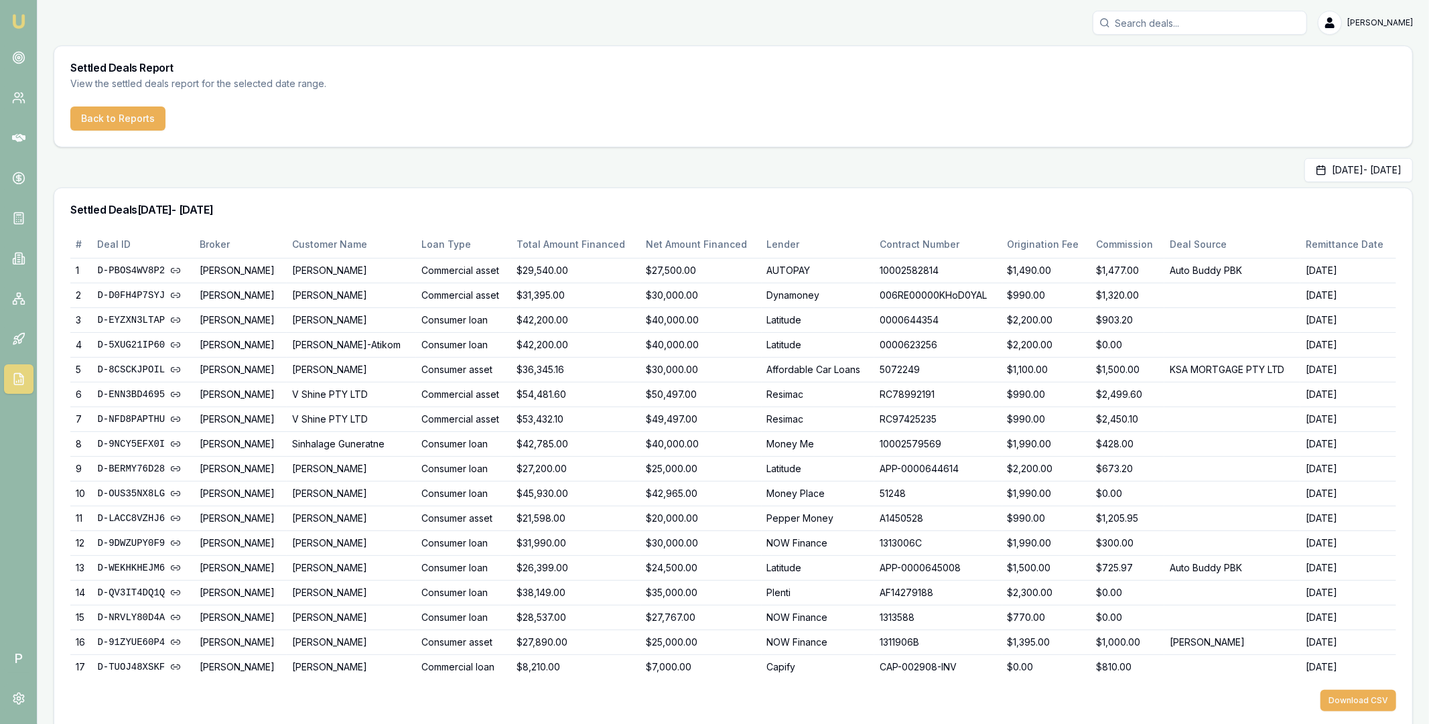
scroll to position [25, 0]
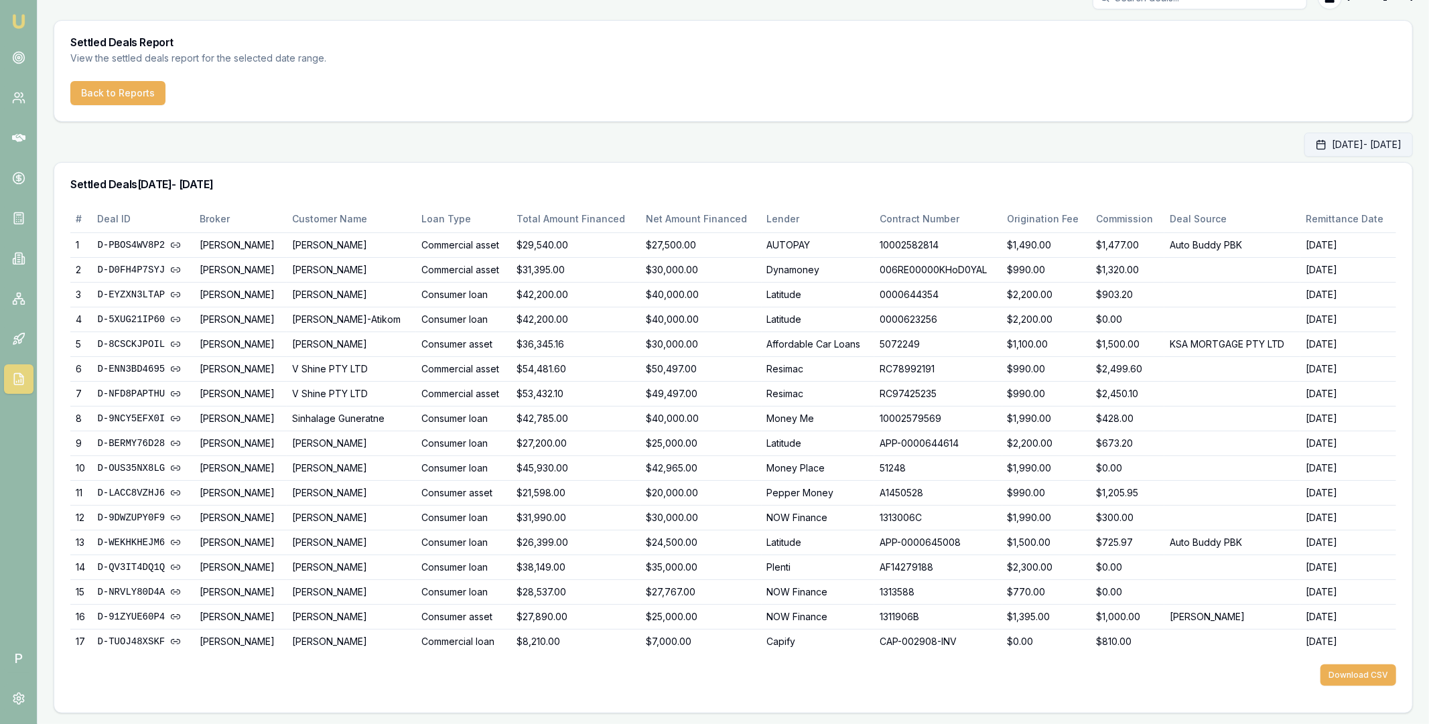
click at [1309, 147] on button "Sep 01, 2025 - Sep 30, 2025" at bounding box center [1358, 145] width 108 height 24
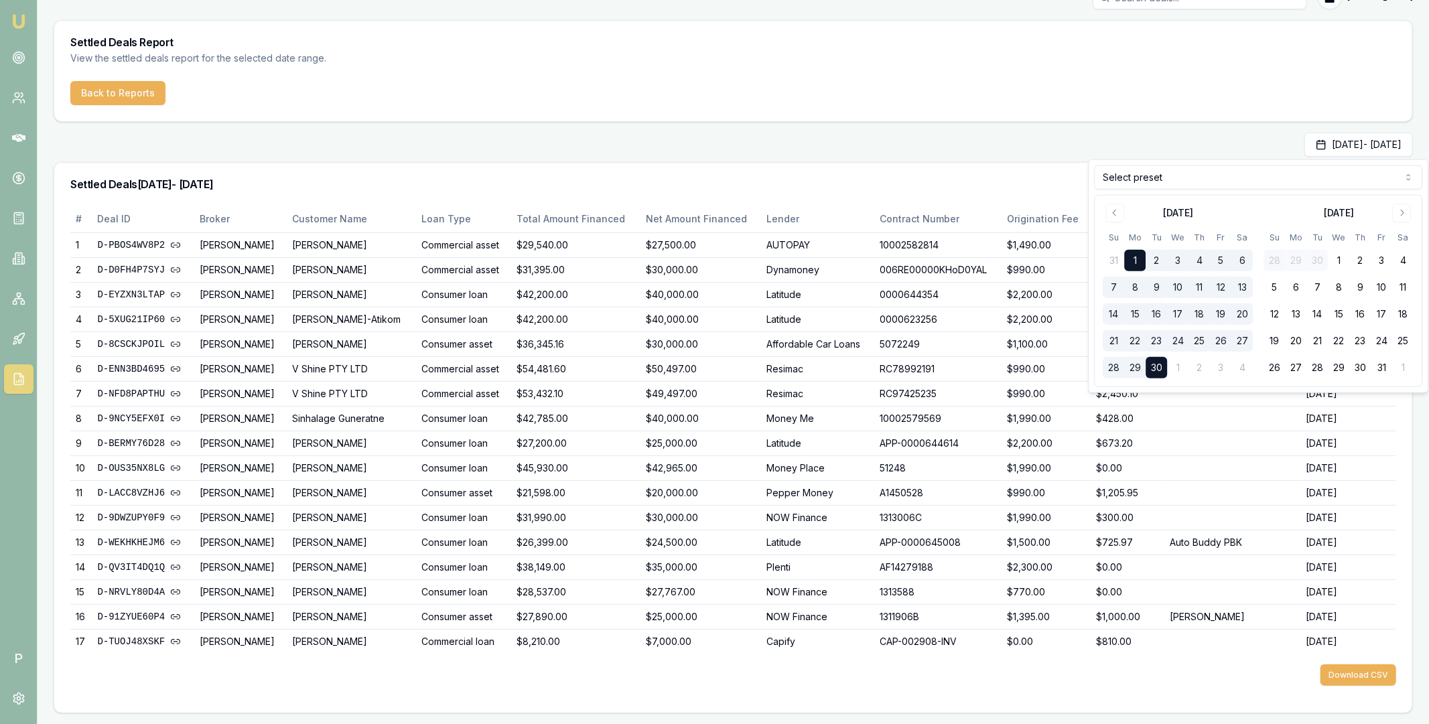
click at [1150, 180] on html "Emu Broker P Matt Leeburn Toggle Menu Settled Deals Report View the settled dea…" at bounding box center [714, 337] width 1429 height 724
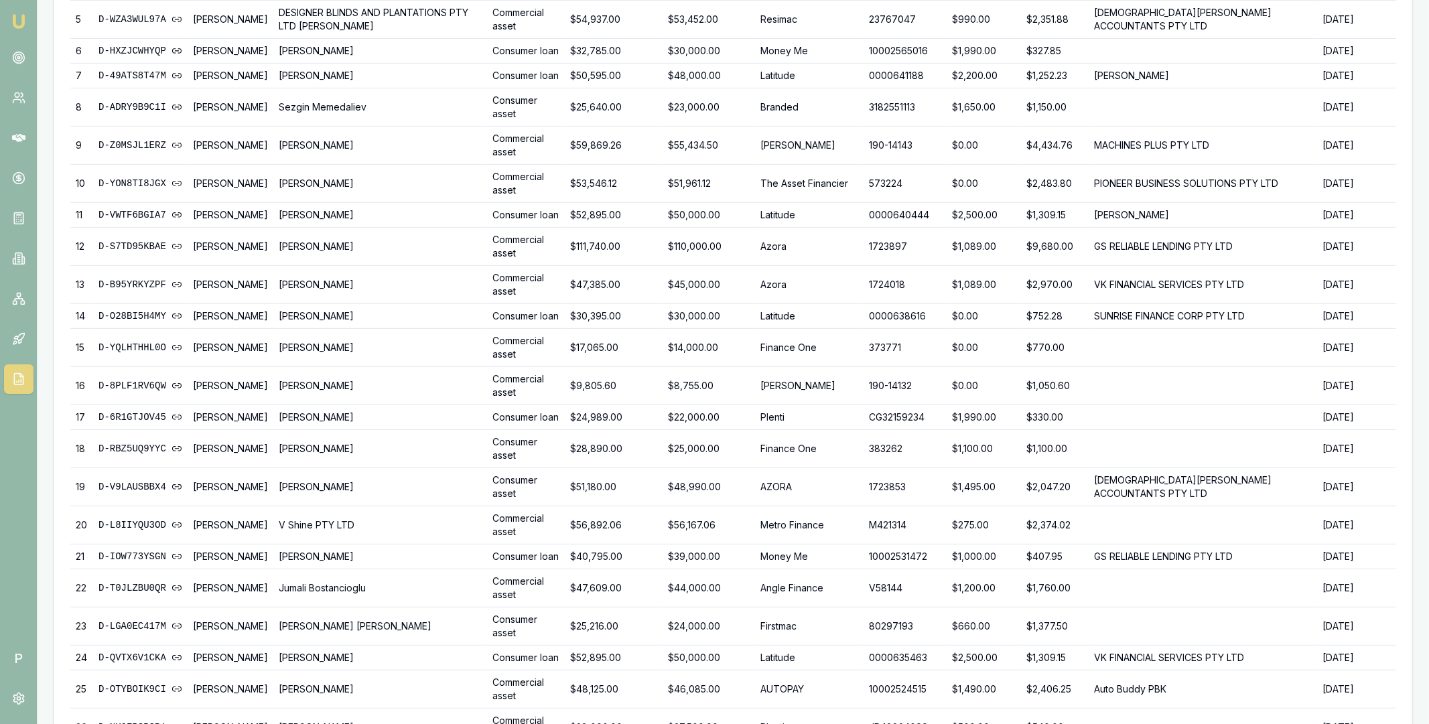
scroll to position [0, 0]
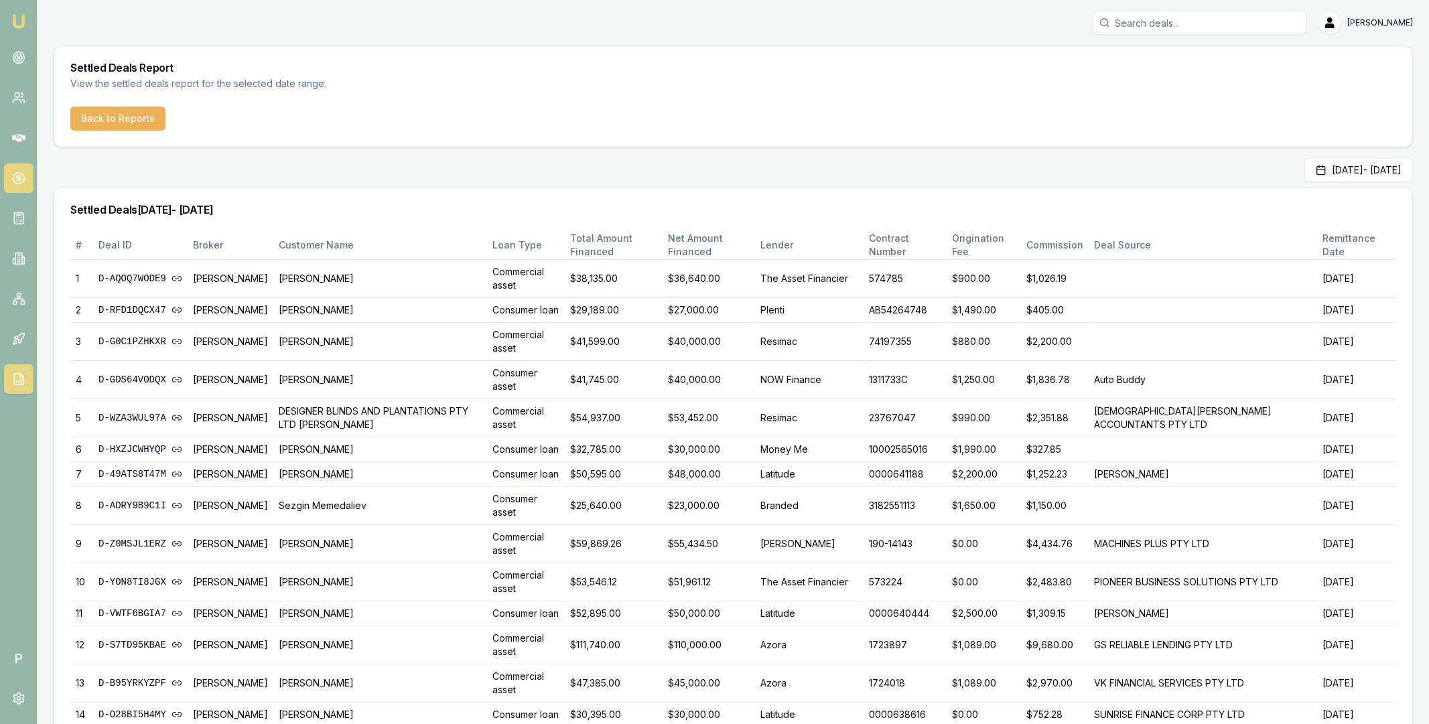
click at [16, 182] on icon at bounding box center [18, 177] width 13 height 13
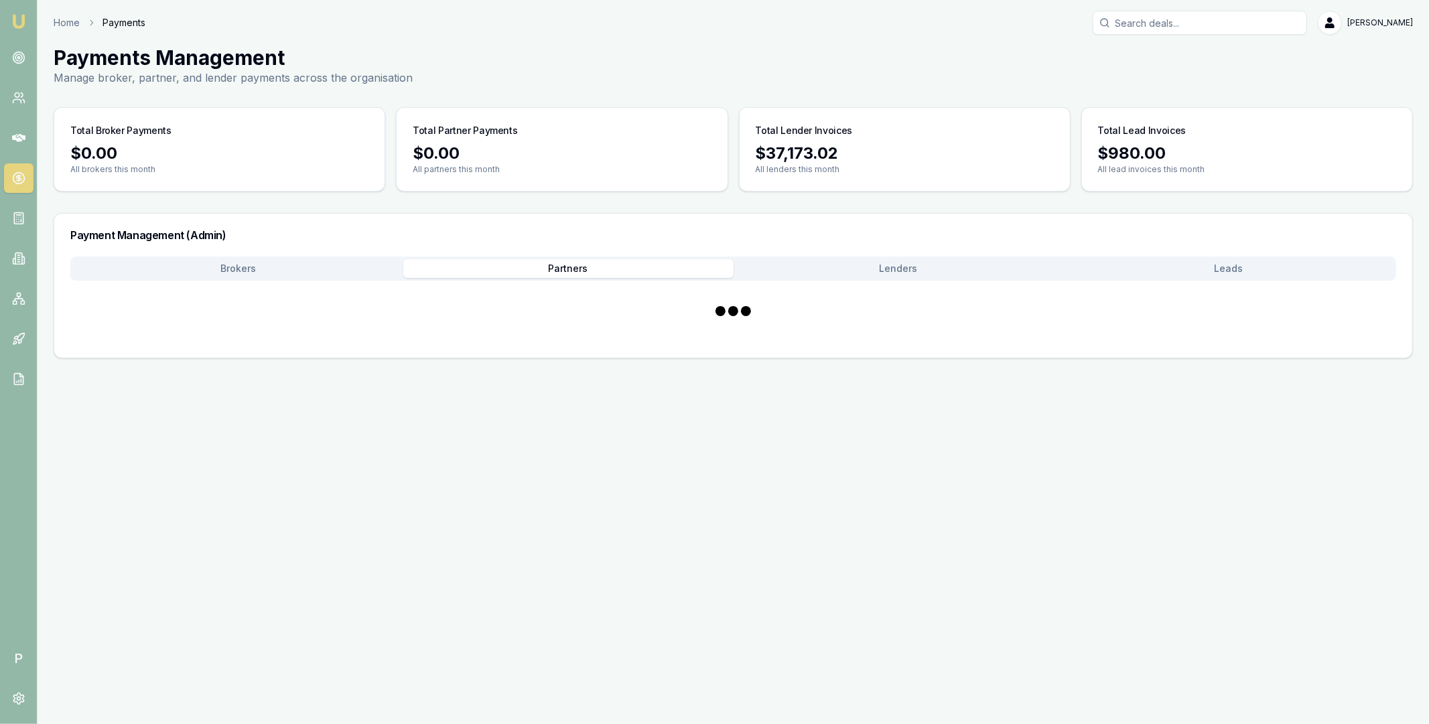
click at [569, 275] on button "Partners" at bounding box center [568, 268] width 330 height 19
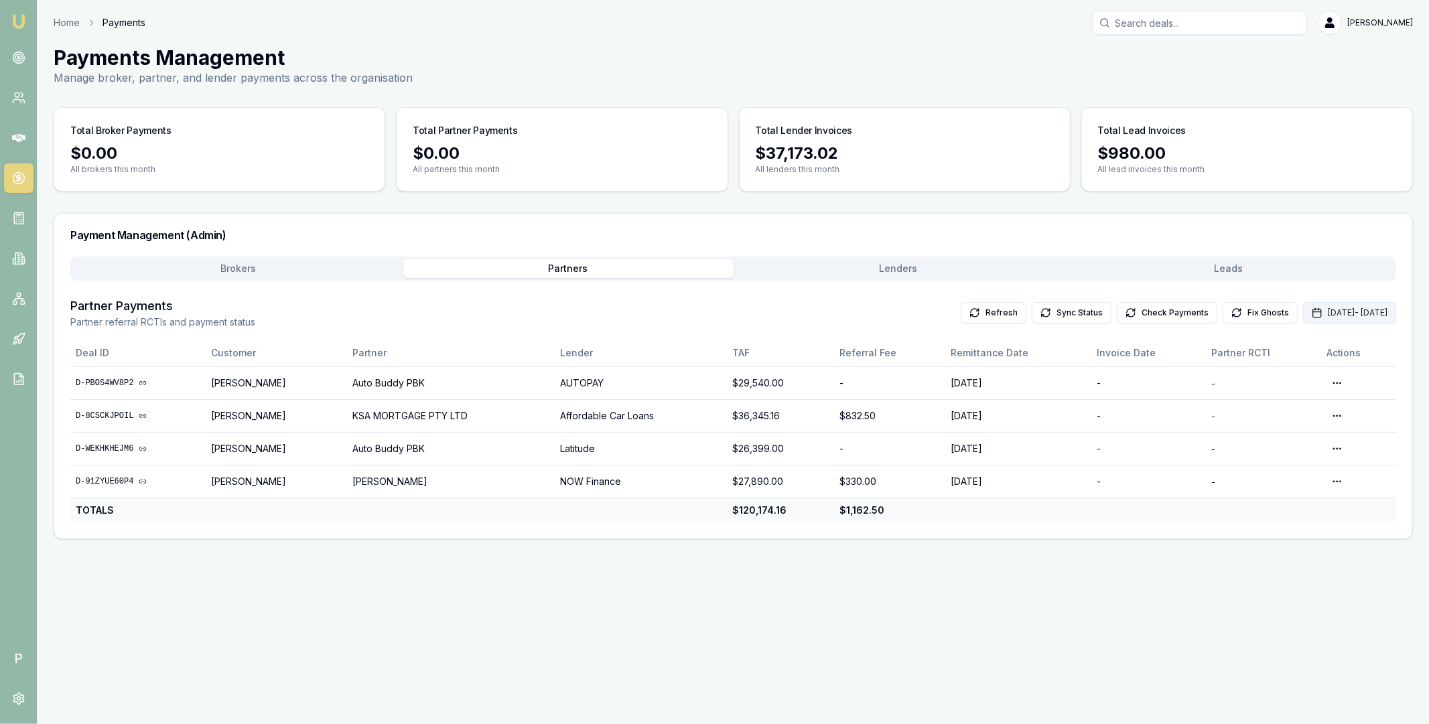
click at [1303, 307] on button "Sep 01, 2025 - Sep 30, 2025" at bounding box center [1349, 312] width 93 height 21
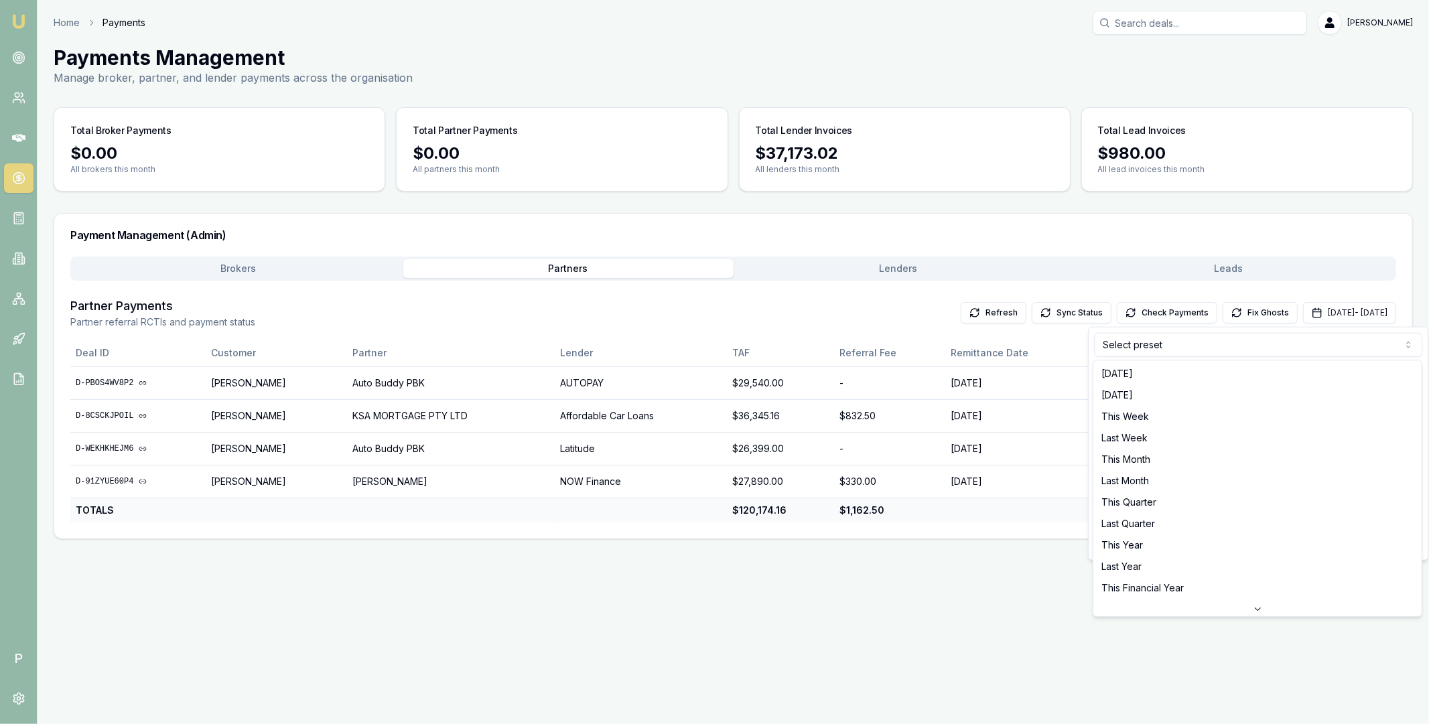
click at [1192, 351] on html "Emu Broker P Home Payments Matt Leeburn Toggle Menu Payments Management Manage …" at bounding box center [714, 362] width 1429 height 724
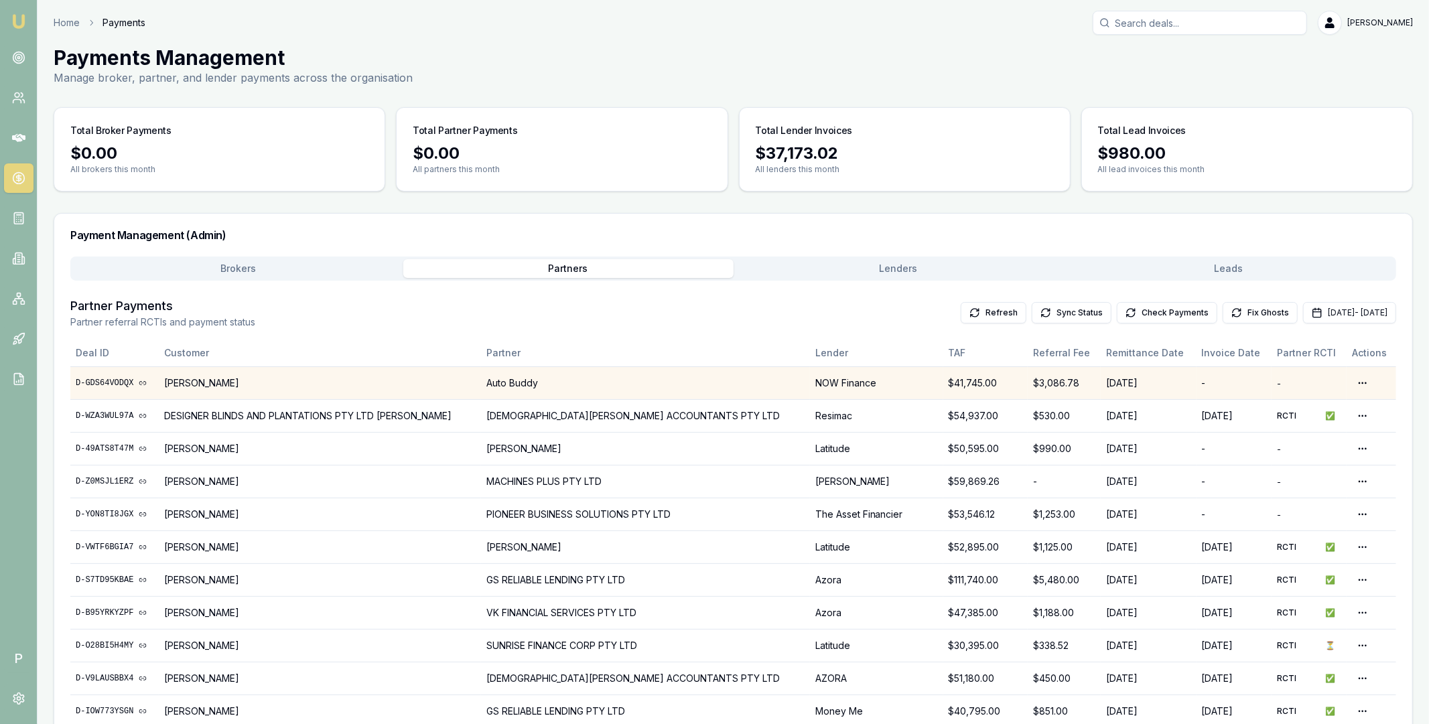
click at [117, 381] on link "D-GDS64VODQX" at bounding box center [115, 383] width 78 height 11
click at [893, 260] on button "Lenders" at bounding box center [898, 268] width 330 height 19
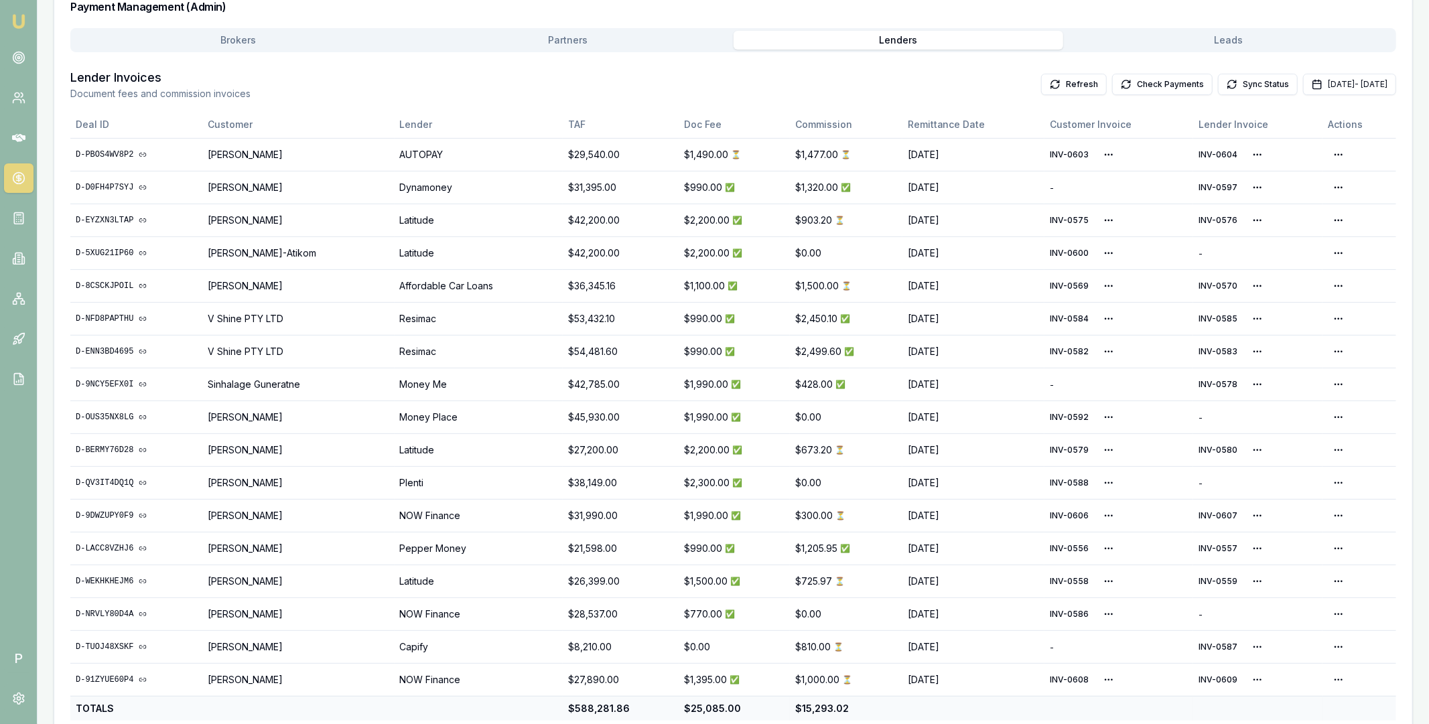
scroll to position [252, 0]
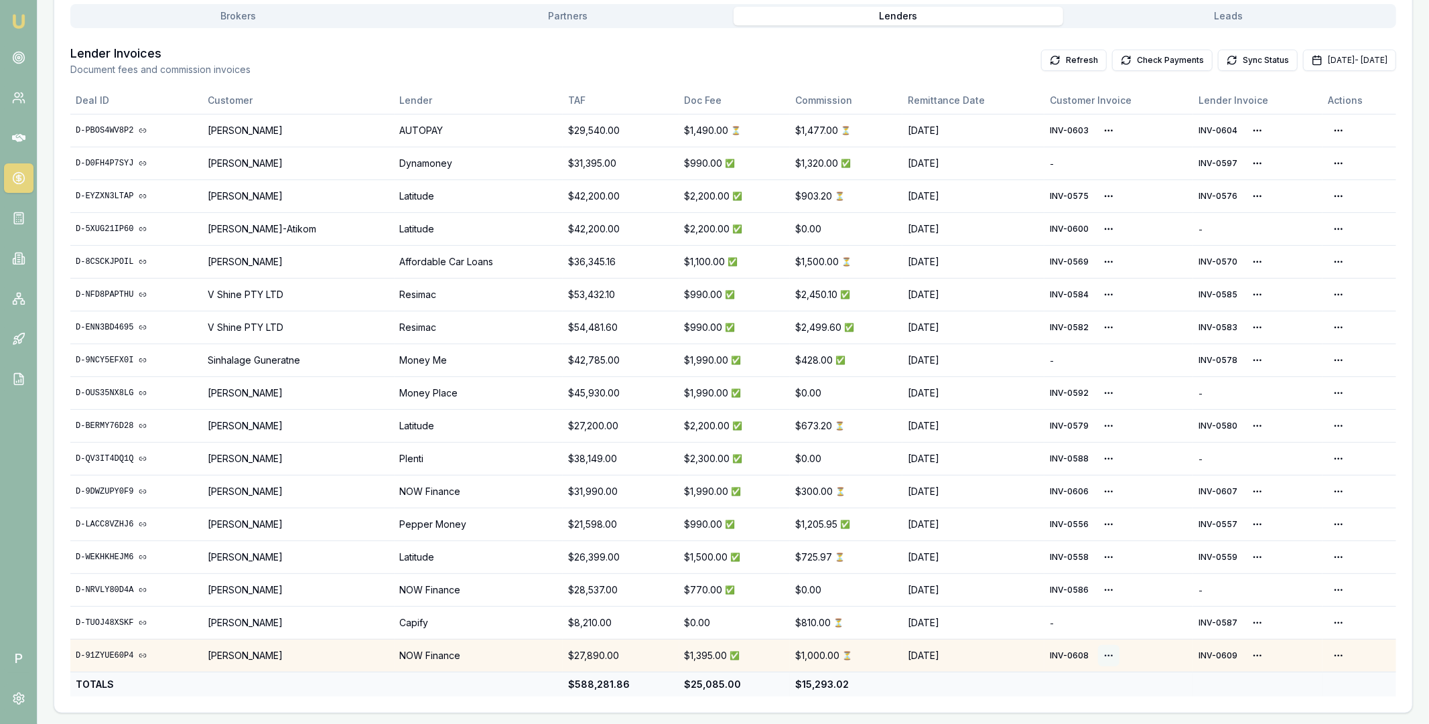
click at [1104, 471] on html "Emu Broker P Home Payments Matt Leeburn Toggle Menu Payments Management Manage …" at bounding box center [714, 110] width 1429 height 724
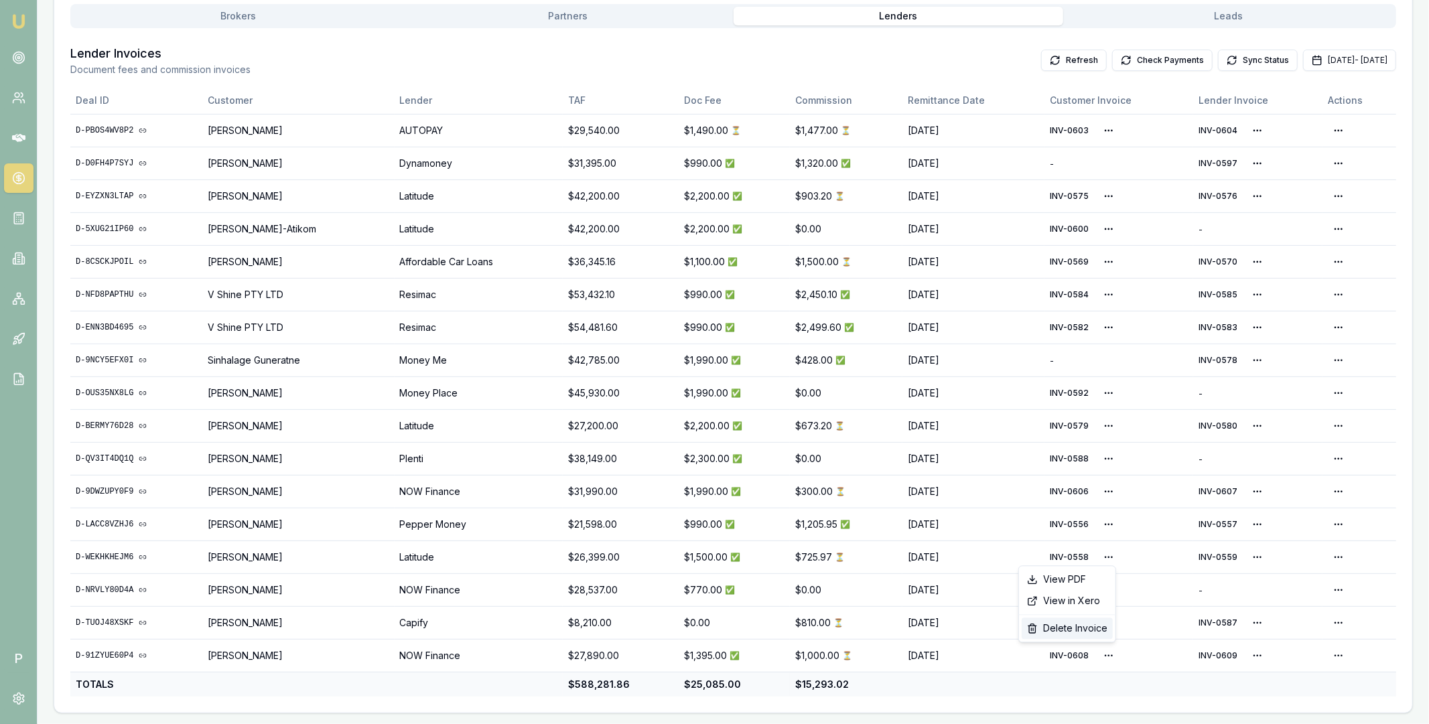
click at [1095, 630] on div "Delete Invoice" at bounding box center [1066, 628] width 91 height 21
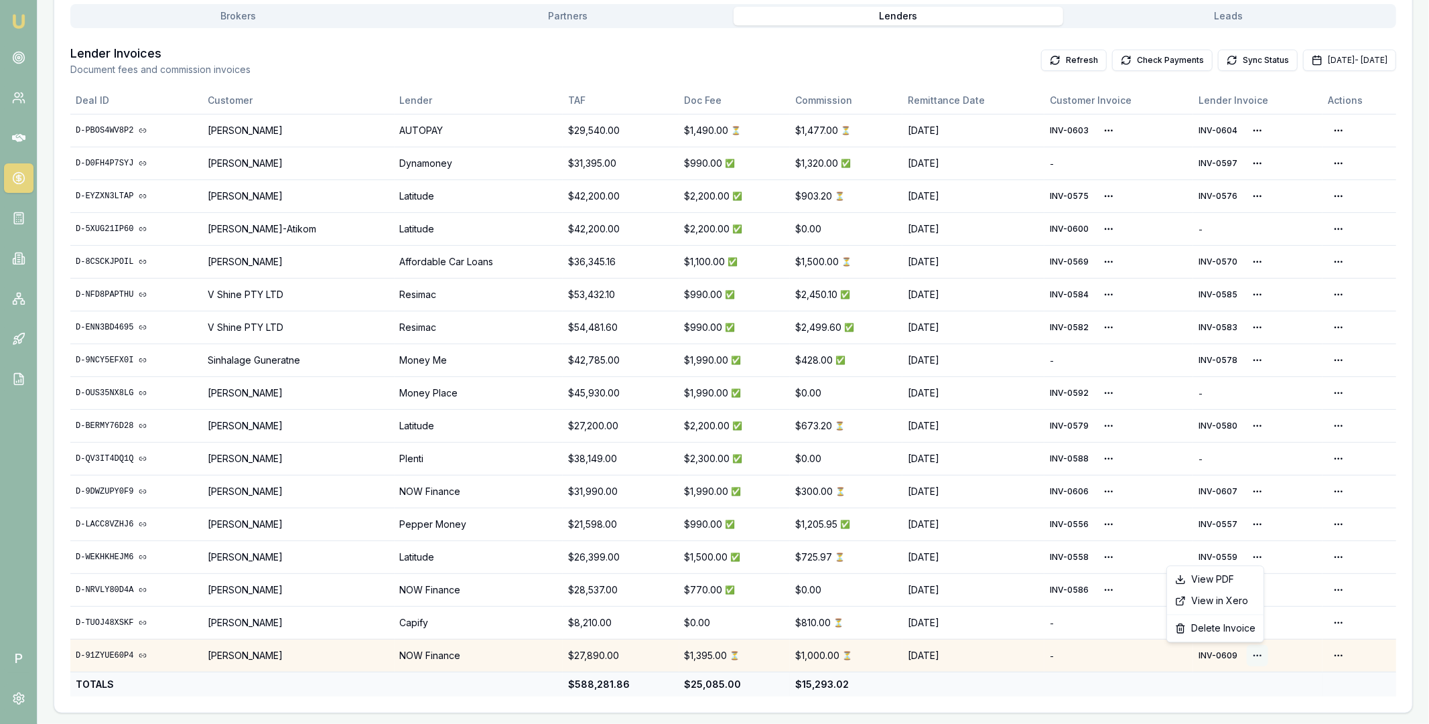
click at [1256, 471] on html "Emu Broker P Home Payments Matt Leeburn Toggle Menu Payments Management Manage …" at bounding box center [714, 110] width 1429 height 724
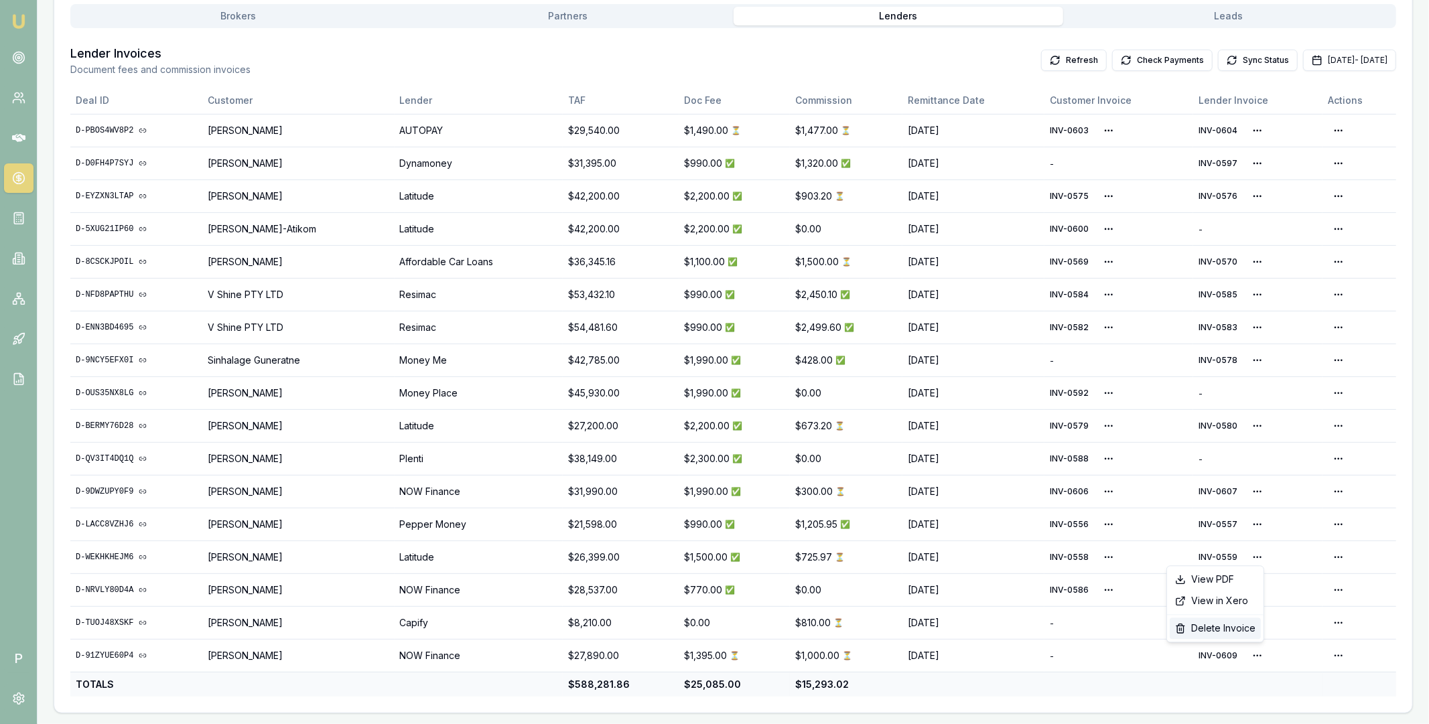
click at [1234, 627] on div "Delete Invoice" at bounding box center [1214, 628] width 91 height 21
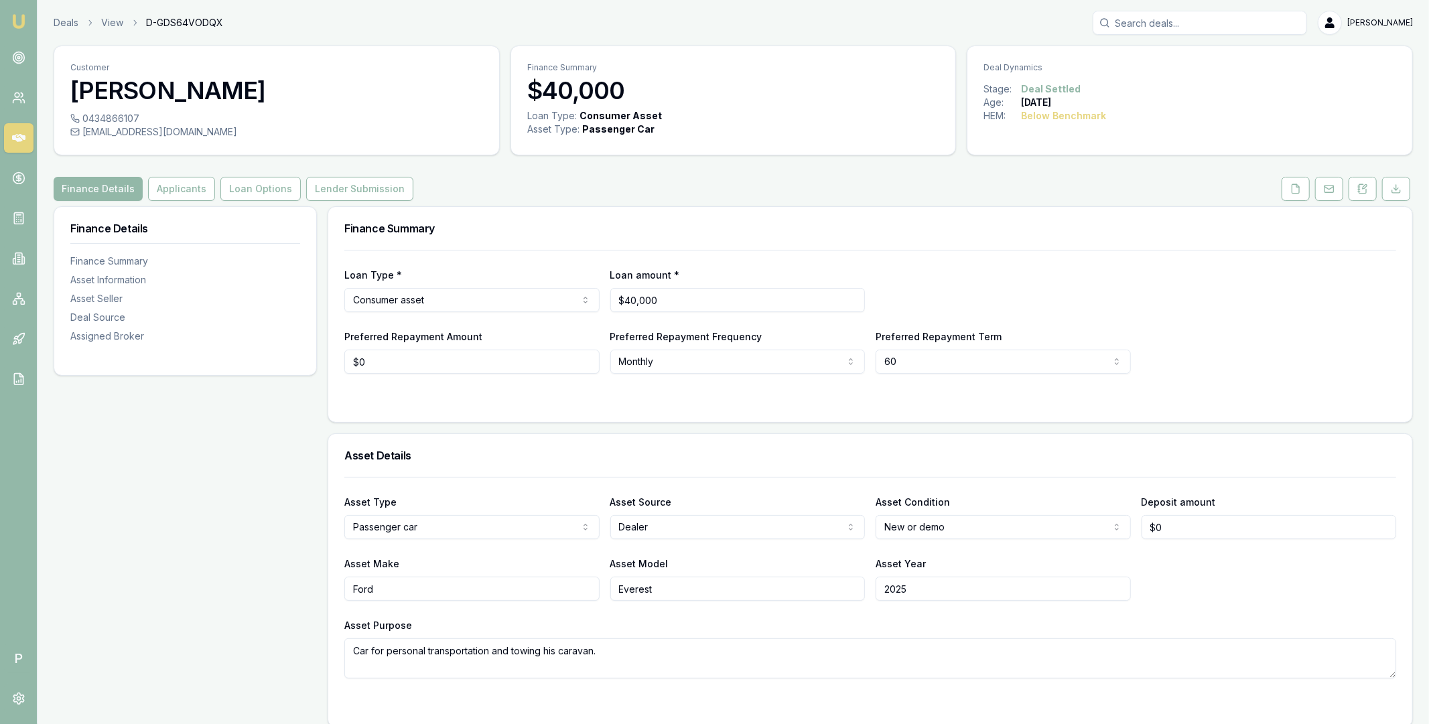
click at [384, 199] on button "Lender Submission" at bounding box center [359, 189] width 107 height 24
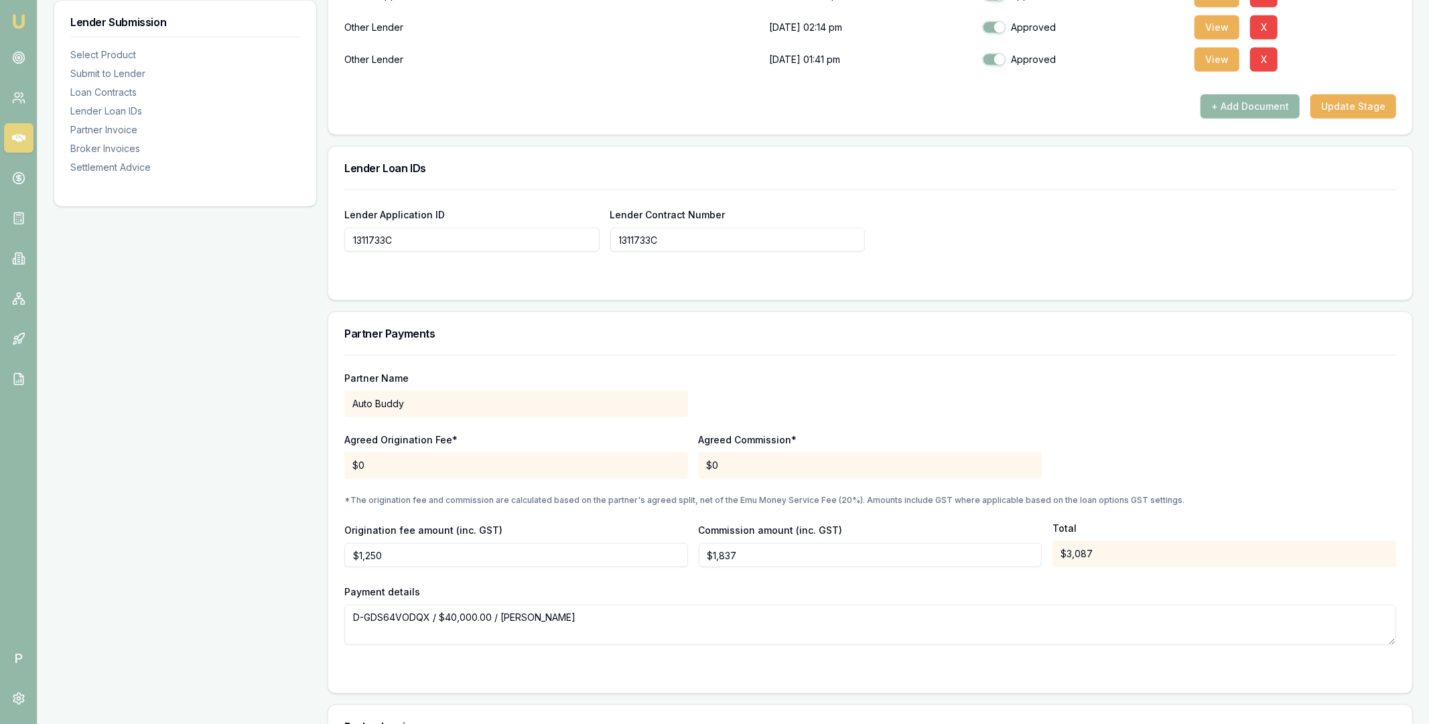
scroll to position [1081, 0]
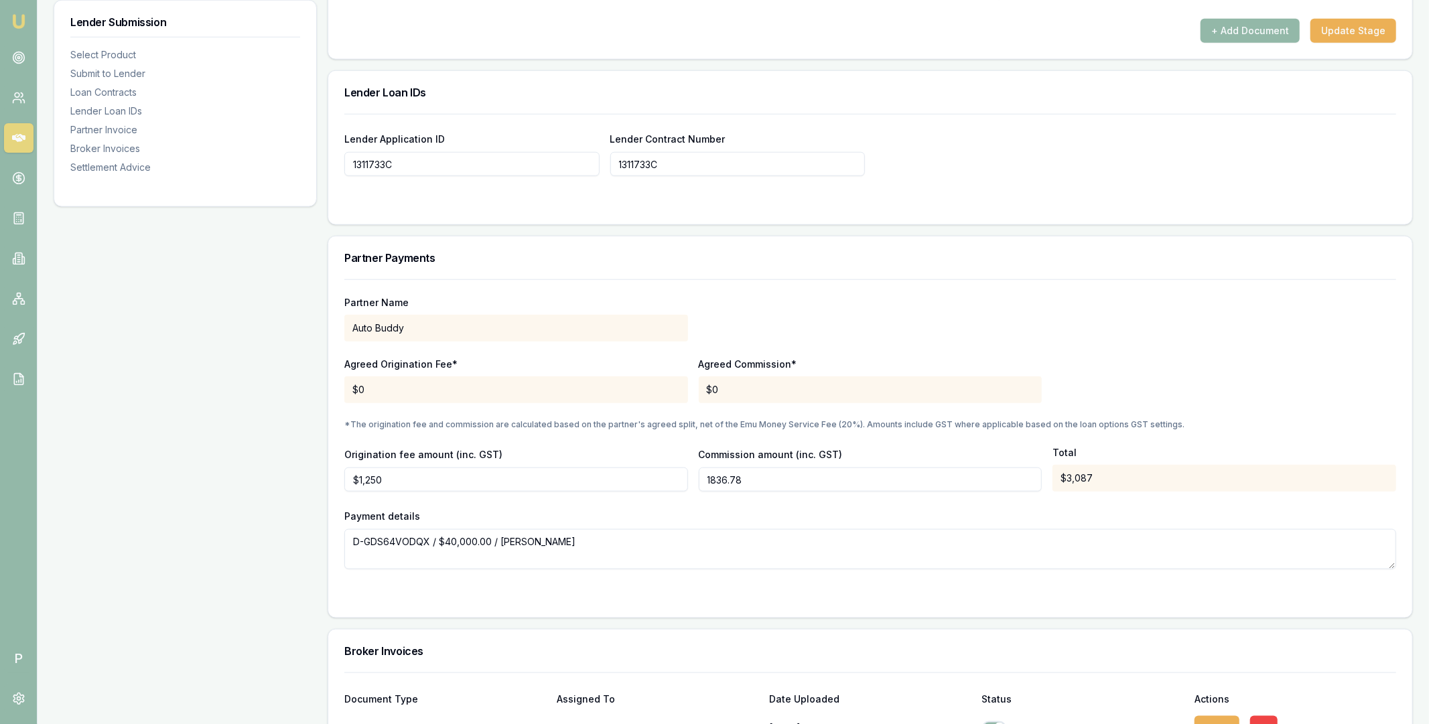
click at [733, 473] on input "1836.78" at bounding box center [871, 479] width 344 height 24
type input "0"
type input "1250"
type input "$0"
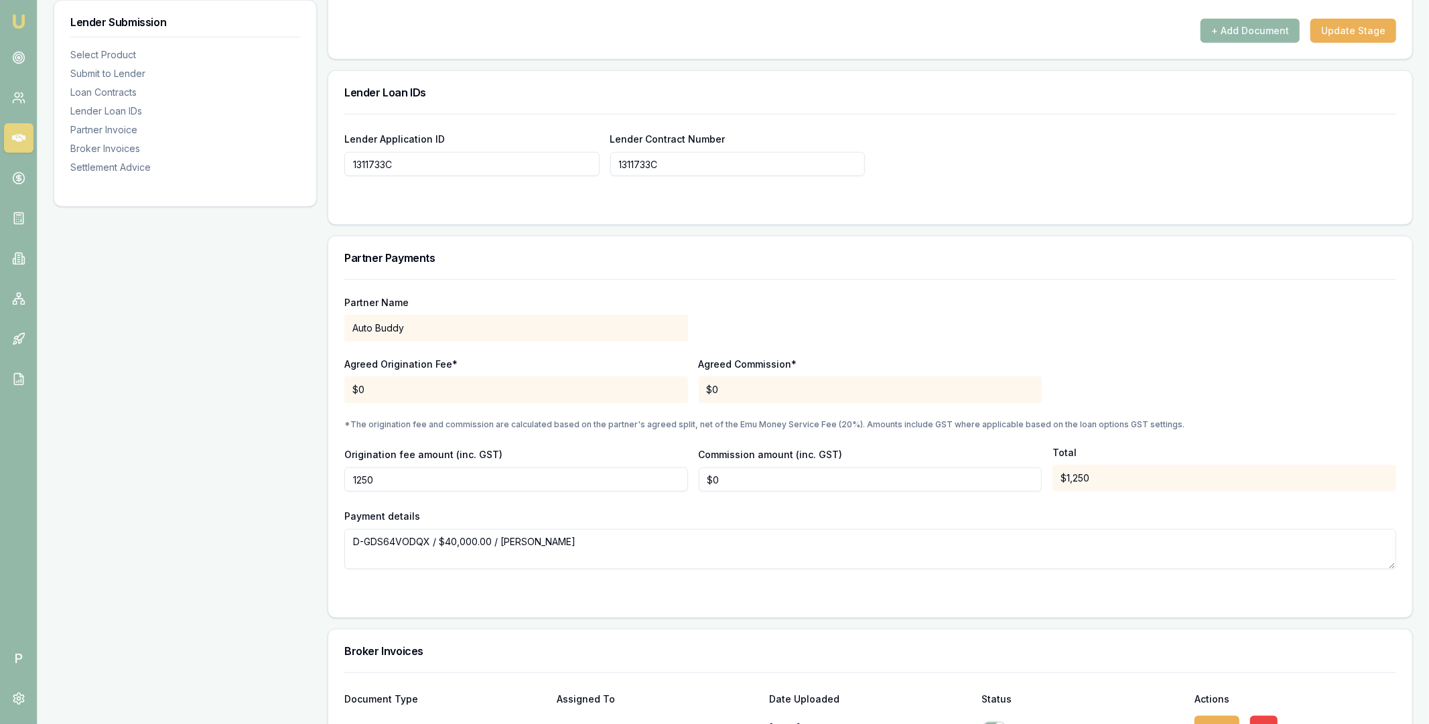
click at [401, 478] on input "1250" at bounding box center [516, 479] width 344 height 24
type input "$0"
click at [555, 447] on div "Origination fee amount (inc. GST) $0" at bounding box center [516, 469] width 344 height 46
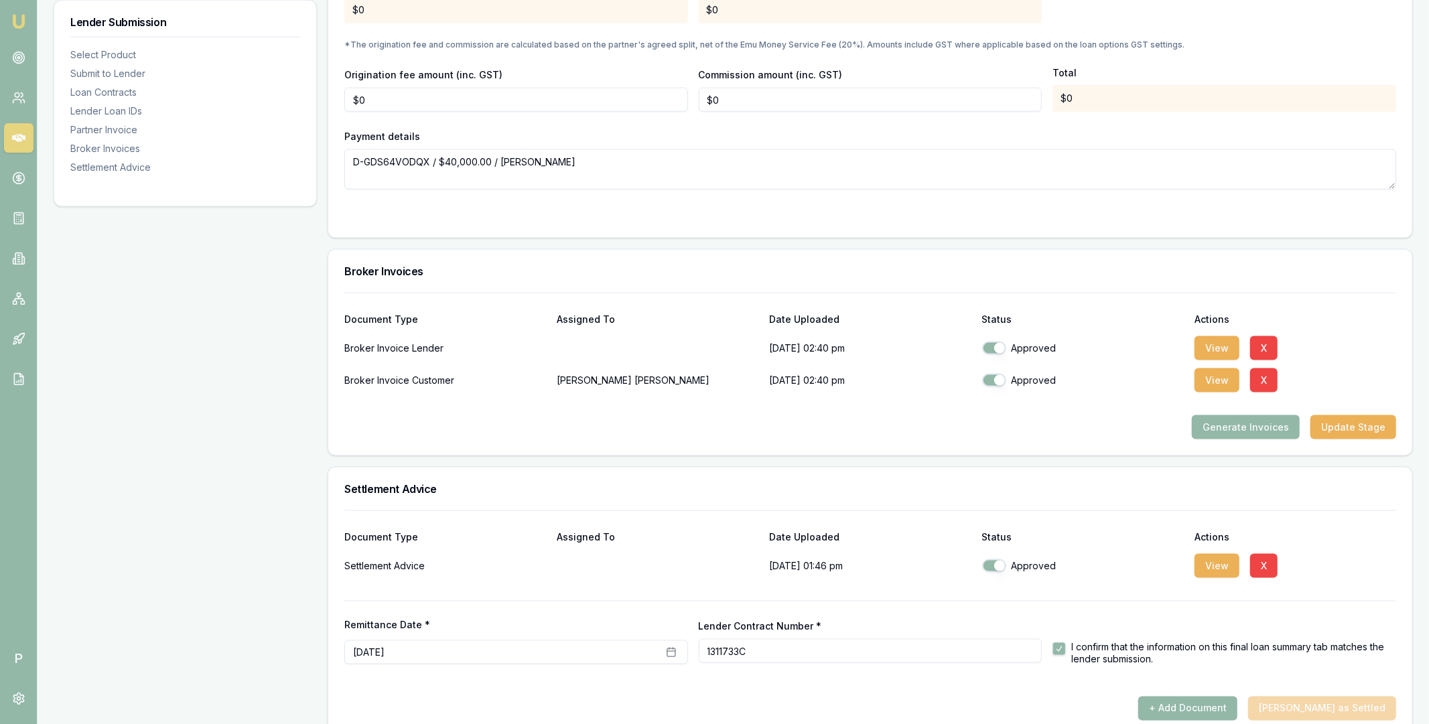
scroll to position [1485, 0]
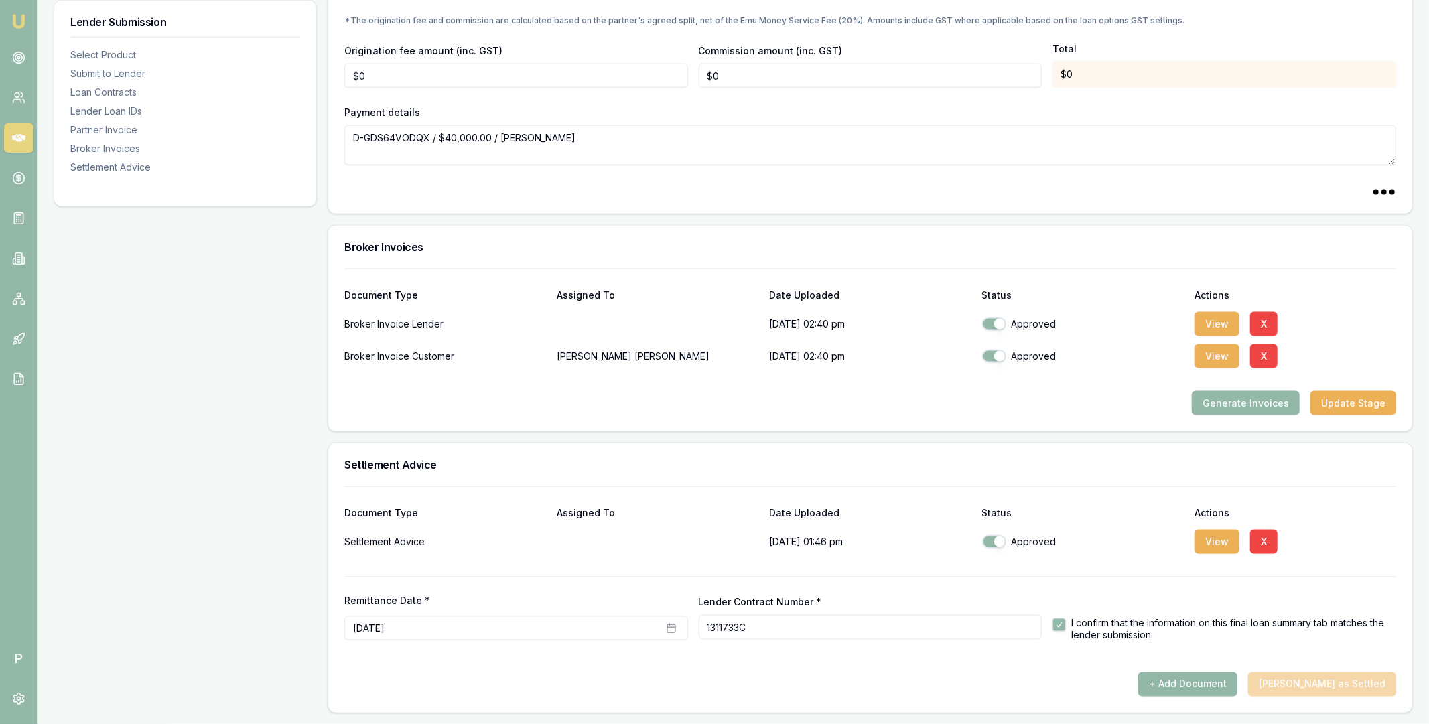
type textarea "D-GDS64VODQX / $39999.99999999999 / Cornelius O'Donnell"
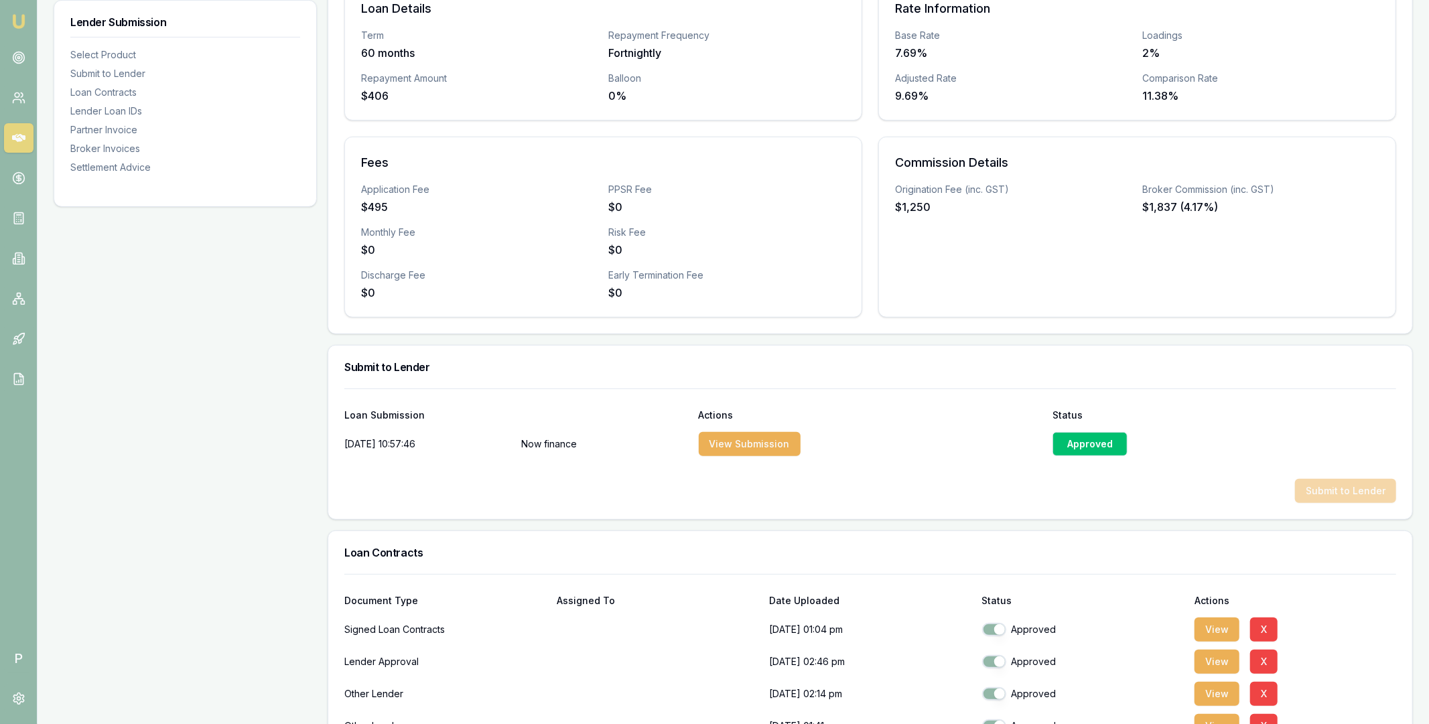
scroll to position [16, 0]
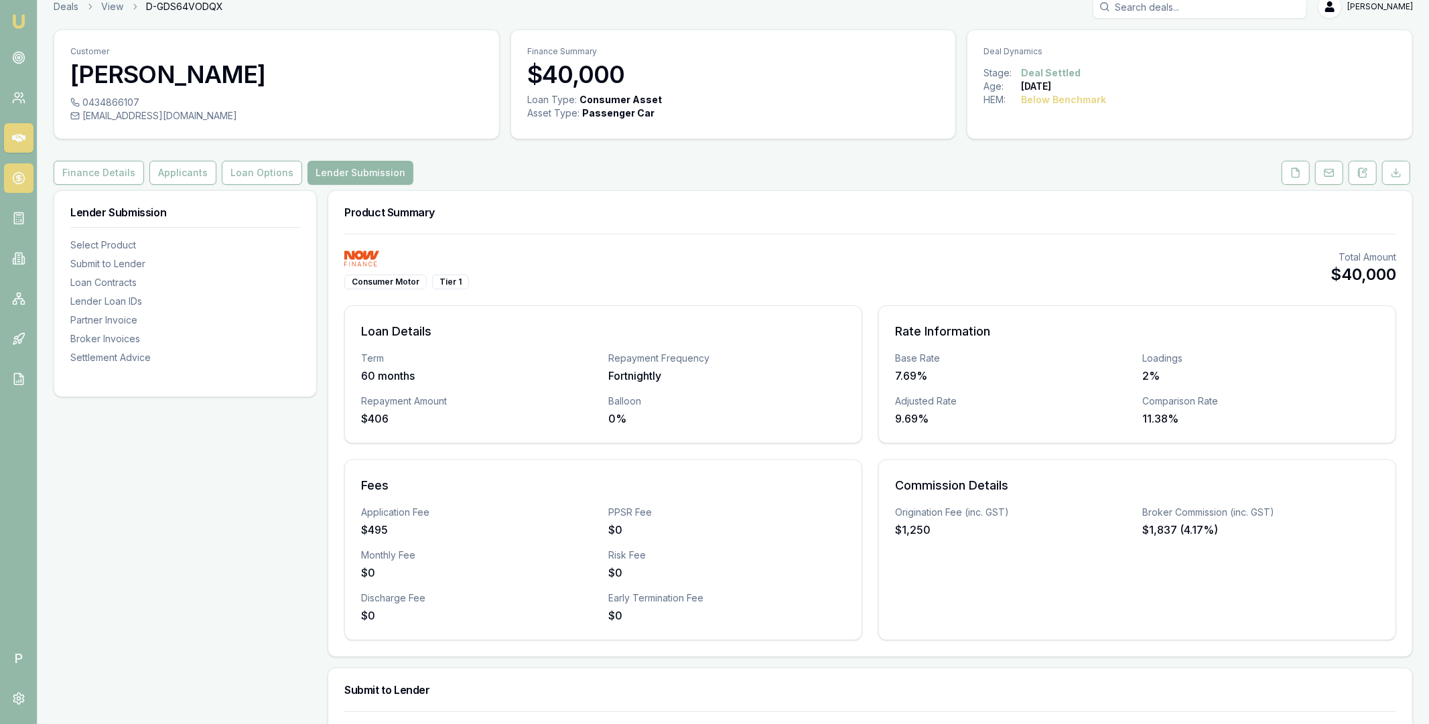
click at [19, 179] on icon at bounding box center [18, 177] width 13 height 13
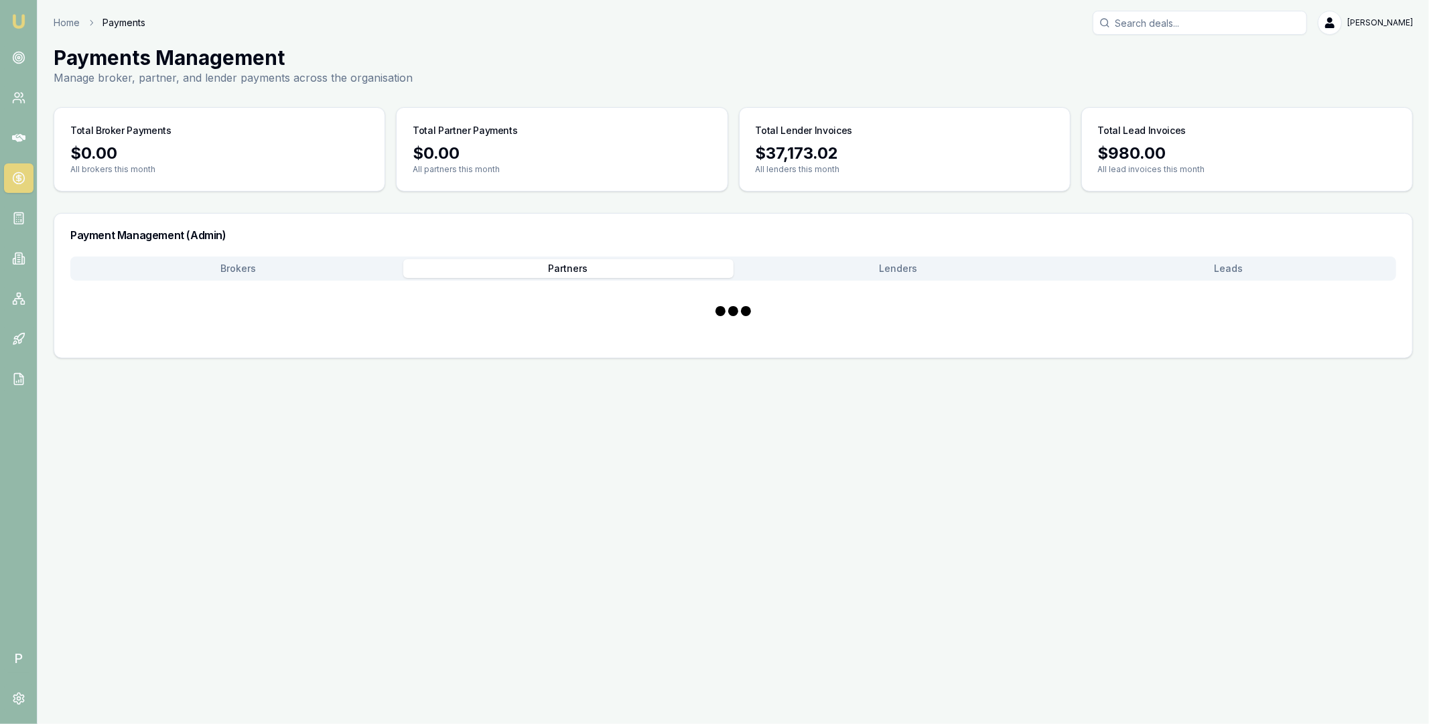
click at [683, 269] on button "Partners" at bounding box center [568, 268] width 330 height 19
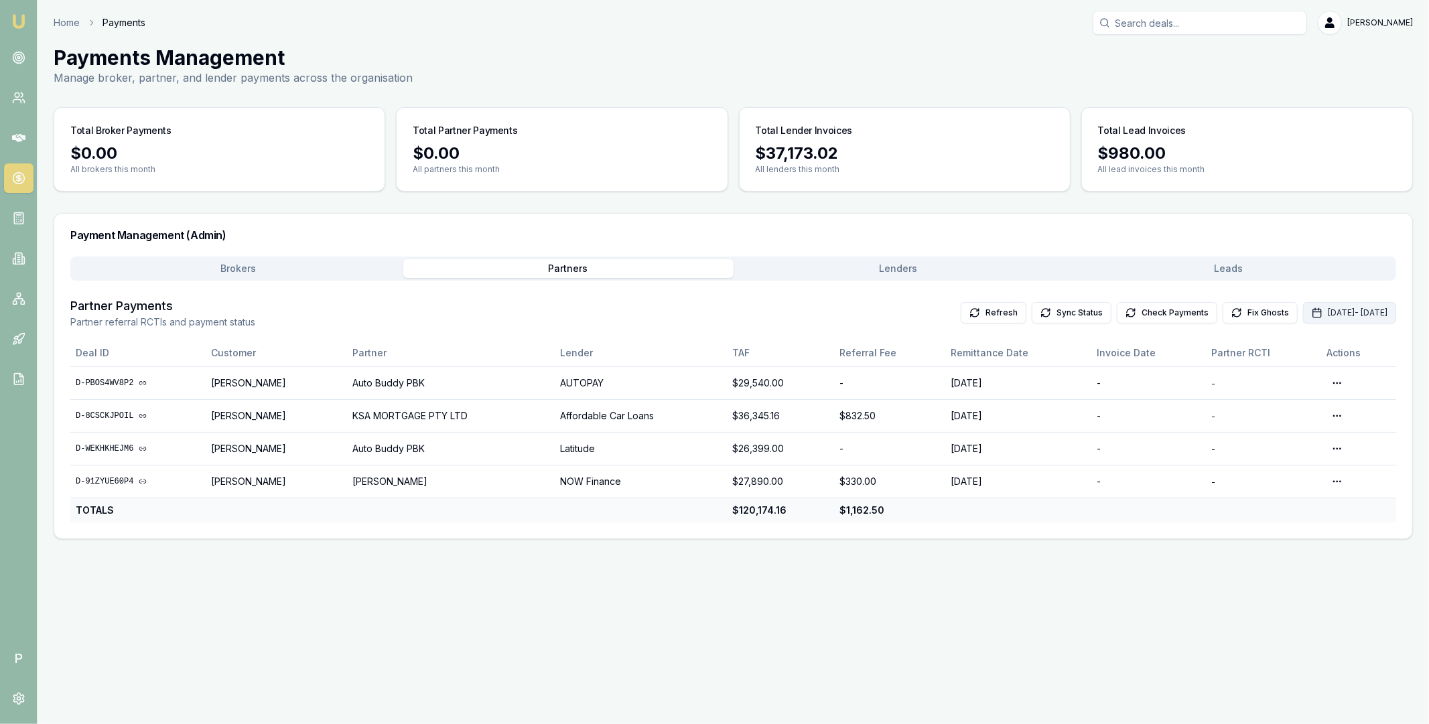
click at [1303, 320] on button "Sep 01, 2025 - Sep 30, 2025" at bounding box center [1349, 312] width 93 height 21
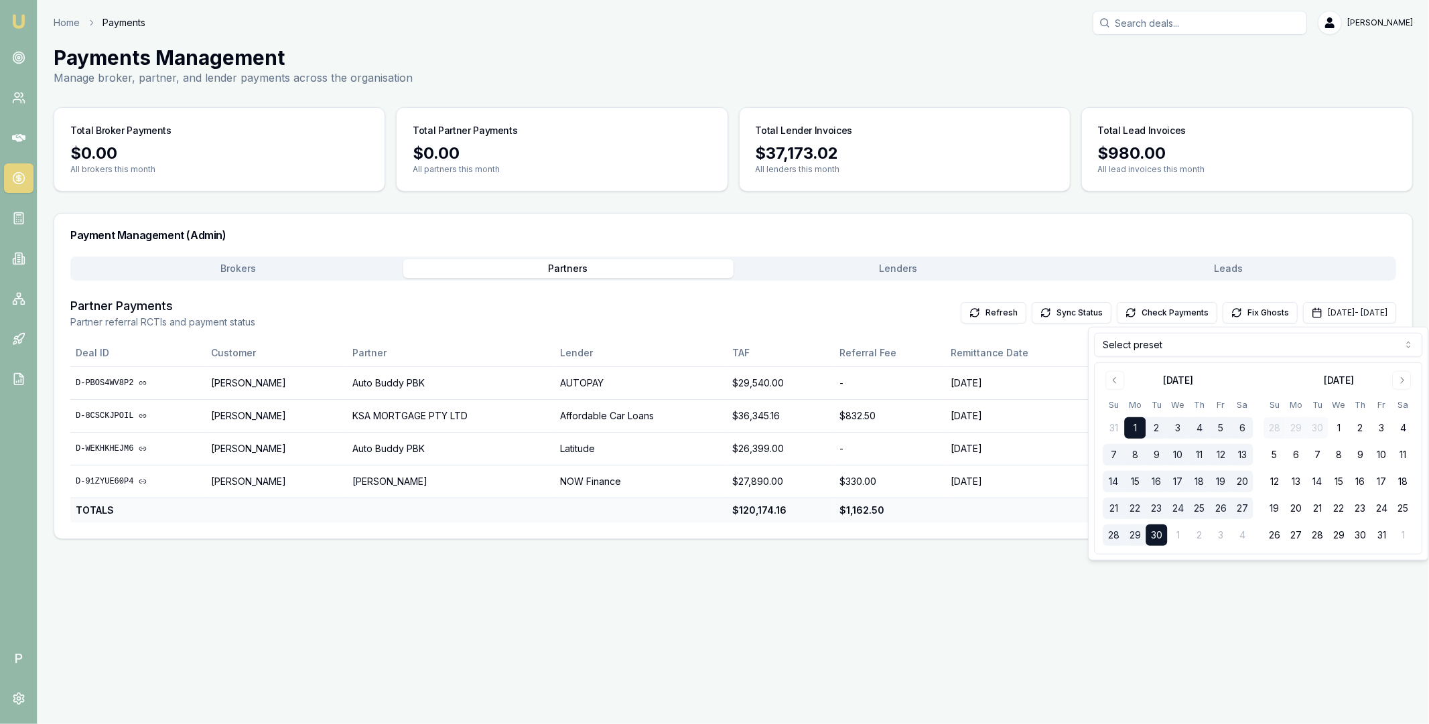
click at [1185, 354] on html "Emu Broker P Home Payments Matt Leeburn Toggle Menu Payments Management Manage …" at bounding box center [714, 362] width 1429 height 724
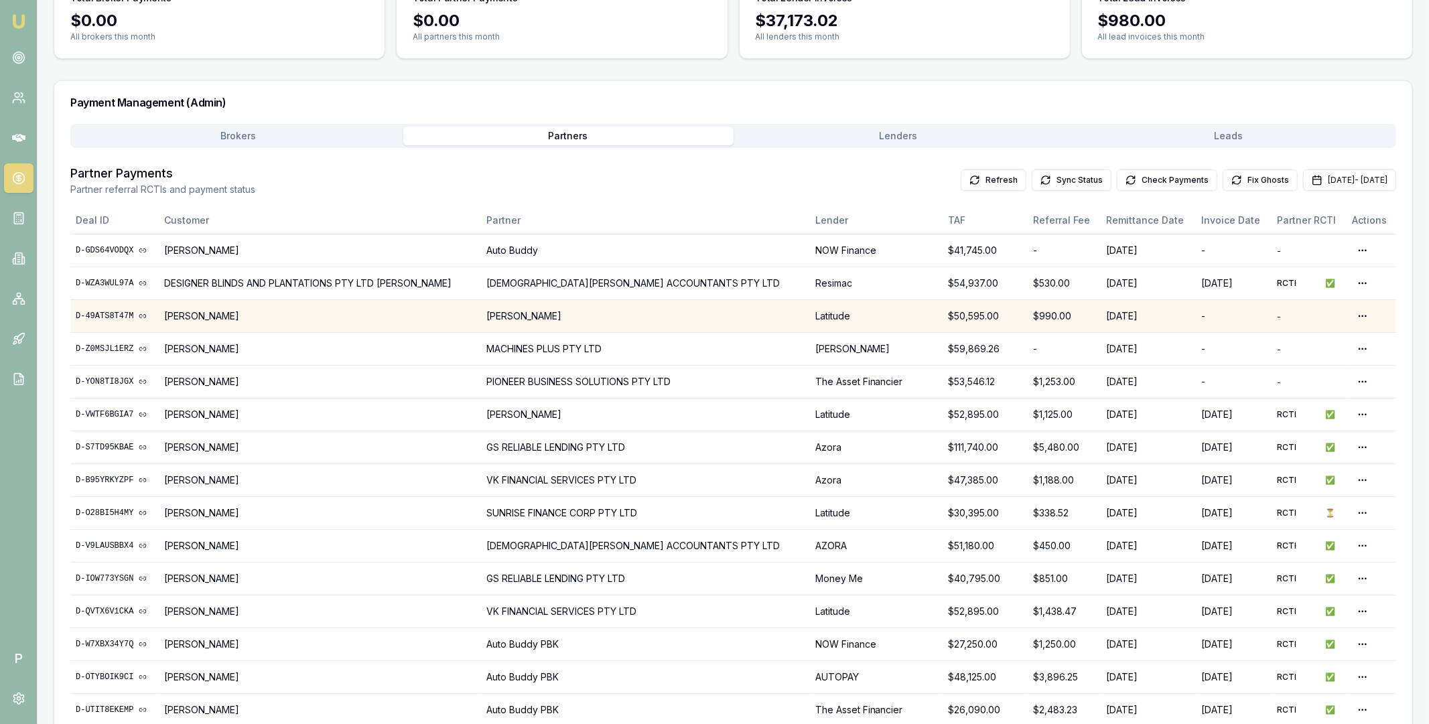
scroll to position [228, 0]
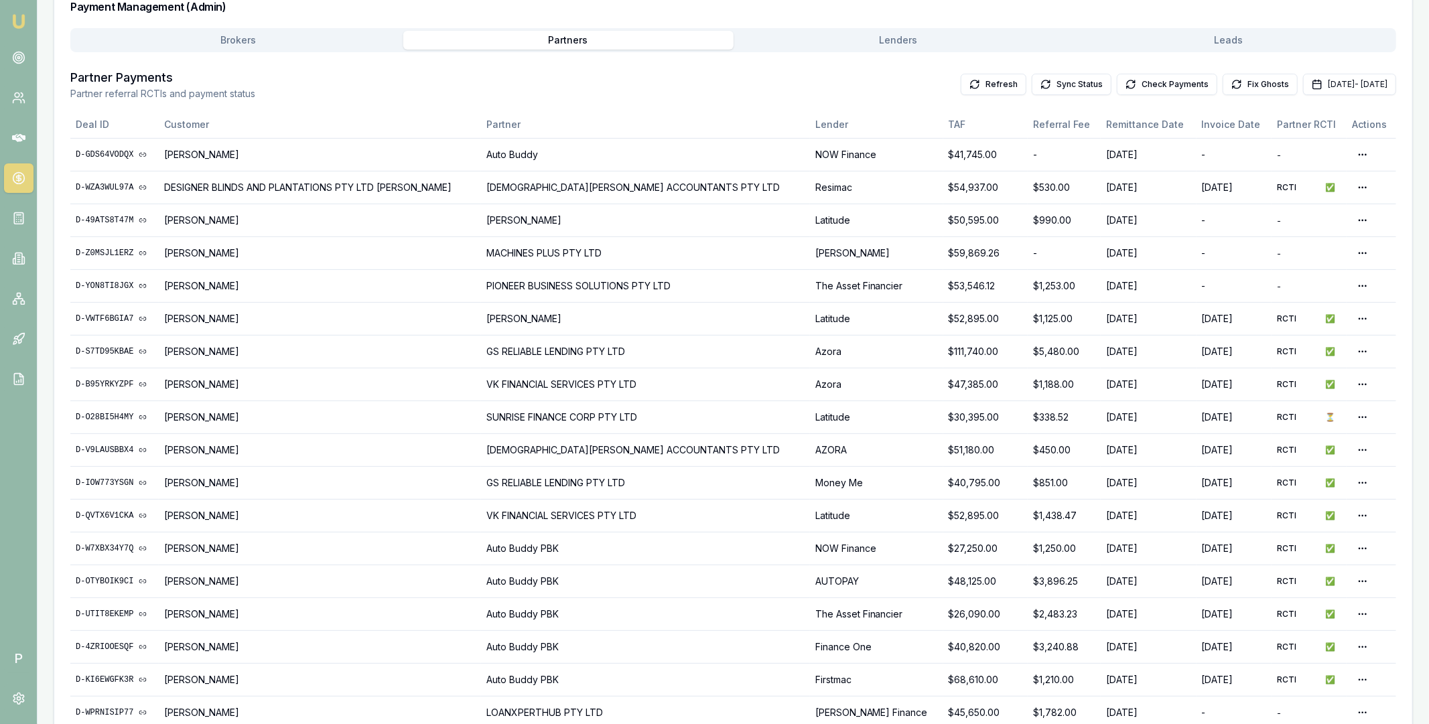
click at [893, 44] on div "Home Payments Matt Leeburn Toggle Menu Payments Management Manage broker, partn…" at bounding box center [733, 407] width 1391 height 1250
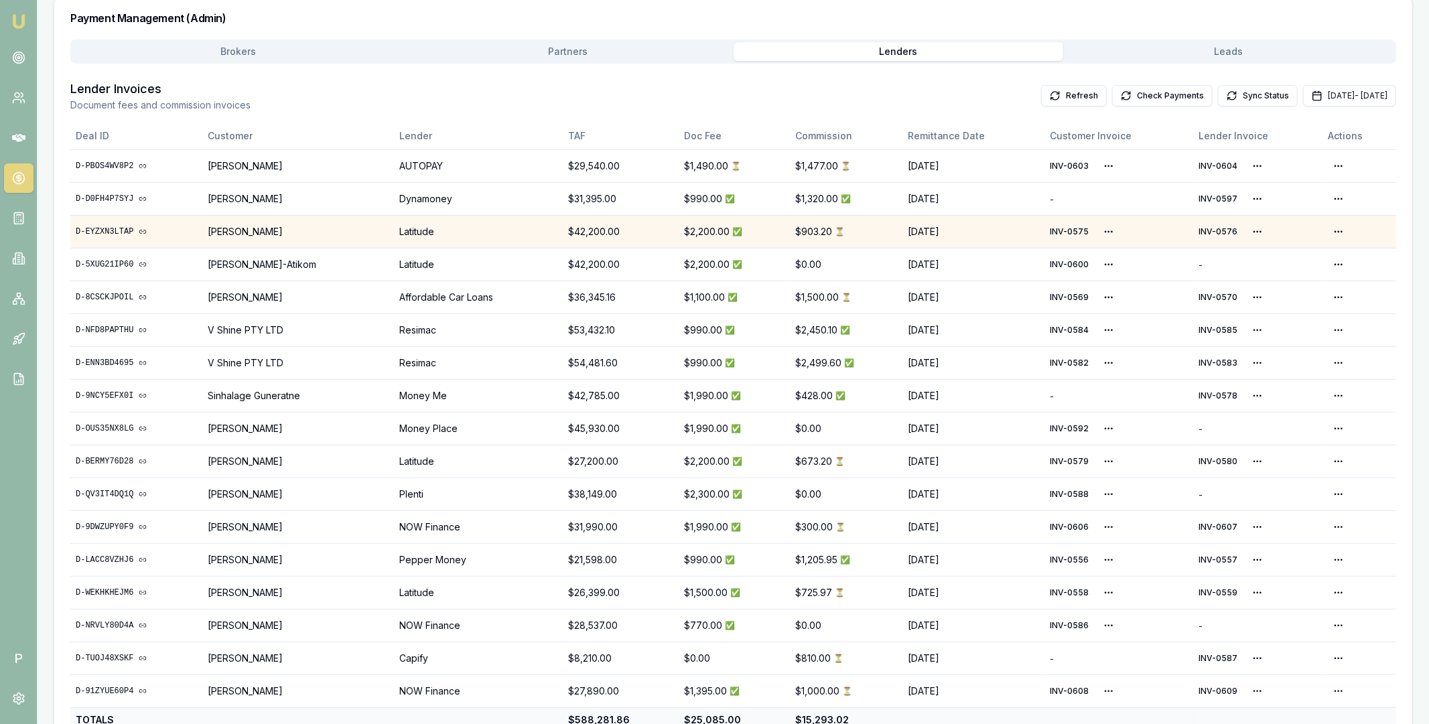
scroll to position [252, 0]
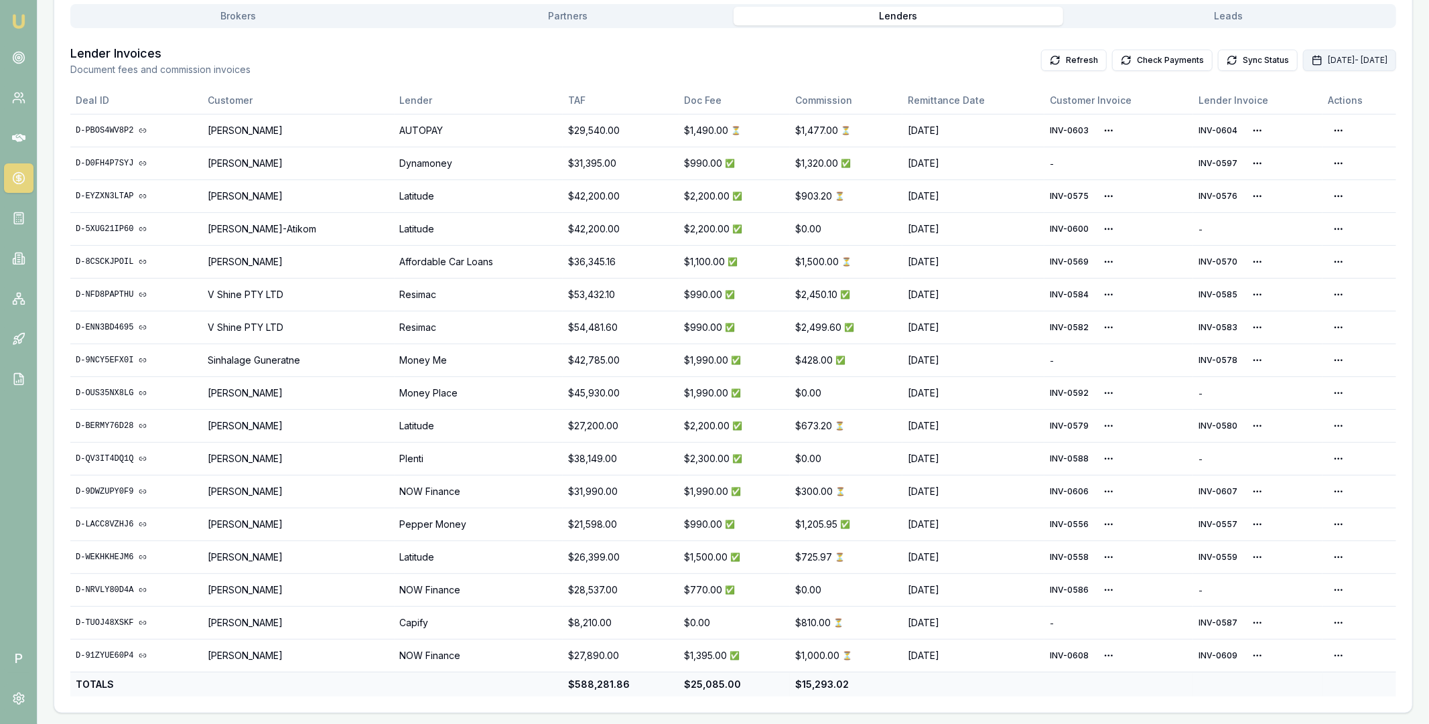
click at [1304, 61] on button "Sep 01, 2025 - Sep 30, 2025" at bounding box center [1349, 60] width 93 height 21
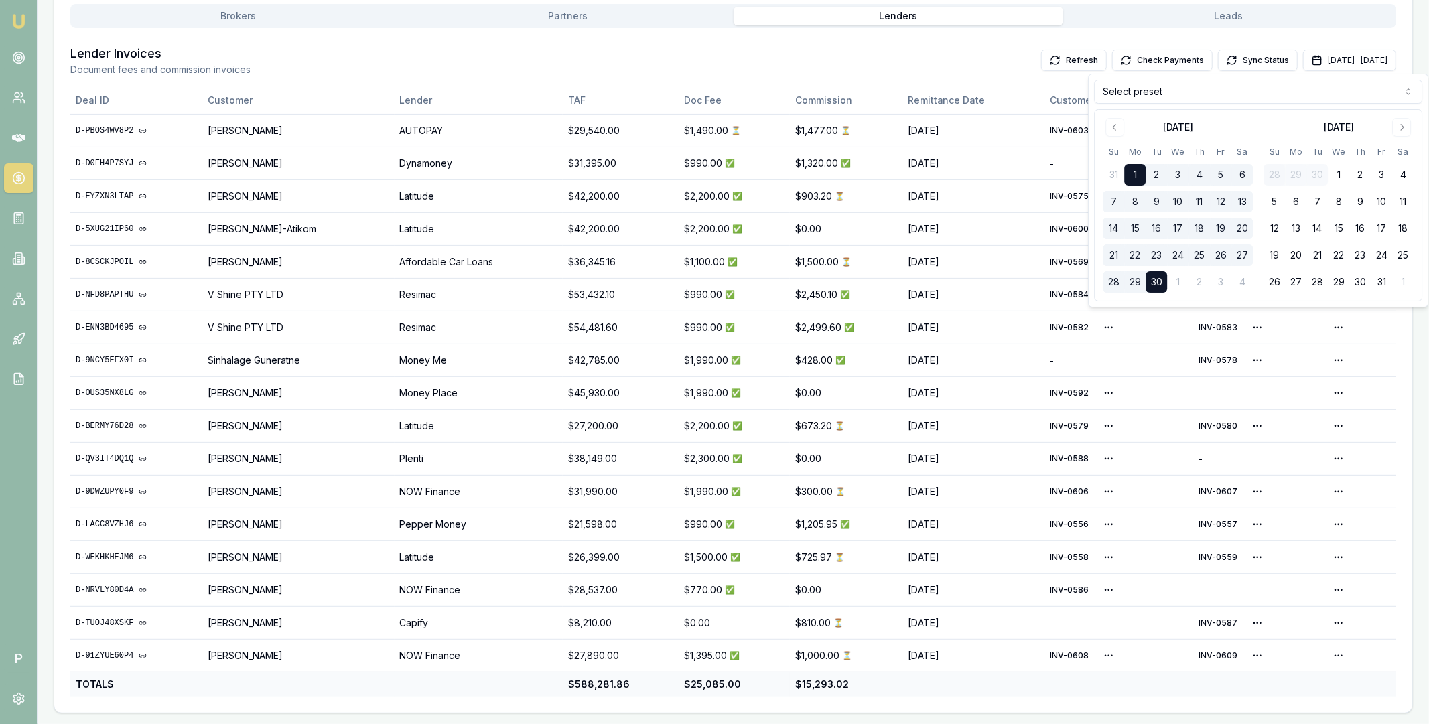
click at [1165, 100] on html "Emu Broker P Home Payments Matt Leeburn Toggle Menu Payments Management Manage …" at bounding box center [714, 110] width 1429 height 724
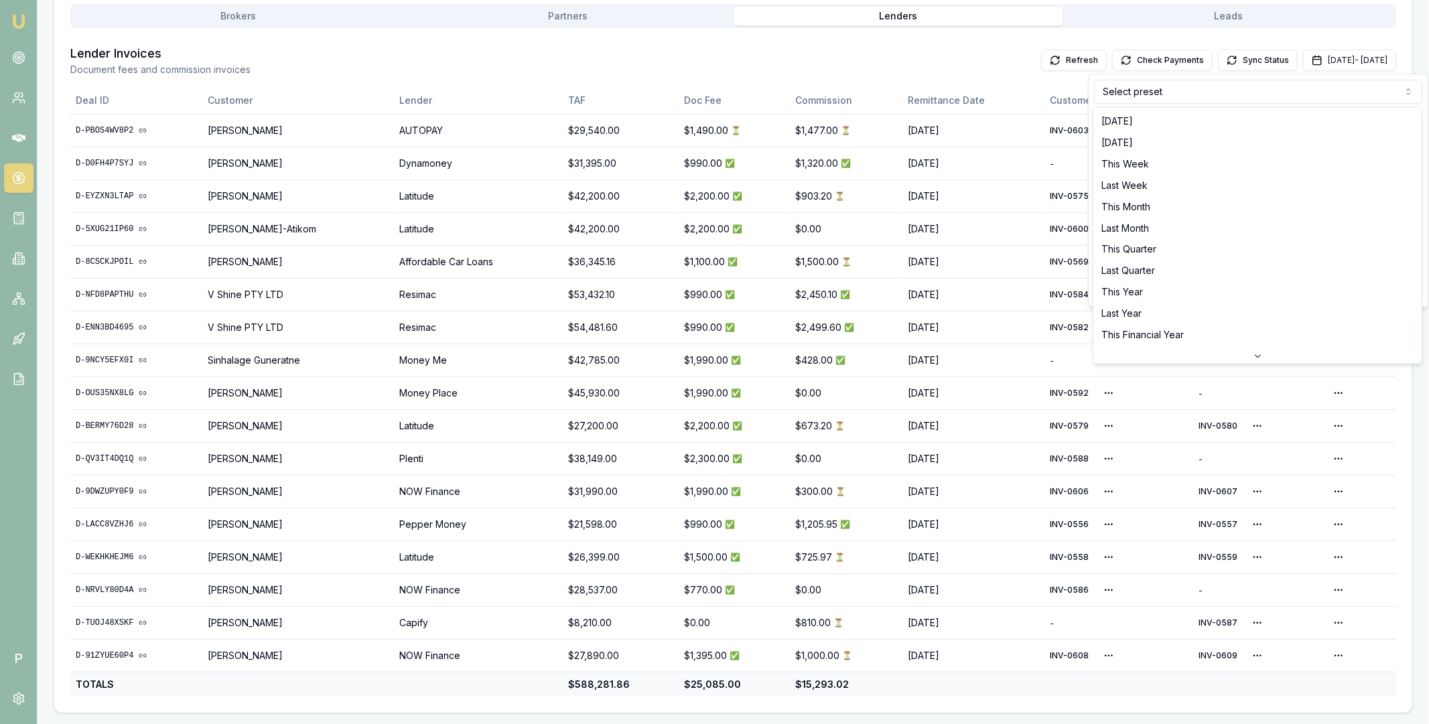
scroll to position [0, 0]
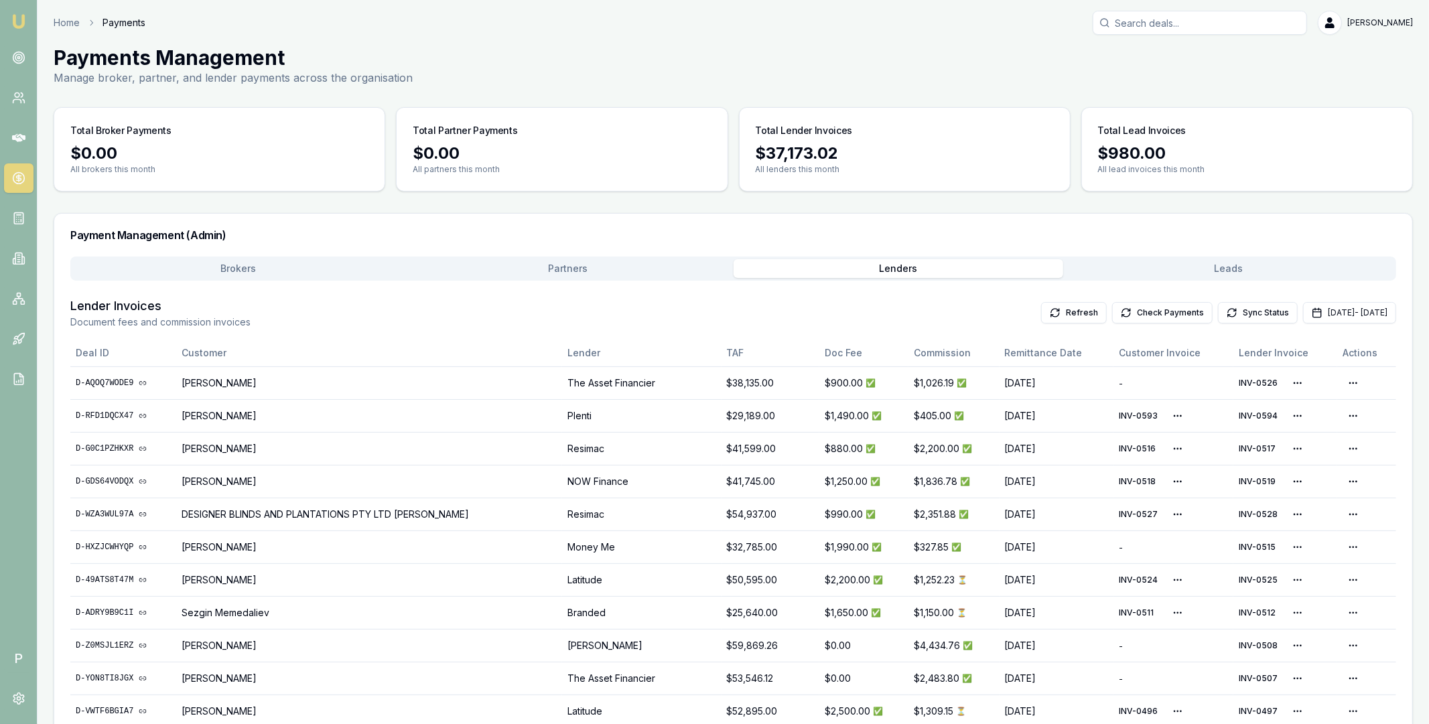
click at [279, 273] on button "Brokers" at bounding box center [238, 268] width 330 height 19
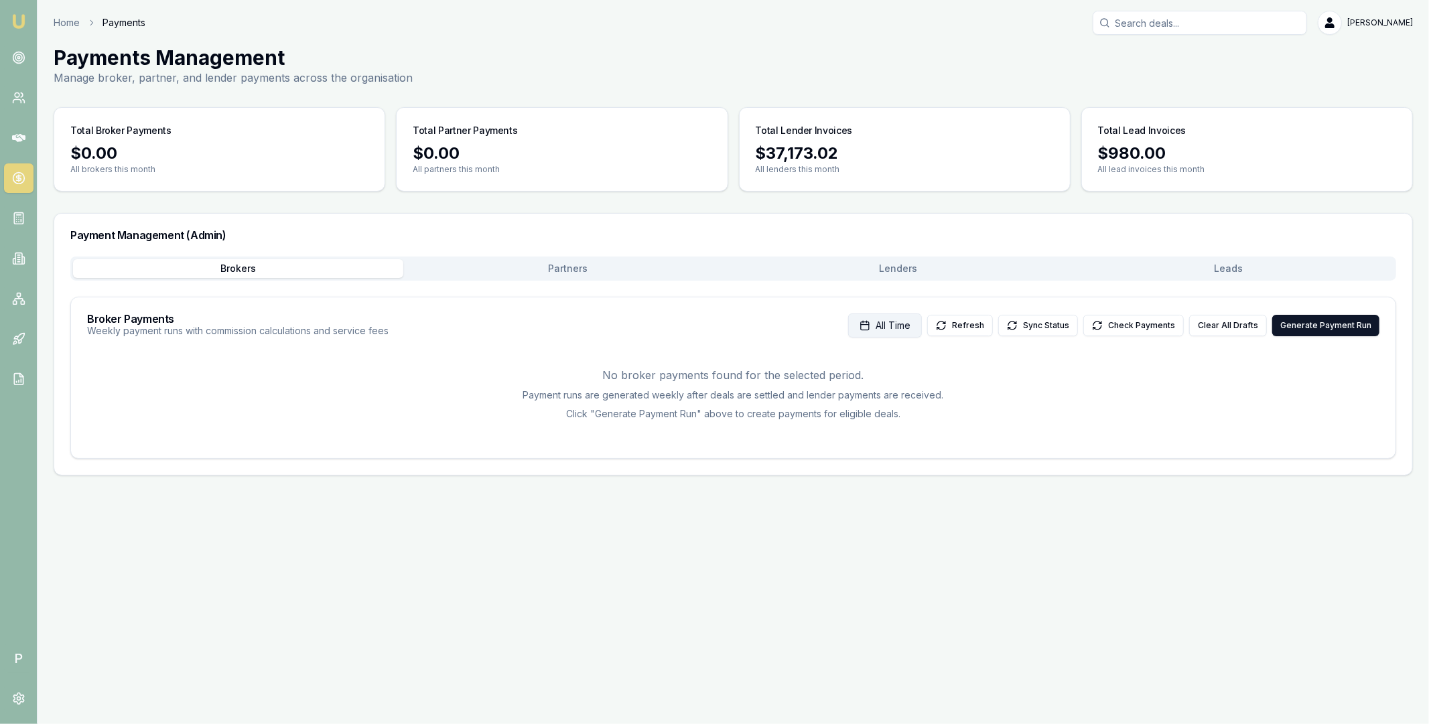
click at [909, 328] on span "All Time" at bounding box center [892, 325] width 35 height 13
click at [1083, 368] on html "Emu Broker P Home Payments Matt Leeburn Toggle Menu Payments Management Manage …" at bounding box center [714, 362] width 1429 height 724
click at [883, 325] on button "Sep 01, 2025 - Sep 30, 2025" at bounding box center [867, 325] width 108 height 24
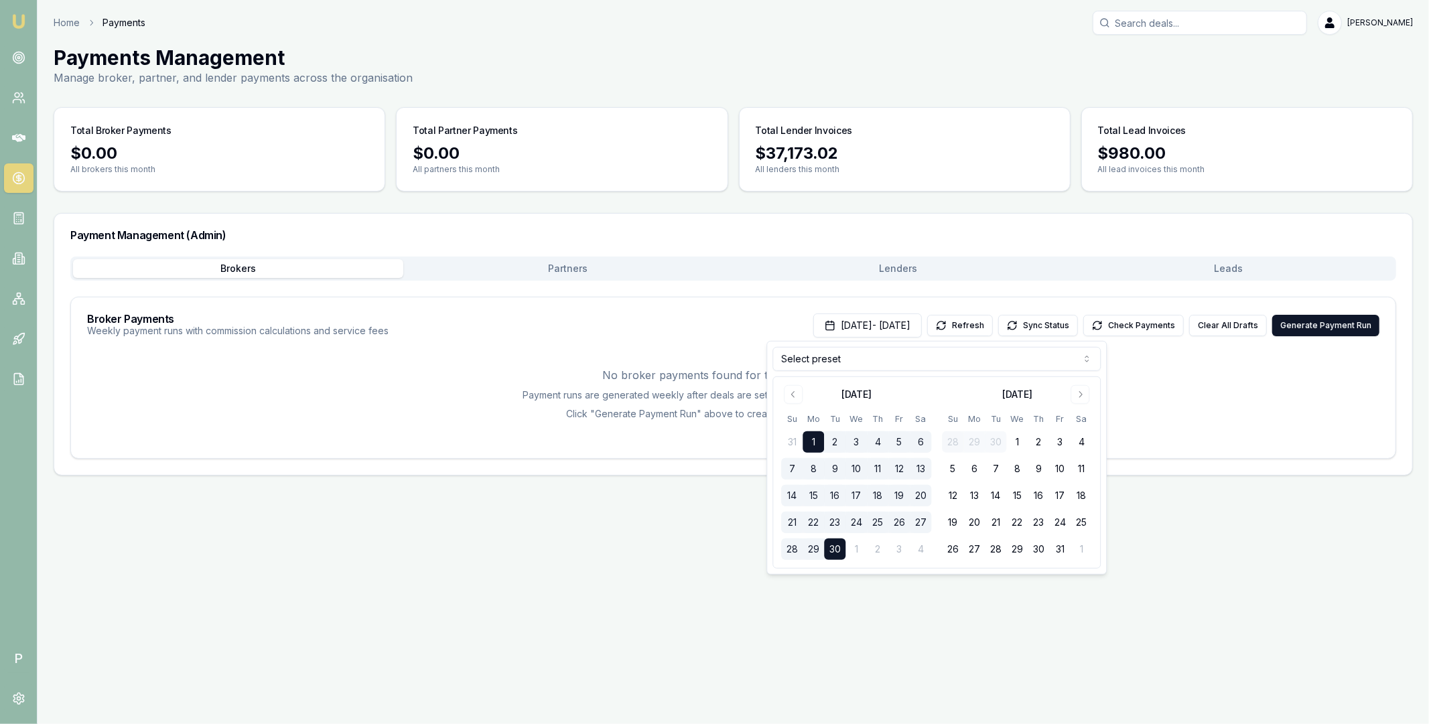
click at [1200, 371] on p "No broker payments found for the selected period." at bounding box center [733, 375] width 1292 height 16
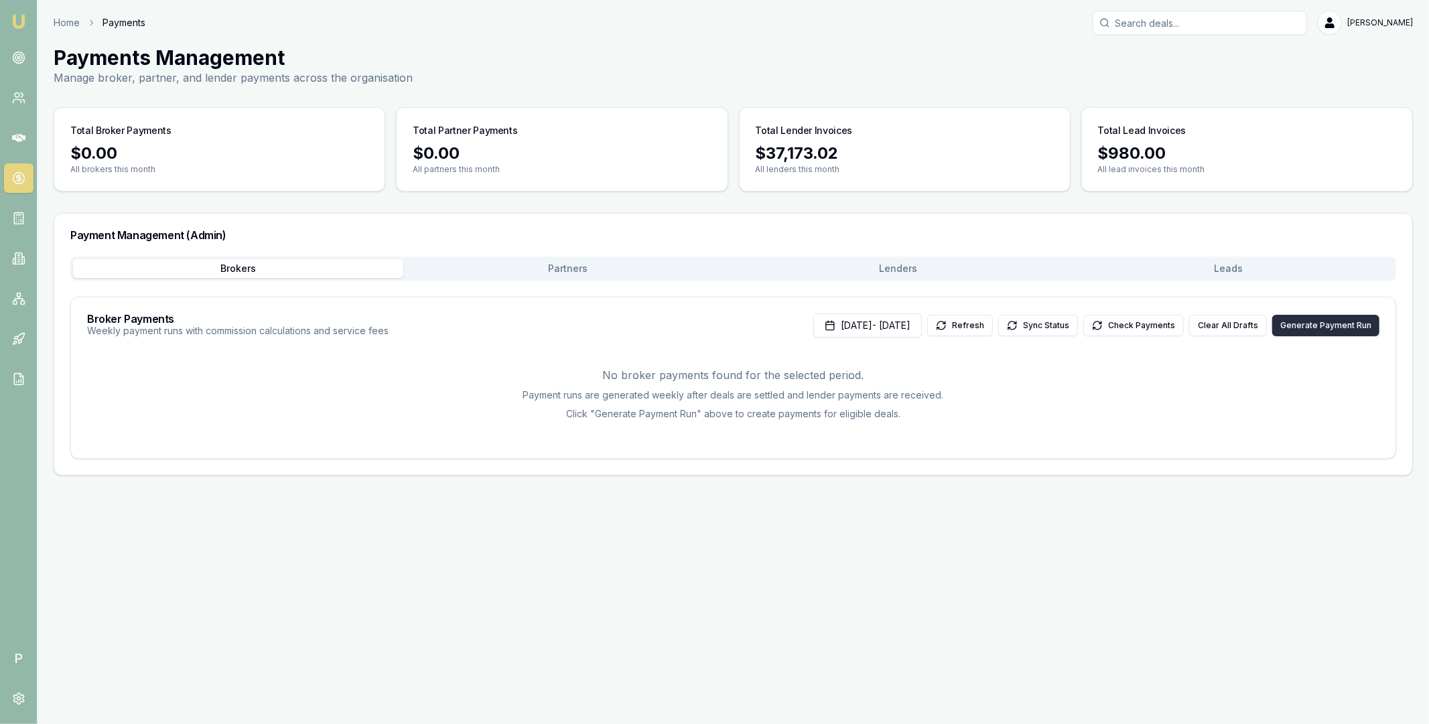
click at [1320, 326] on button "Generate Payment Run" at bounding box center [1325, 325] width 107 height 21
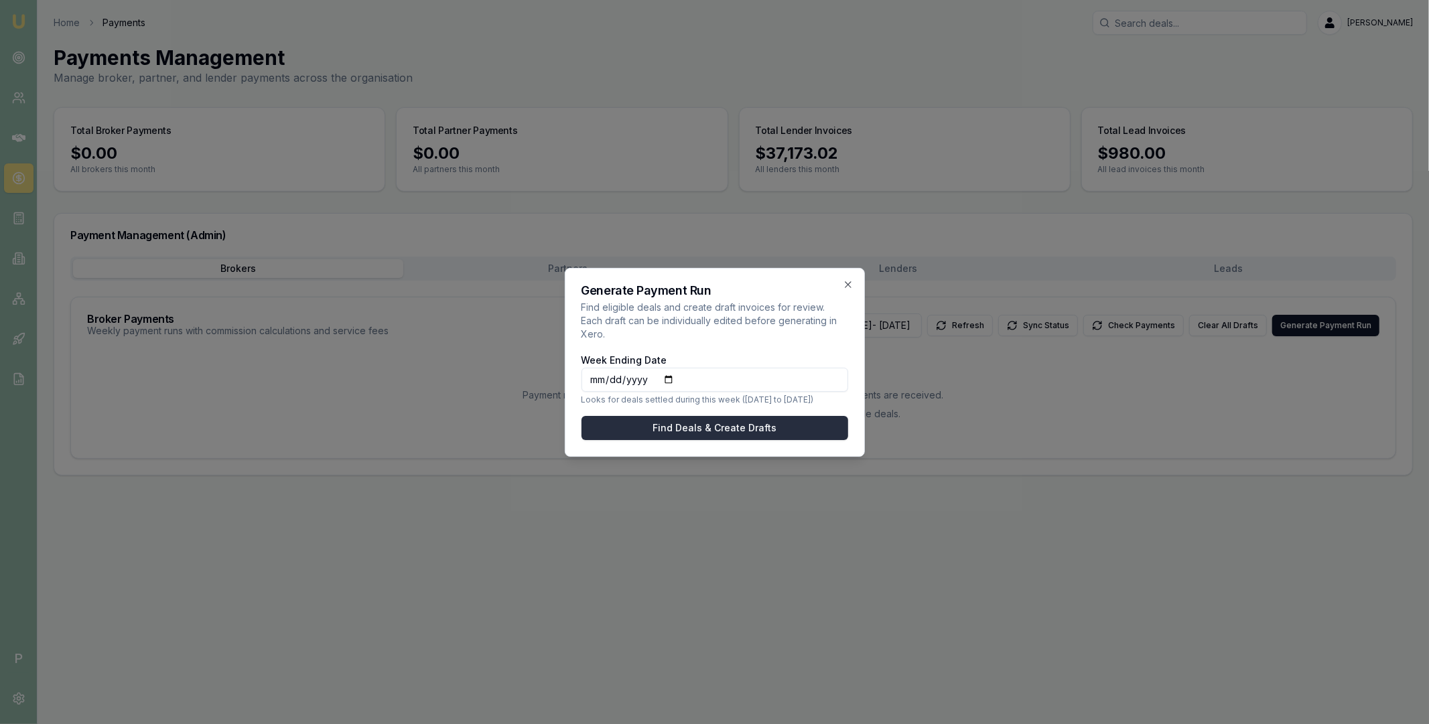
click at [719, 423] on button "Find Deals & Create Drafts" at bounding box center [714, 428] width 267 height 24
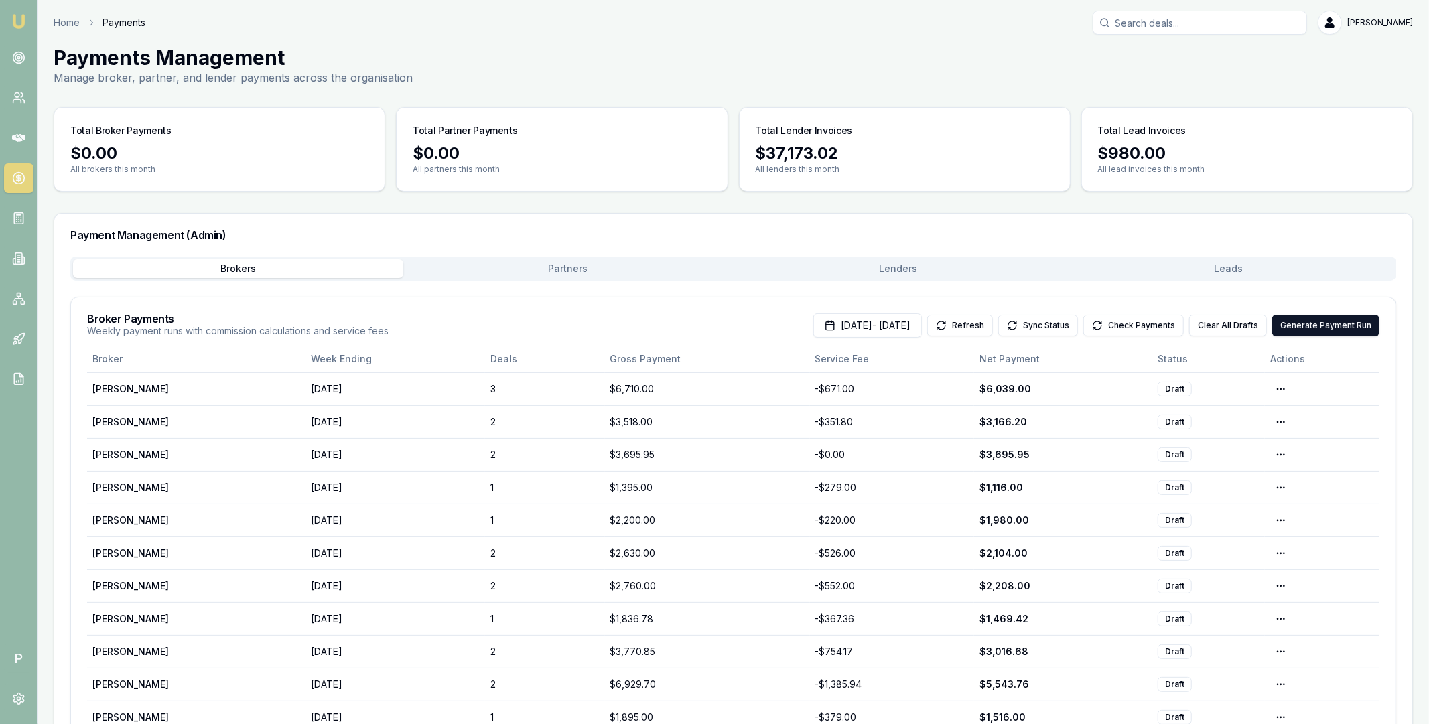
click at [877, 261] on button "Lenders" at bounding box center [898, 268] width 330 height 19
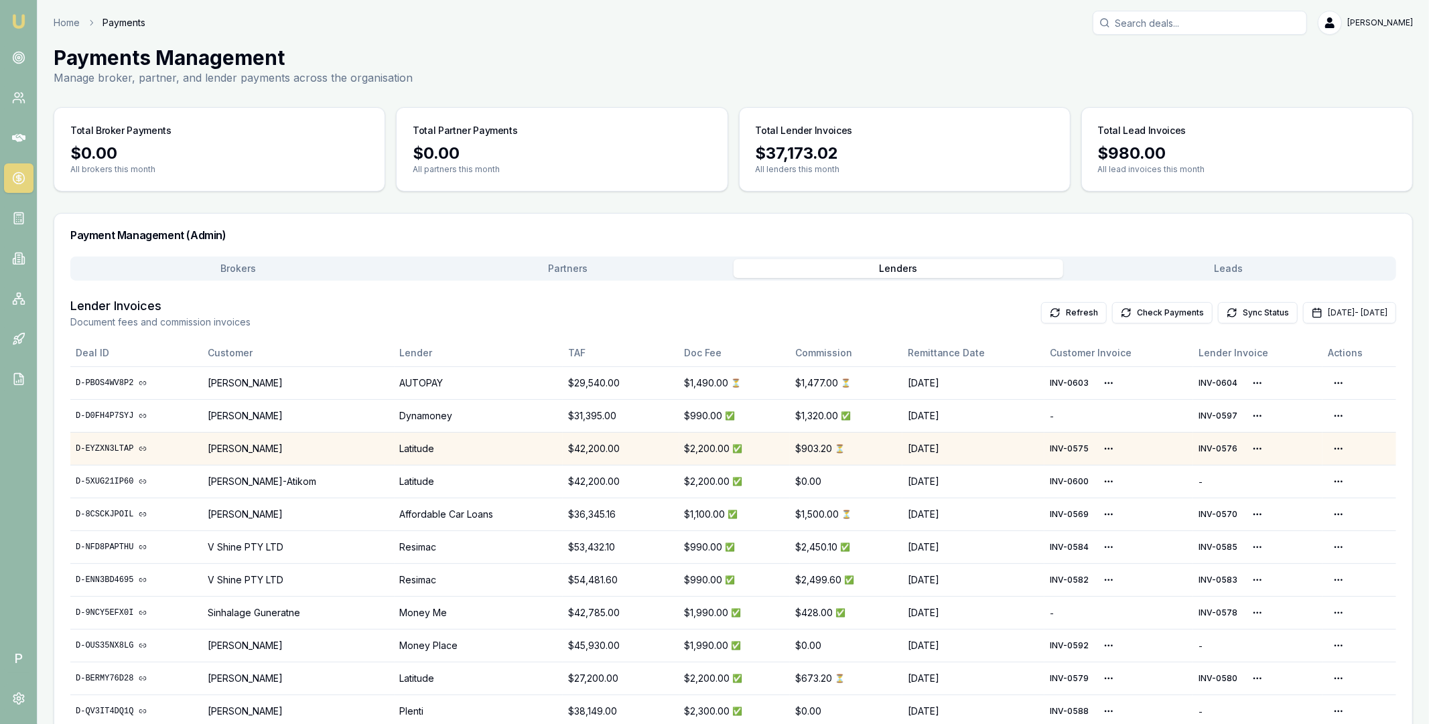
scroll to position [252, 0]
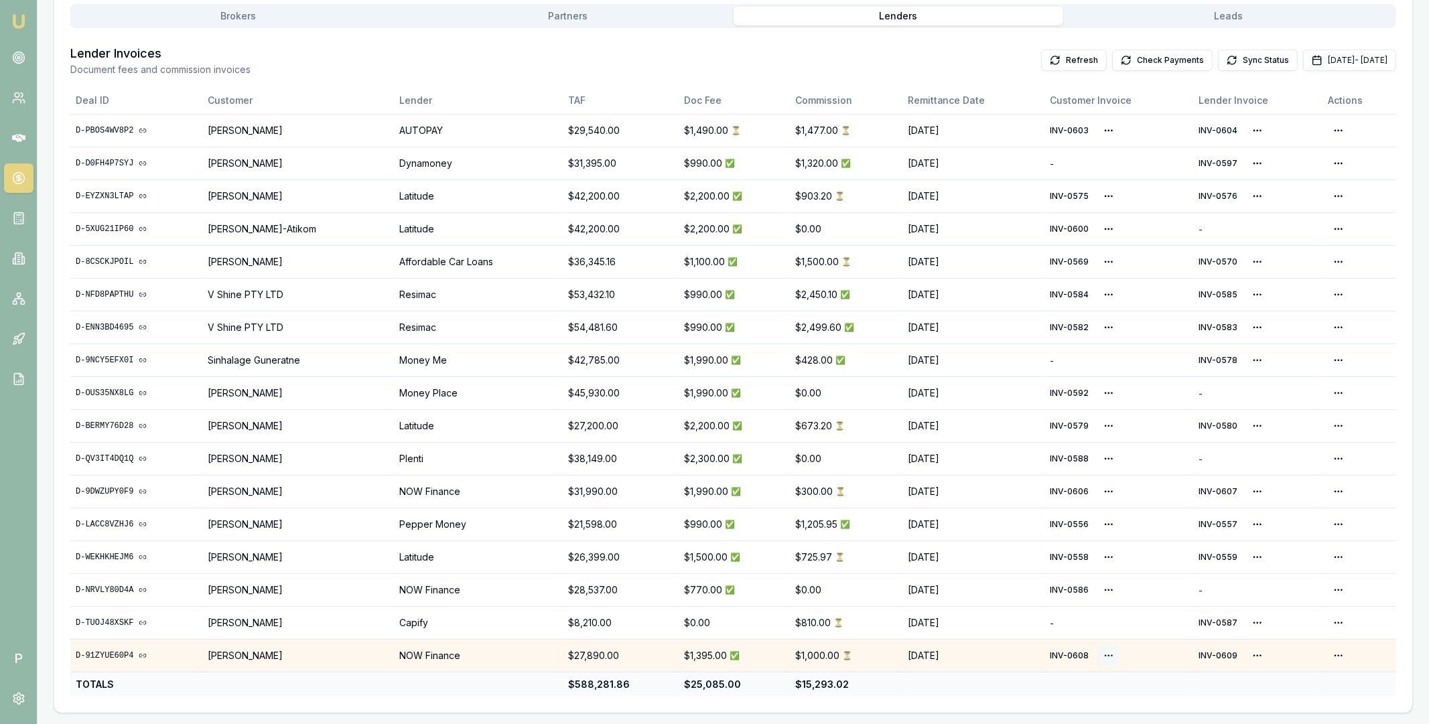
click at [1104, 471] on html "Emu Broker P Home Payments Matt Leeburn Toggle Menu Payments Management Manage …" at bounding box center [714, 110] width 1429 height 724
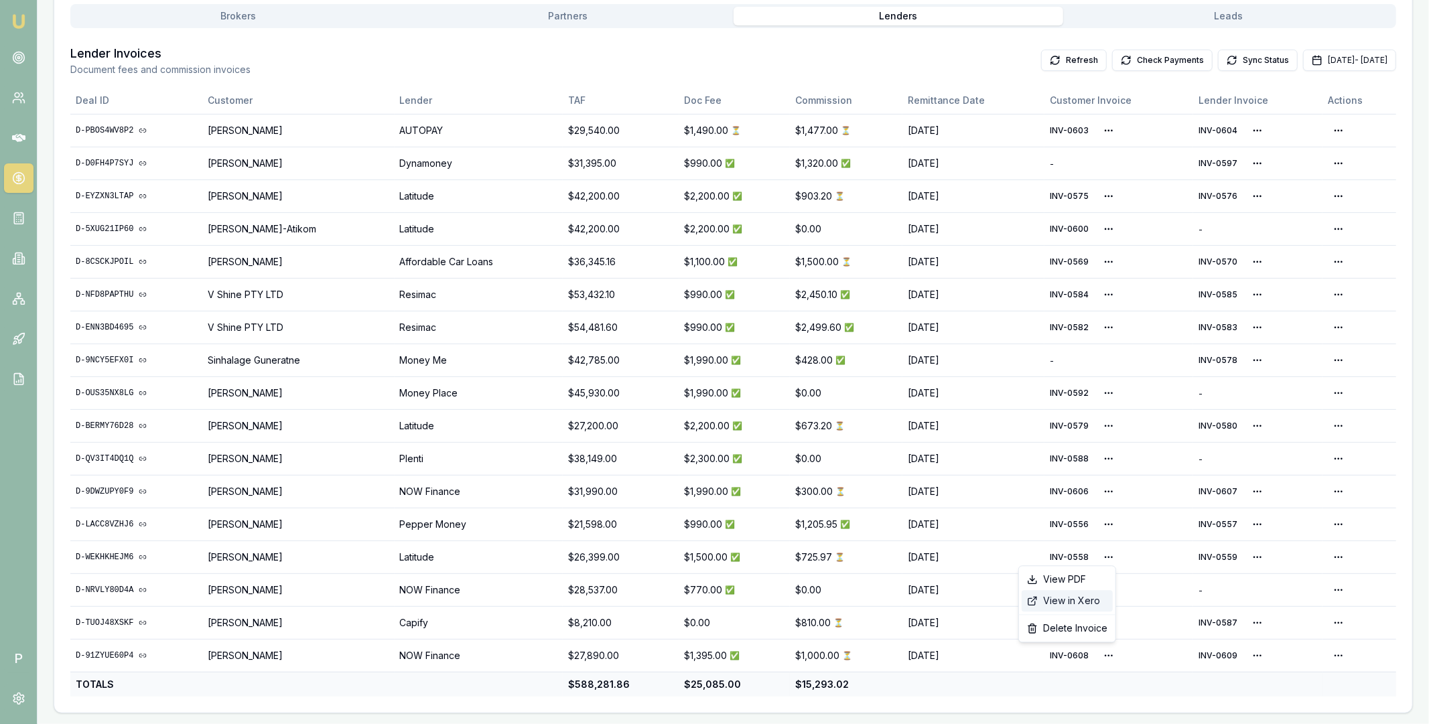
click at [1082, 603] on div "View in Xero" at bounding box center [1066, 600] width 91 height 21
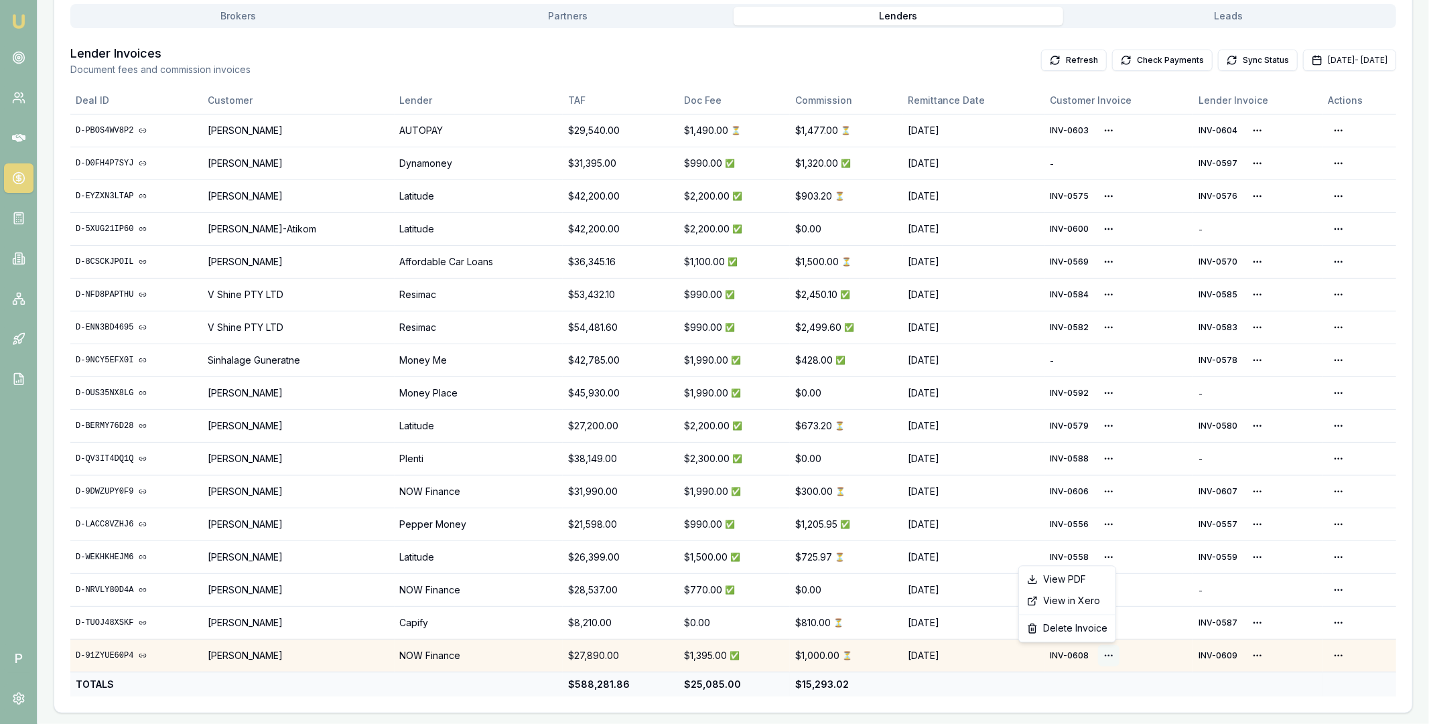
click at [1105, 471] on html "Emu Broker P Home Payments Matt Leeburn Toggle Menu Payments Management Manage …" at bounding box center [714, 110] width 1429 height 724
click at [1098, 471] on html "Emu Broker P Home Payments Matt Leeburn Toggle Menu Payments Management Manage …" at bounding box center [714, 110] width 1429 height 724
click at [1107, 471] on html "Emu Broker P Home Payments Matt Leeburn Toggle Menu Payments Management Manage …" at bounding box center [714, 110] width 1429 height 724
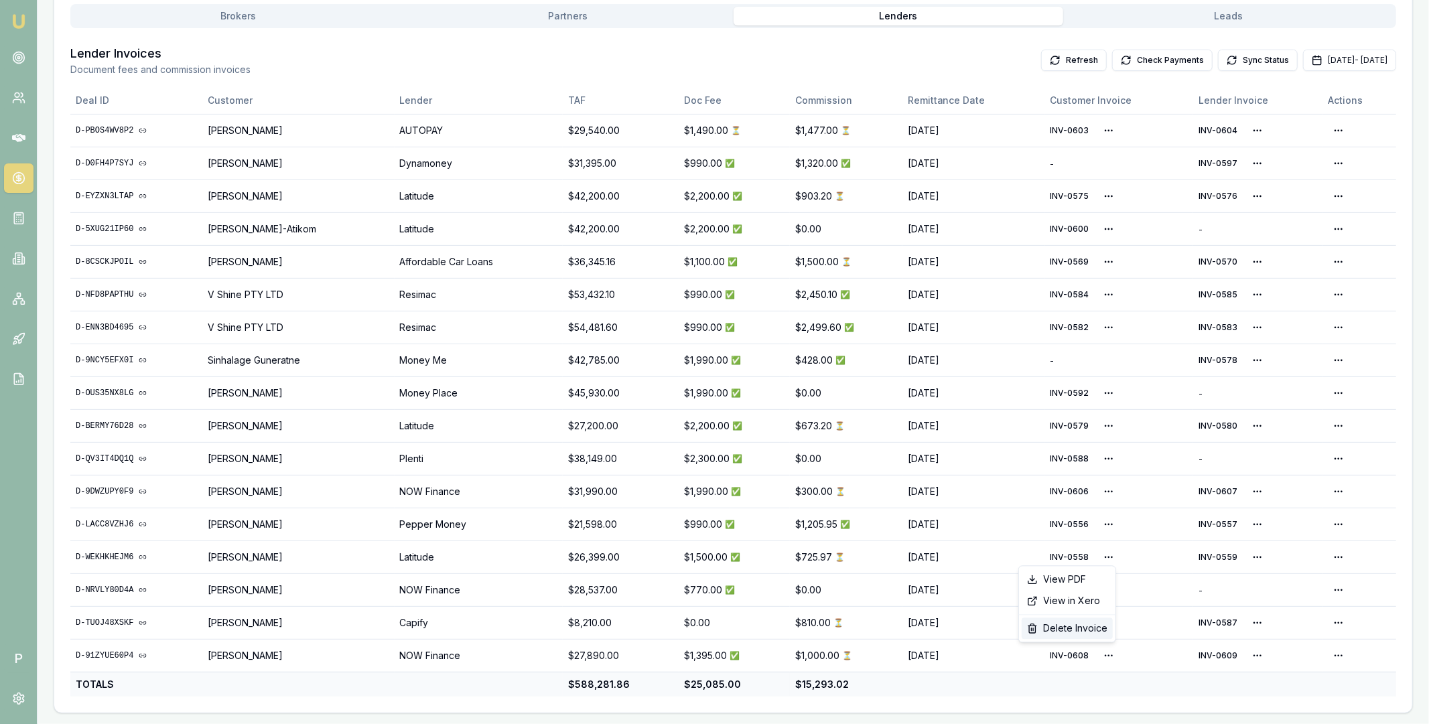
click at [1091, 626] on div "Delete Invoice" at bounding box center [1066, 628] width 91 height 21
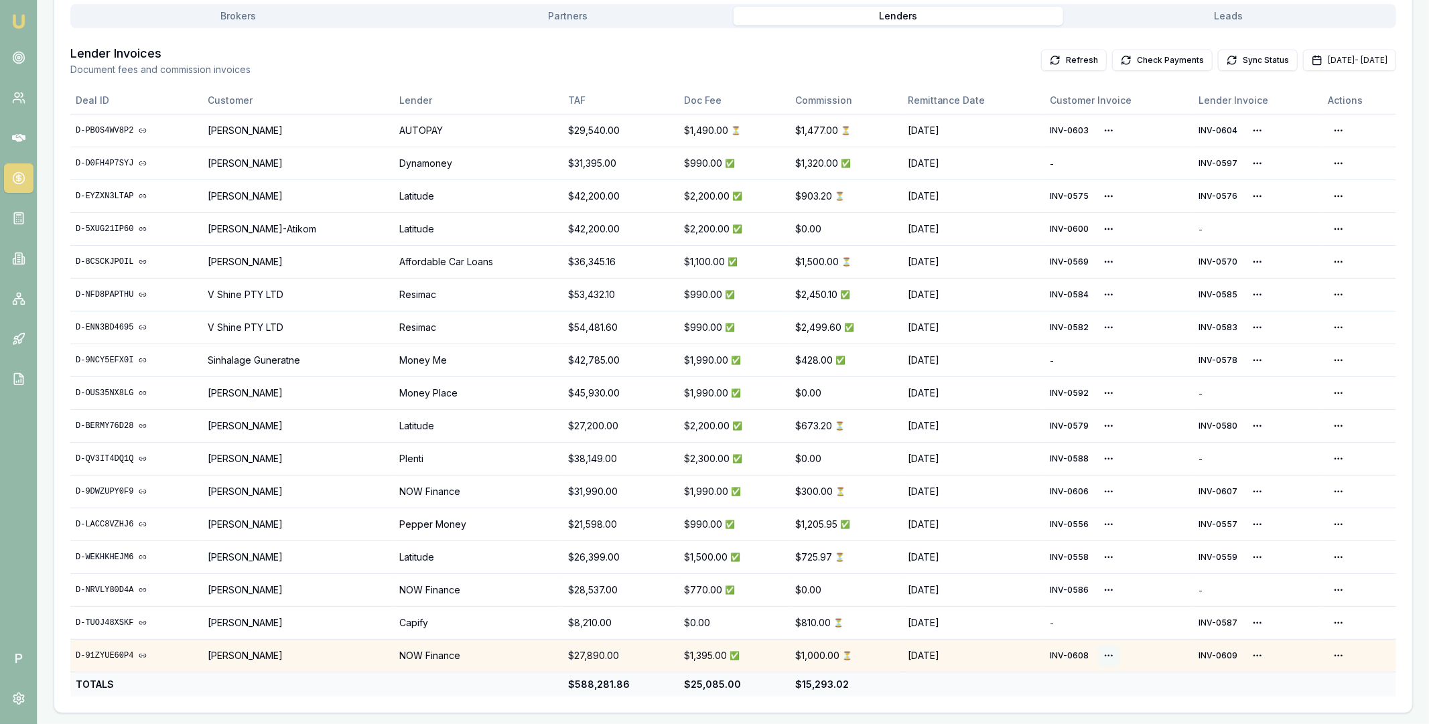
click at [1102, 471] on html "Emu Broker P Home Payments Matt Leeburn Toggle Menu Payments Management Manage …" at bounding box center [714, 110] width 1429 height 724
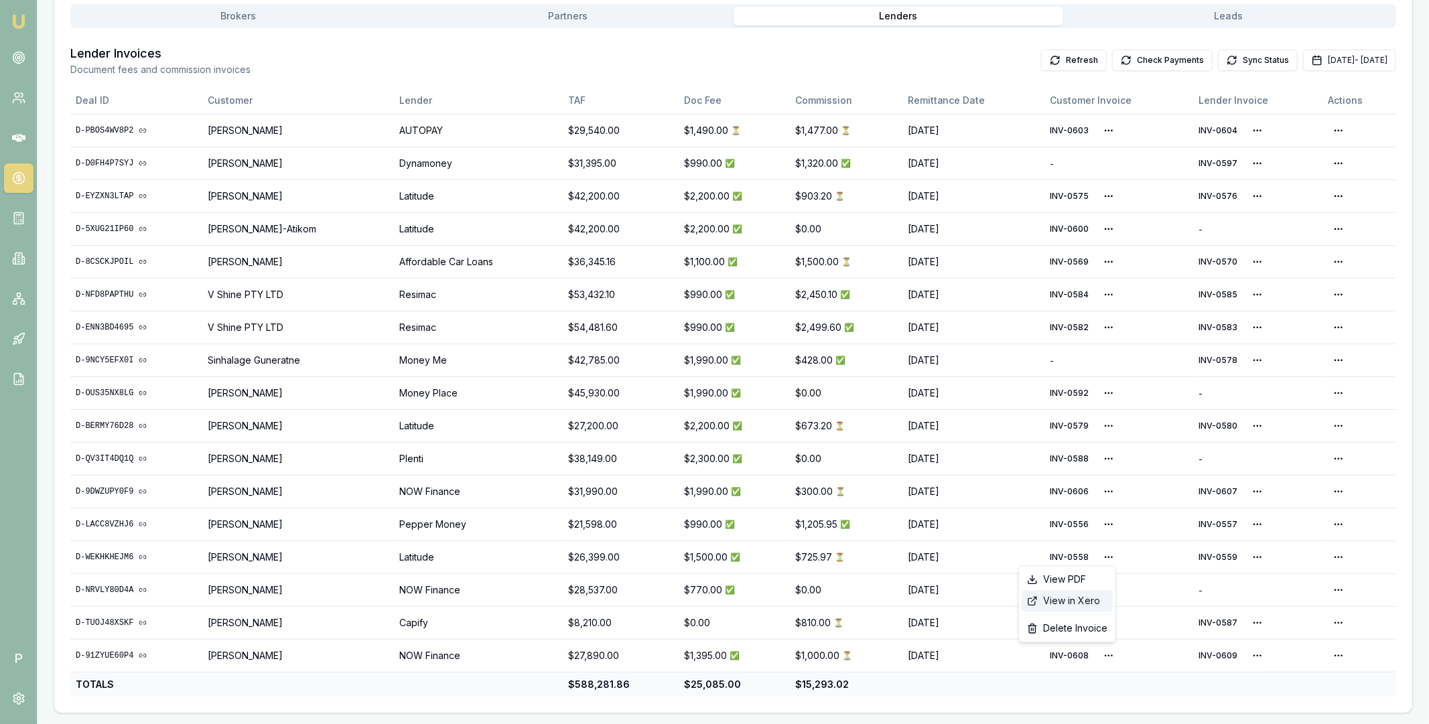
click at [1094, 600] on div "View in Xero" at bounding box center [1066, 600] width 91 height 21
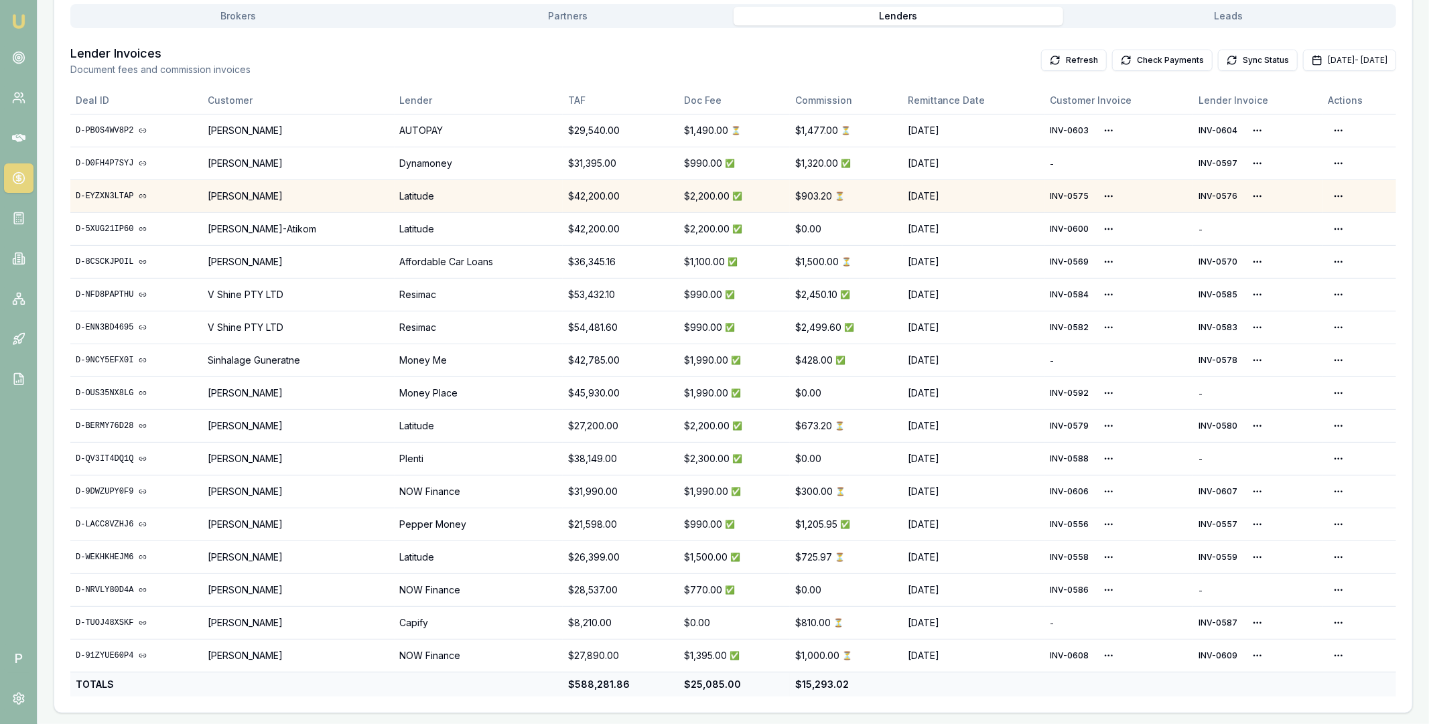
scroll to position [0, 0]
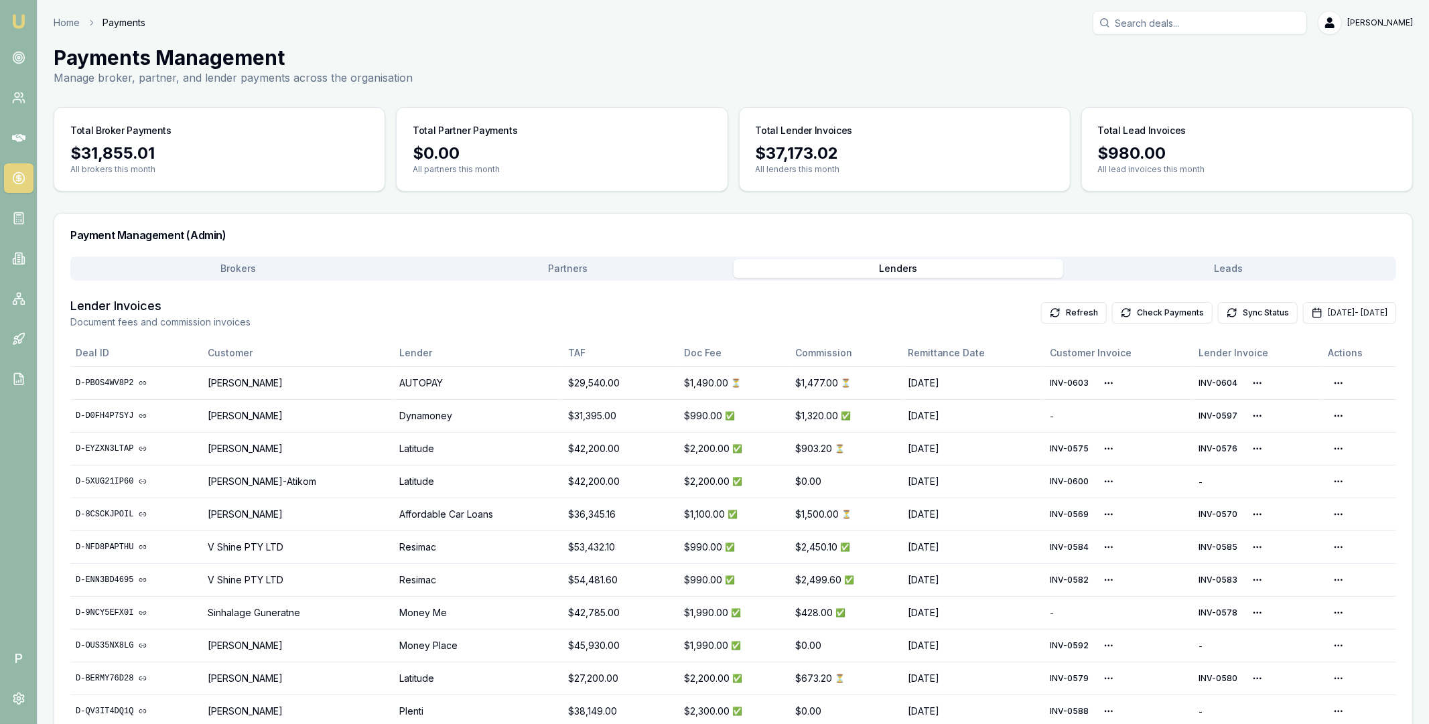
click at [1173, 31] on input "Search deals" at bounding box center [1199, 23] width 214 height 24
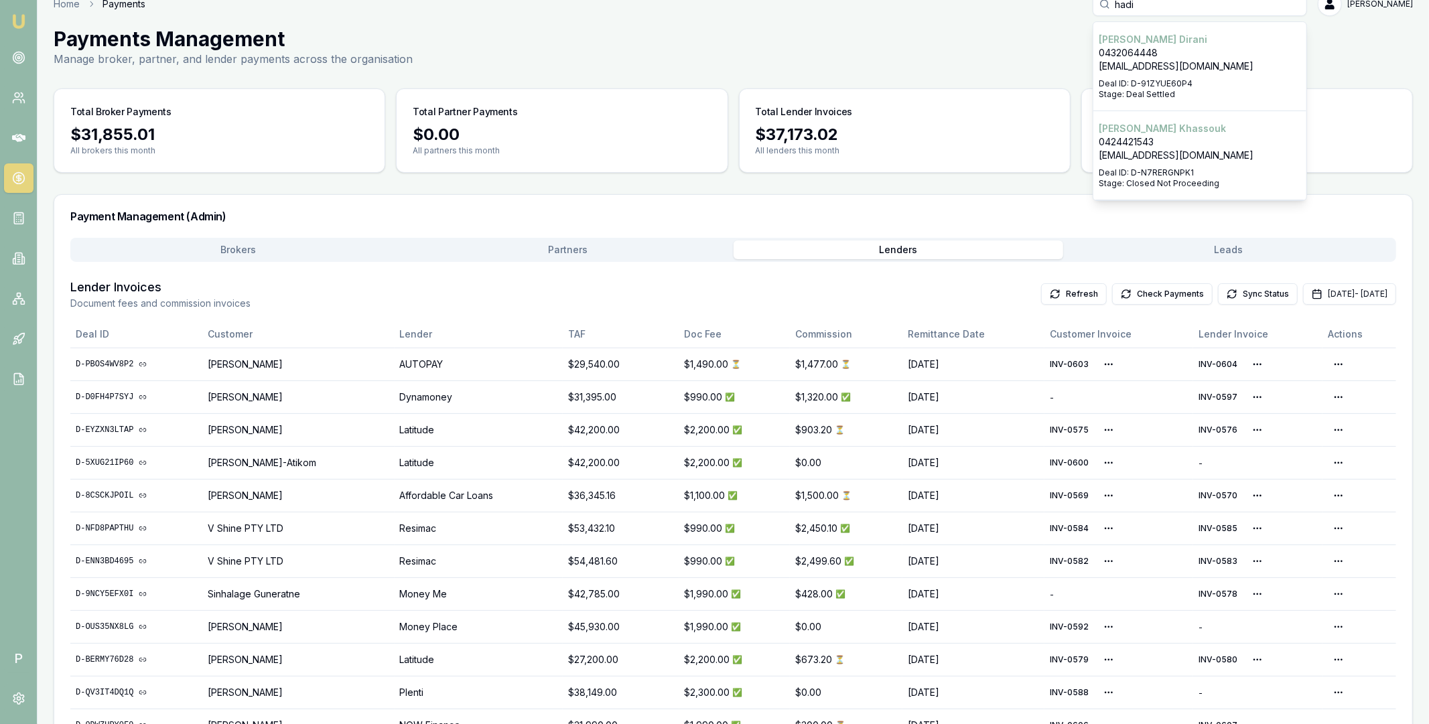
scroll to position [27, 0]
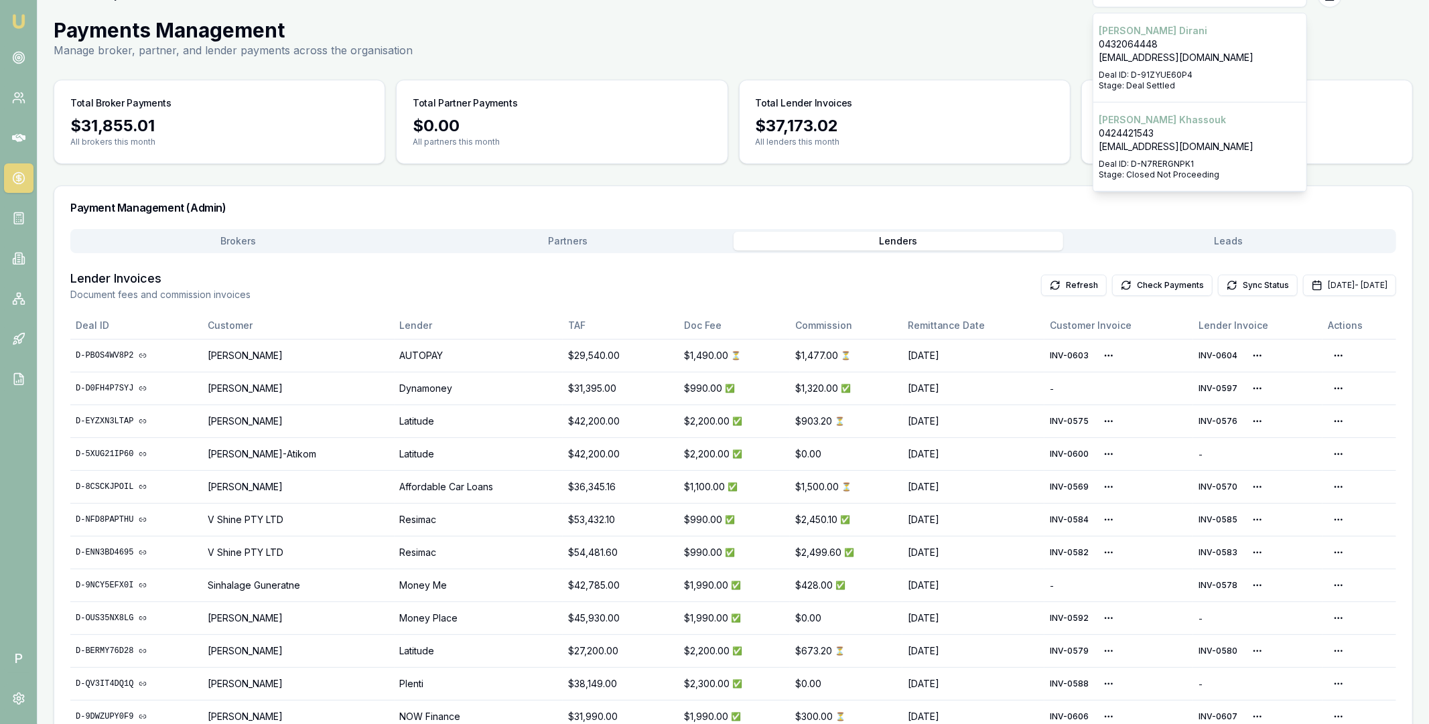
type input "hadi"
click at [1155, 50] on p "0432064448" at bounding box center [1199, 44] width 202 height 13
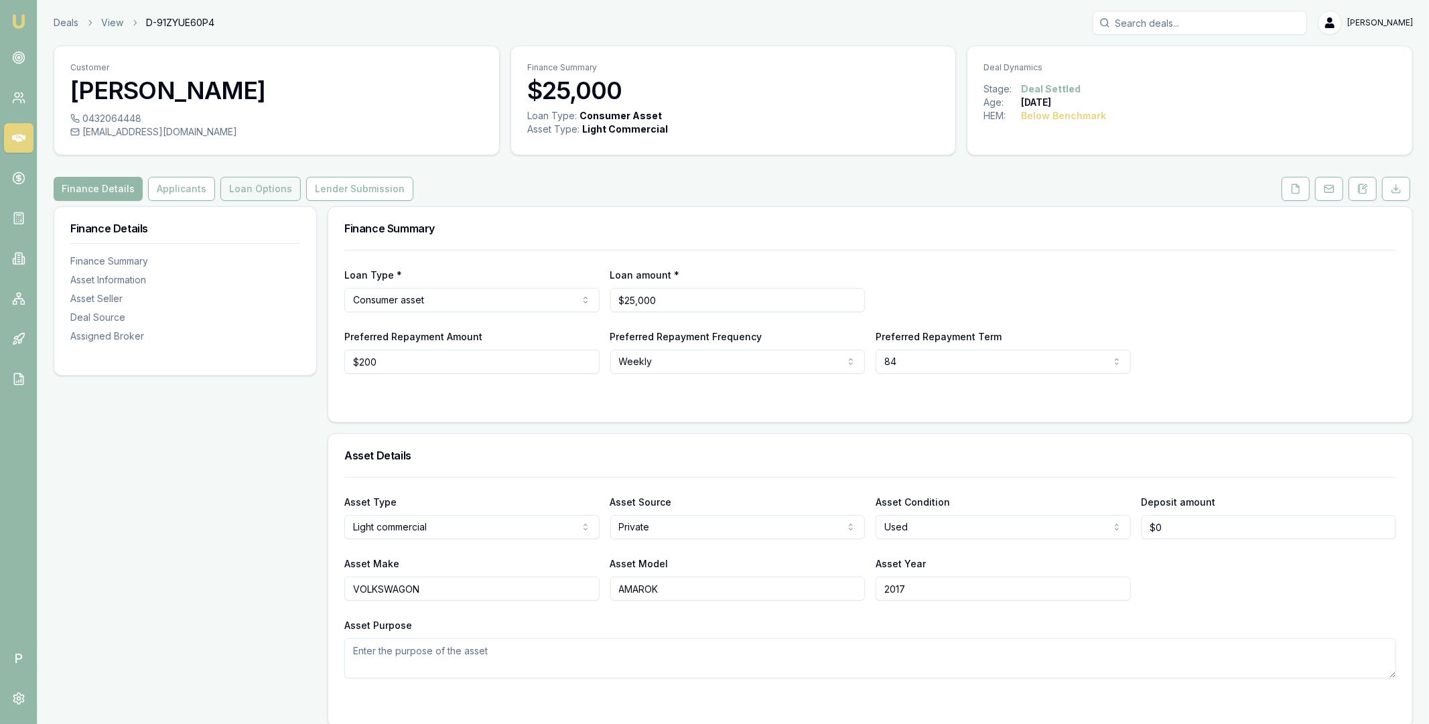
click at [276, 188] on button "Loan Options" at bounding box center [260, 189] width 80 height 24
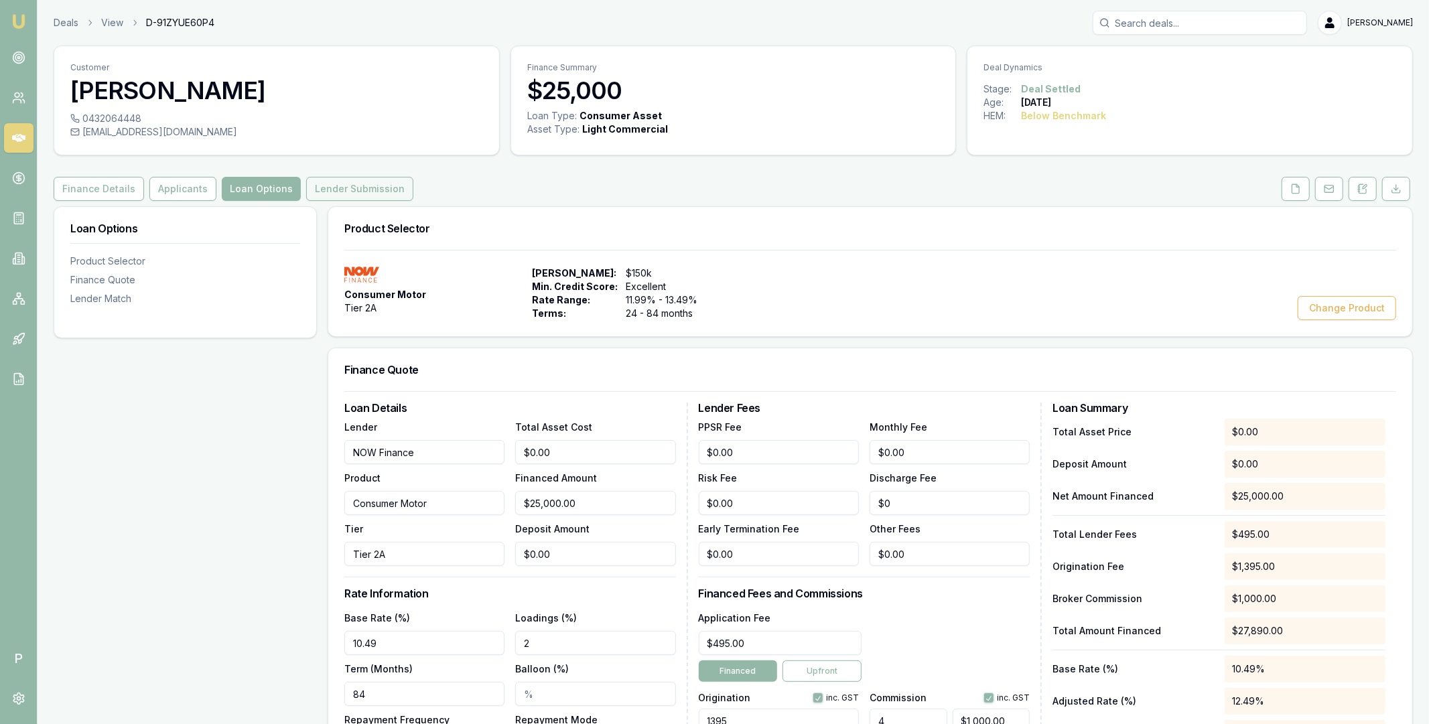
click at [321, 191] on button "Lender Submission" at bounding box center [359, 189] width 107 height 24
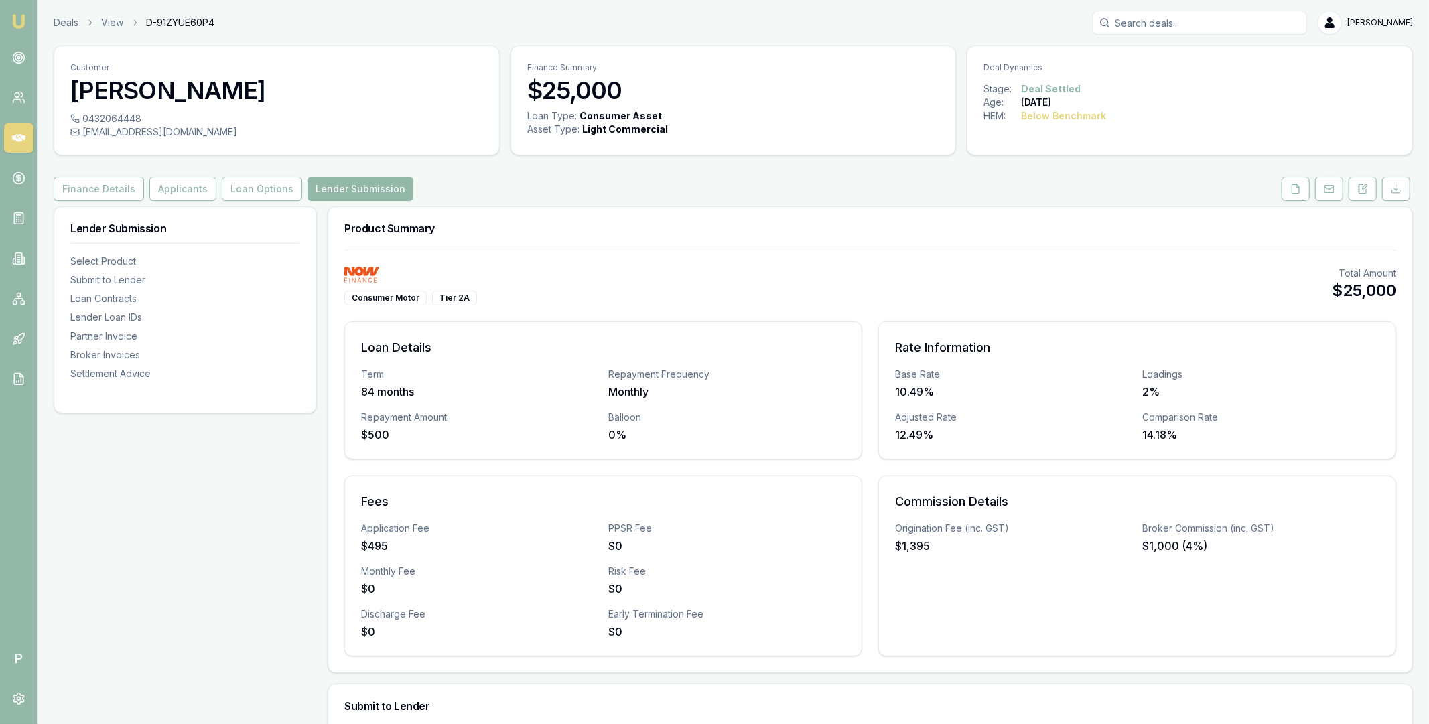
click at [1169, 23] on input "Search deals" at bounding box center [1199, 23] width 214 height 24
paste input "D-91ZYUE60P4"
type input "D-91ZYUE60P4"
click at [78, 188] on button "Finance Details" at bounding box center [99, 189] width 90 height 24
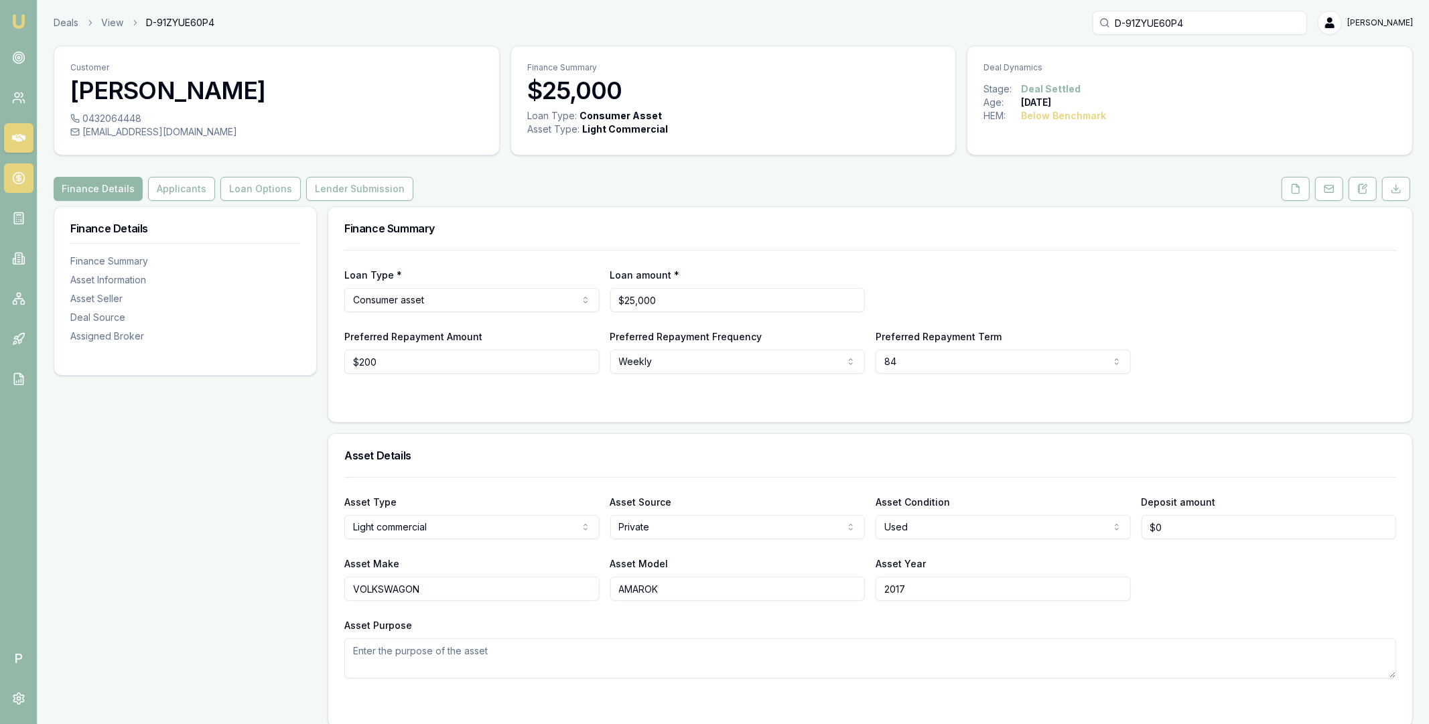
click at [19, 181] on icon at bounding box center [18, 177] width 13 height 13
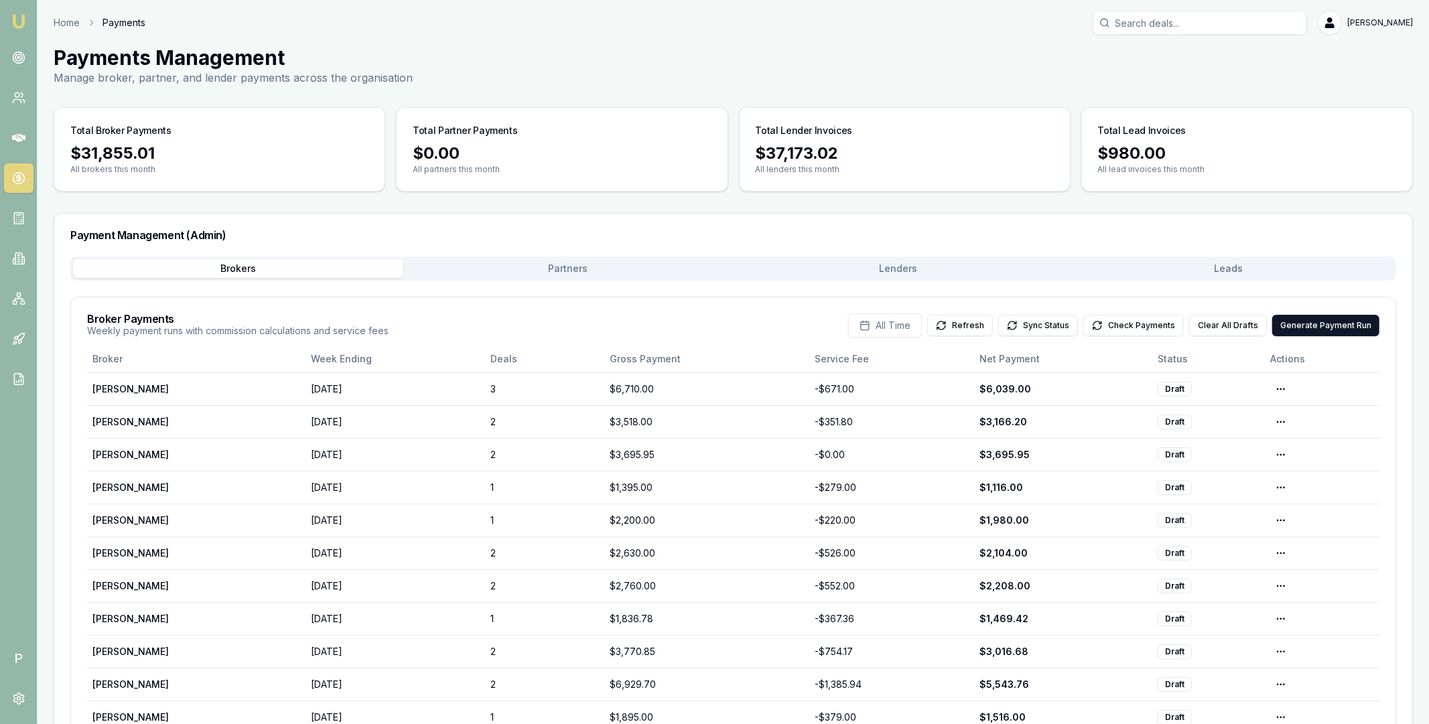
click at [891, 268] on button "Lenders" at bounding box center [898, 268] width 330 height 19
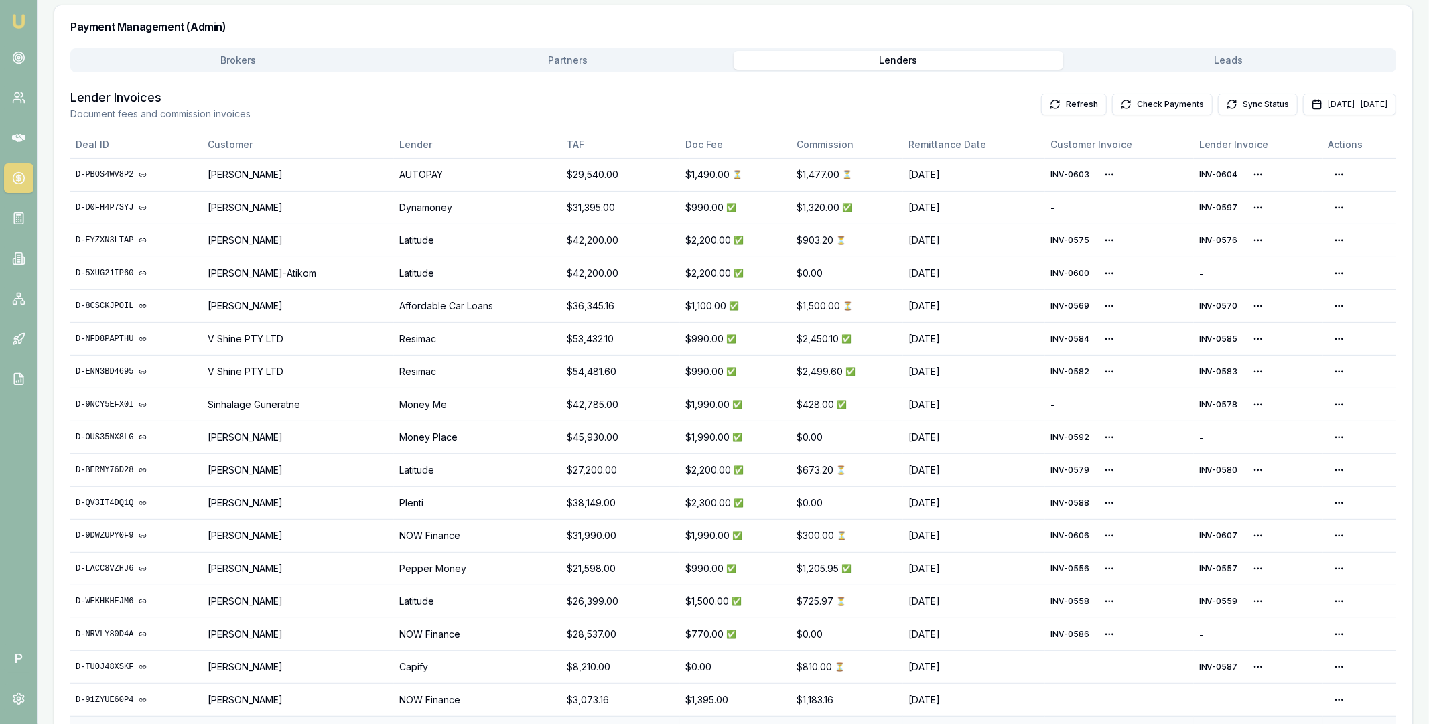
scroll to position [252, 0]
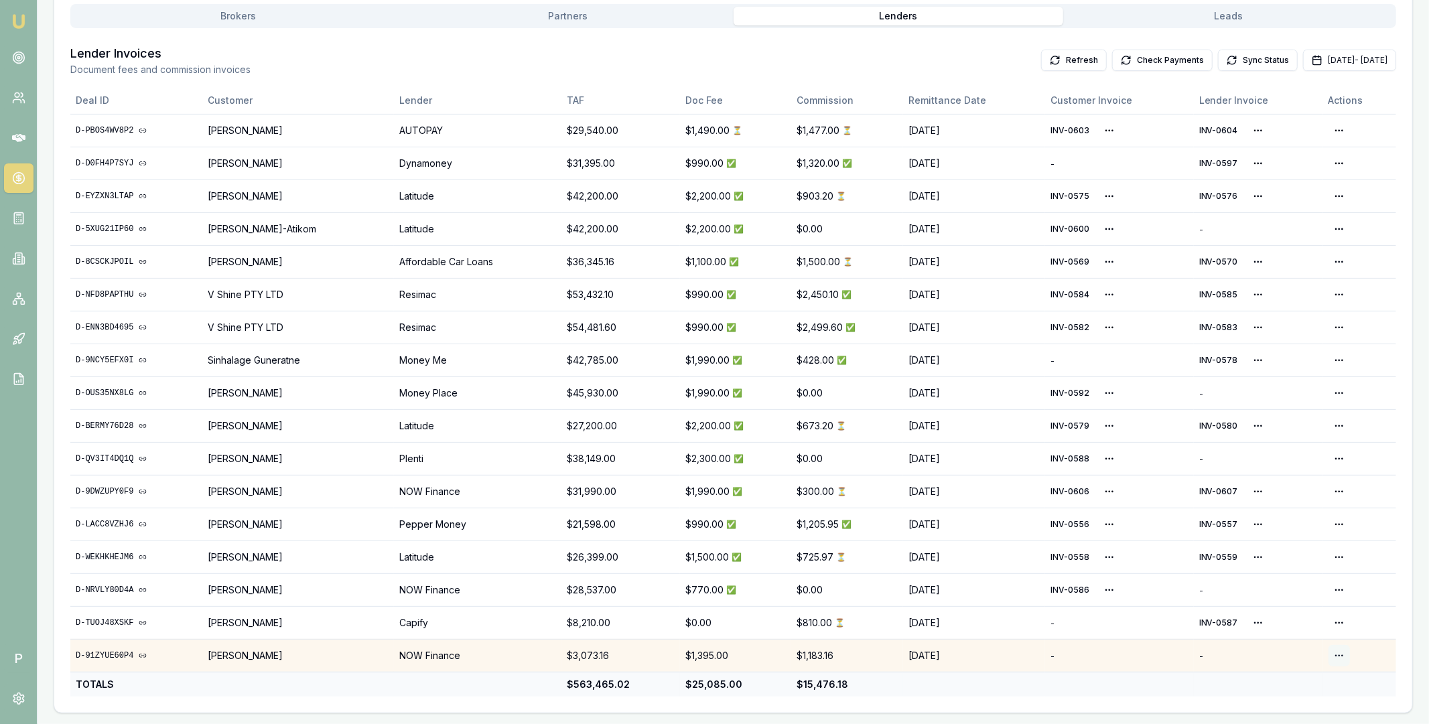
click at [1339, 471] on html "Emu Broker P Home Payments Matt Leeburn Toggle Menu Payments Management Manage …" at bounding box center [714, 110] width 1429 height 724
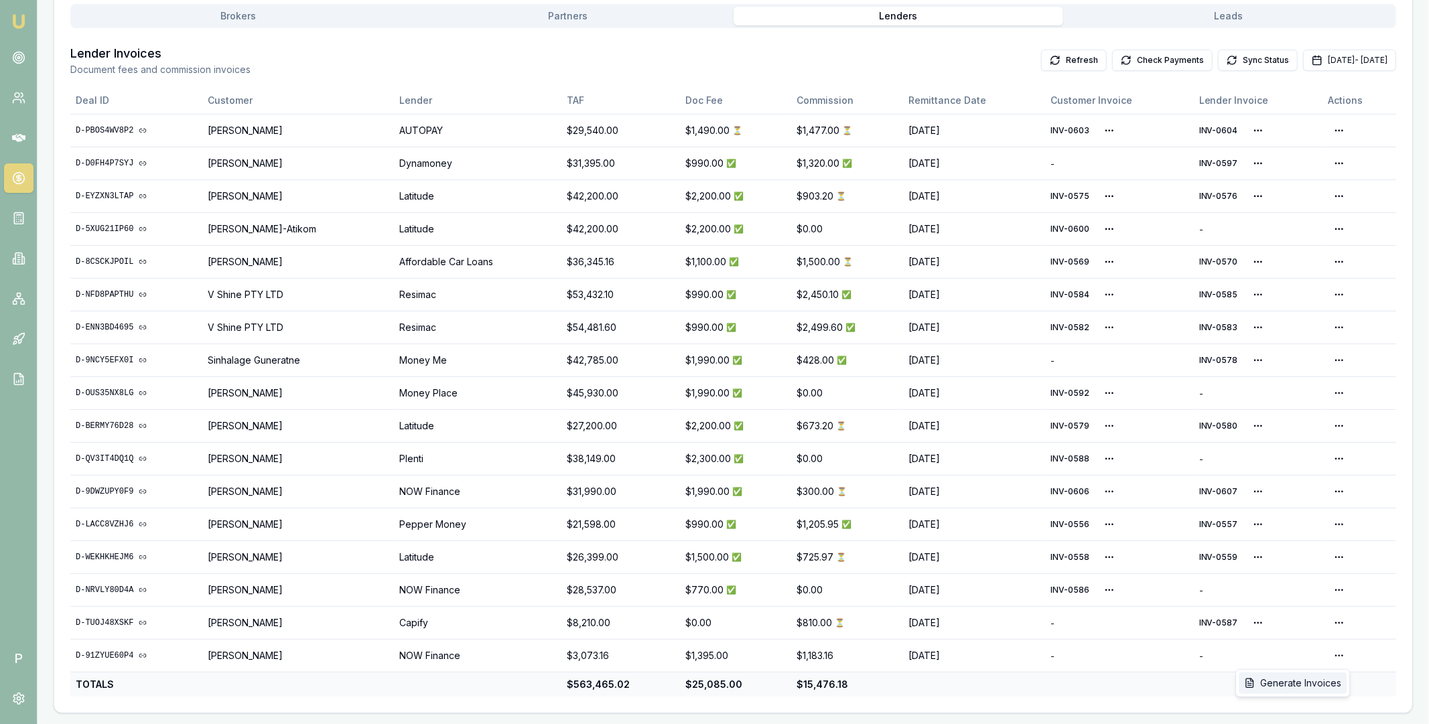
click at [1313, 680] on div "Generate Invoices" at bounding box center [1292, 682] width 108 height 21
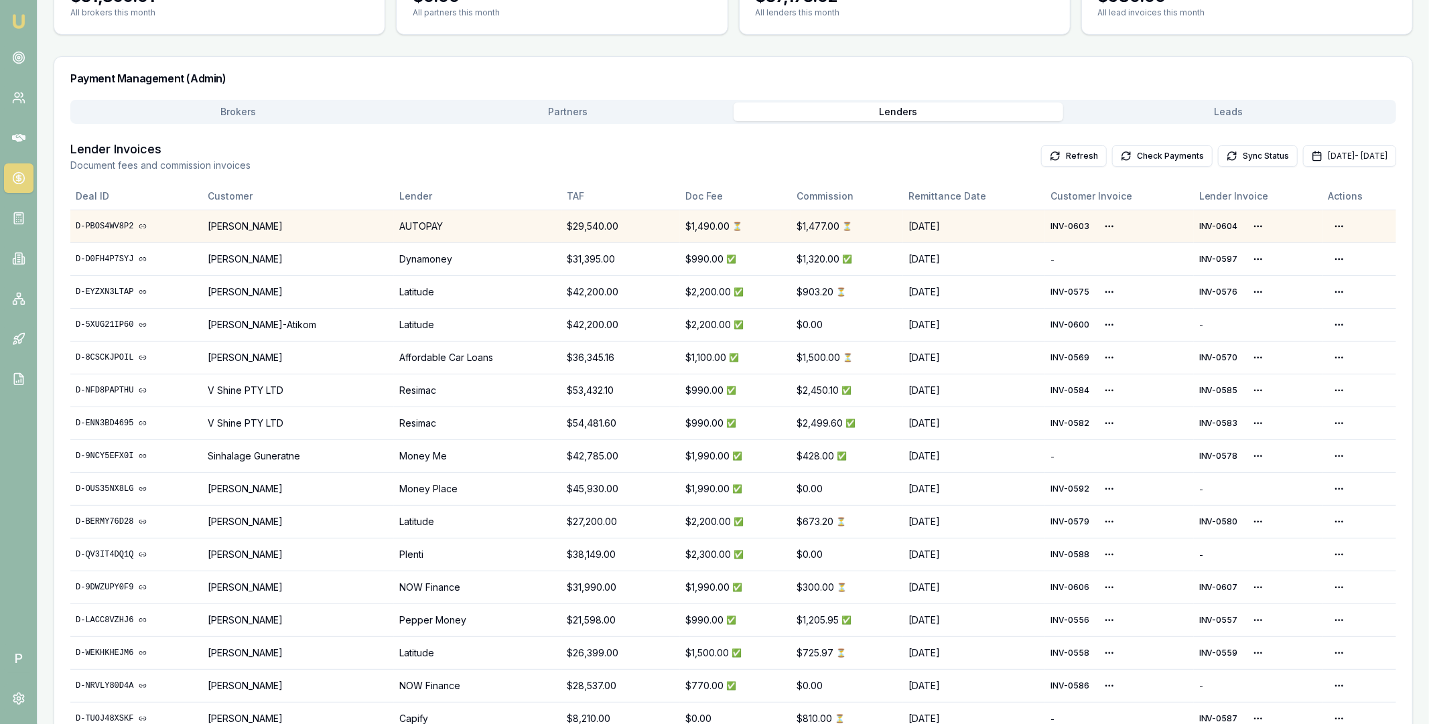
scroll to position [25, 0]
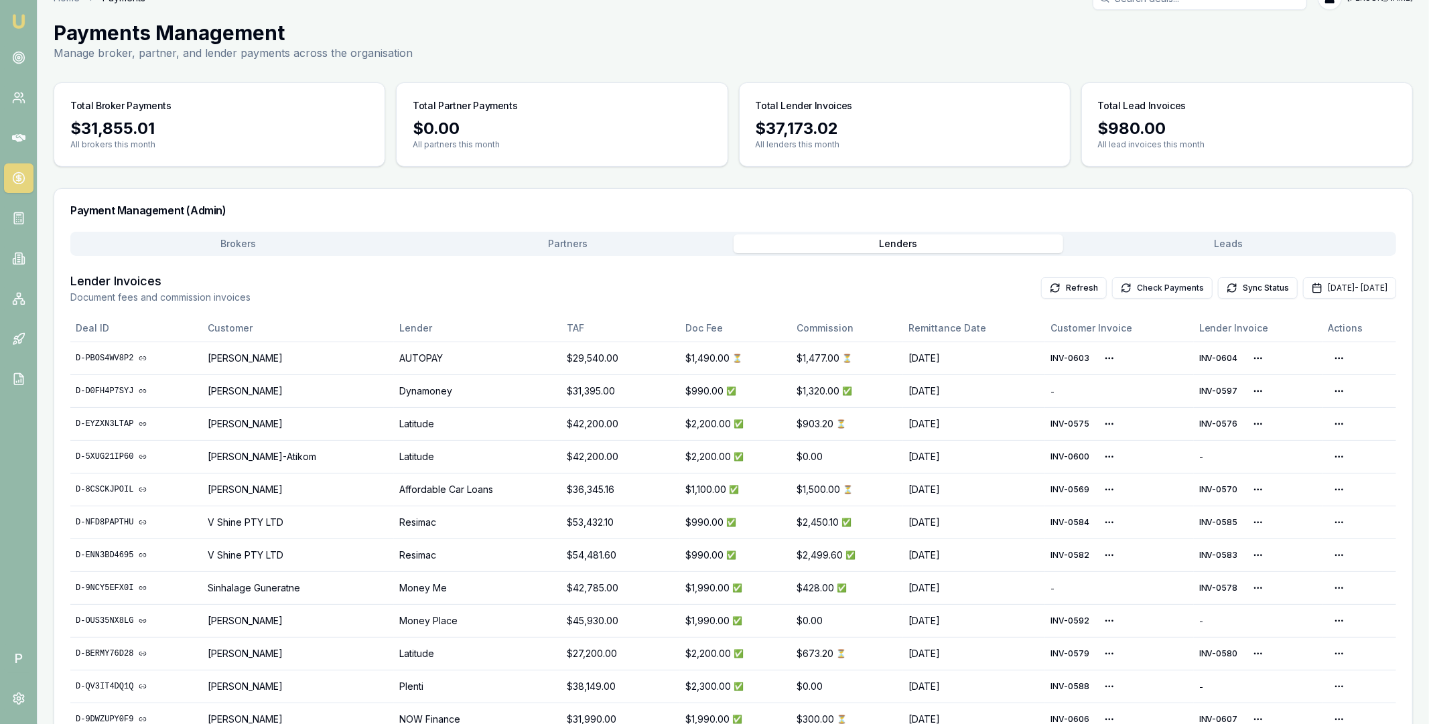
click at [1112, 283] on button "Check Payments" at bounding box center [1162, 287] width 100 height 21
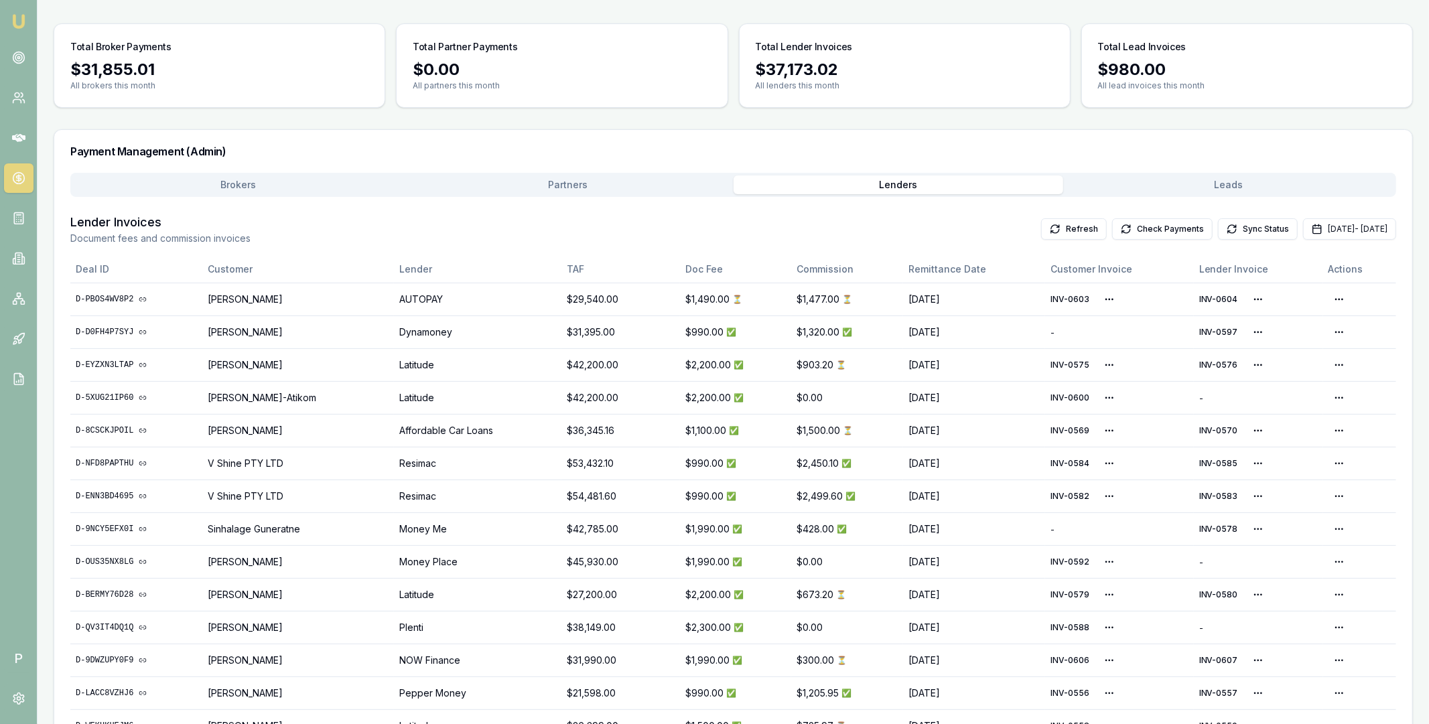
scroll to position [9, 0]
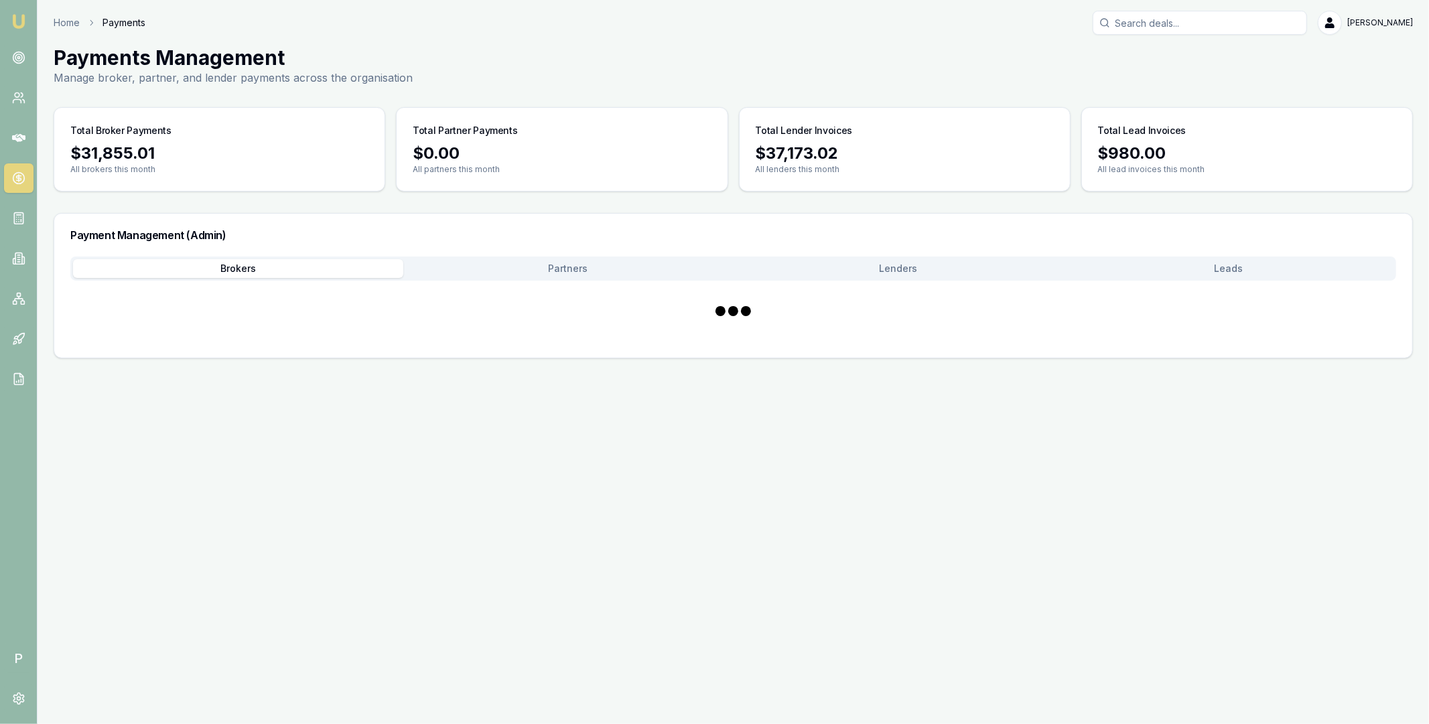
click at [261, 257] on div "Brokers Partners Lenders Leads" at bounding box center [732, 269] width 1325 height 24
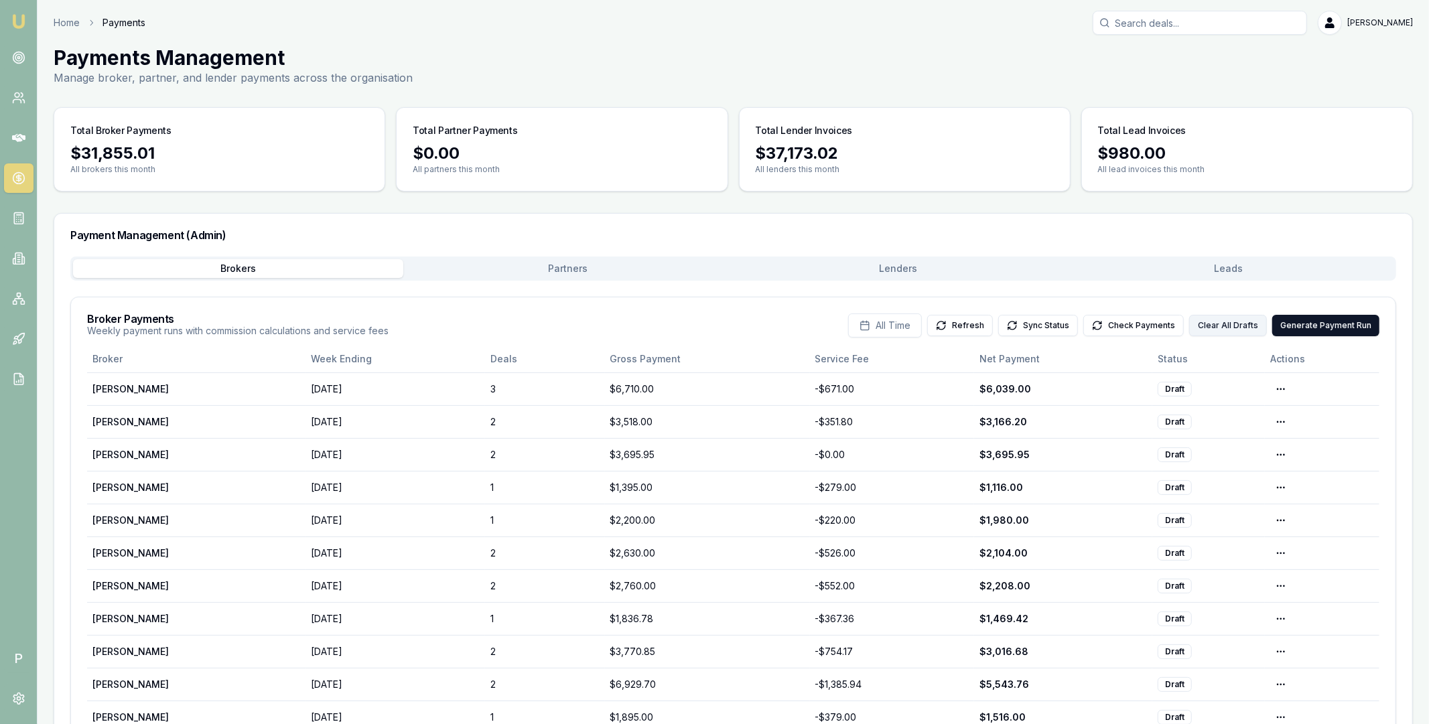
click at [1238, 326] on button "Clear All Drafts" at bounding box center [1228, 325] width 78 height 21
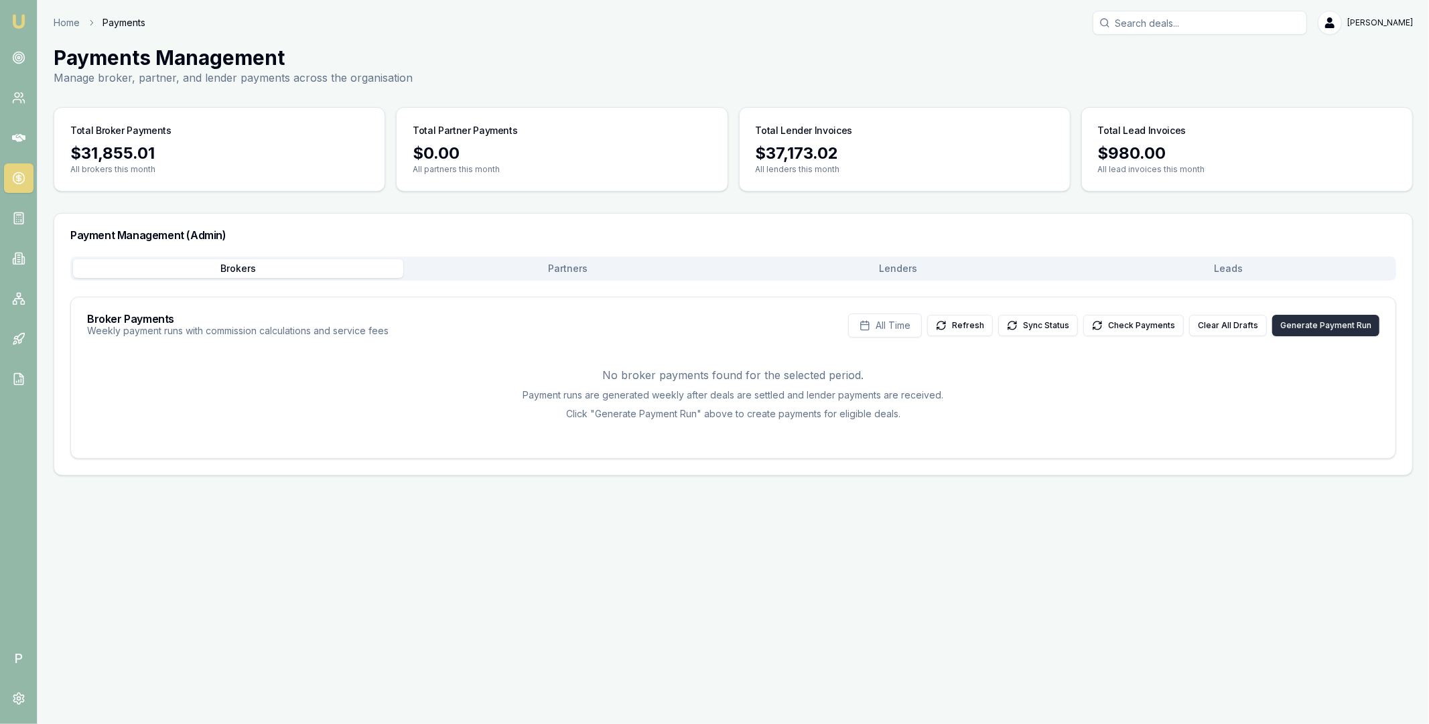
click at [1309, 329] on button "Generate Payment Run" at bounding box center [1325, 325] width 107 height 21
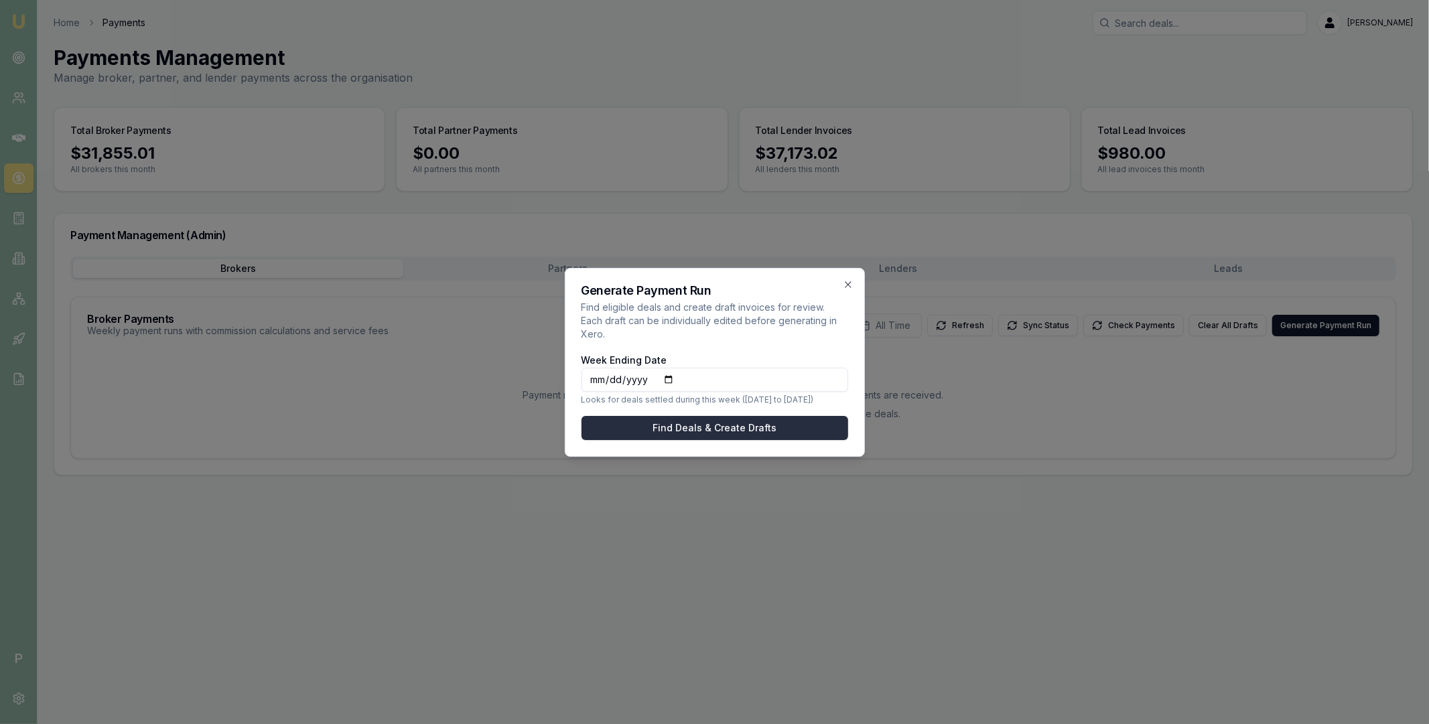
click at [710, 421] on button "Find Deals & Create Drafts" at bounding box center [714, 428] width 267 height 24
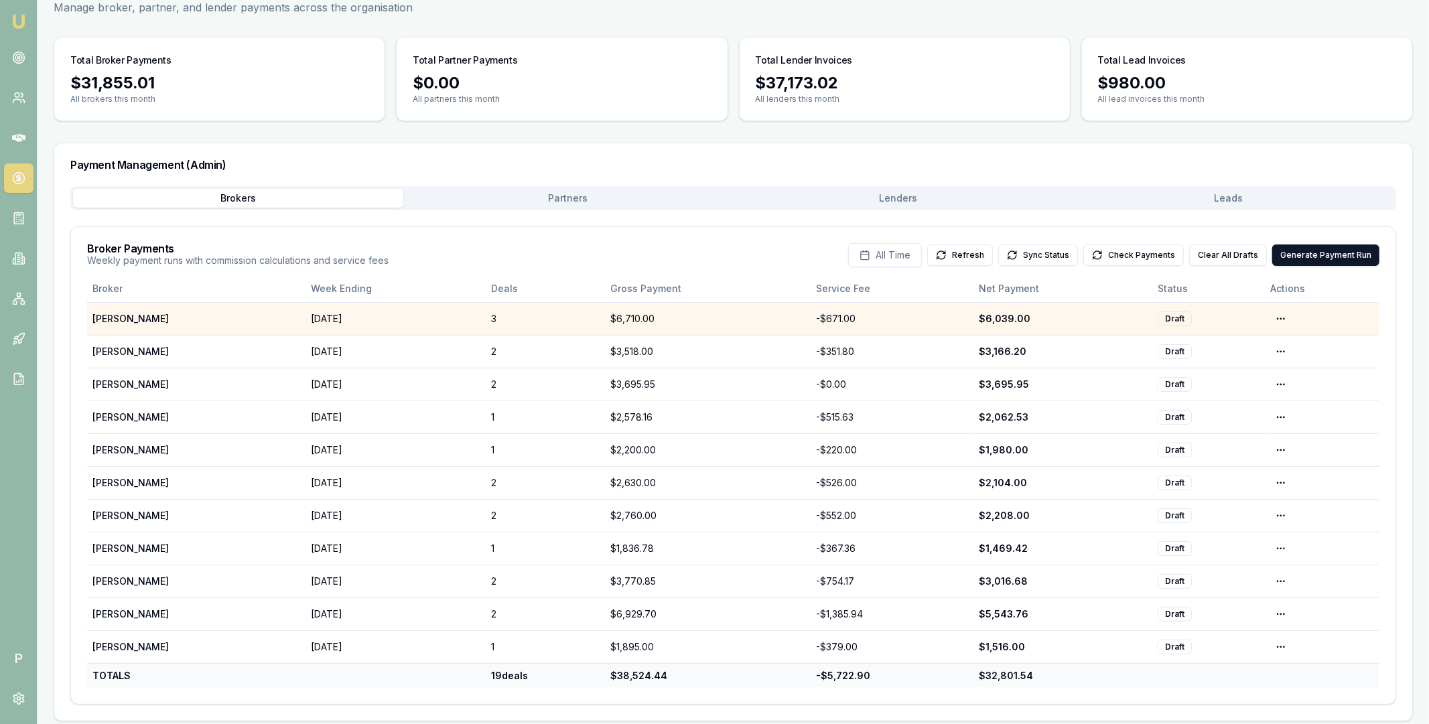
scroll to position [78, 0]
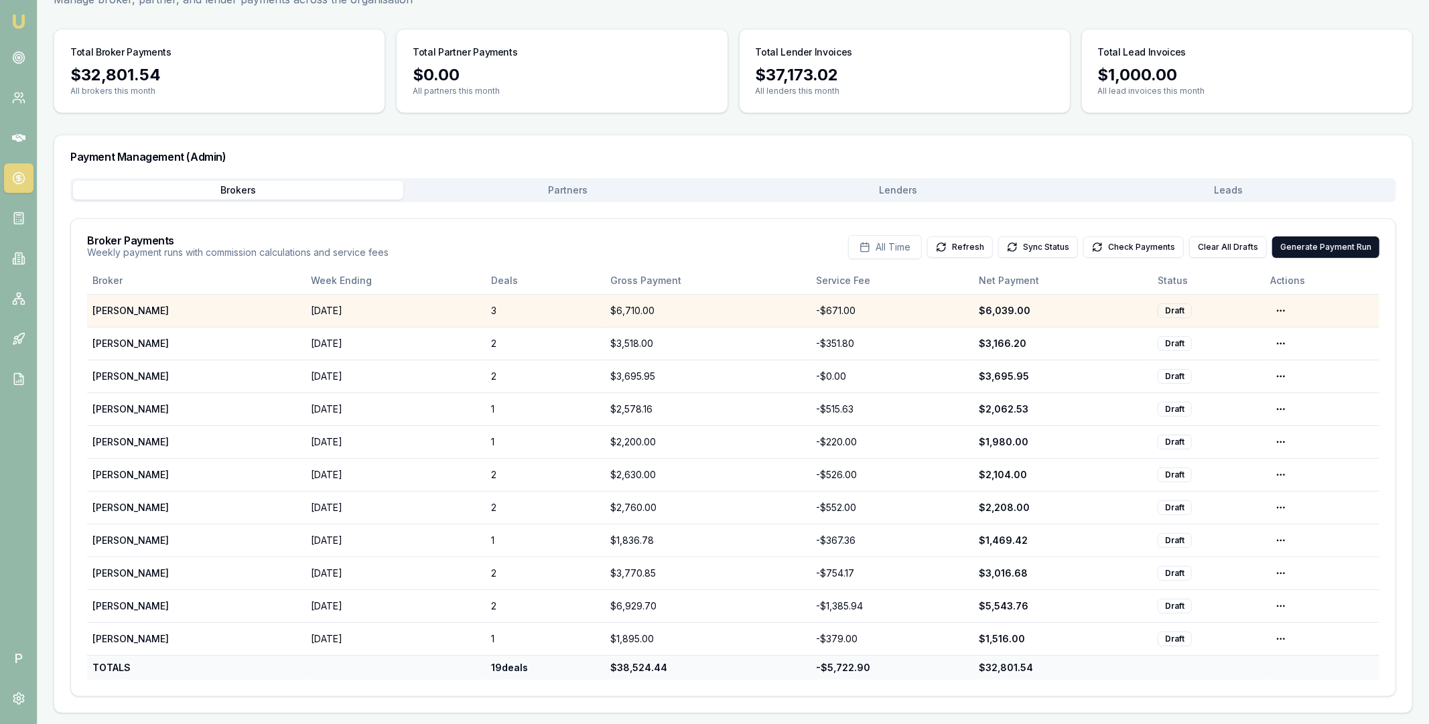
click at [1221, 189] on main "Payments Management Manage broker, partner, and lender payments across the orga…" at bounding box center [733, 340] width 1391 height 746
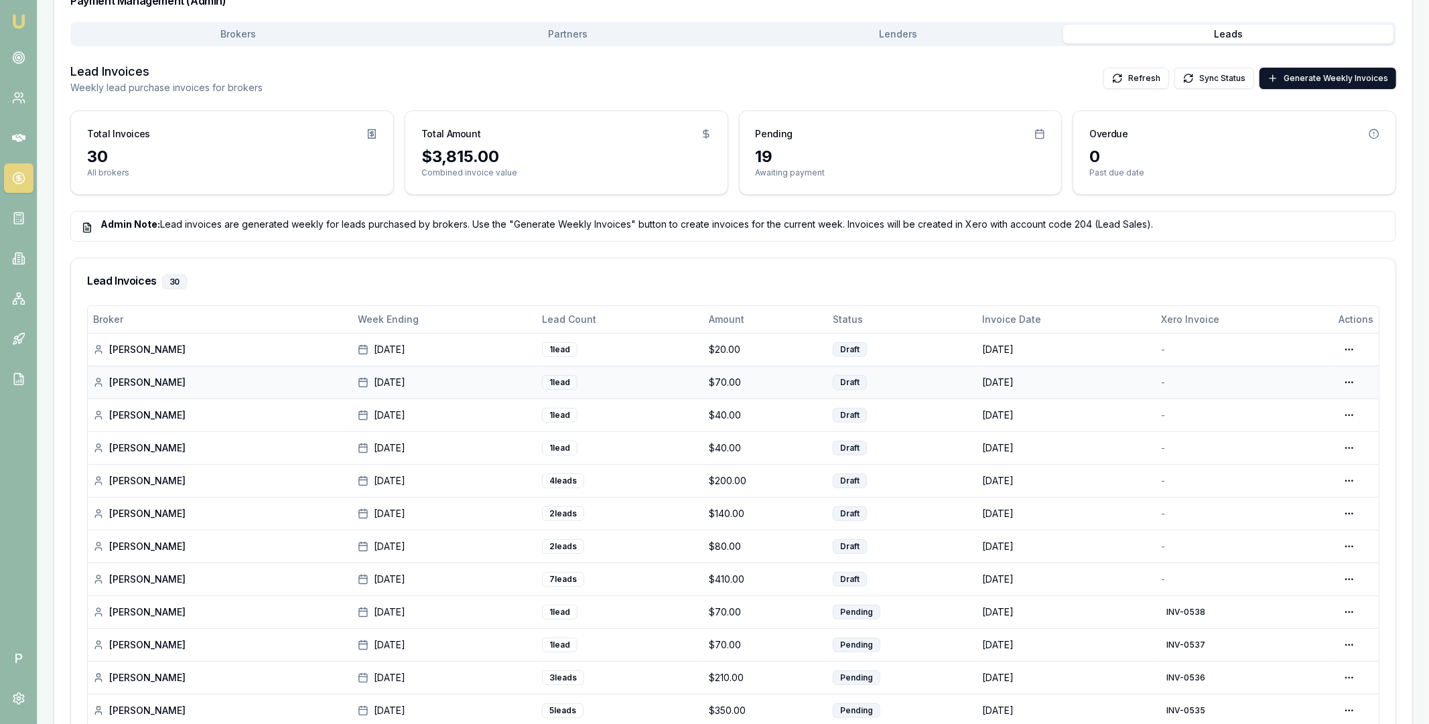
scroll to position [210, 0]
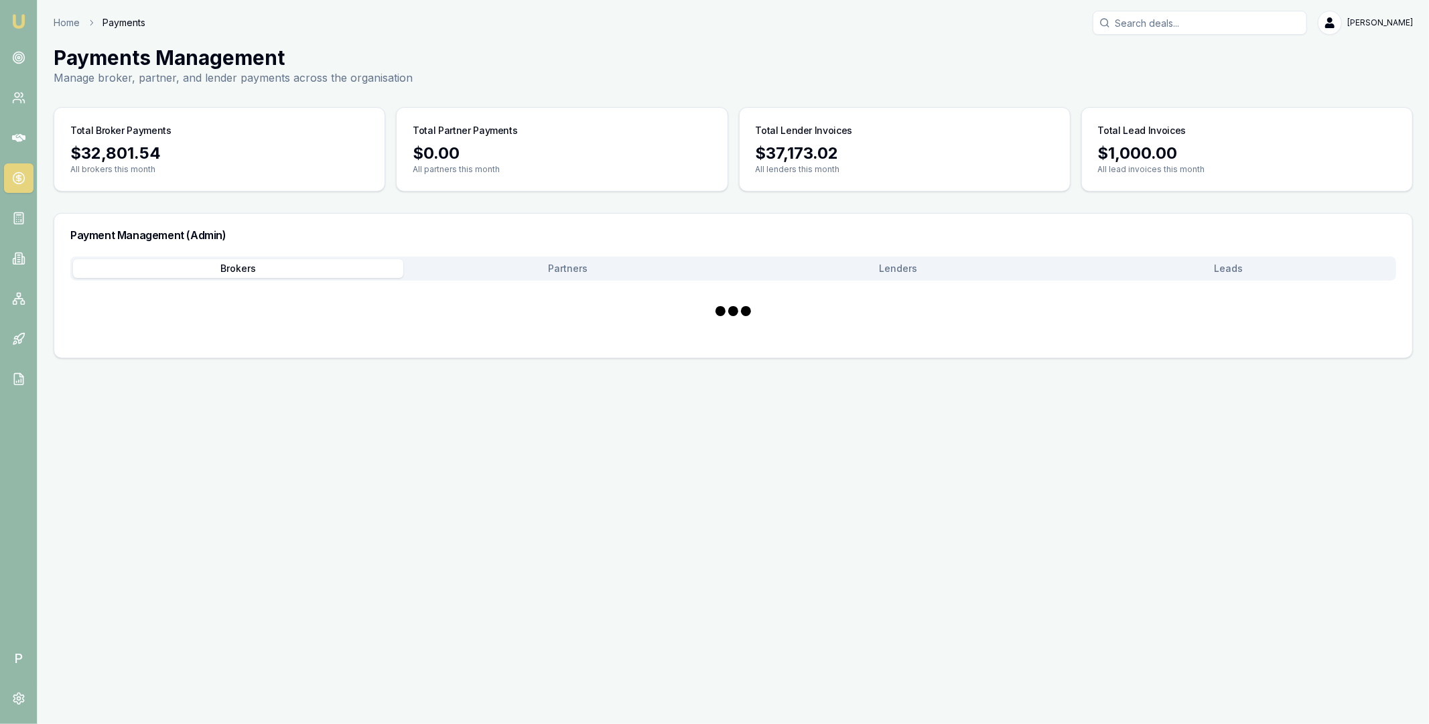
click at [275, 56] on main "Payments Management Manage broker, partner, and lender payments across the orga…" at bounding box center [733, 202] width 1391 height 313
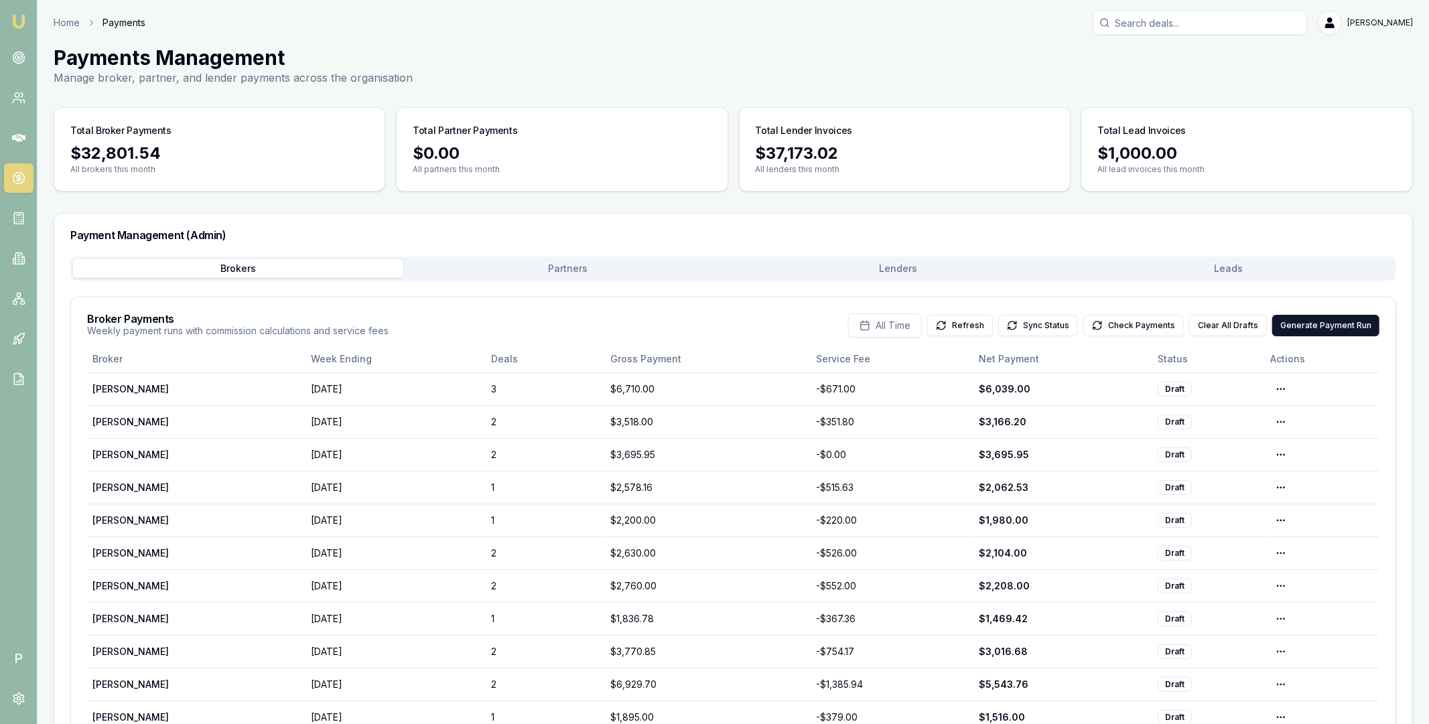
scroll to position [78, 0]
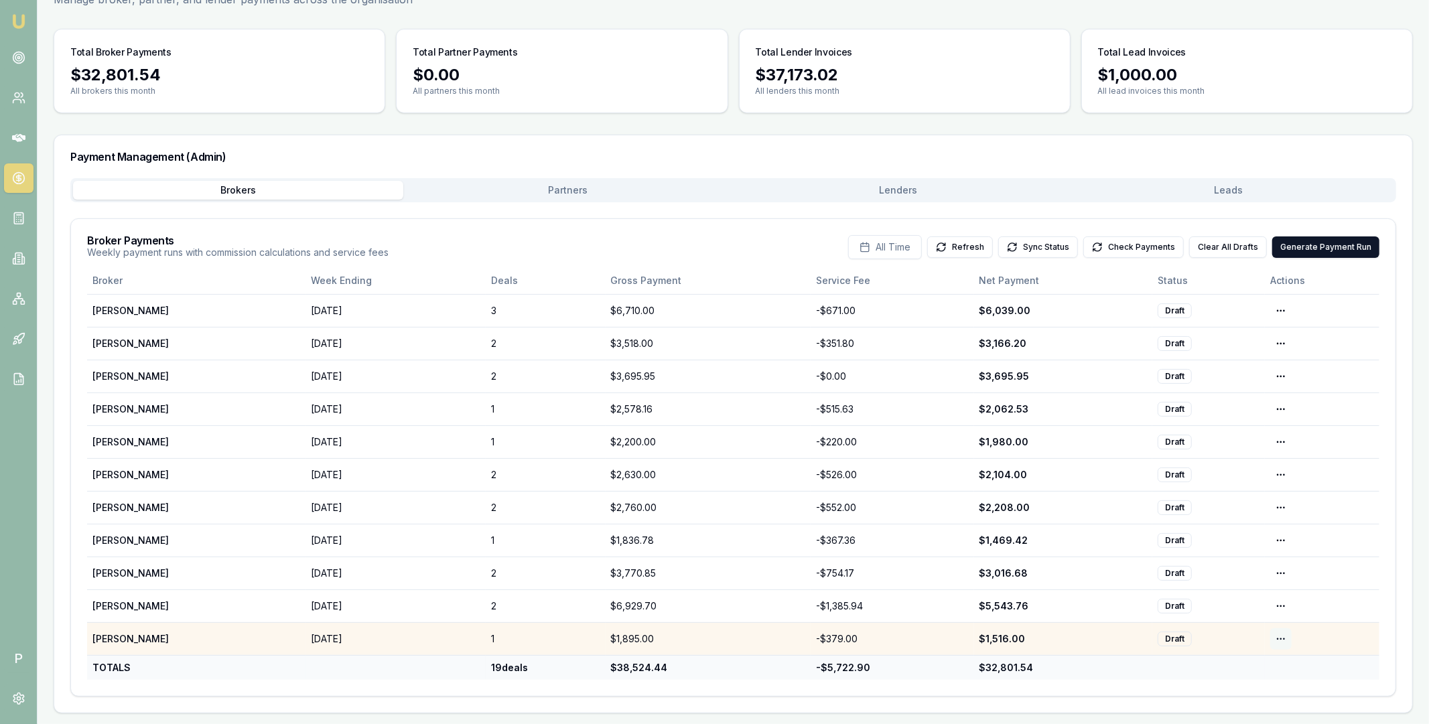
click at [1278, 636] on html "Emu Broker P Home Payments Matt Leeburn Toggle Menu Payments Management Manage …" at bounding box center [714, 284] width 1429 height 724
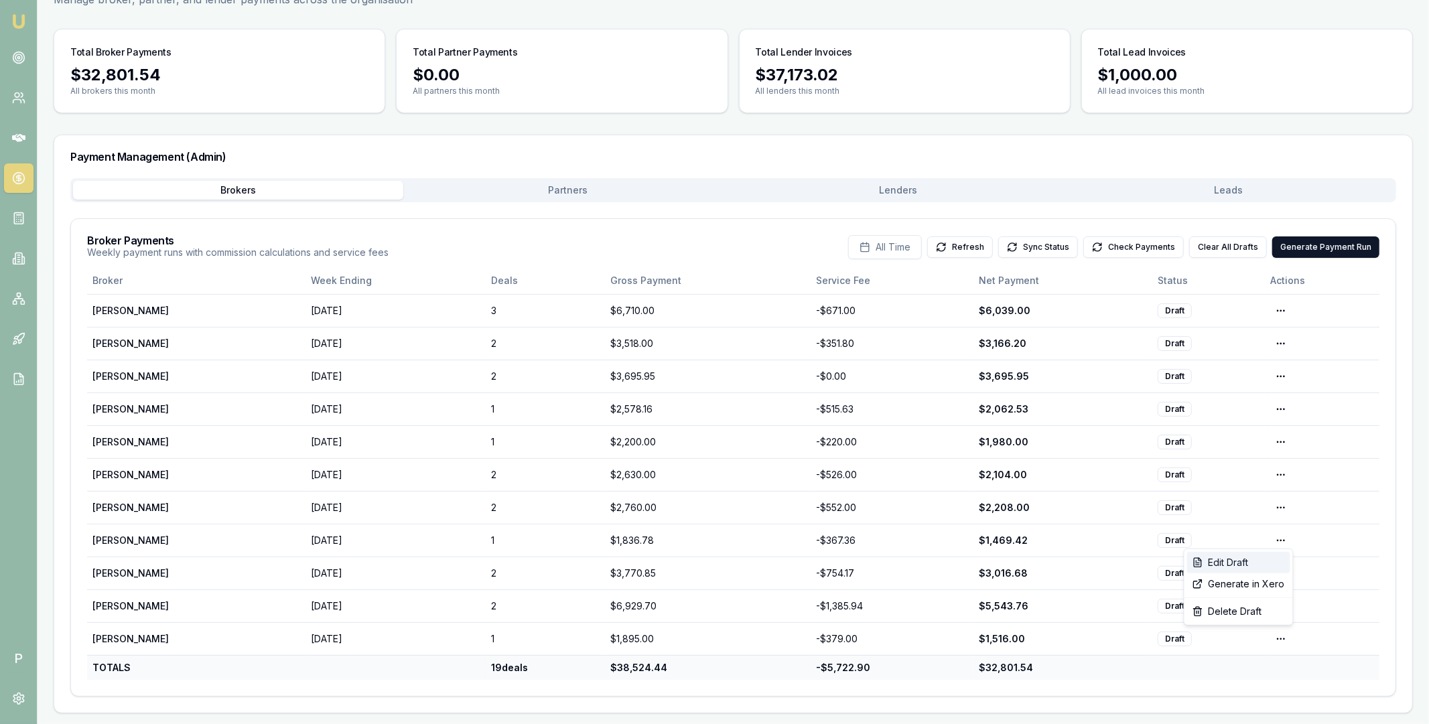
click at [1230, 564] on div "Edit Draft" at bounding box center [1238, 562] width 103 height 21
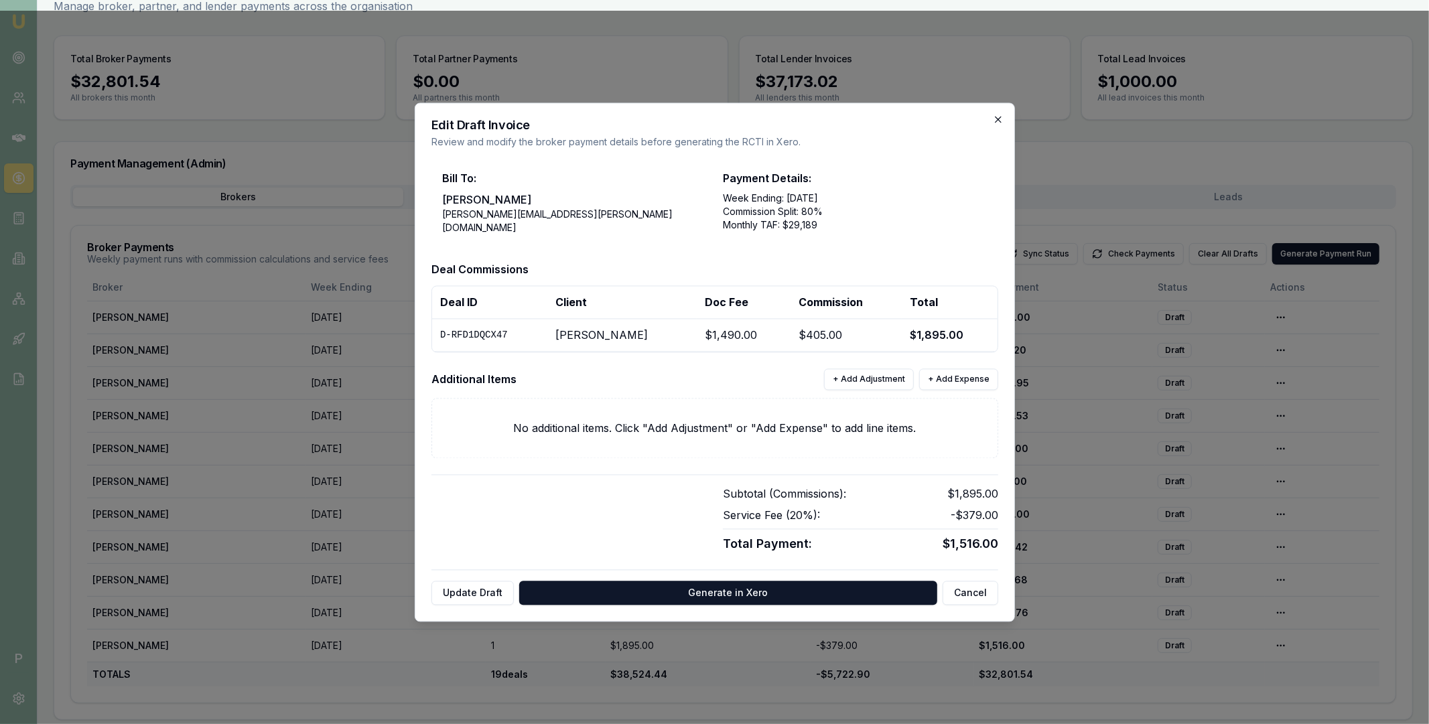
click at [999, 121] on icon "button" at bounding box center [998, 119] width 11 height 11
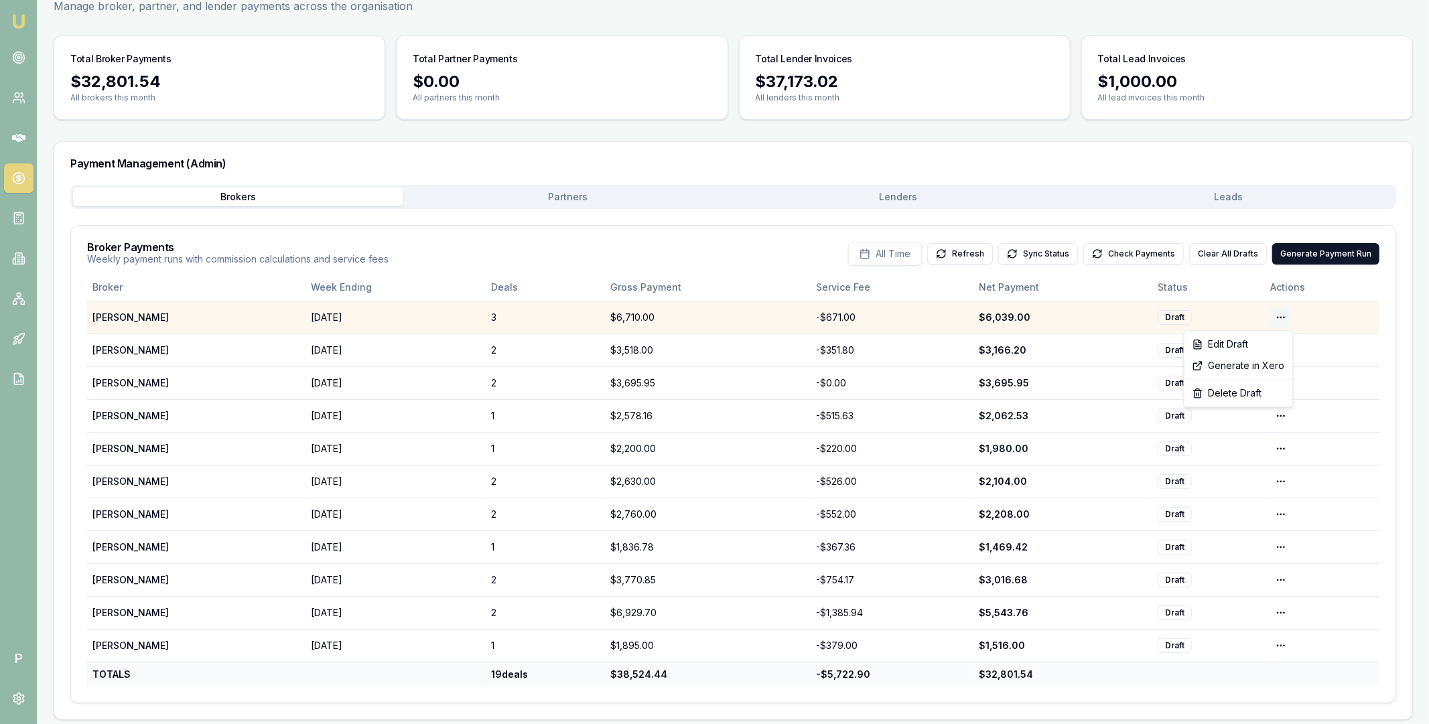
click at [1283, 317] on html "Emu Broker P Home Payments Matt Leeburn Toggle Menu Payments Management Manage …" at bounding box center [714, 290] width 1429 height 724
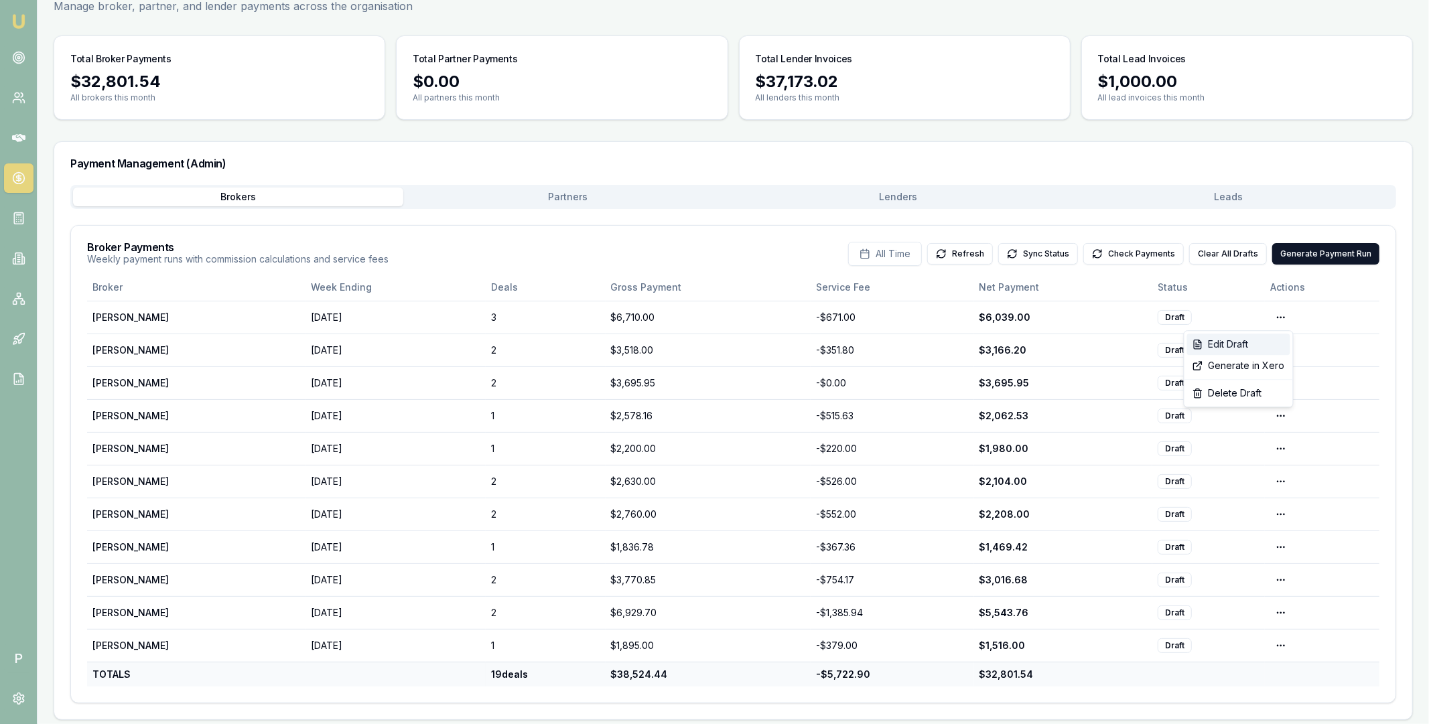
click at [1244, 339] on div "Edit Draft" at bounding box center [1238, 344] width 103 height 21
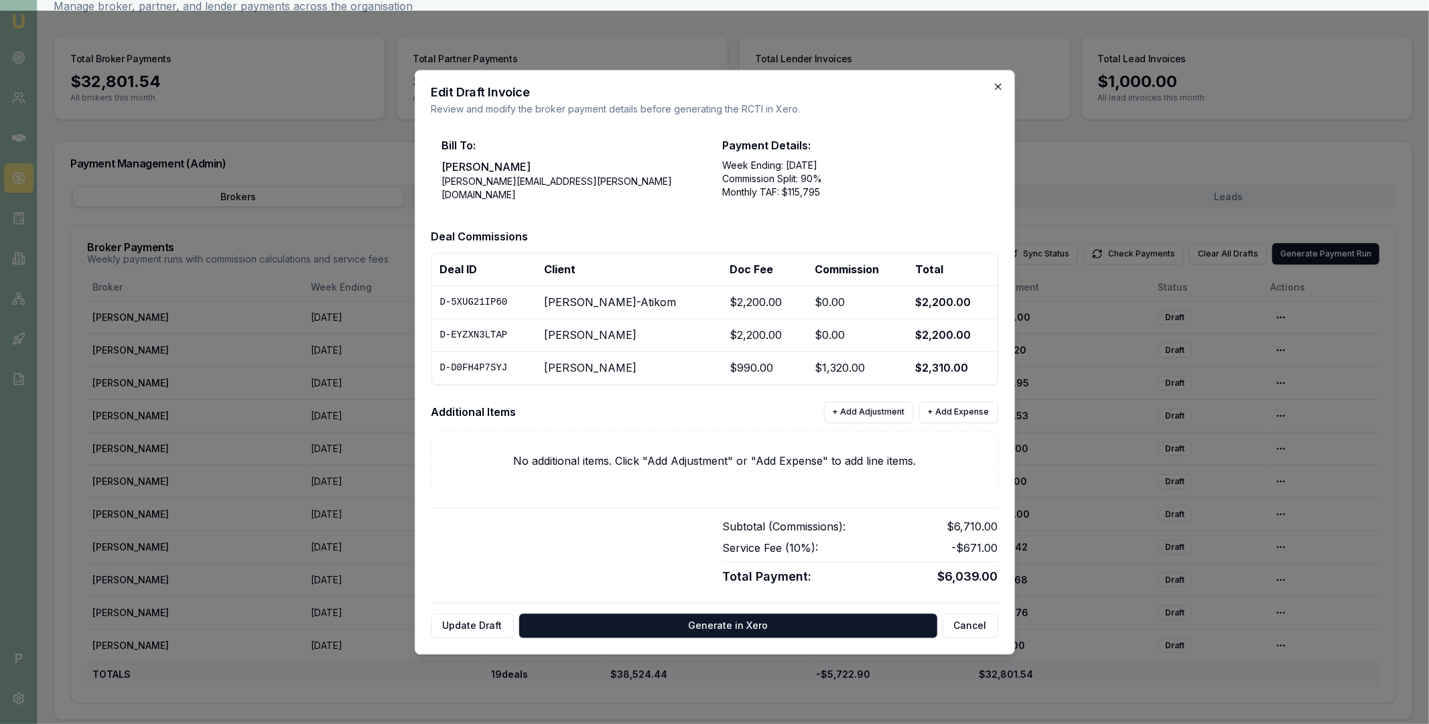
click at [999, 88] on icon "button" at bounding box center [998, 86] width 6 height 6
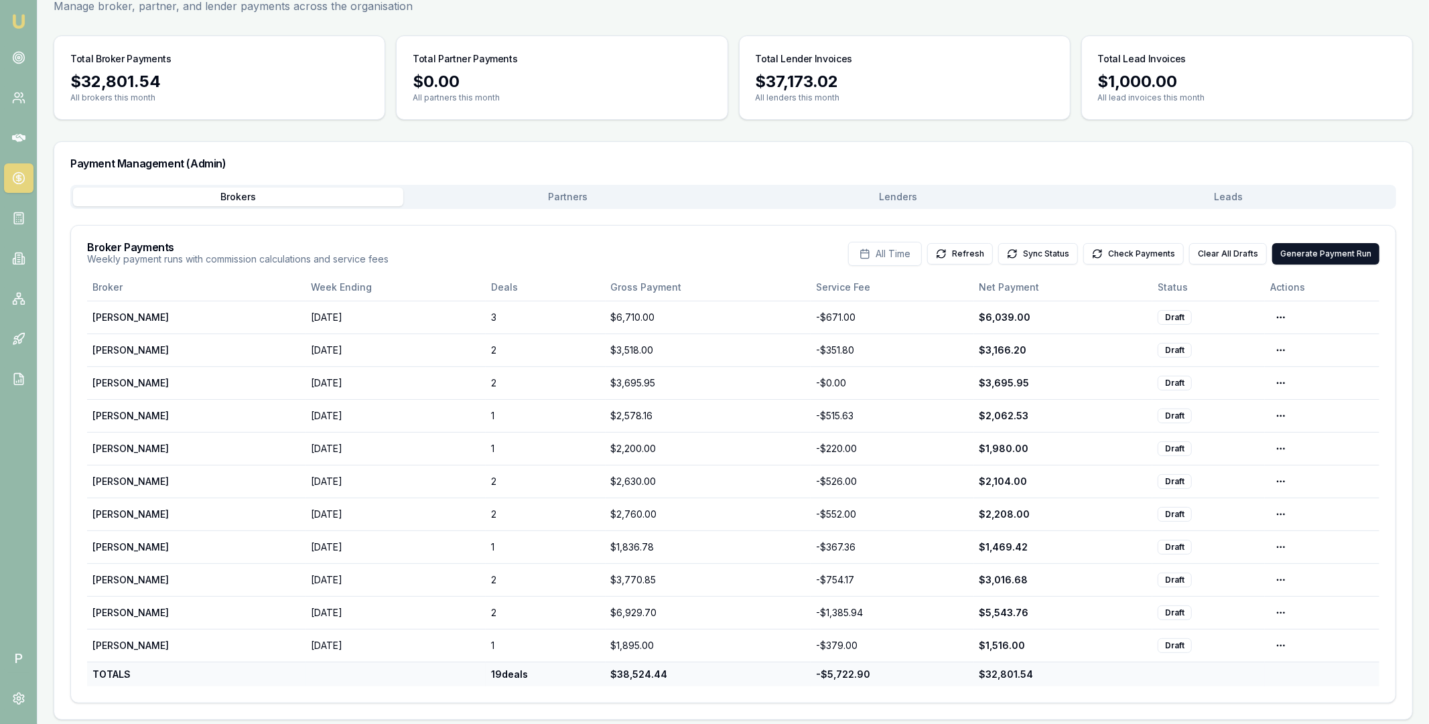
scroll to position [0, 0]
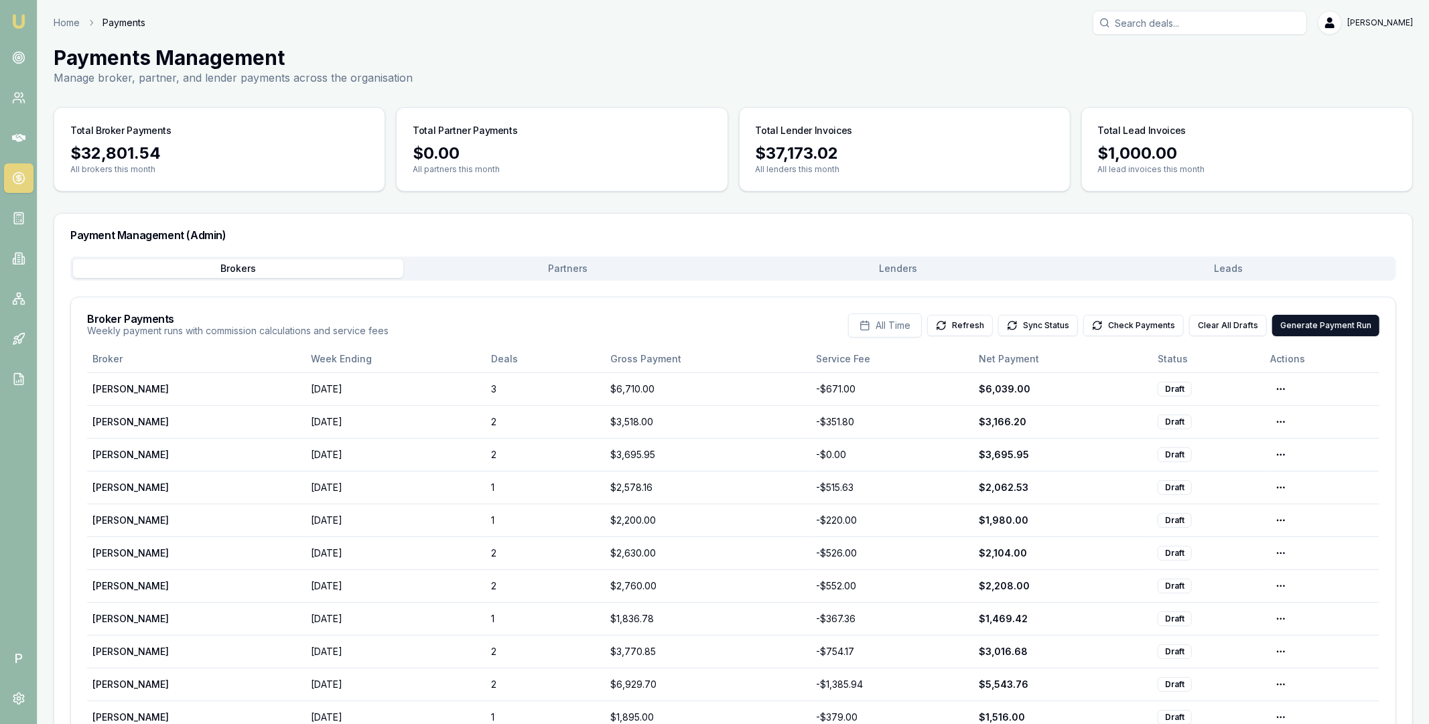
click at [1166, 31] on input "Search deals" at bounding box center [1199, 23] width 214 height 24
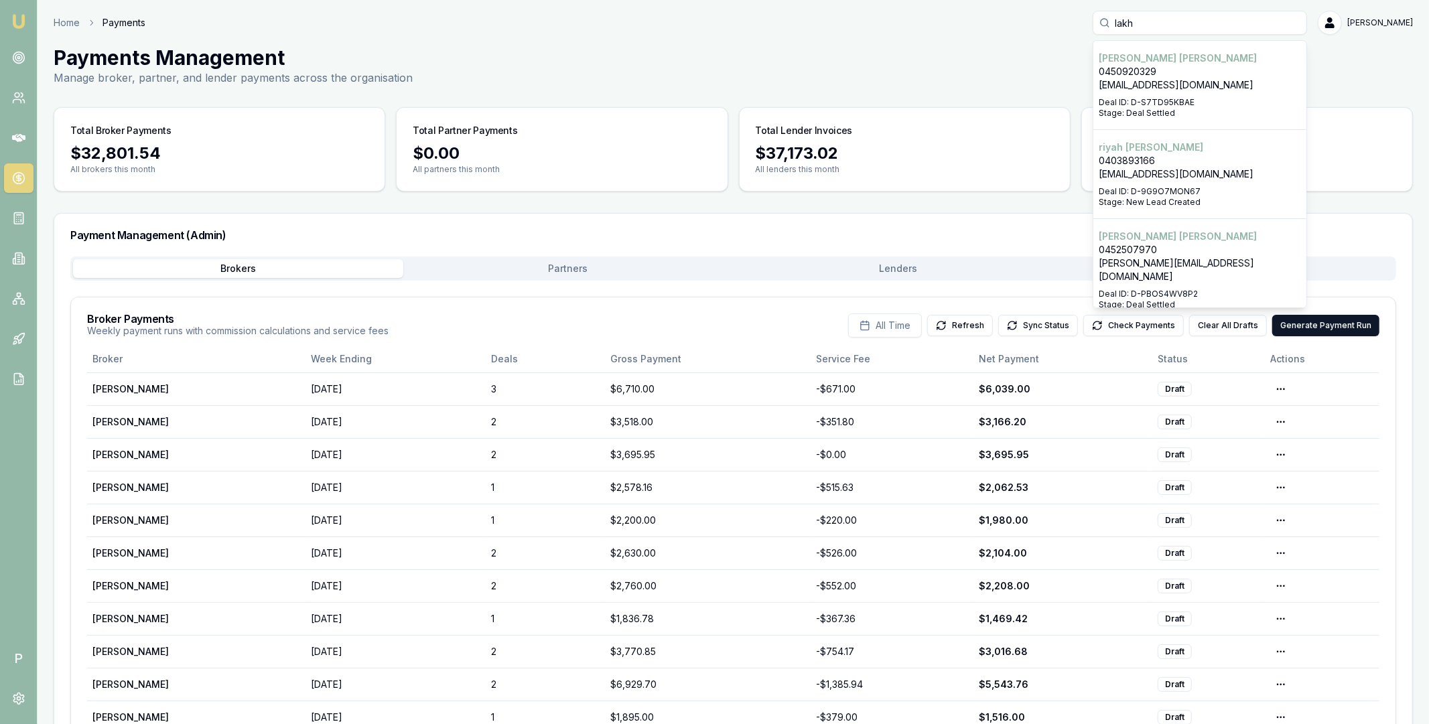
type input "lakh"
click at [1168, 68] on p "0450920329" at bounding box center [1199, 71] width 202 height 13
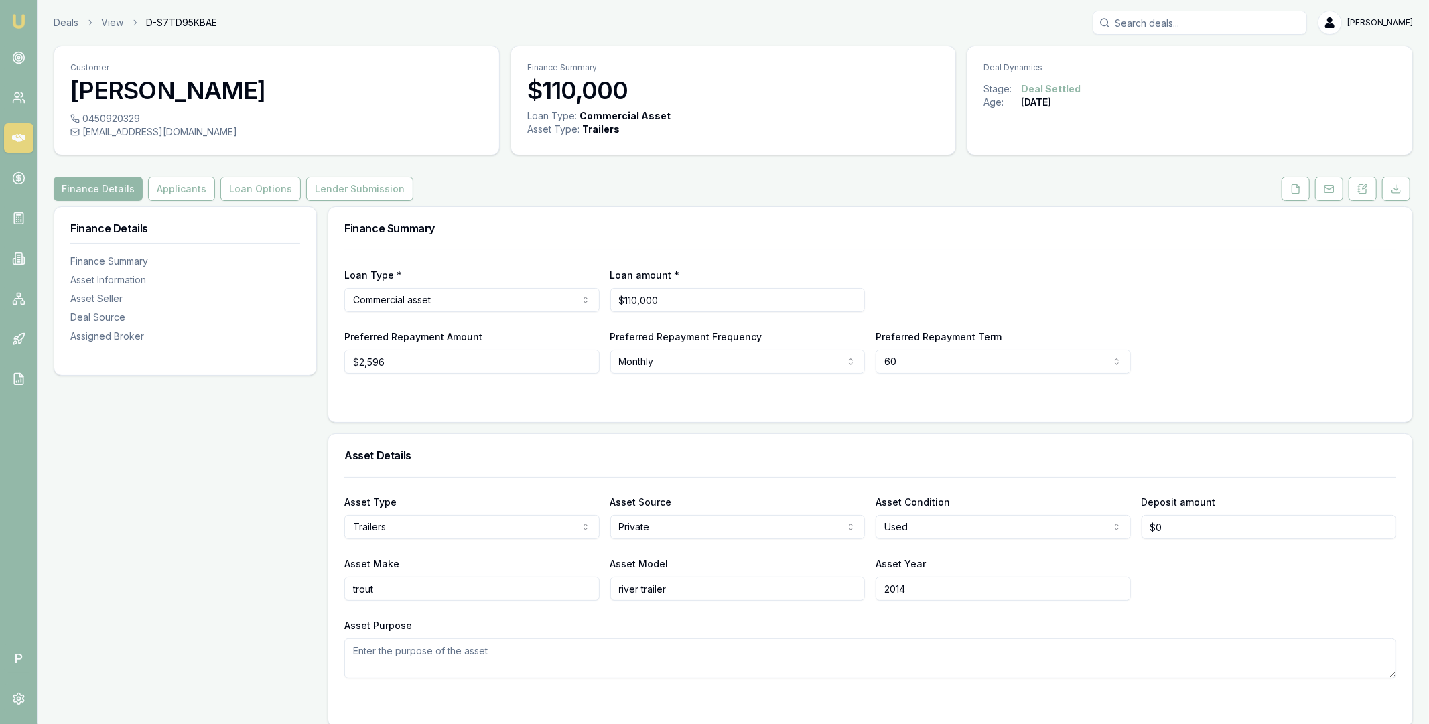
click at [1214, 27] on input "Search deals" at bounding box center [1199, 23] width 214 height 24
type input "makkar"
click at [1156, 65] on p "0468393150" at bounding box center [1199, 71] width 202 height 13
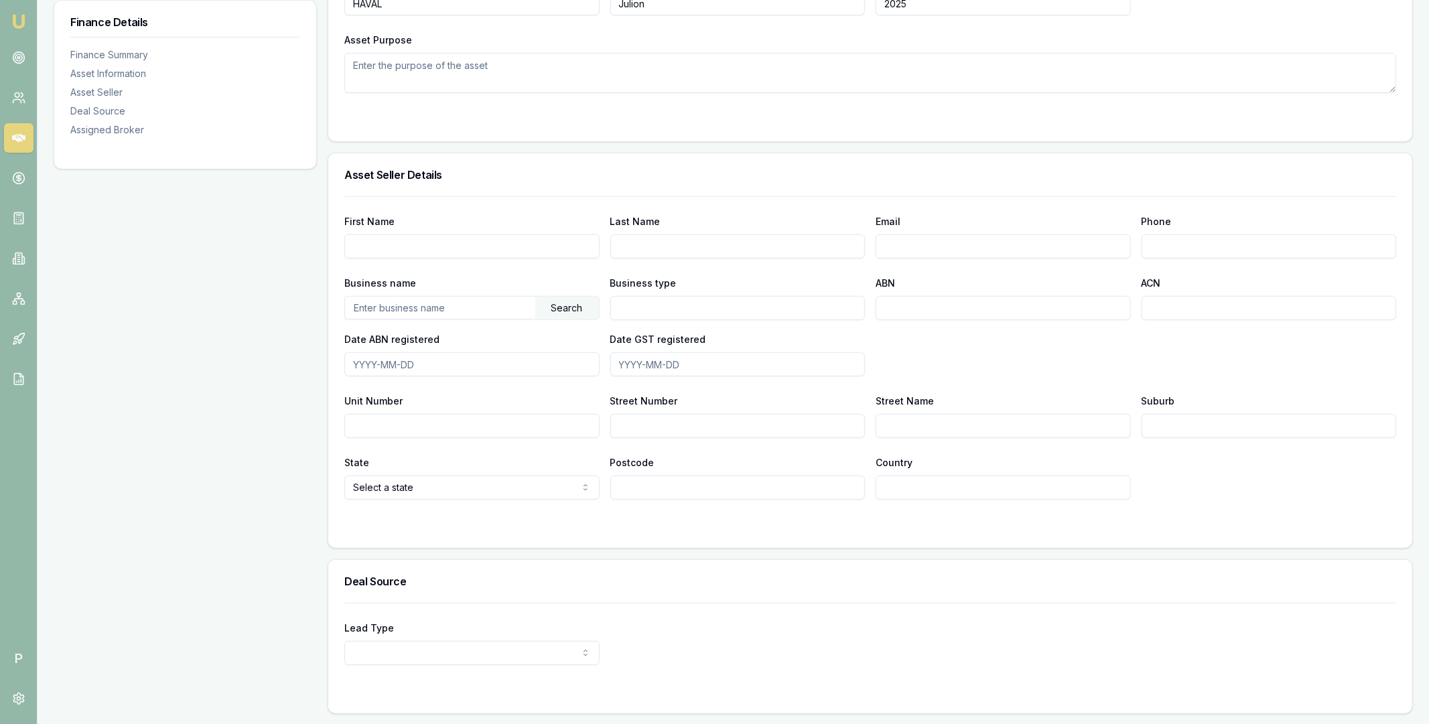
scroll to position [765, 0]
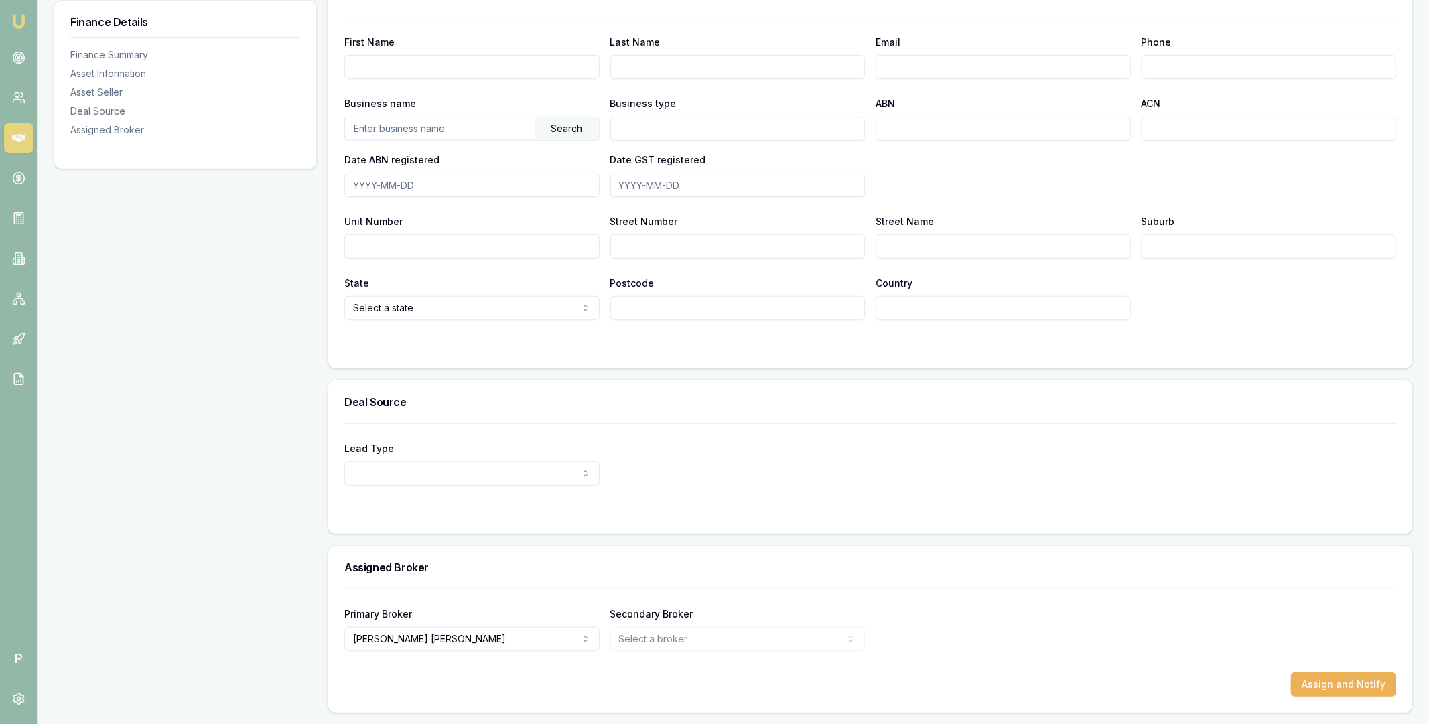
click at [19, 133] on icon at bounding box center [18, 137] width 13 height 13
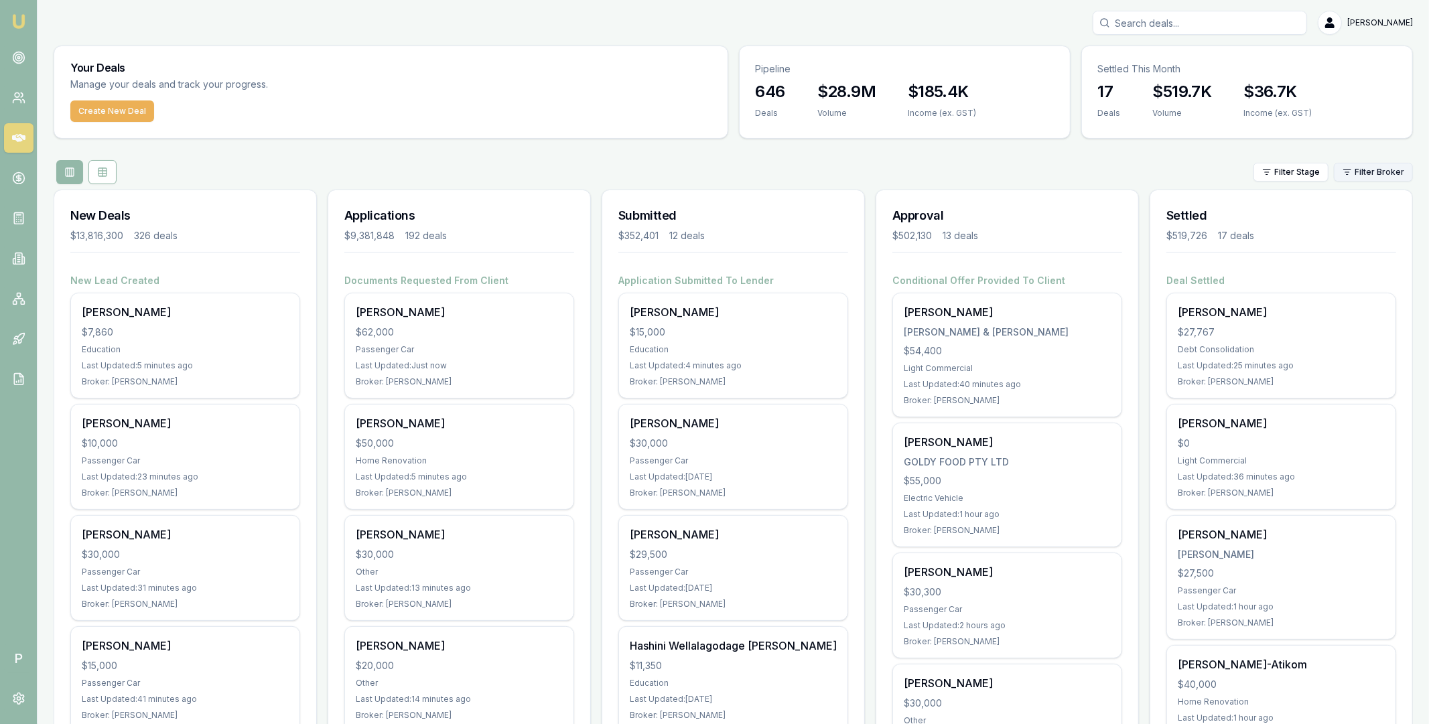
click at [1364, 169] on html "Emu Broker P Matt Leeburn Toggle Menu Your Deals Manage your deals and track yo…" at bounding box center [714, 362] width 1429 height 724
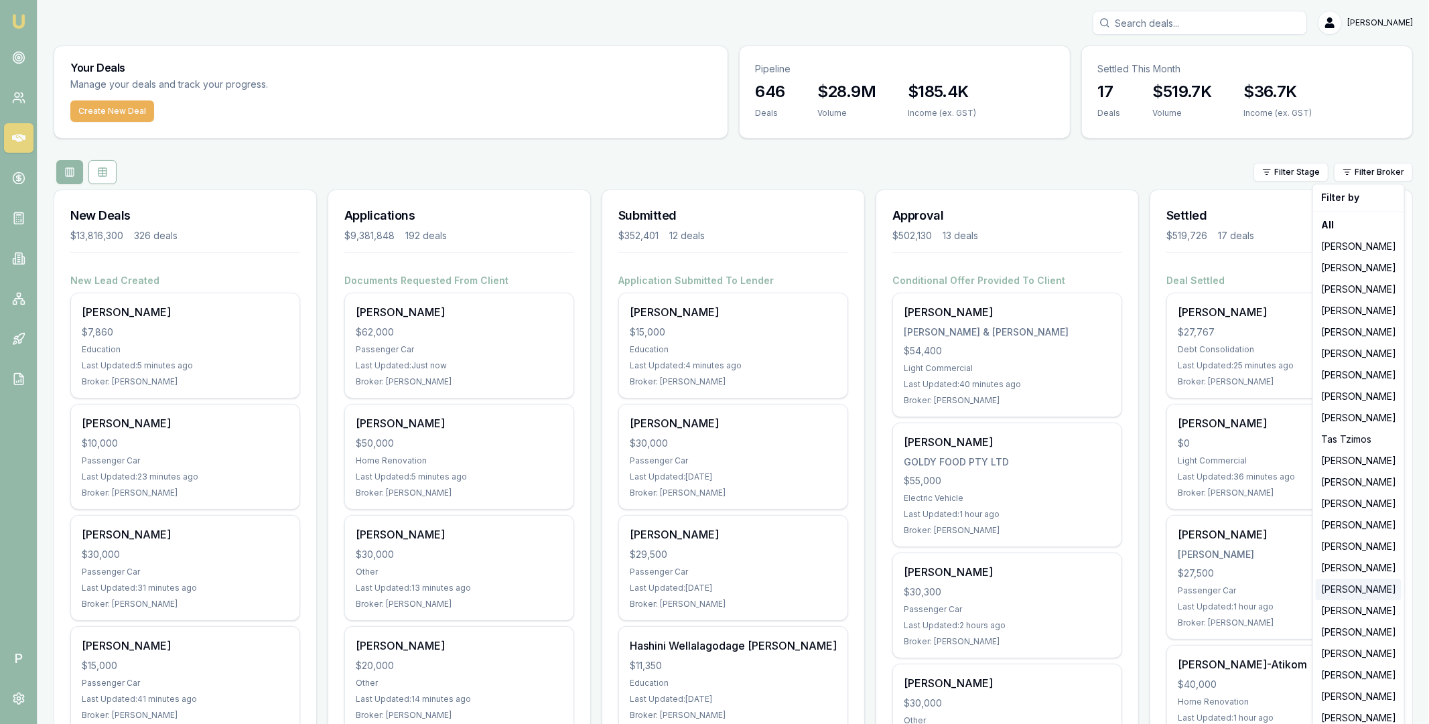
click at [1342, 589] on div "[PERSON_NAME]" at bounding box center [1358, 589] width 86 height 21
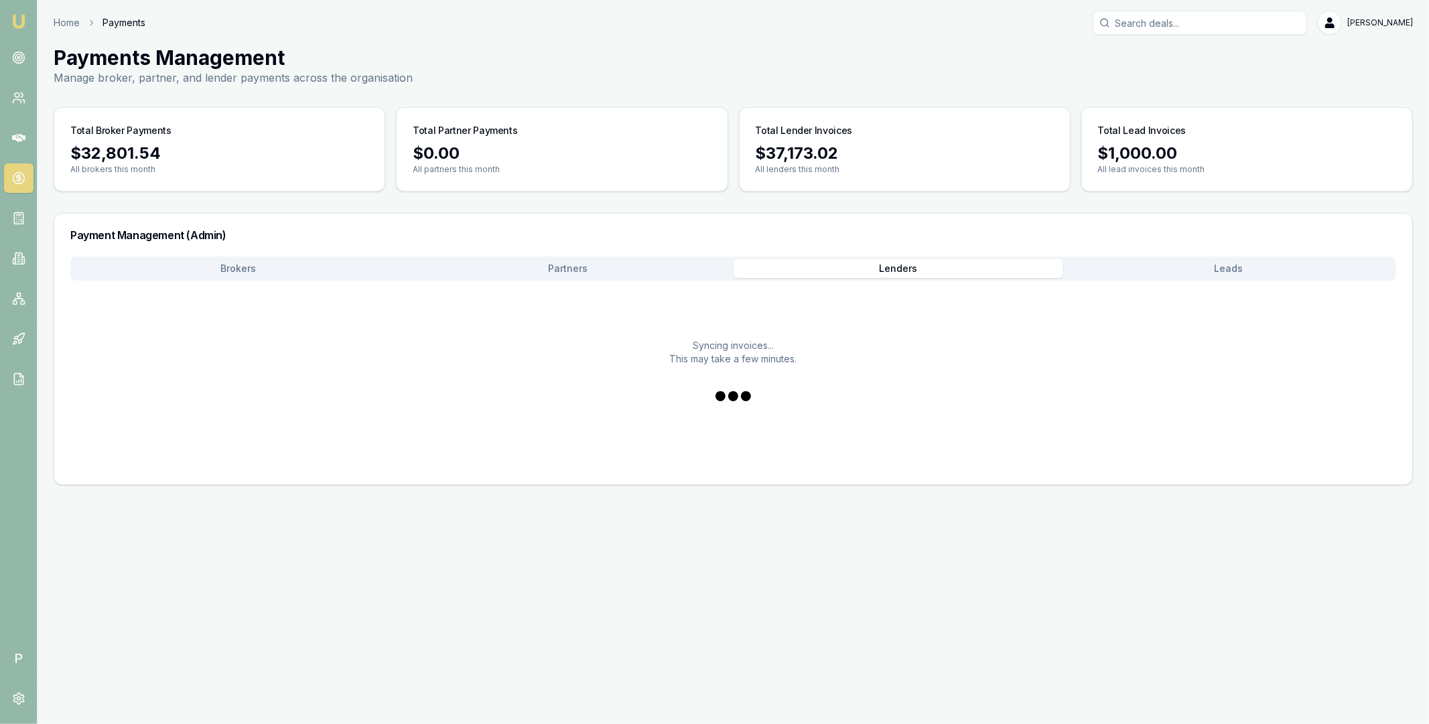
click at [862, 194] on main "Payments Management Manage broker, partner, and lender payments across the orga…" at bounding box center [733, 265] width 1391 height 439
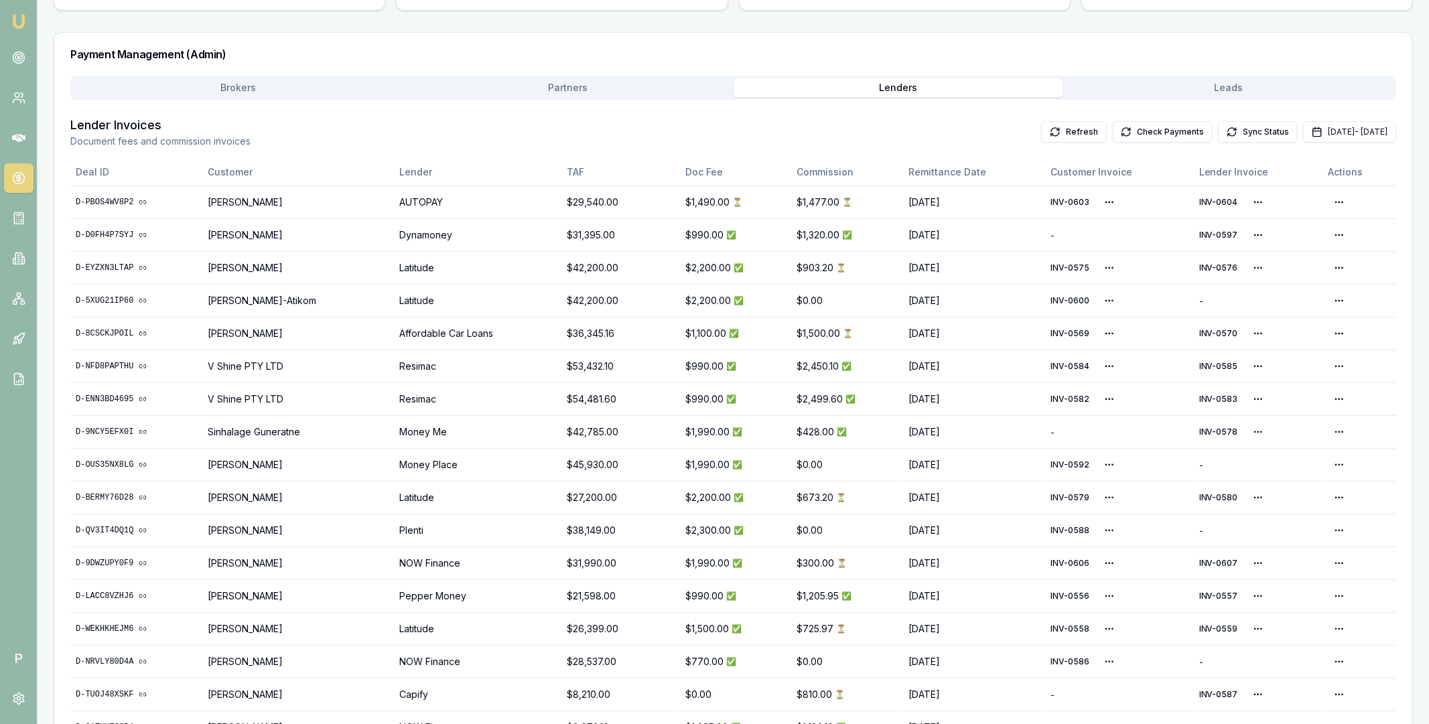
scroll to position [230, 0]
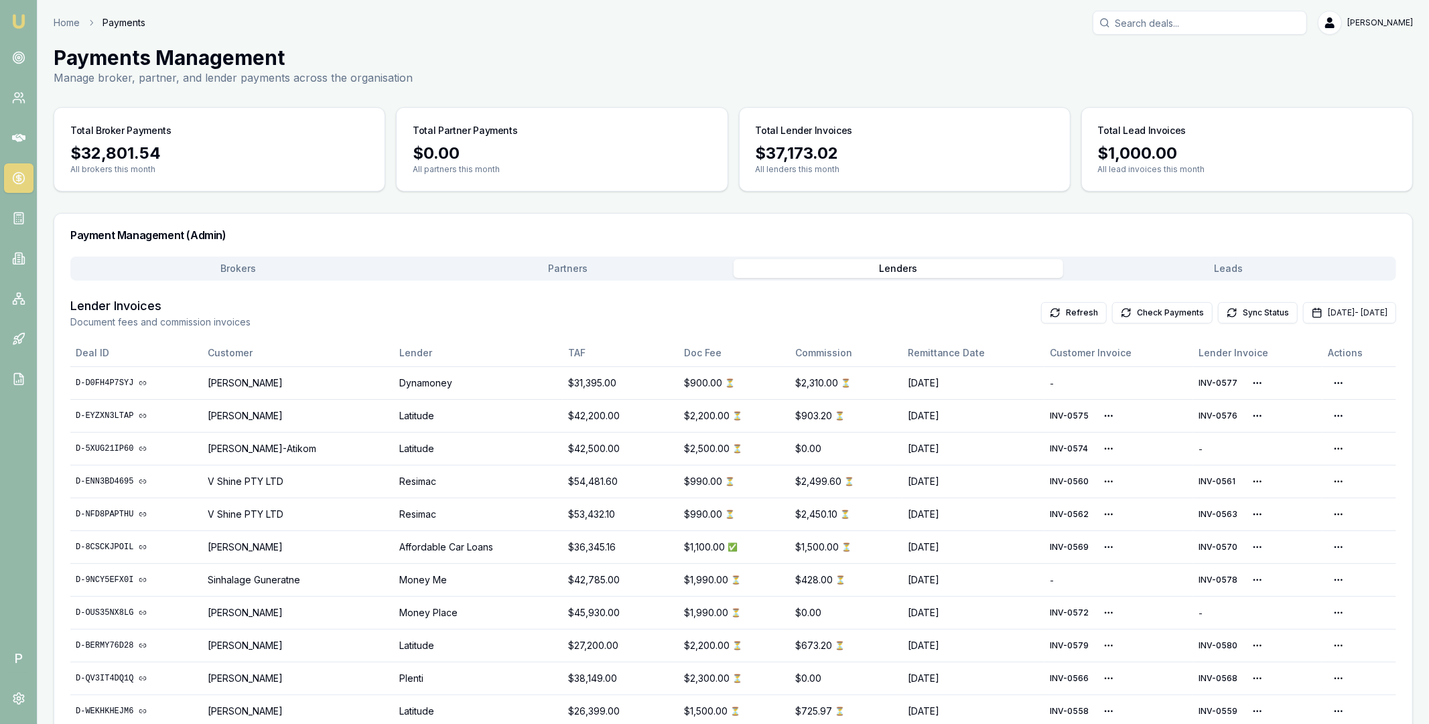
click at [1208, 21] on input "Search deals" at bounding box center [1199, 23] width 214 height 24
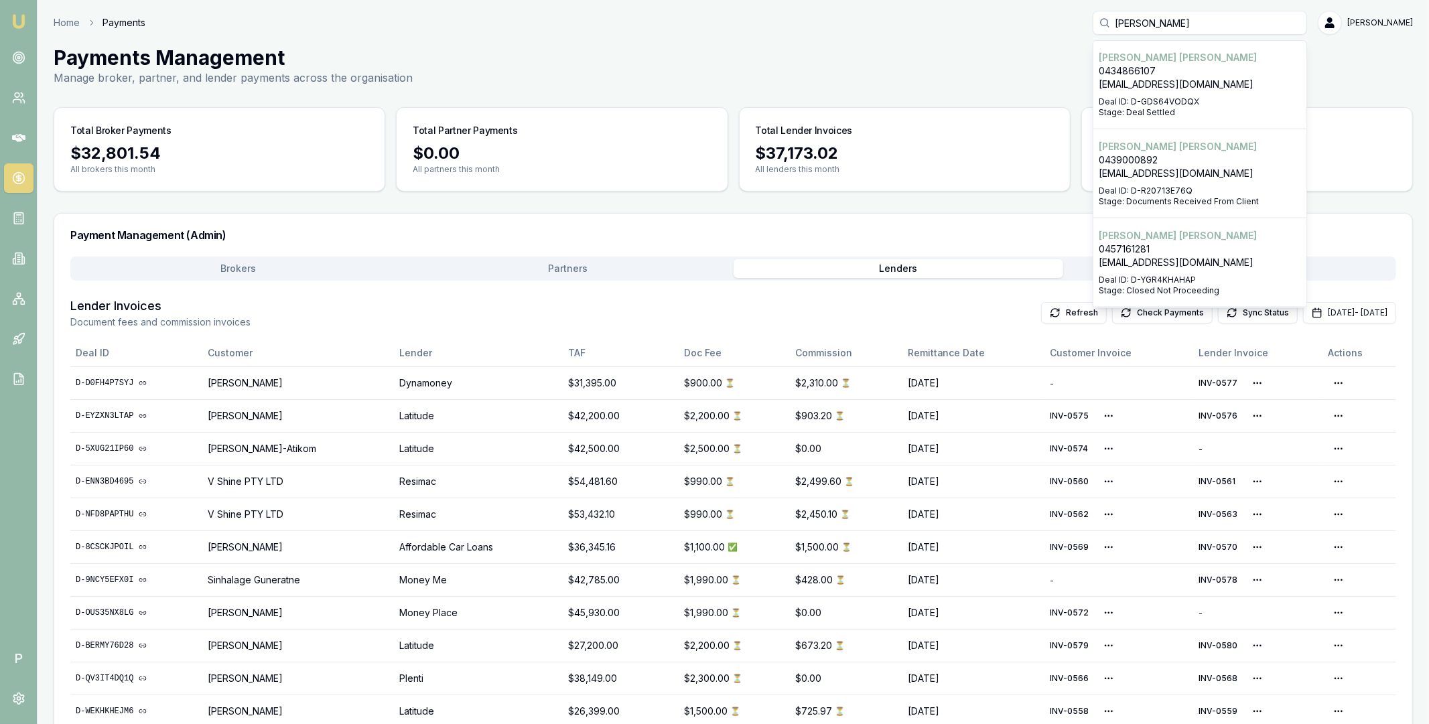
scroll to position [1685, 0]
type input "[PERSON_NAME]"
click at [1177, 228] on p "[PERSON_NAME]" at bounding box center [1199, 234] width 202 height 13
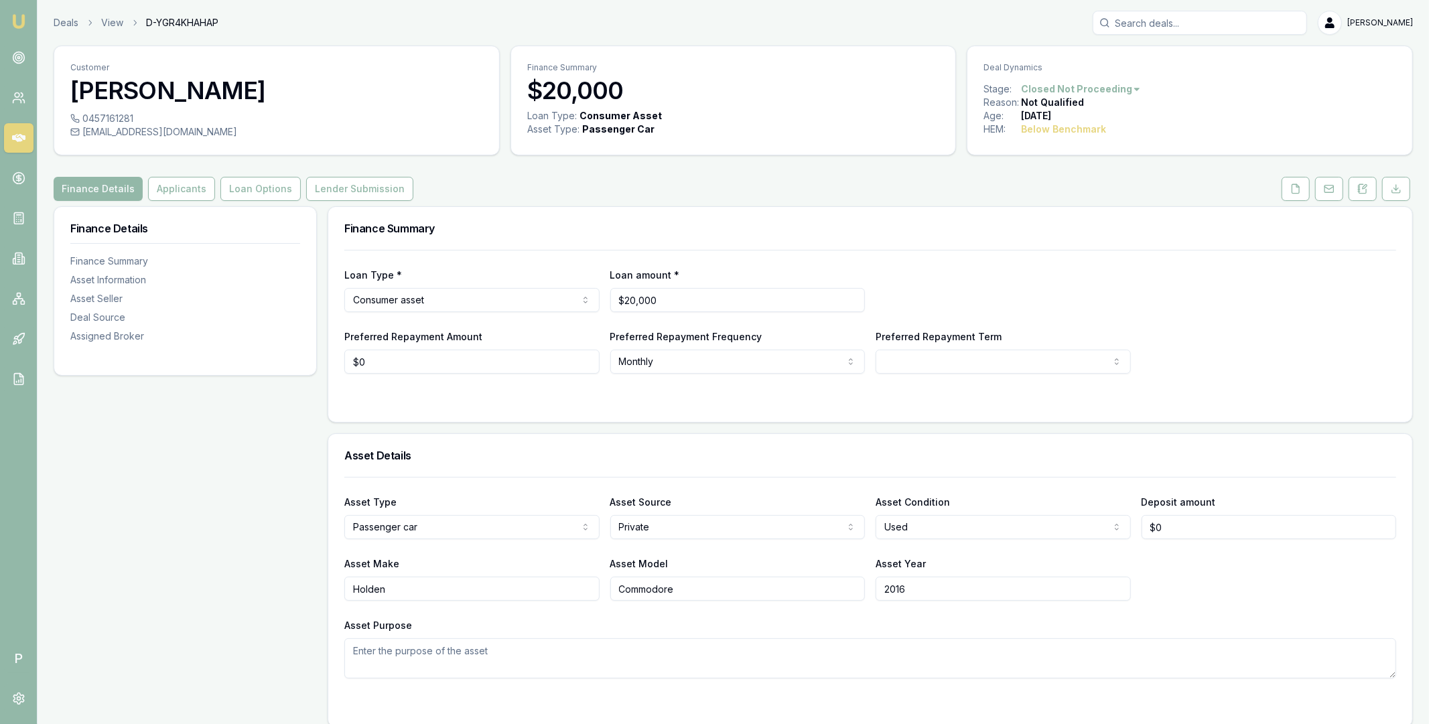
click at [1204, 32] on input "Search deals" at bounding box center [1199, 23] width 214 height 24
type input "gubbi"
click at [1193, 71] on p "0422282917" at bounding box center [1199, 71] width 202 height 13
click at [1204, 24] on input "Search deals" at bounding box center [1199, 23] width 214 height 24
click at [1167, 29] on input "lakwhinder" at bounding box center [1199, 23] width 214 height 24
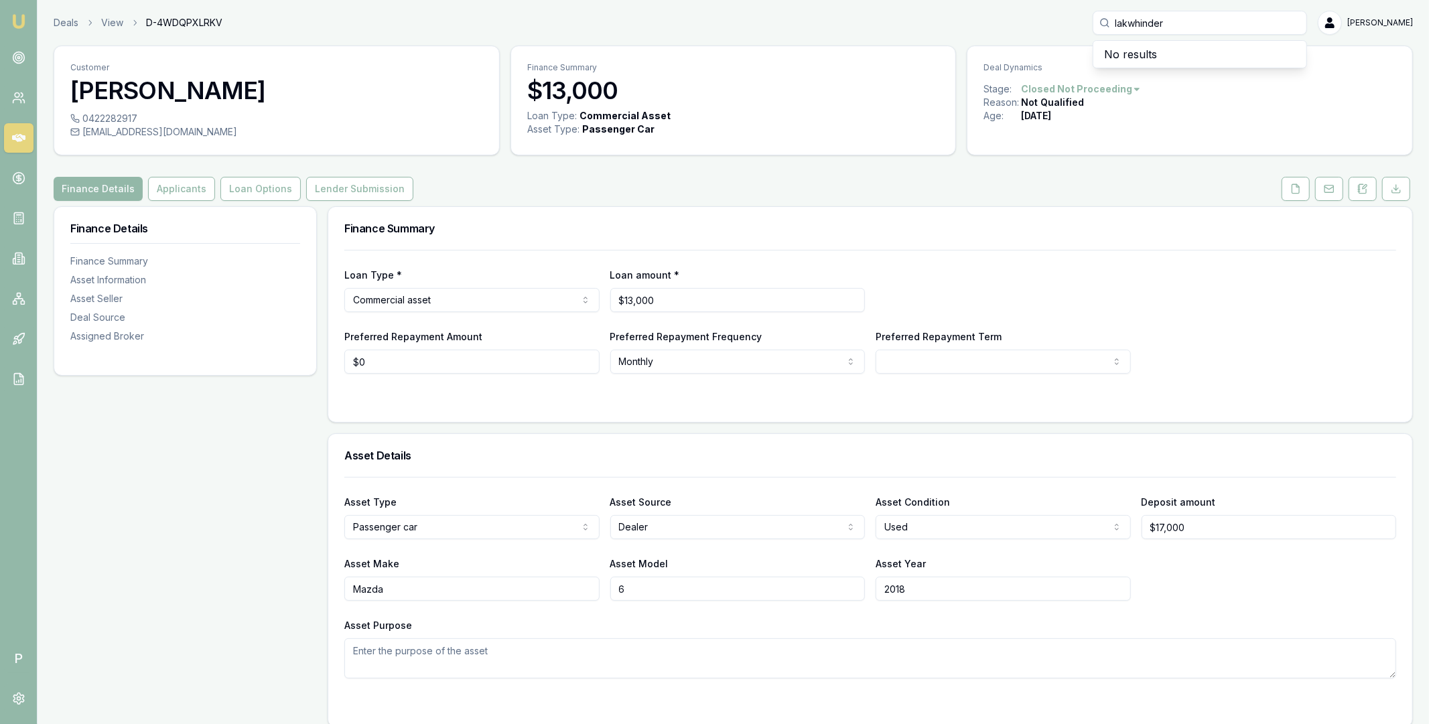
click at [1167, 29] on input "lakwhinder" at bounding box center [1199, 23] width 214 height 24
type input "lakwhinder"
